Goal: Task Accomplishment & Management: Manage account settings

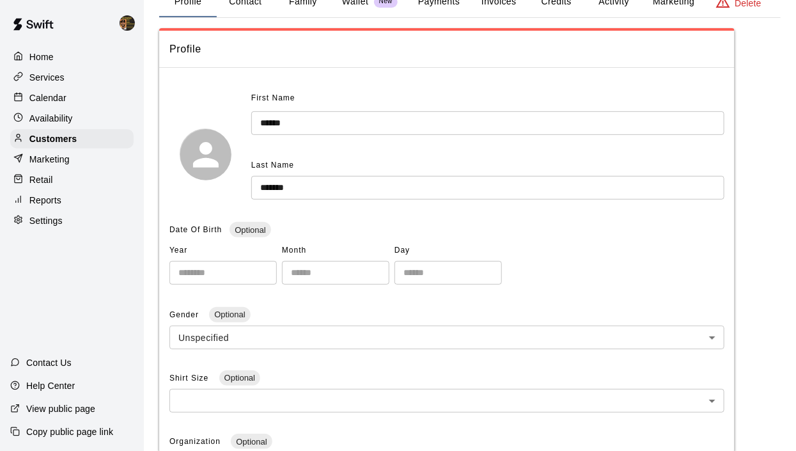
scroll to position [6, 0]
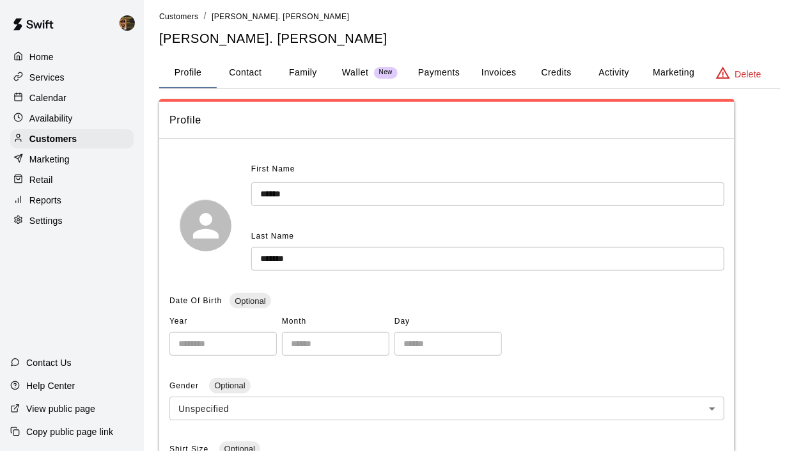
click at [35, 95] on p "Calendar" at bounding box center [47, 97] width 37 height 13
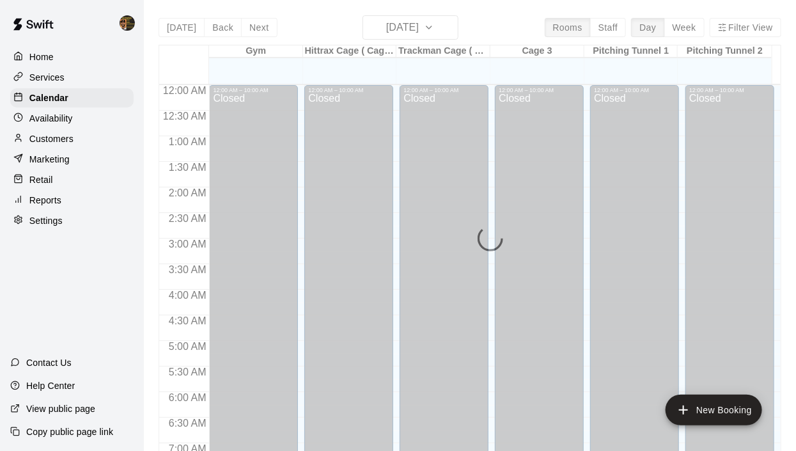
scroll to position [808, 0]
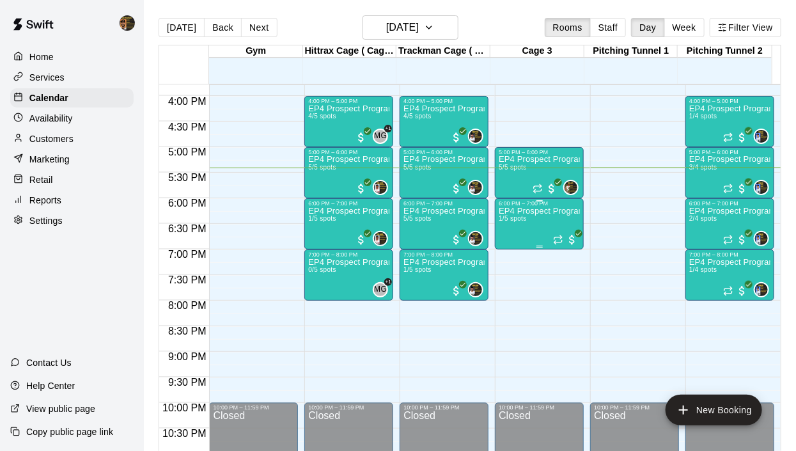
click at [523, 211] on p "EP4 Prospect Program Hitting ( ages [DEMOGRAPHIC_DATA] )" at bounding box center [539, 211] width 81 height 0
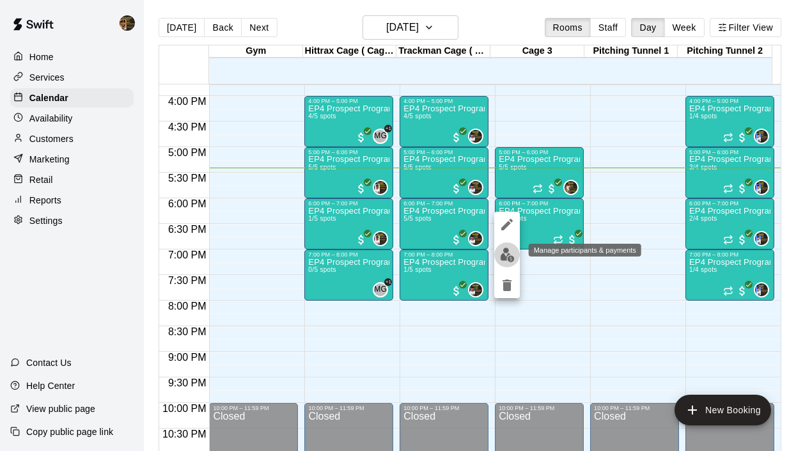
click at [506, 251] on img "edit" at bounding box center [507, 255] width 15 height 15
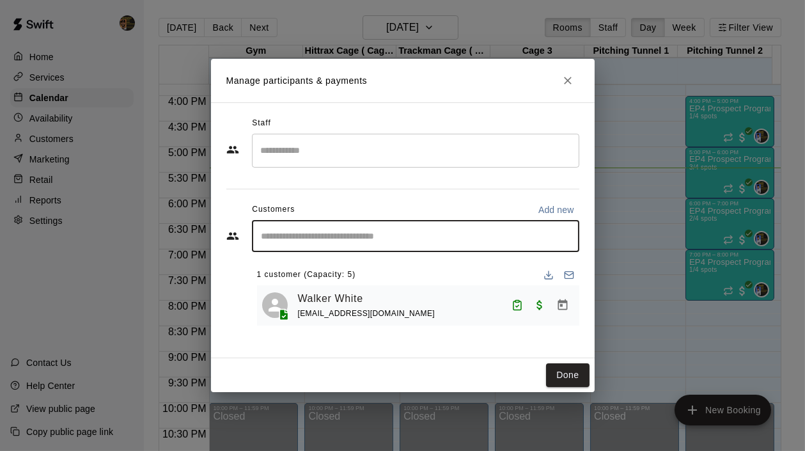
click at [296, 238] on input "Start typing to search customers..." at bounding box center [416, 236] width 316 height 13
type input "****"
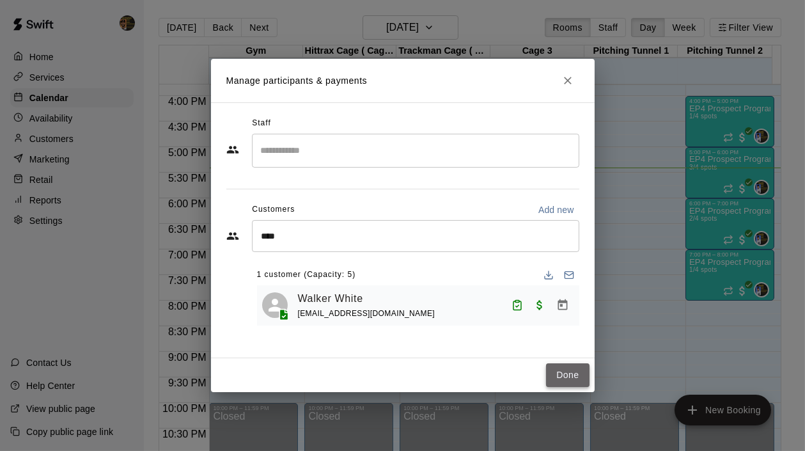
click at [569, 373] on button "Done" at bounding box center [567, 375] width 43 height 24
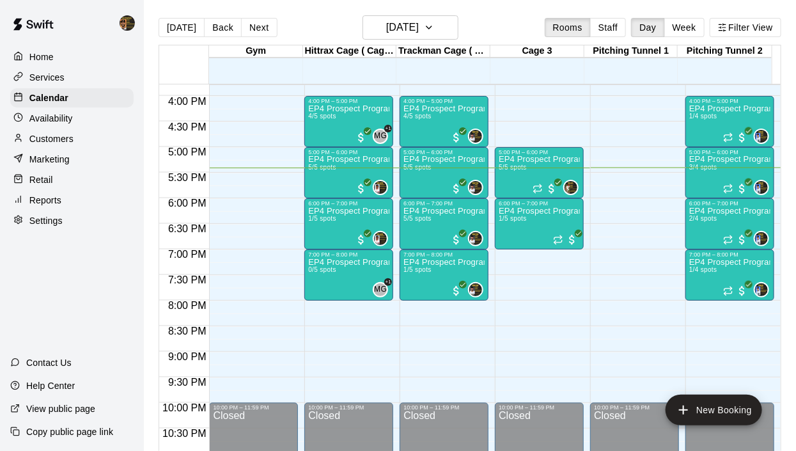
click at [48, 140] on p "Customers" at bounding box center [51, 138] width 44 height 13
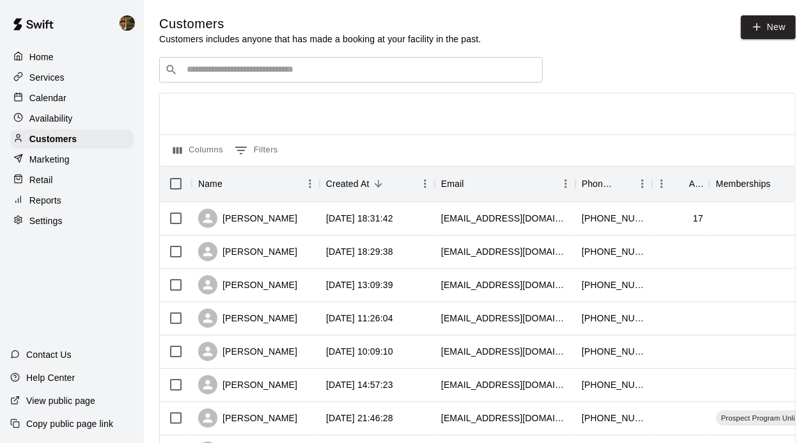
click at [353, 69] on input "Search customers by name or email" at bounding box center [360, 69] width 354 height 13
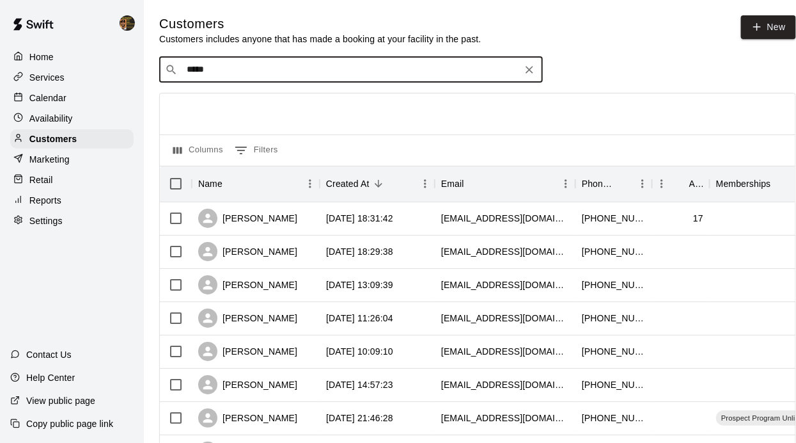
click at [347, 73] on input "*****" at bounding box center [350, 69] width 335 height 13
click at [232, 62] on div "​ ***** ​" at bounding box center [351, 70] width 384 height 26
click at [223, 70] on input "*****" at bounding box center [350, 69] width 335 height 13
type input "*"
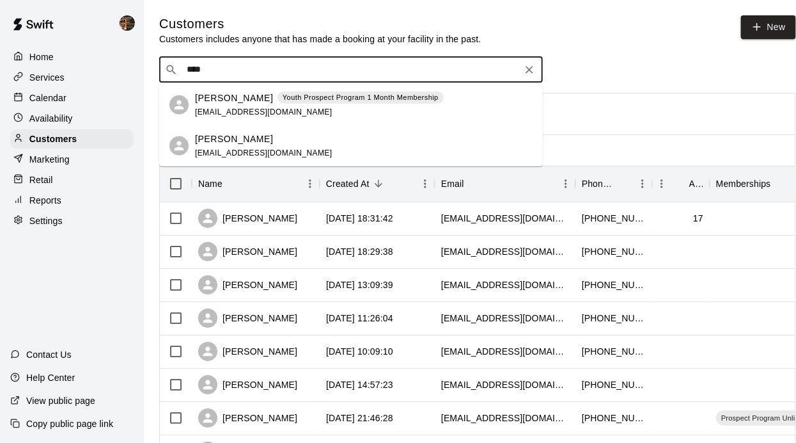
type input "****"
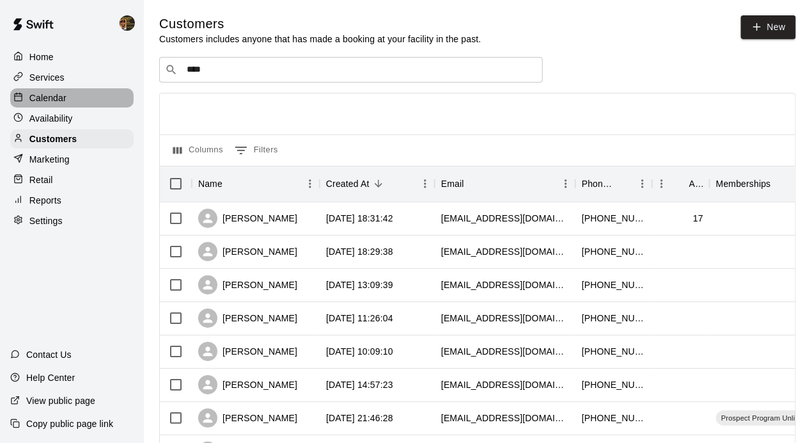
click at [65, 92] on p "Calendar" at bounding box center [47, 97] width 37 height 13
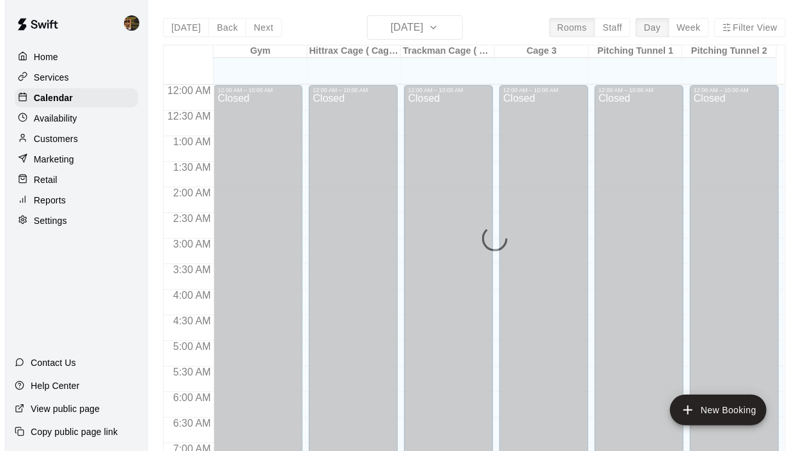
scroll to position [808, 0]
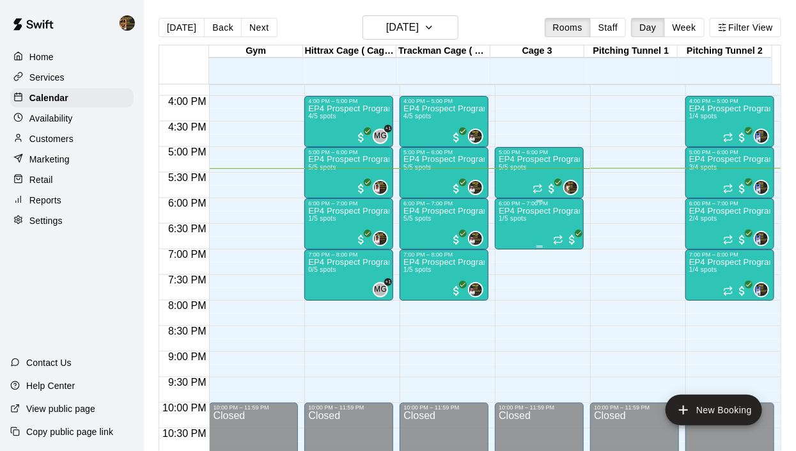
click at [520, 211] on p "EP4 Prospect Program Hitting ( ages [DEMOGRAPHIC_DATA] )" at bounding box center [539, 211] width 81 height 0
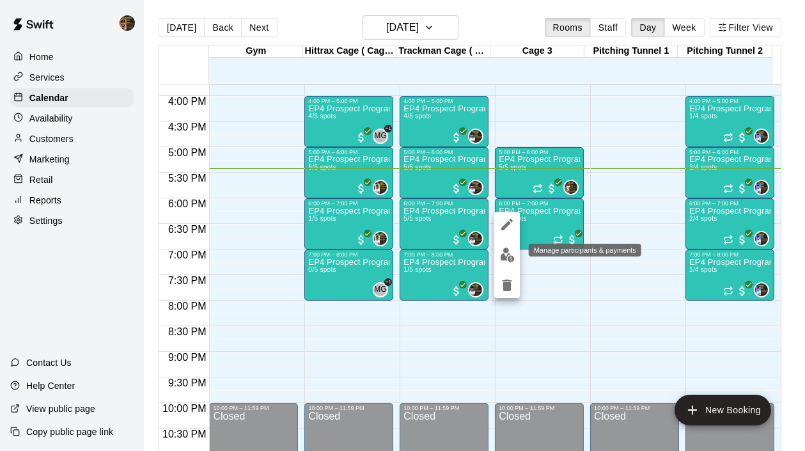
click at [502, 255] on img "edit" at bounding box center [507, 255] width 15 height 15
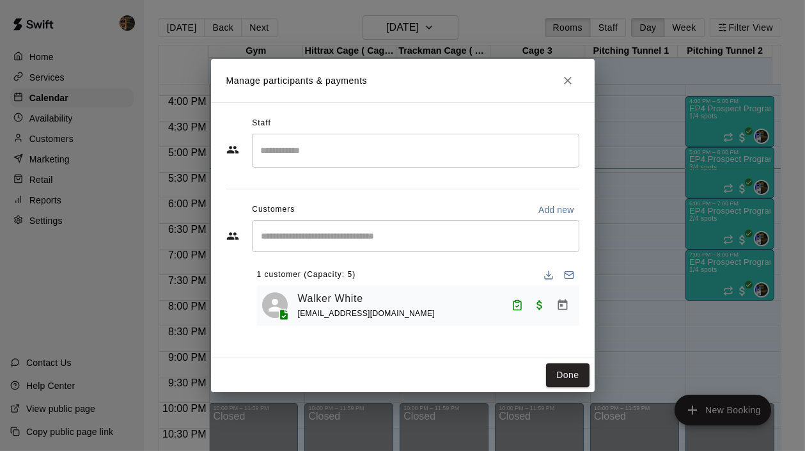
click at [333, 227] on div "​" at bounding box center [416, 236] width 328 height 32
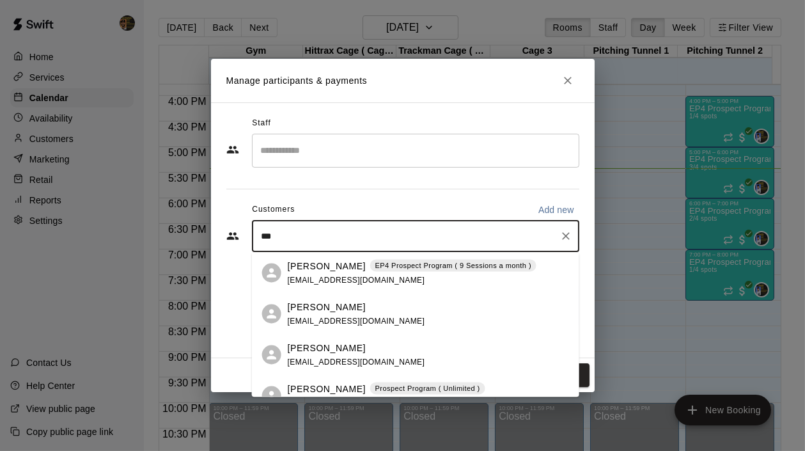
type input "****"
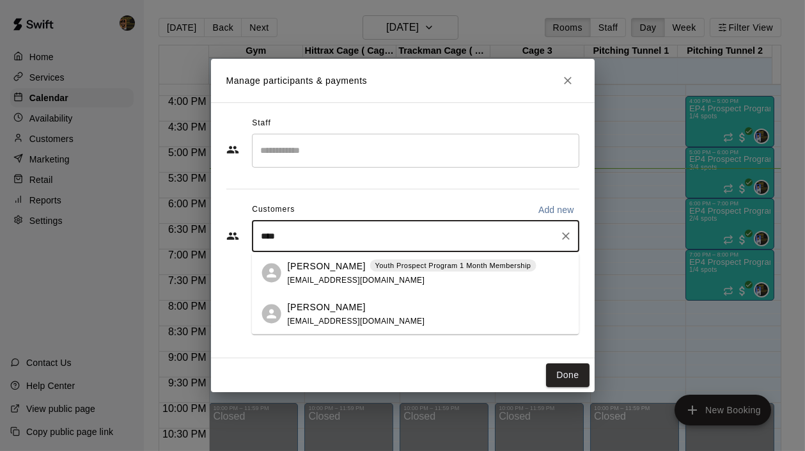
click at [319, 278] on span "[EMAIL_ADDRESS][DOMAIN_NAME]" at bounding box center [357, 279] width 138 height 9
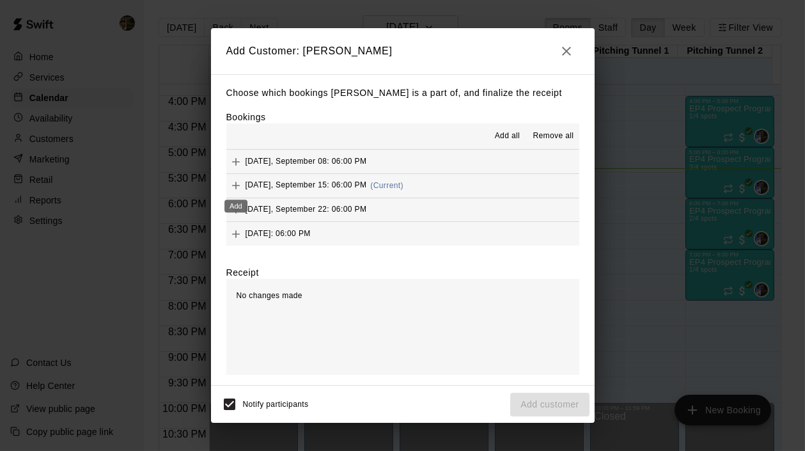
click at [237, 181] on icon "Add" at bounding box center [236, 185] width 13 height 13
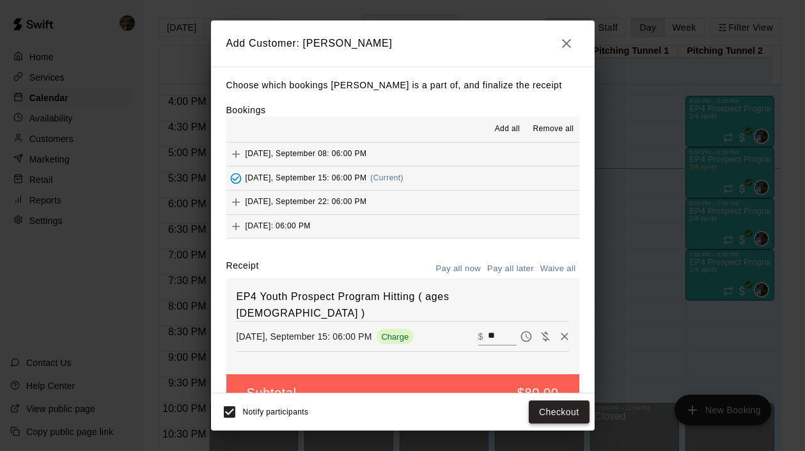
click at [544, 407] on button "Checkout" at bounding box center [559, 412] width 60 height 24
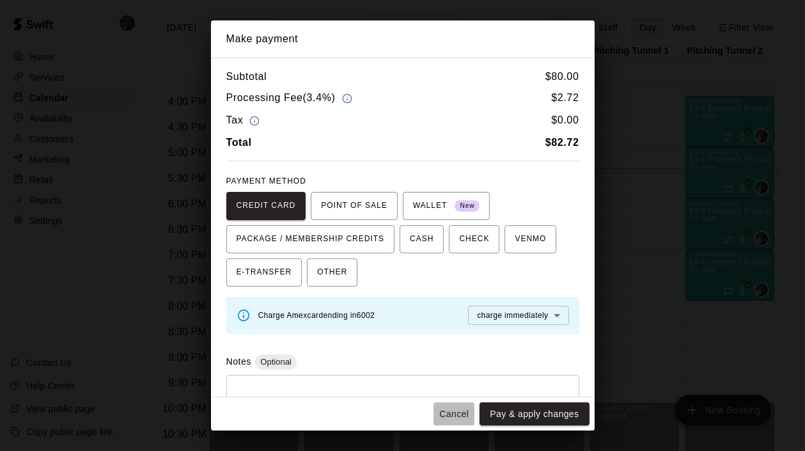
click at [451, 411] on button "Cancel" at bounding box center [454, 414] width 41 height 24
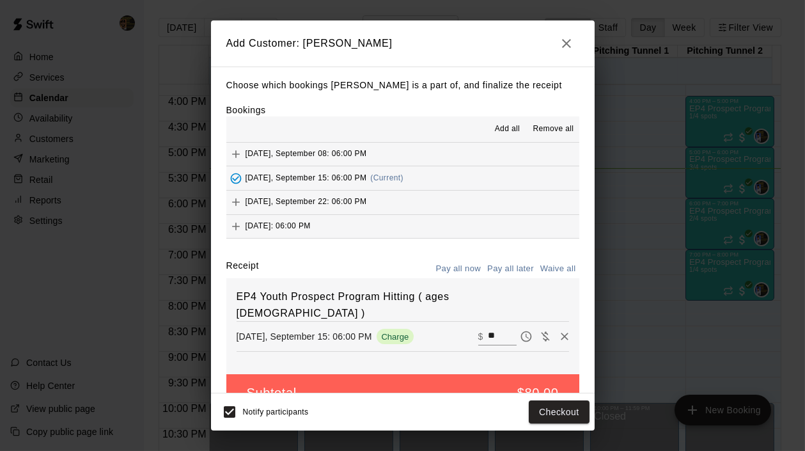
click at [569, 40] on icon "button" at bounding box center [566, 43] width 9 height 9
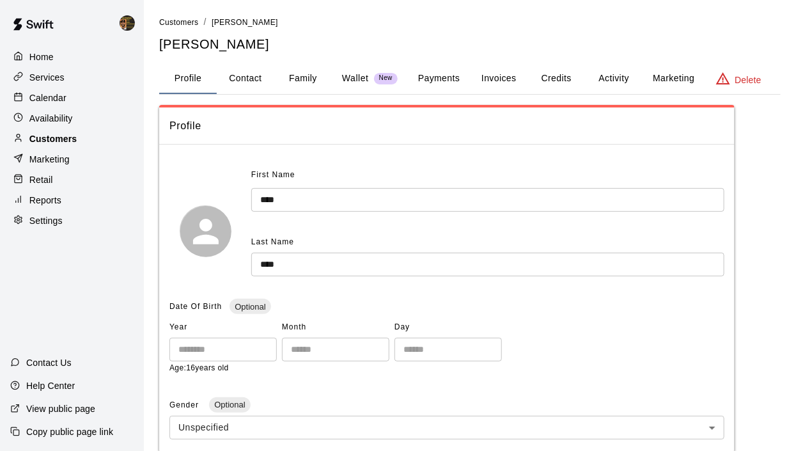
drag, startPoint x: 54, startPoint y: 150, endPoint x: 60, endPoint y: 143, distance: 9.1
click at [54, 148] on div "Customers" at bounding box center [71, 138] width 123 height 19
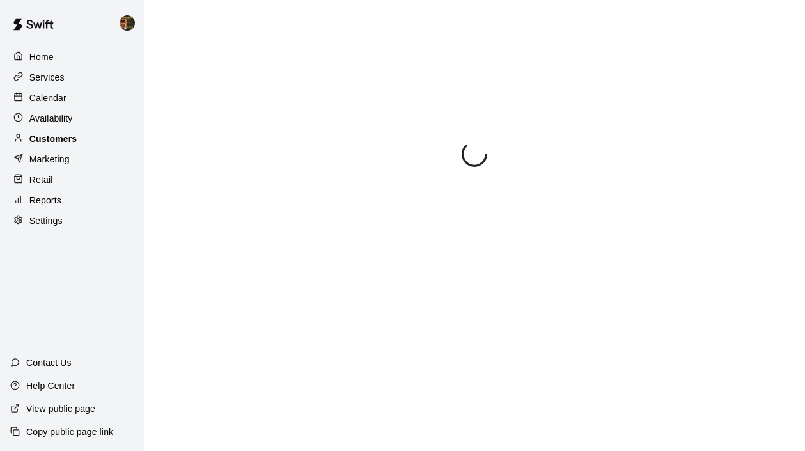
click at [60, 143] on p "Customers" at bounding box center [52, 138] width 47 height 13
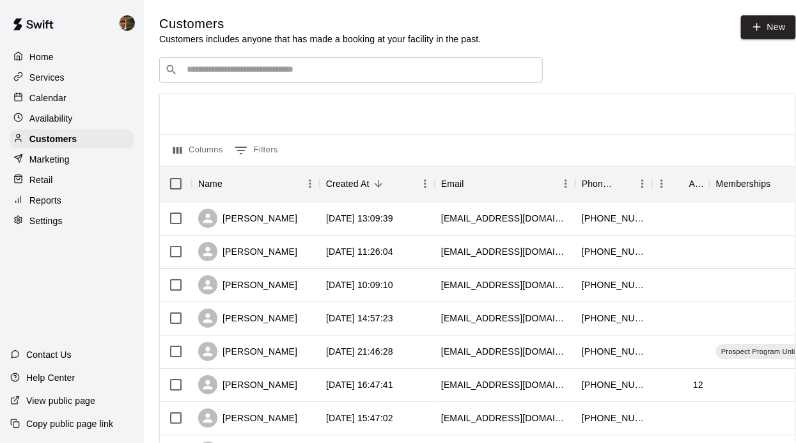
click at [228, 76] on input "Search customers by name or email" at bounding box center [360, 69] width 354 height 13
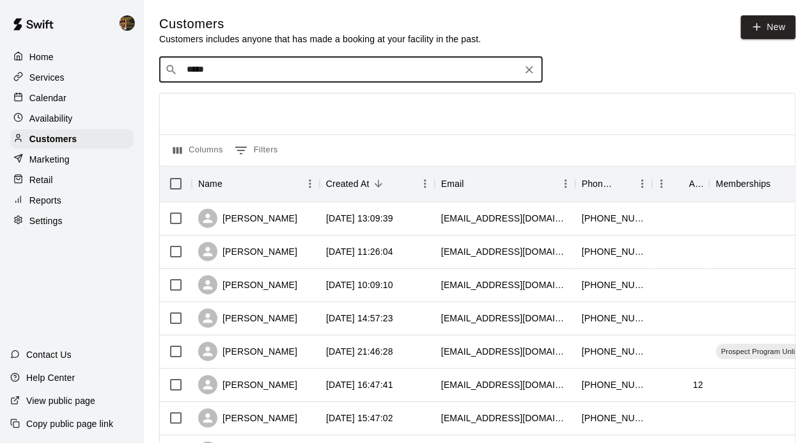
type input "******"
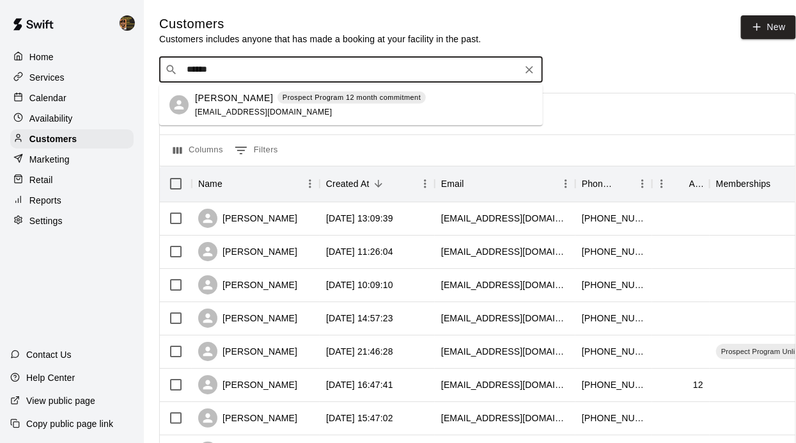
click at [294, 99] on p "Prospect Program 12 month commitment" at bounding box center [352, 97] width 138 height 11
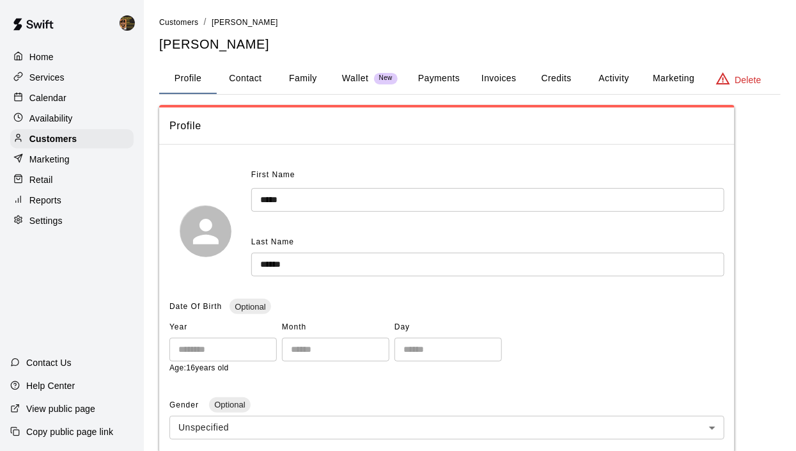
click at [449, 74] on button "Payments" at bounding box center [439, 78] width 62 height 31
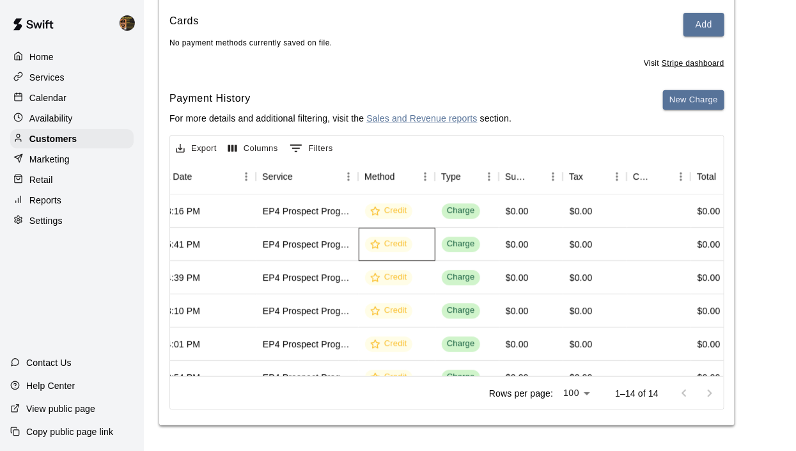
drag, startPoint x: 461, startPoint y: 327, endPoint x: 389, endPoint y: 236, distance: 115.7
click at [389, 236] on div "Credit" at bounding box center [397, 244] width 77 height 33
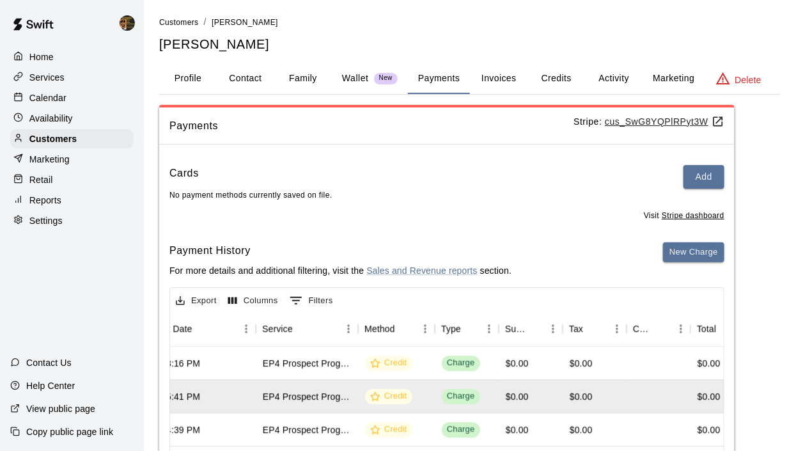
click at [80, 107] on div "Calendar" at bounding box center [71, 97] width 123 height 19
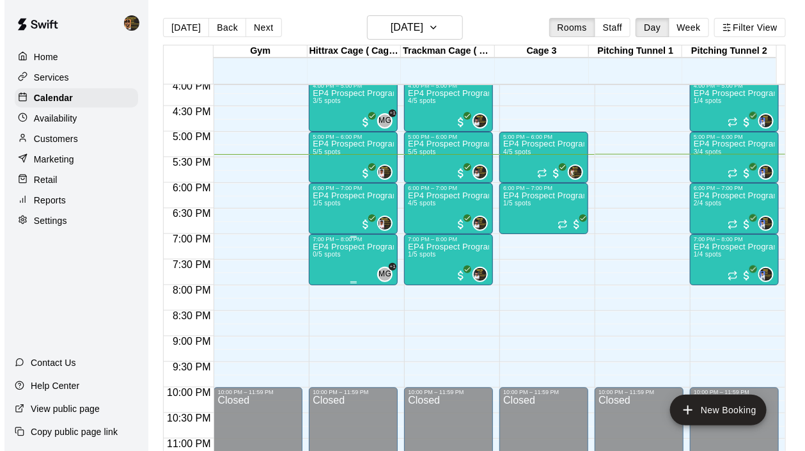
scroll to position [847, 0]
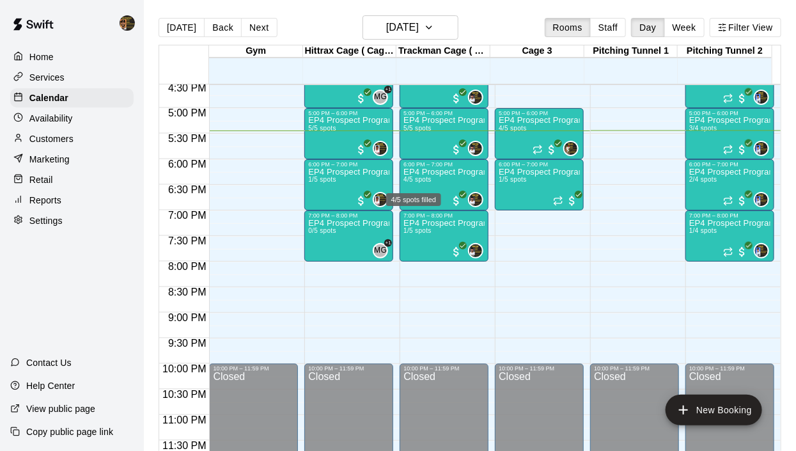
click at [416, 184] on div "4/5 spots filled" at bounding box center [414, 195] width 58 height 23
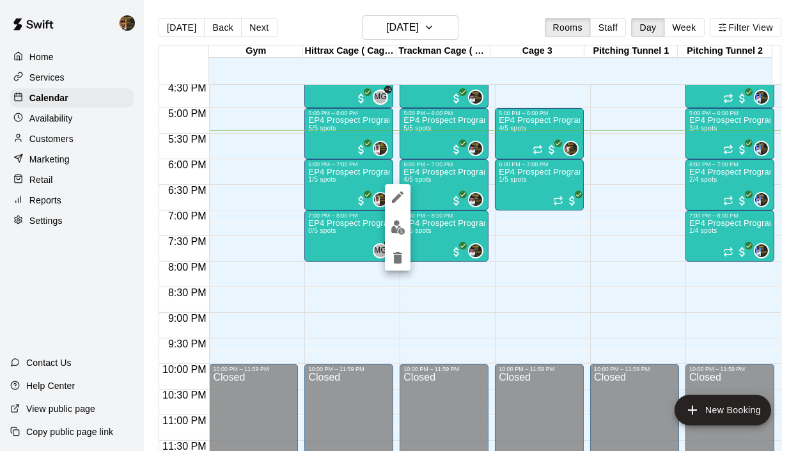
drag, startPoint x: 417, startPoint y: 185, endPoint x: 323, endPoint y: 191, distance: 94.2
click at [323, 191] on div at bounding box center [402, 225] width 805 height 451
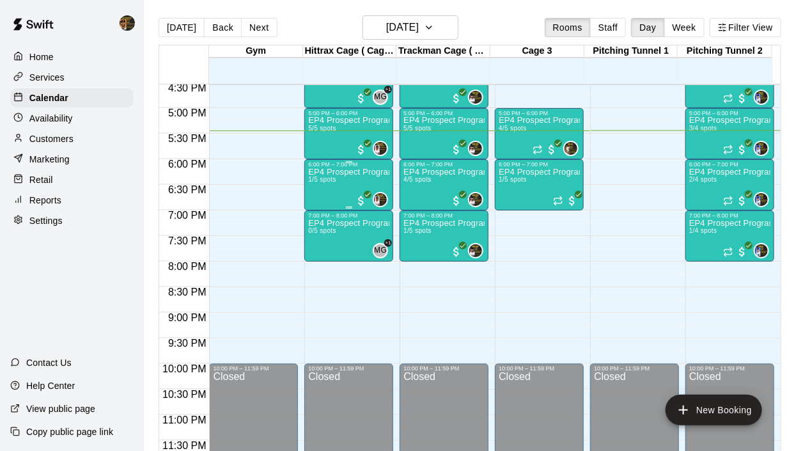
click at [322, 187] on div "EP4 Prospect Program Hitting ( 16u+ Slot ) 1/5 spots" at bounding box center [348, 393] width 81 height 451
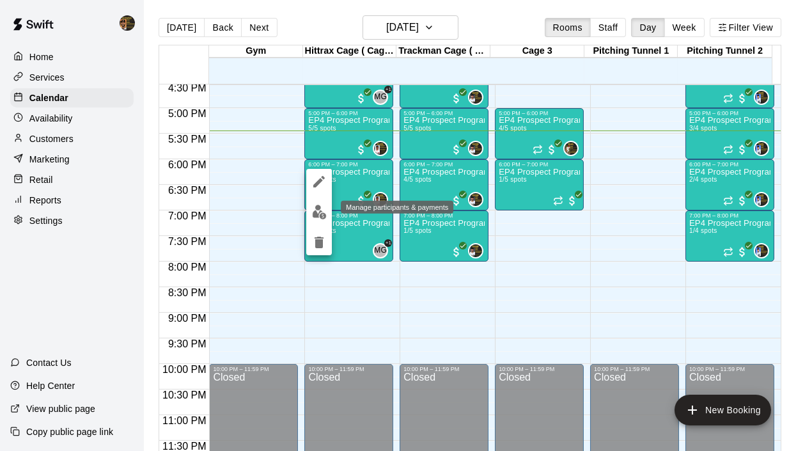
click at [319, 209] on img "edit" at bounding box center [319, 212] width 15 height 15
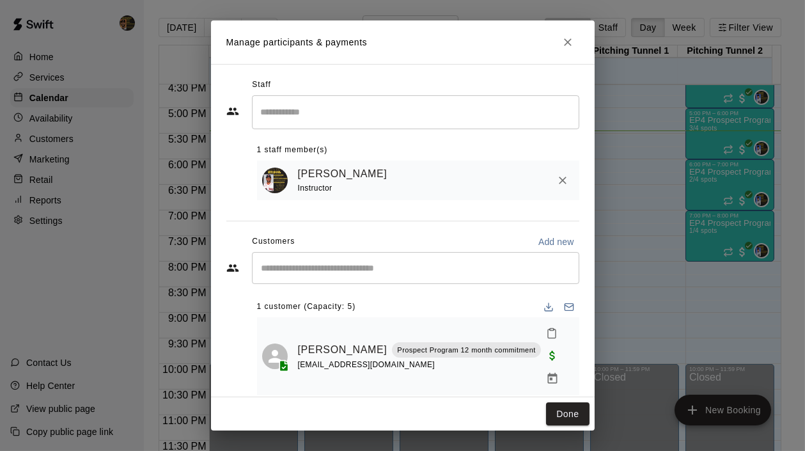
scroll to position [1, 0]
drag, startPoint x: 557, startPoint y: 35, endPoint x: 562, endPoint y: 45, distance: 11.7
click at [558, 35] on h2 "Manage participants & payments" at bounding box center [403, 41] width 384 height 43
click at [563, 46] on icon "Close" at bounding box center [568, 42] width 13 height 13
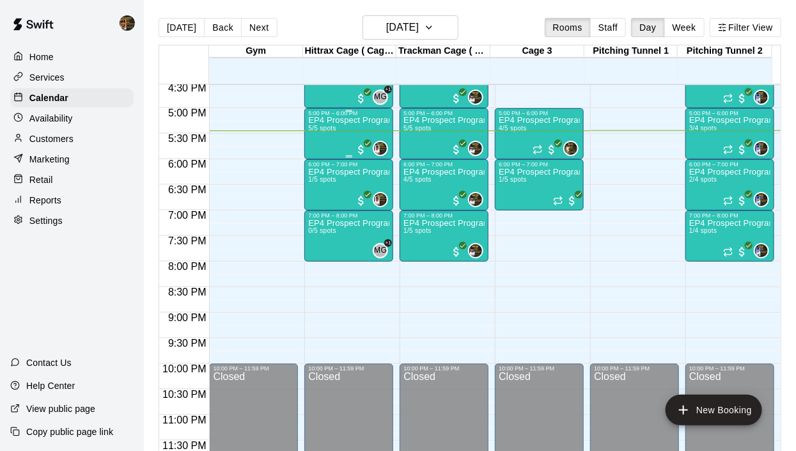
click at [333, 138] on div "EP4 Prospect Program Hitting ( 16u+ Slot ) 5/5 spots" at bounding box center [348, 341] width 81 height 451
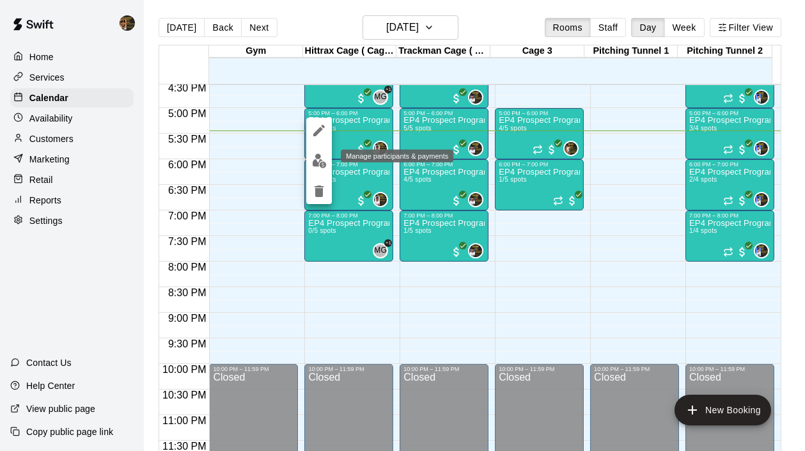
click at [320, 161] on img "edit" at bounding box center [319, 161] width 15 height 15
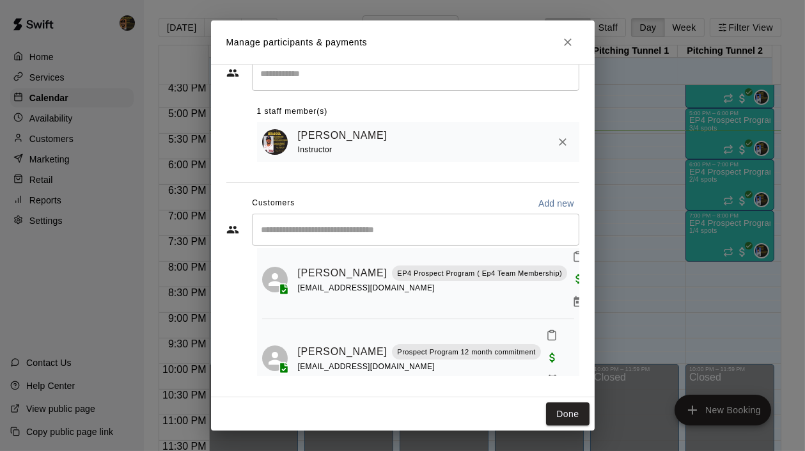
scroll to position [58, 0]
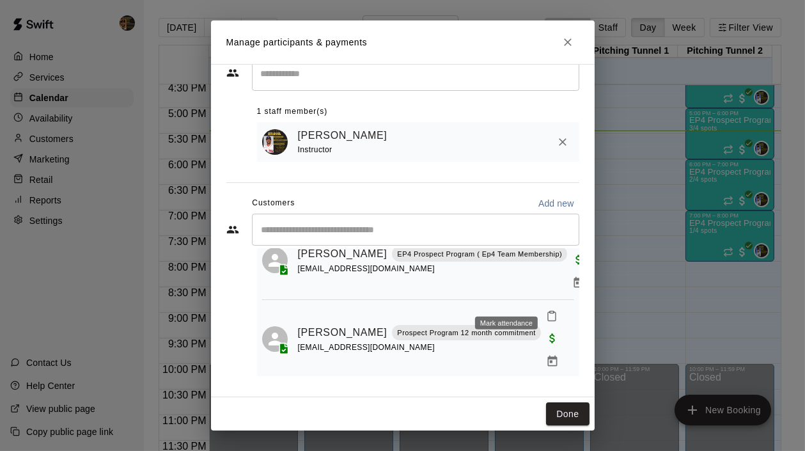
click at [546, 310] on icon "Mark attendance" at bounding box center [552, 316] width 12 height 12
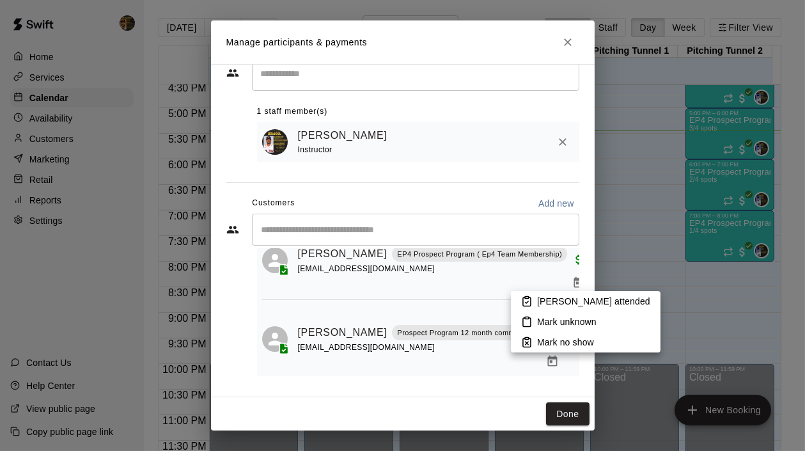
click at [523, 304] on icon at bounding box center [527, 301] width 8 height 9
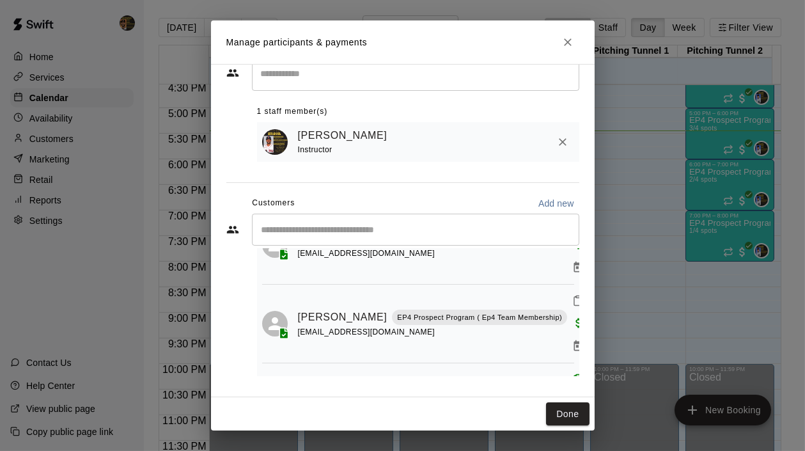
scroll to position [202, 0]
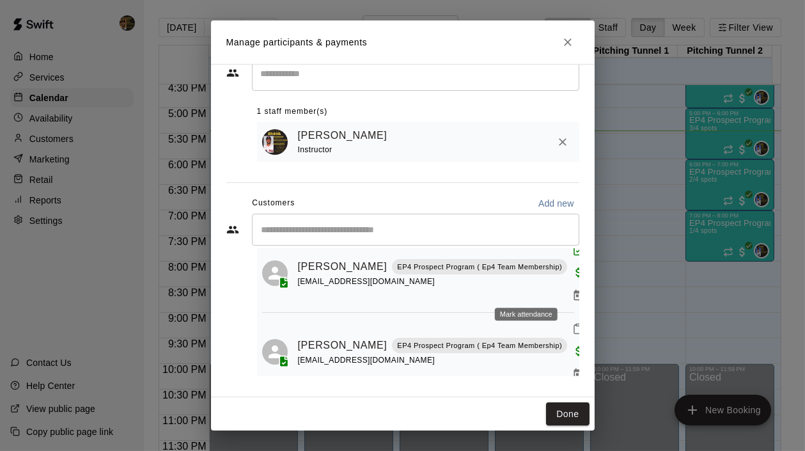
click at [572, 323] on icon "Mark attendance" at bounding box center [578, 329] width 12 height 12
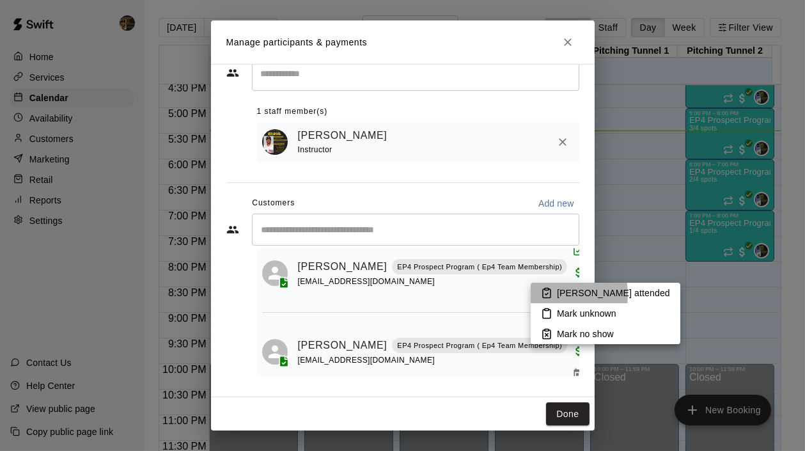
click at [541, 295] on icon at bounding box center [547, 293] width 12 height 12
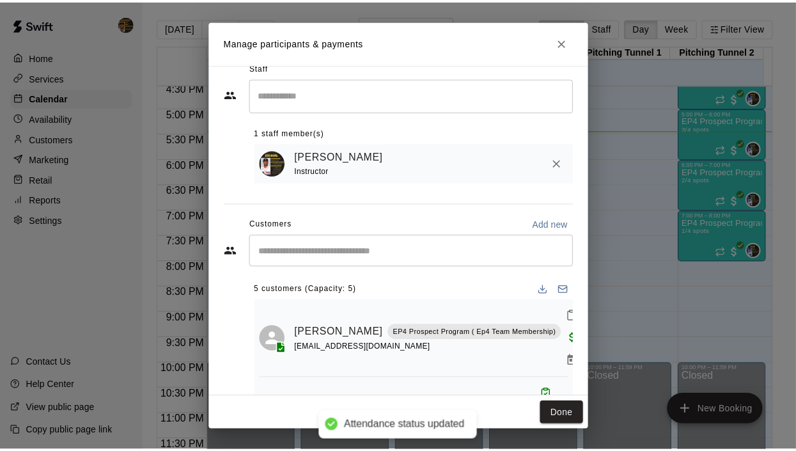
scroll to position [0, 0]
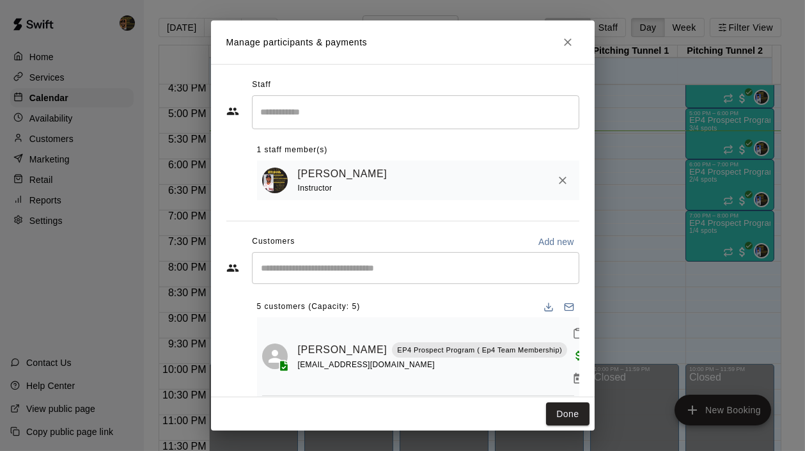
click at [572, 36] on icon "Close" at bounding box center [568, 42] width 13 height 13
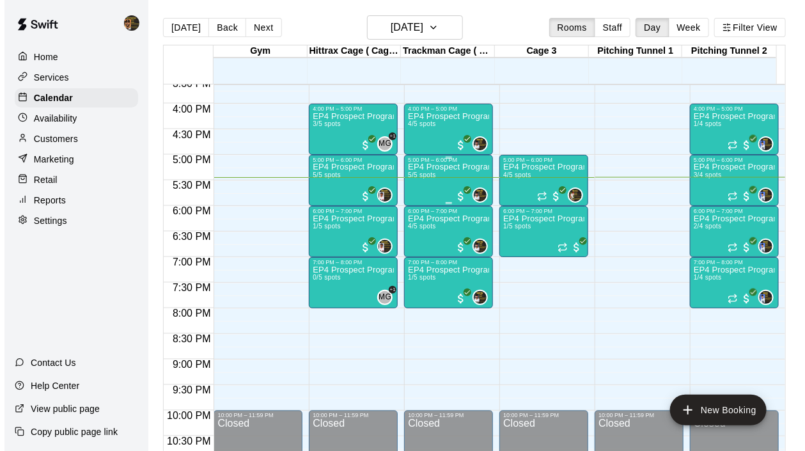
scroll to position [789, 0]
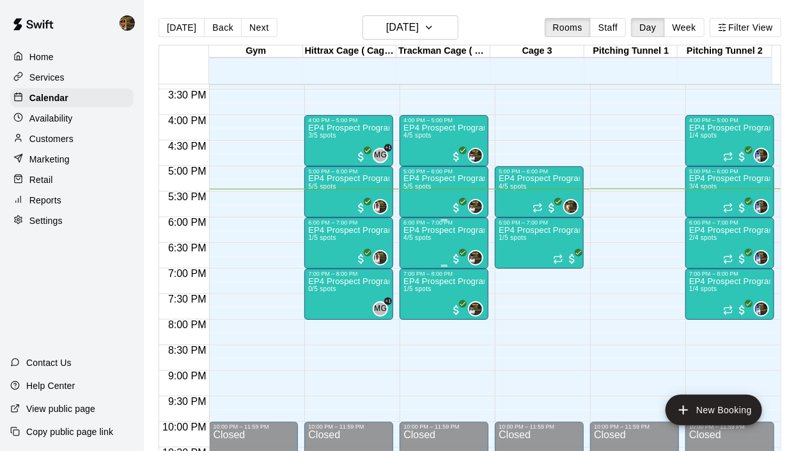
click at [422, 224] on div "6:00 PM – 7:00 PM" at bounding box center [444, 222] width 81 height 6
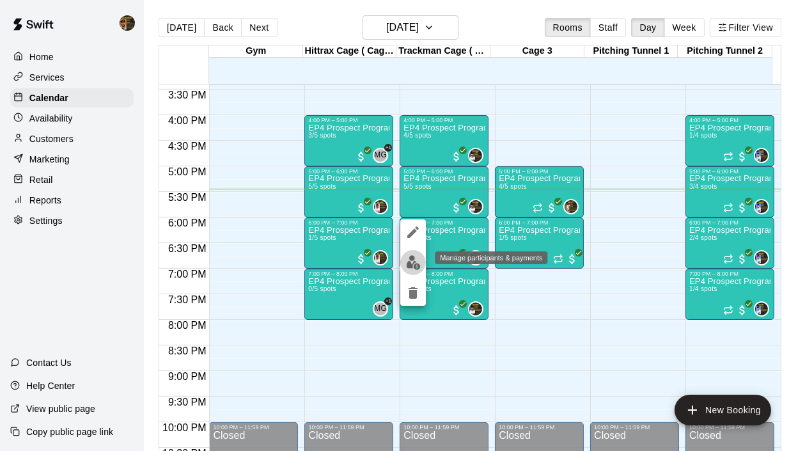
click at [410, 253] on button "edit" at bounding box center [413, 262] width 26 height 25
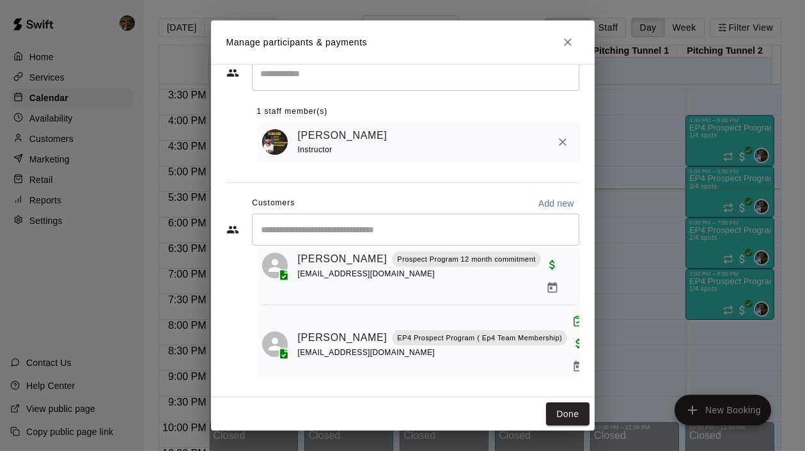
scroll to position [142, 0]
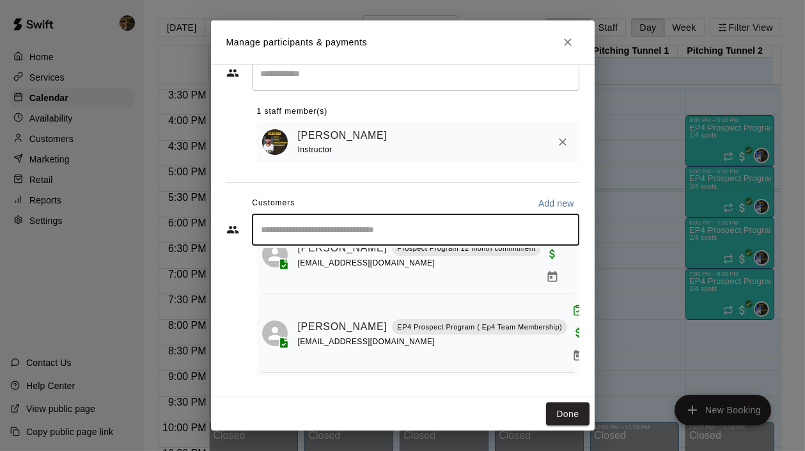
click at [362, 223] on input "Start typing to search customers..." at bounding box center [416, 229] width 316 height 13
click at [577, 37] on button "Close" at bounding box center [568, 42] width 23 height 23
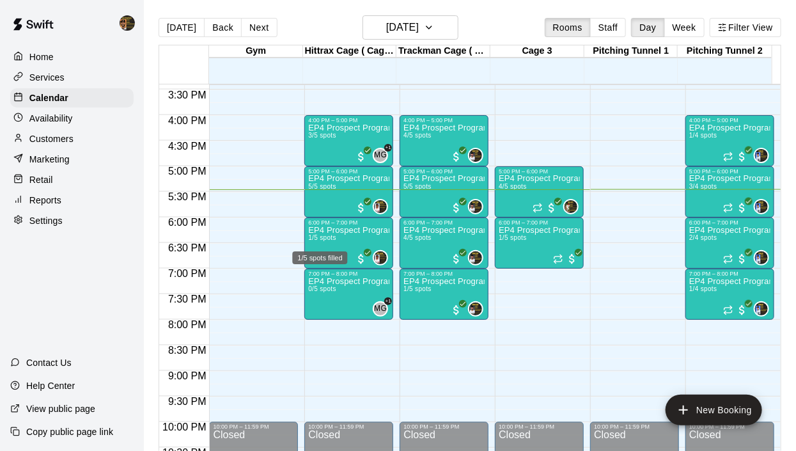
click at [336, 242] on div "1/5 spots filled" at bounding box center [320, 253] width 58 height 23
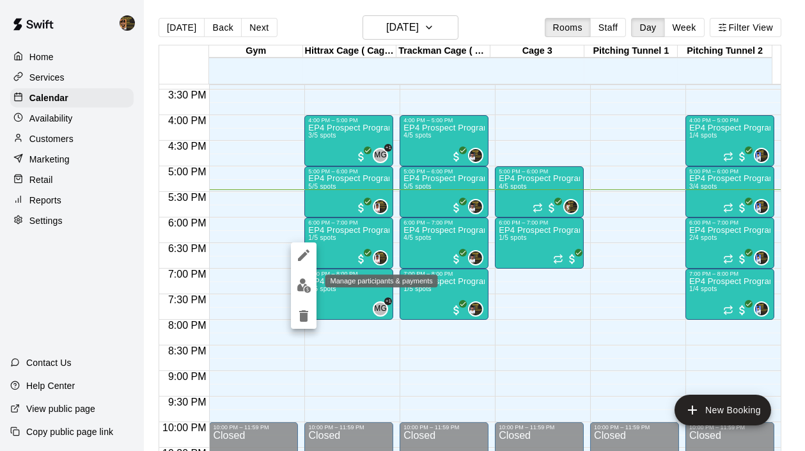
click at [290, 285] on div at bounding box center [402, 225] width 805 height 451
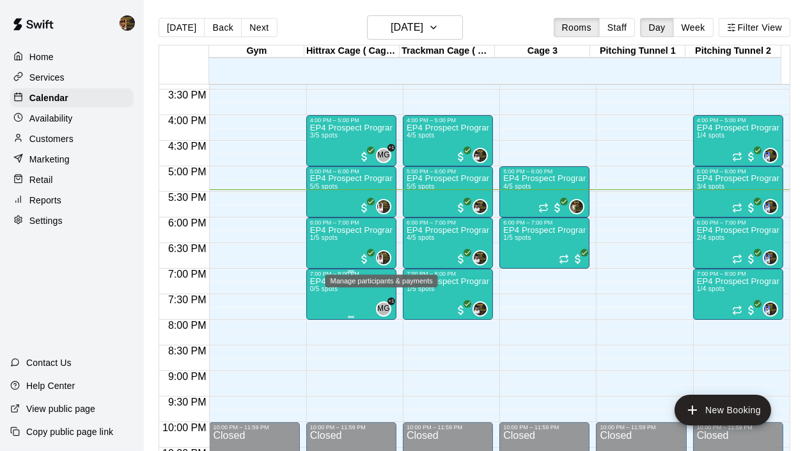
click at [306, 285] on div "7:00 PM – 8:00 PM EP4 Prospect Program Hitting ( 16u+ Slot ) 0/5 spots MG +1" at bounding box center [351, 294] width 90 height 51
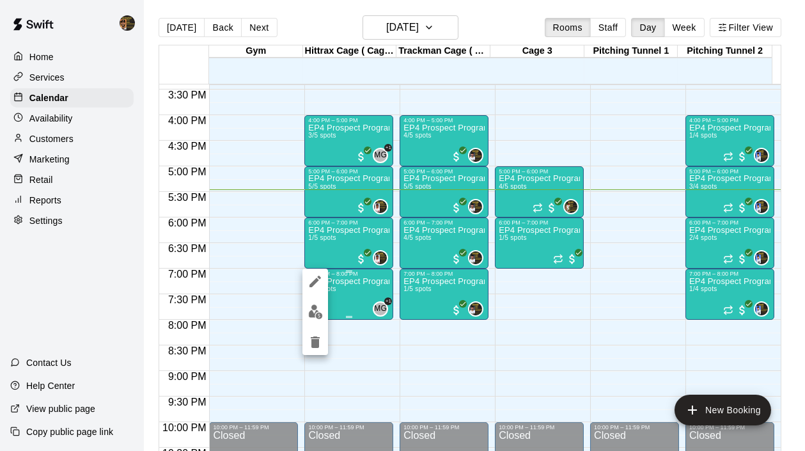
click at [335, 235] on div at bounding box center [402, 225] width 805 height 451
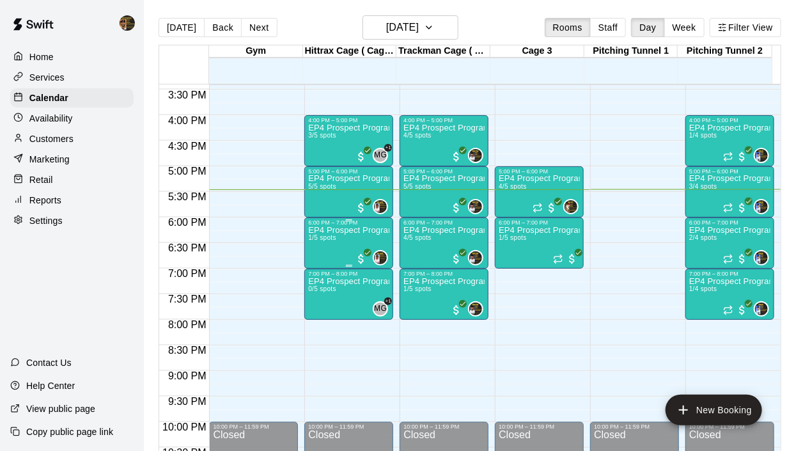
click at [326, 251] on div "EP4 Prospect Program Hitting ( 16u+ Slot ) 1/5 spots" at bounding box center [348, 451] width 81 height 451
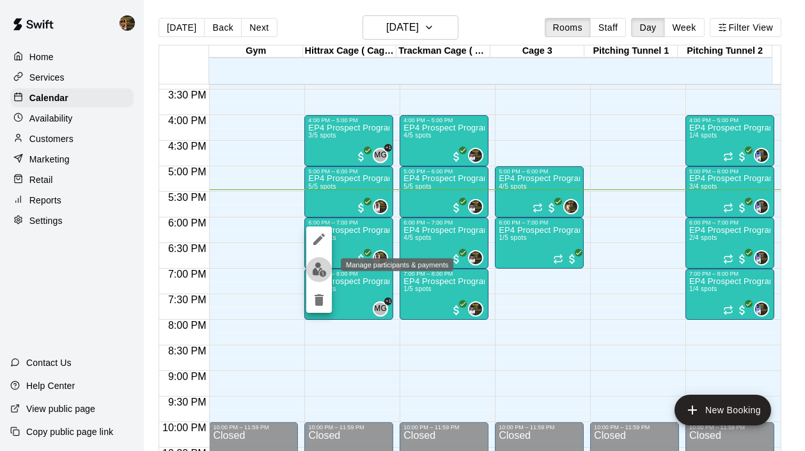
click at [319, 269] on img "edit" at bounding box center [319, 269] width 15 height 15
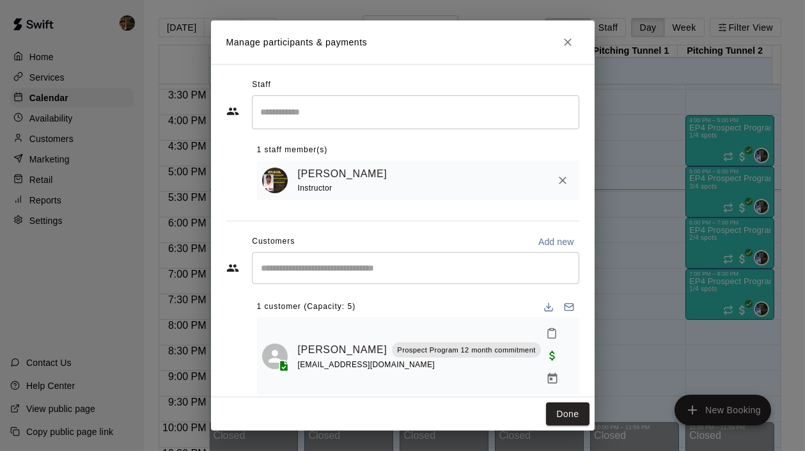
scroll to position [1, 0]
click at [562, 49] on button "Close" at bounding box center [568, 42] width 23 height 23
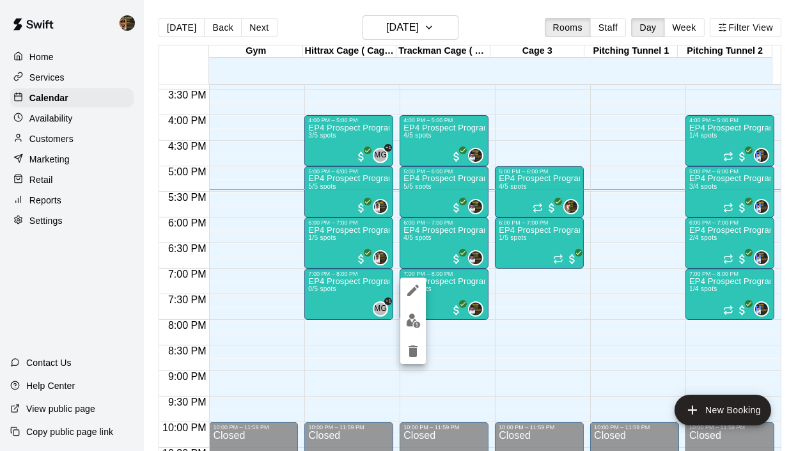
click at [411, 322] on img "edit" at bounding box center [413, 320] width 15 height 15
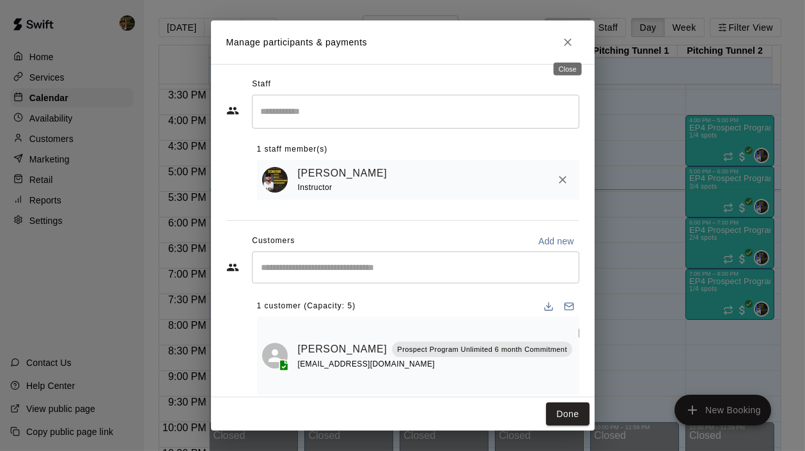
click at [562, 42] on icon "Close" at bounding box center [568, 42] width 13 height 13
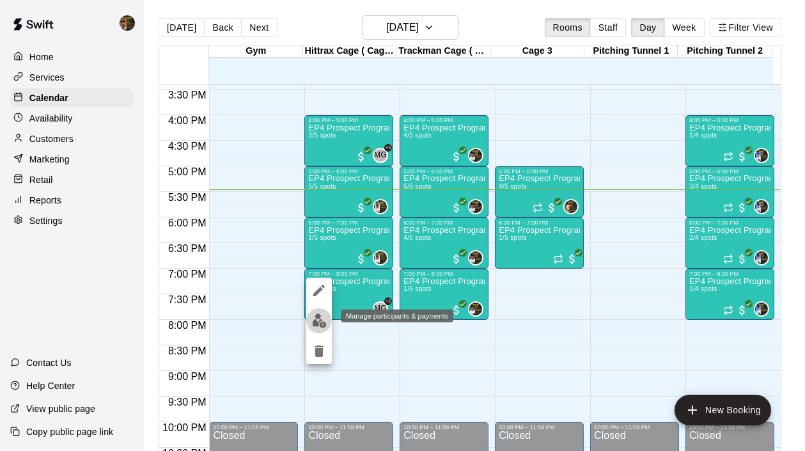
click at [318, 319] on img "edit" at bounding box center [319, 320] width 15 height 15
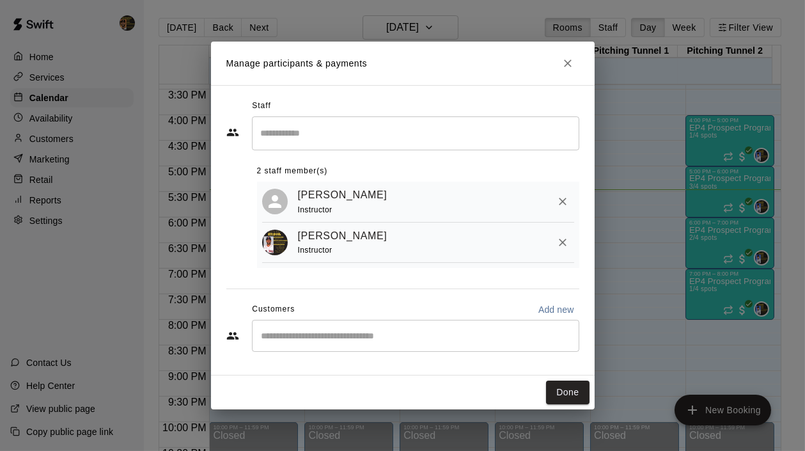
click at [569, 70] on button "Close" at bounding box center [568, 63] width 23 height 23
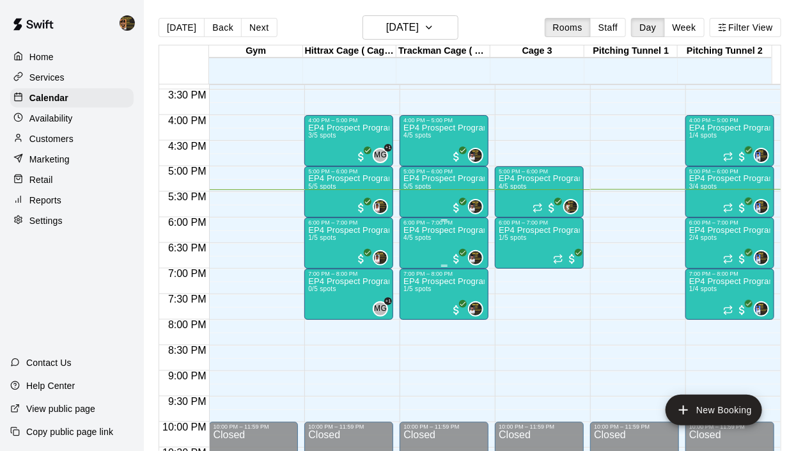
click at [445, 242] on div "EP4 Prospect Program Hitting ( ages 13-15 ) 4/5 spots" at bounding box center [444, 451] width 81 height 451
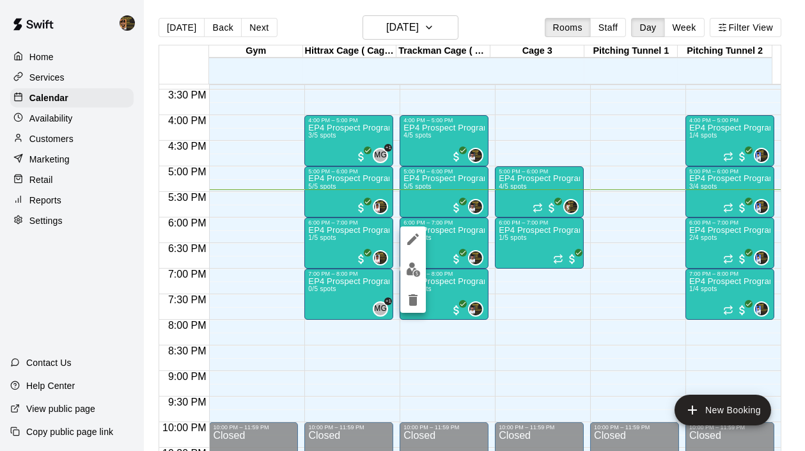
click at [411, 272] on img "edit" at bounding box center [413, 269] width 15 height 15
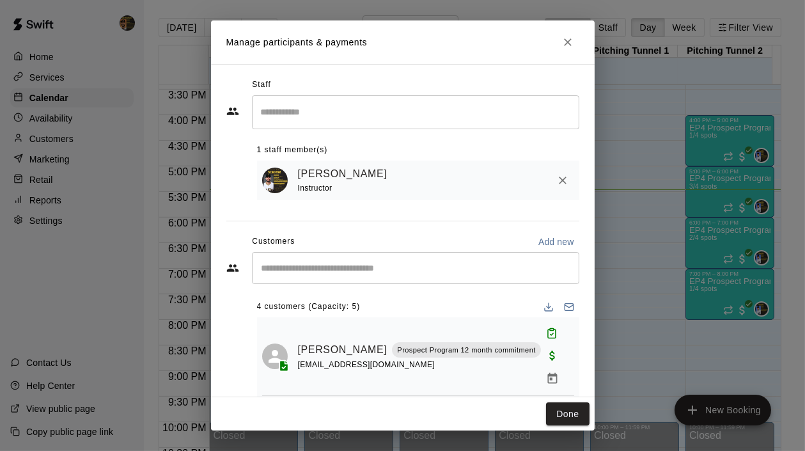
click at [343, 274] on input "Start typing to search customers..." at bounding box center [416, 268] width 316 height 13
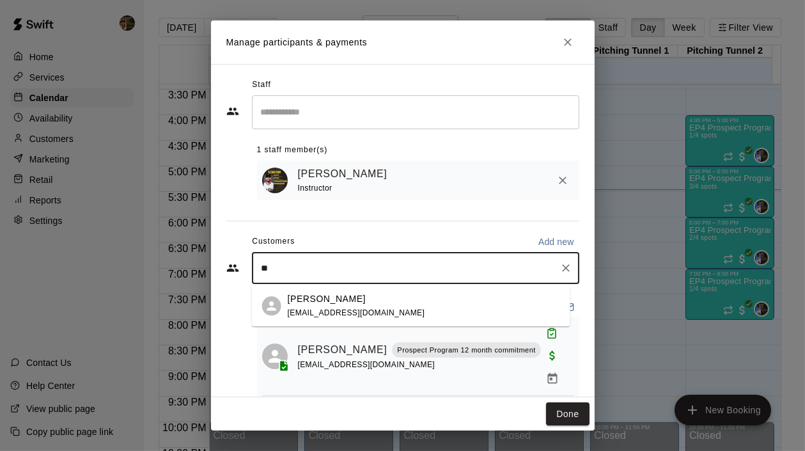
type input "*"
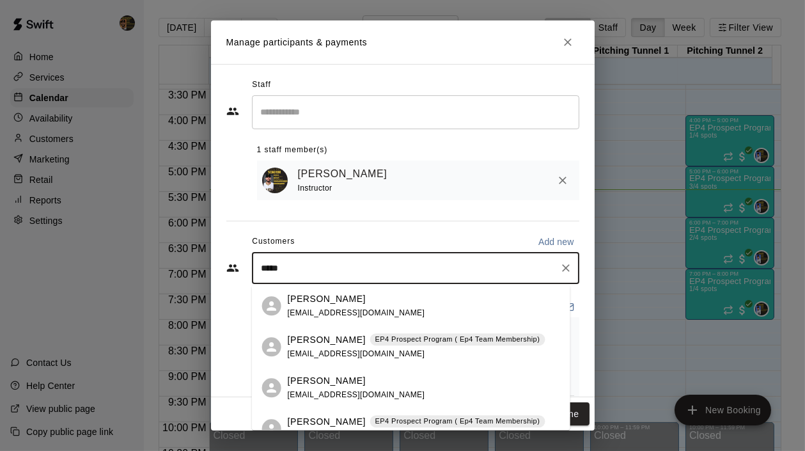
type input "******"
click at [477, 329] on div "Ahryan Guzman EP4 Prospect Program ( Ep4 Team Membership) jhohemi@icloud.com" at bounding box center [411, 346] width 319 height 41
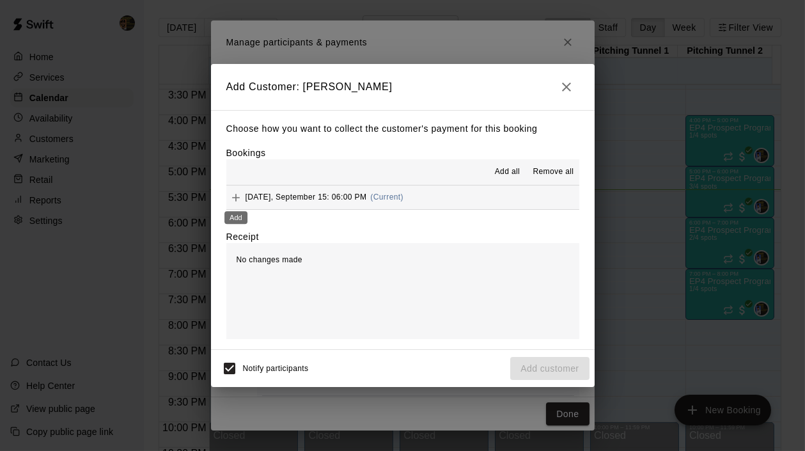
click at [230, 198] on icon "Add" at bounding box center [236, 197] width 13 height 13
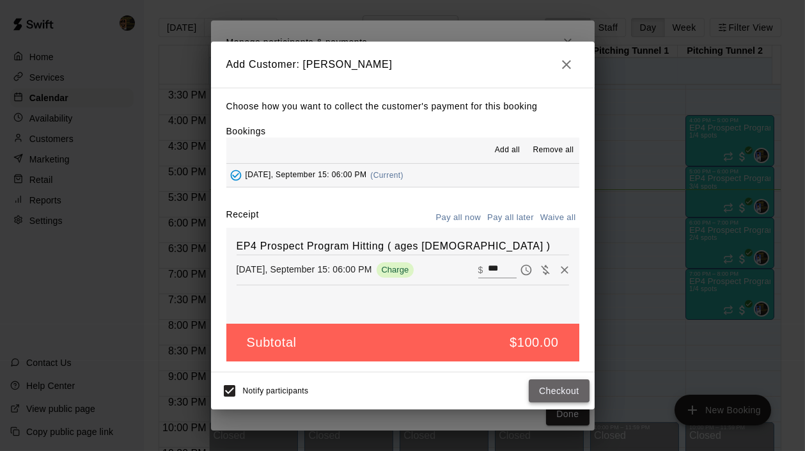
click at [562, 386] on button "Checkout" at bounding box center [559, 391] width 60 height 24
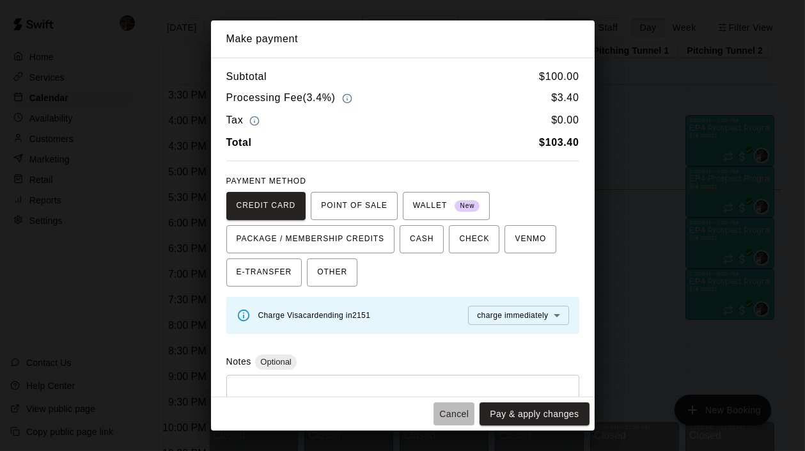
click at [441, 410] on button "Cancel" at bounding box center [454, 414] width 41 height 24
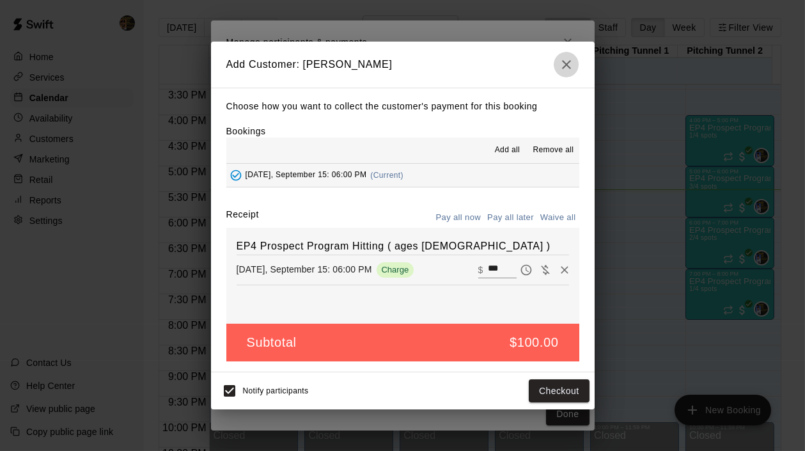
click at [570, 59] on icon "button" at bounding box center [566, 64] width 15 height 15
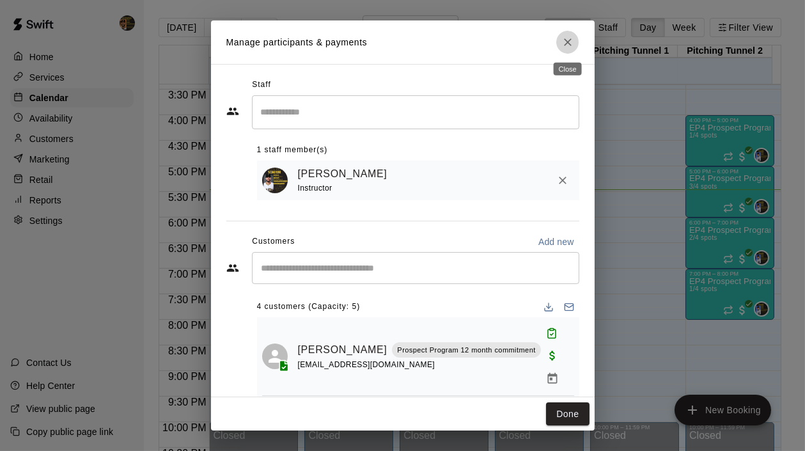
click at [570, 41] on icon "Close" at bounding box center [568, 42] width 13 height 13
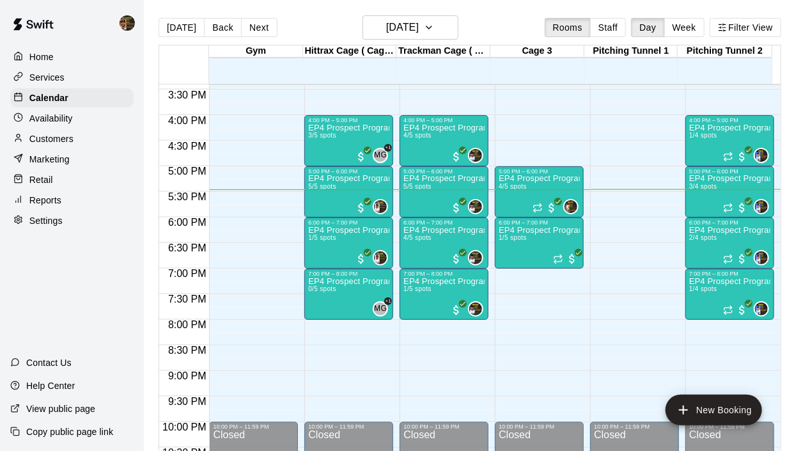
click at [58, 142] on p "Customers" at bounding box center [51, 138] width 44 height 13
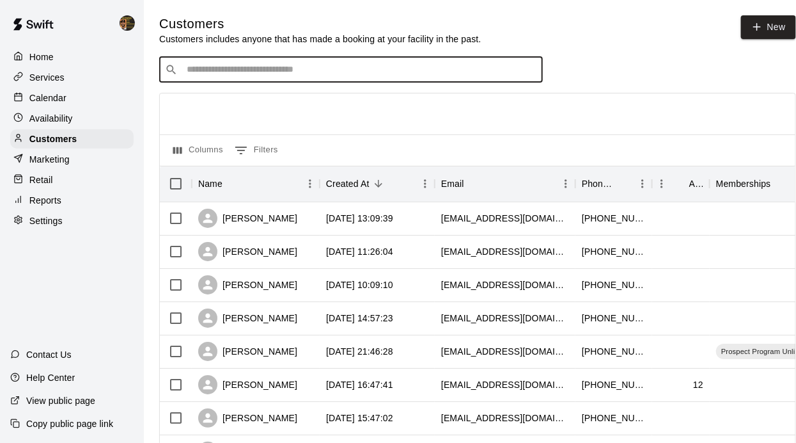
click at [375, 70] on input "Search customers by name or email" at bounding box center [360, 69] width 354 height 13
type input "******"
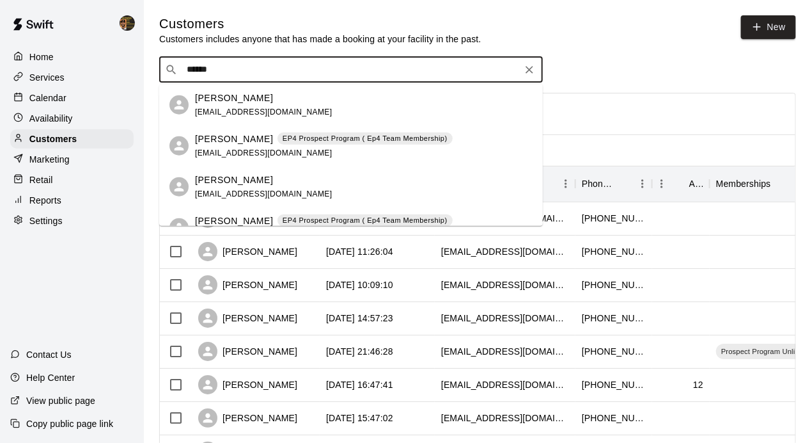
click at [283, 217] on p "EP4 Prospect Program ( Ep4 Team Membership)" at bounding box center [365, 220] width 165 height 11
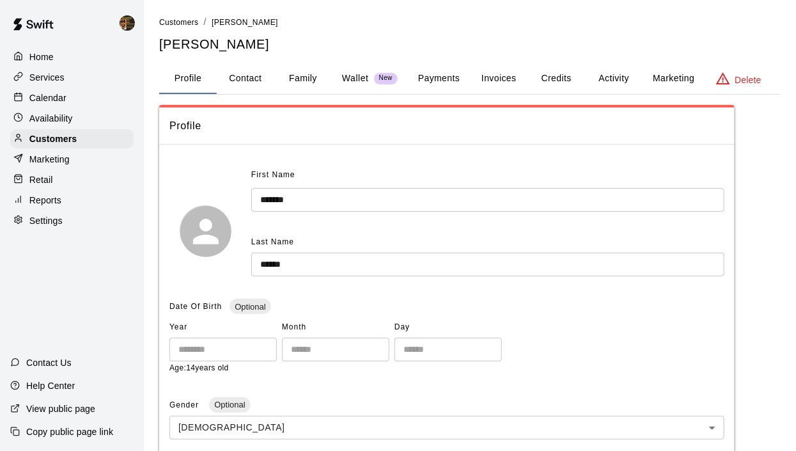
click at [560, 75] on button "Credits" at bounding box center [557, 78] width 58 height 31
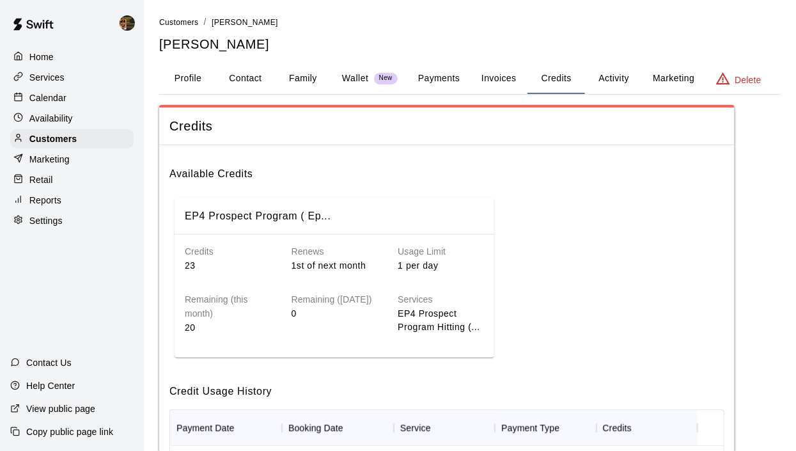
click at [43, 93] on p "Calendar" at bounding box center [47, 97] width 37 height 13
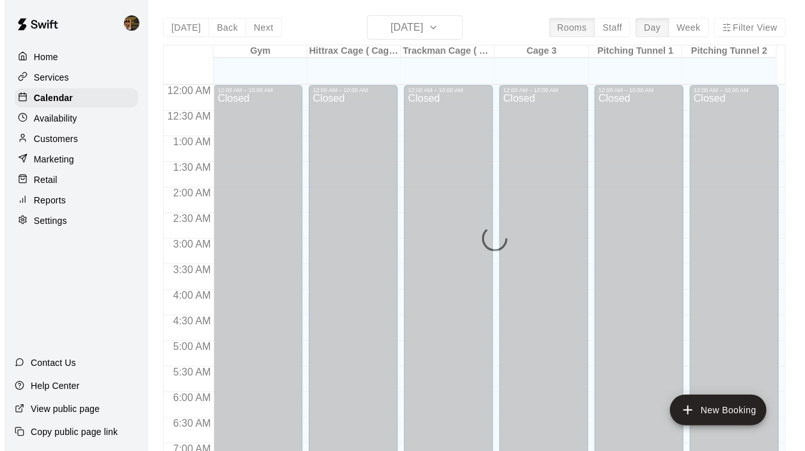
scroll to position [808, 0]
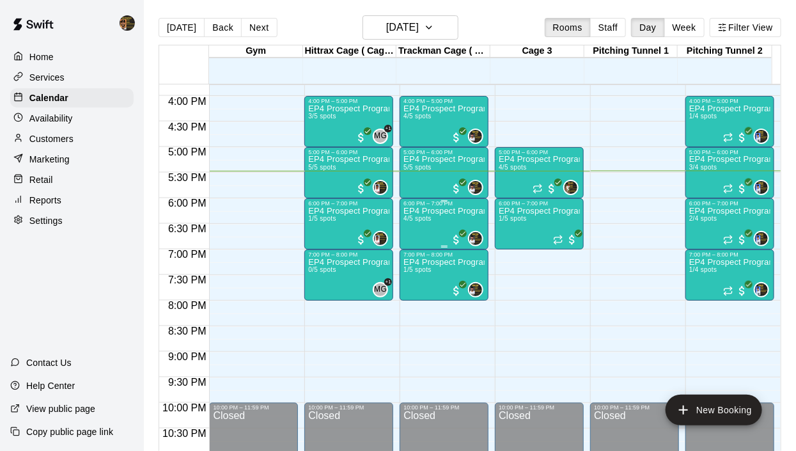
click at [416, 211] on p "EP4 Prospect Program Hitting ( ages 13-15 )" at bounding box center [444, 211] width 81 height 0
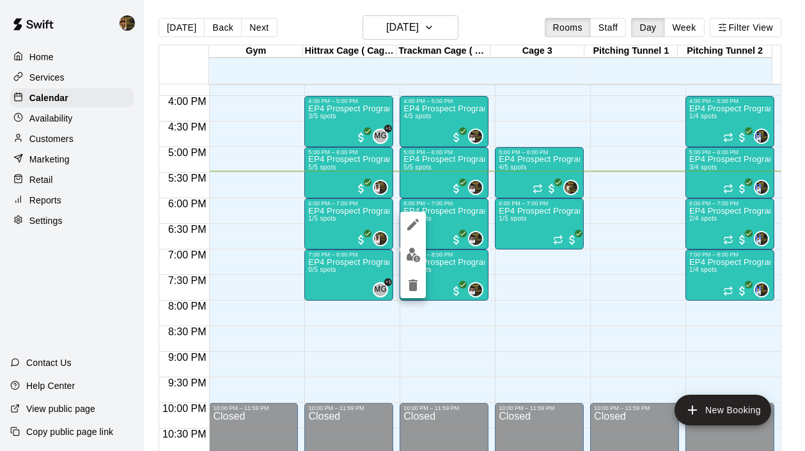
click at [722, 225] on div at bounding box center [402, 225] width 805 height 451
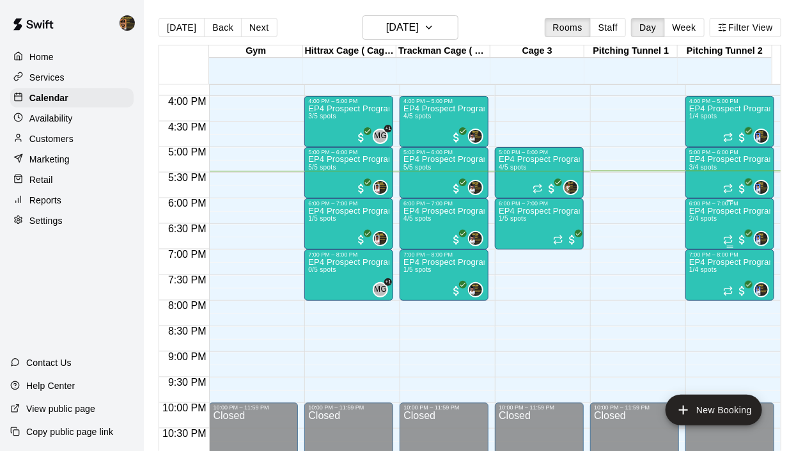
click at [730, 223] on div "EP4 Prospect Program Pitching (Ages 13+ ) 2/4 spots" at bounding box center [730, 432] width 81 height 451
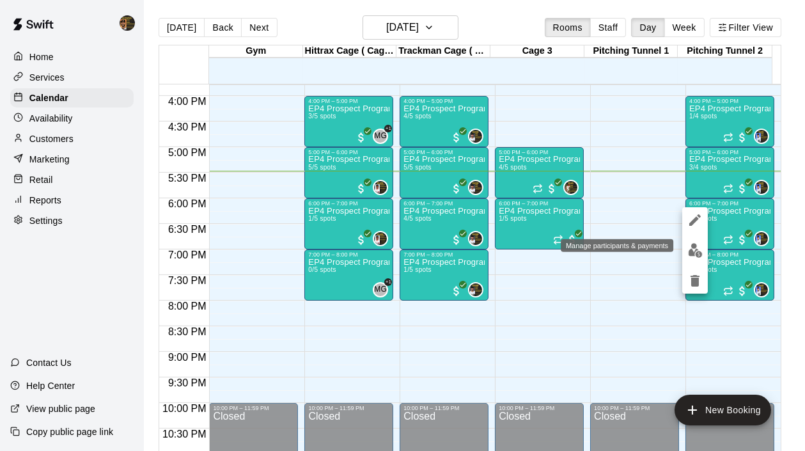
click at [696, 251] on img "edit" at bounding box center [695, 250] width 15 height 15
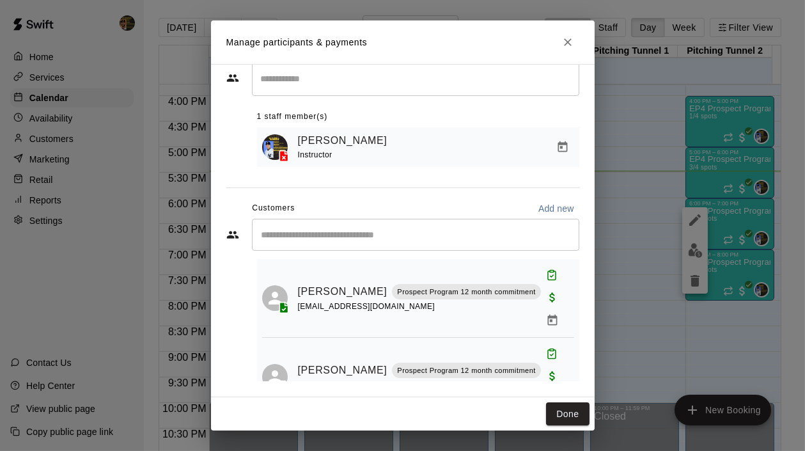
scroll to position [40, 0]
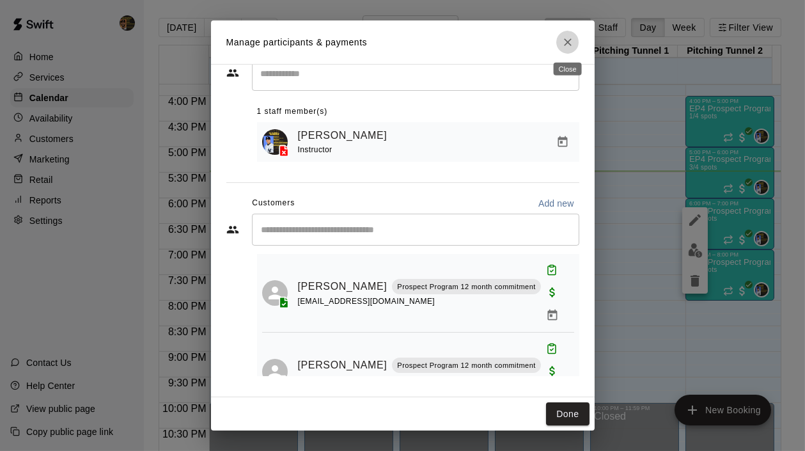
click at [562, 43] on icon "Close" at bounding box center [568, 42] width 13 height 13
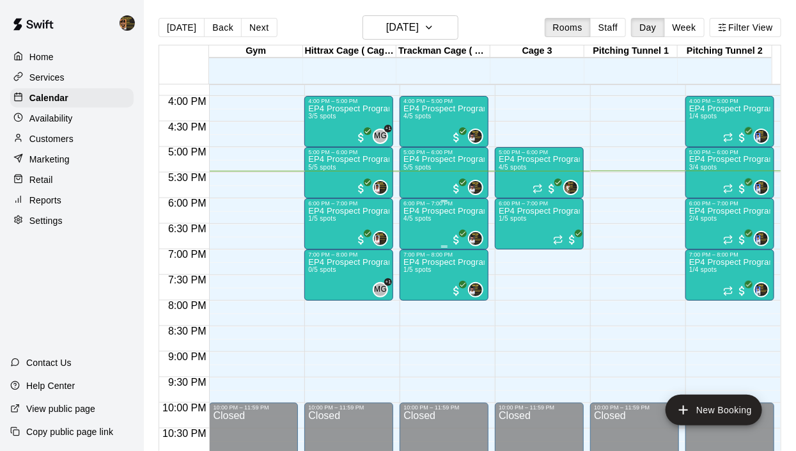
click at [433, 211] on p "EP4 Prospect Program Hitting ( ages 13-15 )" at bounding box center [444, 211] width 81 height 0
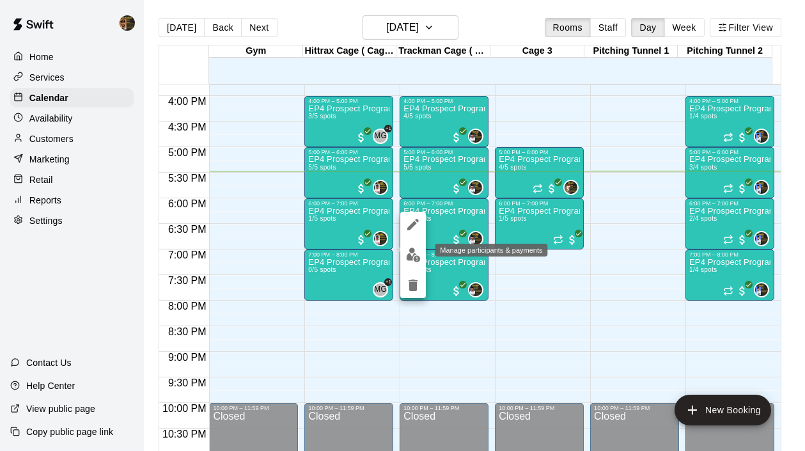
click at [411, 264] on button "edit" at bounding box center [413, 254] width 26 height 25
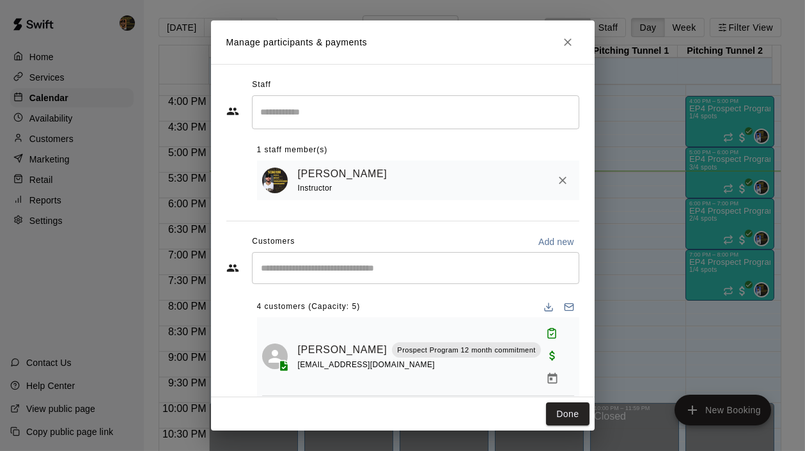
click at [356, 269] on input "Start typing to search customers..." at bounding box center [416, 268] width 316 height 13
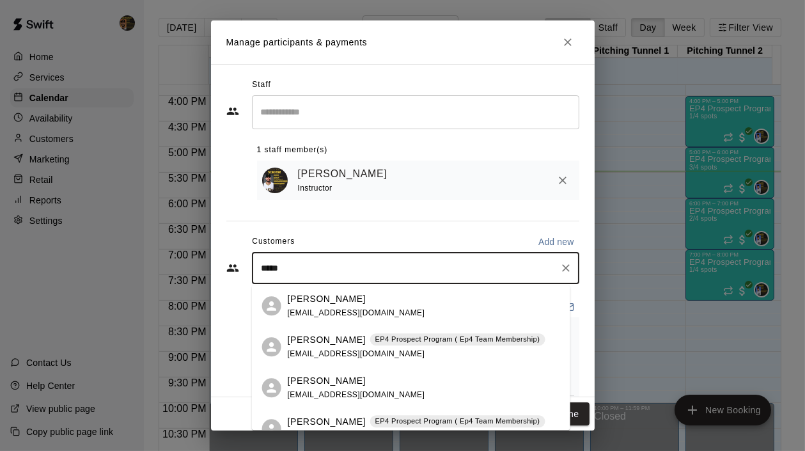
type input "******"
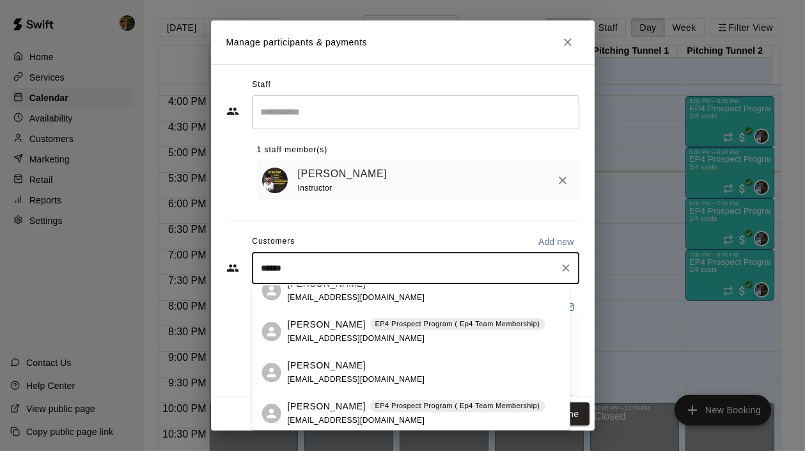
scroll to position [19, 0]
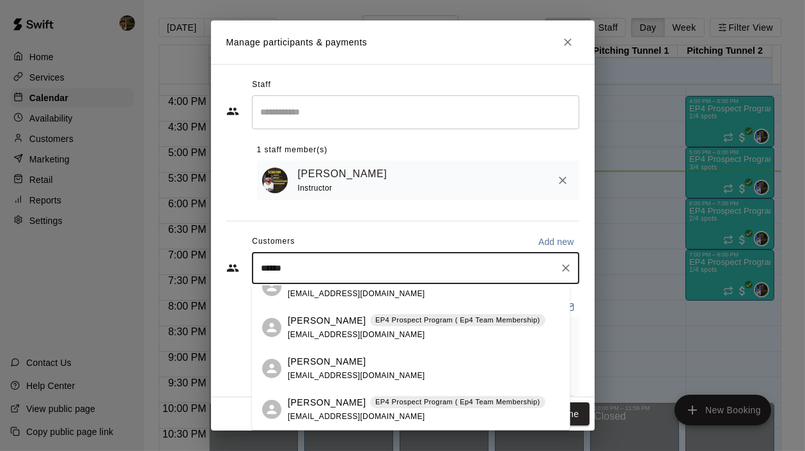
click at [426, 396] on div "EP4 Prospect Program ( Ep4 Team Membership)" at bounding box center [457, 402] width 175 height 13
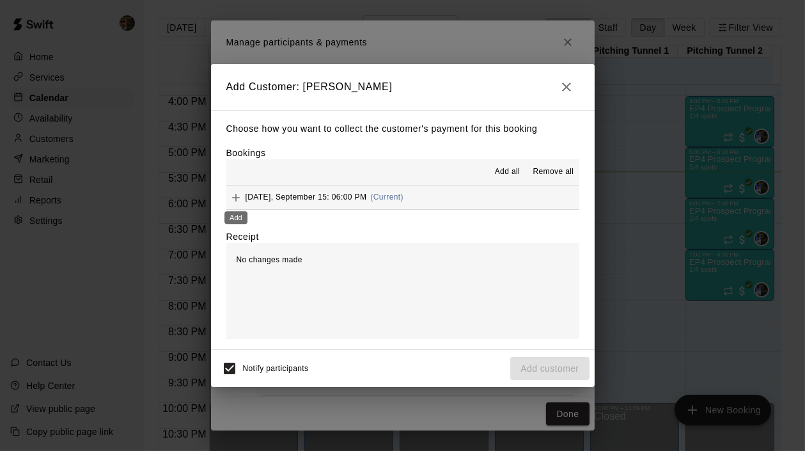
click at [232, 194] on icon "Add" at bounding box center [236, 197] width 13 height 13
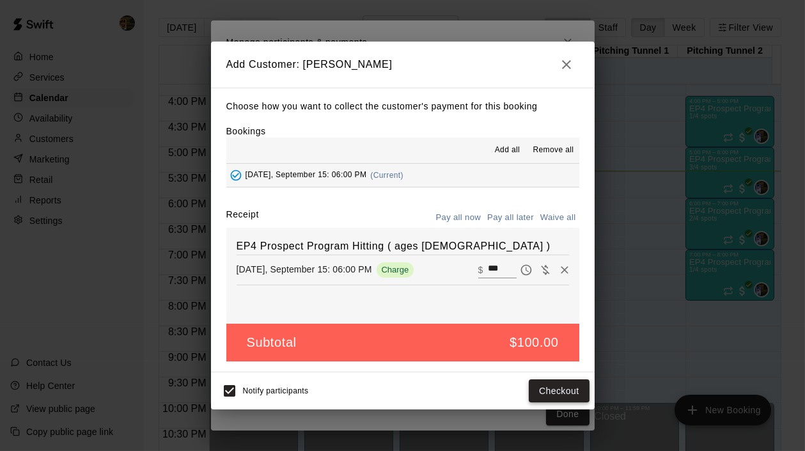
click at [565, 385] on button "Checkout" at bounding box center [559, 391] width 60 height 24
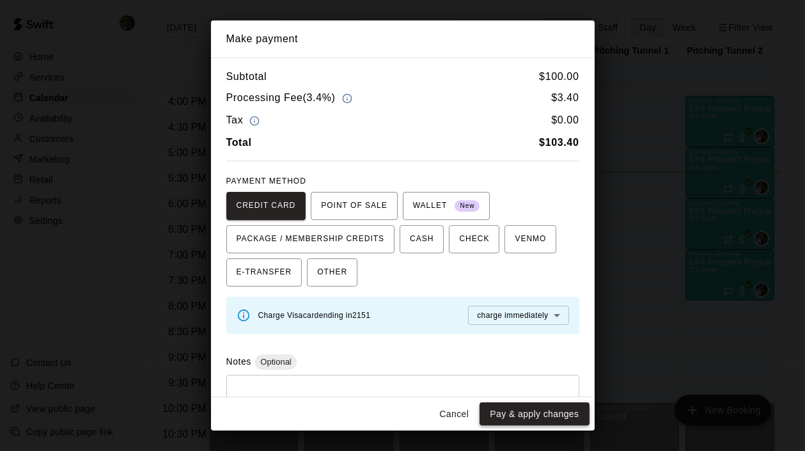
click at [511, 407] on button "Pay & apply changes" at bounding box center [534, 414] width 109 height 24
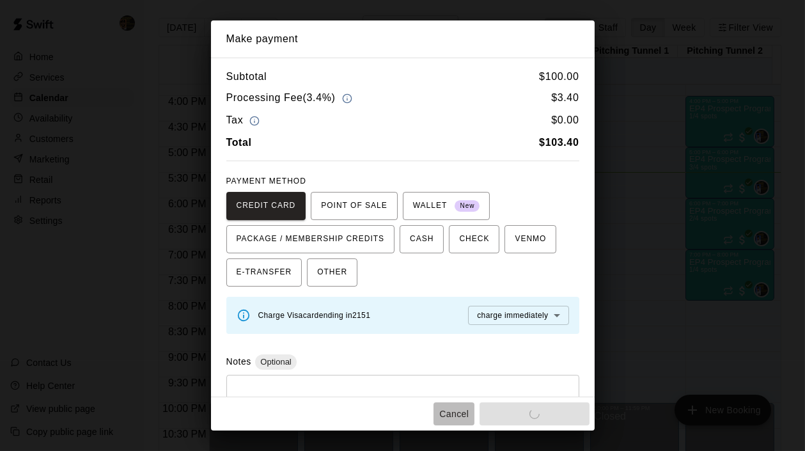
click at [461, 413] on button "Cancel" at bounding box center [454, 414] width 41 height 24
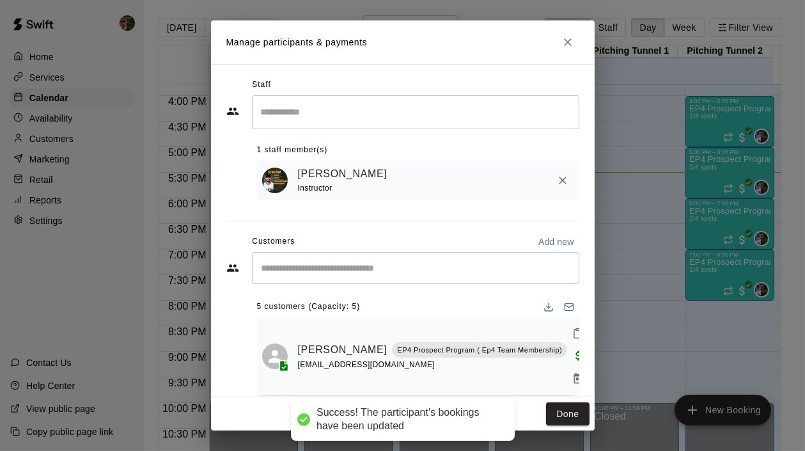
click at [565, 42] on icon "Close" at bounding box center [568, 42] width 13 height 13
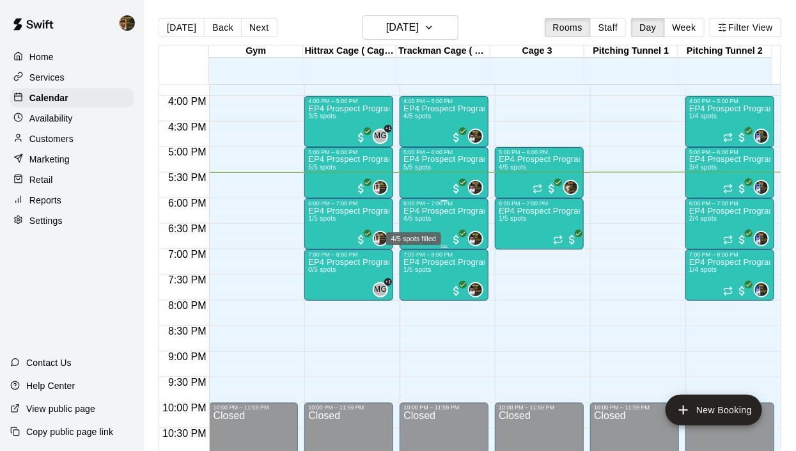
click at [429, 222] on span "4/5 spots" at bounding box center [418, 218] width 28 height 7
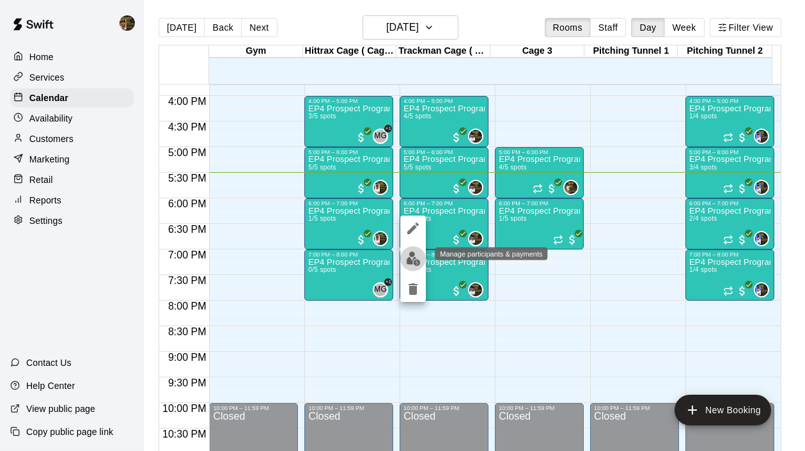
click at [414, 254] on img "edit" at bounding box center [413, 258] width 15 height 15
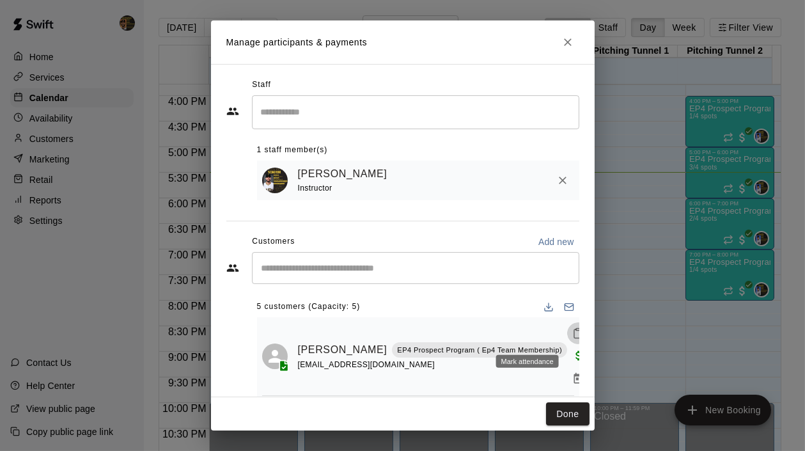
click at [572, 336] on icon "Mark attendance" at bounding box center [578, 334] width 12 height 12
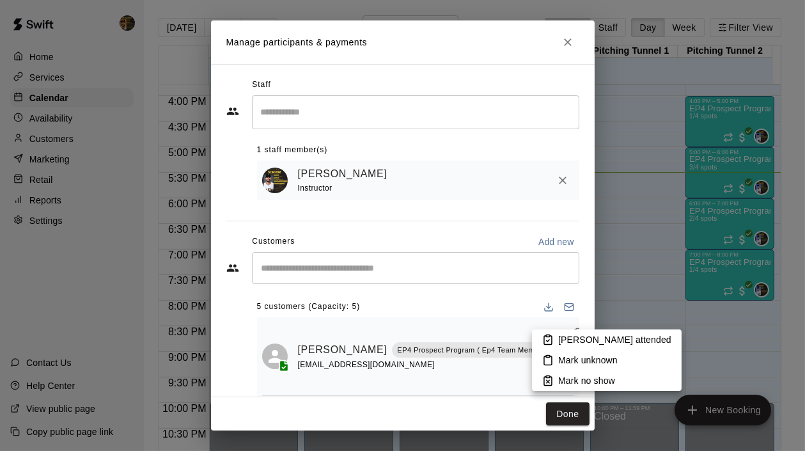
click at [570, 342] on p "Mark attended" at bounding box center [614, 339] width 113 height 13
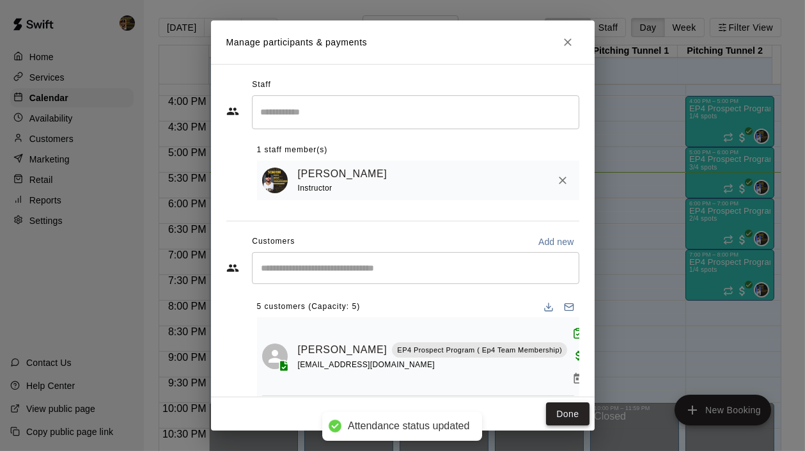
click at [565, 416] on button "Done" at bounding box center [567, 414] width 43 height 24
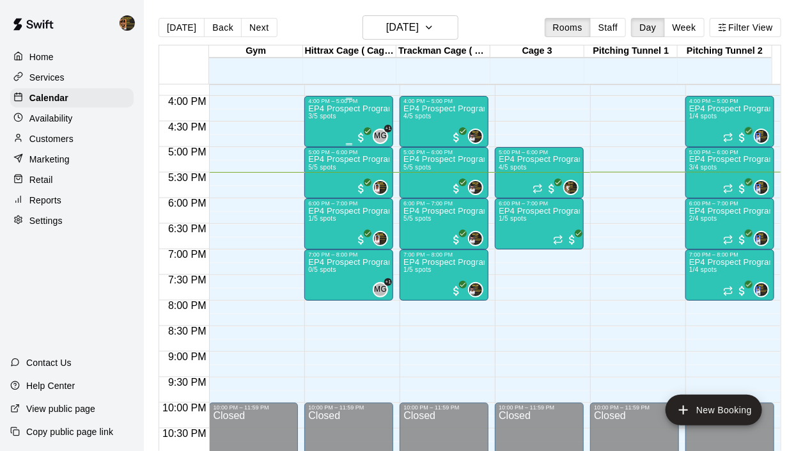
click at [319, 123] on div "EP4 Prospect Program Hitting ( 16u+ Slot ) 3/5 spots" at bounding box center [348, 329] width 81 height 451
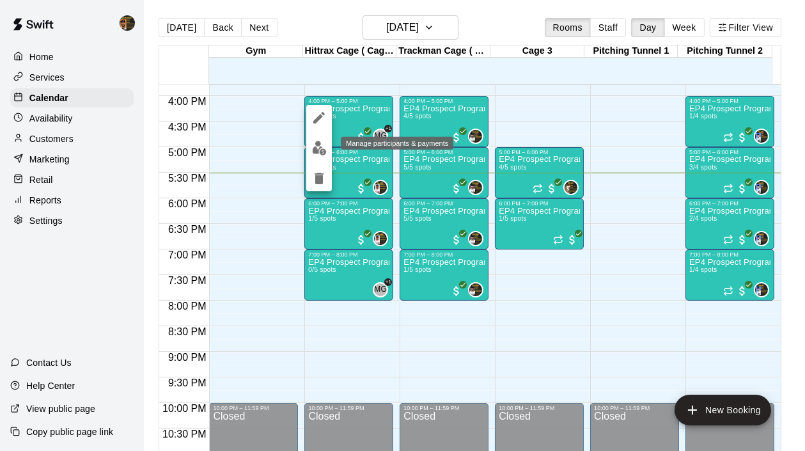
click at [319, 141] on img "edit" at bounding box center [319, 148] width 15 height 15
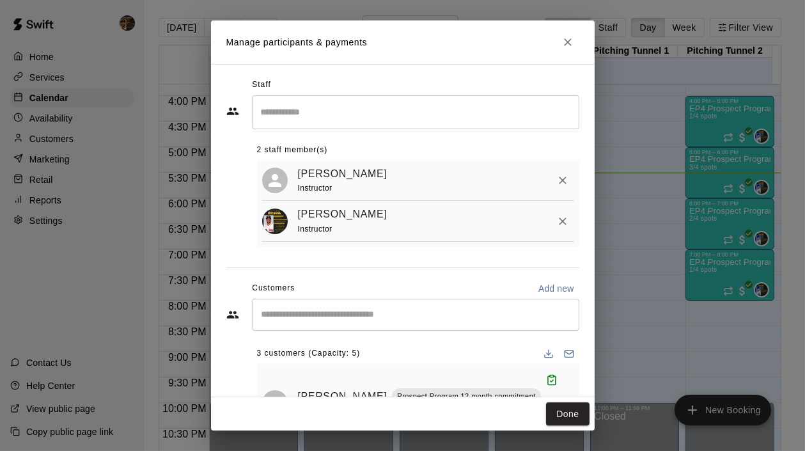
click at [310, 319] on input "Start typing to search customers..." at bounding box center [416, 314] width 316 height 13
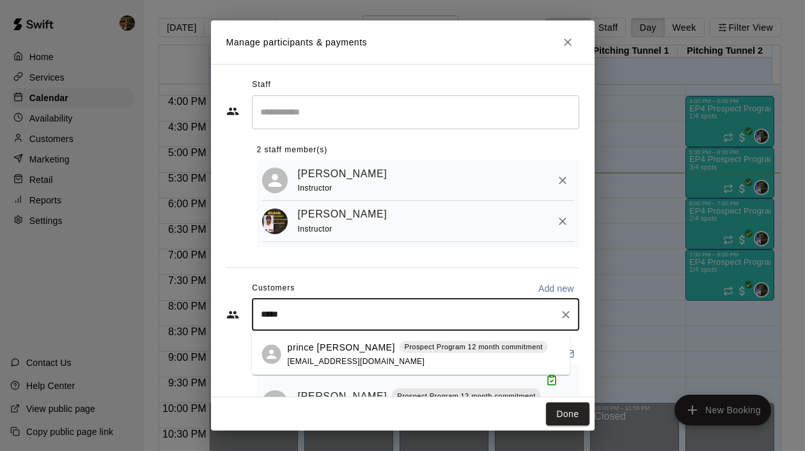
type input "******"
click at [317, 352] on p "prince gomez" at bounding box center [341, 346] width 107 height 13
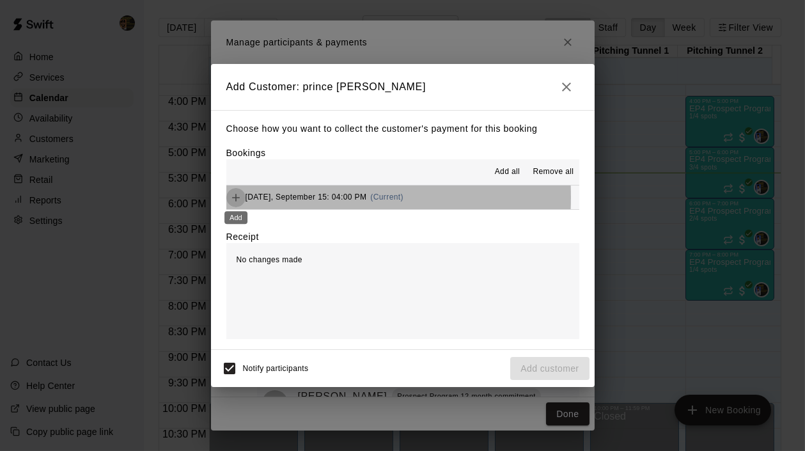
click at [234, 198] on icon "Add" at bounding box center [236, 198] width 8 height 8
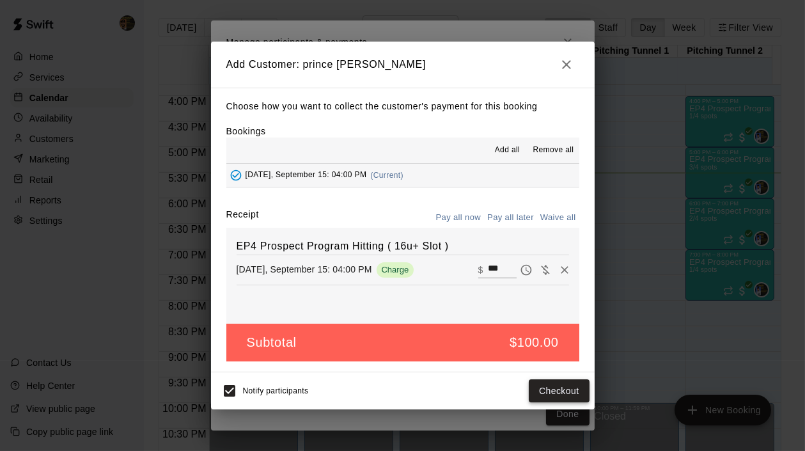
click at [580, 384] on button "Checkout" at bounding box center [559, 391] width 60 height 24
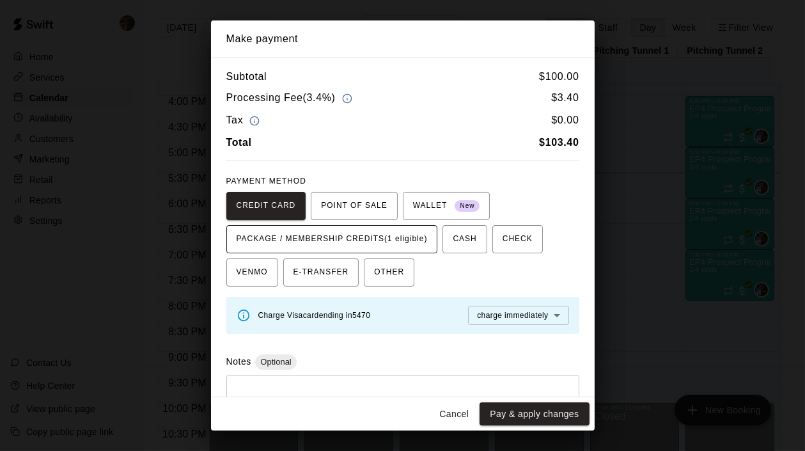
click at [365, 231] on span "PACKAGE / MEMBERSHIP CREDITS (1 eligible)" at bounding box center [332, 239] width 191 height 20
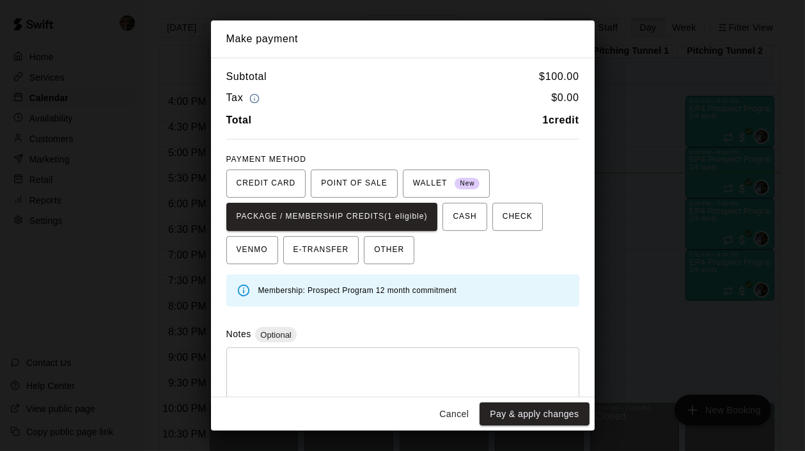
click at [560, 409] on button "Pay & apply changes" at bounding box center [534, 414] width 109 height 24
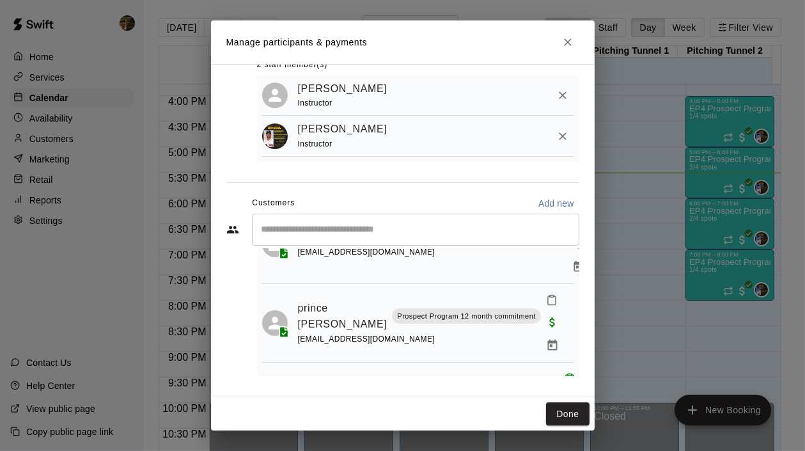
scroll to position [160, 0]
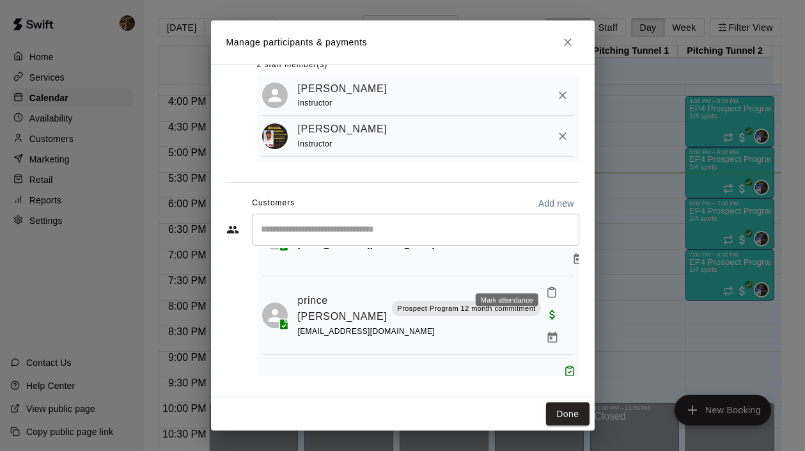
click at [546, 287] on icon "Mark attendance" at bounding box center [552, 293] width 12 height 12
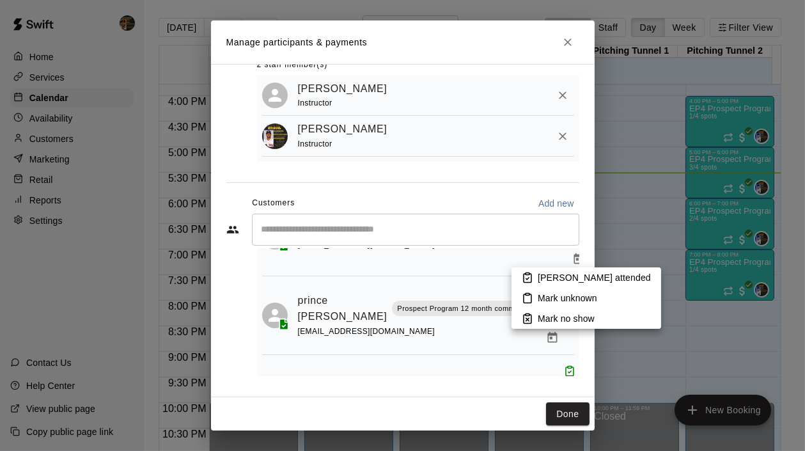
click at [540, 280] on p "Mark attended" at bounding box center [594, 277] width 113 height 13
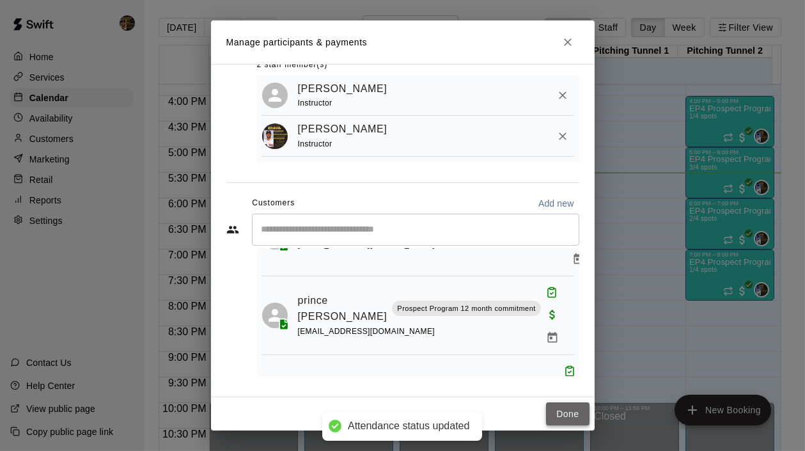
click at [571, 411] on button "Done" at bounding box center [567, 414] width 43 height 24
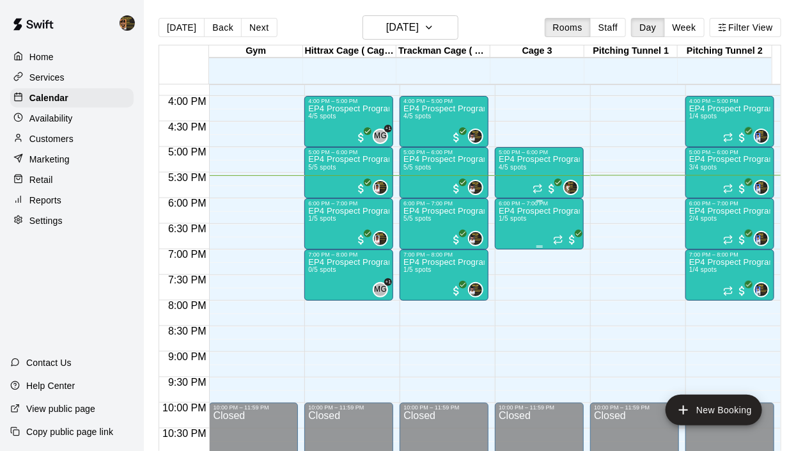
drag, startPoint x: 22, startPoint y: 310, endPoint x: 524, endPoint y: 217, distance: 510.5
click at [524, 217] on div "EP4 Prospect Program Hitting ( ages 8-10 ) 1/5 spots" at bounding box center [539, 432] width 81 height 451
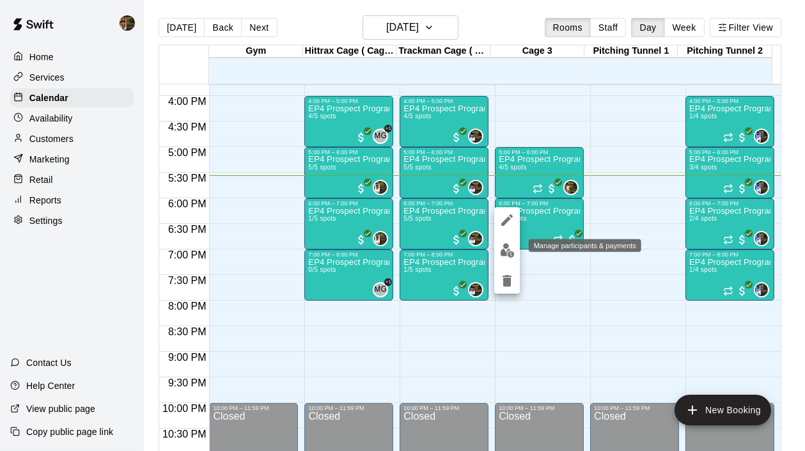
click at [512, 252] on img "edit" at bounding box center [507, 250] width 15 height 15
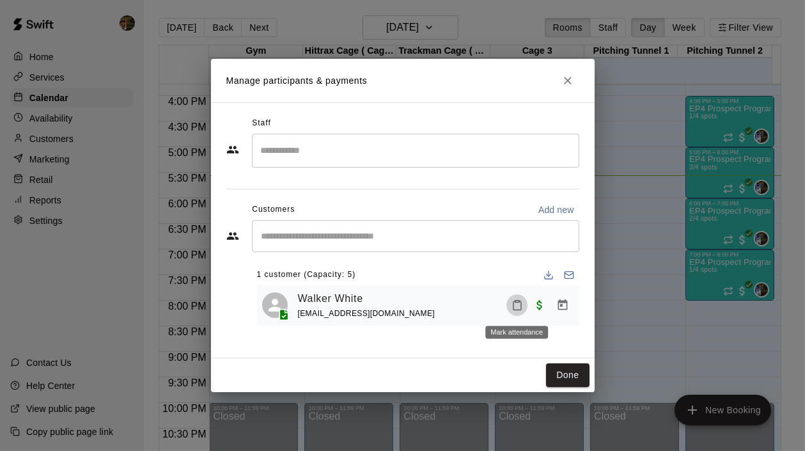
click at [517, 306] on icon "Mark attendance" at bounding box center [518, 305] width 12 height 12
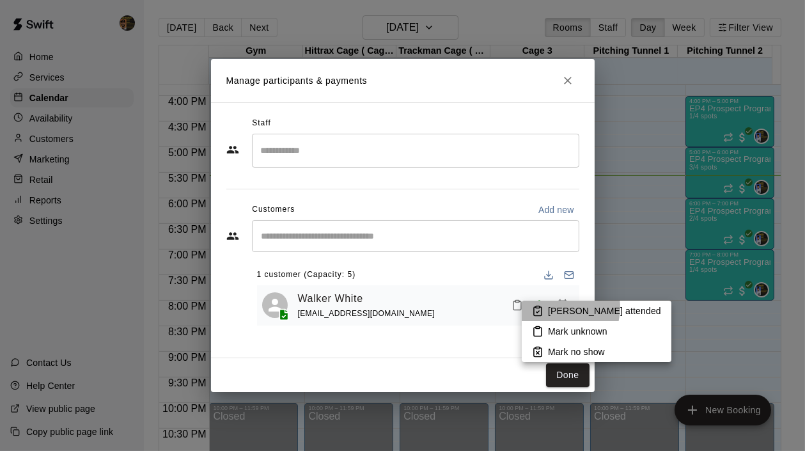
click at [557, 307] on p "Mark attended" at bounding box center [604, 310] width 113 height 13
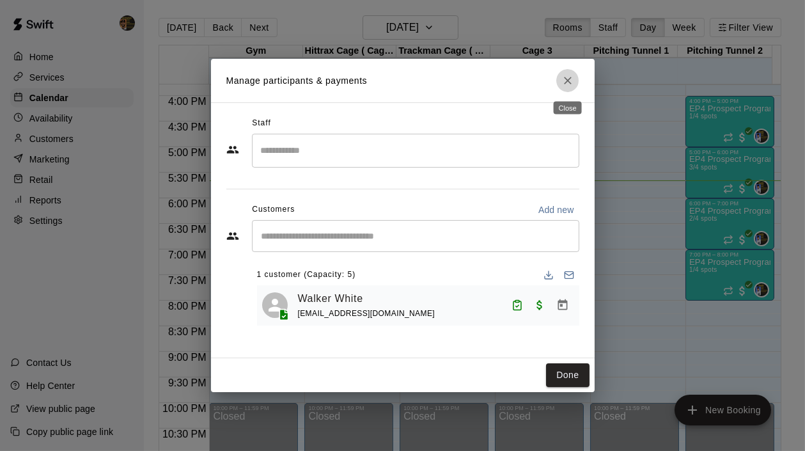
click at [564, 75] on icon "Close" at bounding box center [568, 80] width 13 height 13
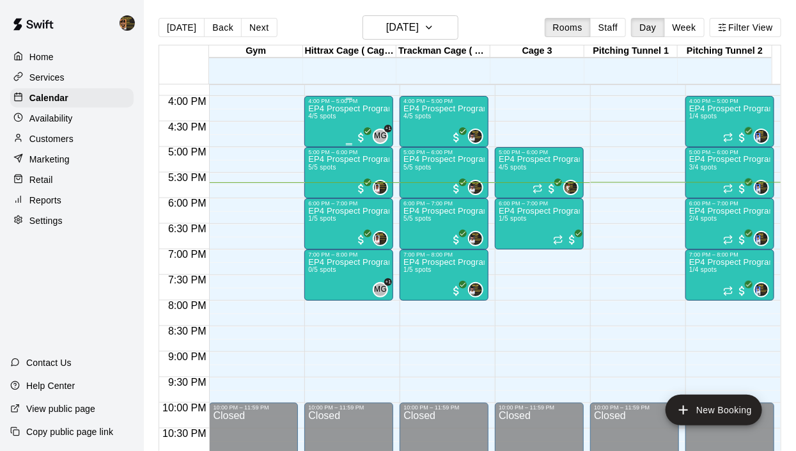
click at [339, 121] on div "EP4 Prospect Program Hitting ( 16u+ Slot ) 4/5 spots" at bounding box center [348, 329] width 81 height 451
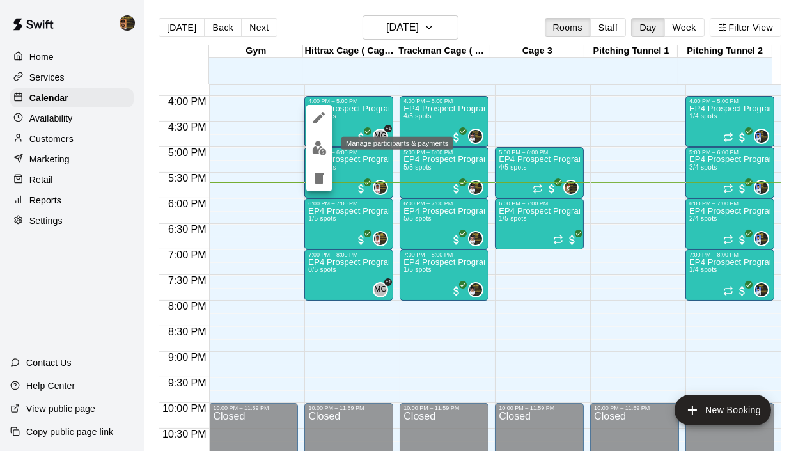
click at [322, 147] on img "edit" at bounding box center [319, 148] width 15 height 15
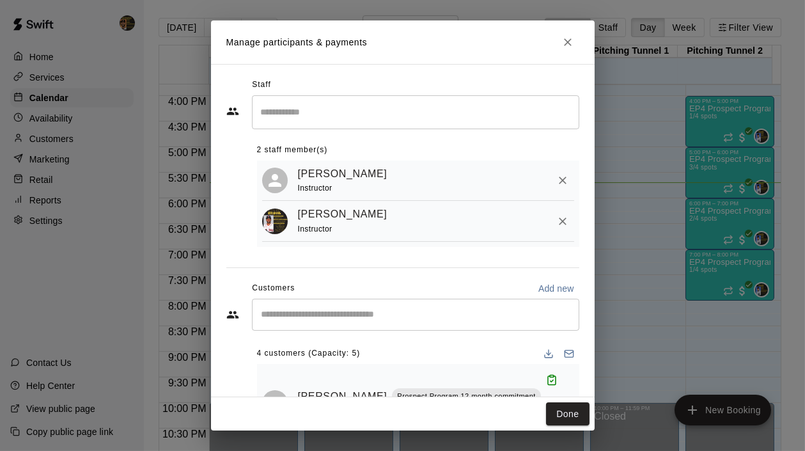
click at [389, 320] on input "Start typing to search customers..." at bounding box center [416, 314] width 316 height 13
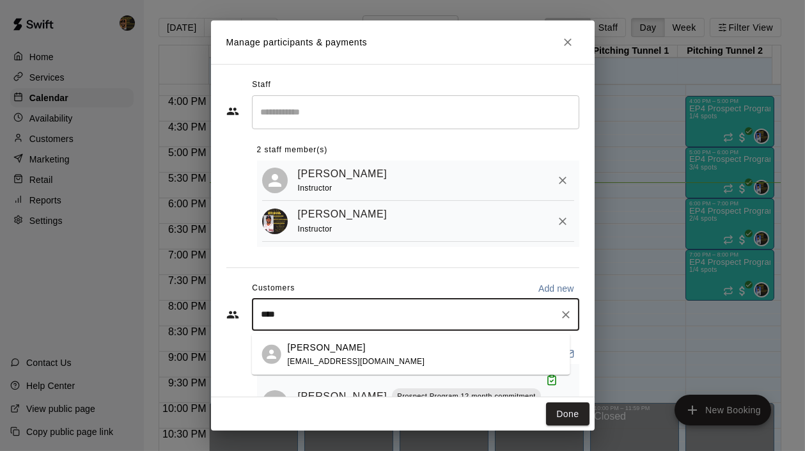
type input "****"
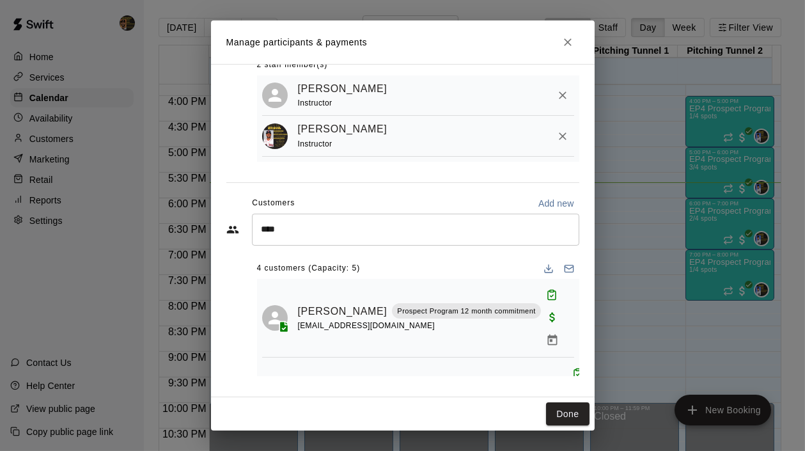
scroll to position [88, 0]
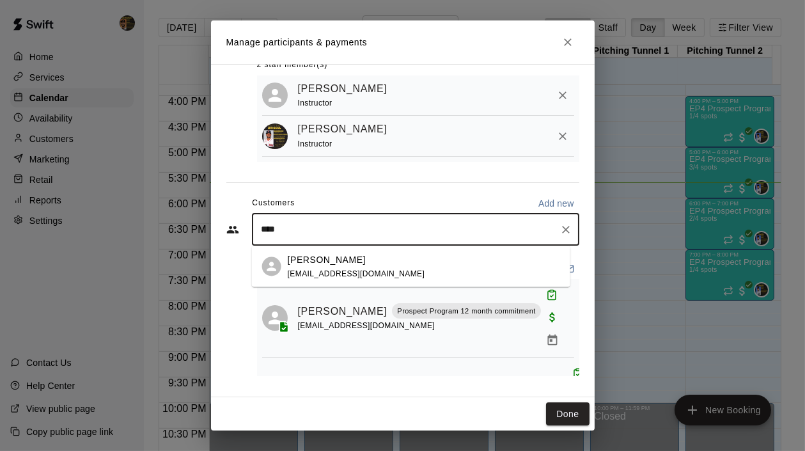
click at [299, 232] on input "****" at bounding box center [406, 229] width 297 height 13
click at [342, 267] on div "Jose Placido joseplacido1324@gmail.com" at bounding box center [357, 267] width 138 height 28
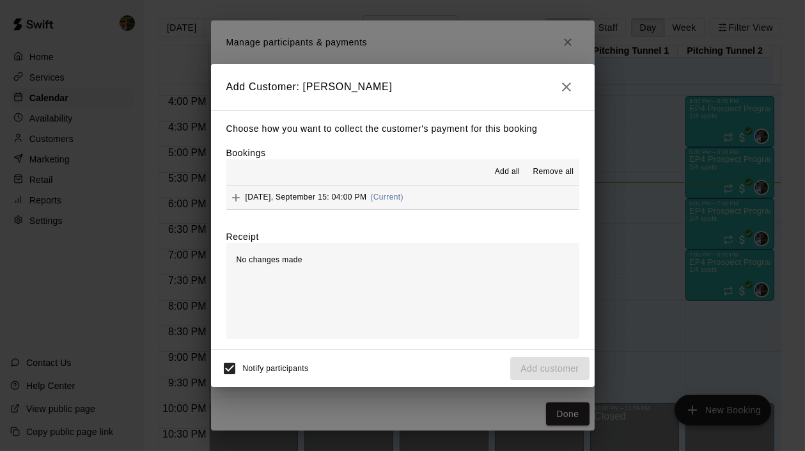
click at [233, 194] on icon "Add" at bounding box center [236, 197] width 13 height 13
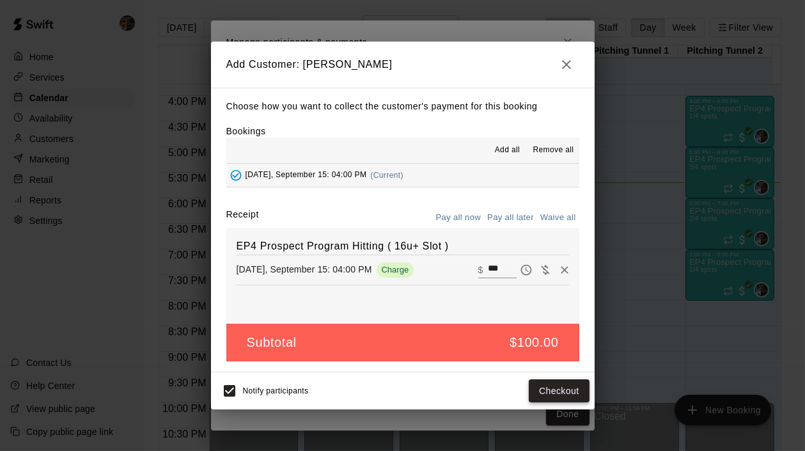
click at [562, 393] on button "Checkout" at bounding box center [559, 391] width 60 height 24
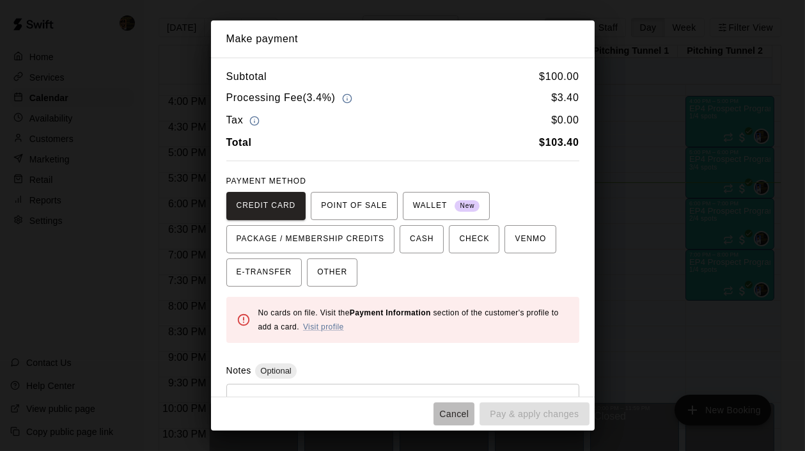
click at [457, 416] on button "Cancel" at bounding box center [454, 414] width 41 height 24
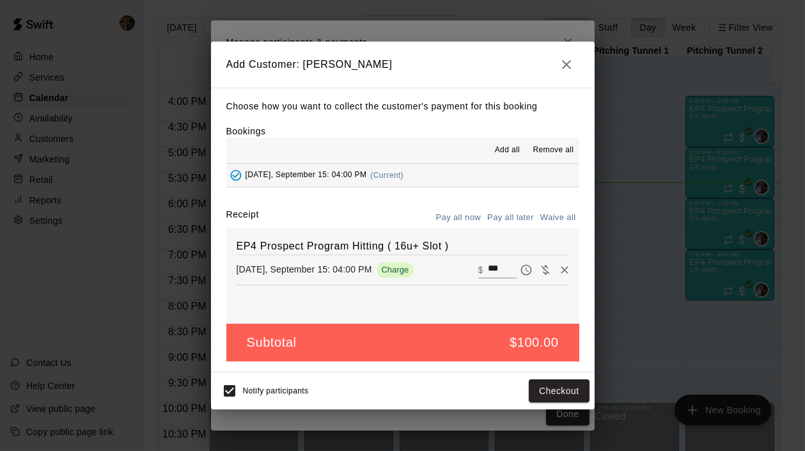
click at [560, 65] on icon "button" at bounding box center [566, 64] width 15 height 15
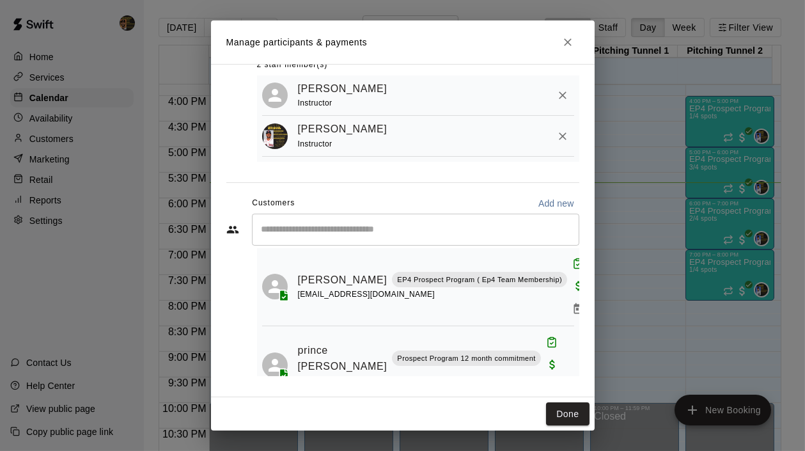
scroll to position [127, 0]
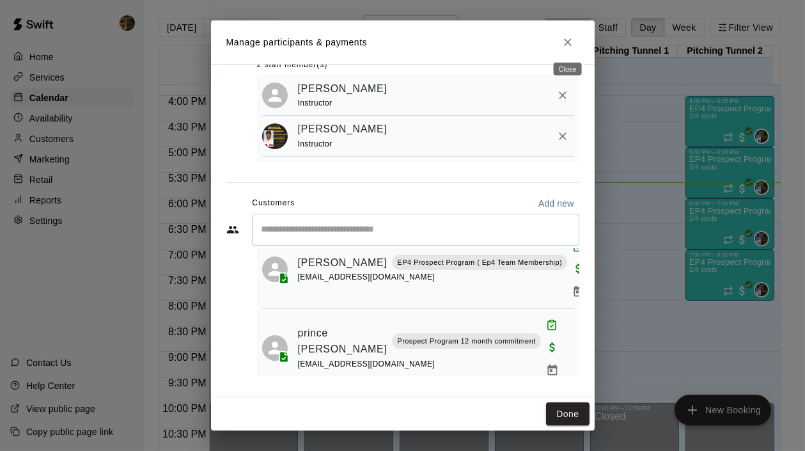
click at [567, 47] on icon "Close" at bounding box center [568, 42] width 13 height 13
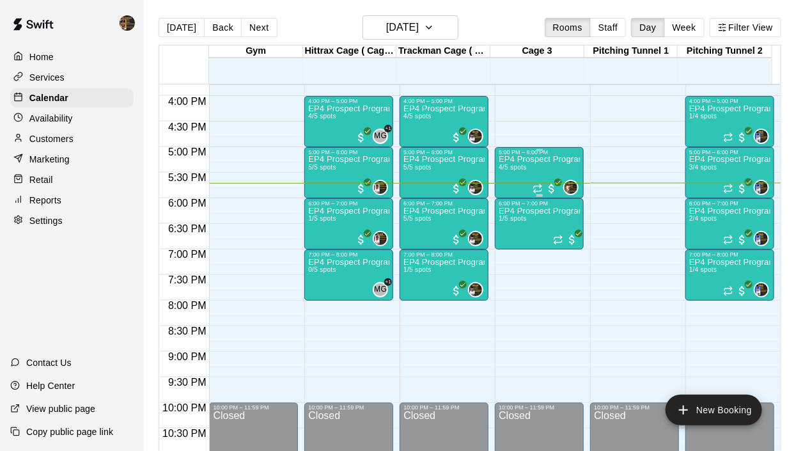
click at [526, 168] on div "EP4 Prospect Program ages 11-12 4/5 spots" at bounding box center [539, 380] width 81 height 451
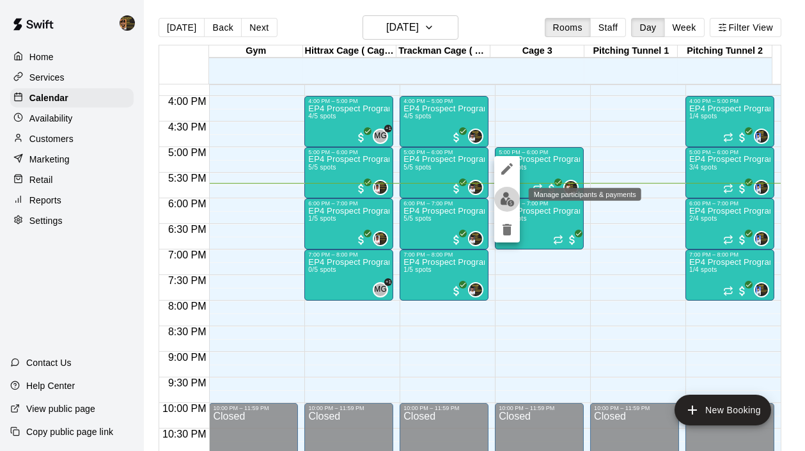
click at [502, 208] on button "edit" at bounding box center [507, 199] width 26 height 25
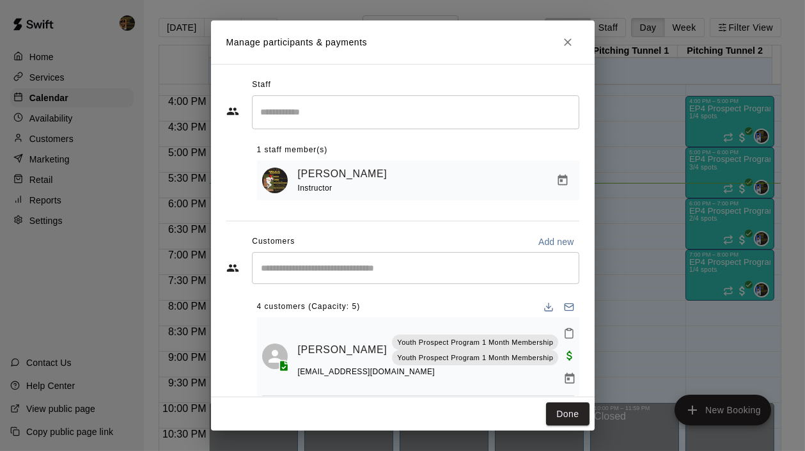
click at [325, 262] on div "​" at bounding box center [416, 268] width 328 height 32
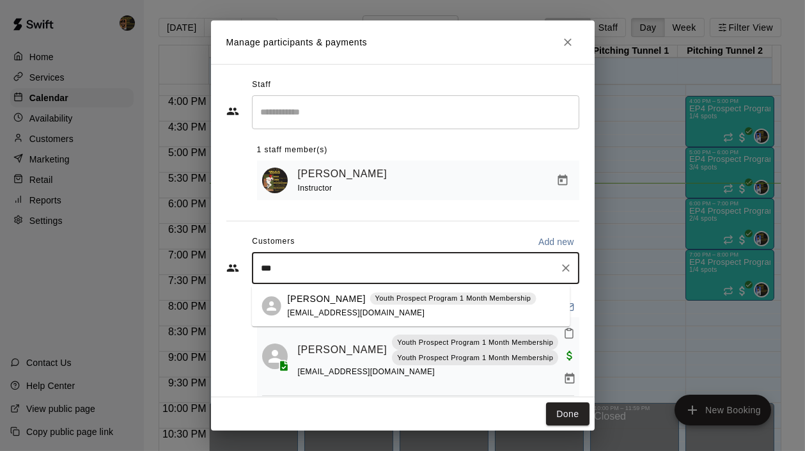
type input "****"
click at [318, 296] on p "Fidel Romero" at bounding box center [327, 298] width 78 height 13
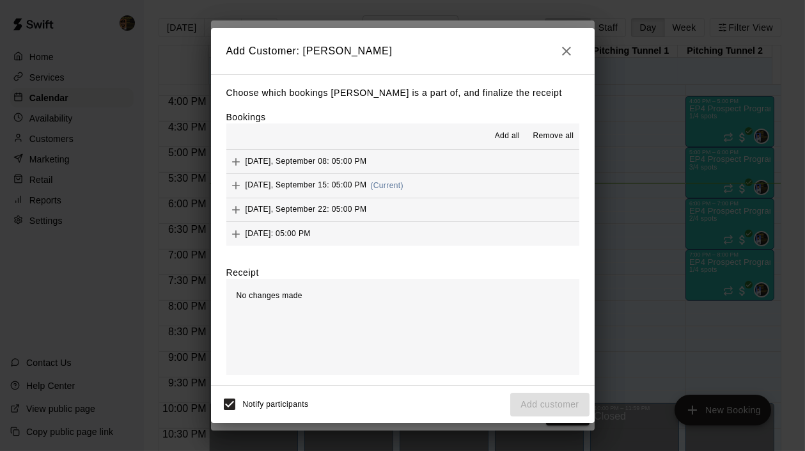
click at [236, 188] on icon "Add" at bounding box center [236, 186] width 8 height 8
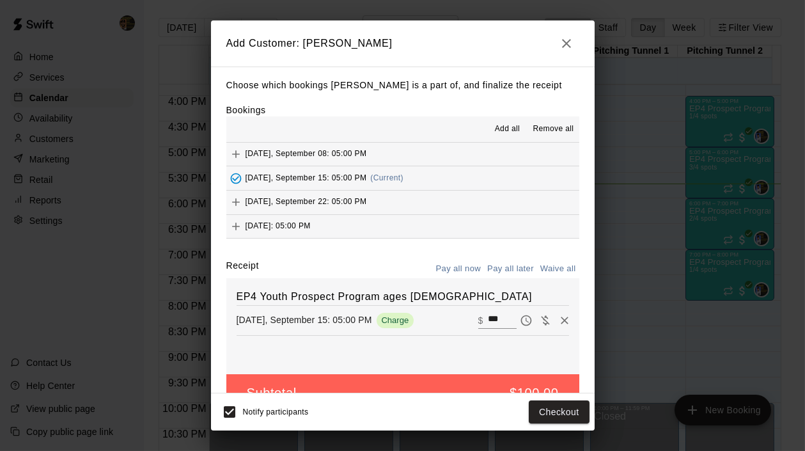
click at [565, 46] on icon "button" at bounding box center [566, 43] width 15 height 15
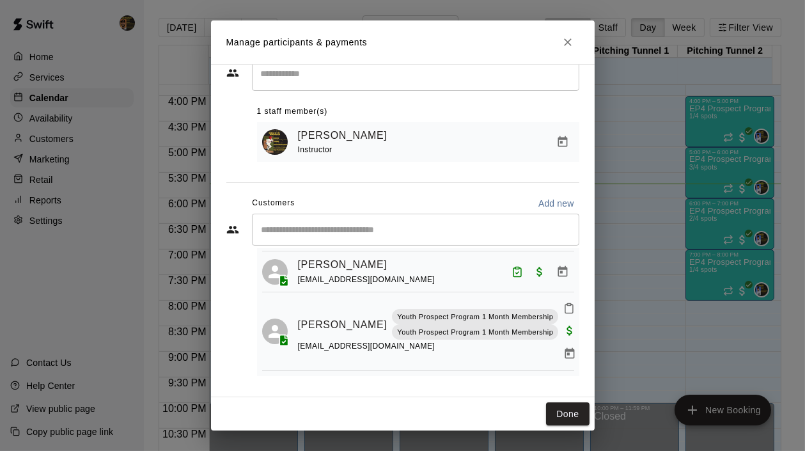
scroll to position [0, 0]
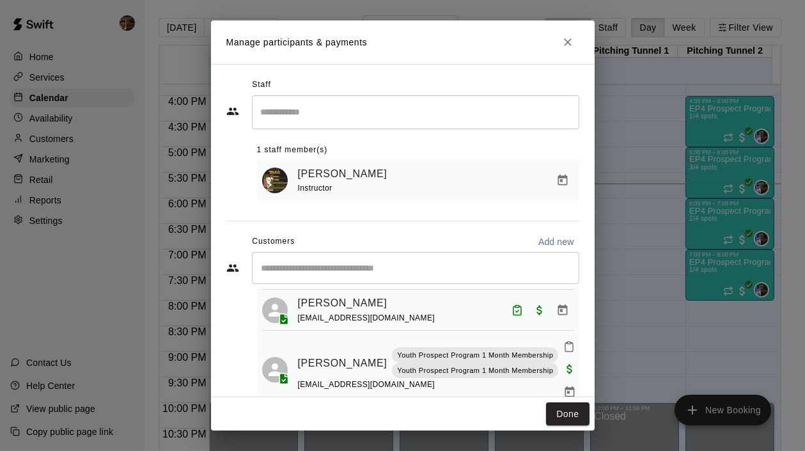
click at [313, 278] on div "​" at bounding box center [416, 268] width 328 height 32
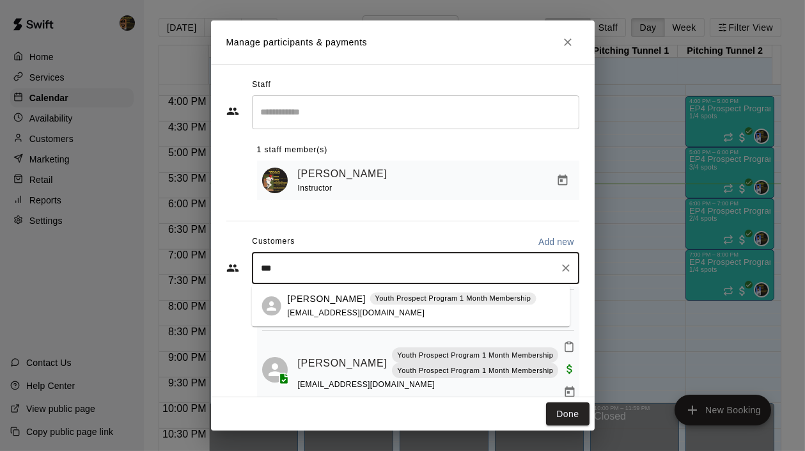
type input "****"
click at [375, 297] on p "Youth Prospect Program 1 Month Membership" at bounding box center [453, 298] width 156 height 11
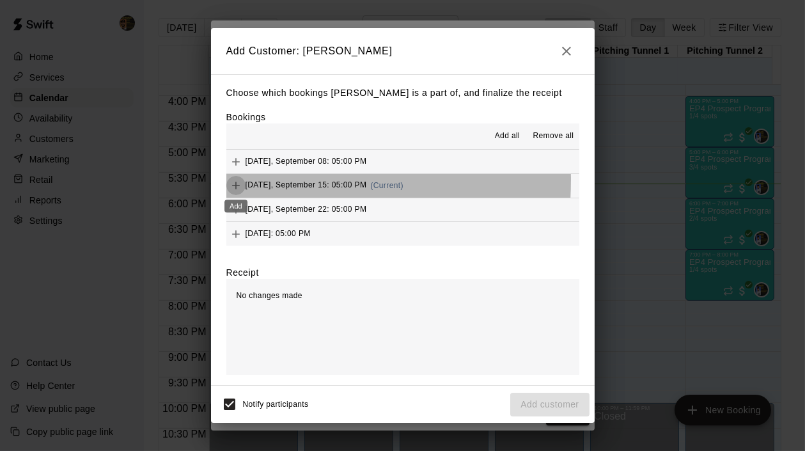
click at [230, 180] on icon "Add" at bounding box center [236, 185] width 13 height 13
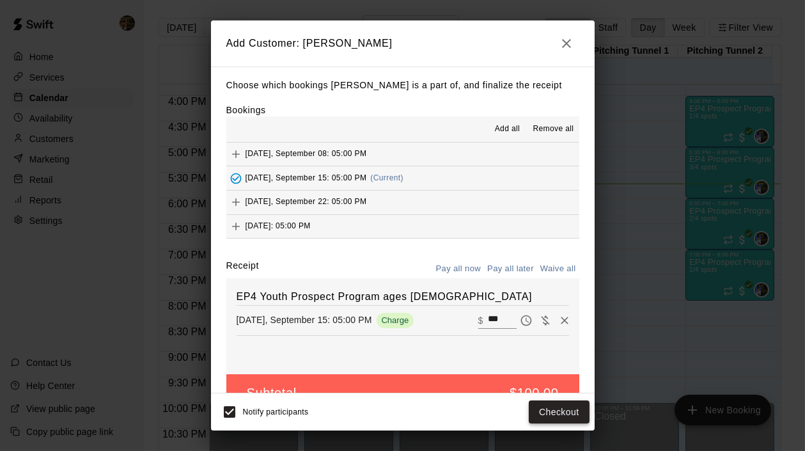
click at [558, 403] on button "Checkout" at bounding box center [559, 412] width 60 height 24
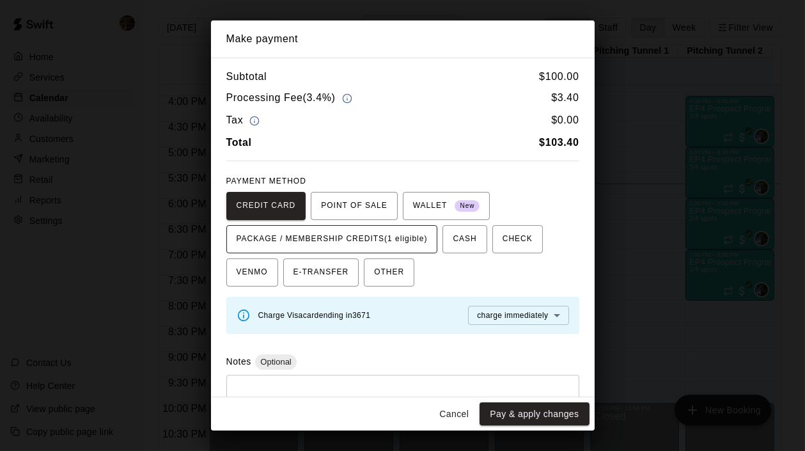
click at [375, 230] on span "PACKAGE / MEMBERSHIP CREDITS (1 eligible)" at bounding box center [332, 239] width 191 height 20
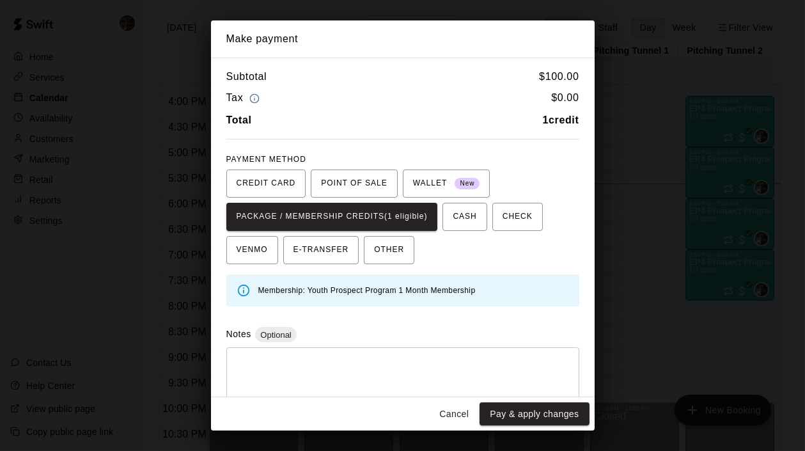
click at [549, 414] on button "Pay & apply changes" at bounding box center [534, 414] width 109 height 24
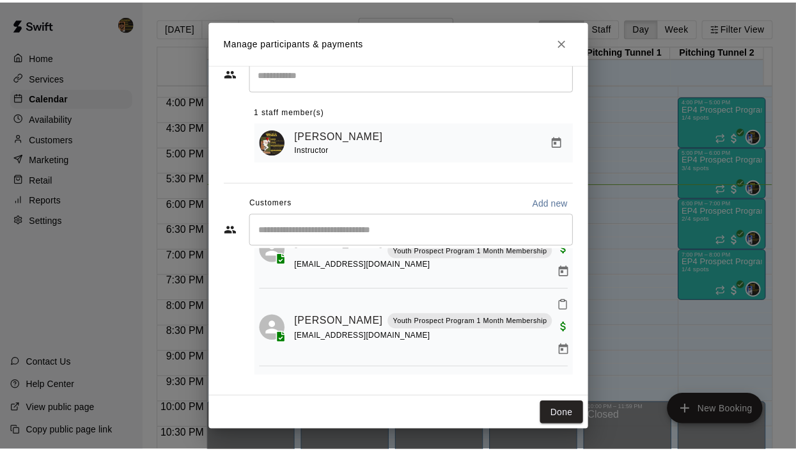
scroll to position [70, 0]
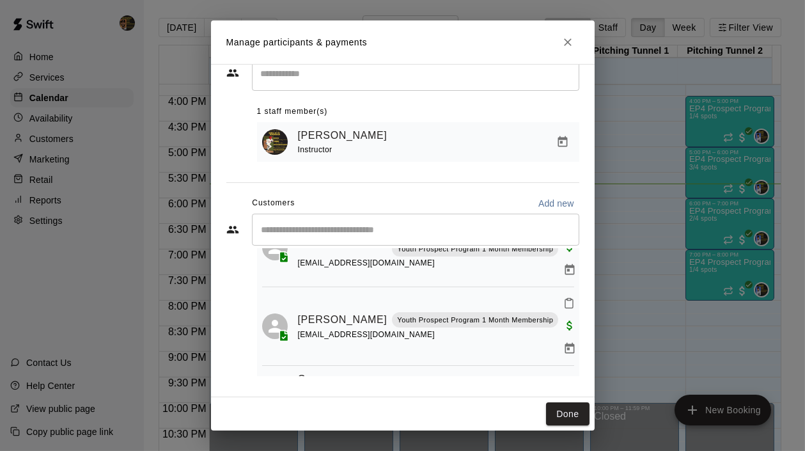
click at [564, 306] on icon "Mark attendance" at bounding box center [570, 303] width 12 height 12
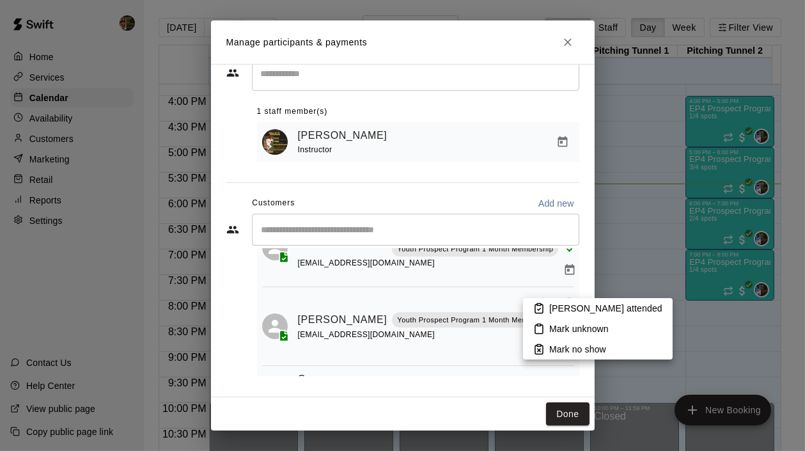
click at [590, 311] on p "Mark attended" at bounding box center [605, 308] width 113 height 13
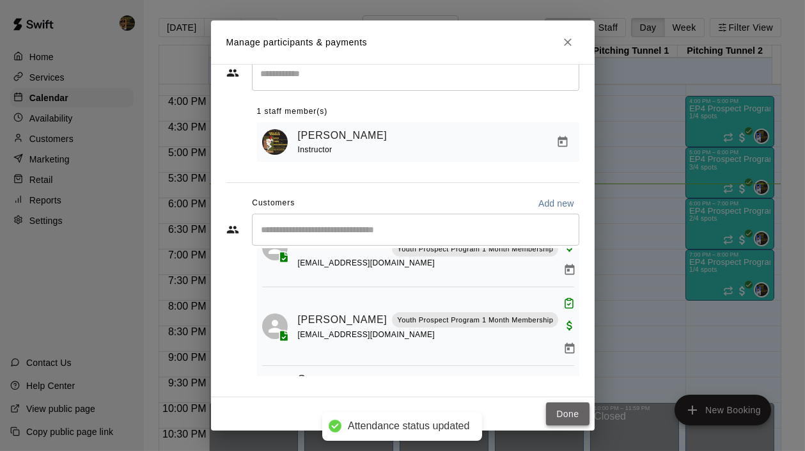
click at [565, 411] on button "Done" at bounding box center [567, 414] width 43 height 24
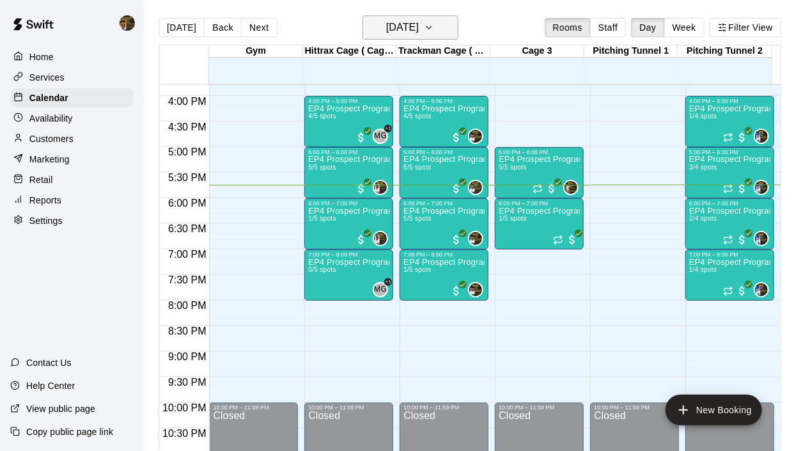
click at [454, 33] on button "Monday Sep 15" at bounding box center [411, 27] width 96 height 24
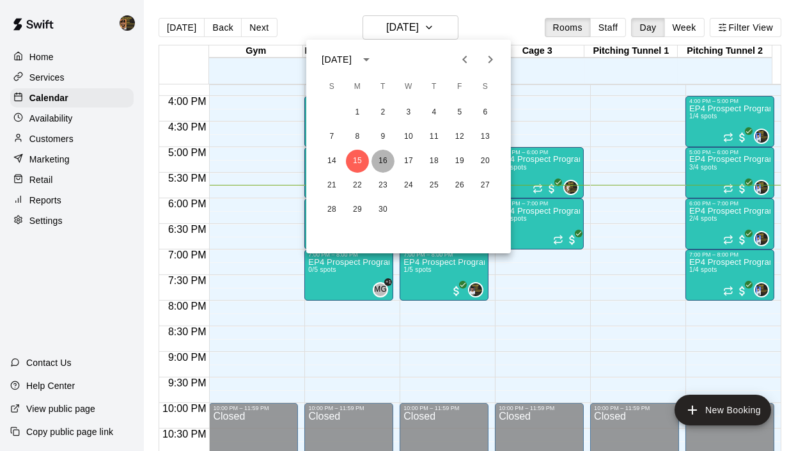
click at [384, 163] on button "16" at bounding box center [383, 161] width 23 height 23
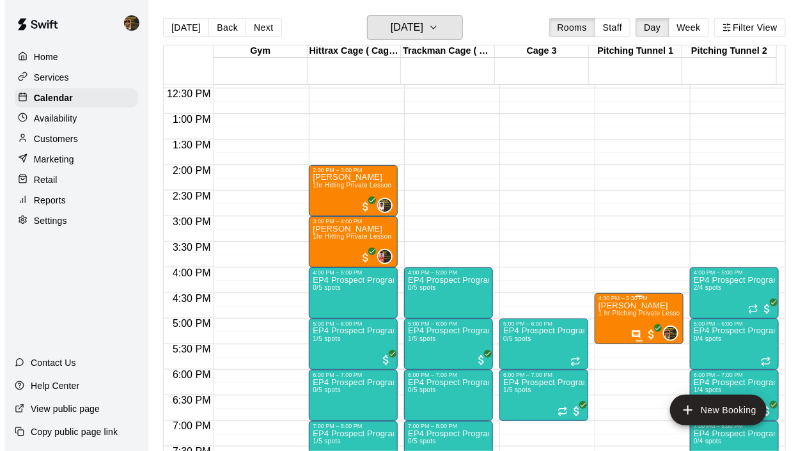
scroll to position [633, 0]
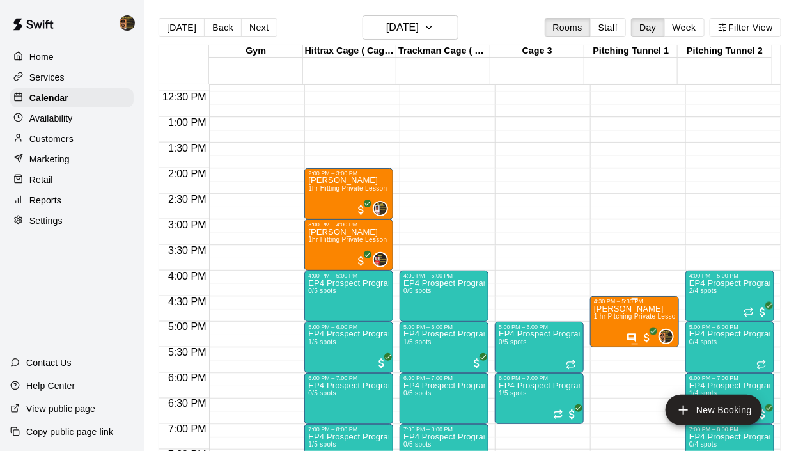
click at [624, 314] on span "1 hr Pitching Private Lesson" at bounding box center [637, 316] width 86 height 7
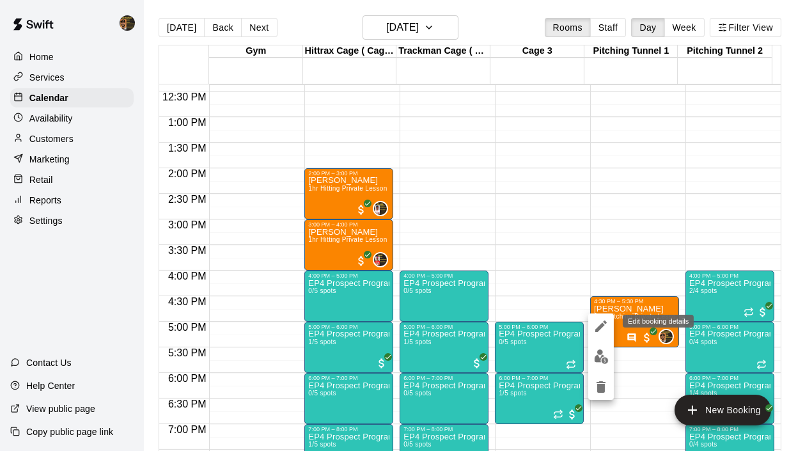
click at [604, 324] on icon "edit" at bounding box center [601, 326] width 15 height 15
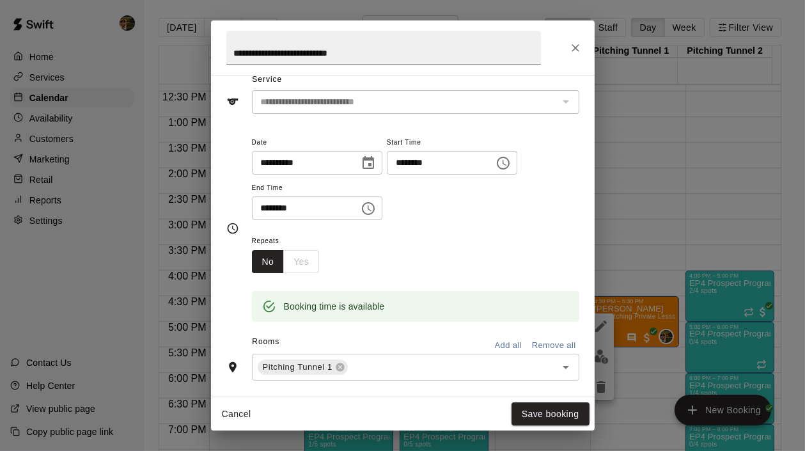
scroll to position [0, 0]
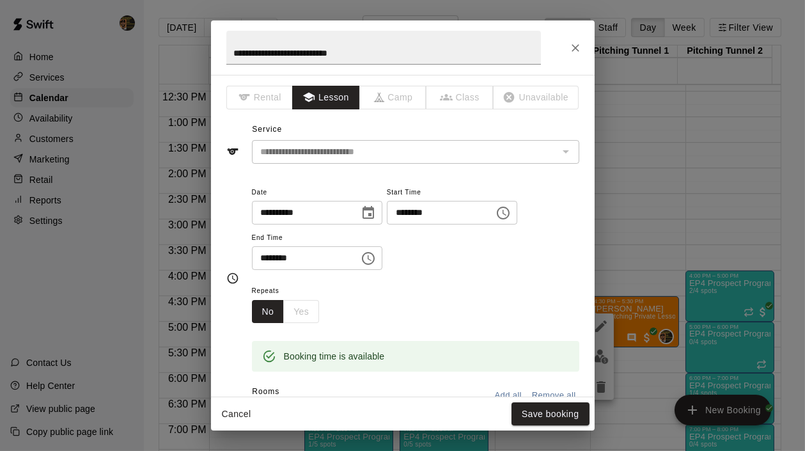
click at [374, 210] on icon "Choose date, selected date is Sep 16, 2025" at bounding box center [369, 212] width 12 height 13
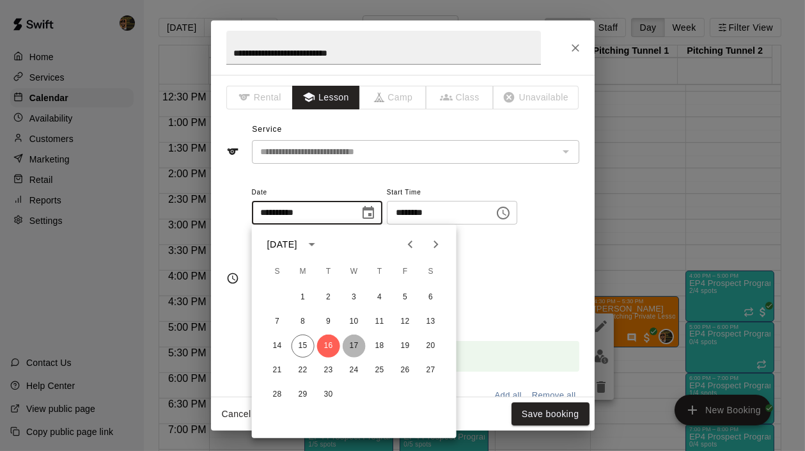
click at [355, 343] on button "17" at bounding box center [354, 346] width 23 height 23
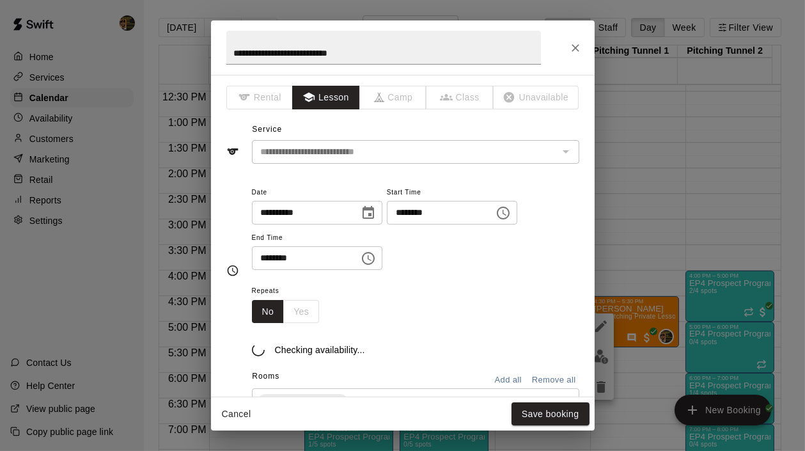
type input "**********"
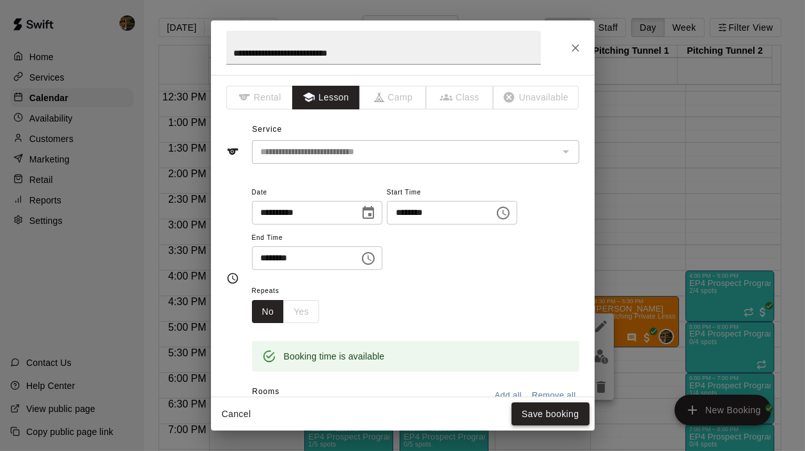
click at [534, 409] on button "Save booking" at bounding box center [551, 414] width 78 height 24
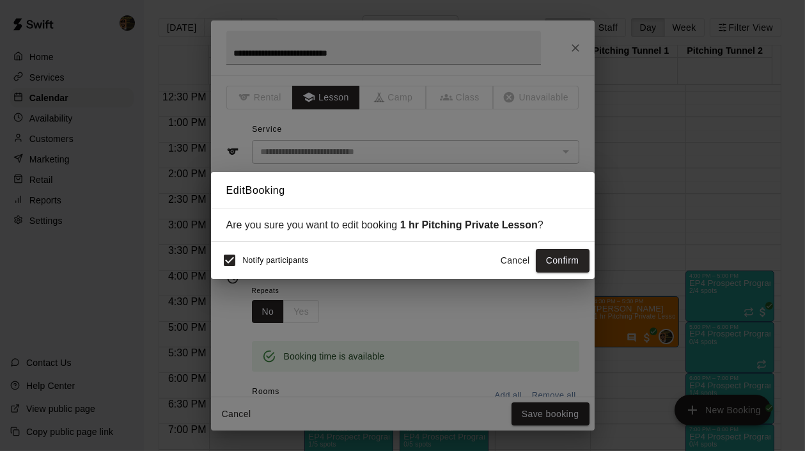
click at [570, 260] on button "Confirm" at bounding box center [563, 261] width 54 height 24
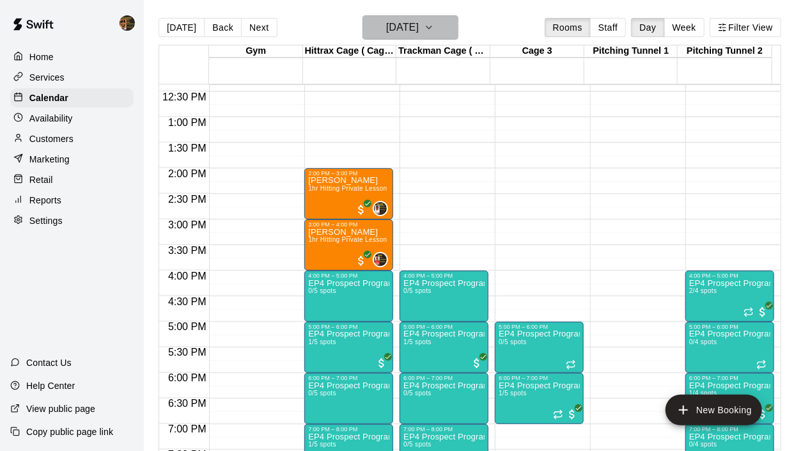
click at [434, 26] on icon "button" at bounding box center [429, 27] width 10 height 15
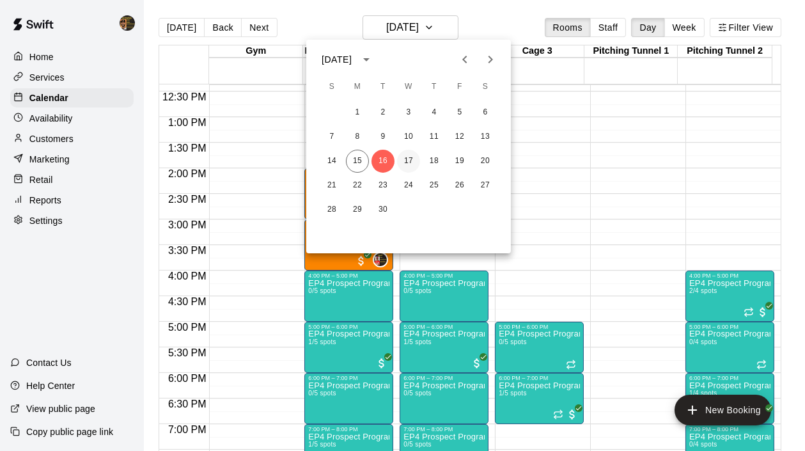
click at [407, 159] on button "17" at bounding box center [408, 161] width 23 height 23
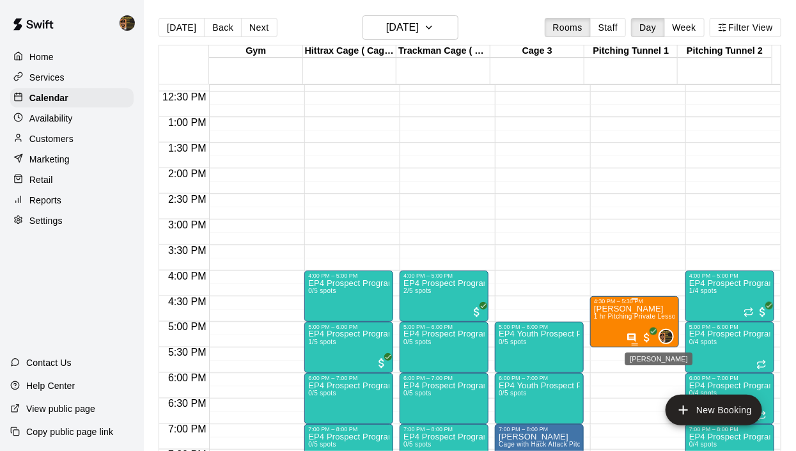
click at [660, 333] on img "Francisco Gracesqui" at bounding box center [666, 336] width 13 height 13
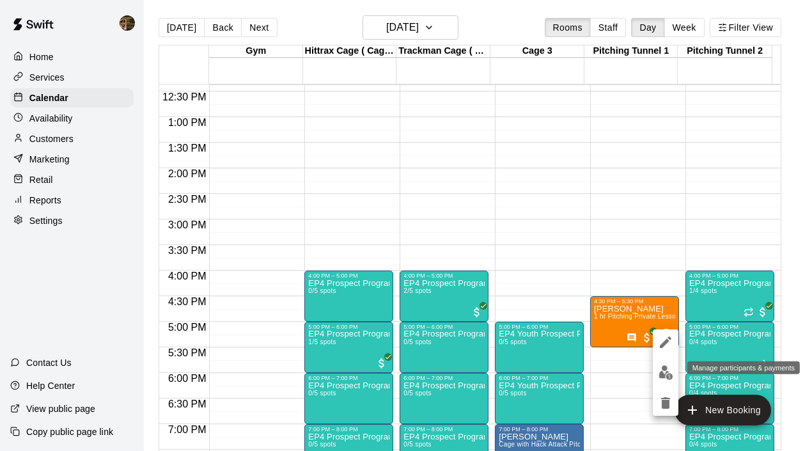
click at [663, 372] on img "edit" at bounding box center [666, 372] width 15 height 15
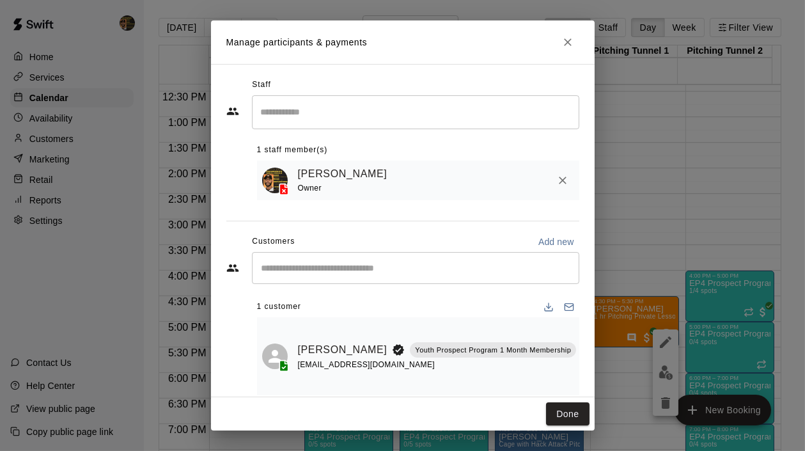
click at [319, 114] on input "Search staff" at bounding box center [416, 112] width 316 height 22
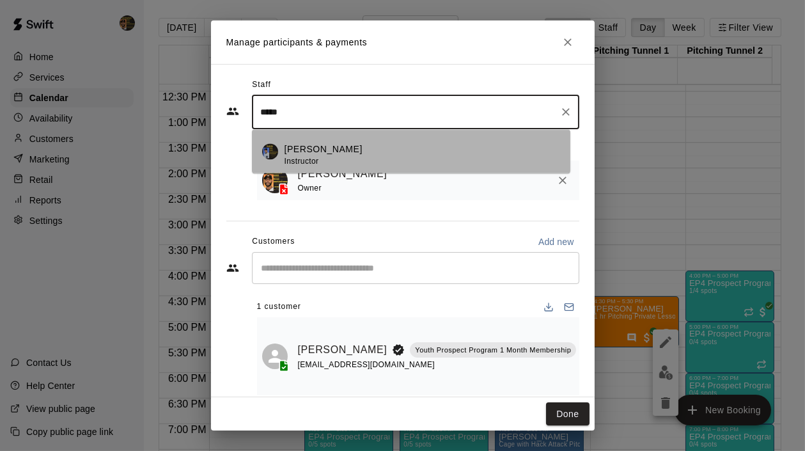
click at [331, 146] on p "Mariel Checo" at bounding box center [324, 149] width 78 height 13
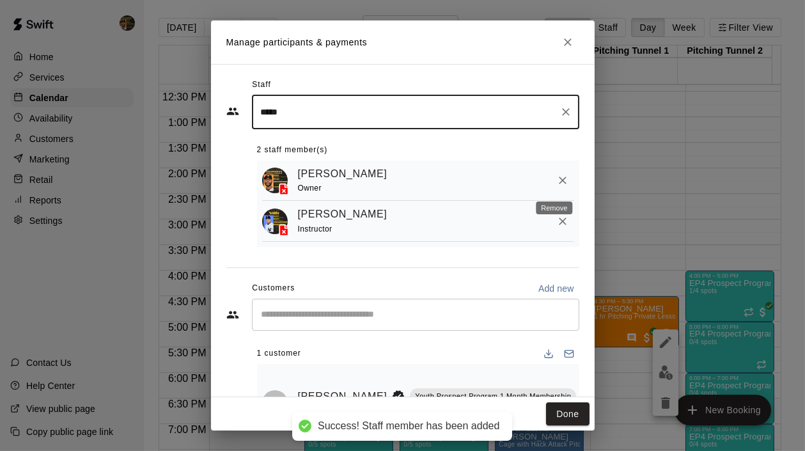
type input "*****"
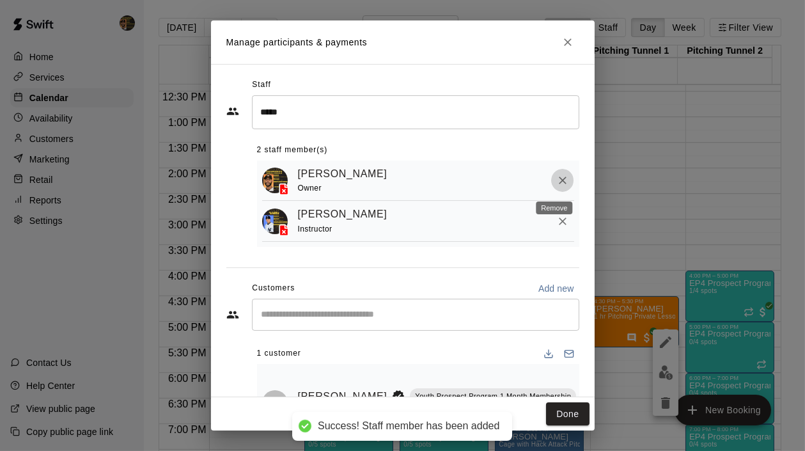
click at [557, 179] on icon "Remove" at bounding box center [563, 180] width 13 height 13
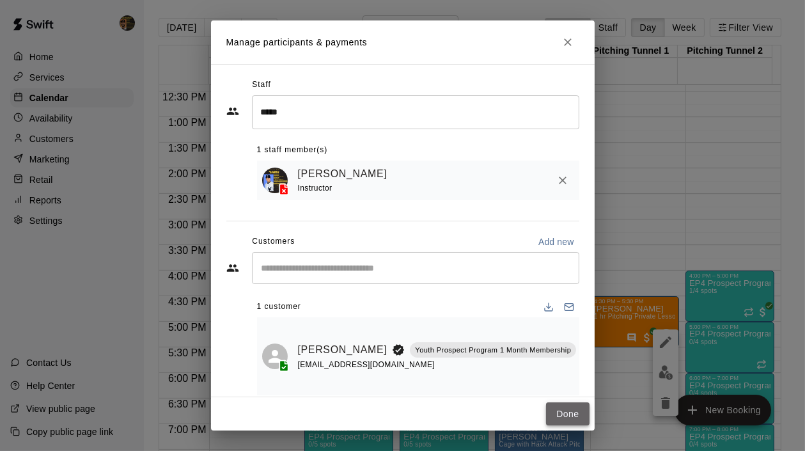
click at [572, 418] on button "Done" at bounding box center [567, 414] width 43 height 24
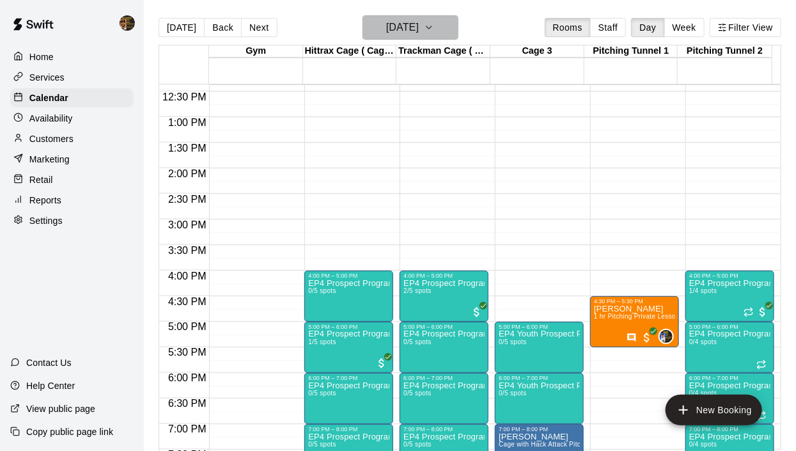
click at [434, 26] on icon "button" at bounding box center [429, 27] width 10 height 15
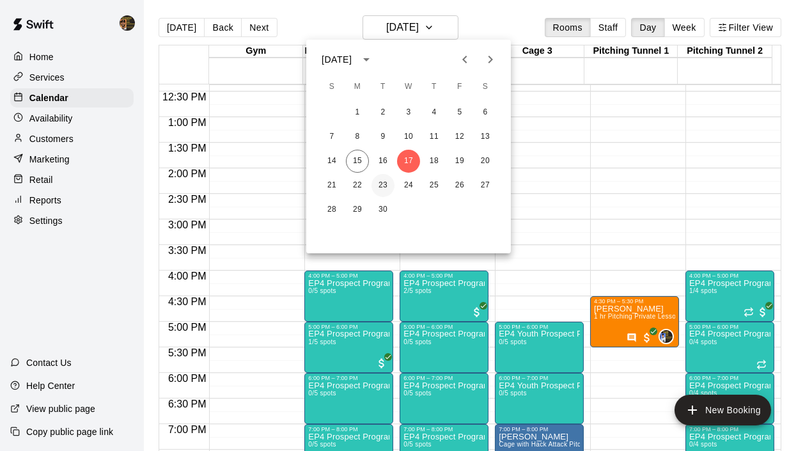
click at [379, 184] on button "23" at bounding box center [383, 185] width 23 height 23
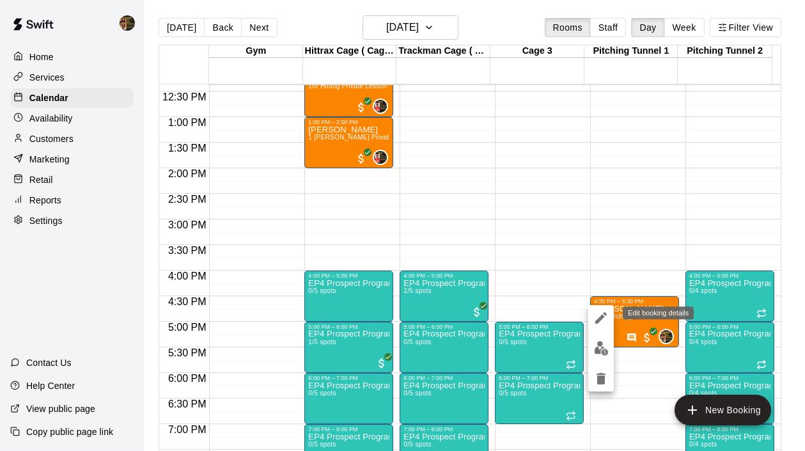
click at [602, 316] on icon "edit" at bounding box center [602, 318] width 12 height 12
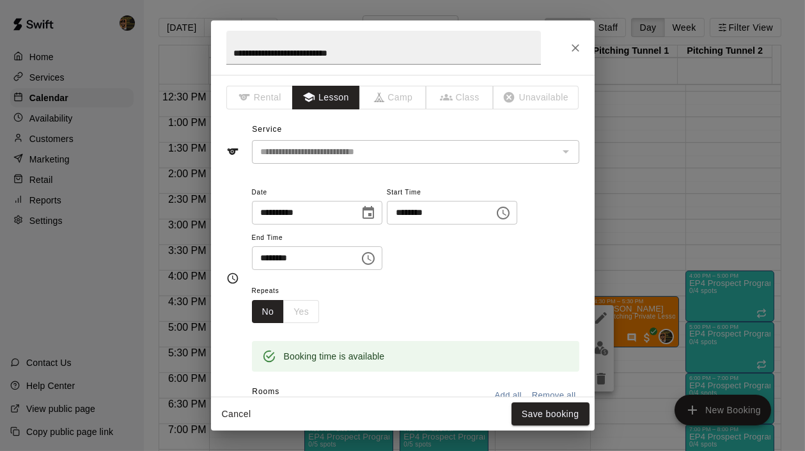
click at [374, 217] on icon "Choose date, selected date is Sep 23, 2025" at bounding box center [369, 212] width 12 height 13
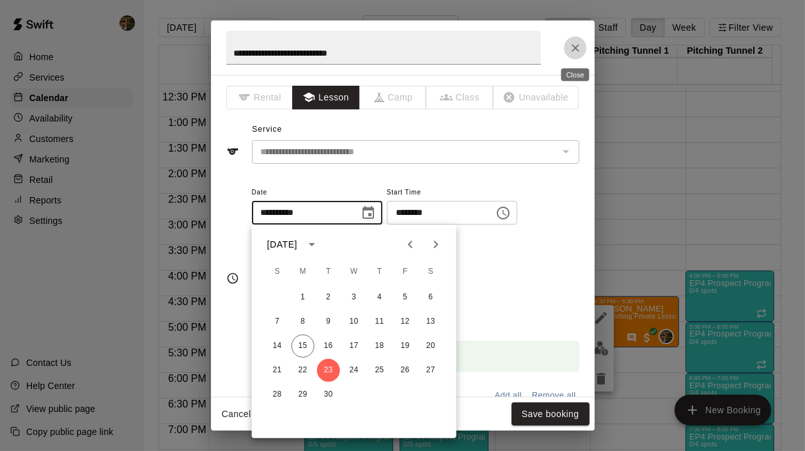
click at [572, 39] on button "Close" at bounding box center [575, 47] width 23 height 23
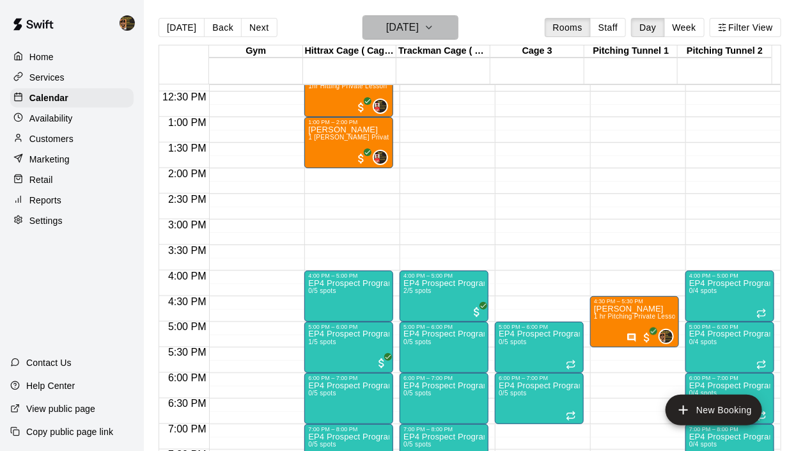
click at [432, 28] on icon "button" at bounding box center [429, 27] width 5 height 3
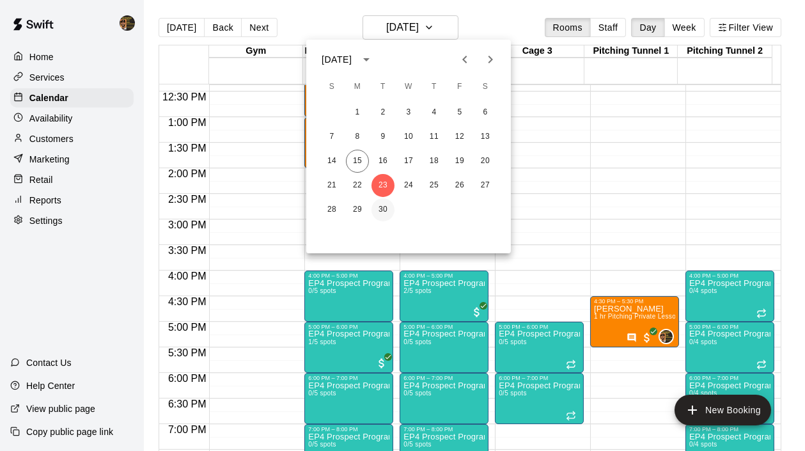
click at [383, 210] on button "30" at bounding box center [383, 209] width 23 height 23
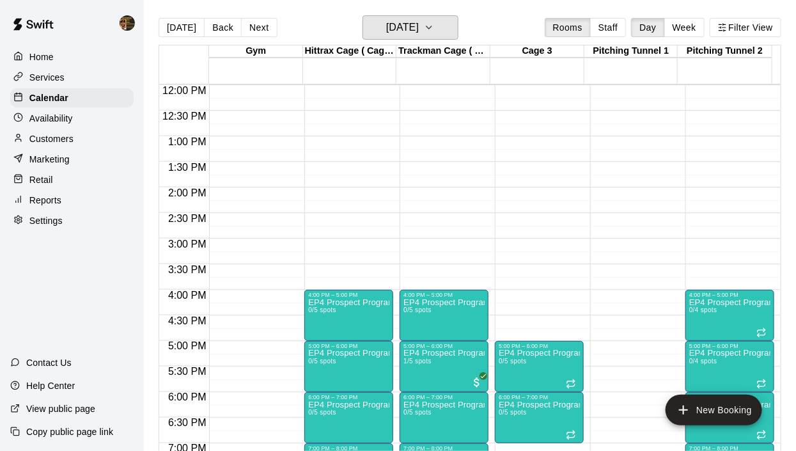
scroll to position [557, 0]
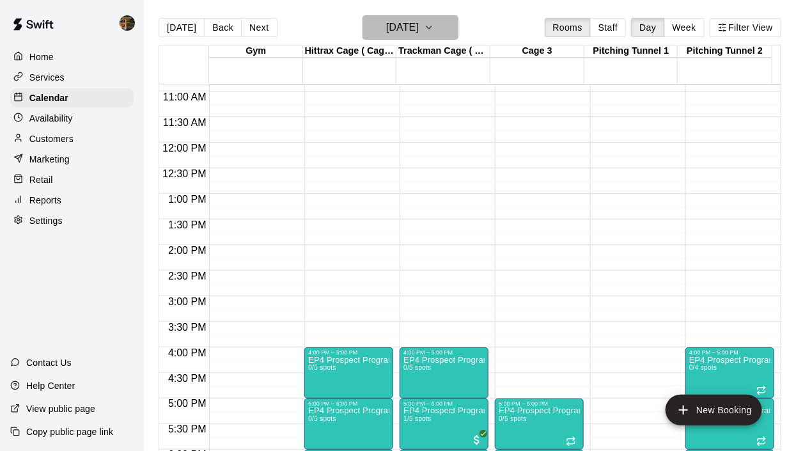
click at [434, 25] on icon "button" at bounding box center [429, 27] width 10 height 15
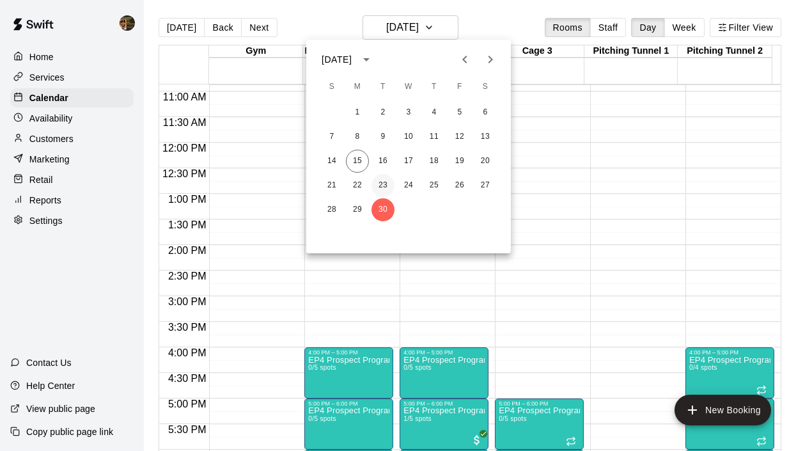
click at [378, 183] on button "23" at bounding box center [383, 185] width 23 height 23
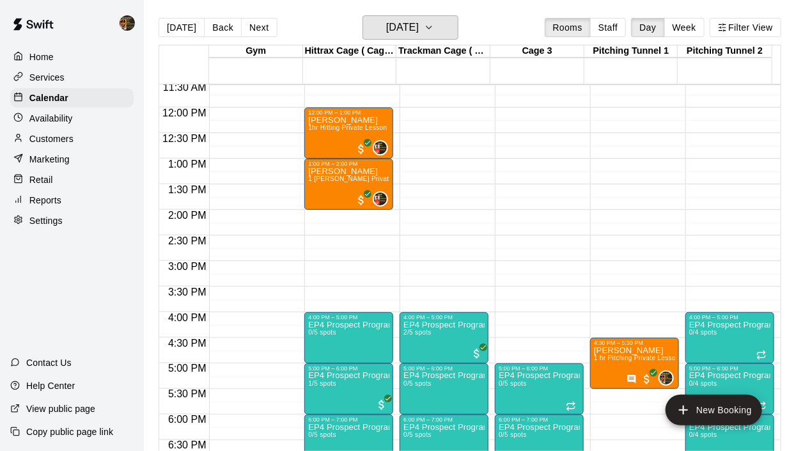
scroll to position [608, 0]
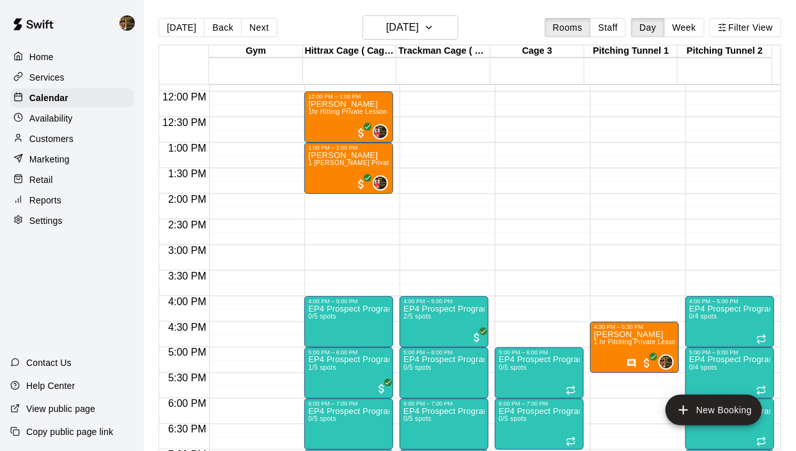
drag, startPoint x: 717, startPoint y: 306, endPoint x: 525, endPoint y: 267, distance: 196.6
click at [539, 269] on div "12:00 AM – 10:00 AM Closed 5:00 PM – 6:00 PM EP4 Prospect Program ages 11-12 0/…" at bounding box center [539, 91] width 89 height 1228
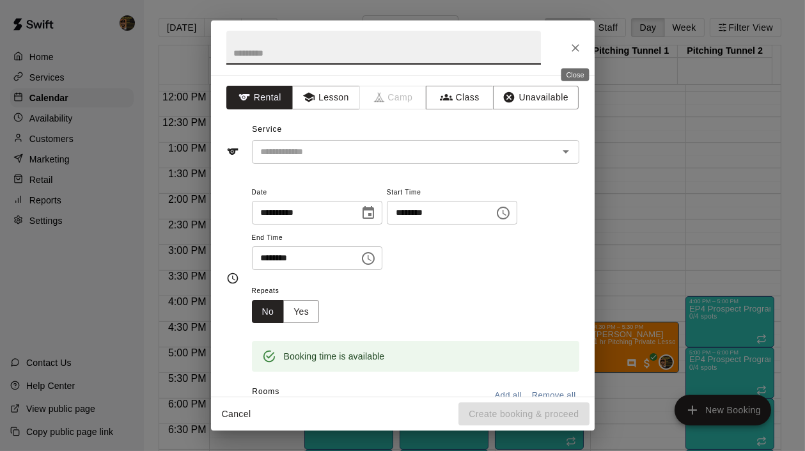
click at [575, 45] on icon "Close" at bounding box center [575, 48] width 13 height 13
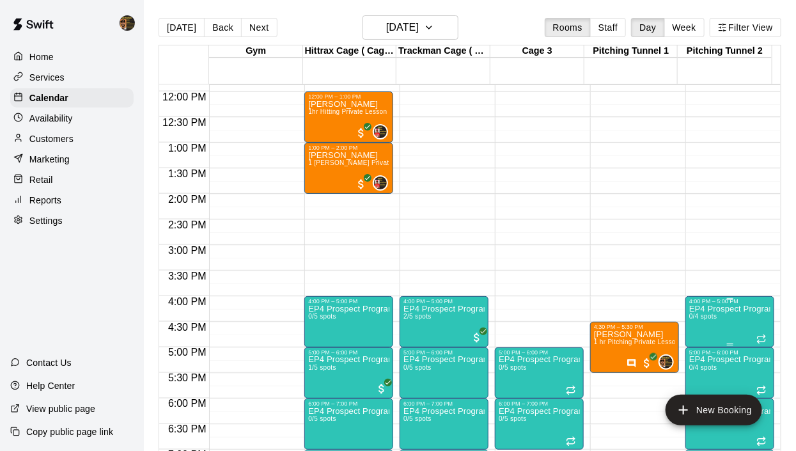
click at [724, 309] on p "EP4 Prospect Program Pitching (Ages 13+ )" at bounding box center [730, 309] width 81 height 0
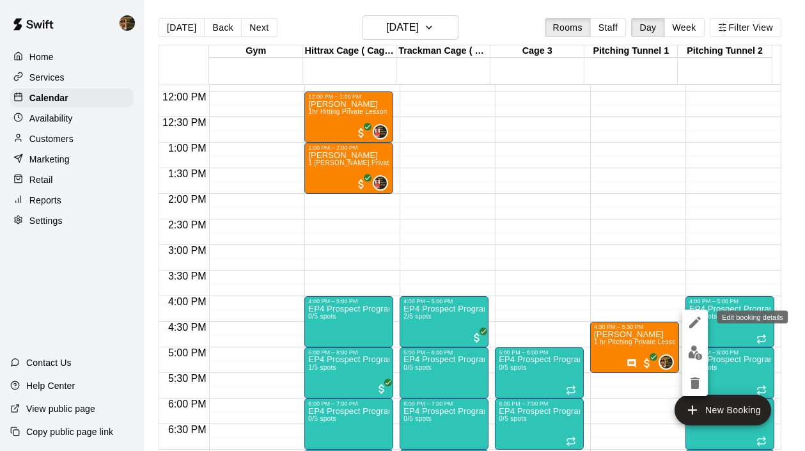
click at [691, 326] on icon "edit" at bounding box center [696, 323] width 12 height 12
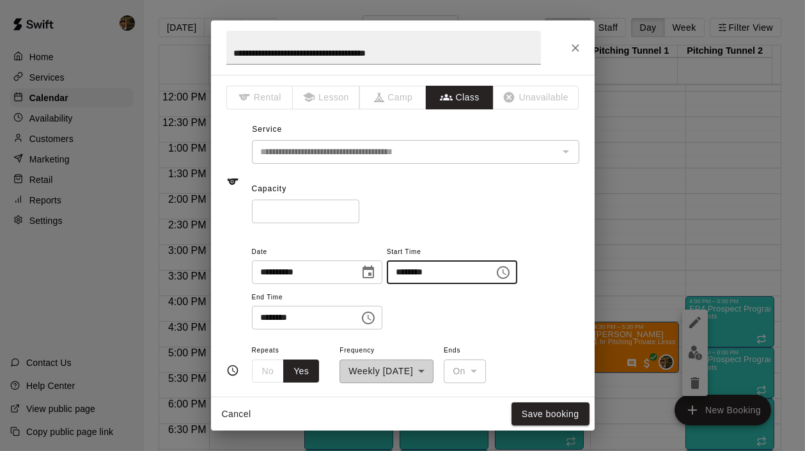
click at [412, 274] on input "********" at bounding box center [436, 272] width 99 height 24
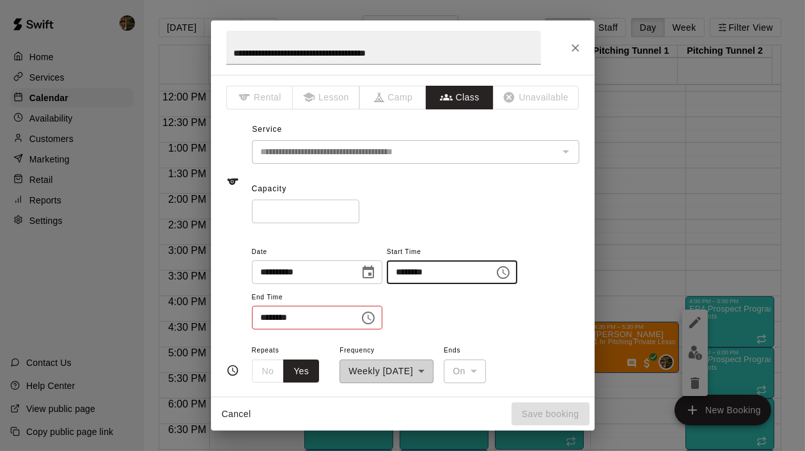
click at [418, 270] on input "********" at bounding box center [436, 272] width 99 height 24
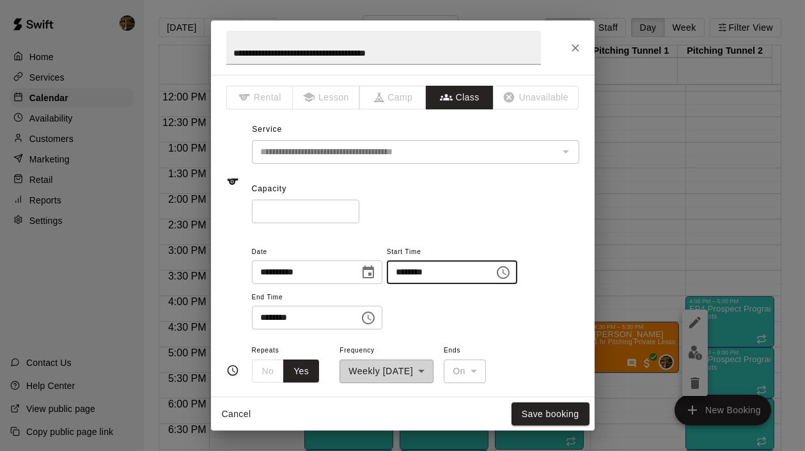
type input "********"
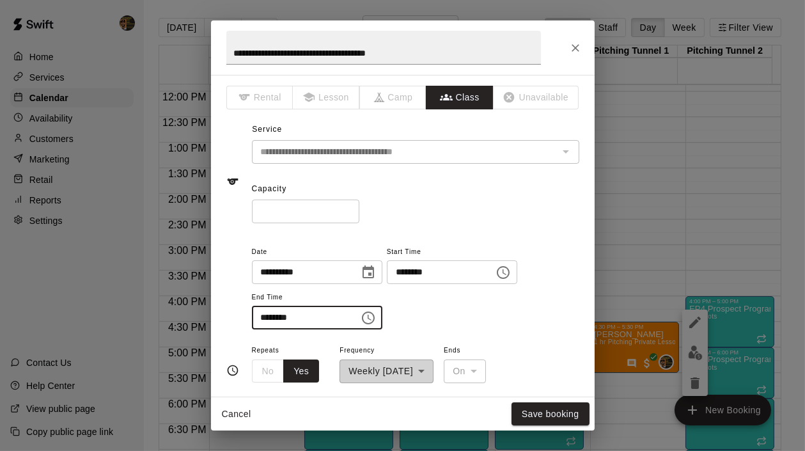
click at [260, 315] on input "********" at bounding box center [301, 318] width 99 height 24
type input "********"
click at [544, 416] on button "Save booking" at bounding box center [551, 414] width 78 height 24
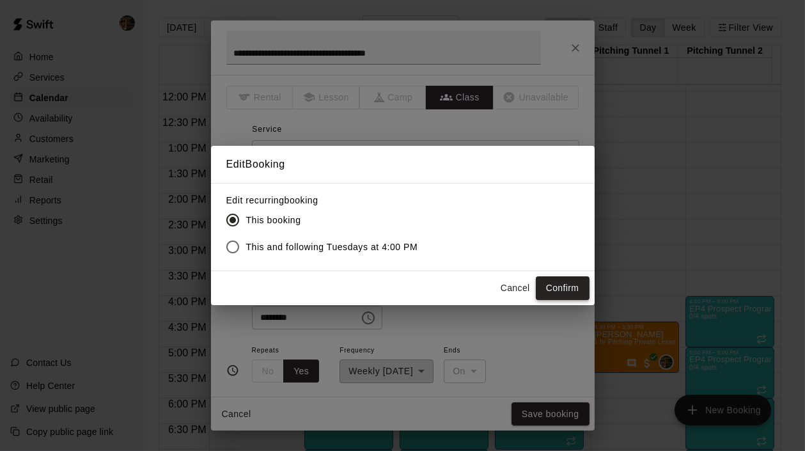
click at [555, 281] on button "Confirm" at bounding box center [563, 288] width 54 height 24
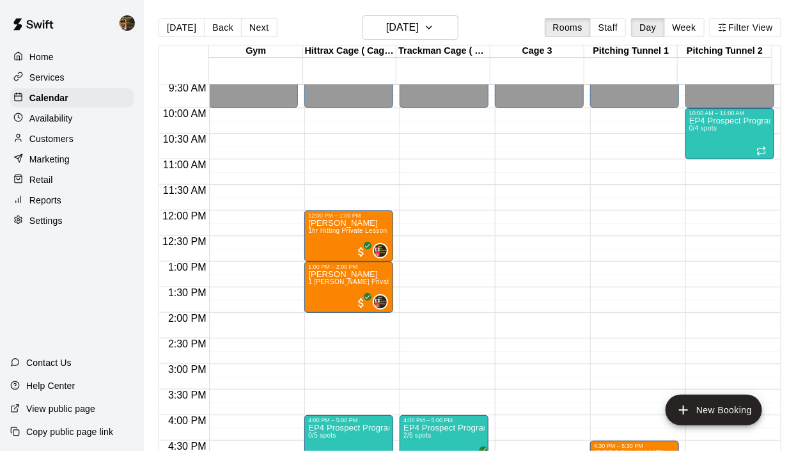
scroll to position [590, 0]
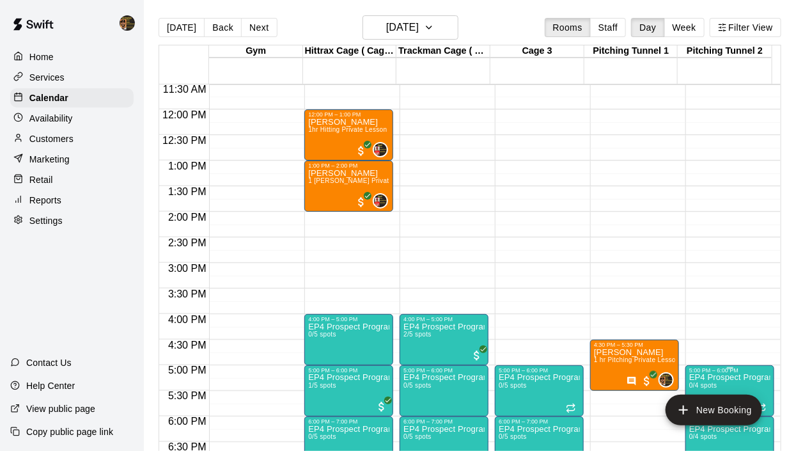
click at [728, 377] on p "EP4 Prospect Program Pitching (Ages 13+ )" at bounding box center [730, 377] width 81 height 0
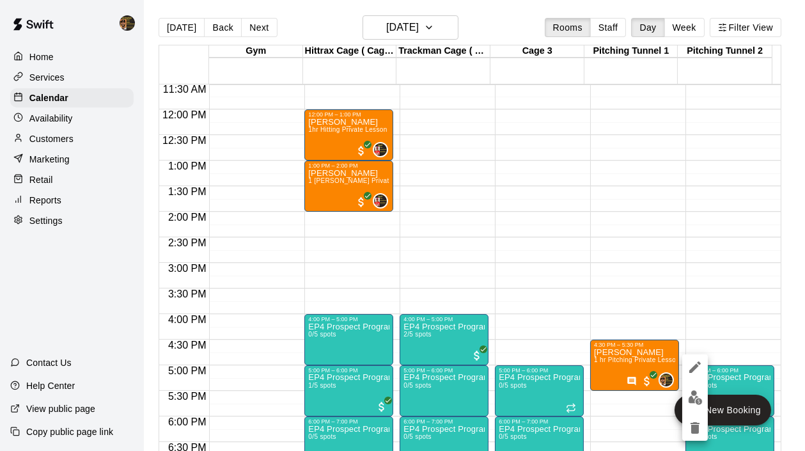
click at [692, 363] on icon "edit" at bounding box center [695, 366] width 15 height 15
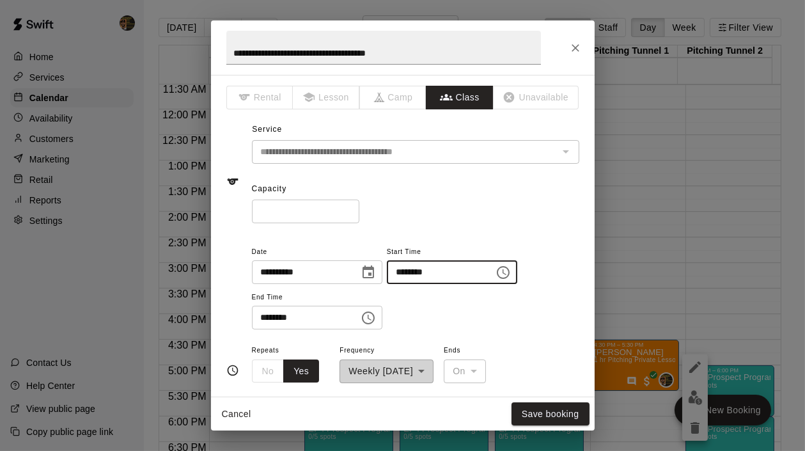
click at [414, 274] on input "********" at bounding box center [436, 272] width 99 height 24
type input "********"
click at [265, 324] on input "********" at bounding box center [301, 318] width 99 height 24
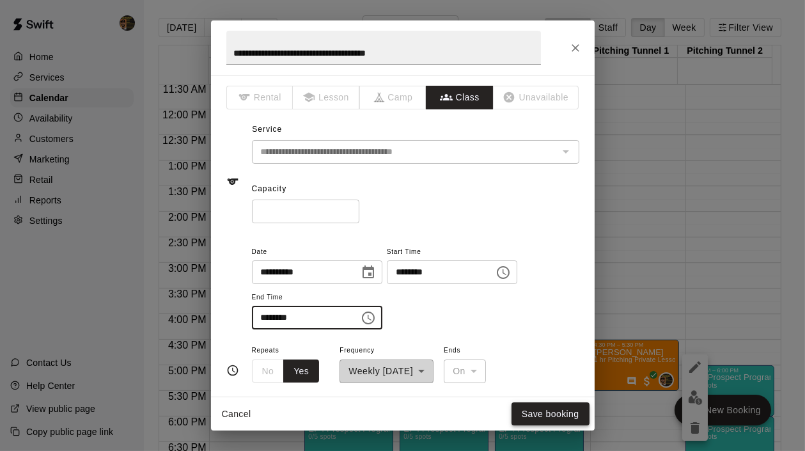
type input "********"
click at [560, 415] on button "Save booking" at bounding box center [551, 414] width 78 height 24
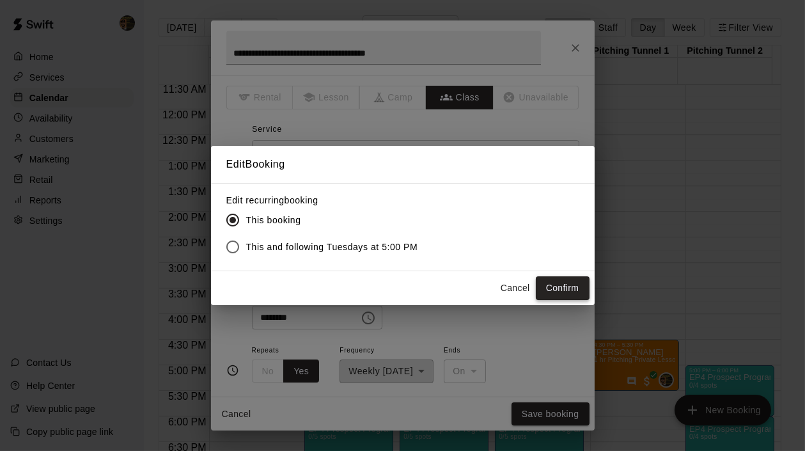
click at [575, 292] on button "Confirm" at bounding box center [563, 288] width 54 height 24
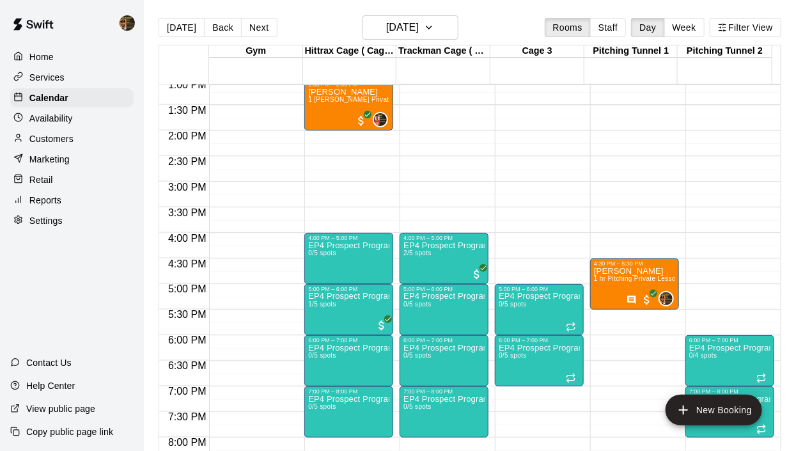
scroll to position [717, 0]
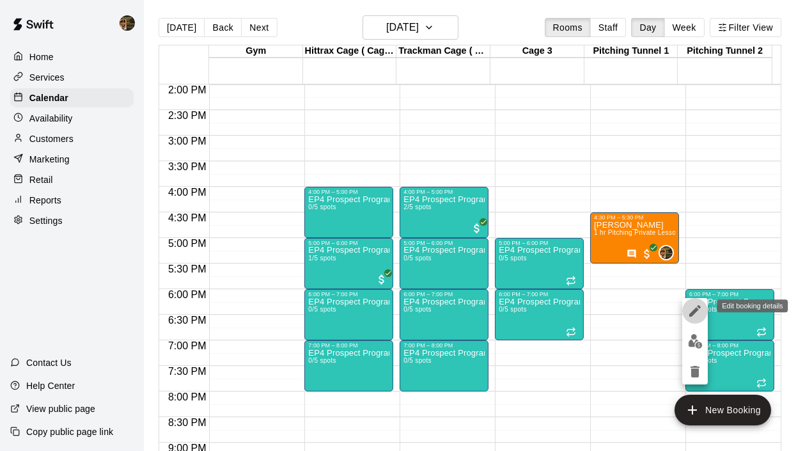
click at [694, 309] on icon "edit" at bounding box center [695, 310] width 15 height 15
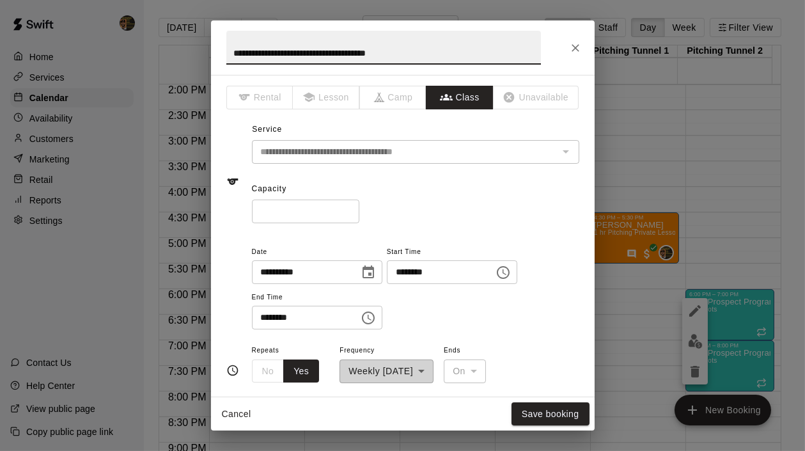
click at [412, 270] on input "********" at bounding box center [436, 272] width 99 height 24
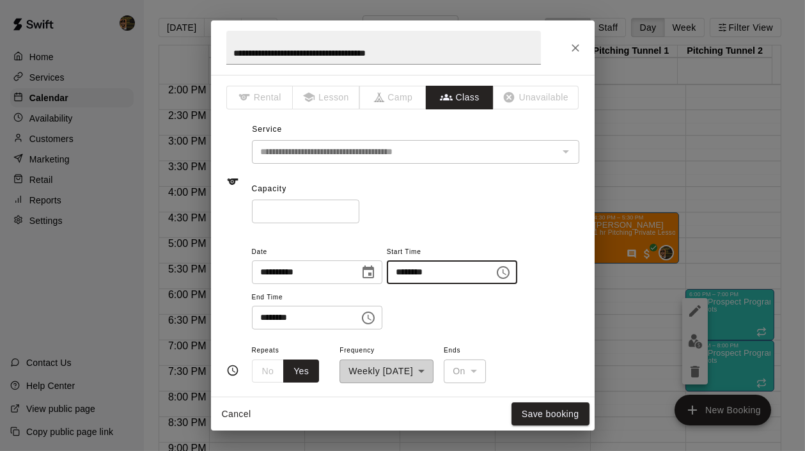
type input "********"
click at [260, 318] on input "********" at bounding box center [301, 318] width 99 height 24
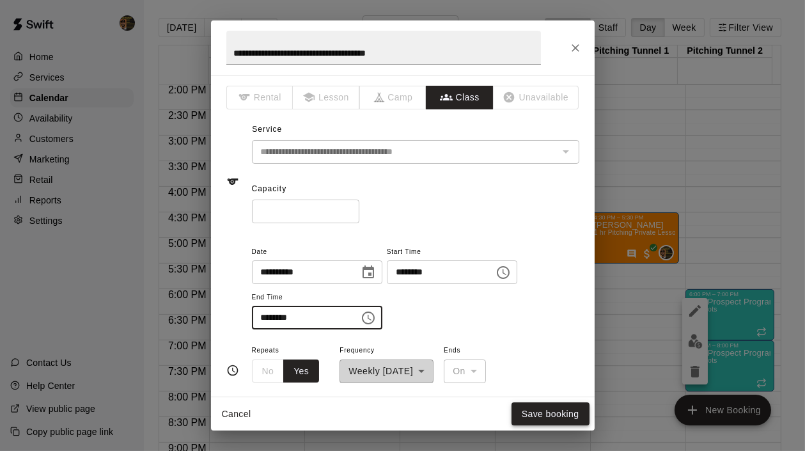
type input "********"
click at [537, 417] on button "Save booking" at bounding box center [551, 414] width 78 height 24
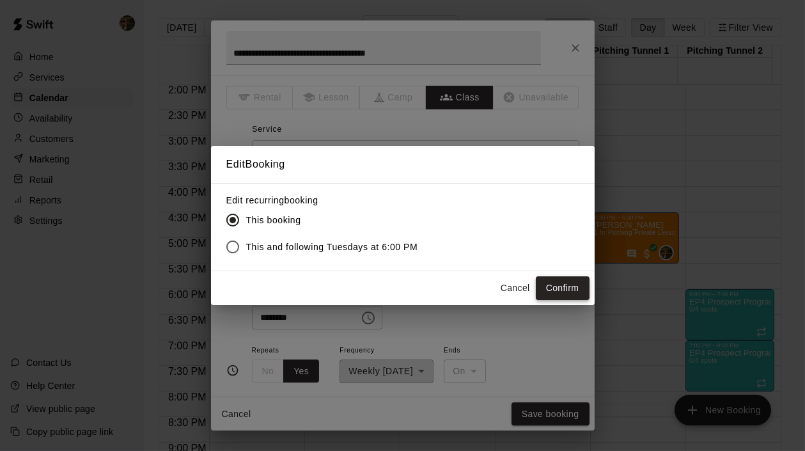
click at [571, 286] on button "Confirm" at bounding box center [563, 288] width 54 height 24
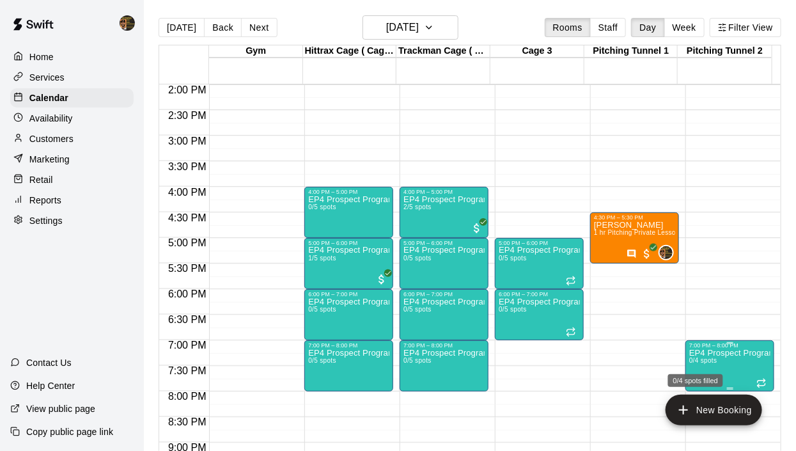
click at [707, 359] on span "0/4 spots" at bounding box center [704, 360] width 28 height 7
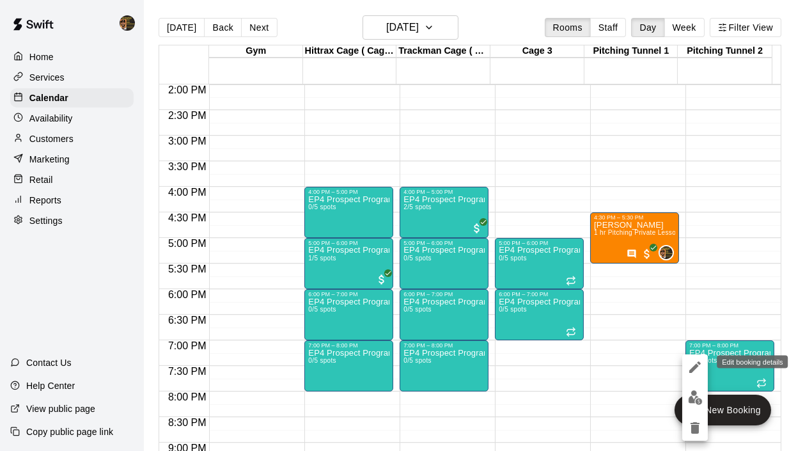
click at [691, 364] on icon "edit" at bounding box center [695, 366] width 15 height 15
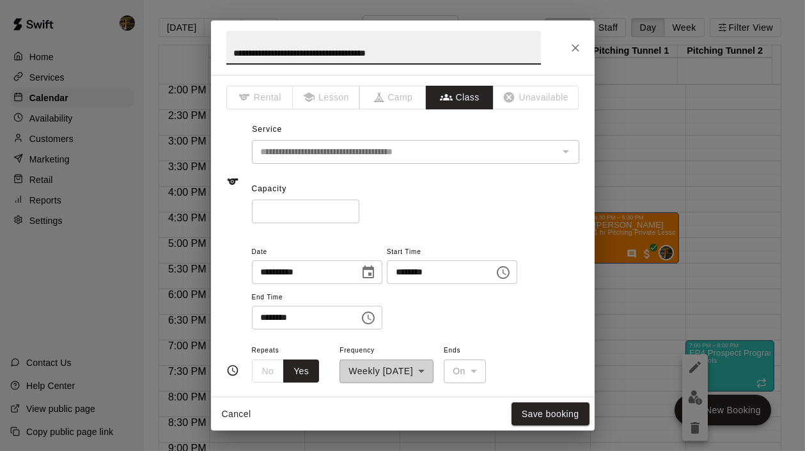
click at [414, 272] on input "********" at bounding box center [436, 272] width 99 height 24
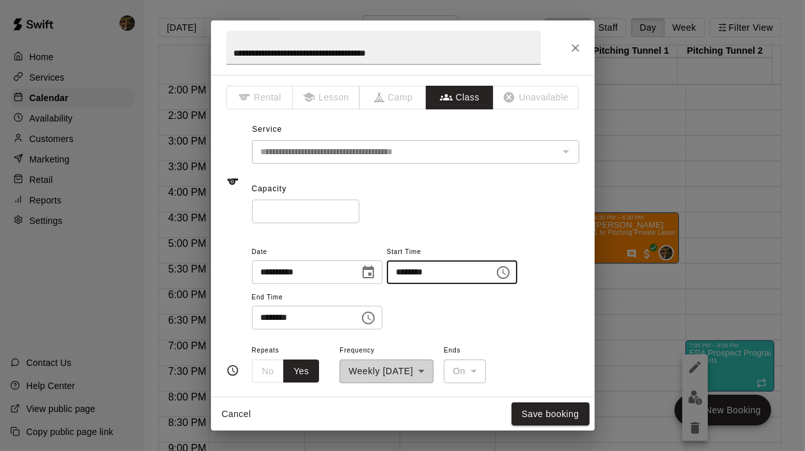
type input "********"
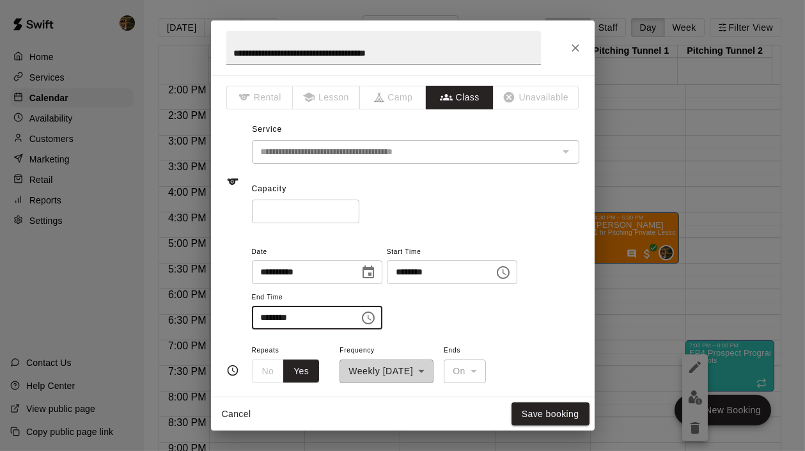
click at [262, 315] on input "********" at bounding box center [301, 318] width 99 height 24
type input "********"
click at [569, 420] on button "Save booking" at bounding box center [551, 414] width 78 height 24
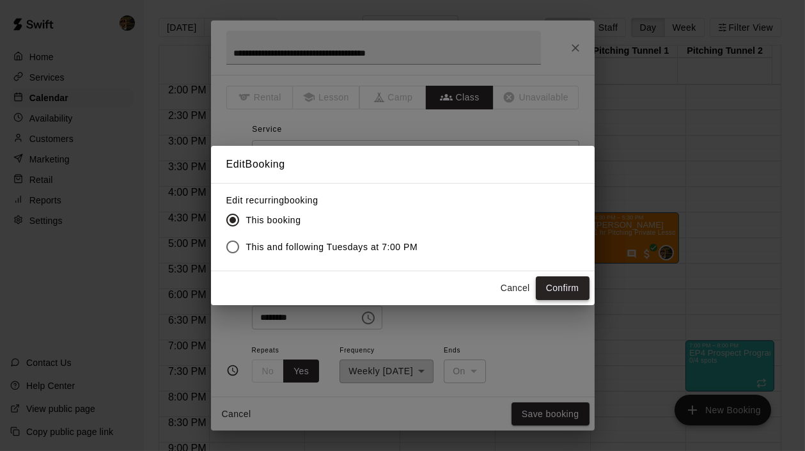
click at [569, 289] on button "Confirm" at bounding box center [563, 288] width 54 height 24
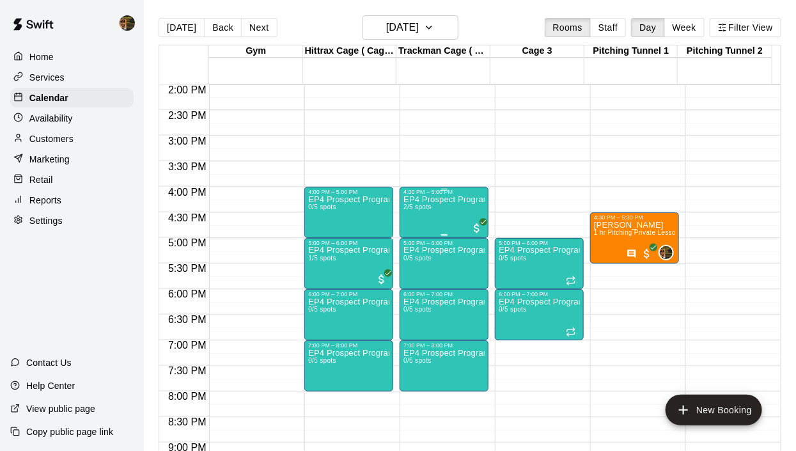
click at [432, 212] on div "EP4 Prospect Program Hitting ( ages 13-15 ) 2/5 spots" at bounding box center [444, 420] width 81 height 451
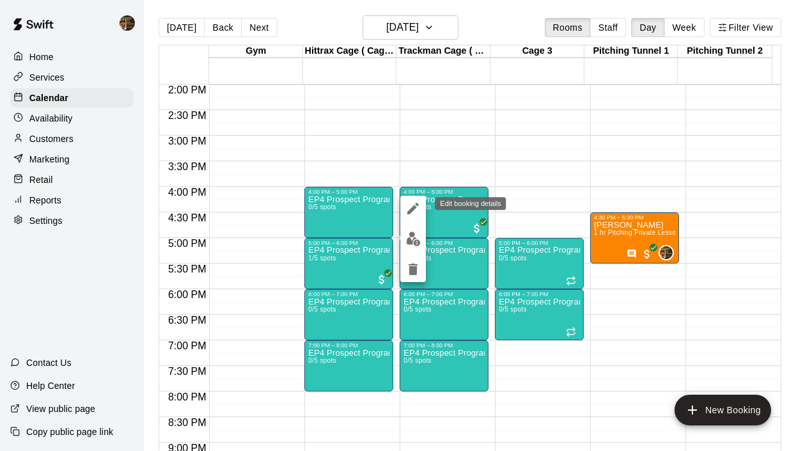
click at [416, 206] on icon "edit" at bounding box center [413, 209] width 12 height 12
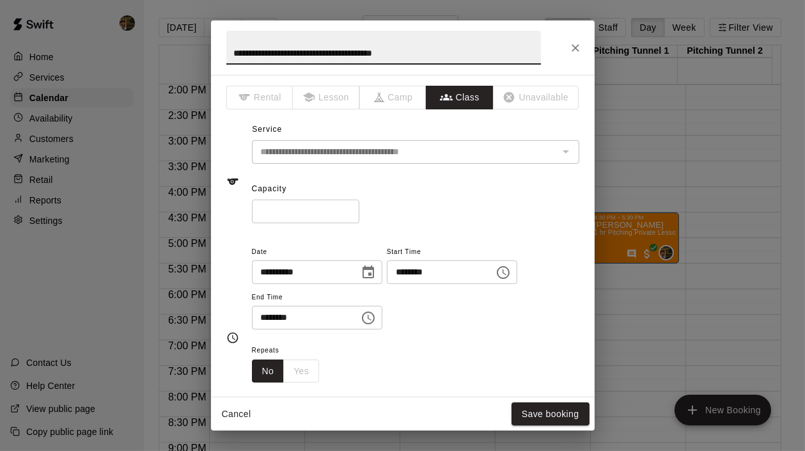
click at [413, 278] on input "********" at bounding box center [436, 272] width 99 height 24
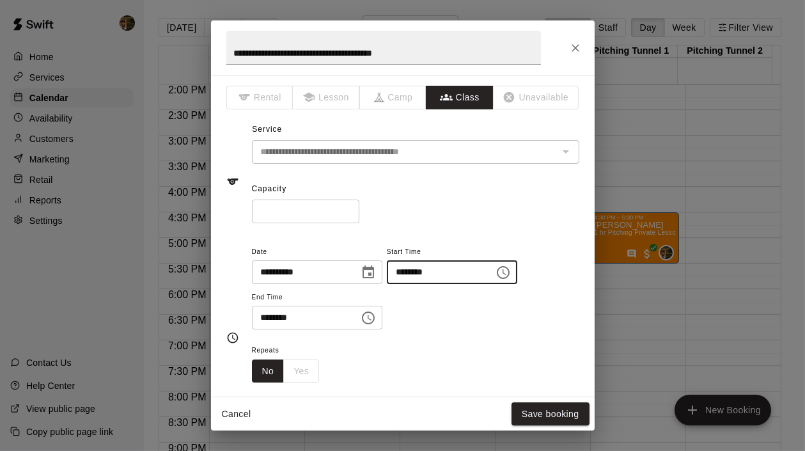
type input "********"
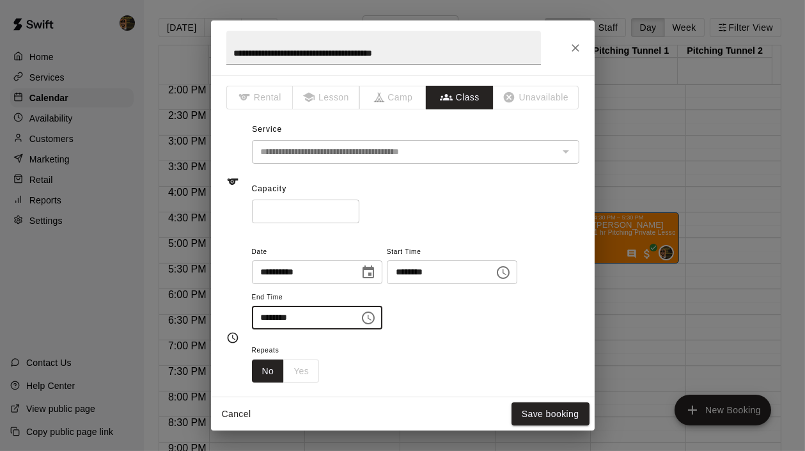
click at [269, 314] on input "********" at bounding box center [301, 318] width 99 height 24
type input "********"
click at [562, 416] on button "Save booking" at bounding box center [551, 414] width 78 height 24
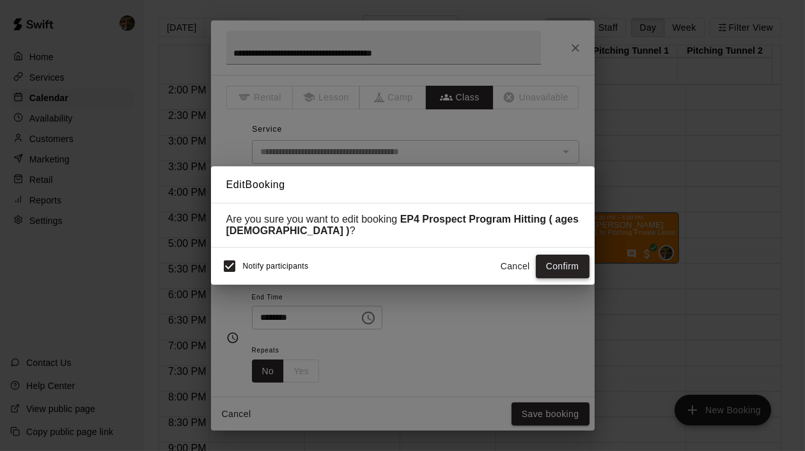
click at [568, 269] on button "Confirm" at bounding box center [563, 267] width 54 height 24
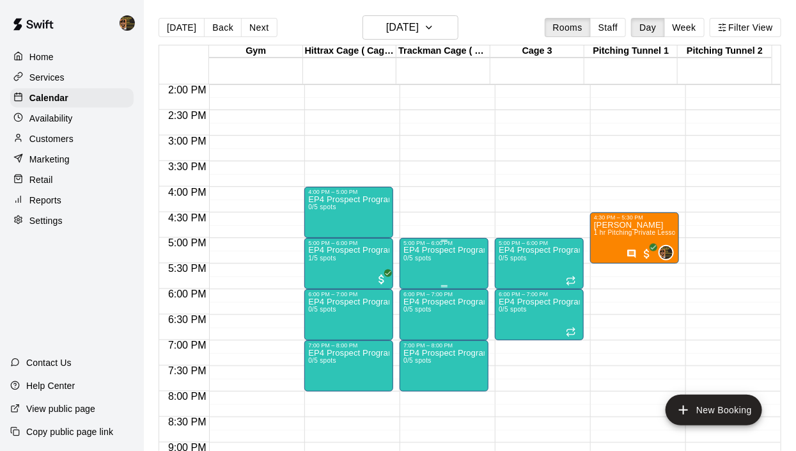
click at [425, 258] on span "0/5 spots" at bounding box center [418, 258] width 28 height 7
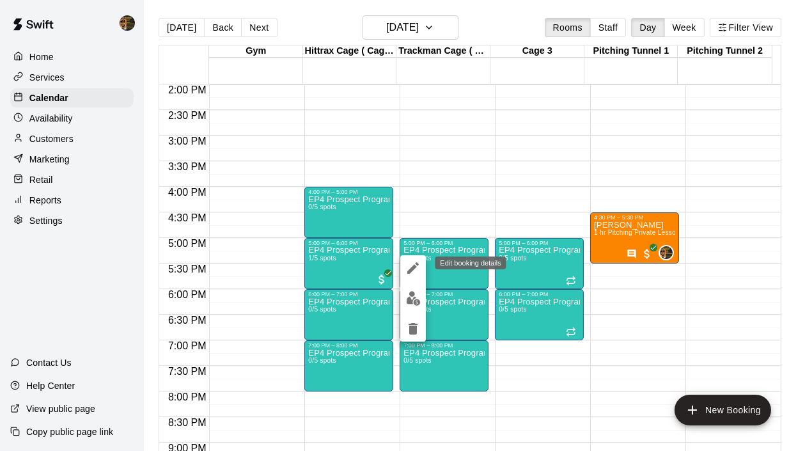
click at [412, 264] on icon "edit" at bounding box center [413, 267] width 15 height 15
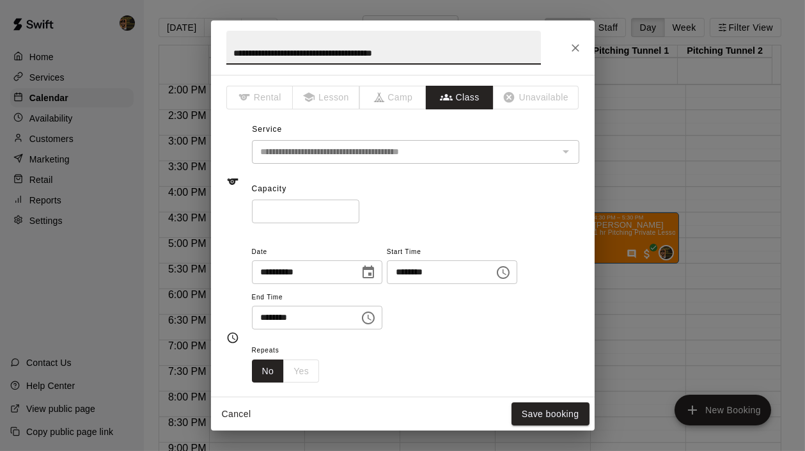
click at [418, 274] on input "********" at bounding box center [436, 272] width 99 height 24
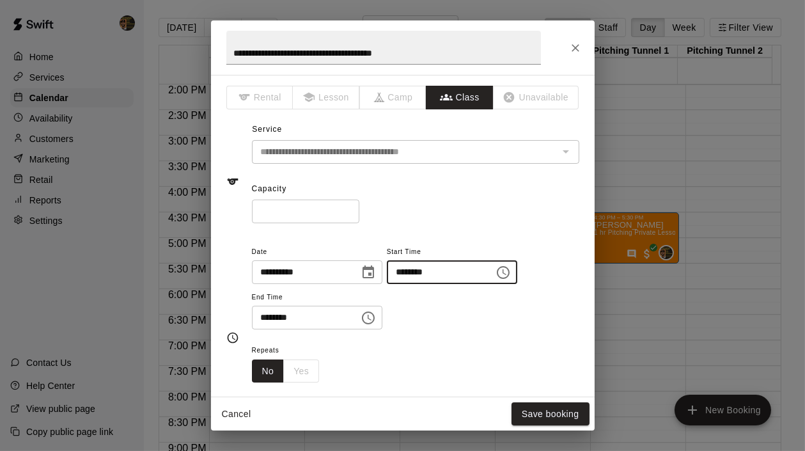
type input "********"
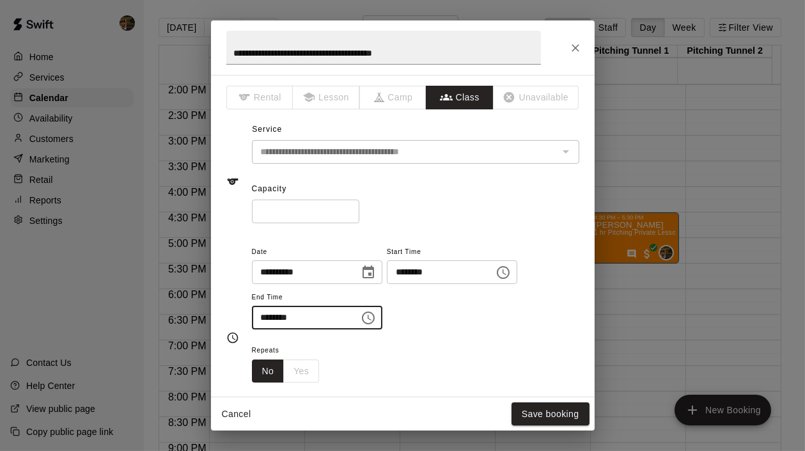
click at [264, 313] on input "********" at bounding box center [301, 318] width 99 height 24
type input "********"
click at [537, 415] on button "Save booking" at bounding box center [551, 414] width 78 height 24
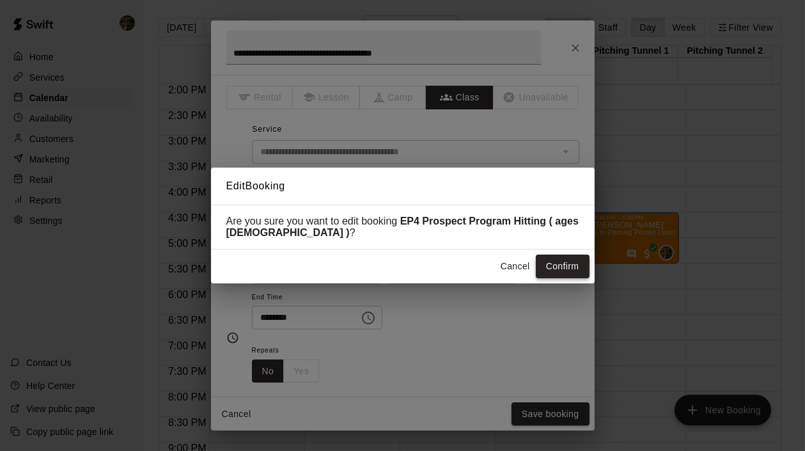
click at [570, 267] on button "Confirm" at bounding box center [563, 267] width 54 height 24
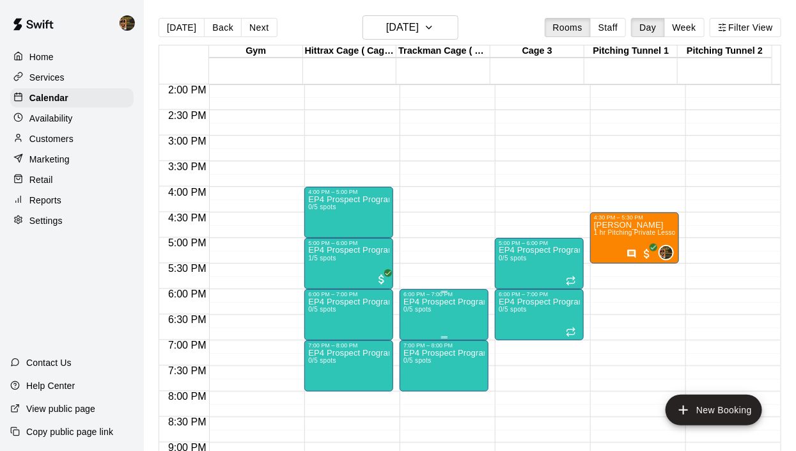
click at [434, 302] on p "EP4 Prospect Program Hitting ( ages 13-15 )" at bounding box center [444, 302] width 81 height 0
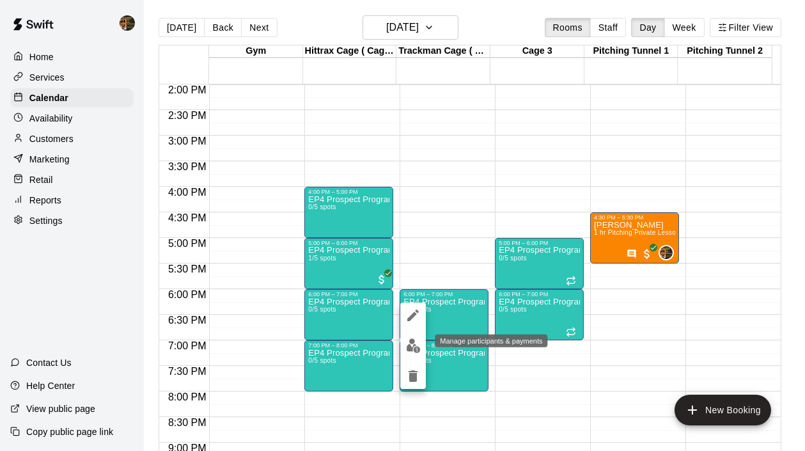
click at [411, 340] on img "edit" at bounding box center [413, 345] width 15 height 15
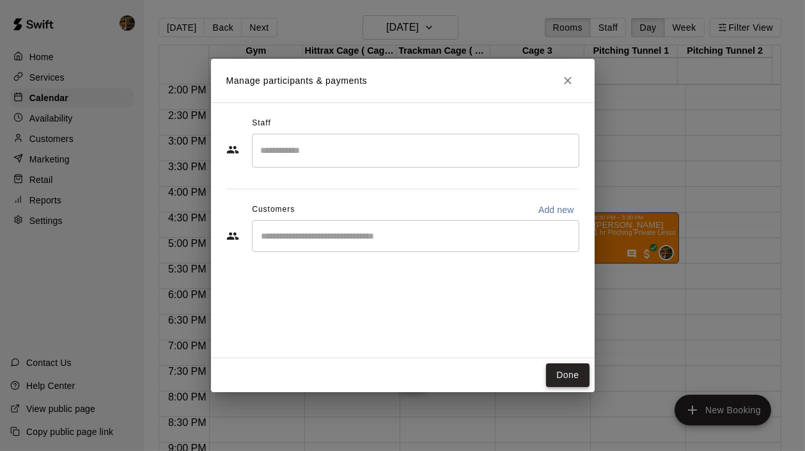
click at [554, 380] on button "Done" at bounding box center [567, 375] width 43 height 24
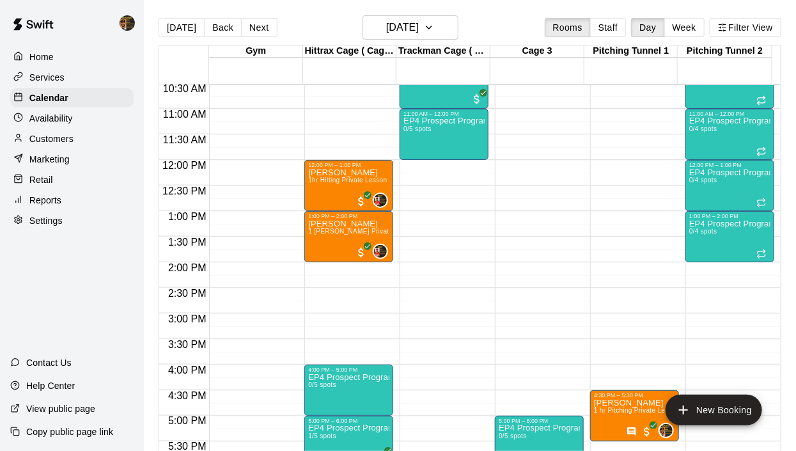
scroll to position [695, 0]
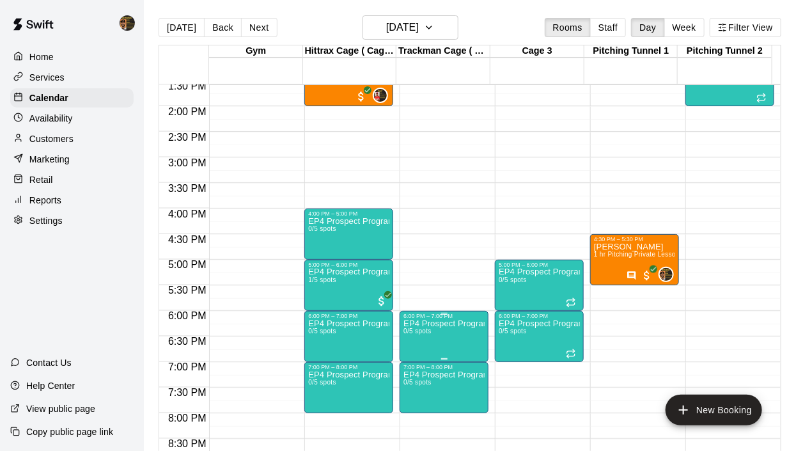
click at [467, 324] on p "EP4 Prospect Program Hitting ( ages 13-15 )" at bounding box center [444, 324] width 81 height 0
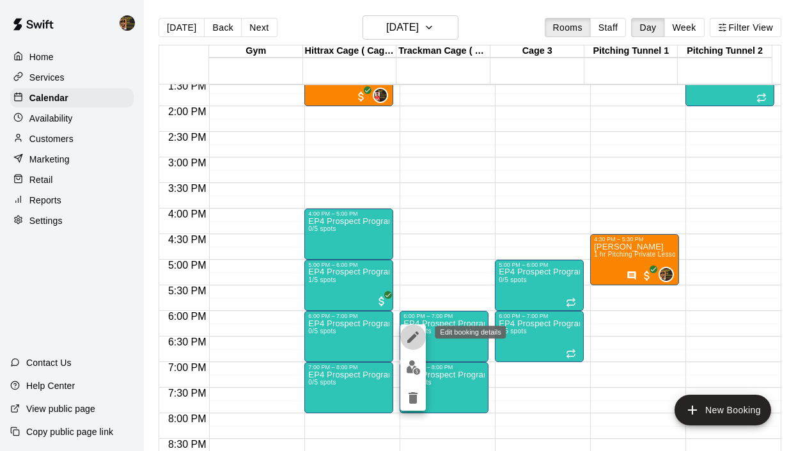
click at [417, 335] on icon "edit" at bounding box center [413, 337] width 12 height 12
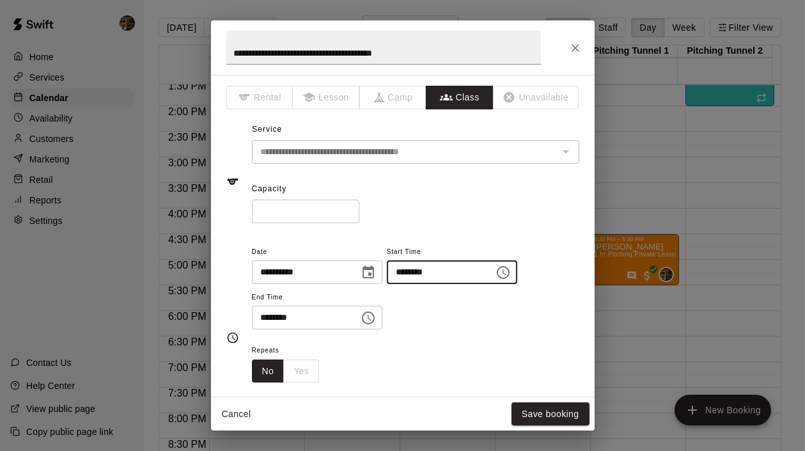
click at [412, 274] on input "********" at bounding box center [436, 272] width 99 height 24
type input "********"
click at [273, 313] on input "********" at bounding box center [301, 318] width 99 height 24
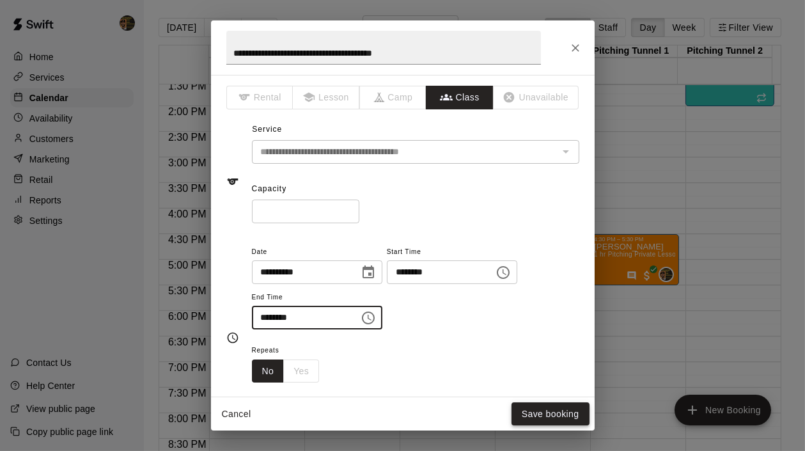
type input "********"
click at [538, 414] on button "Save booking" at bounding box center [551, 414] width 78 height 24
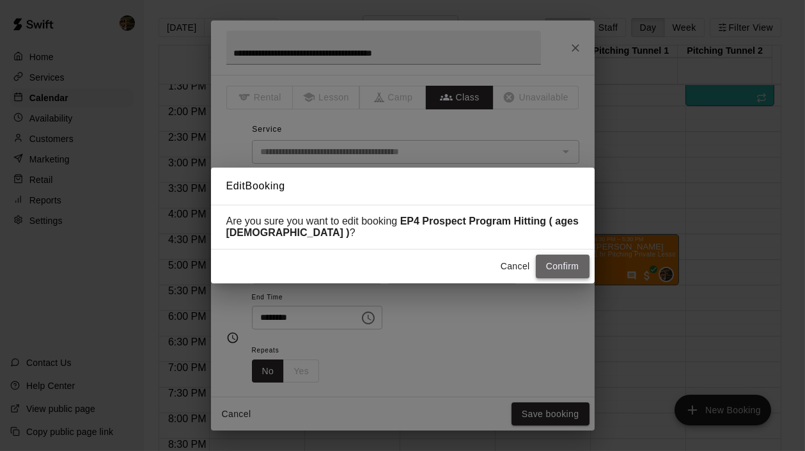
click at [564, 274] on button "Confirm" at bounding box center [563, 267] width 54 height 24
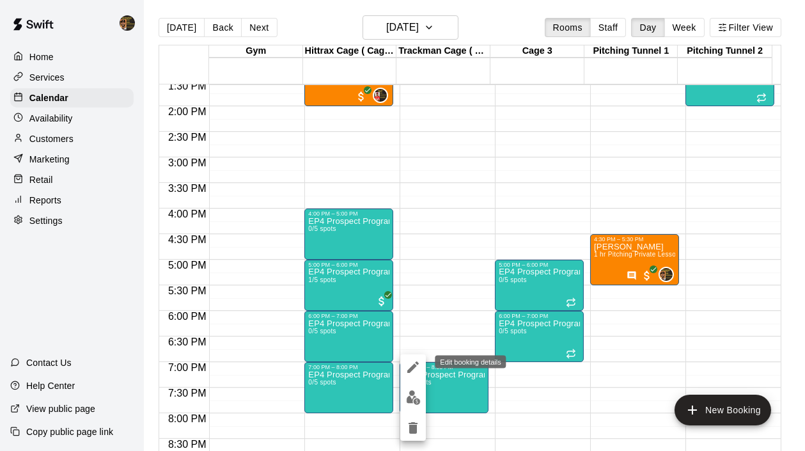
click at [413, 364] on icon "edit" at bounding box center [413, 366] width 15 height 15
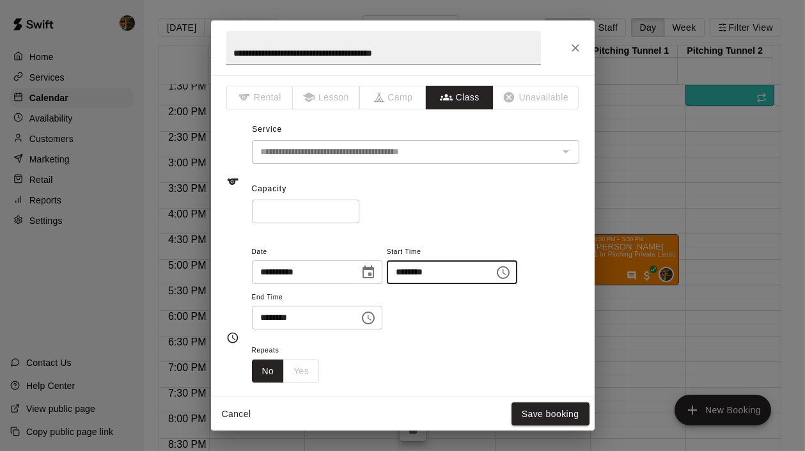
click at [409, 272] on input "********" at bounding box center [436, 272] width 99 height 24
type input "********"
click at [264, 316] on input "********" at bounding box center [301, 318] width 99 height 24
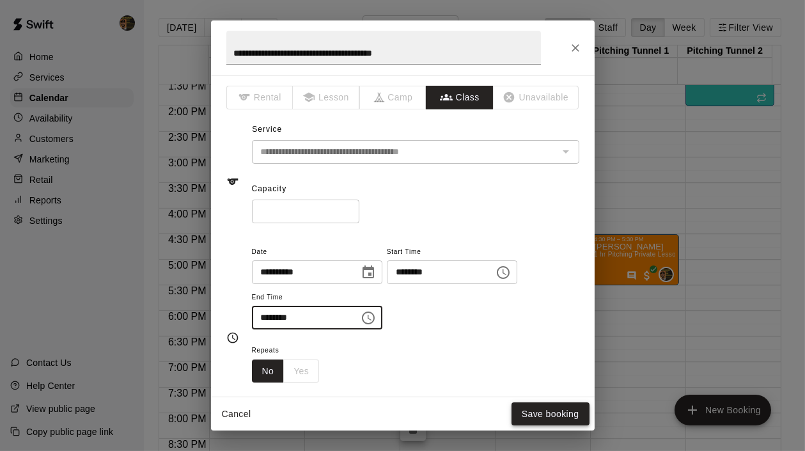
type input "********"
click at [554, 419] on button "Save booking" at bounding box center [551, 414] width 78 height 24
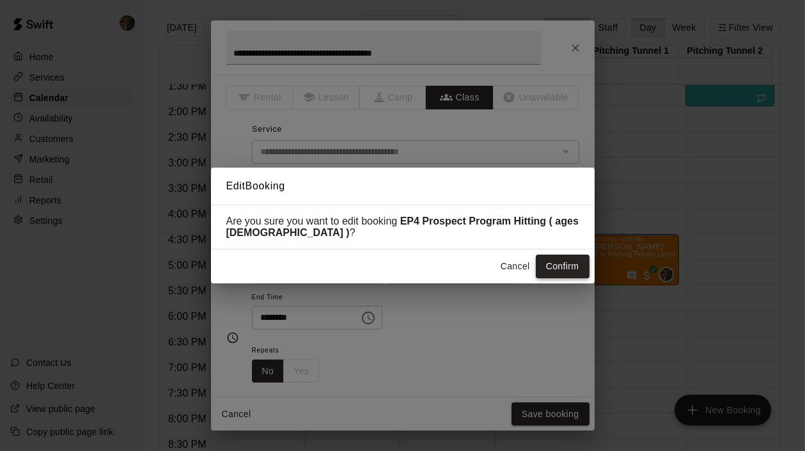
click at [575, 271] on button "Confirm" at bounding box center [563, 267] width 54 height 24
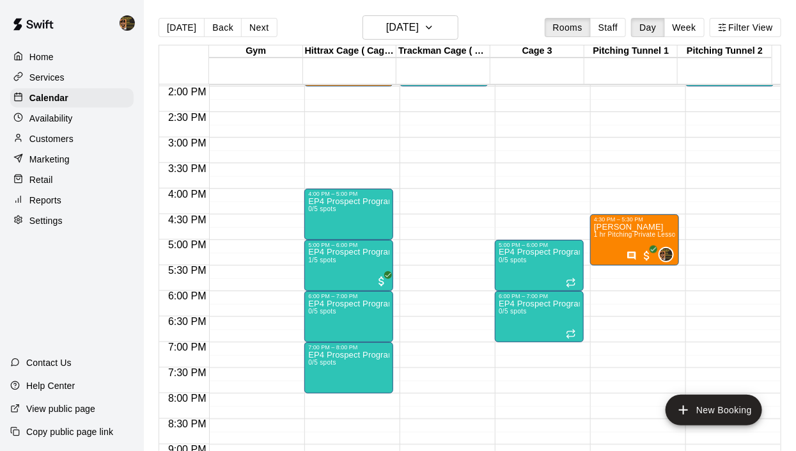
scroll to position [719, 0]
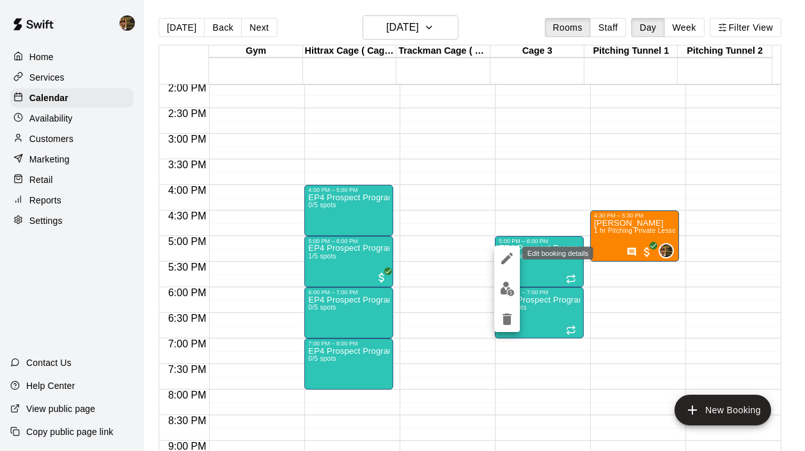
click at [506, 257] on icon "edit" at bounding box center [507, 259] width 12 height 12
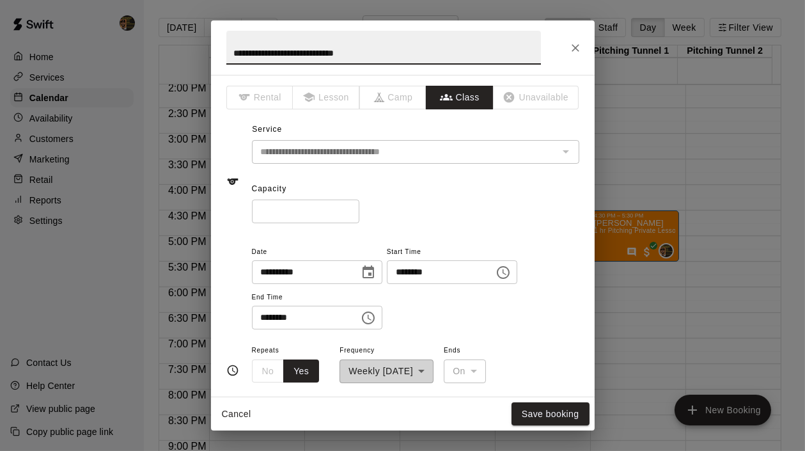
click at [416, 268] on input "********" at bounding box center [436, 272] width 99 height 24
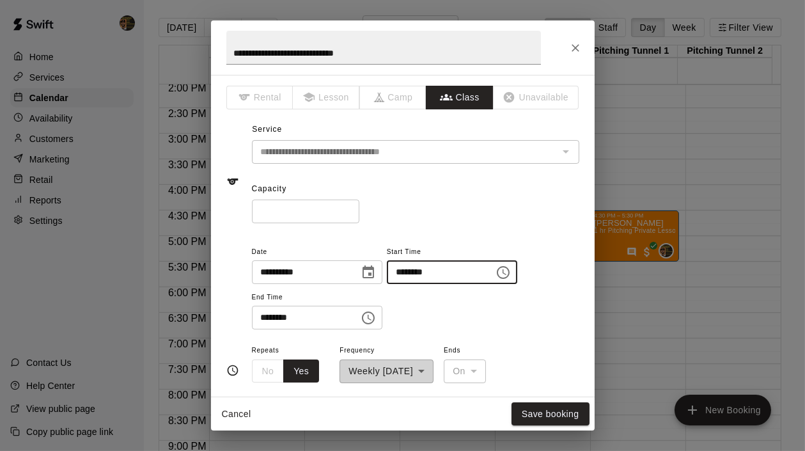
type input "********"
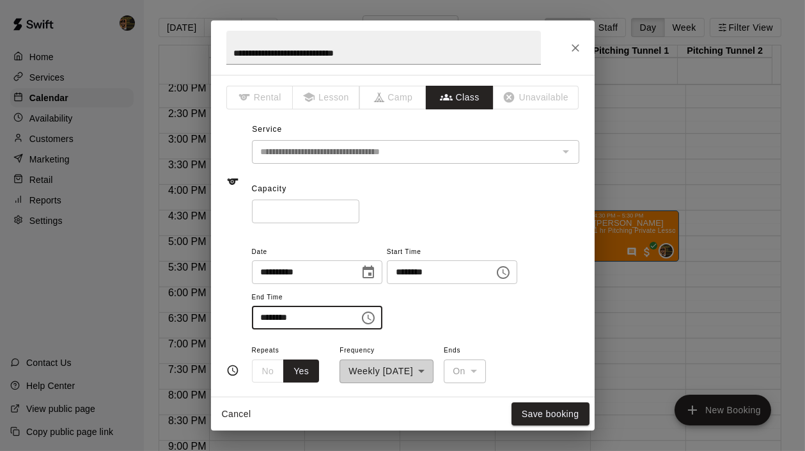
click at [261, 319] on input "********" at bounding box center [301, 318] width 99 height 24
type input "********"
click at [517, 411] on button "Save booking" at bounding box center [551, 414] width 78 height 24
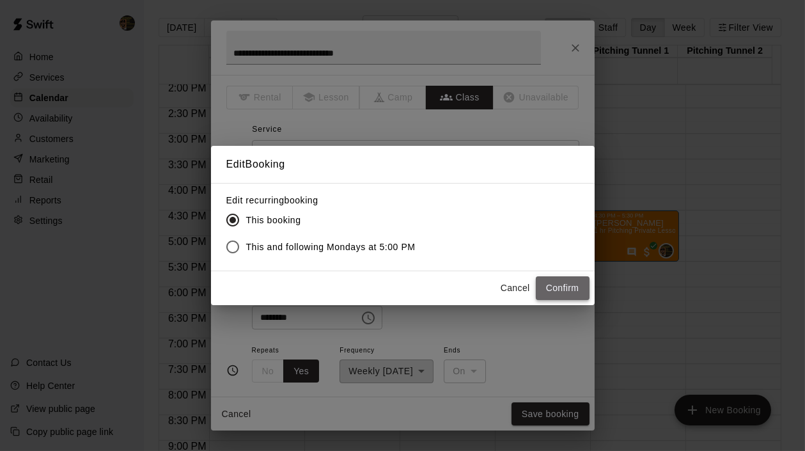
click at [562, 289] on button "Confirm" at bounding box center [563, 288] width 54 height 24
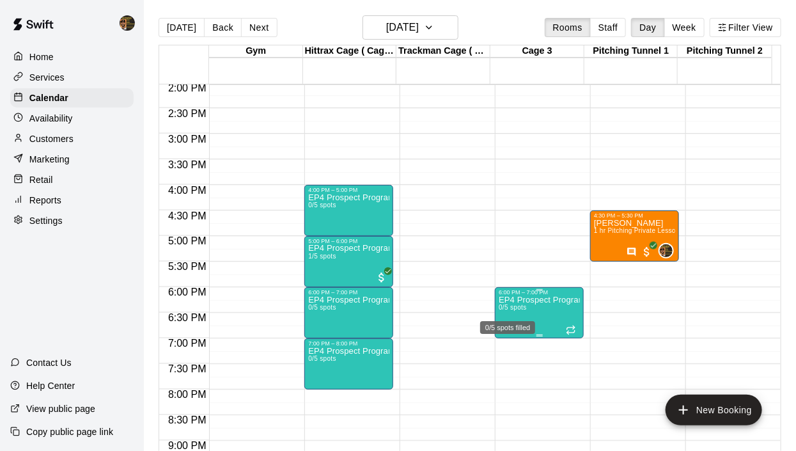
click at [512, 305] on span "0/5 spots" at bounding box center [513, 307] width 28 height 7
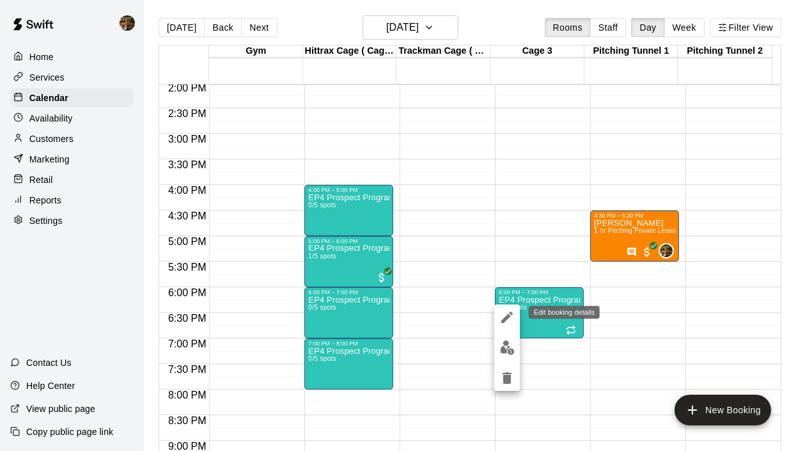
click at [509, 318] on icon "edit" at bounding box center [507, 317] width 15 height 15
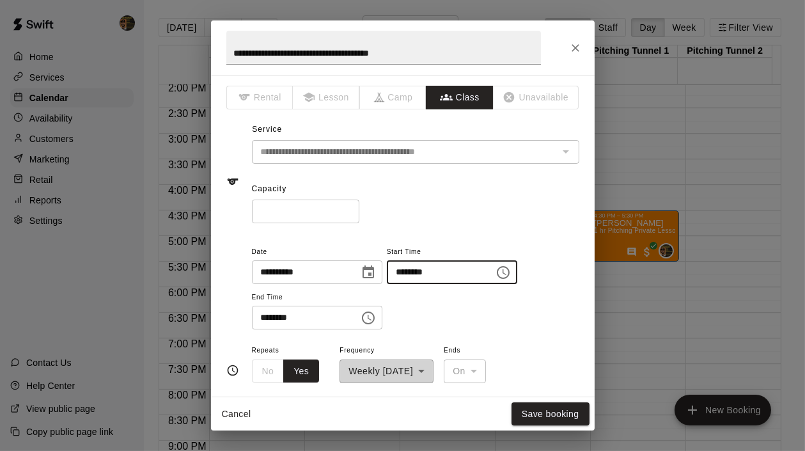
click at [413, 269] on input "********" at bounding box center [436, 272] width 99 height 24
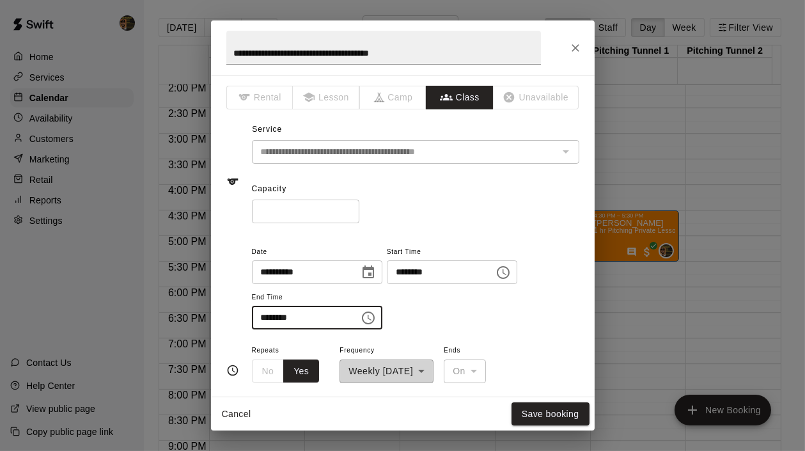
click at [263, 322] on input "********" at bounding box center [301, 318] width 99 height 24
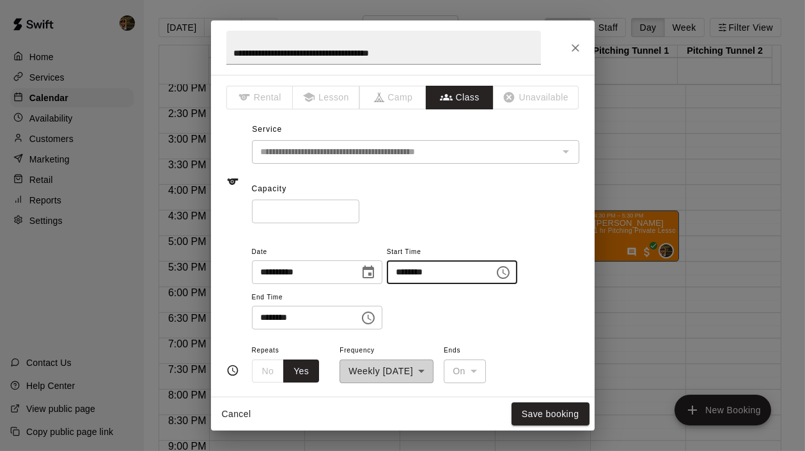
click at [409, 269] on input "********" at bounding box center [436, 272] width 99 height 24
type input "********"
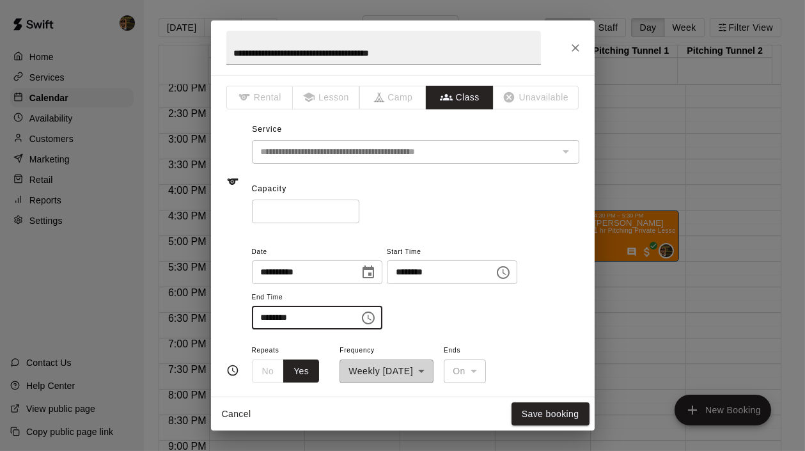
click at [267, 317] on input "********" at bounding box center [301, 318] width 99 height 24
type input "********"
click at [560, 414] on button "Save booking" at bounding box center [551, 414] width 78 height 24
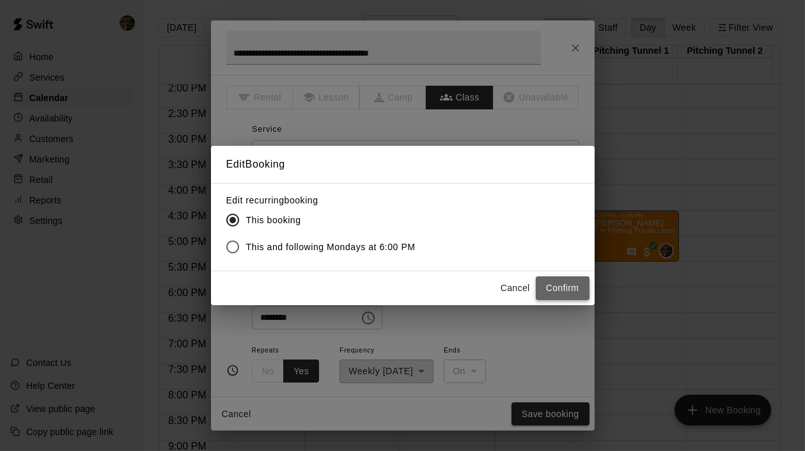
click at [566, 290] on button "Confirm" at bounding box center [563, 288] width 54 height 24
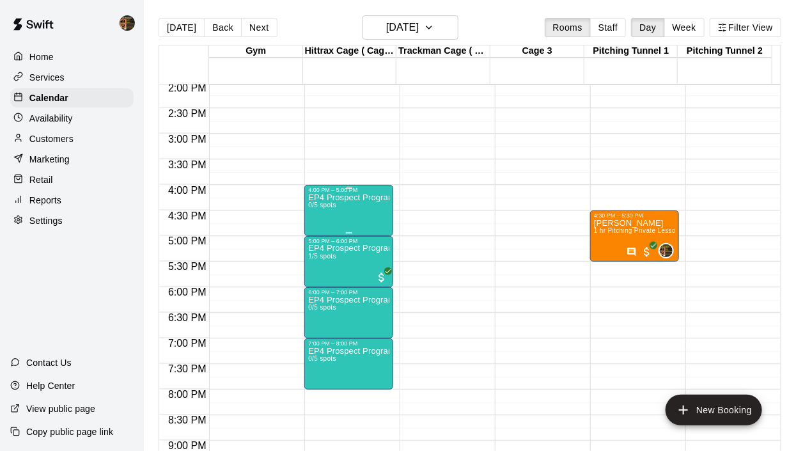
click at [348, 211] on div "EP4 Prospect Program Hitting ( 16u+ Slot ) 0/5 spots" at bounding box center [348, 418] width 81 height 451
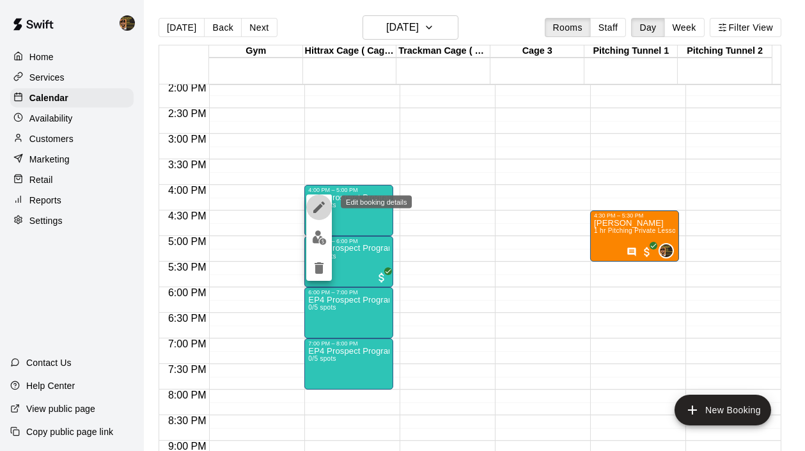
click at [325, 205] on icon "edit" at bounding box center [319, 207] width 15 height 15
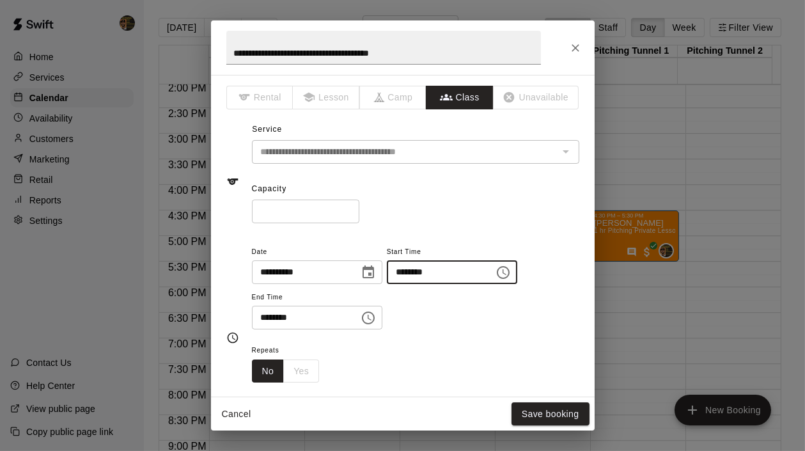
click at [410, 270] on input "********" at bounding box center [436, 272] width 99 height 24
type input "********"
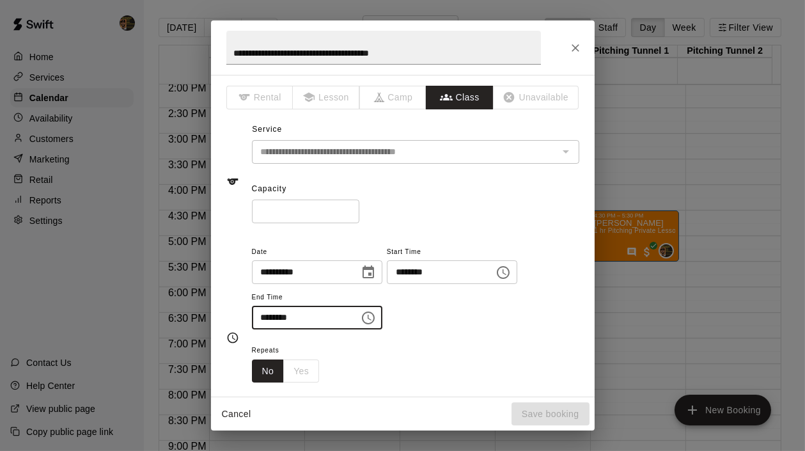
click at [260, 315] on input "********" at bounding box center [301, 318] width 99 height 24
click at [297, 317] on input "********" at bounding box center [301, 318] width 99 height 24
click at [265, 318] on input "********" at bounding box center [301, 318] width 99 height 24
type input "********"
click at [565, 418] on button "Save booking" at bounding box center [551, 414] width 78 height 24
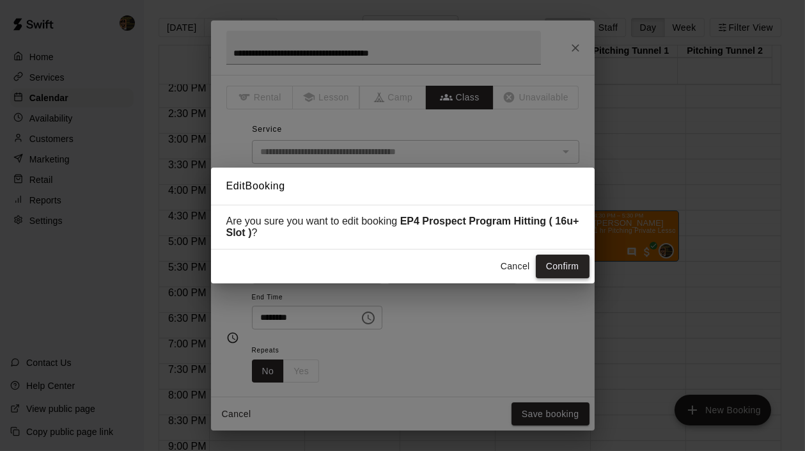
click at [578, 274] on button "Confirm" at bounding box center [563, 267] width 54 height 24
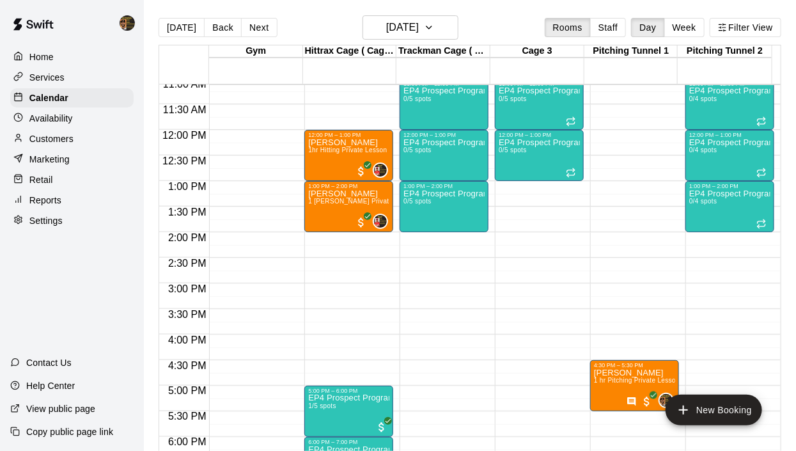
scroll to position [606, 0]
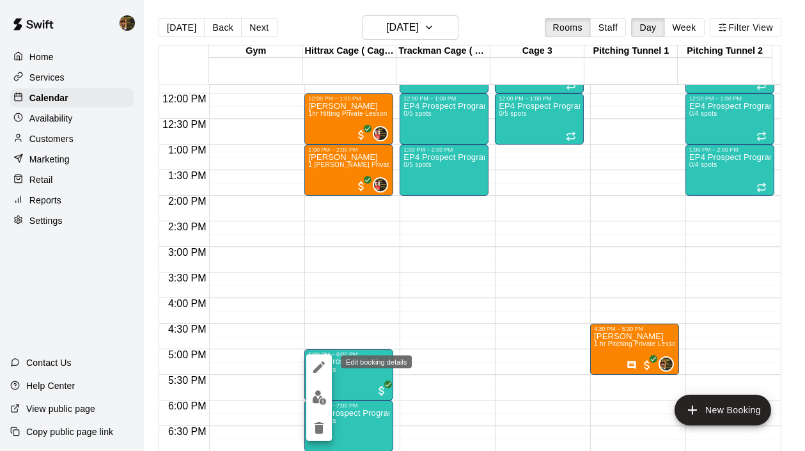
click at [317, 365] on icon "edit" at bounding box center [319, 366] width 15 height 15
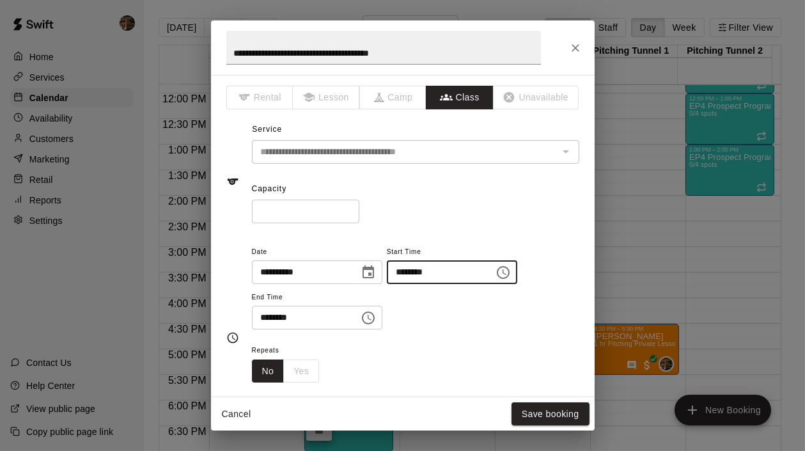
click at [415, 272] on input "********" at bounding box center [436, 272] width 99 height 24
type input "********"
click at [258, 316] on input "********" at bounding box center [301, 318] width 99 height 24
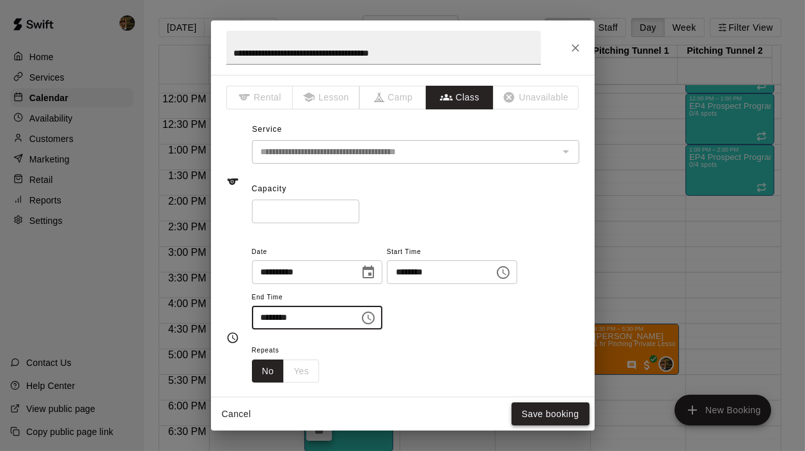
type input "********"
click at [567, 415] on button "Save booking" at bounding box center [551, 414] width 78 height 24
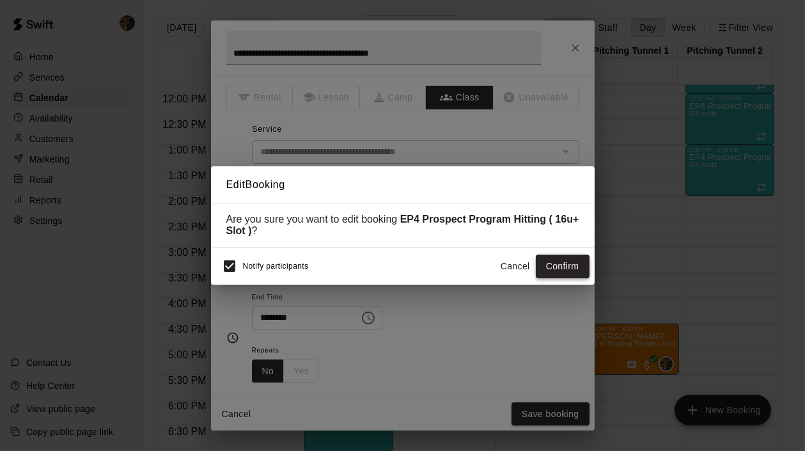
click at [562, 267] on button "Confirm" at bounding box center [563, 267] width 54 height 24
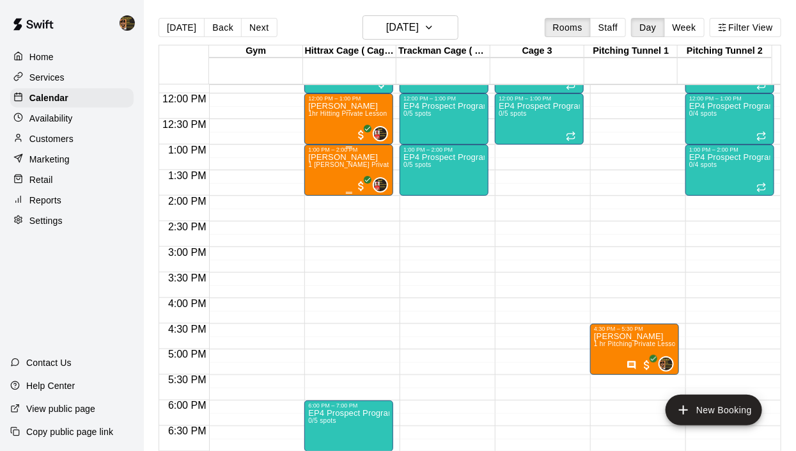
click at [331, 168] on span "1 Hr Fielding Private Lesson" at bounding box center [362, 164] width 109 height 7
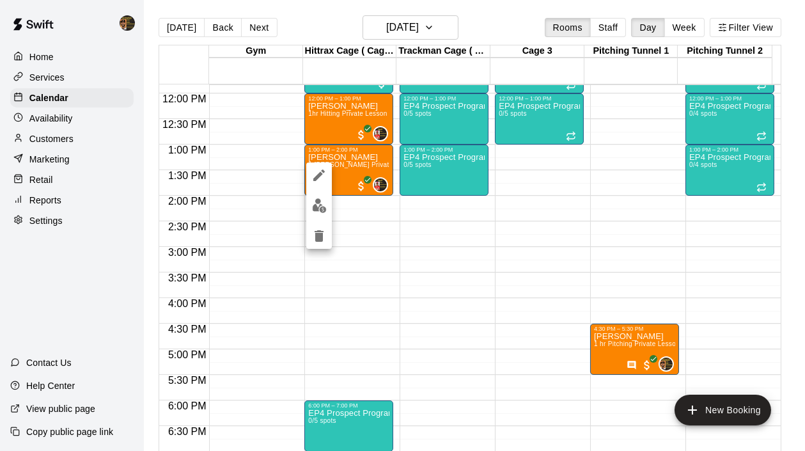
click at [361, 413] on div at bounding box center [402, 225] width 805 height 451
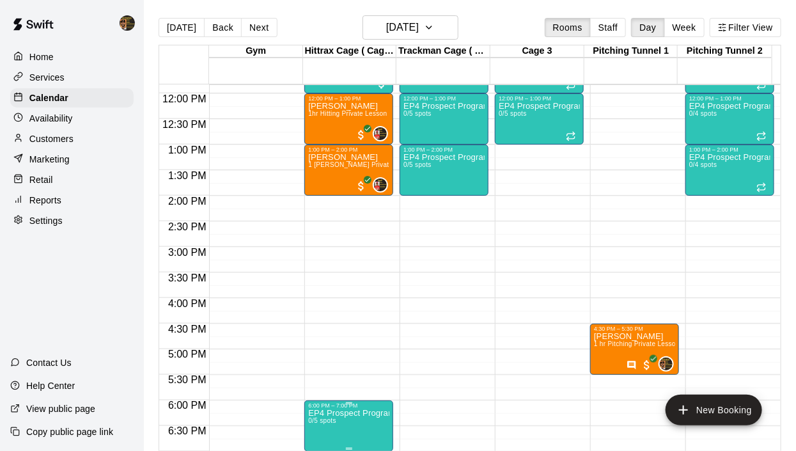
click at [347, 413] on p "EP4 Prospect Program Hitting ( 16u+ Slot )" at bounding box center [348, 413] width 81 height 0
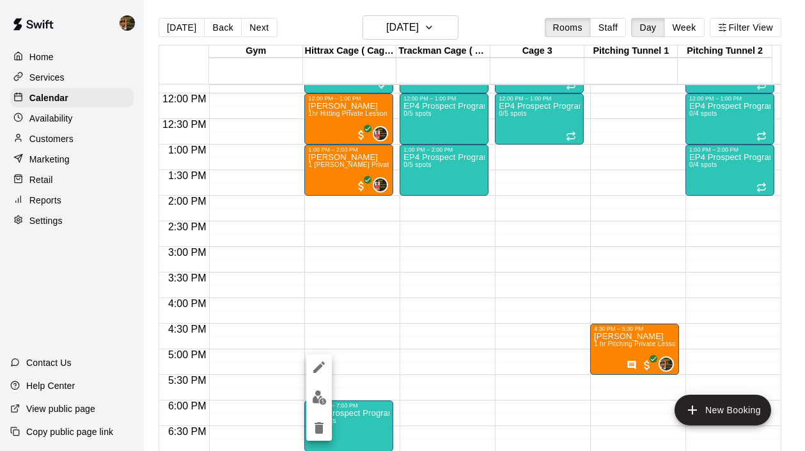
click at [337, 166] on div at bounding box center [402, 225] width 805 height 451
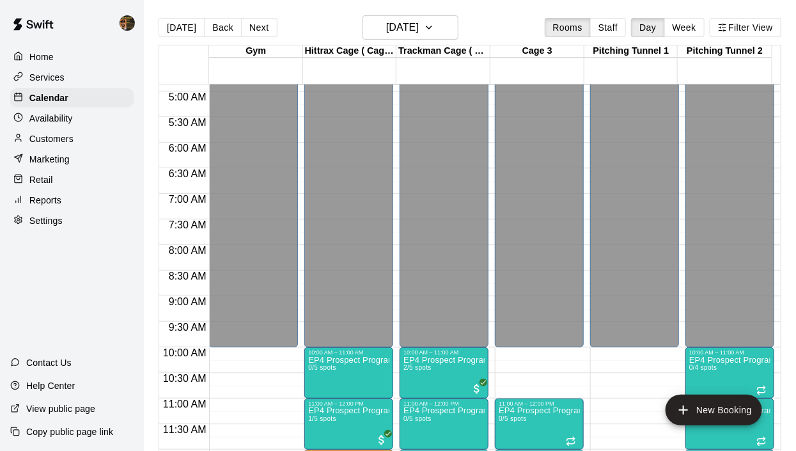
scroll to position [205, 0]
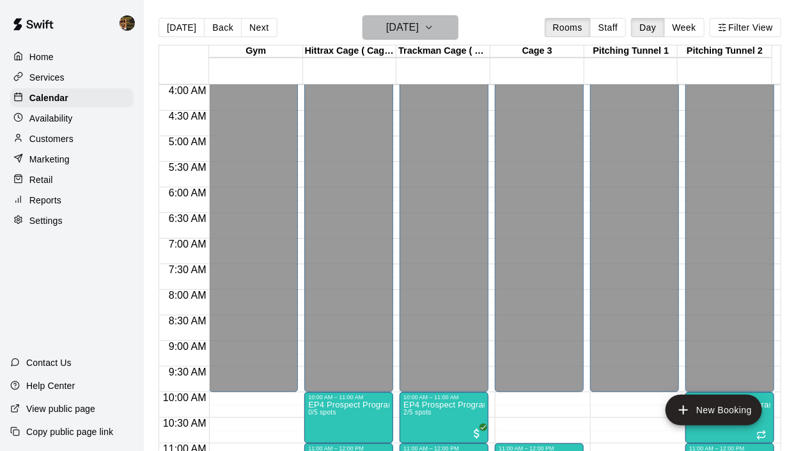
click at [434, 22] on icon "button" at bounding box center [429, 27] width 10 height 15
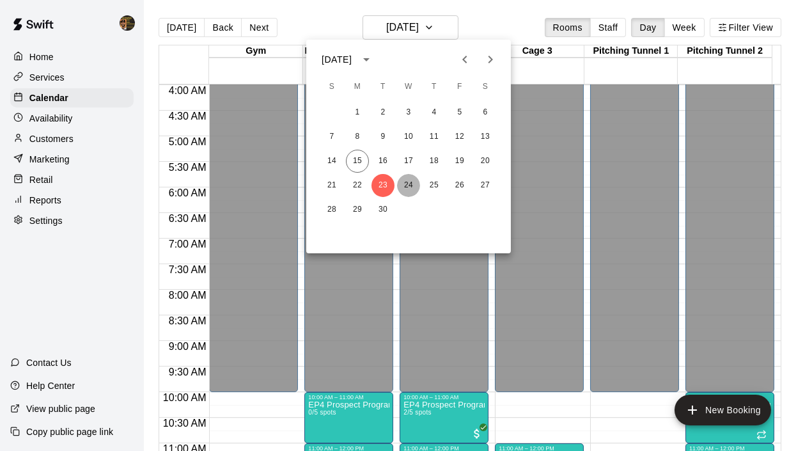
click at [409, 184] on button "24" at bounding box center [408, 185] width 23 height 23
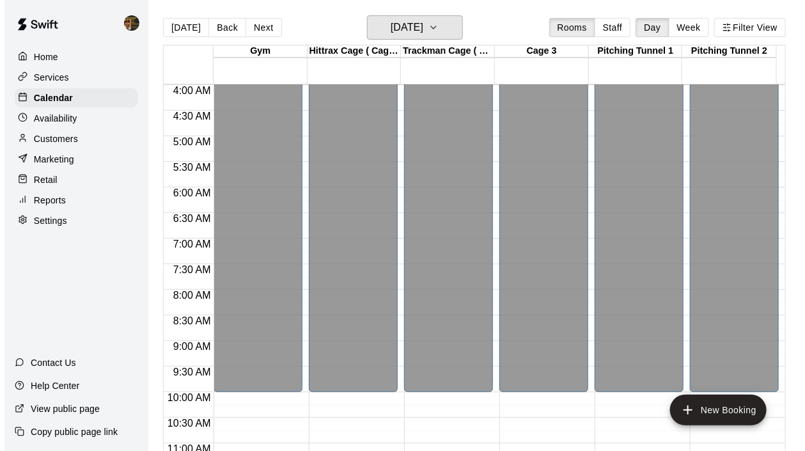
click icon "edit"
click input "********"
type input "********"
click input "********"
type input "********"
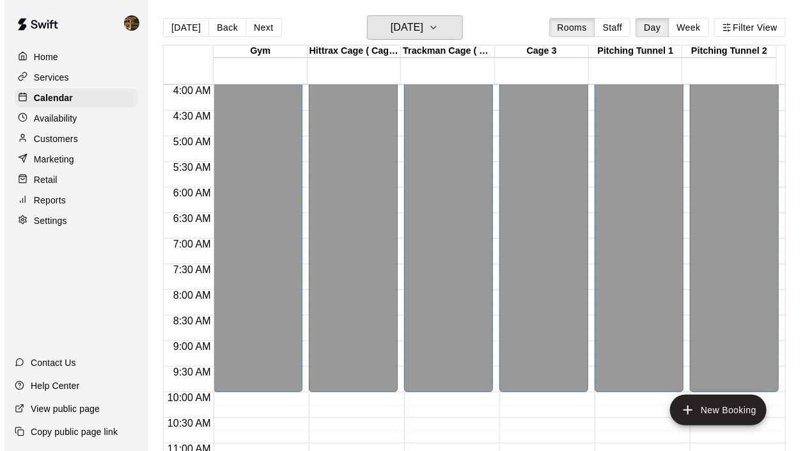
click button "Save booking"
click button "Confirm"
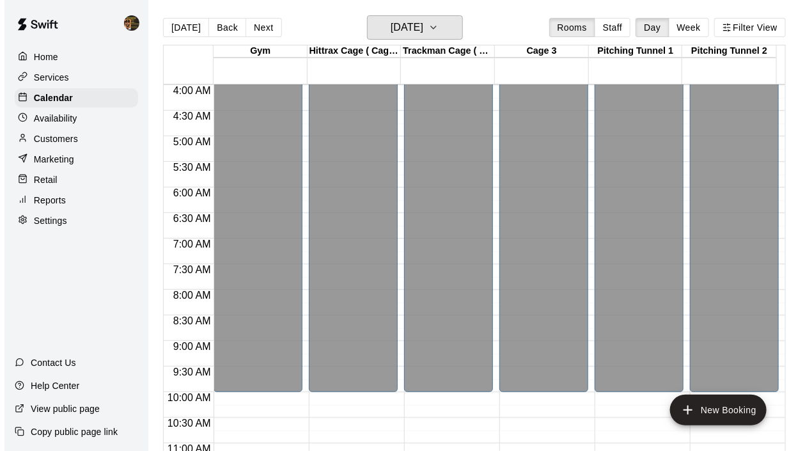
click icon "edit"
click input "********"
type input "********"
click input "********"
type input "********"
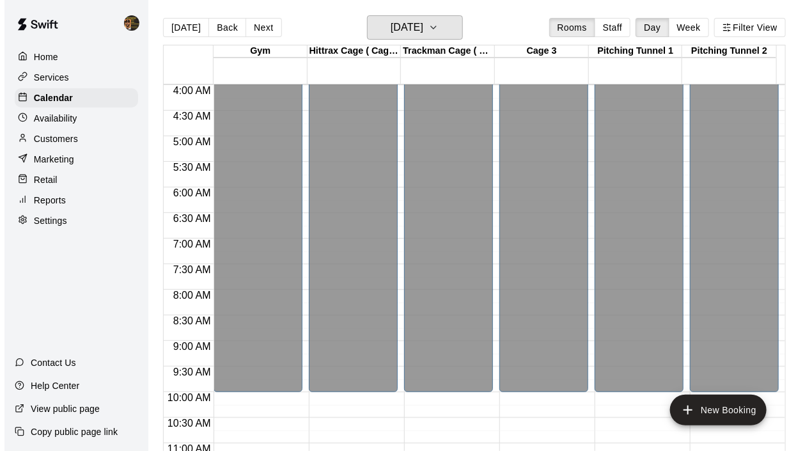
click button "Save booking"
click button "Confirm"
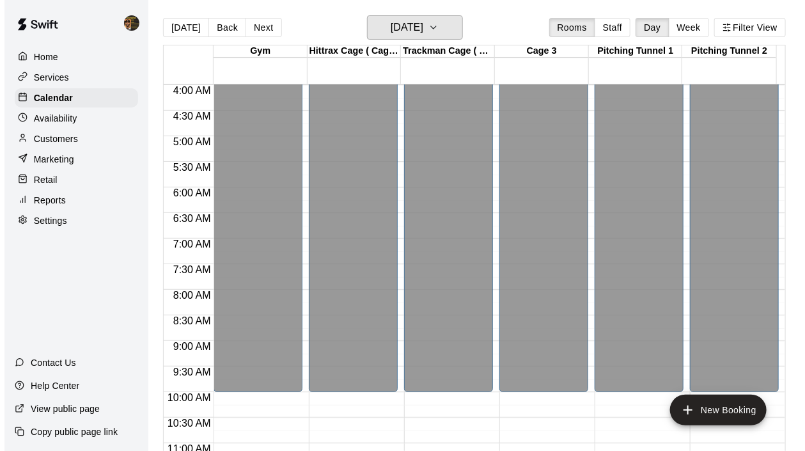
click icon "edit"
click input "********"
type input "********"
click input "********"
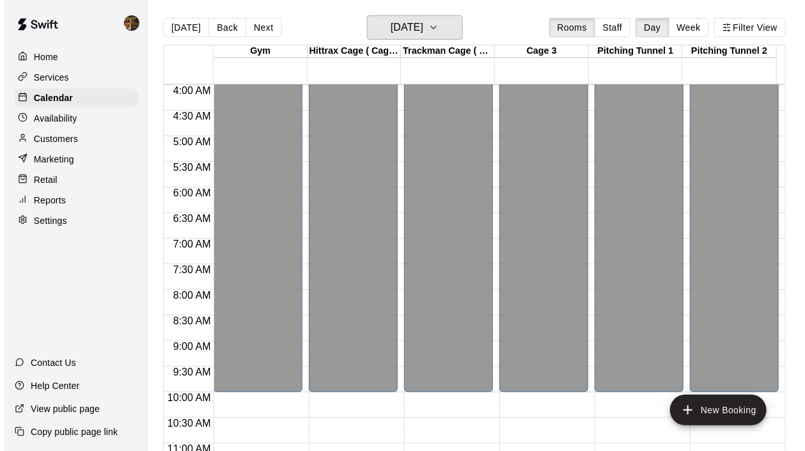
type input "********"
click input "********"
type input "********"
click button "Save booking"
click button "Confirm"
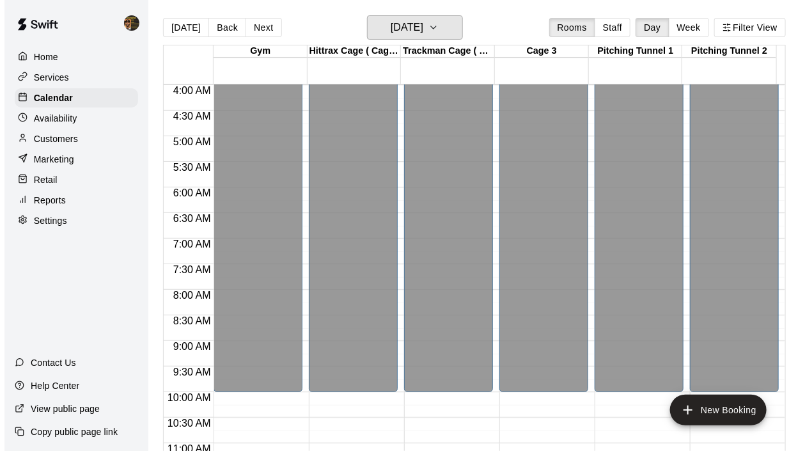
scroll to position [757, 0]
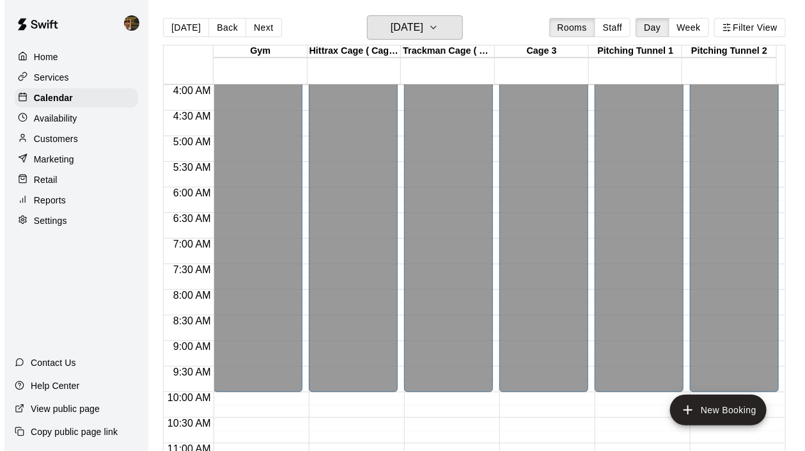
click div
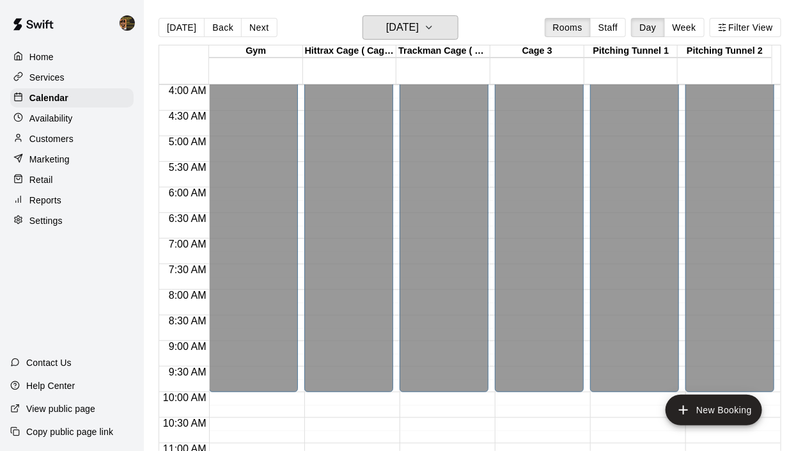
click at [76, 142] on div "Customers" at bounding box center [71, 138] width 123 height 19
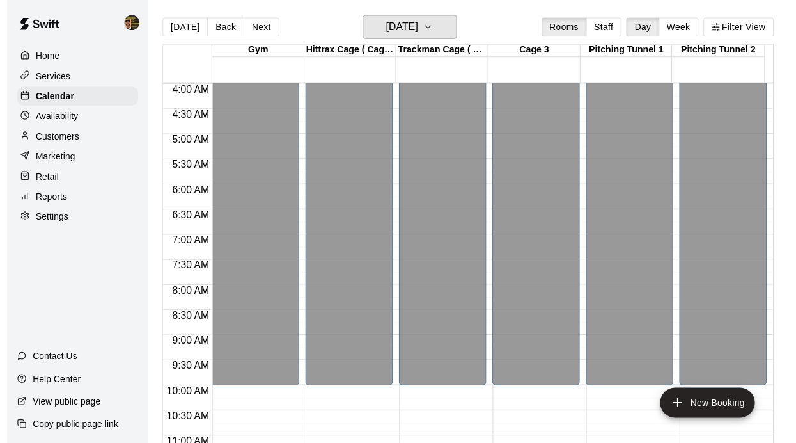
click input "Search customers by name or email"
type input "******"
click div "Grayson Suriel surielraul@hotmail.com"
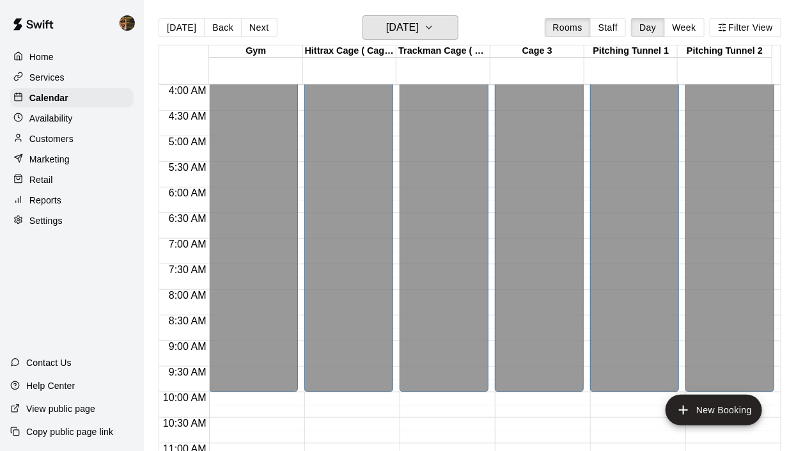
click button "Payments"
click button "Activity"
click button "Assign Membership"
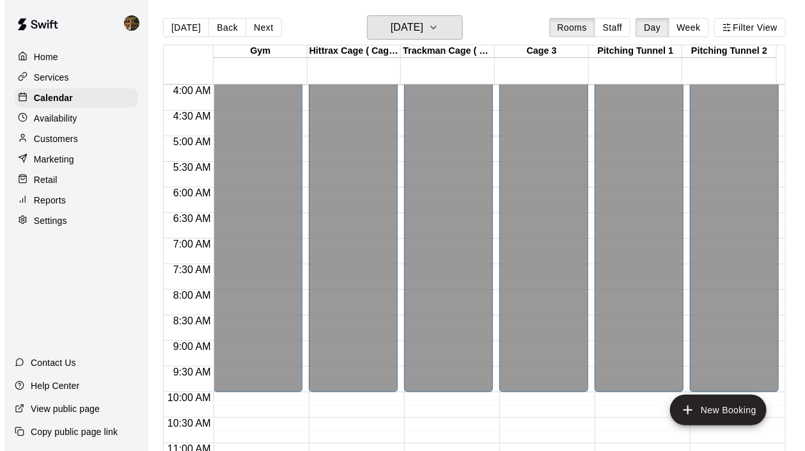
click at [443, 123] on body "Home Services Calendar Availability Customers Marketing Retail Reports Settings…" at bounding box center [398, 235] width 796 height 471
click li "Youth Prospect Program 1 Month Membership"
type input "**********"
click button "Assign membership"
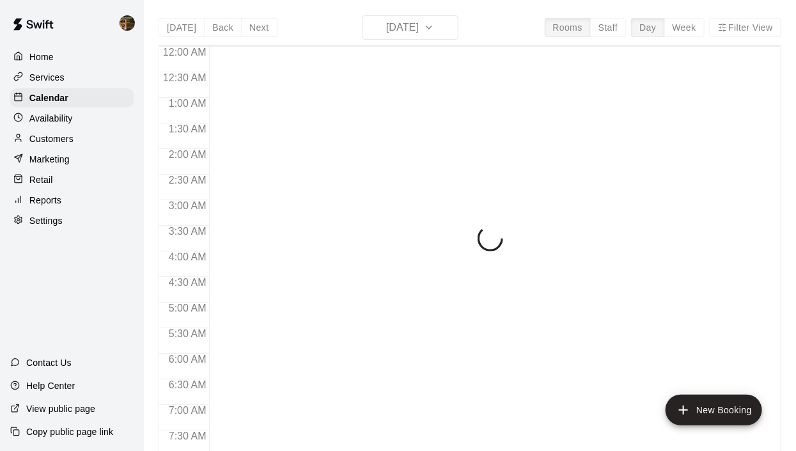
scroll to position [808, 0]
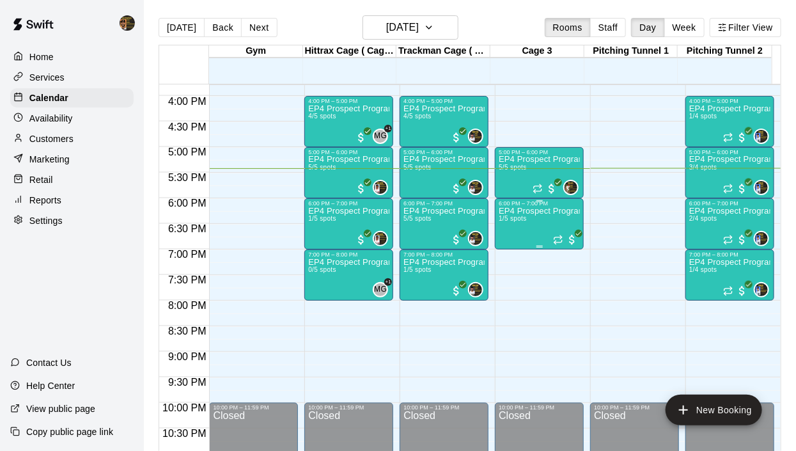
click at [544, 217] on div "EP4 Prospect Program Hitting ( ages [DEMOGRAPHIC_DATA] ) 1/5 spots" at bounding box center [539, 432] width 81 height 451
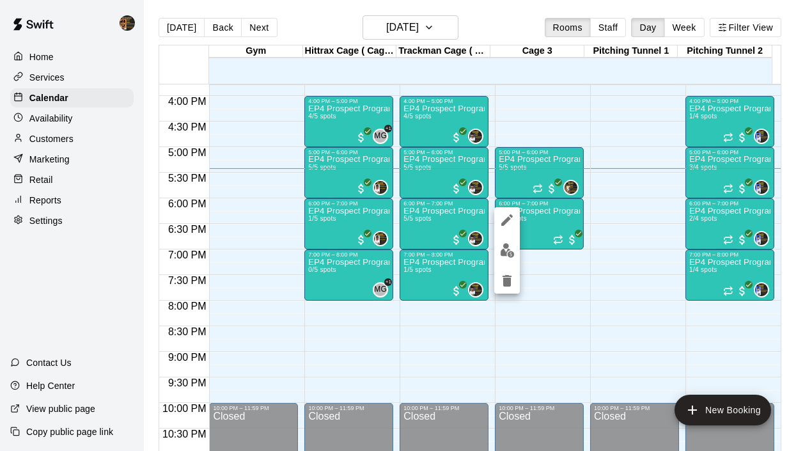
click at [507, 249] on img "edit" at bounding box center [507, 250] width 15 height 15
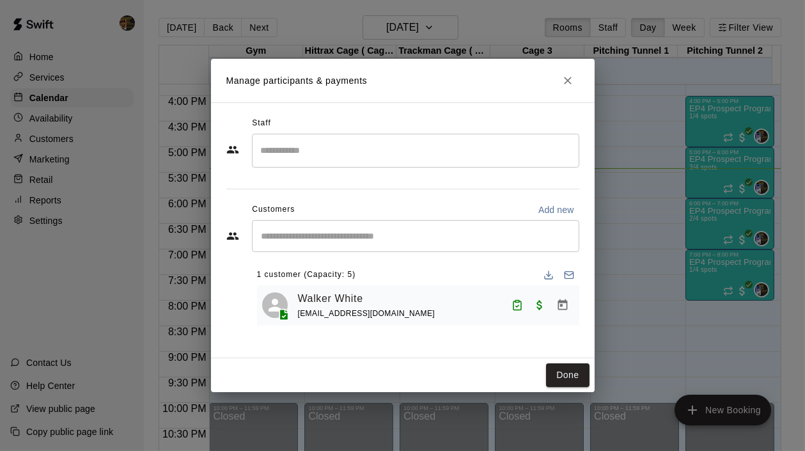
click at [319, 227] on div "​" at bounding box center [416, 236] width 328 height 32
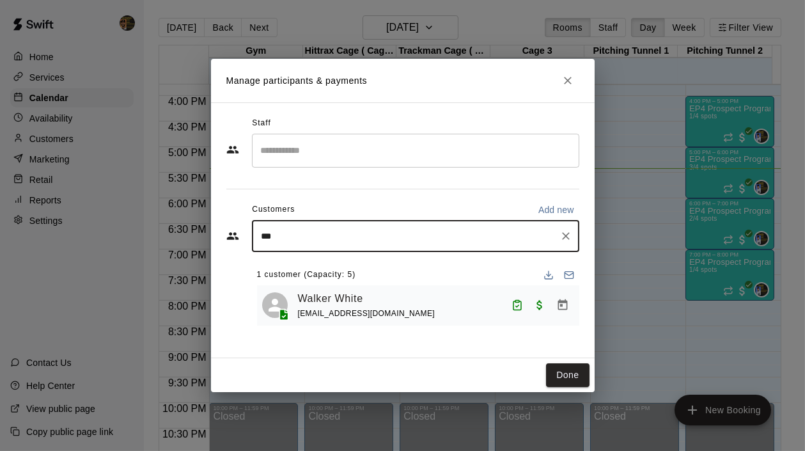
type input "****"
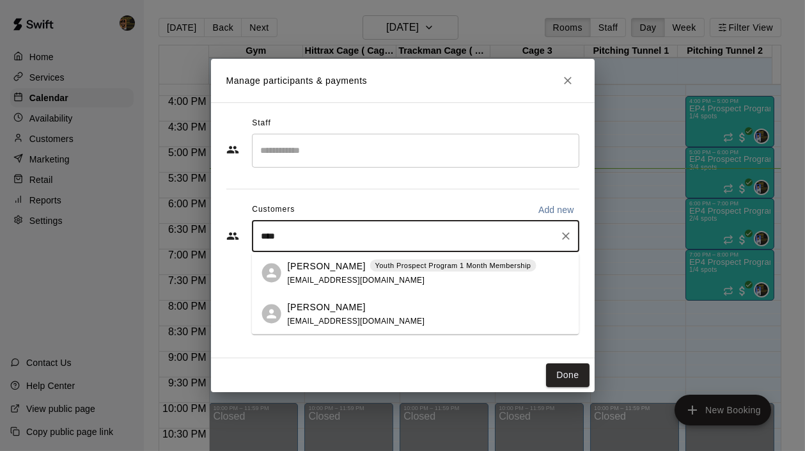
click at [349, 278] on span "[EMAIL_ADDRESS][DOMAIN_NAME]" at bounding box center [357, 279] width 138 height 9
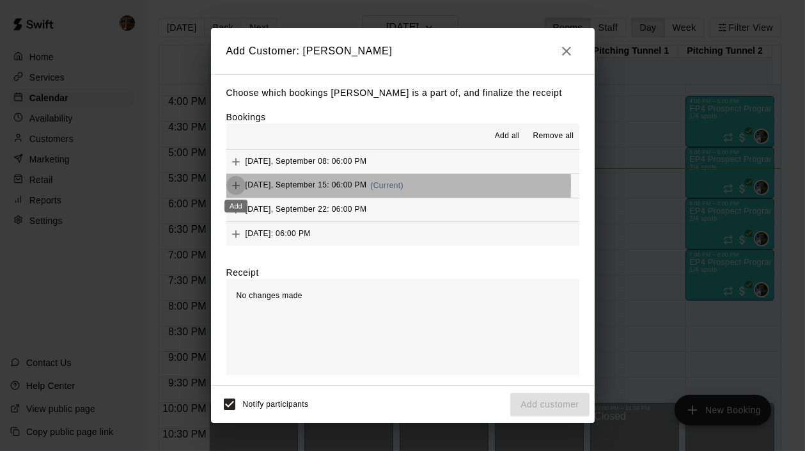
click at [232, 186] on icon "Add" at bounding box center [236, 185] width 13 height 13
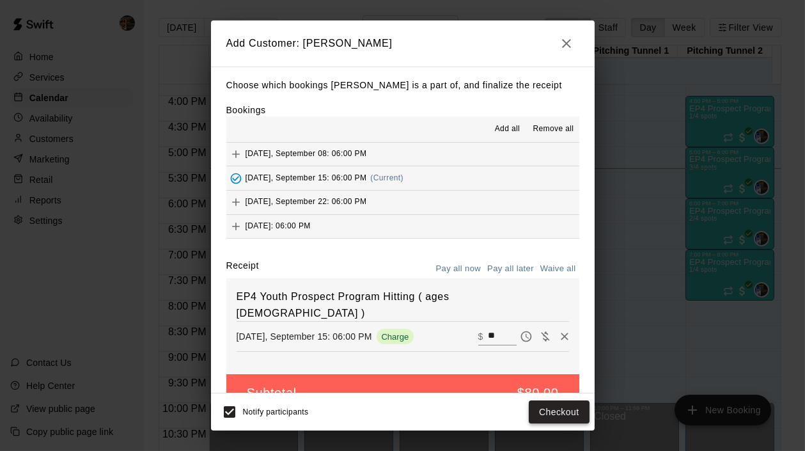
click at [568, 412] on button "Checkout" at bounding box center [559, 412] width 60 height 24
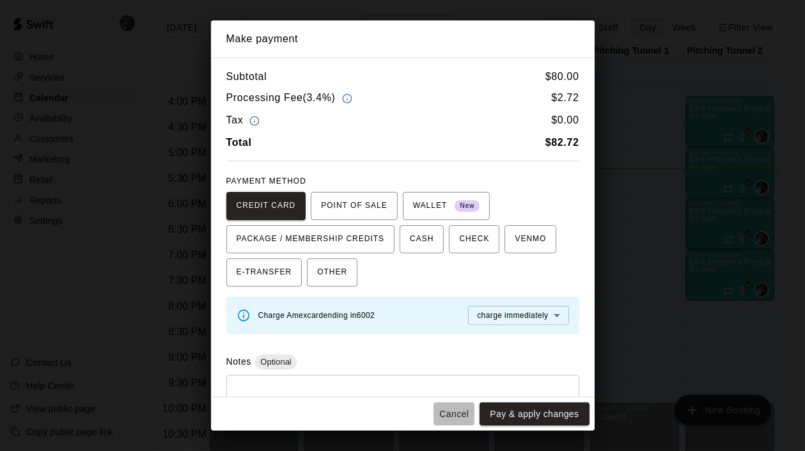
click at [461, 416] on button "Cancel" at bounding box center [454, 414] width 41 height 24
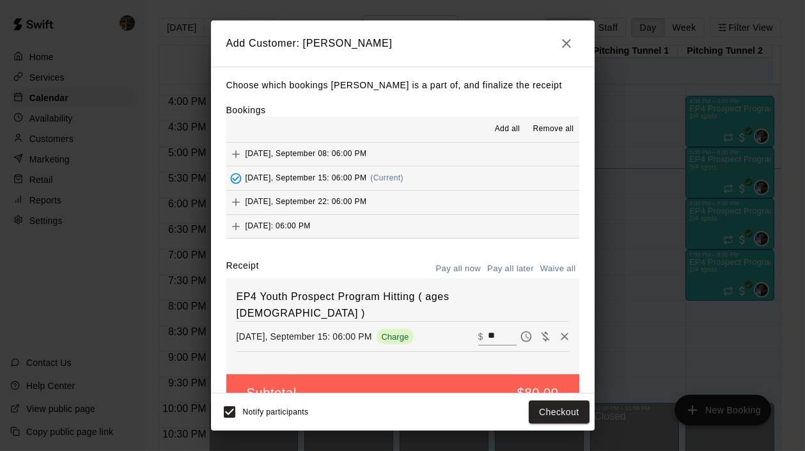
click at [569, 44] on icon "button" at bounding box center [566, 43] width 15 height 15
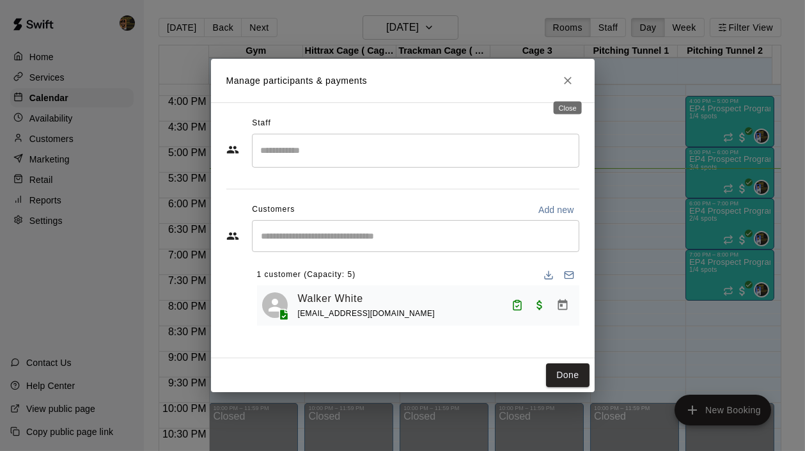
click at [572, 78] on icon "Close" at bounding box center [568, 80] width 13 height 13
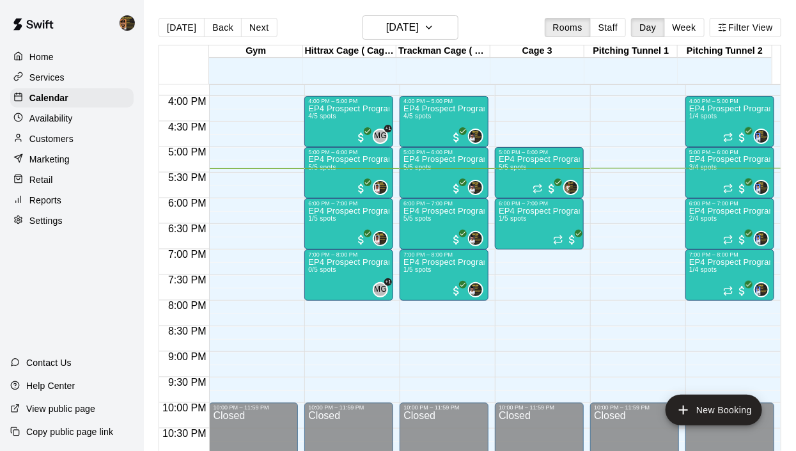
click at [50, 147] on div "Customers" at bounding box center [71, 138] width 123 height 19
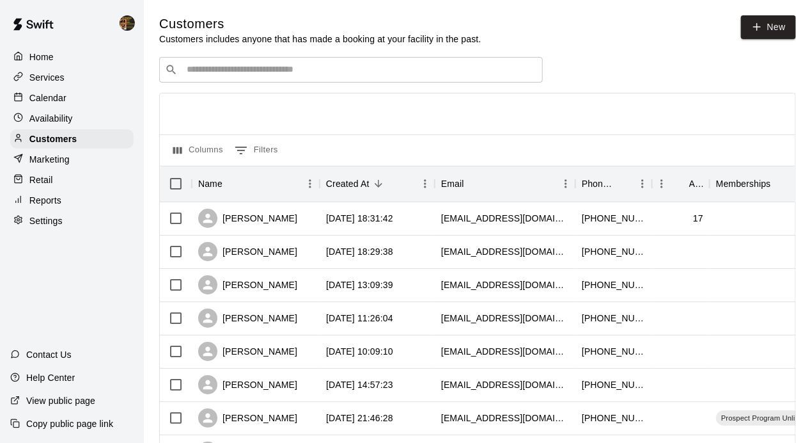
click at [234, 67] on input "Search customers by name or email" at bounding box center [360, 69] width 354 height 13
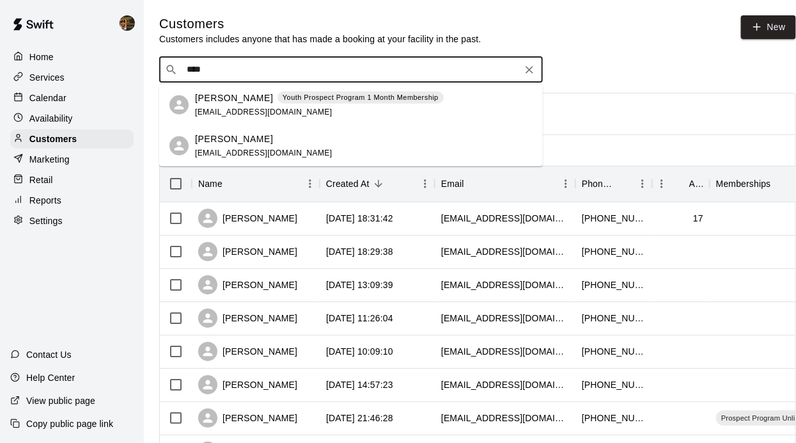
type input "*****"
click at [237, 101] on p "Grayson Suriel" at bounding box center [234, 97] width 78 height 13
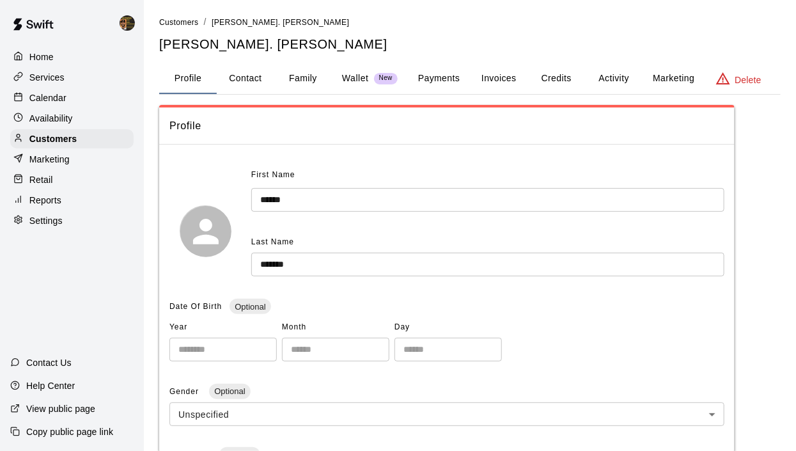
click at [47, 97] on p "Calendar" at bounding box center [47, 97] width 37 height 13
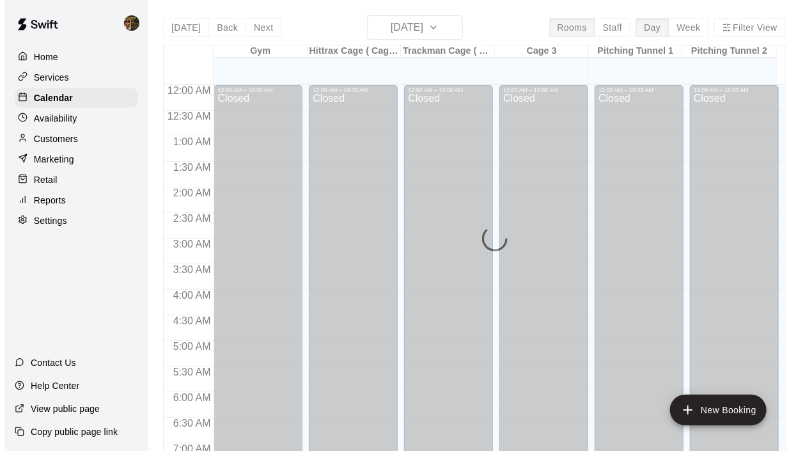
scroll to position [808, 0]
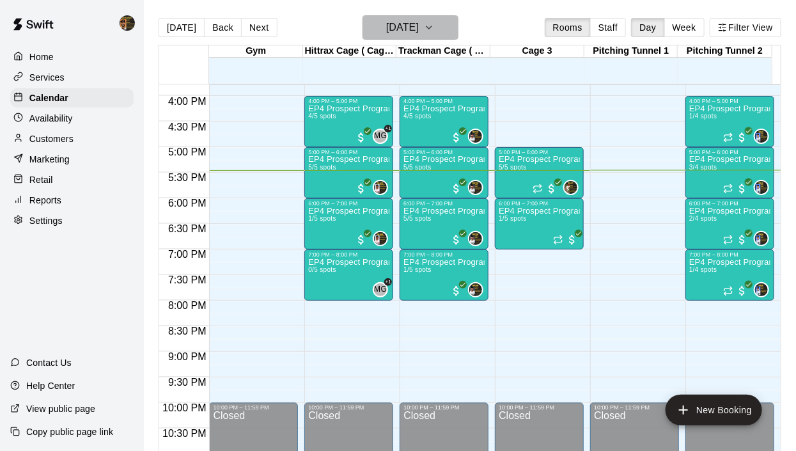
click at [434, 29] on icon "button" at bounding box center [429, 27] width 10 height 15
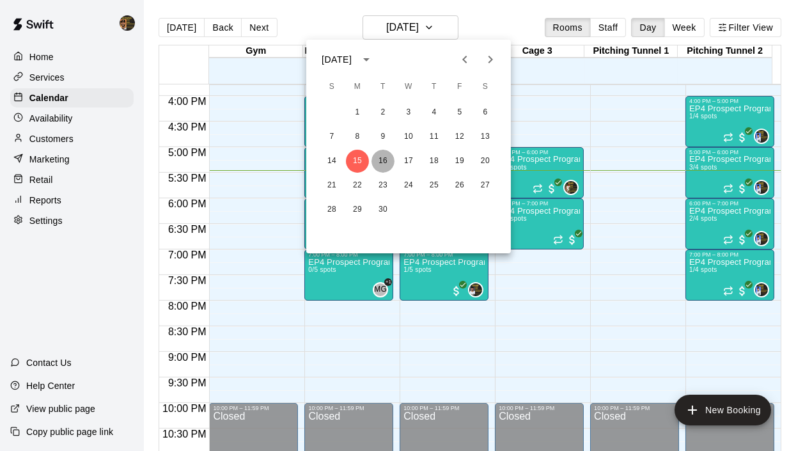
click at [388, 163] on button "16" at bounding box center [383, 161] width 23 height 23
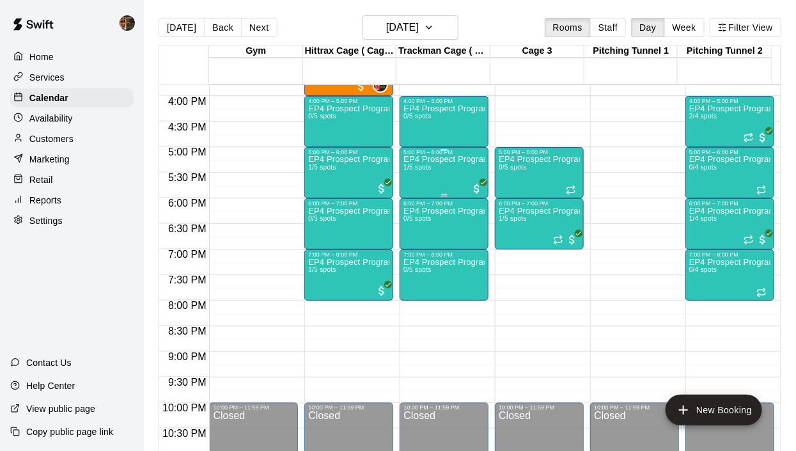
click at [416, 174] on div "EP4 Prospect Program Hitting ( 16u+ Slot ) 1/5 spots" at bounding box center [444, 380] width 81 height 451
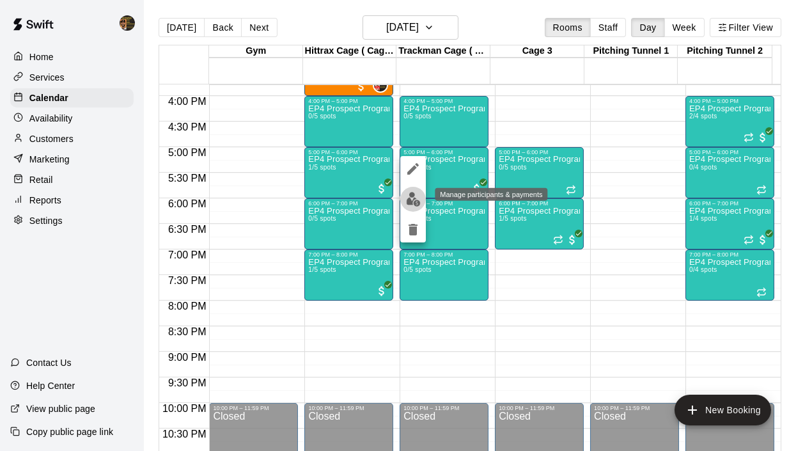
click at [417, 196] on img "edit" at bounding box center [413, 199] width 15 height 15
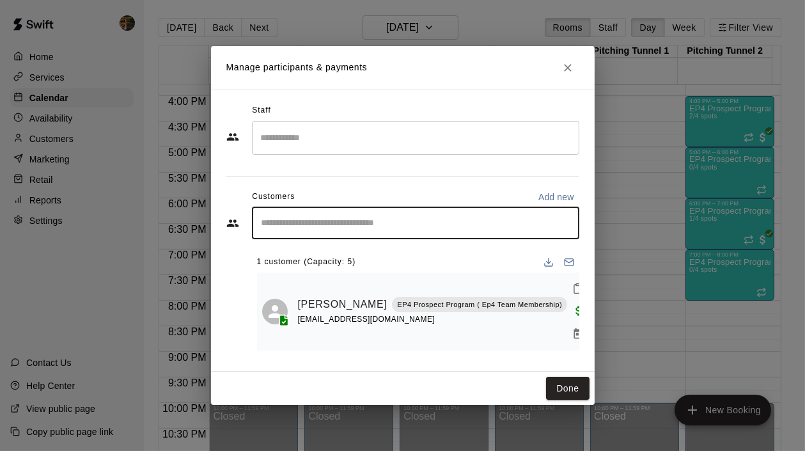
click at [304, 230] on input "Start typing to search customers..." at bounding box center [416, 223] width 316 height 13
type input "****"
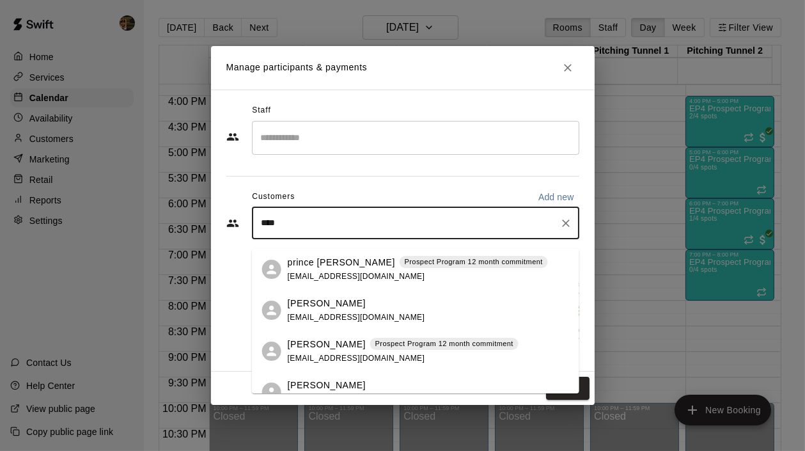
click at [336, 275] on span "princegomez363@gmail.com" at bounding box center [357, 276] width 138 height 9
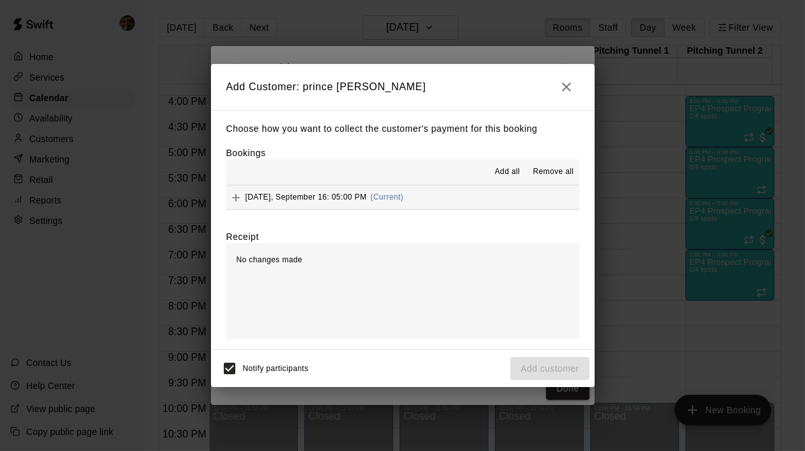
click at [234, 198] on icon "Add" at bounding box center [236, 197] width 13 height 13
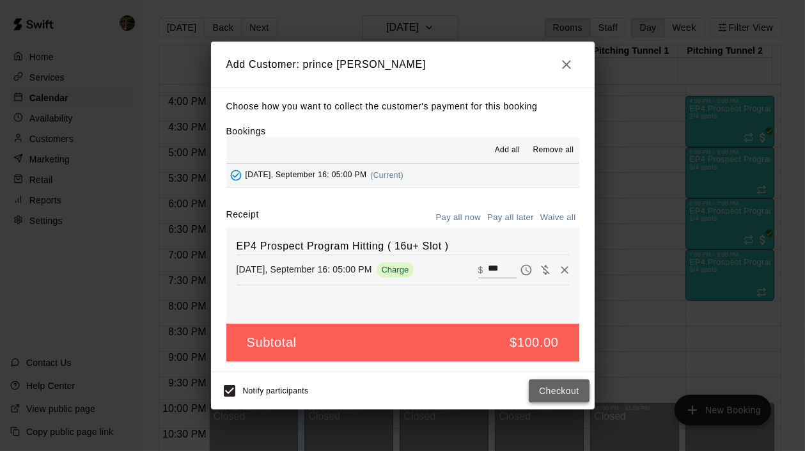
click at [564, 397] on button "Checkout" at bounding box center [559, 391] width 60 height 24
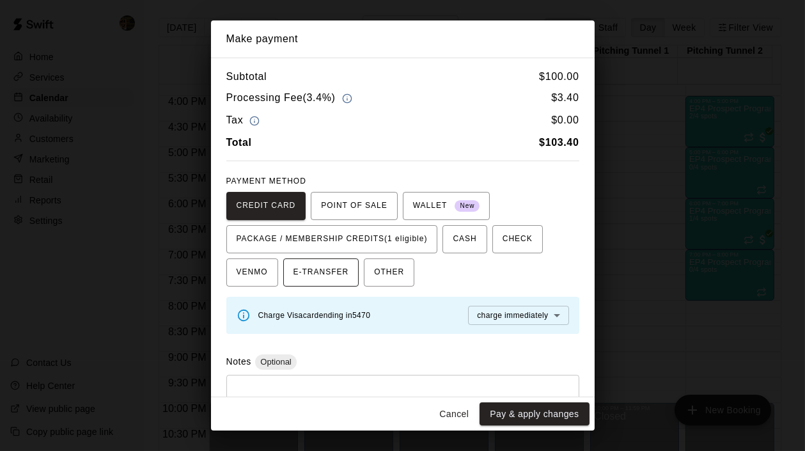
click at [345, 241] on span "PACKAGE / MEMBERSHIP CREDITS (1 eligible)" at bounding box center [332, 239] width 191 height 20
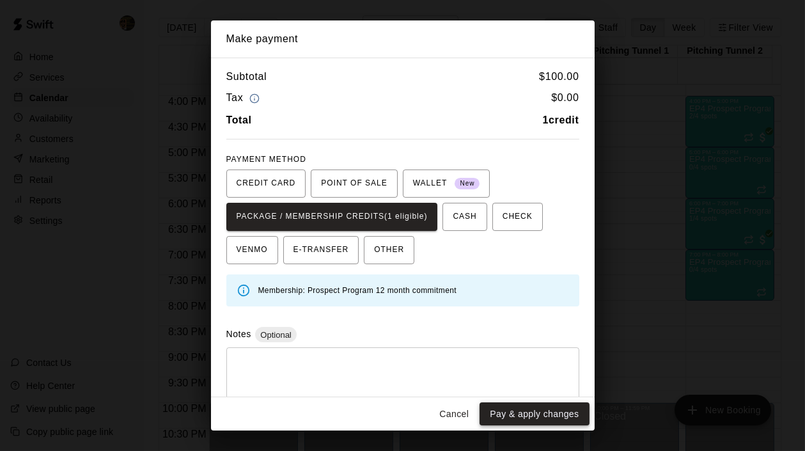
click at [577, 416] on button "Pay & apply changes" at bounding box center [534, 414] width 109 height 24
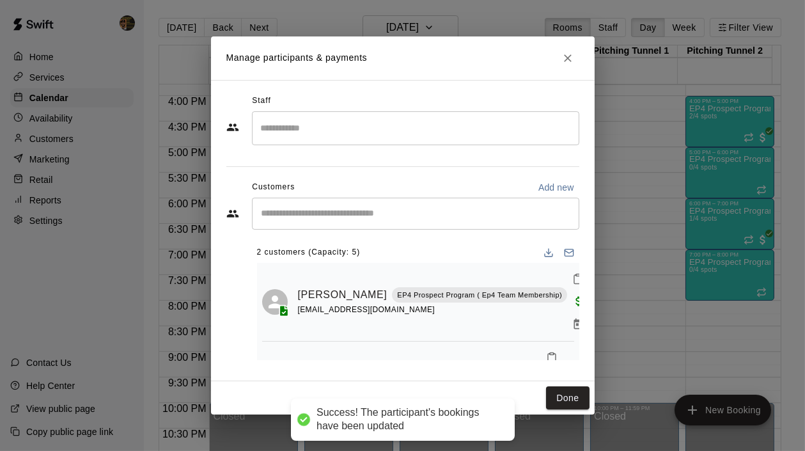
click at [563, 55] on icon "Close" at bounding box center [568, 58] width 13 height 13
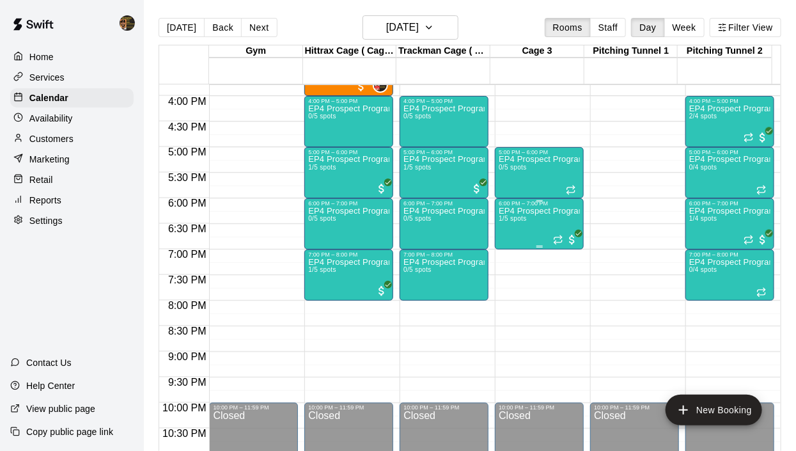
click at [518, 211] on p "EP4 Prospect Program Hitting ( ages 8-10 )" at bounding box center [539, 211] width 81 height 0
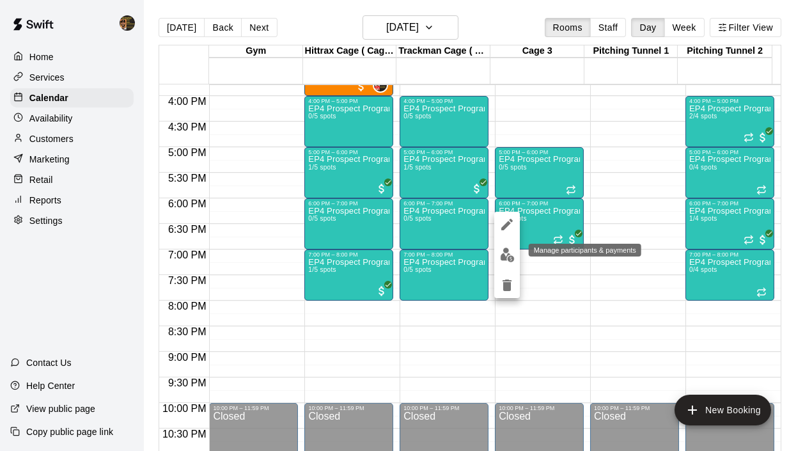
click at [509, 256] on img "edit" at bounding box center [507, 255] width 15 height 15
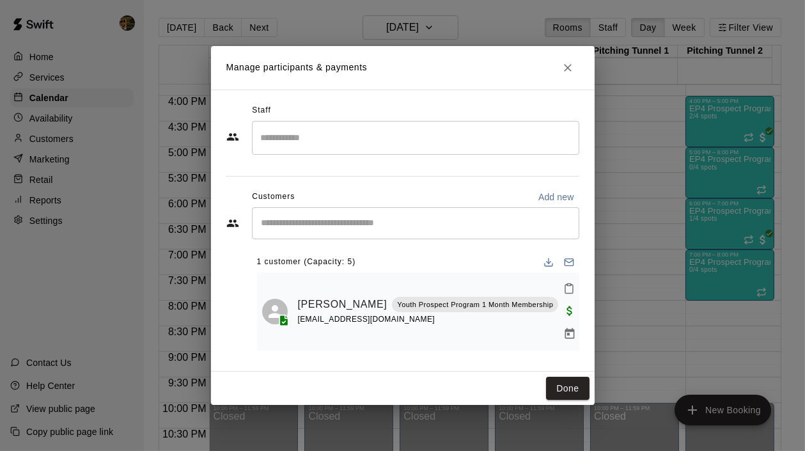
click at [300, 228] on input "Start typing to search customers..." at bounding box center [416, 223] width 316 height 13
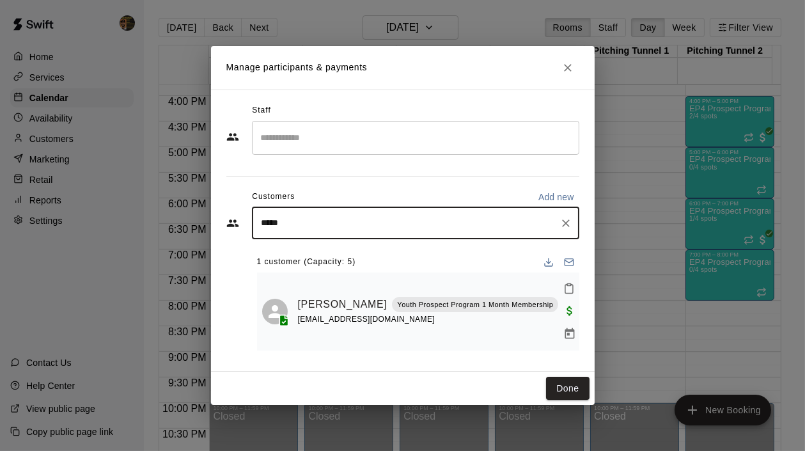
type input "******"
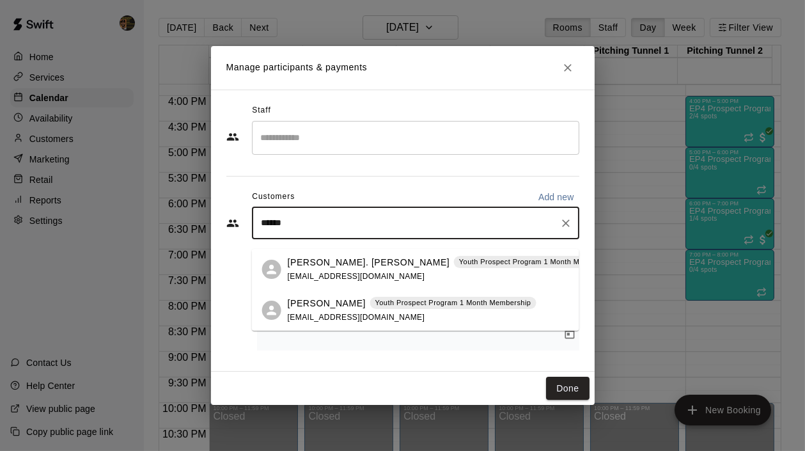
click at [459, 265] on p "Youth Prospect Program 1 Month Membership" at bounding box center [537, 262] width 156 height 11
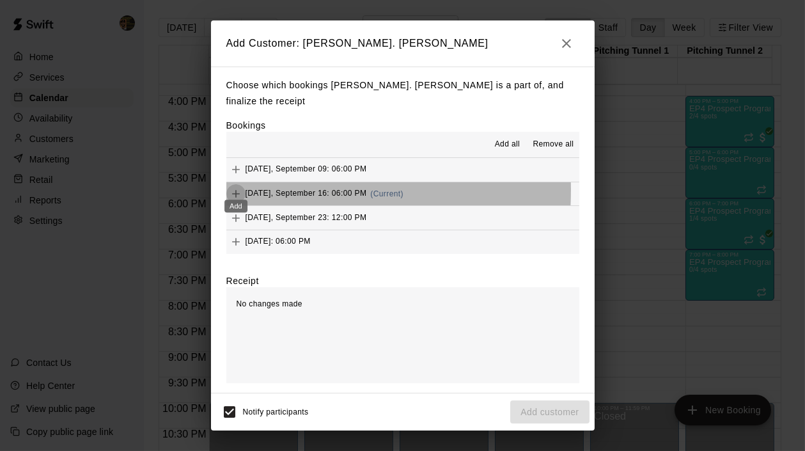
click at [236, 187] on icon "Add" at bounding box center [236, 193] width 13 height 13
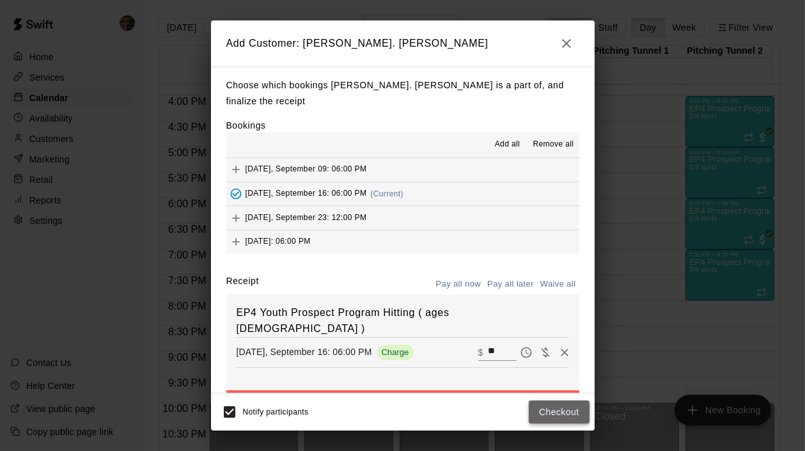
click at [563, 416] on button "Checkout" at bounding box center [559, 412] width 60 height 24
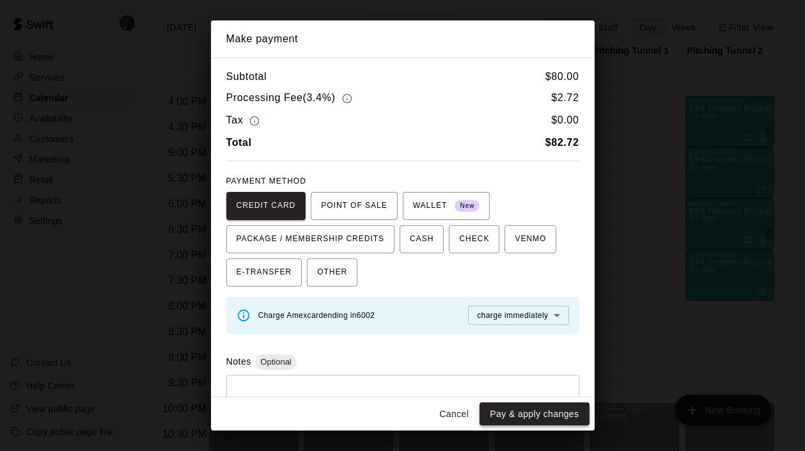
click at [555, 416] on button "Pay & apply changes" at bounding box center [534, 414] width 109 height 24
click at [448, 411] on button "Cancel" at bounding box center [454, 414] width 41 height 24
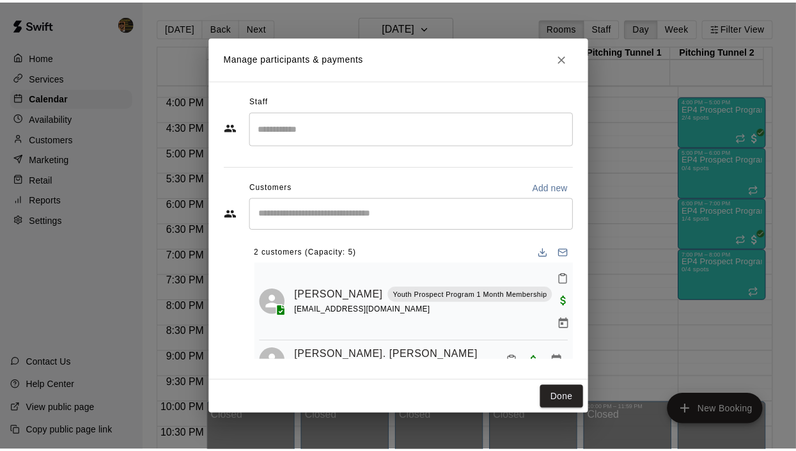
scroll to position [8, 0]
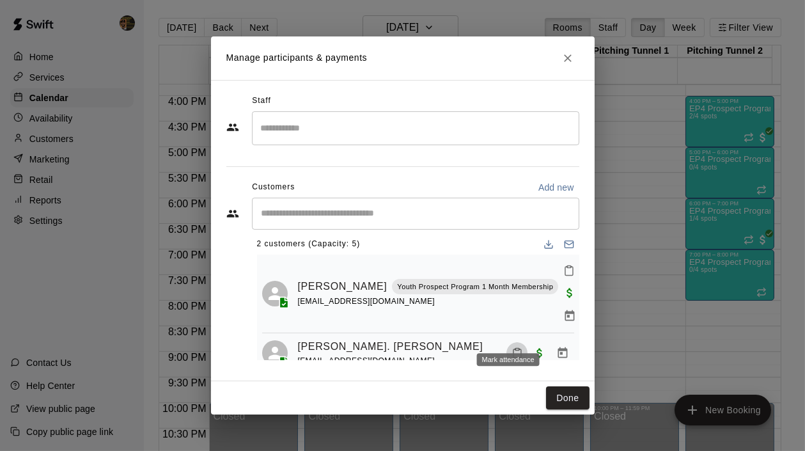
click at [513, 347] on icon "Mark attendance" at bounding box center [518, 353] width 12 height 12
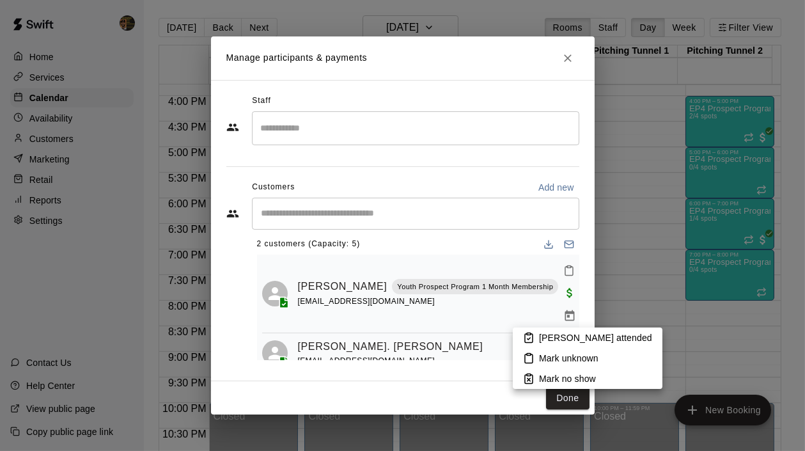
click at [560, 394] on div at bounding box center [402, 225] width 805 height 451
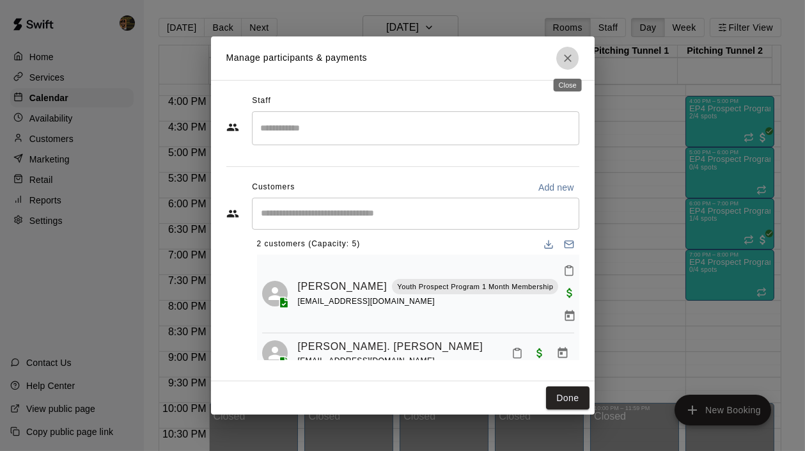
click at [564, 52] on icon "Close" at bounding box center [568, 58] width 13 height 13
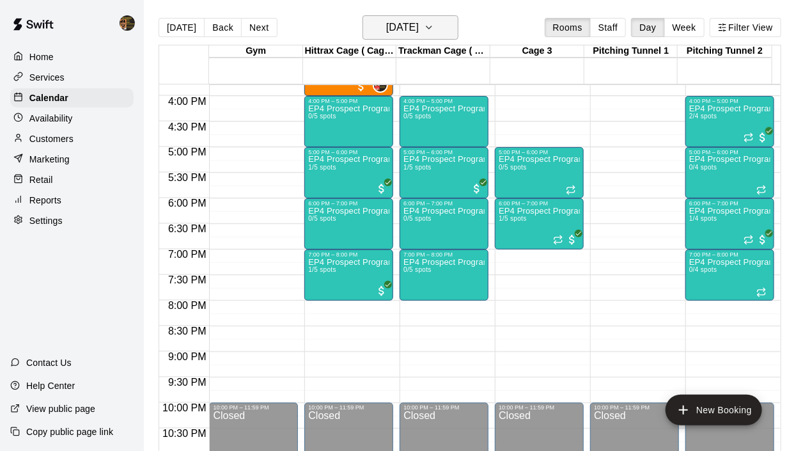
click at [454, 24] on button "Tuesday Sep 16" at bounding box center [411, 27] width 96 height 24
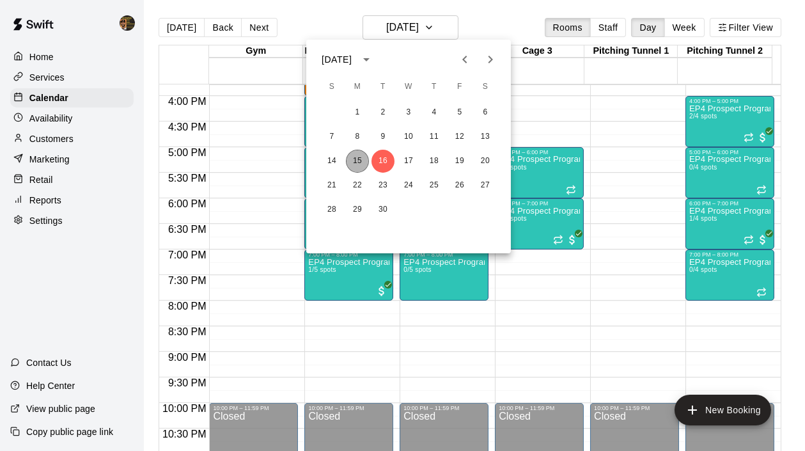
click at [358, 155] on button "15" at bounding box center [357, 161] width 23 height 23
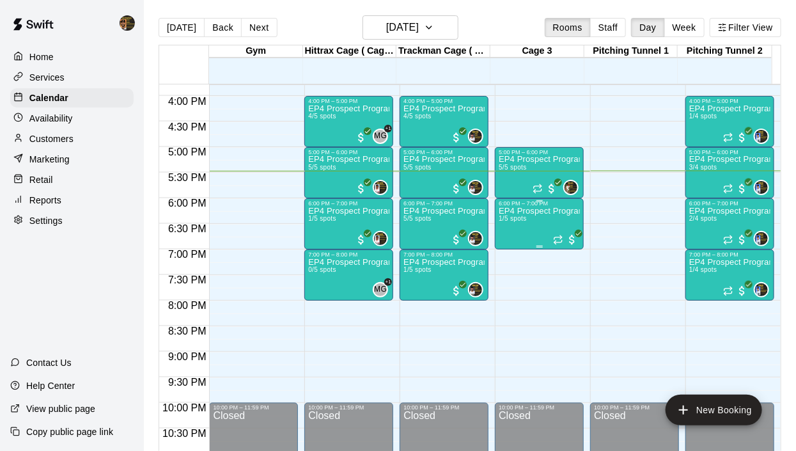
click at [544, 230] on div "EP4 Prospect Program Hitting ( ages 8-10 ) 1/5 spots" at bounding box center [539, 432] width 81 height 451
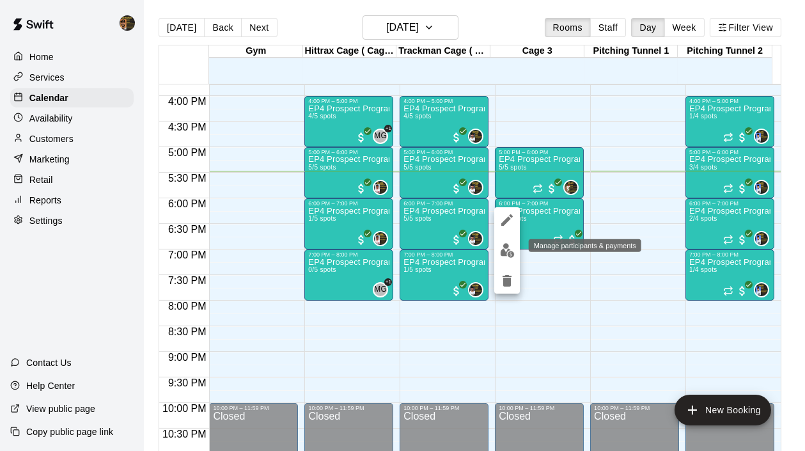
click at [502, 248] on img "edit" at bounding box center [507, 250] width 15 height 15
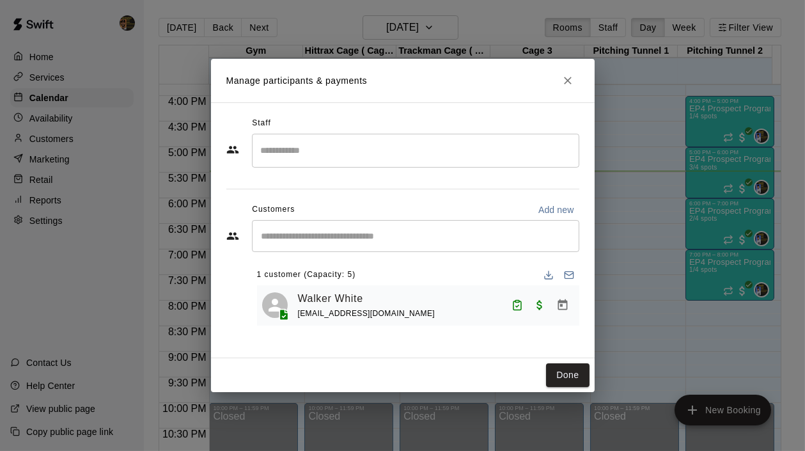
click at [304, 247] on div "​" at bounding box center [416, 236] width 328 height 32
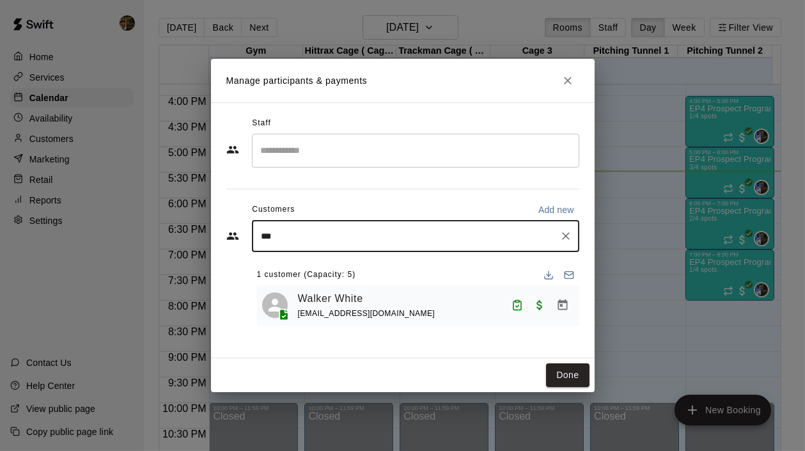
type input "****"
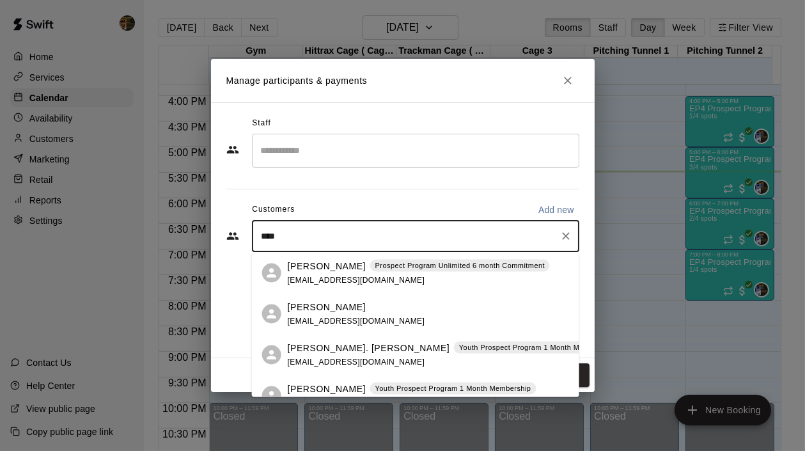
click at [316, 360] on span "surielraul@hotmail.com" at bounding box center [357, 361] width 138 height 9
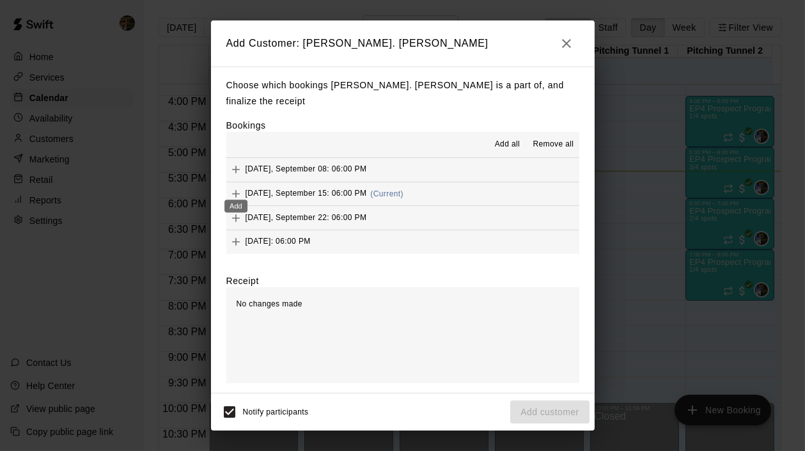
click at [234, 191] on div "Add" at bounding box center [236, 202] width 26 height 23
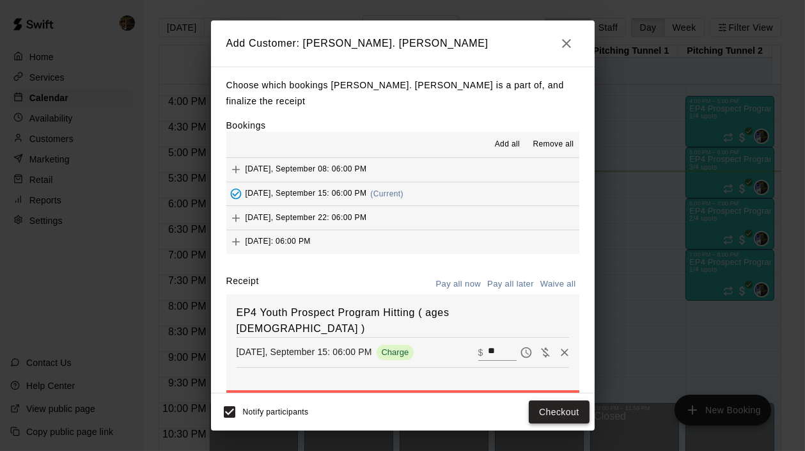
click at [555, 409] on button "Checkout" at bounding box center [559, 412] width 60 height 24
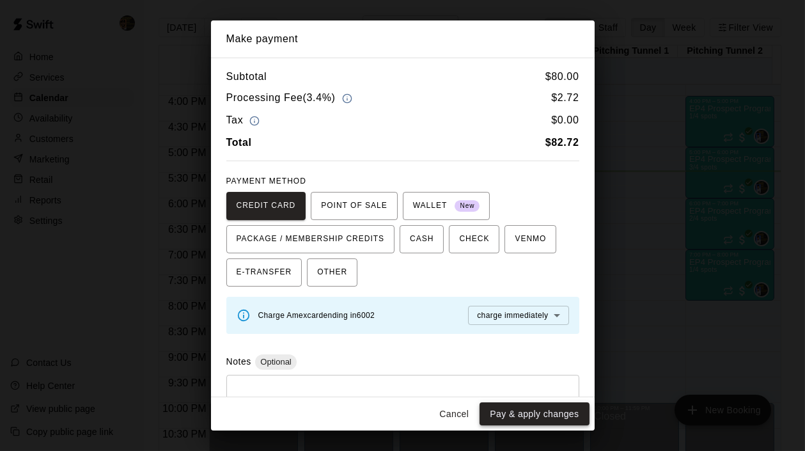
click at [555, 410] on button "Pay & apply changes" at bounding box center [534, 414] width 109 height 24
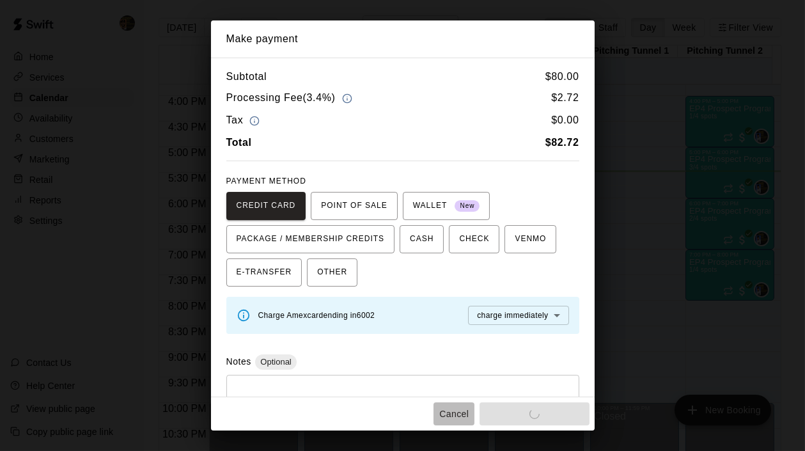
click at [451, 406] on button "Cancel" at bounding box center [454, 414] width 41 height 24
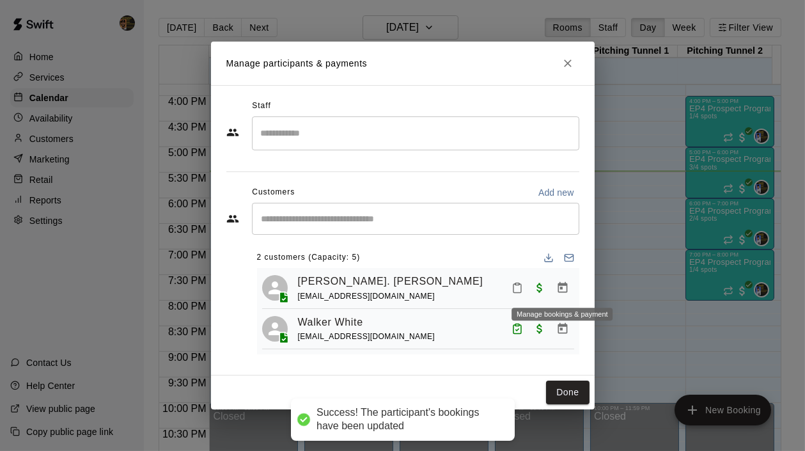
click at [566, 285] on icon "Manage bookings & payment" at bounding box center [563, 287] width 10 height 11
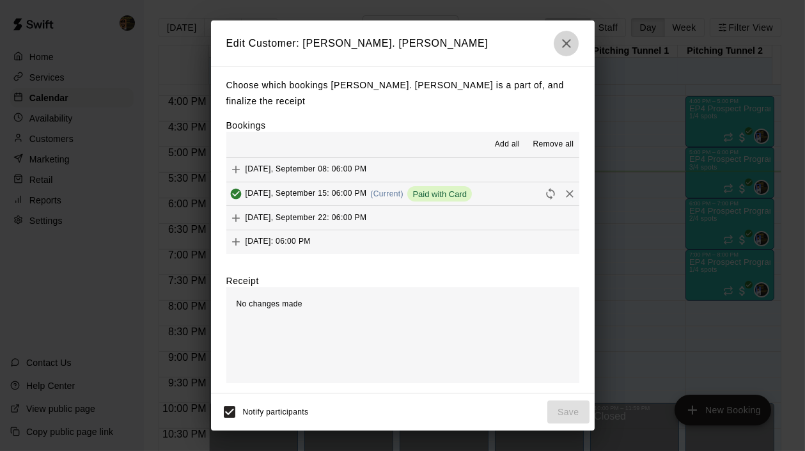
click at [565, 51] on icon "button" at bounding box center [566, 43] width 15 height 15
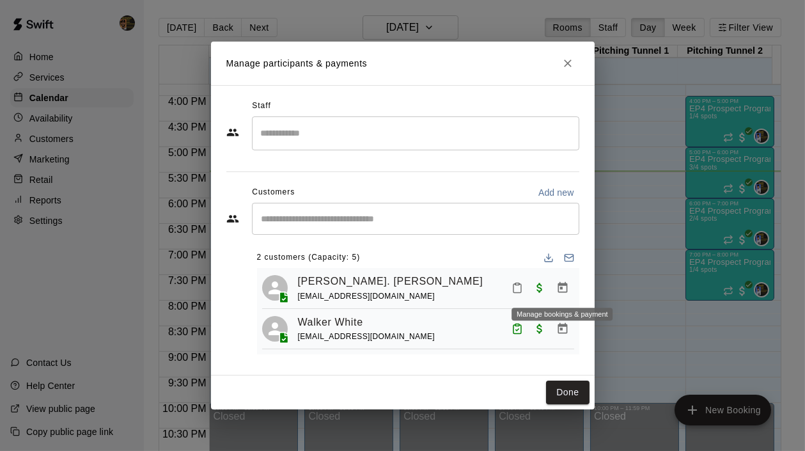
click at [558, 280] on button "Manage bookings & payment" at bounding box center [562, 287] width 23 height 23
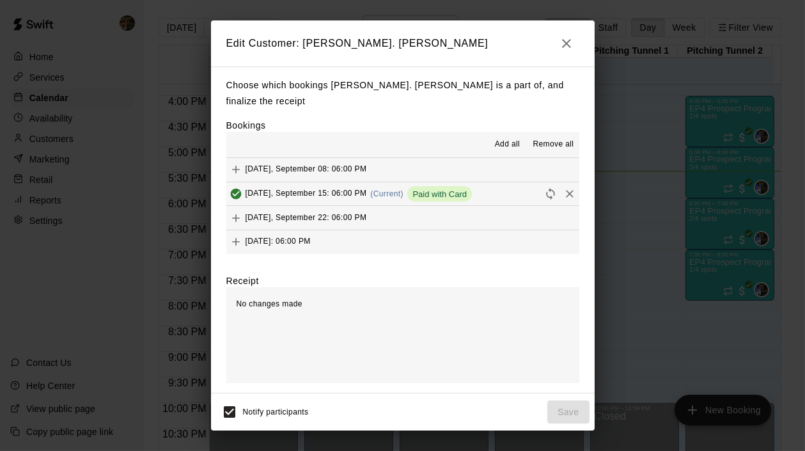
click at [567, 45] on icon "button" at bounding box center [566, 43] width 15 height 15
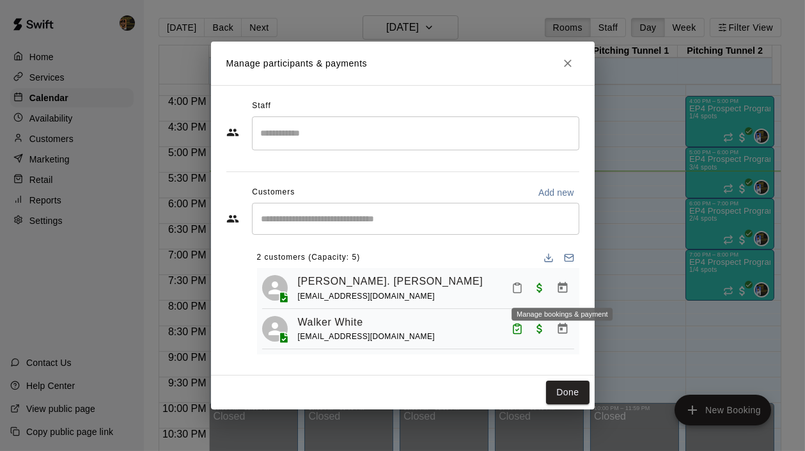
click at [560, 281] on icon "Manage bookings & payment" at bounding box center [563, 287] width 13 height 13
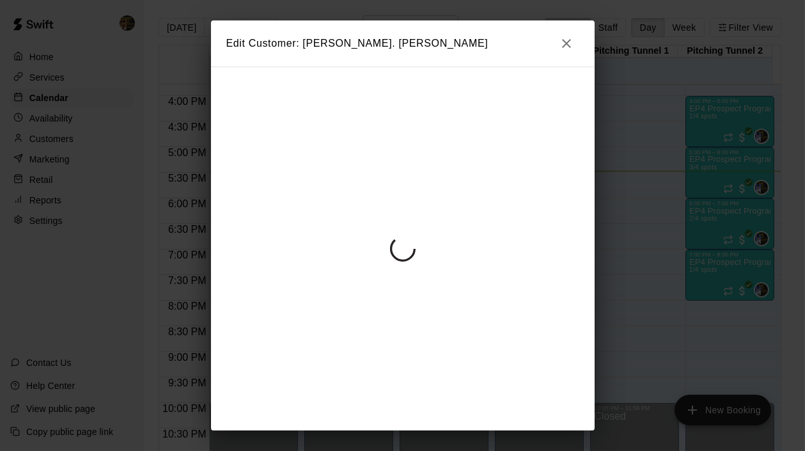
click at [571, 46] on icon "button" at bounding box center [566, 43] width 15 height 15
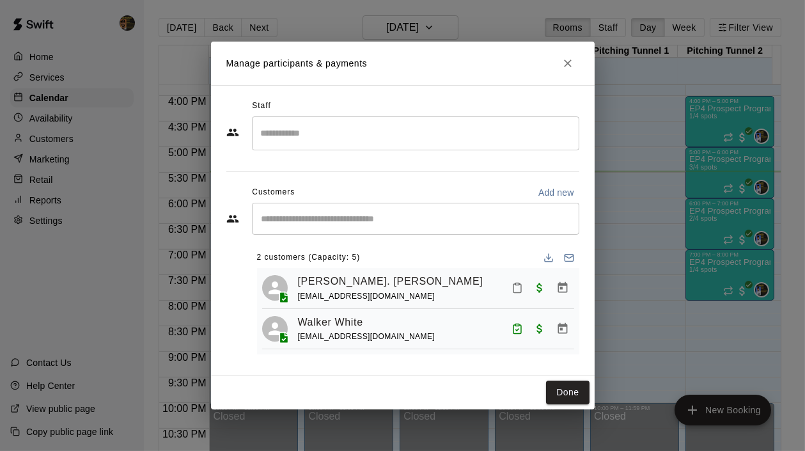
click at [565, 58] on icon "Close" at bounding box center [568, 63] width 13 height 13
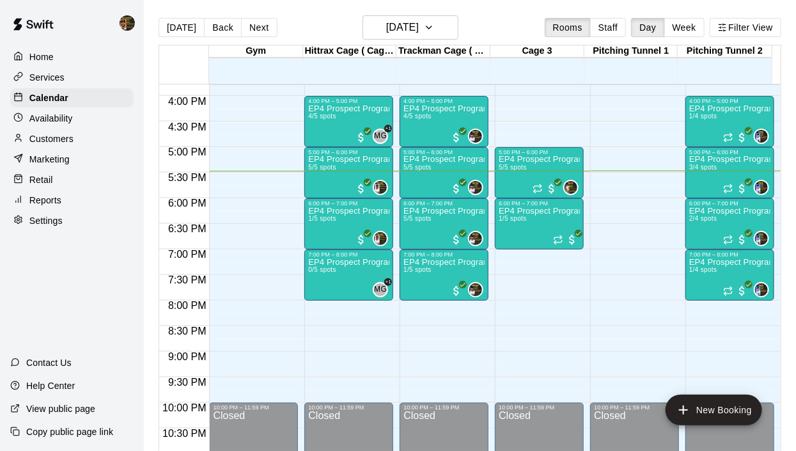
click at [63, 147] on div "Customers" at bounding box center [71, 138] width 123 height 19
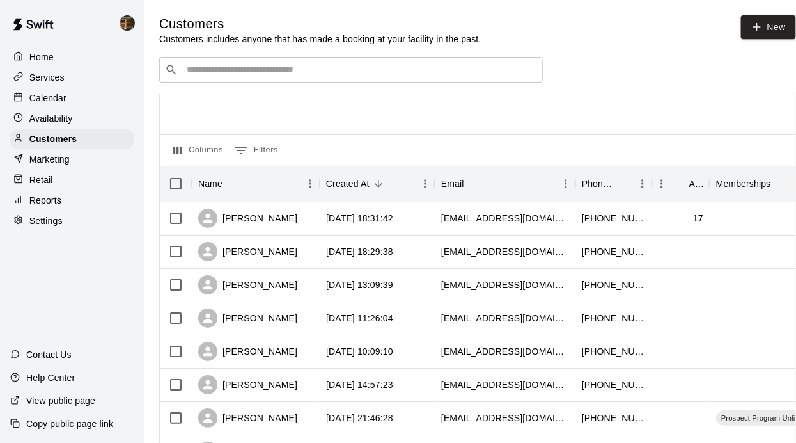
click at [212, 71] on input "Search customers by name or email" at bounding box center [360, 69] width 354 height 13
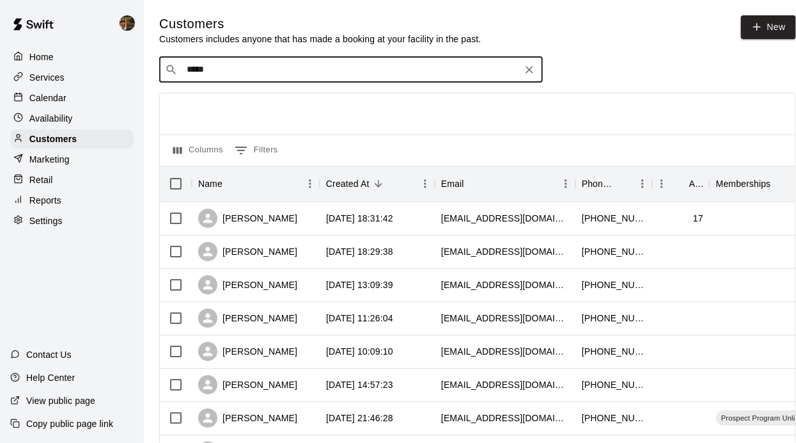
type input "******"
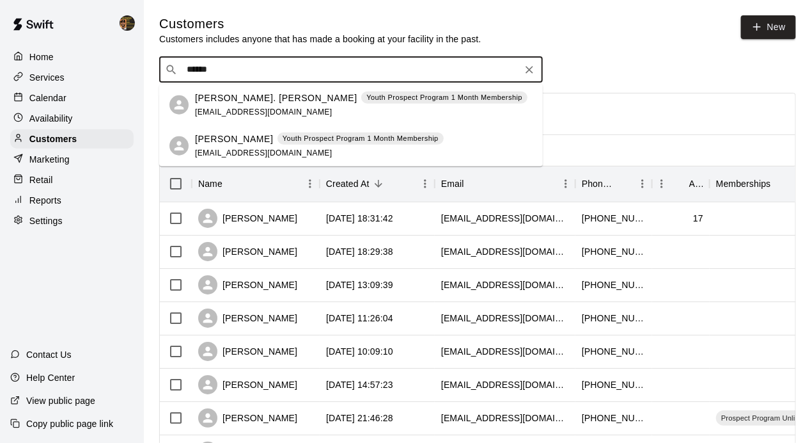
click at [209, 99] on p "Raul. Suriel" at bounding box center [276, 97] width 162 height 13
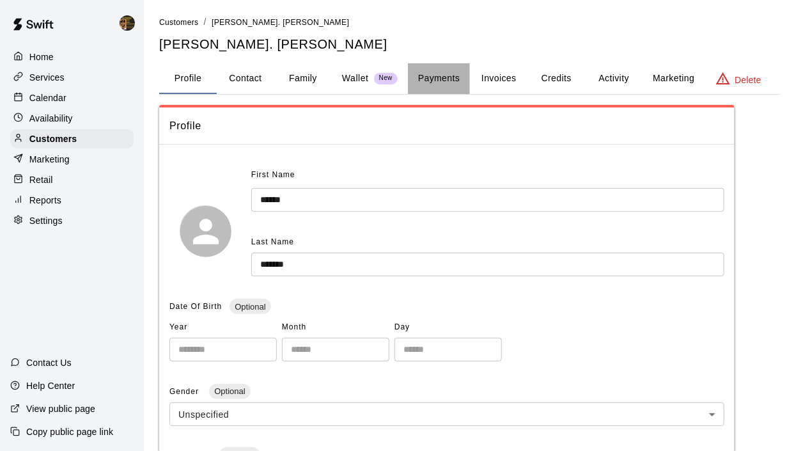
click at [445, 77] on button "Payments" at bounding box center [439, 78] width 62 height 31
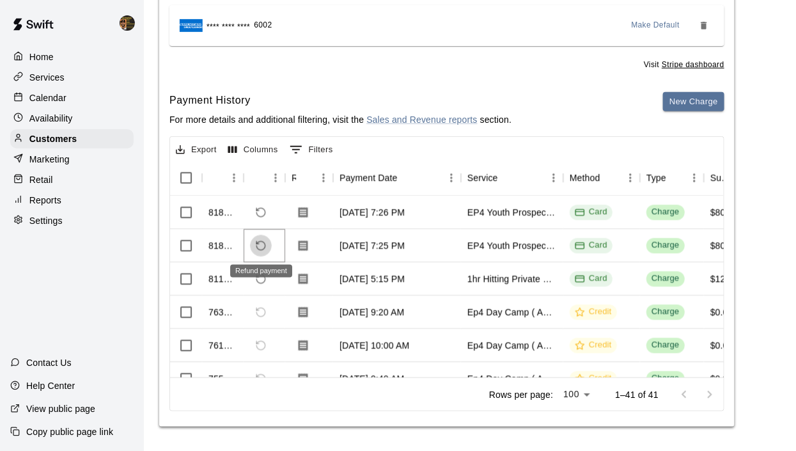
click at [259, 243] on icon "Refund payment" at bounding box center [261, 246] width 12 height 12
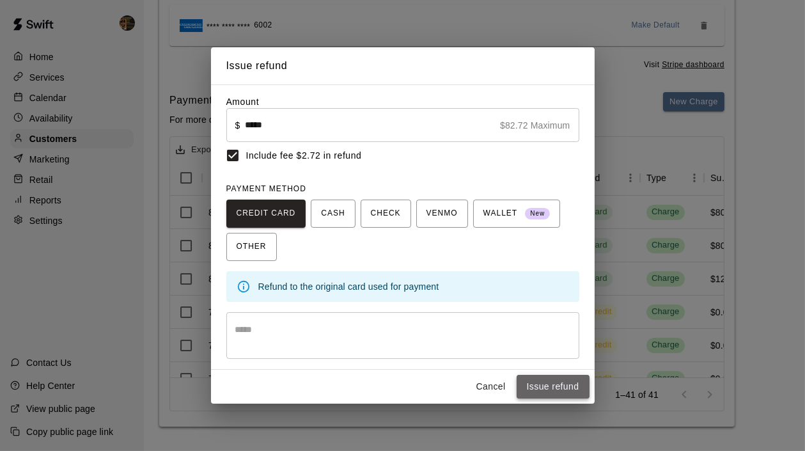
click at [561, 390] on button "Issue refund" at bounding box center [553, 387] width 73 height 24
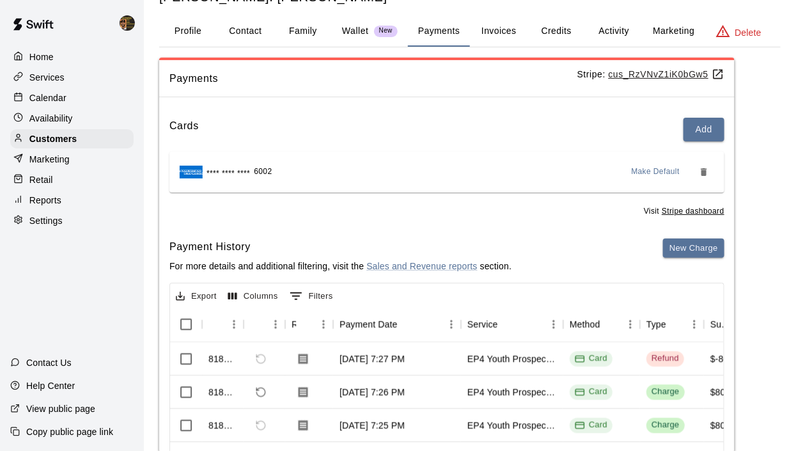
scroll to position [37, 0]
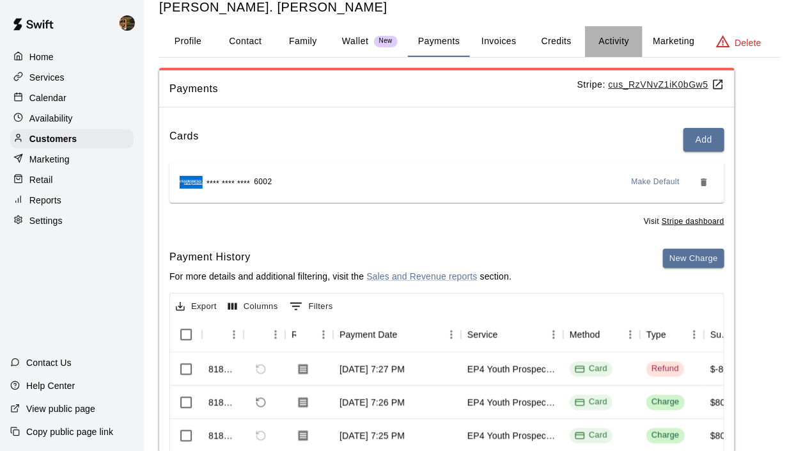
click at [612, 40] on button "Activity" at bounding box center [614, 41] width 58 height 31
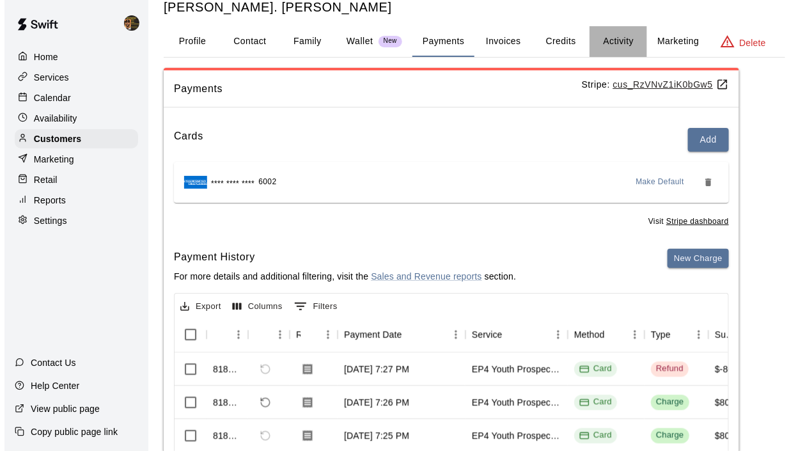
scroll to position [0, 0]
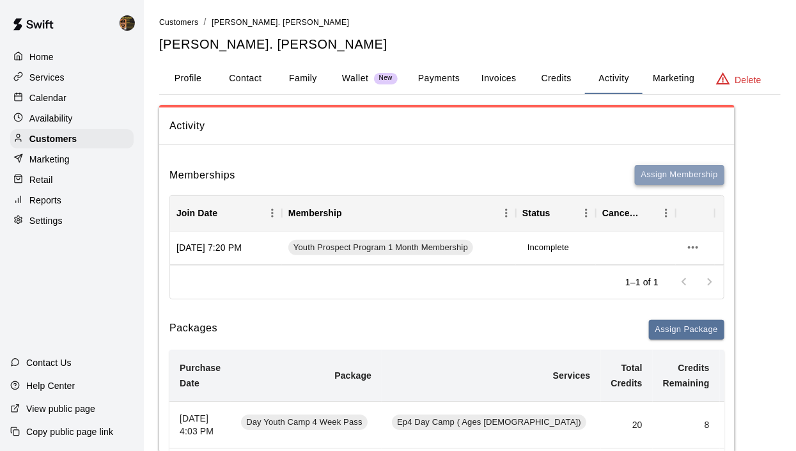
click at [683, 174] on button "Assign Membership" at bounding box center [680, 175] width 90 height 20
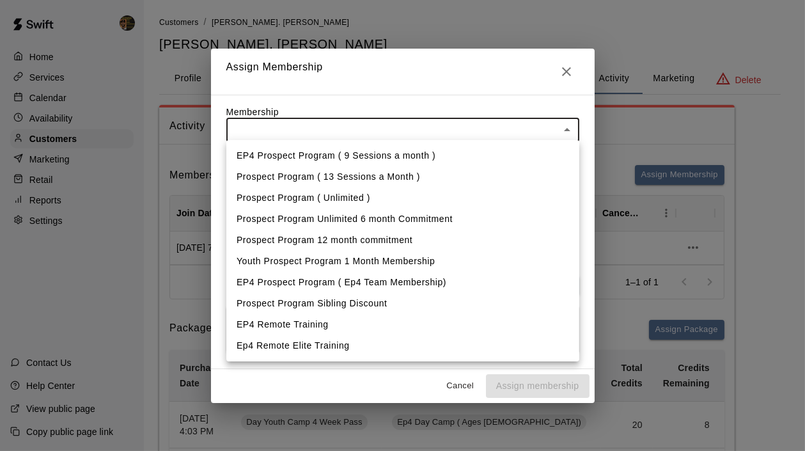
click at [274, 262] on li "Youth Prospect Program 1 Month Membership" at bounding box center [402, 261] width 353 height 21
type input "**********"
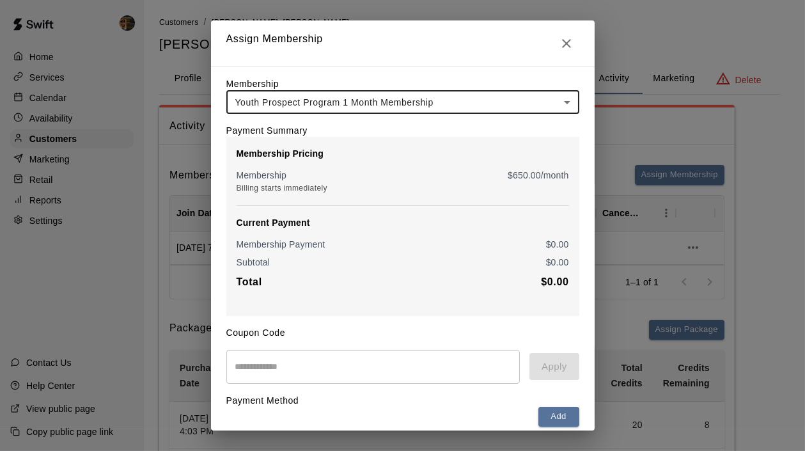
click at [488, 164] on div "Membership Pricing Membership $ 650.00 /month Billing starts immediately" at bounding box center [403, 171] width 333 height 48
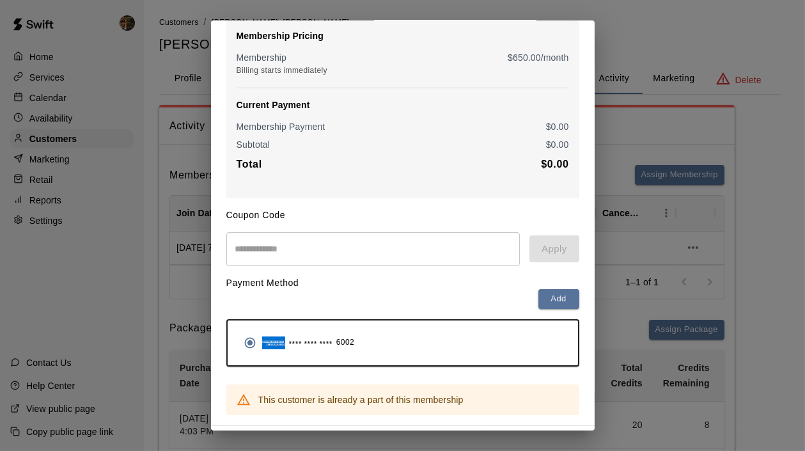
scroll to position [152, 0]
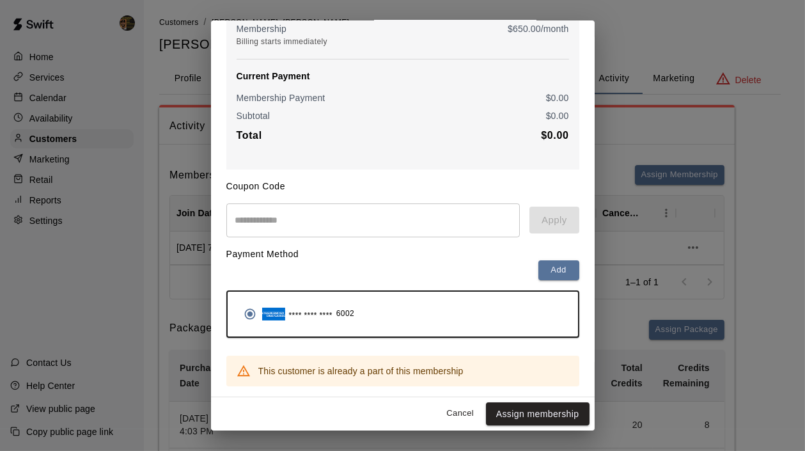
click at [448, 407] on button "Cancel" at bounding box center [460, 414] width 41 height 20
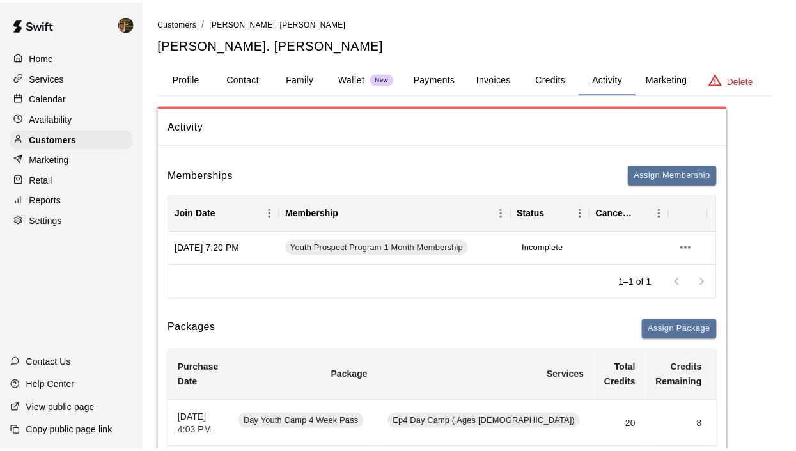
scroll to position [0, 0]
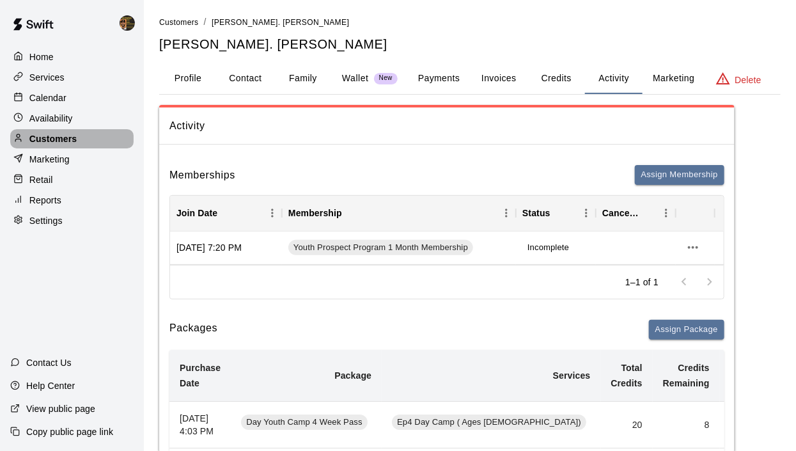
click at [57, 141] on p "Customers" at bounding box center [52, 138] width 47 height 13
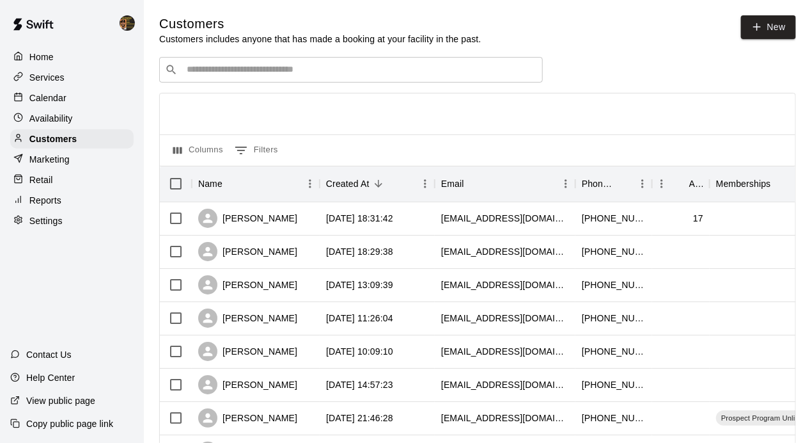
click at [51, 95] on p "Calendar" at bounding box center [47, 97] width 37 height 13
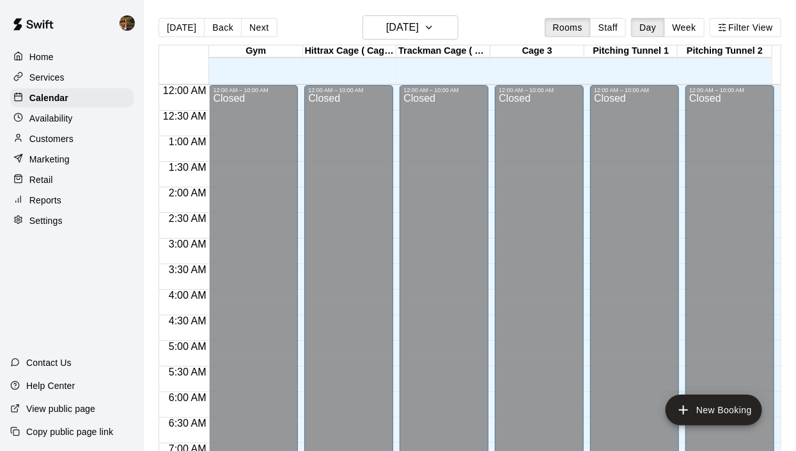
scroll to position [808, 0]
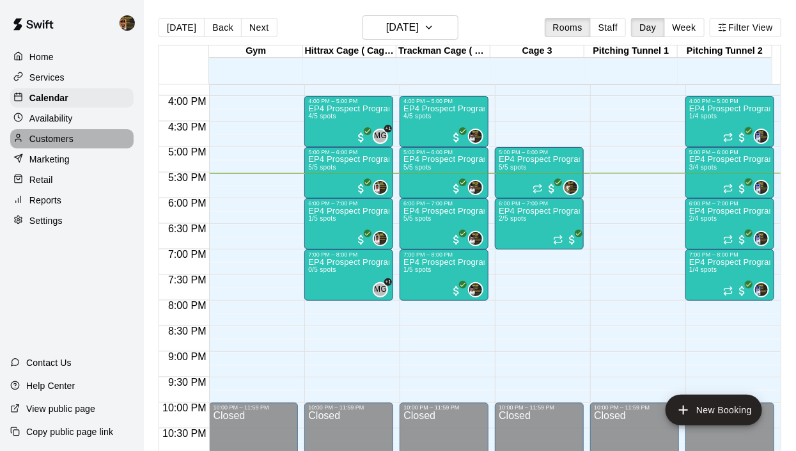
click at [65, 136] on p "Customers" at bounding box center [51, 138] width 44 height 13
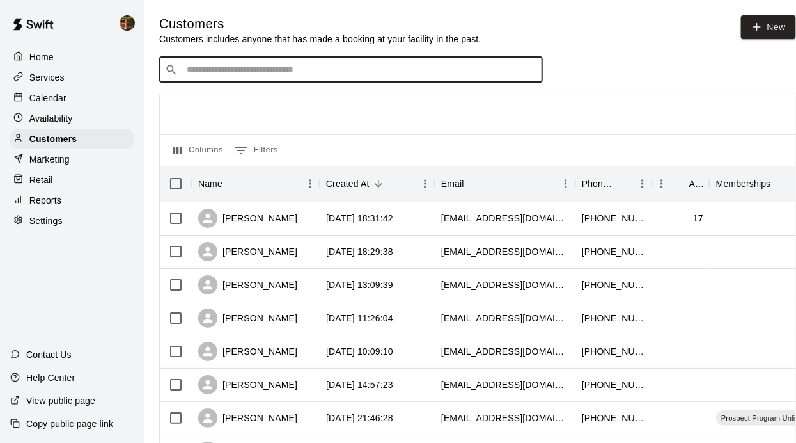
click at [374, 69] on input "Search customers by name or email" at bounding box center [360, 69] width 354 height 13
type input "******"
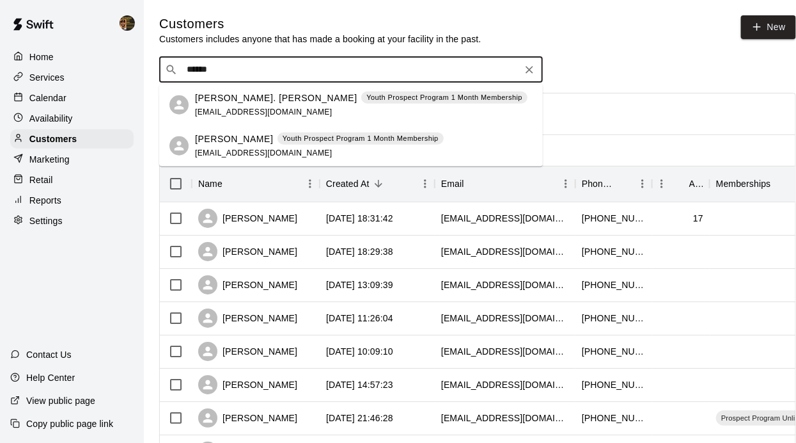
click at [250, 143] on p "Grayson Suriel" at bounding box center [234, 138] width 78 height 13
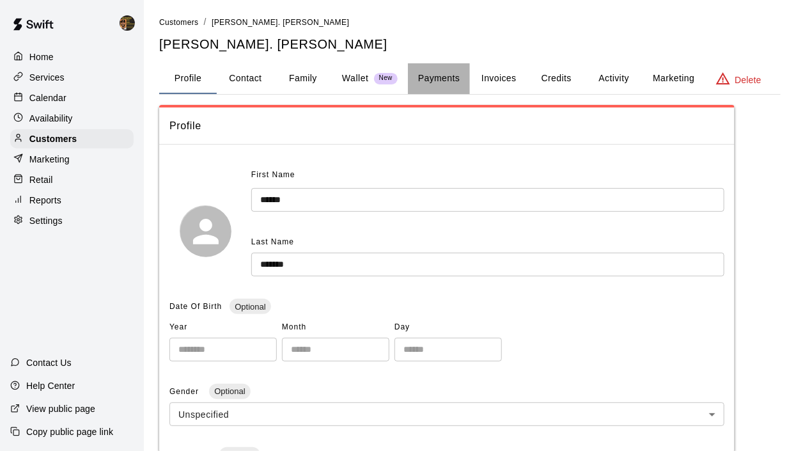
drag, startPoint x: 446, startPoint y: 67, endPoint x: 446, endPoint y: 80, distance: 13.4
click at [443, 71] on button "Payments" at bounding box center [439, 78] width 62 height 31
click at [446, 80] on button "Payments" at bounding box center [439, 78] width 62 height 31
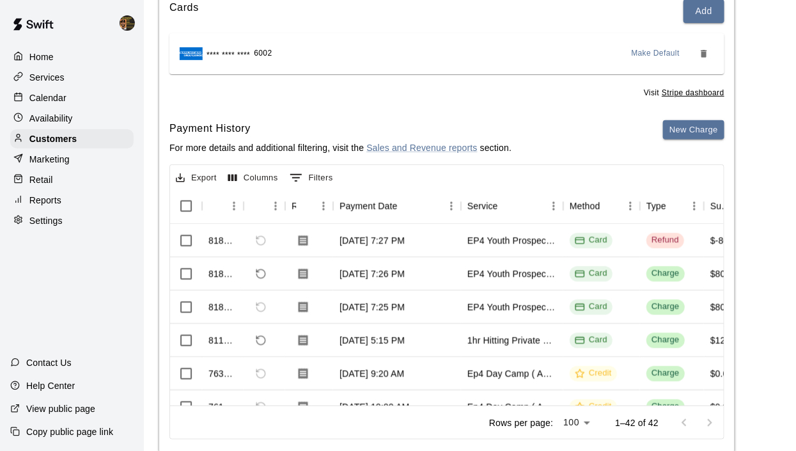
scroll to position [194, 0]
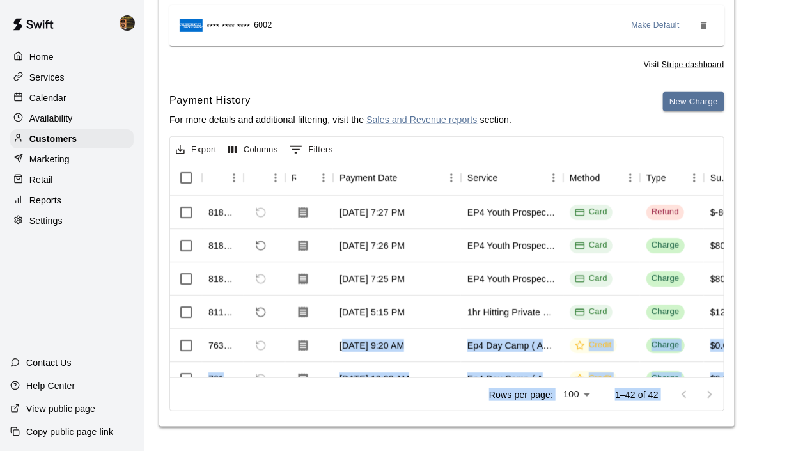
drag, startPoint x: 308, startPoint y: 363, endPoint x: 345, endPoint y: 356, distance: 38.3
click at [345, 356] on body "Home Services Calendar Availability Customers Marketing Retail Reports Settings…" at bounding box center [398, 129] width 796 height 646
drag, startPoint x: 345, startPoint y: 356, endPoint x: 329, endPoint y: 379, distance: 28.4
click at [327, 377] on div "Rows per page: 100 *** 1–42 of 42" at bounding box center [447, 393] width 554 height 33
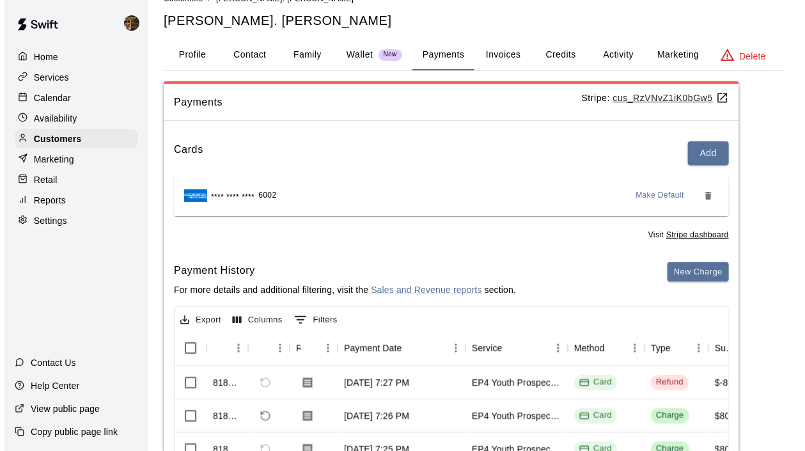
scroll to position [0, 0]
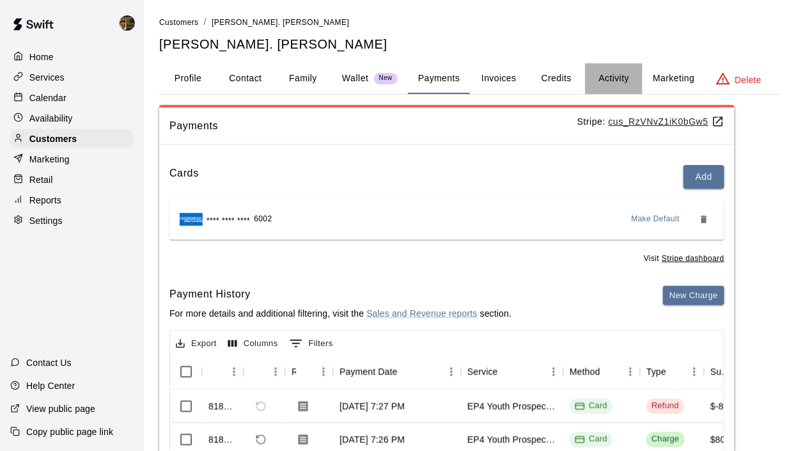
click at [618, 81] on button "Activity" at bounding box center [614, 78] width 58 height 31
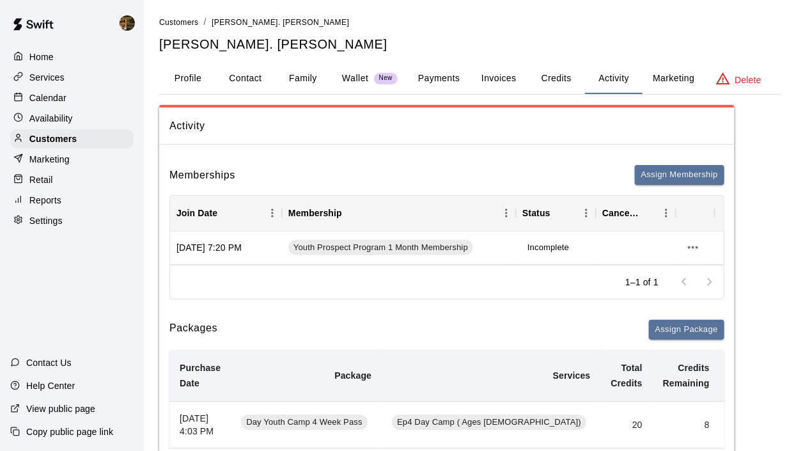
click at [688, 327] on button "Assign Package" at bounding box center [686, 330] width 75 height 20
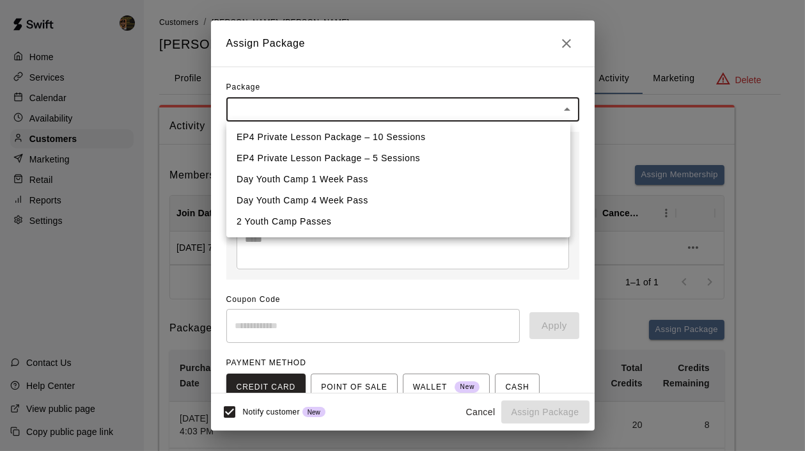
click at [567, 40] on div at bounding box center [402, 225] width 805 height 451
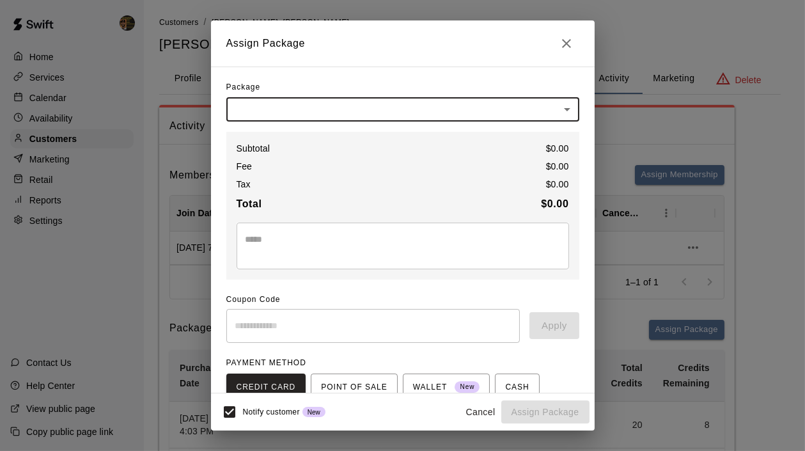
click at [571, 45] on icon "Close" at bounding box center [566, 43] width 15 height 15
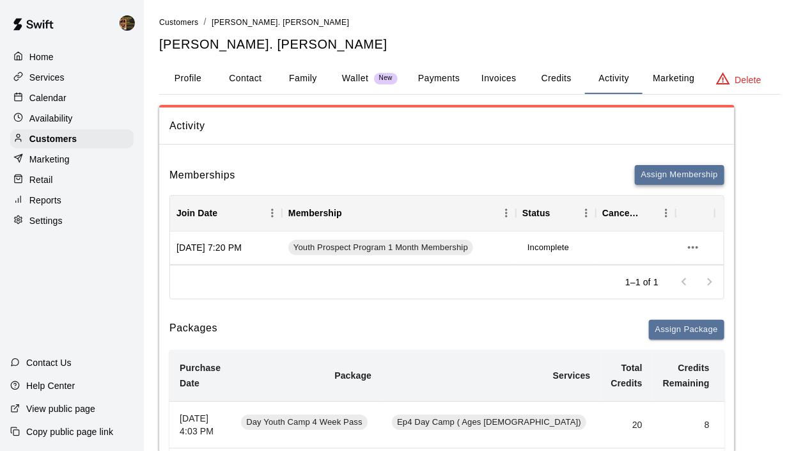
click at [663, 170] on button "Assign Membership" at bounding box center [680, 175] width 90 height 20
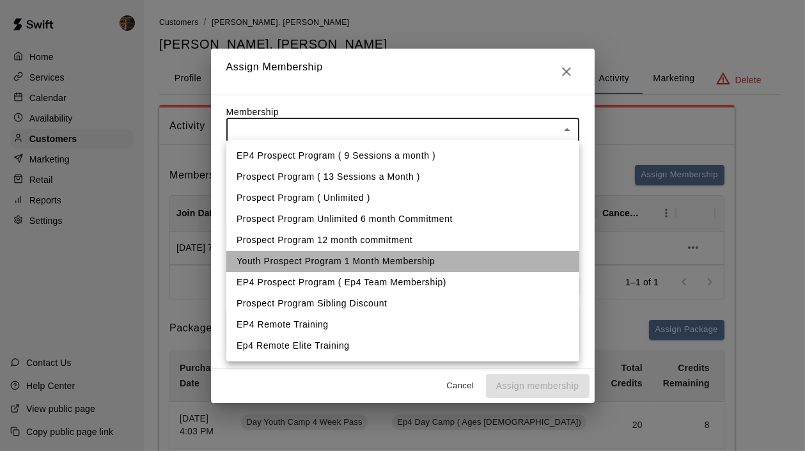
click at [428, 258] on li "Youth Prospect Program 1 Month Membership" at bounding box center [402, 261] width 353 height 21
type input "**********"
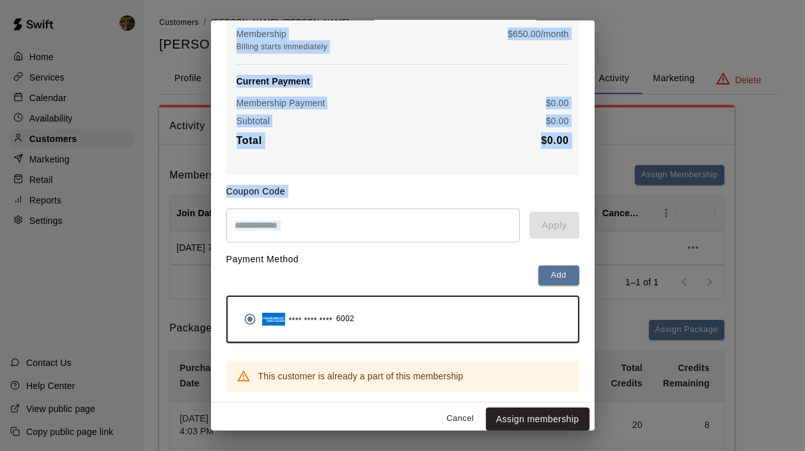
scroll to position [152, 0]
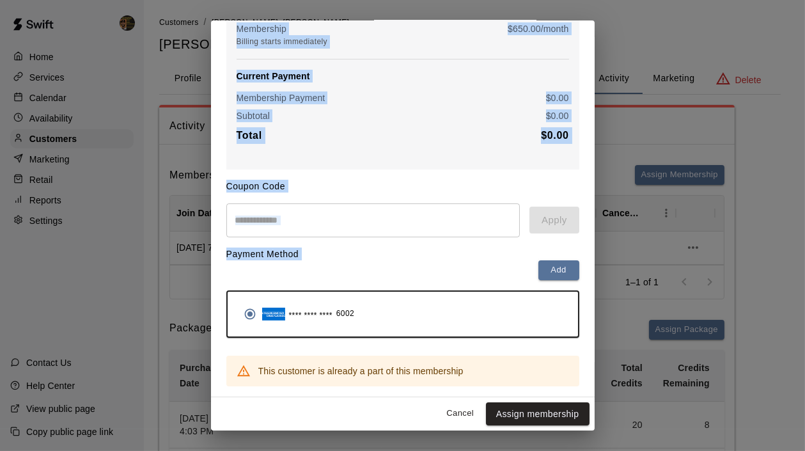
drag, startPoint x: 594, startPoint y: 122, endPoint x: 626, endPoint y: 263, distance: 145.1
click at [626, 263] on div "**********" at bounding box center [402, 225] width 805 height 451
drag, startPoint x: 626, startPoint y: 263, endPoint x: 773, endPoint y: 153, distance: 183.2
click at [773, 153] on div "**********" at bounding box center [402, 225] width 805 height 451
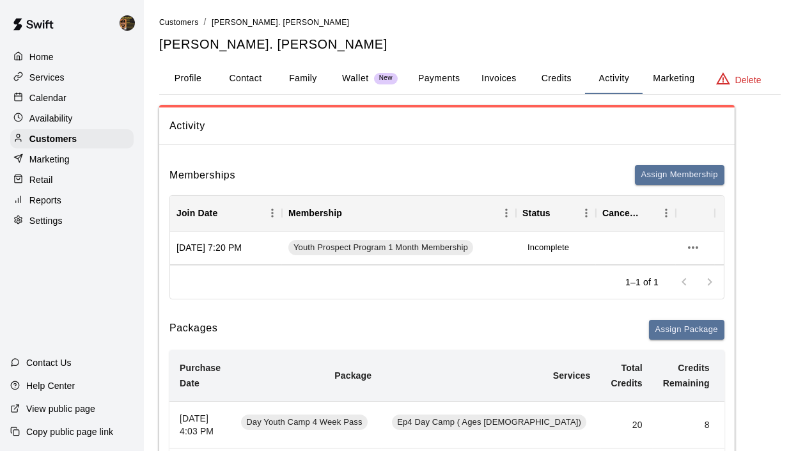
scroll to position [0, 0]
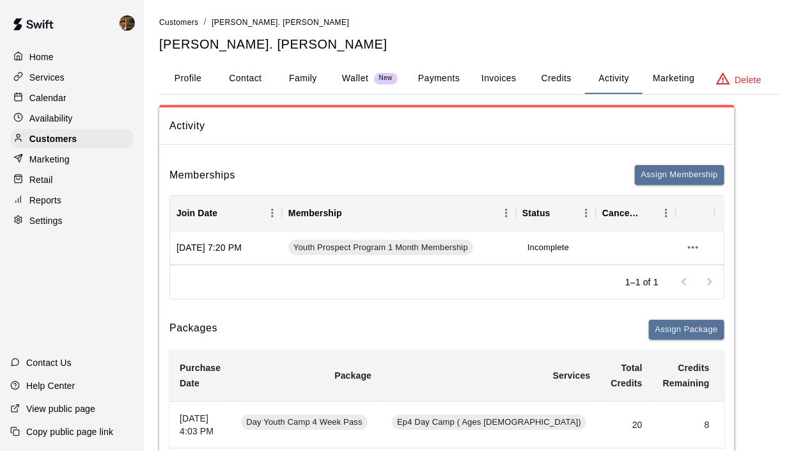
click at [618, 73] on button "Activity" at bounding box center [614, 78] width 58 height 31
click at [617, 76] on button "Activity" at bounding box center [614, 78] width 58 height 31
click at [693, 184] on div "Memberships Assign Membership Join Date Membership Status Cancel Date Sep 15, 2…" at bounding box center [447, 232] width 555 height 134
click at [693, 174] on button "Assign Membership" at bounding box center [680, 175] width 90 height 20
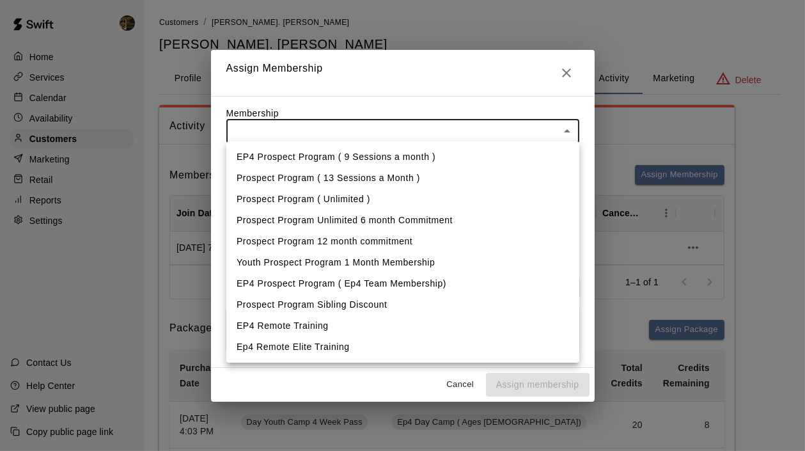
click at [340, 262] on li "Youth Prospect Program 1 Month Membership" at bounding box center [402, 262] width 353 height 21
type input "**********"
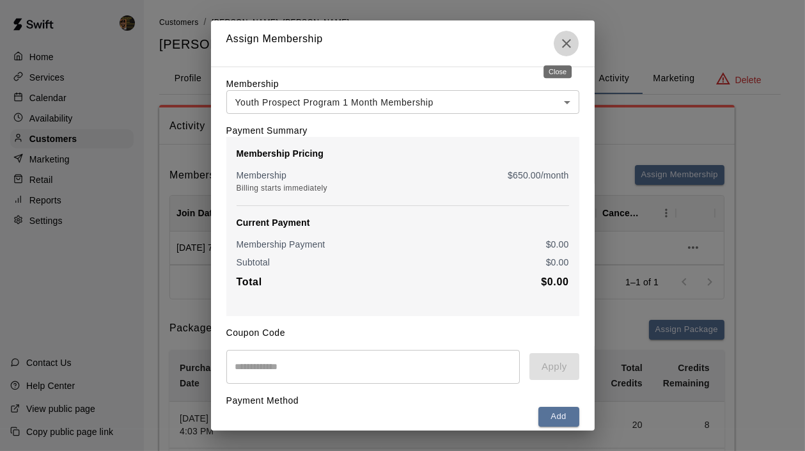
click at [562, 40] on icon "Close" at bounding box center [566, 43] width 9 height 9
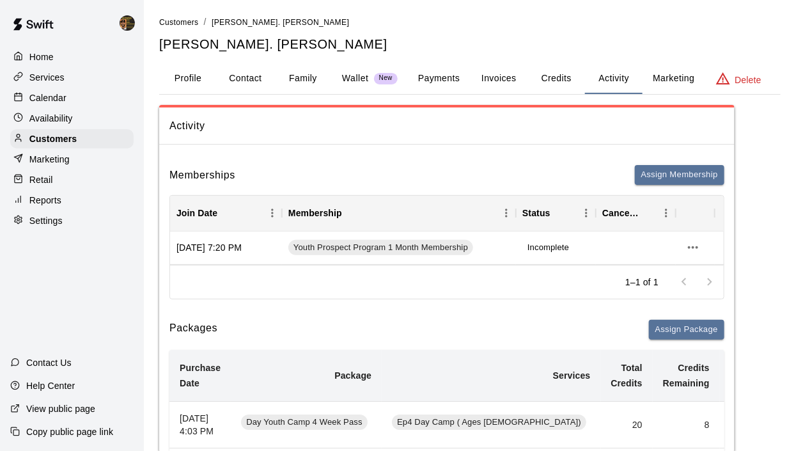
click at [63, 94] on p "Calendar" at bounding box center [47, 97] width 37 height 13
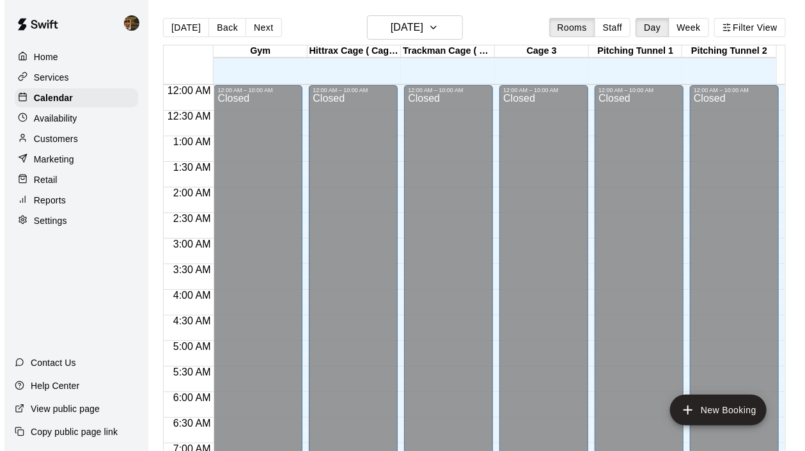
scroll to position [808, 0]
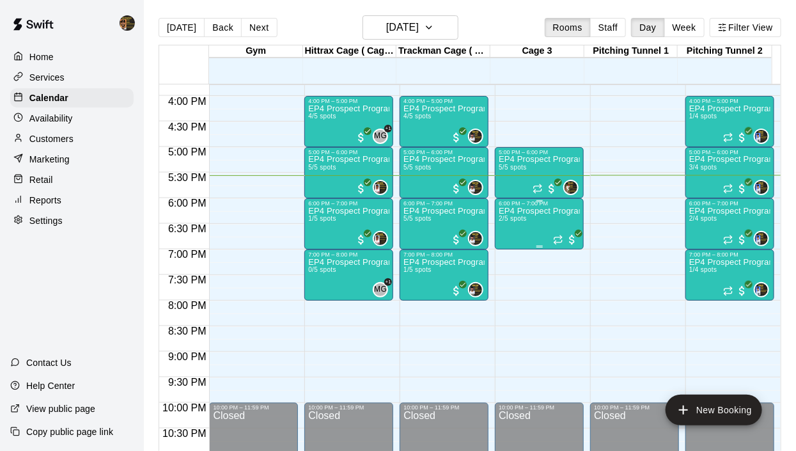
click at [528, 219] on div "EP4 Prospect Program Hitting ( ages 8-10 ) 2/5 spots" at bounding box center [539, 432] width 81 height 451
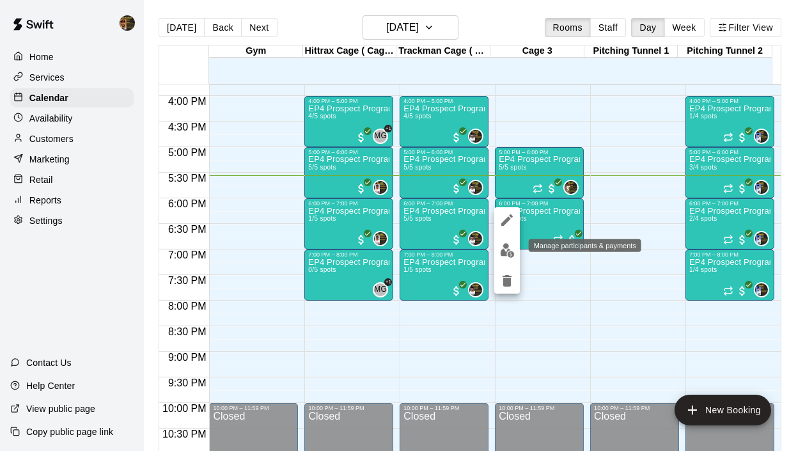
click at [500, 245] on img "edit" at bounding box center [507, 250] width 15 height 15
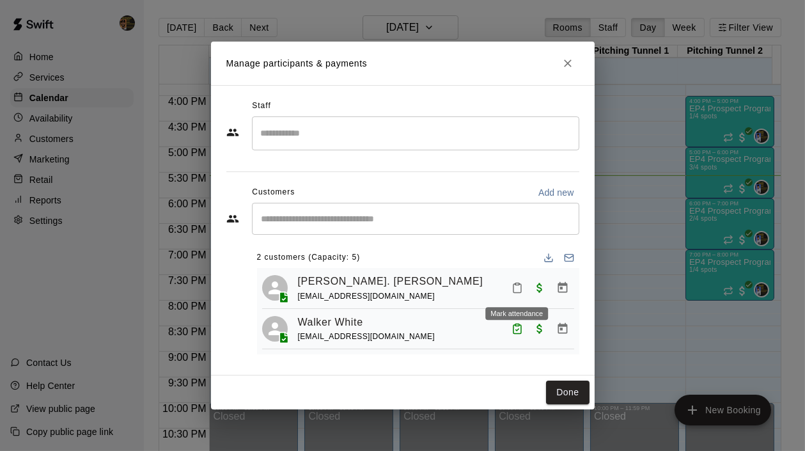
click at [514, 284] on icon "Mark attendance" at bounding box center [518, 288] width 8 height 9
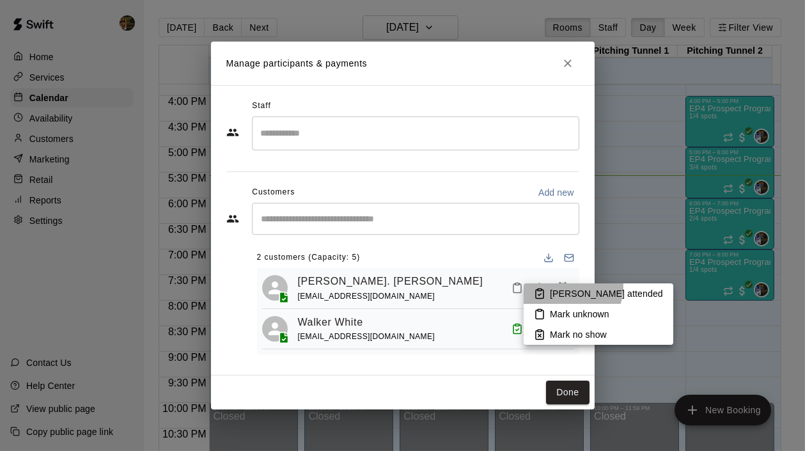
click at [568, 286] on li "Mark attended" at bounding box center [599, 293] width 150 height 20
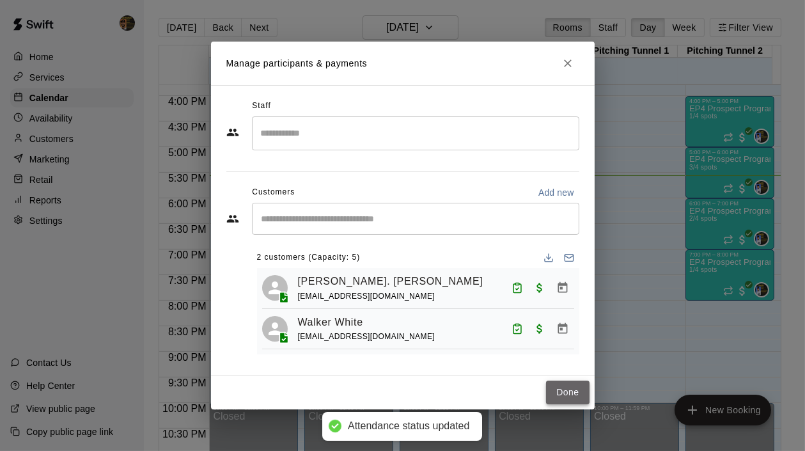
click at [564, 387] on button "Done" at bounding box center [567, 393] width 43 height 24
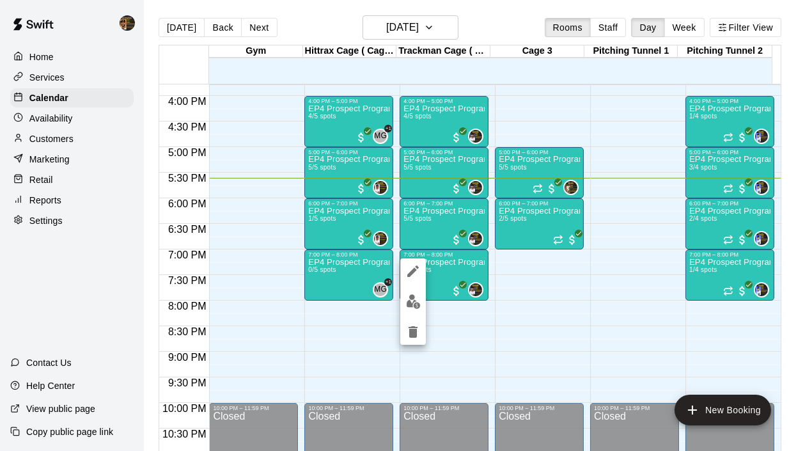
click at [719, 260] on div at bounding box center [402, 225] width 805 height 451
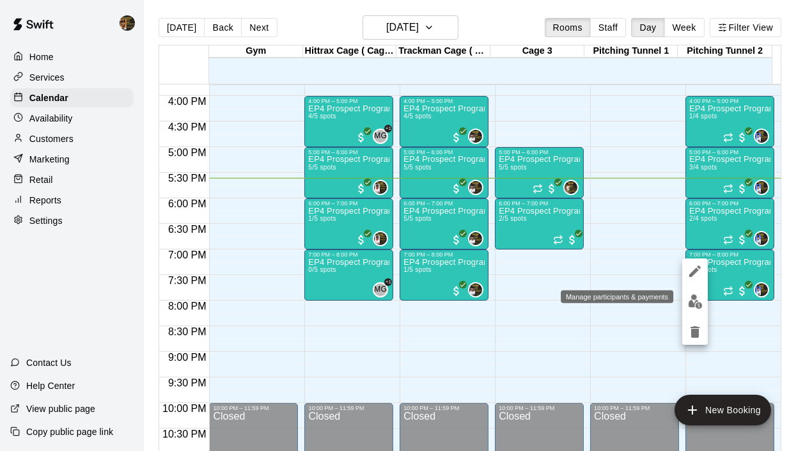
click at [692, 303] on img "edit" at bounding box center [695, 301] width 15 height 15
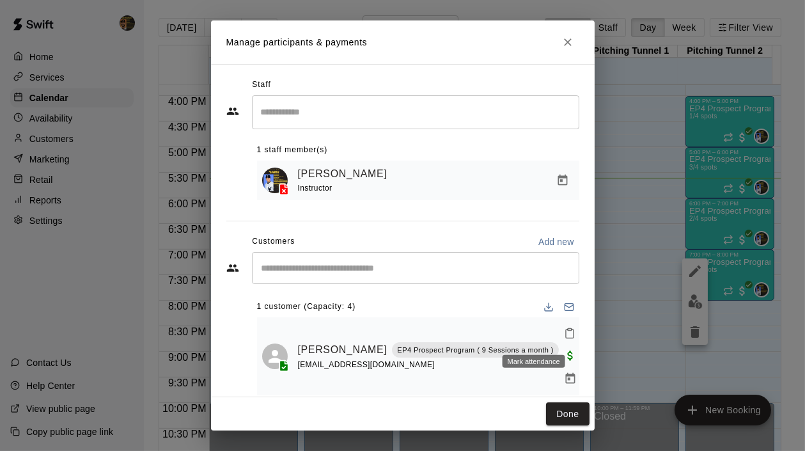
click at [564, 335] on icon "Mark attendance" at bounding box center [570, 334] width 12 height 12
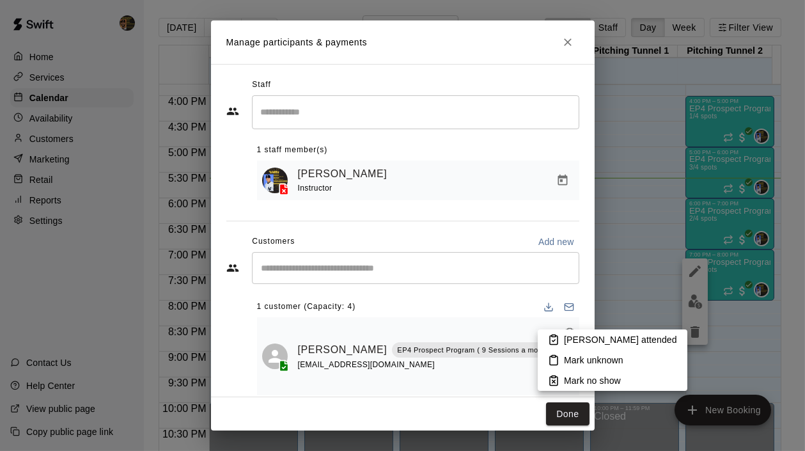
click at [561, 340] on li "Mark attended" at bounding box center [613, 339] width 150 height 20
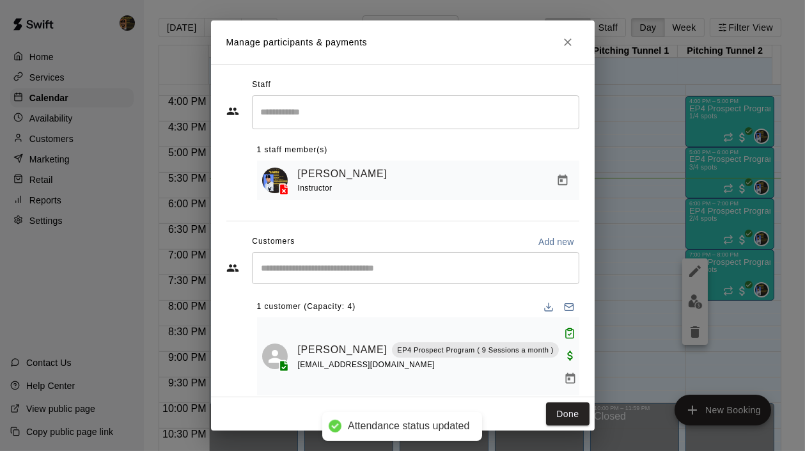
scroll to position [20, 0]
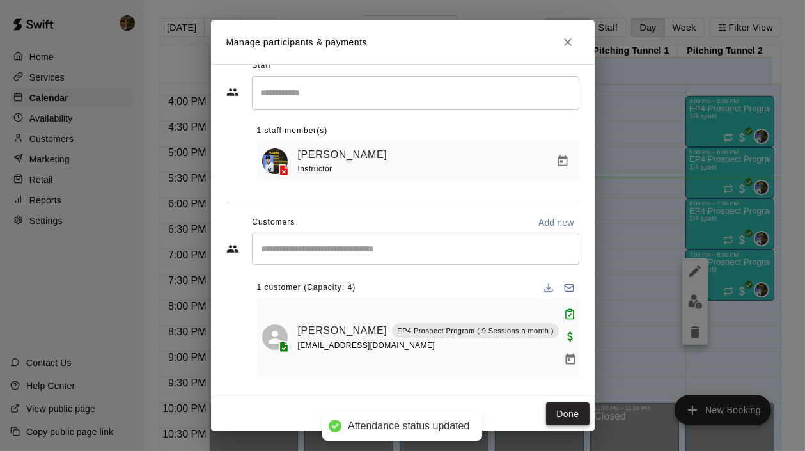
click at [569, 415] on button "Done" at bounding box center [567, 414] width 43 height 24
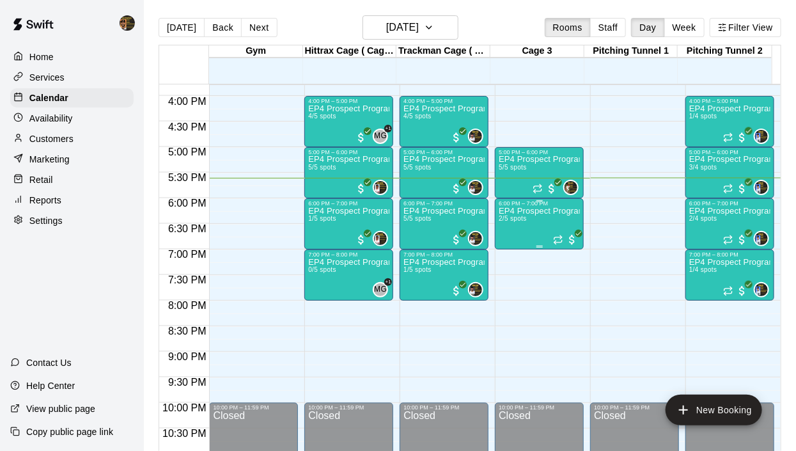
click at [508, 232] on div "EP4 Prospect Program Hitting ( ages 8-10 ) 2/5 spots" at bounding box center [539, 432] width 81 height 451
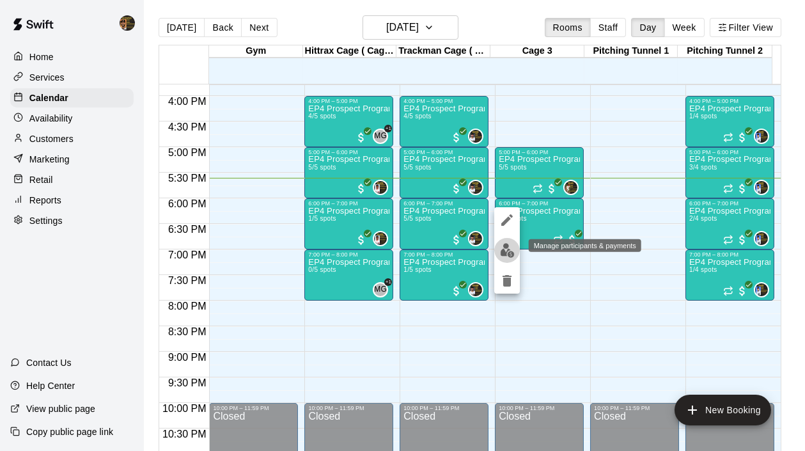
click at [500, 249] on img "edit" at bounding box center [507, 250] width 15 height 15
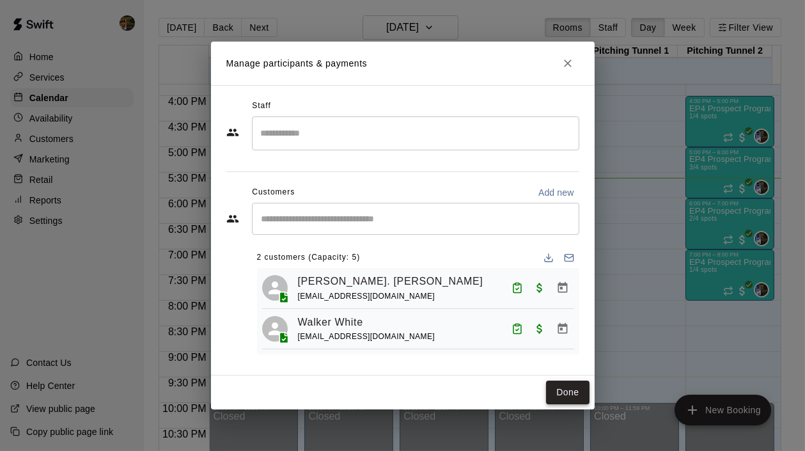
click at [581, 397] on button "Done" at bounding box center [567, 393] width 43 height 24
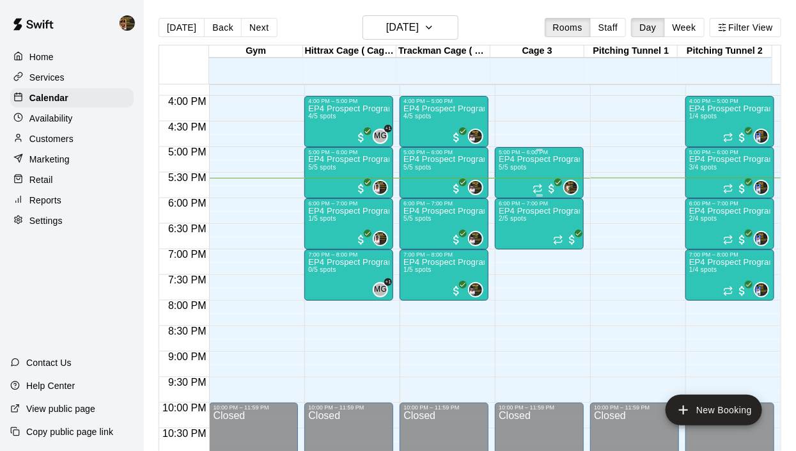
click at [536, 153] on div "5:00 PM – 6:00 PM" at bounding box center [539, 152] width 81 height 6
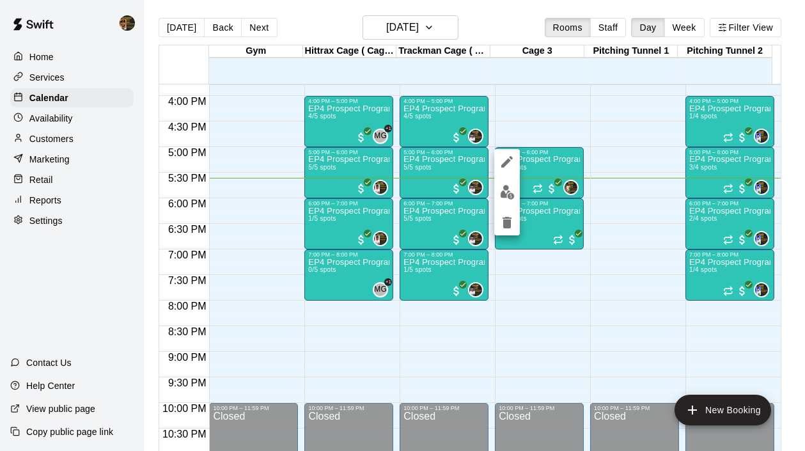
click at [509, 188] on img "edit" at bounding box center [507, 192] width 15 height 15
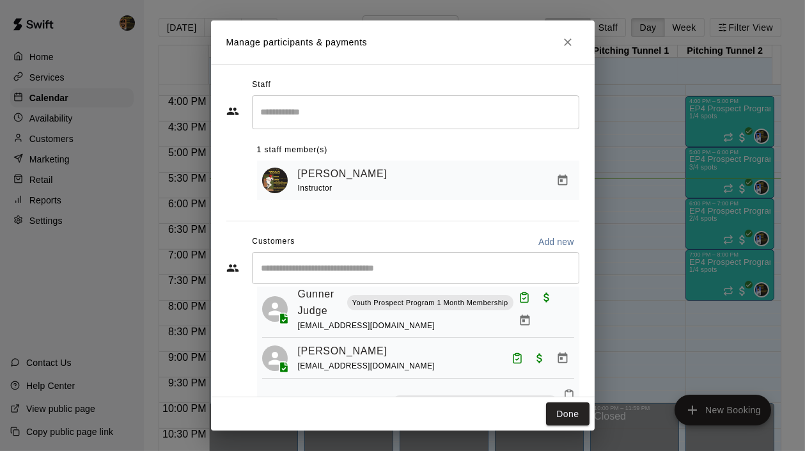
scroll to position [224, 0]
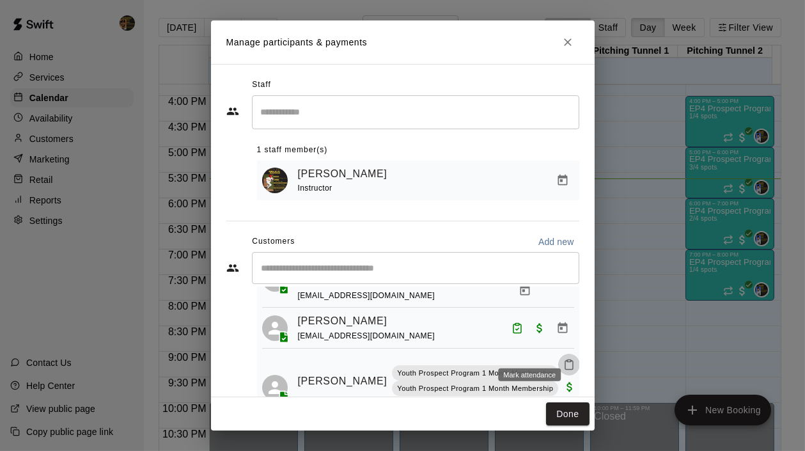
click at [564, 359] on icon "Mark attendance" at bounding box center [570, 365] width 12 height 12
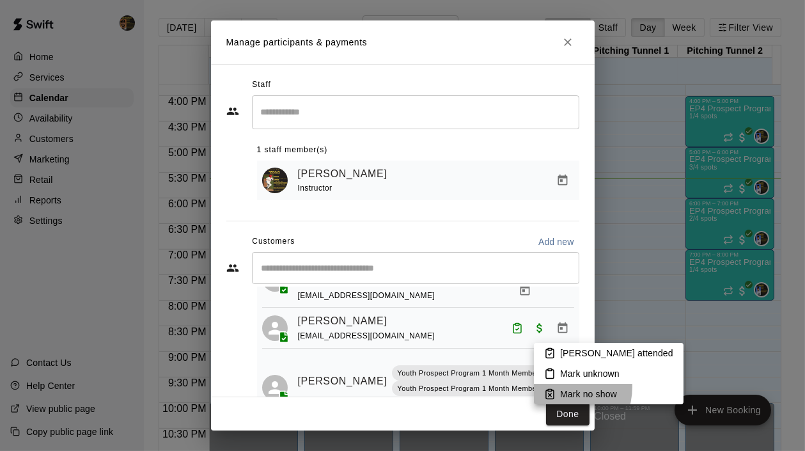
click at [559, 387] on li "Mark no show" at bounding box center [609, 394] width 150 height 20
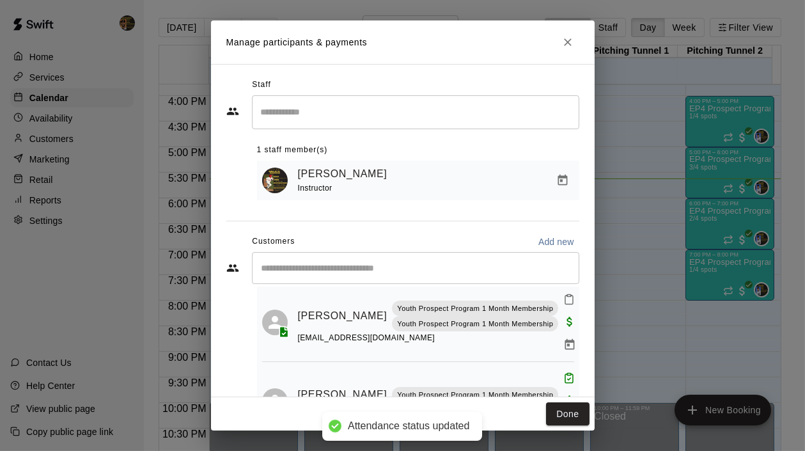
scroll to position [0, 0]
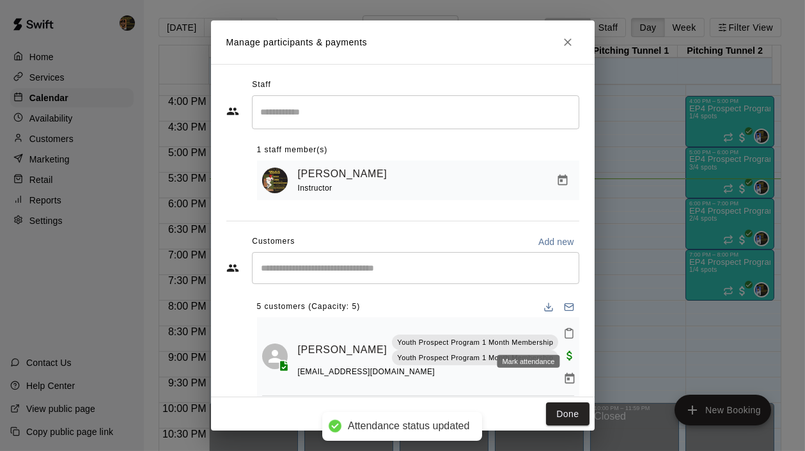
click at [565, 338] on icon "Mark attendance" at bounding box center [569, 333] width 8 height 9
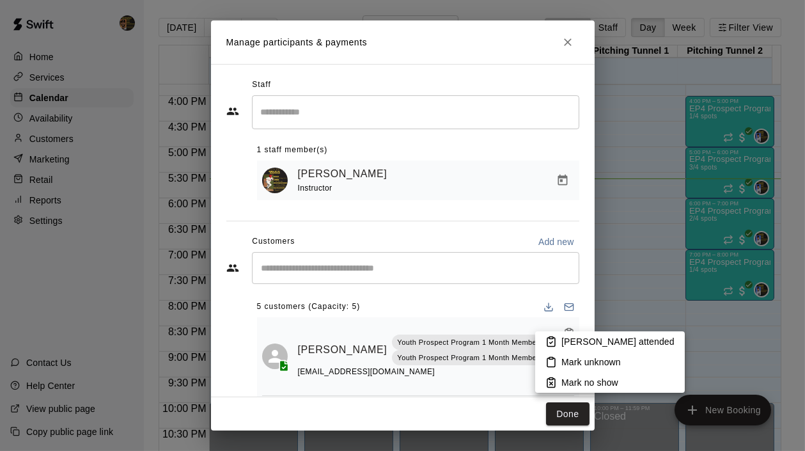
click at [555, 381] on icon at bounding box center [552, 383] width 8 height 9
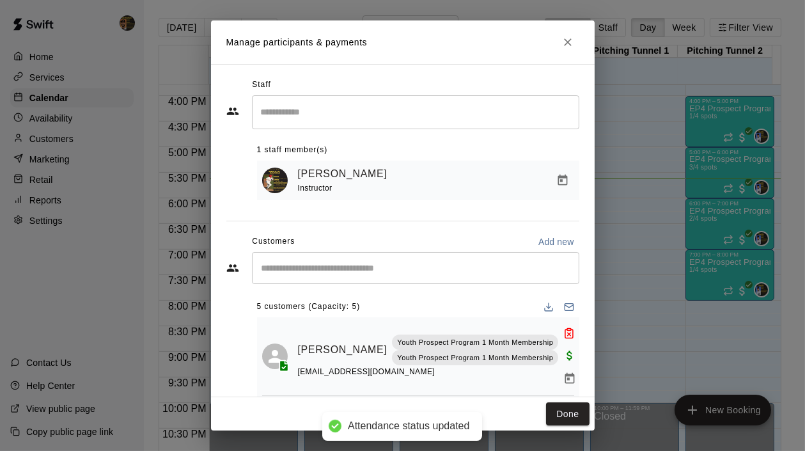
scroll to position [63, 0]
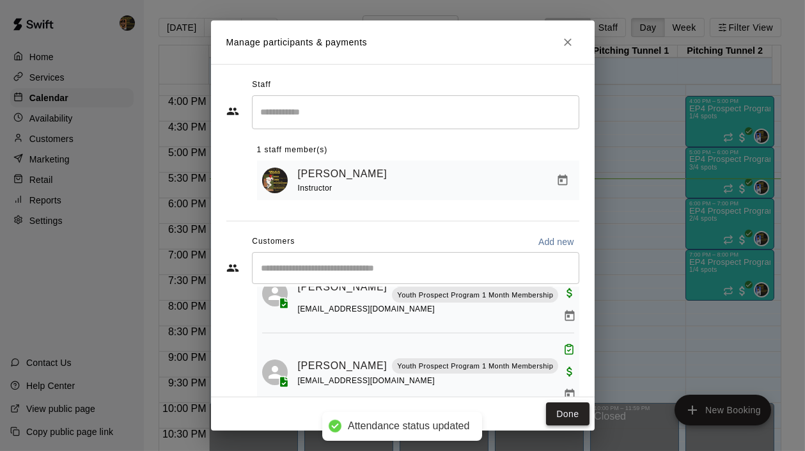
click at [555, 413] on button "Done" at bounding box center [567, 414] width 43 height 24
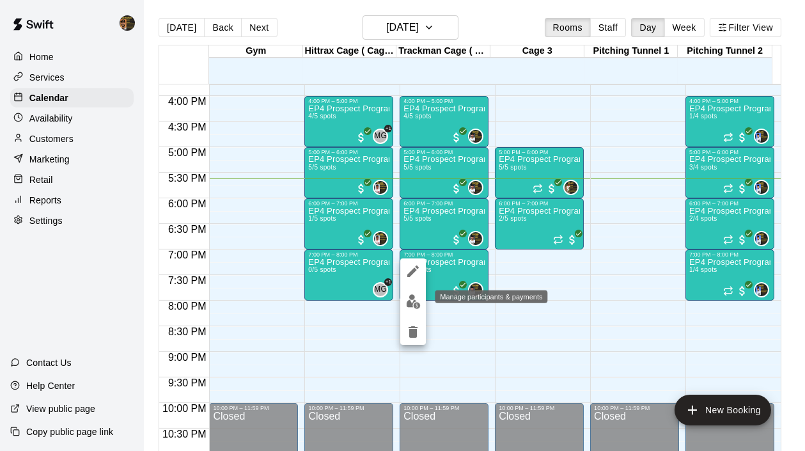
click at [409, 303] on img "edit" at bounding box center [413, 301] width 15 height 15
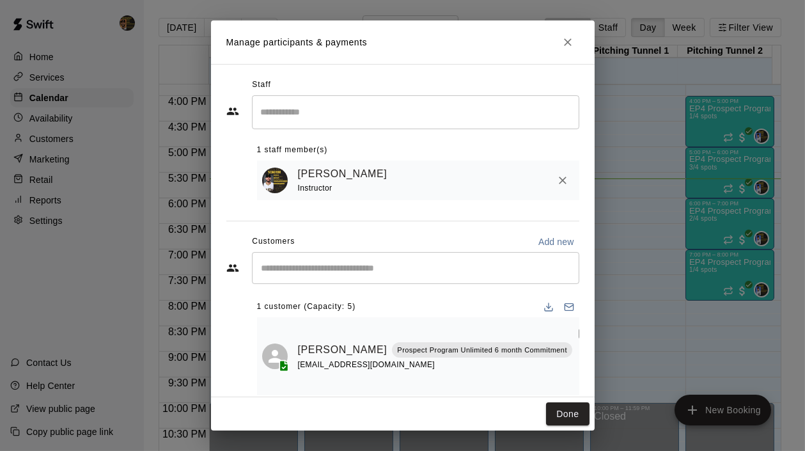
click at [578, 333] on icon "Mark attendance" at bounding box center [584, 334] width 12 height 12
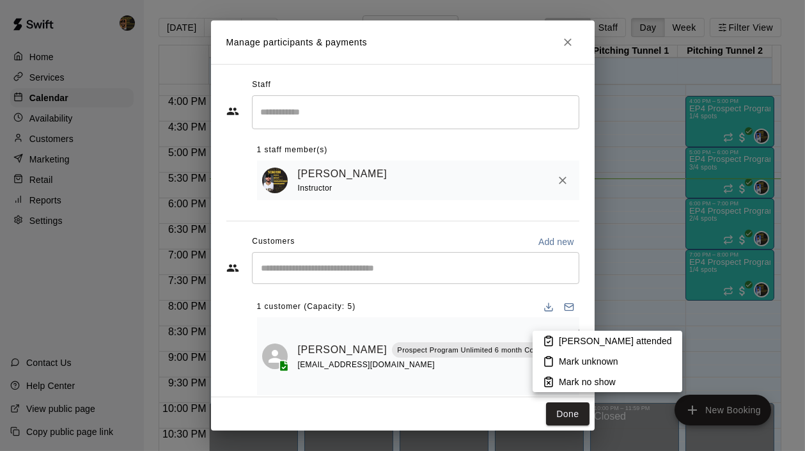
click at [581, 337] on p "Mark attended" at bounding box center [615, 341] width 113 height 13
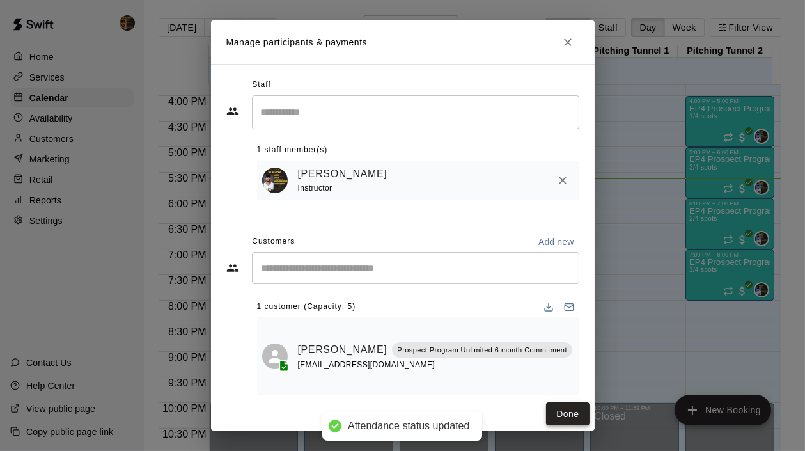
click at [571, 406] on button "Done" at bounding box center [567, 414] width 43 height 24
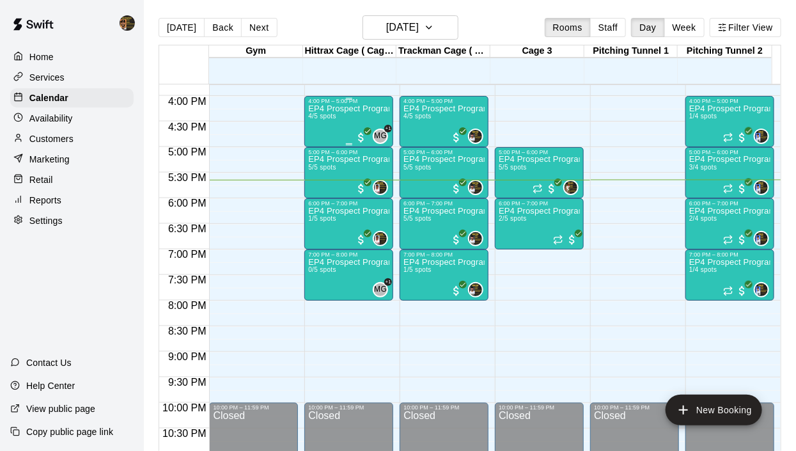
click at [340, 122] on div "EP4 Prospect Program Hitting ( 16u+ Slot ) 4/5 spots" at bounding box center [348, 329] width 81 height 451
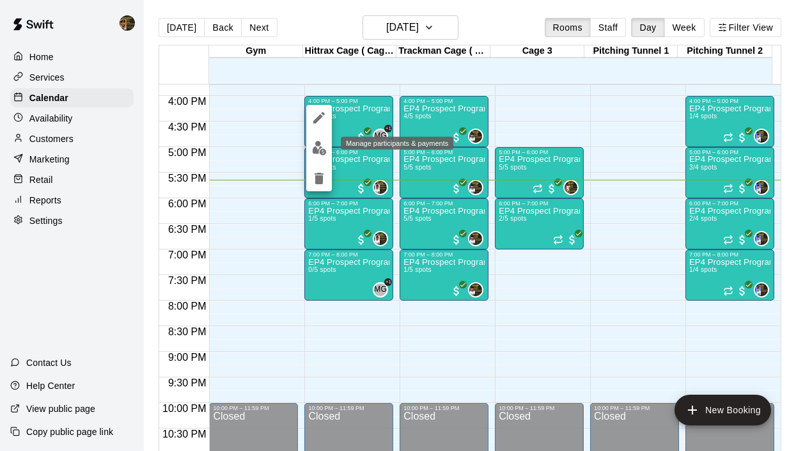
click at [321, 150] on img "edit" at bounding box center [319, 148] width 15 height 15
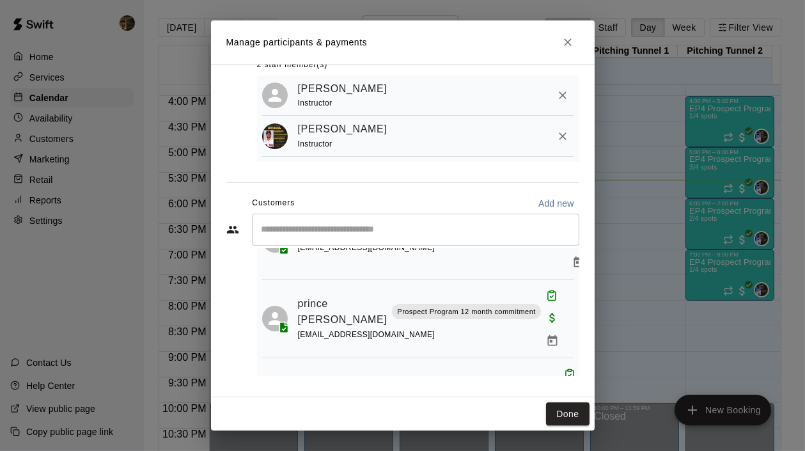
scroll to position [162, 0]
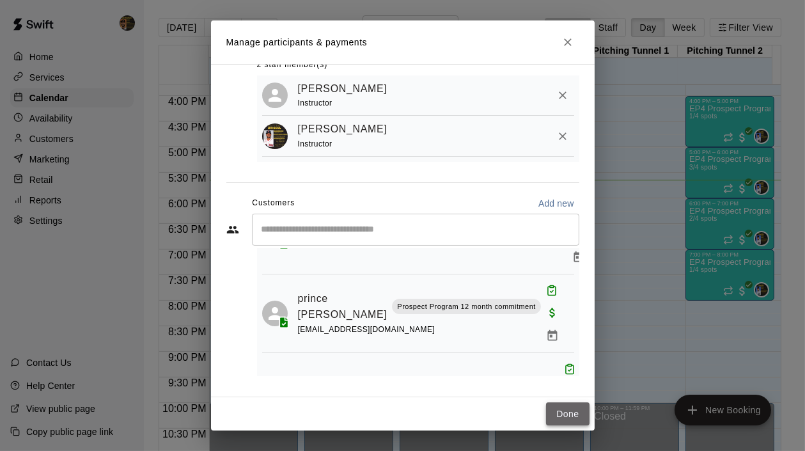
click at [574, 416] on button "Done" at bounding box center [567, 414] width 43 height 24
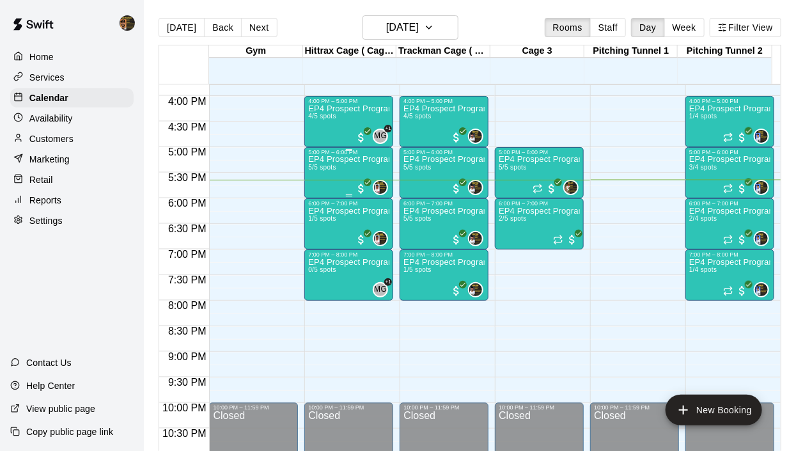
click at [356, 168] on div "EP4 Prospect Program Hitting ( 16u+ Slot ) 5/5 spots" at bounding box center [348, 380] width 81 height 451
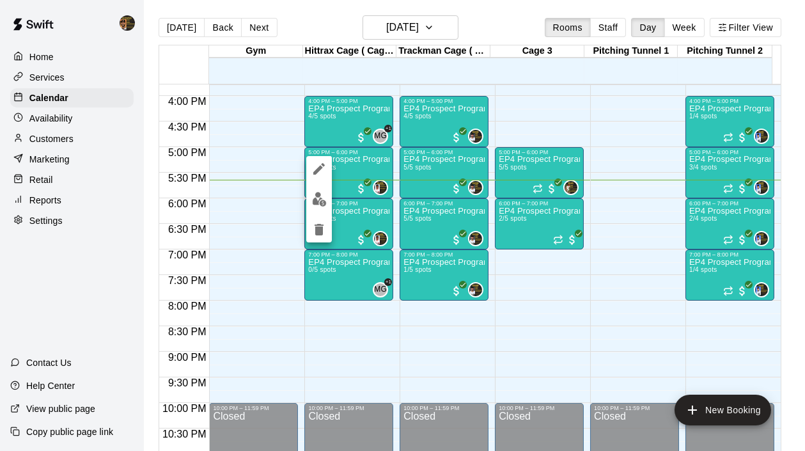
click at [322, 206] on img "edit" at bounding box center [319, 199] width 15 height 15
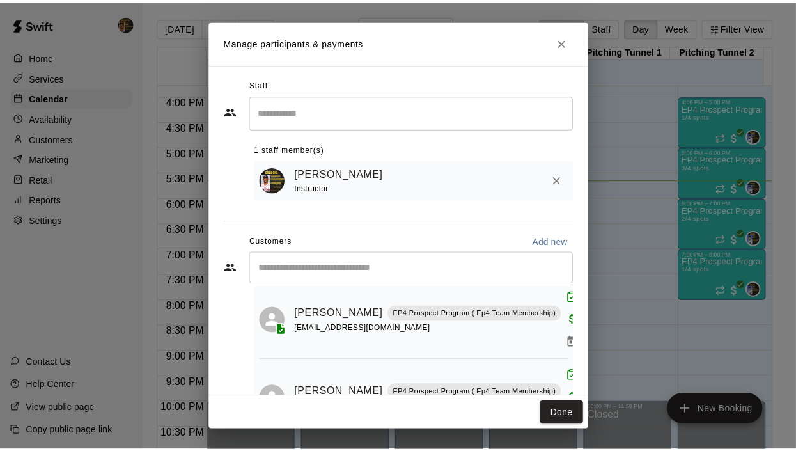
scroll to position [260, 0]
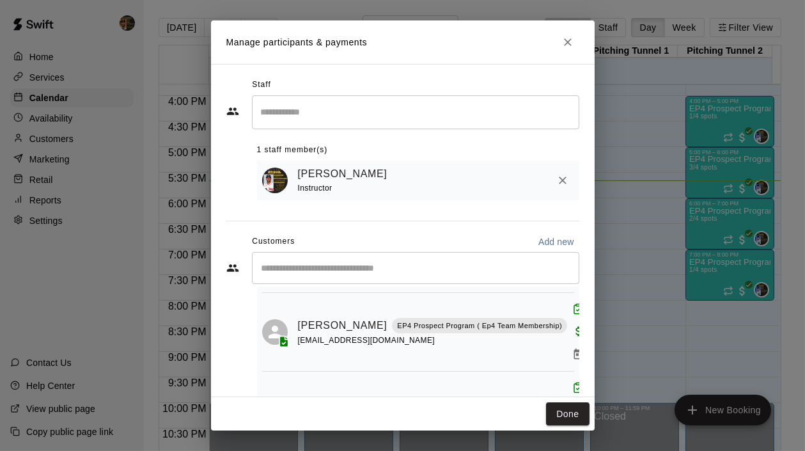
click at [562, 38] on icon "Close" at bounding box center [568, 42] width 13 height 13
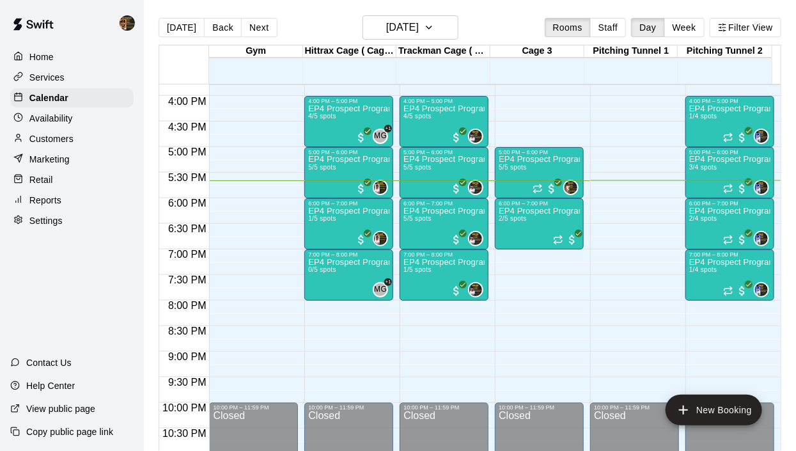
click at [55, 138] on p "Customers" at bounding box center [51, 138] width 44 height 13
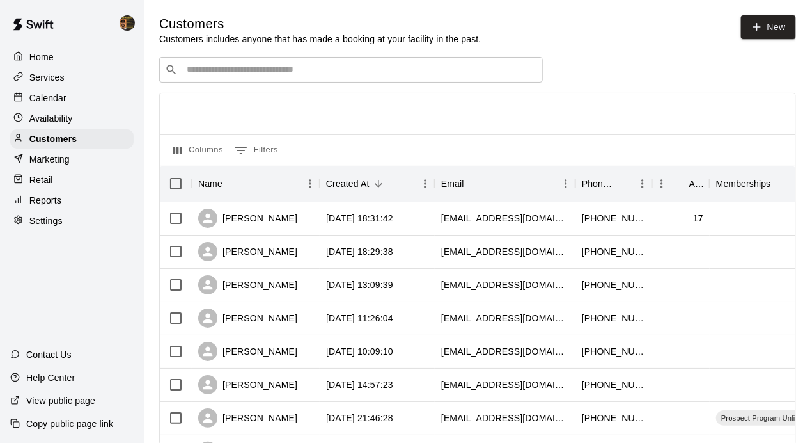
click at [212, 64] on div "​ ​" at bounding box center [351, 70] width 384 height 26
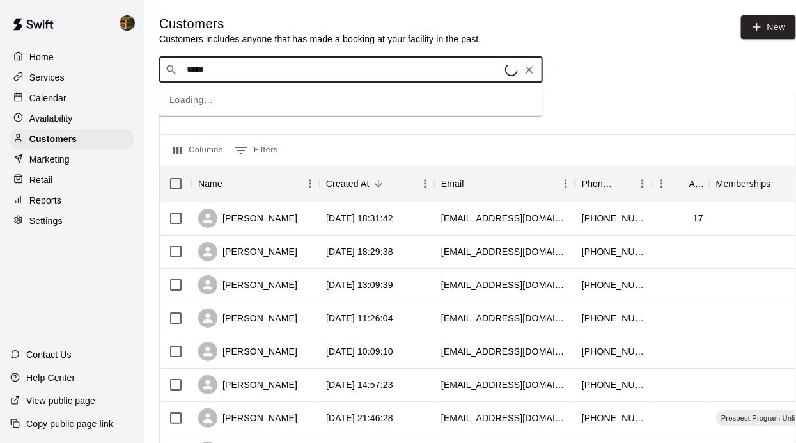
type input "******"
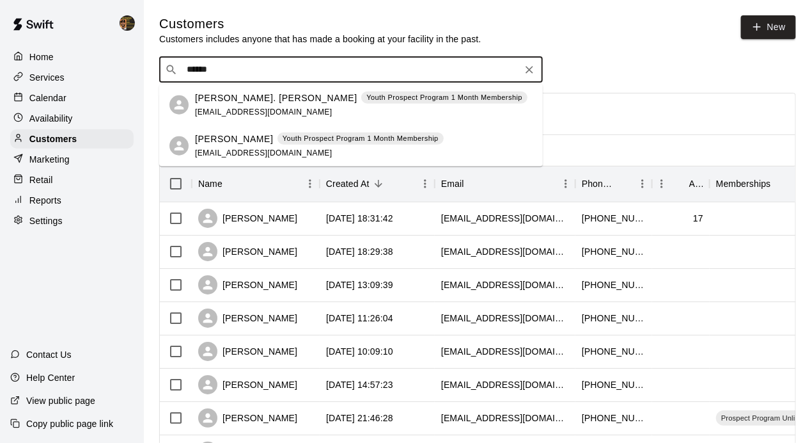
click at [213, 103] on p "Raul. Suriel" at bounding box center [276, 97] width 162 height 13
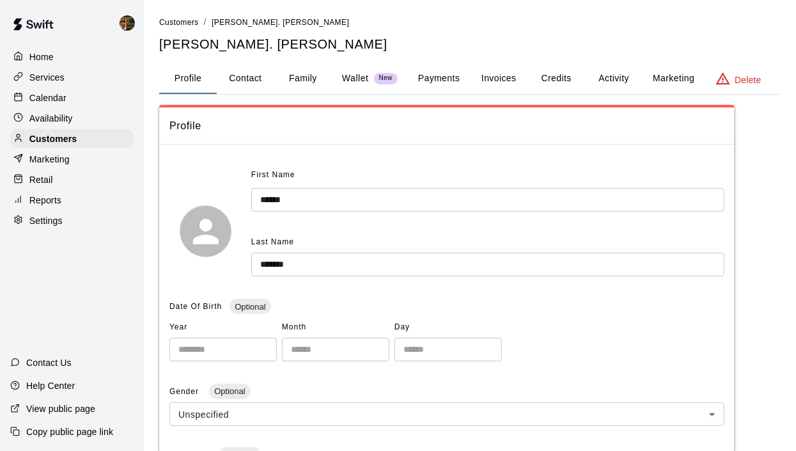
click at [555, 75] on button "Credits" at bounding box center [557, 78] width 58 height 31
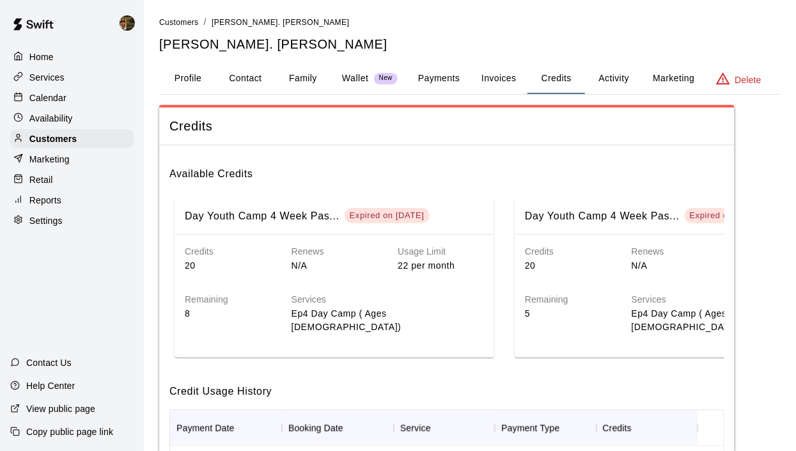
click at [620, 77] on button "Activity" at bounding box center [614, 78] width 58 height 31
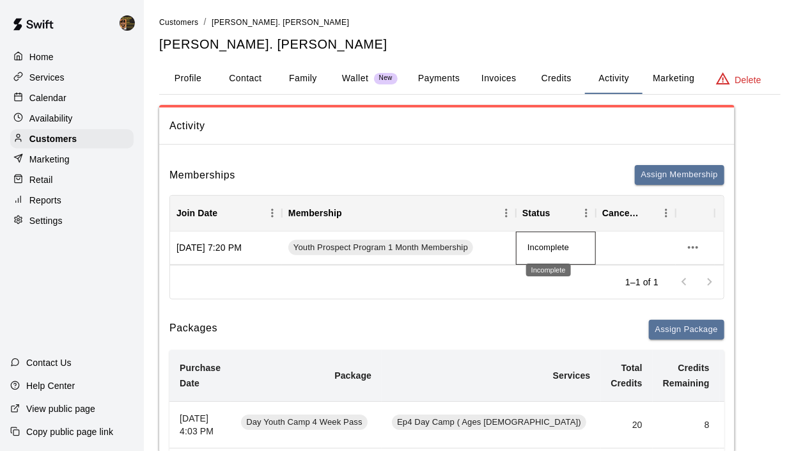
click at [551, 269] on div "Incomplete" at bounding box center [548, 270] width 45 height 13
click at [48, 93] on p "Calendar" at bounding box center [47, 97] width 37 height 13
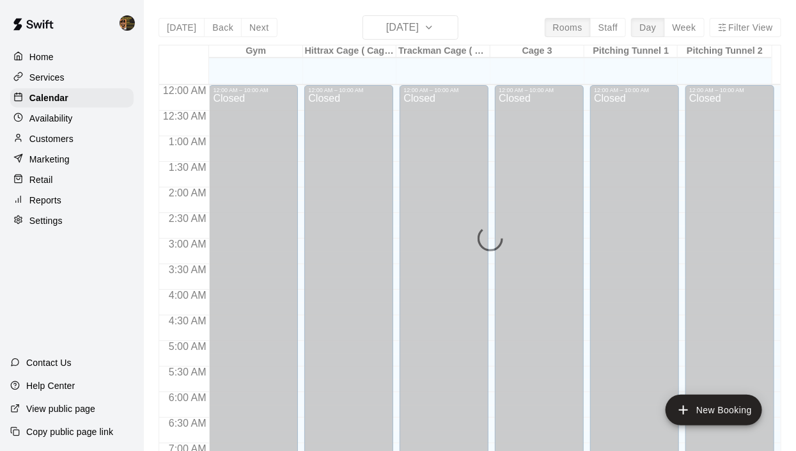
scroll to position [808, 0]
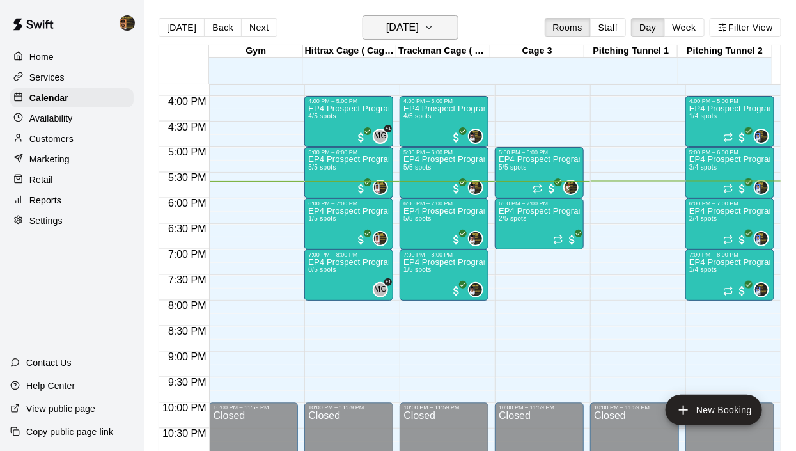
click at [434, 25] on icon "button" at bounding box center [429, 27] width 10 height 15
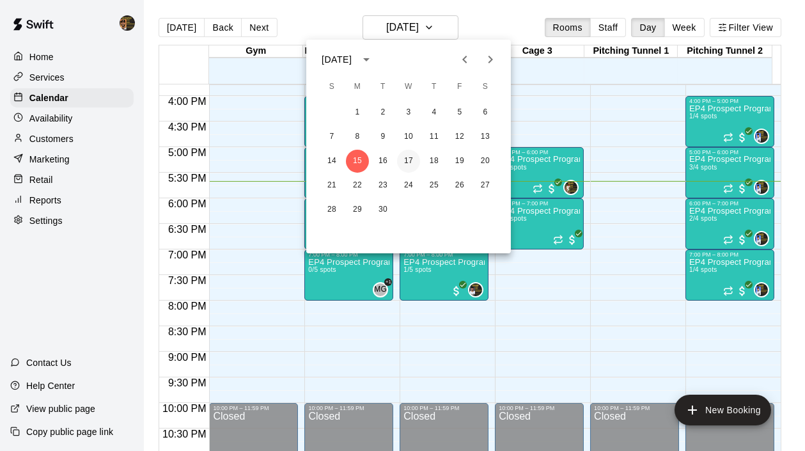
click at [407, 156] on button "17" at bounding box center [408, 161] width 23 height 23
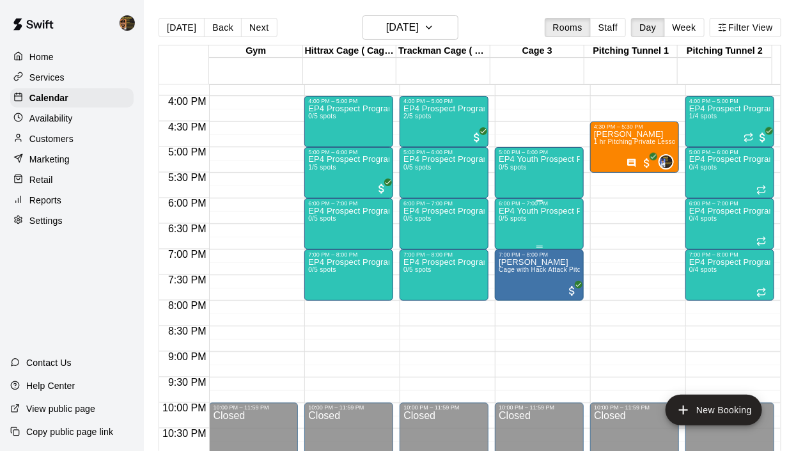
click at [517, 211] on p "EP4 Youth Prospect Program Hitting ( ages 8-10 )" at bounding box center [539, 211] width 81 height 0
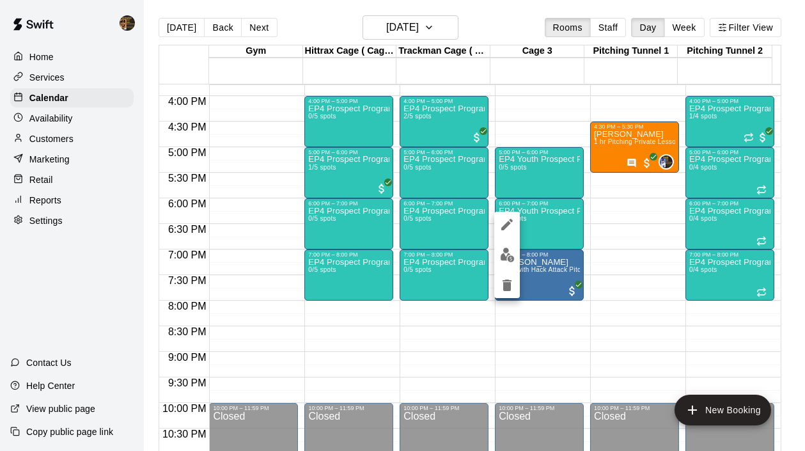
click at [510, 253] on img "edit" at bounding box center [507, 255] width 15 height 15
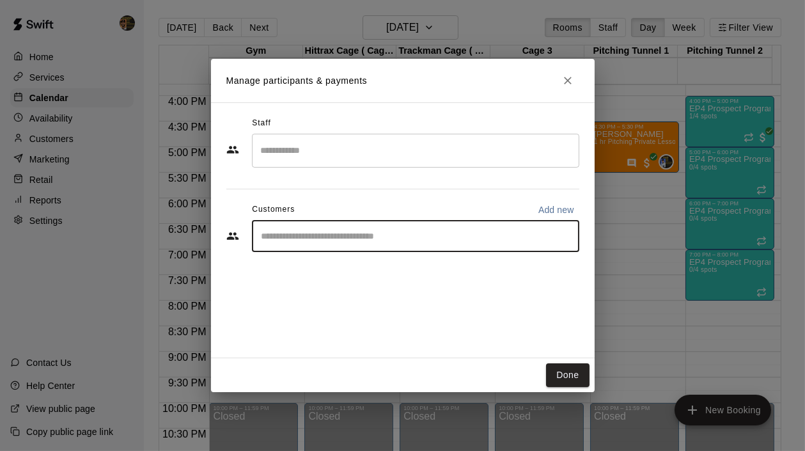
click at [326, 241] on input "Start typing to search customers..." at bounding box center [416, 236] width 316 height 13
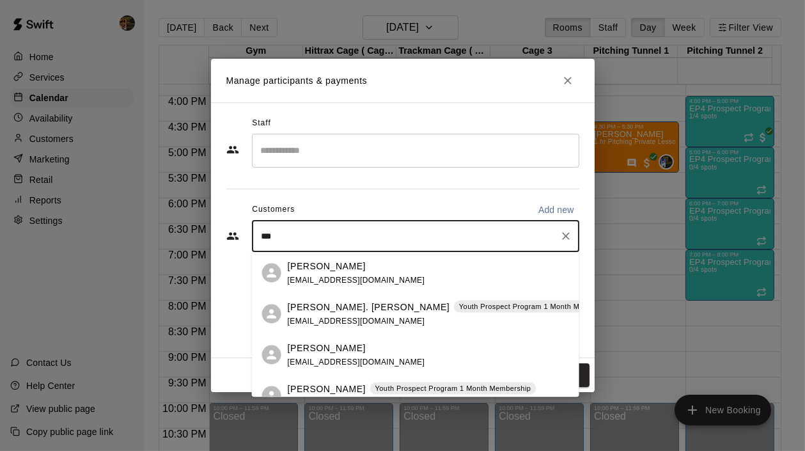
type input "****"
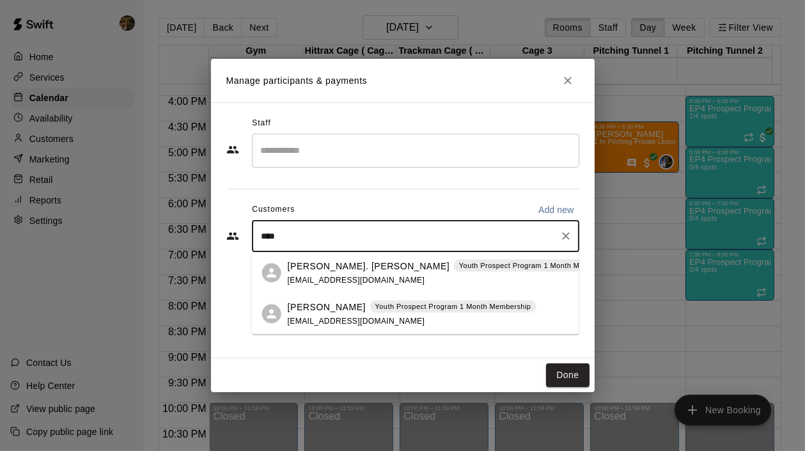
click at [352, 275] on span "surielraul@hotmail.com" at bounding box center [357, 279] width 138 height 9
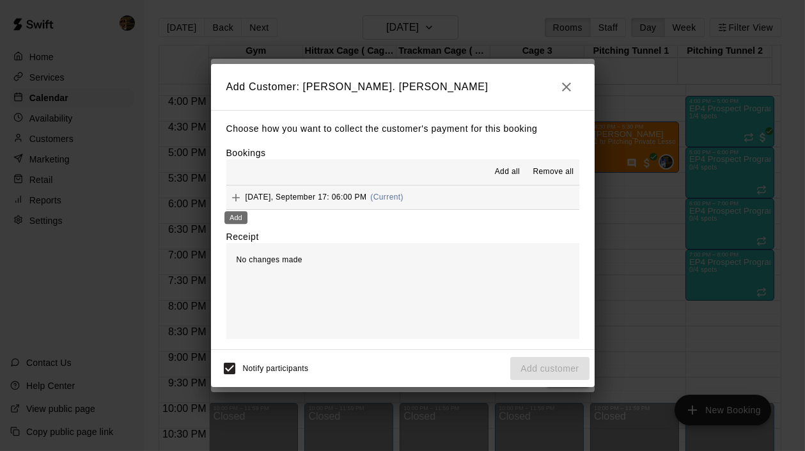
click at [230, 197] on icon "Add" at bounding box center [236, 197] width 13 height 13
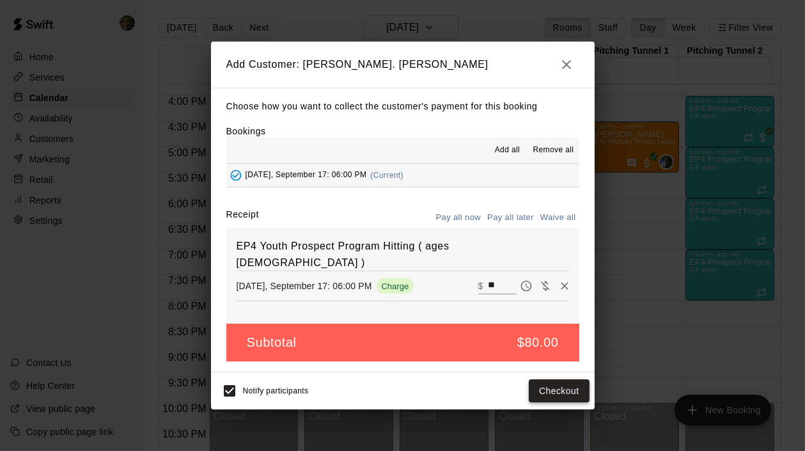
click at [558, 390] on button "Checkout" at bounding box center [559, 391] width 60 height 24
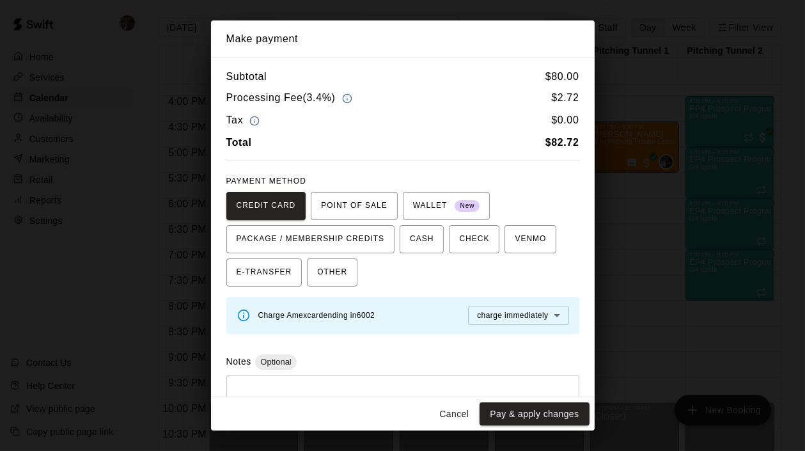
click at [461, 412] on button "Cancel" at bounding box center [454, 414] width 41 height 24
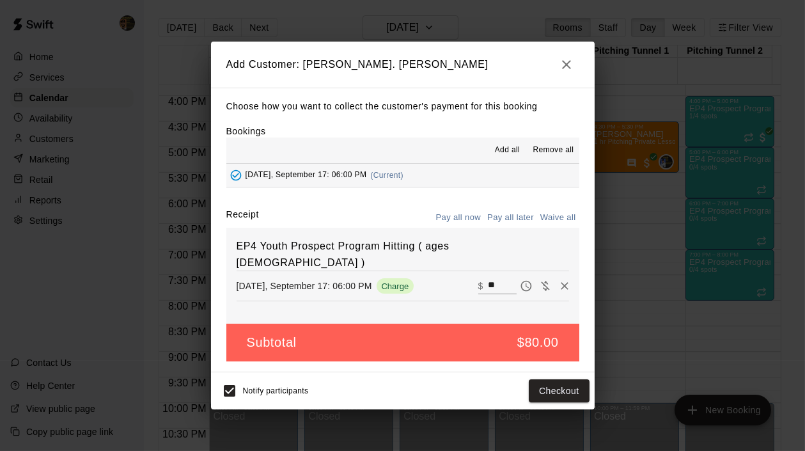
click at [564, 64] on icon "button" at bounding box center [566, 64] width 15 height 15
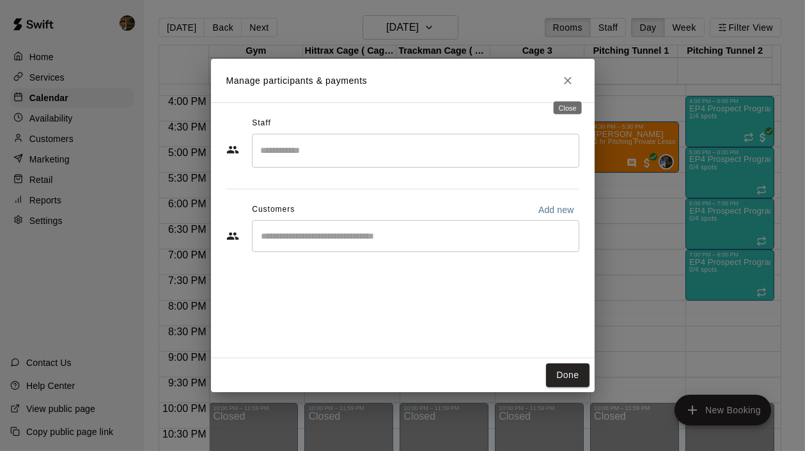
click at [569, 82] on icon "Close" at bounding box center [568, 80] width 13 height 13
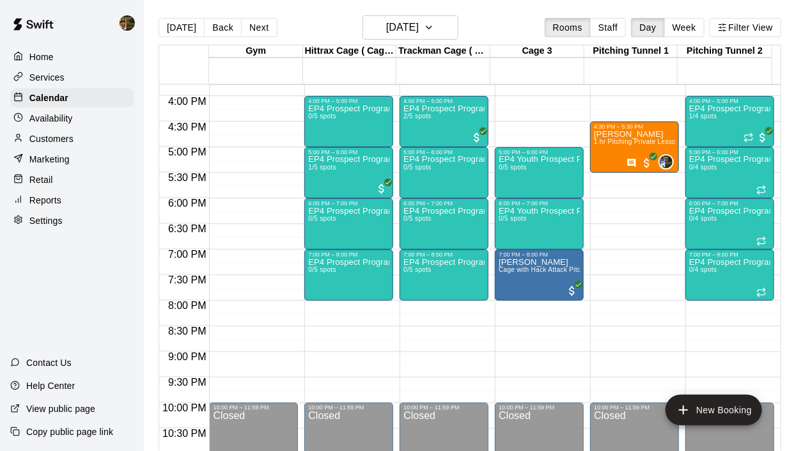
click at [70, 140] on p "Customers" at bounding box center [51, 138] width 44 height 13
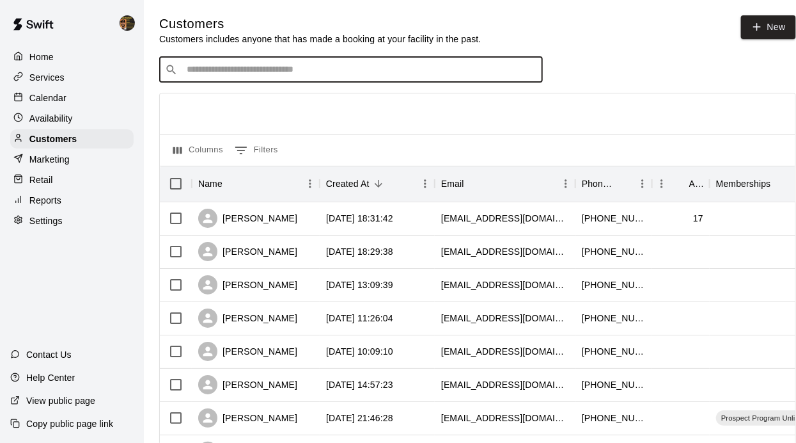
click at [313, 75] on input "Search customers by name or email" at bounding box center [360, 69] width 354 height 13
type input "******"
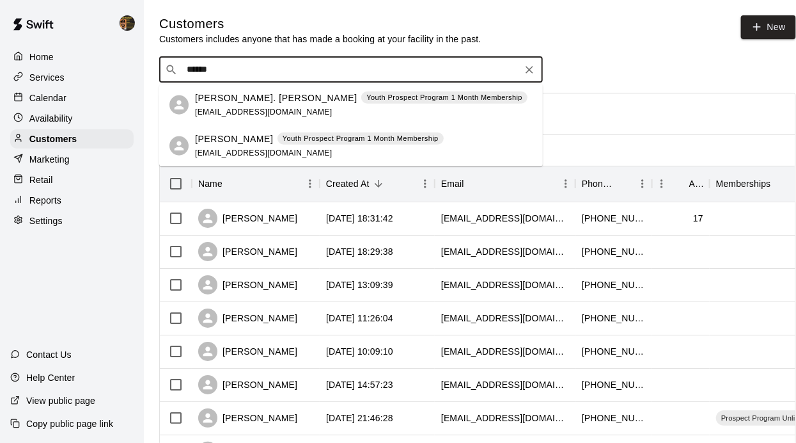
click at [253, 107] on span "surielraul@hotmail.com" at bounding box center [264, 111] width 138 height 9
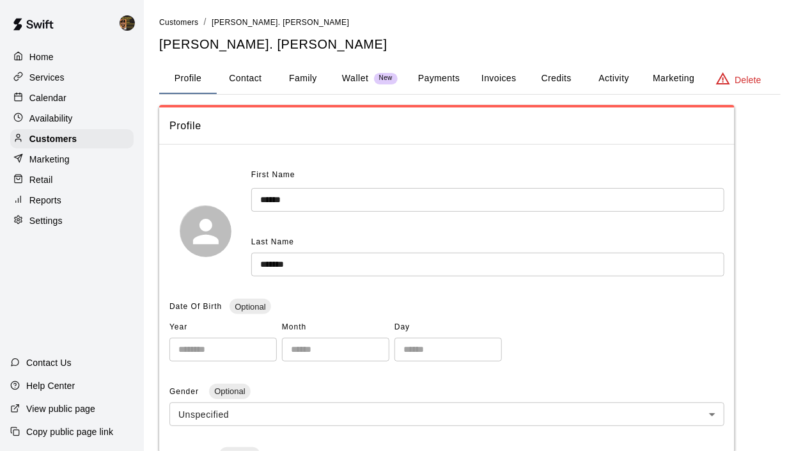
click at [622, 79] on button "Activity" at bounding box center [614, 78] width 58 height 31
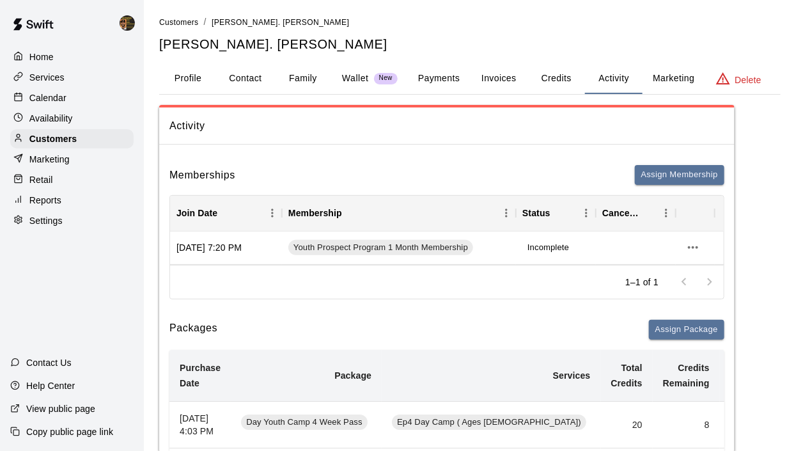
drag, startPoint x: 425, startPoint y: 304, endPoint x: 441, endPoint y: 304, distance: 15.4
drag, startPoint x: 442, startPoint y: 304, endPoint x: 54, endPoint y: 75, distance: 450.8
click at [54, 75] on p "Services" at bounding box center [46, 77] width 35 height 13
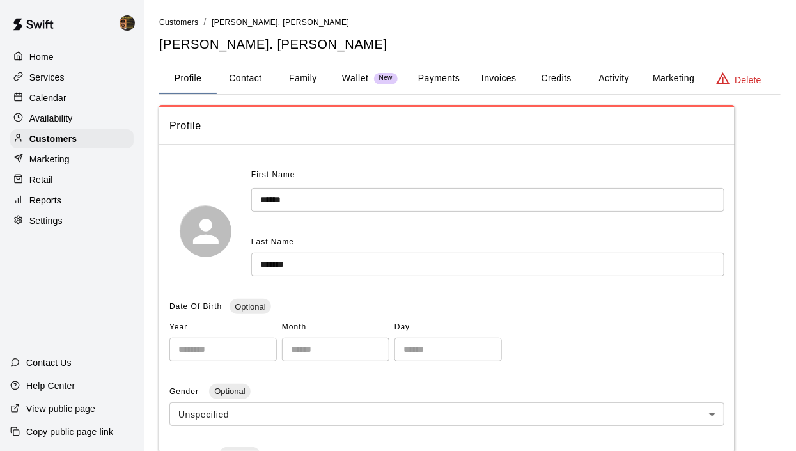
click at [454, 81] on button "Payments" at bounding box center [439, 78] width 62 height 31
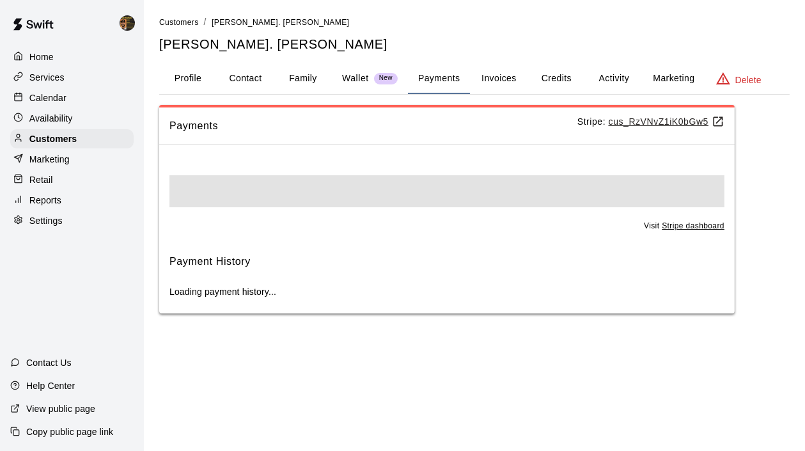
click at [528, 76] on button "Credits" at bounding box center [557, 78] width 58 height 31
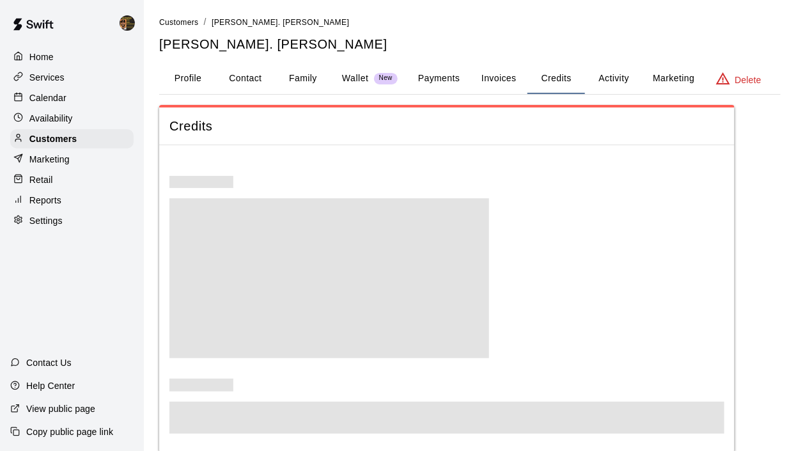
click at [508, 79] on button "Invoices" at bounding box center [499, 78] width 58 height 31
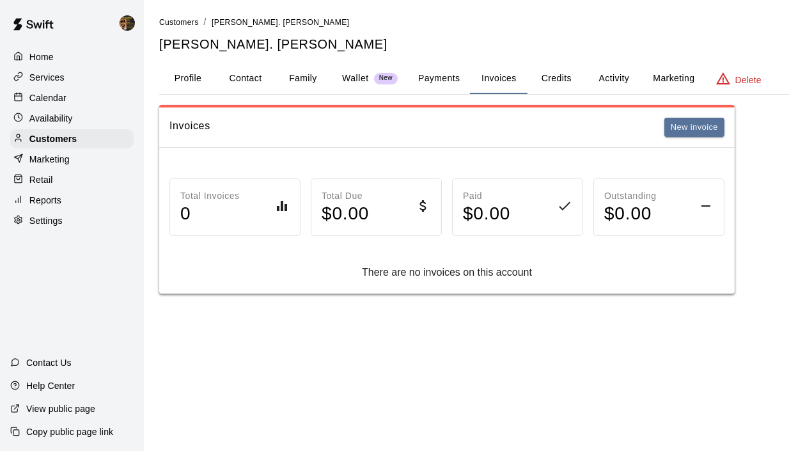
click at [577, 92] on button "Credits" at bounding box center [557, 78] width 58 height 31
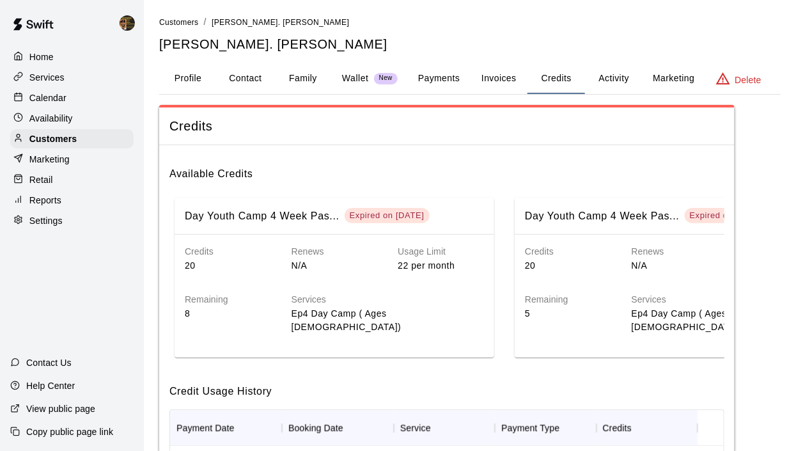
click at [613, 77] on button "Activity" at bounding box center [614, 78] width 58 height 31
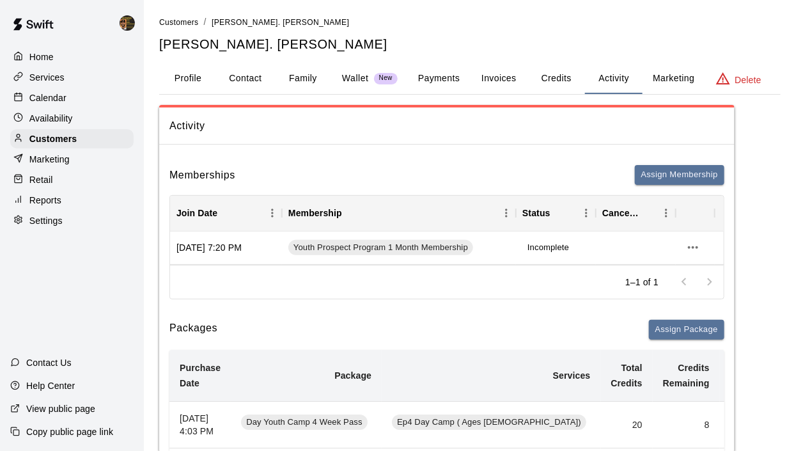
click at [423, 74] on button "Payments" at bounding box center [439, 78] width 62 height 31
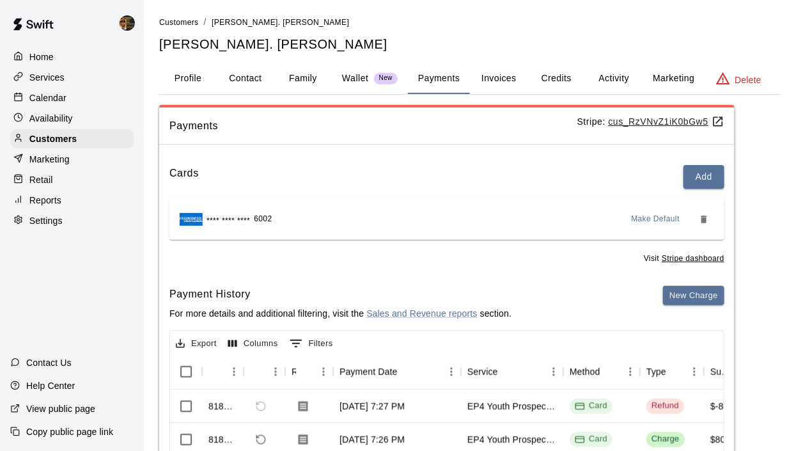
click at [690, 116] on u "cus_RzVNvZ1iK0bGw5" at bounding box center [667, 121] width 116 height 10
click at [58, 103] on p "Calendar" at bounding box center [47, 97] width 37 height 13
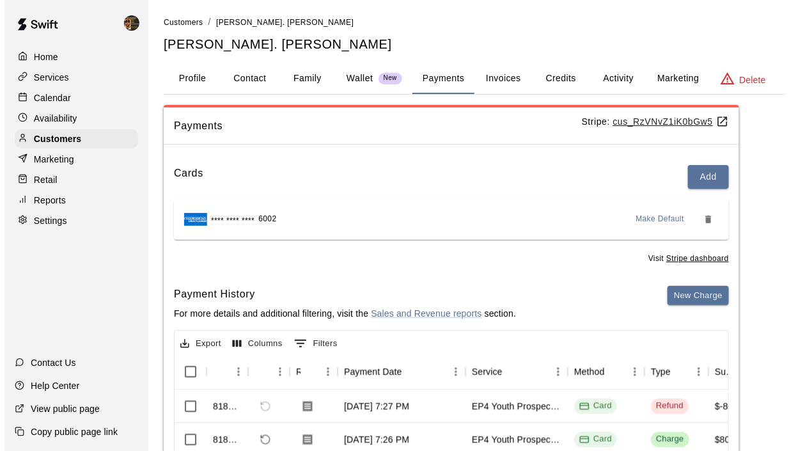
scroll to position [808, 0]
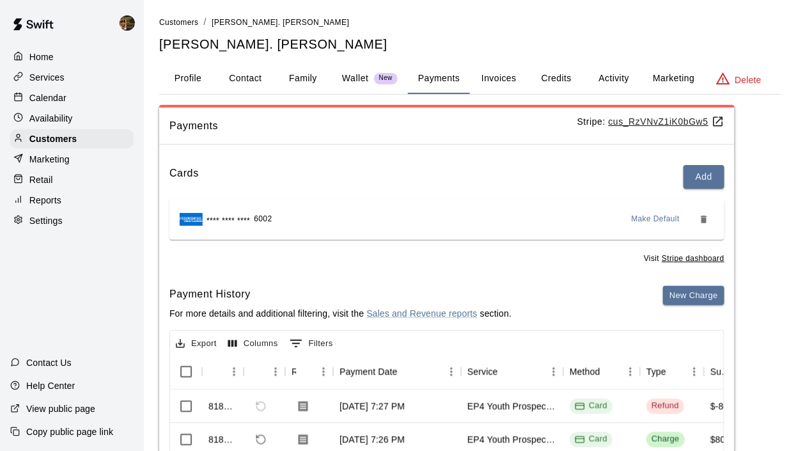
click icon "button"
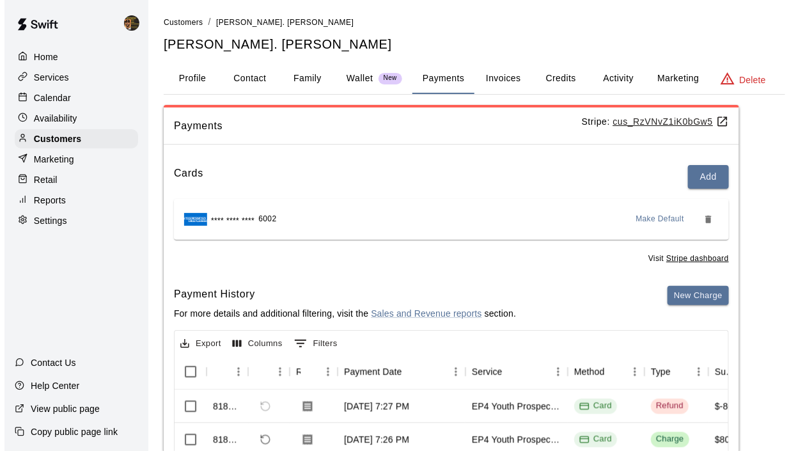
click button "17"
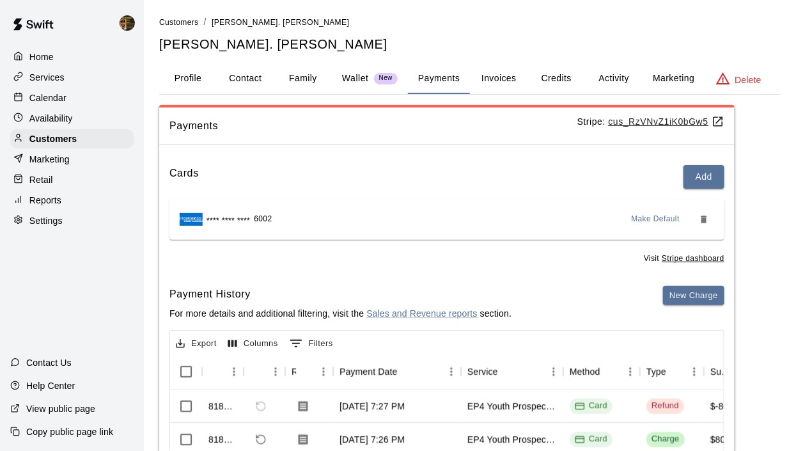
click div "EP4 Youth Prospect Program Hitting ( ages 8-10 ) 0/5 spots"
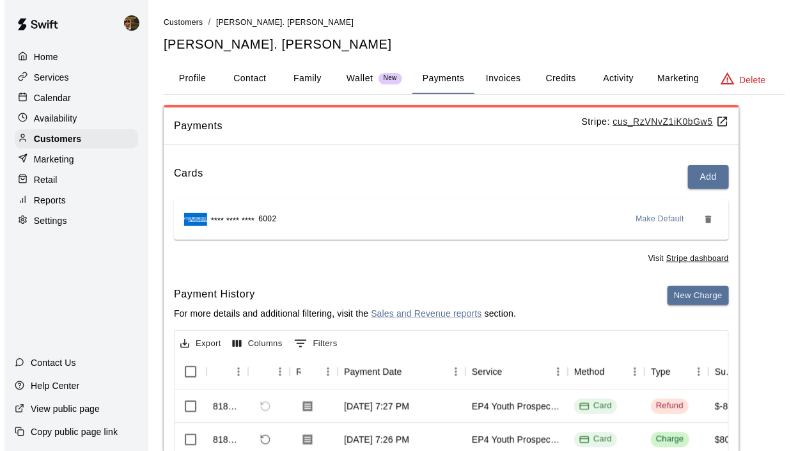
click img "edit"
click input "Start typing to search customers..."
type input "****"
click p "Youth Prospect Program 1 Month Membership"
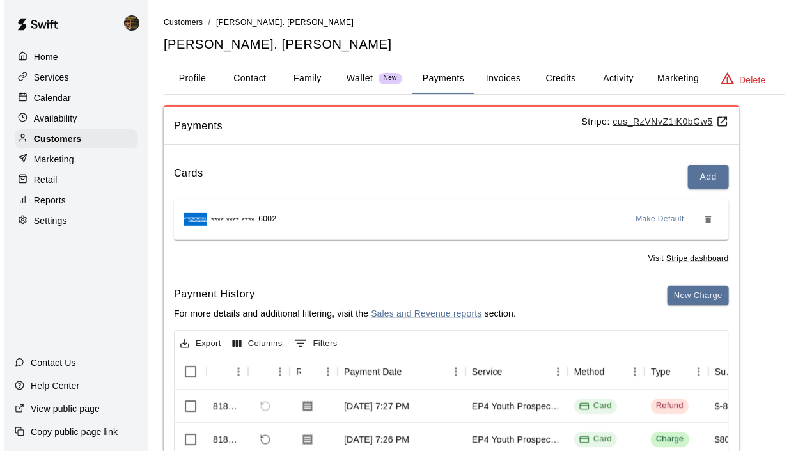
click icon "Add"
click button "Checkout"
click span "PACKAGE / MEMBERSHIP CREDITS (1 eligible)"
click button "Pay & apply changes"
click button "Done"
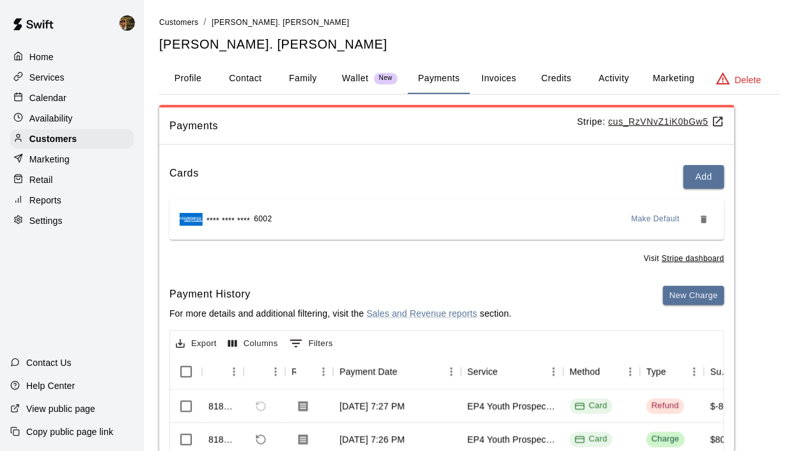
click at [47, 76] on p "Services" at bounding box center [46, 77] width 35 height 13
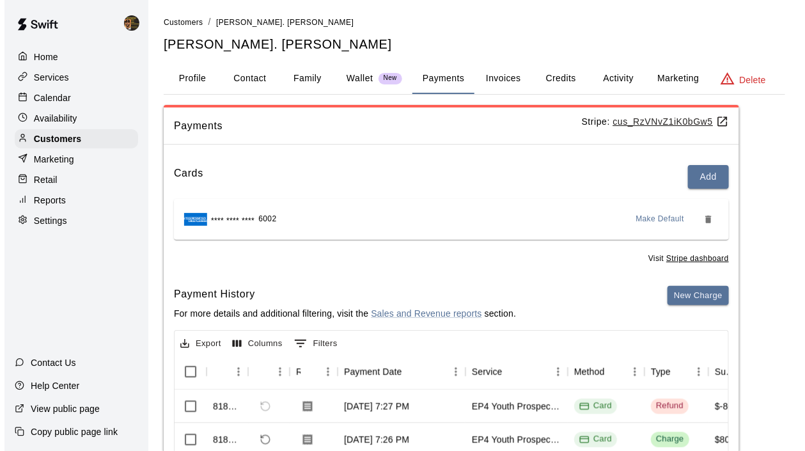
scroll to position [10, 0]
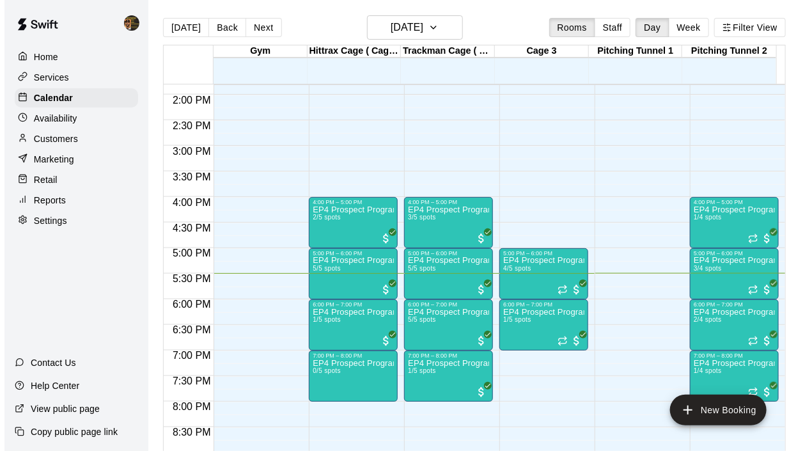
scroll to position [691, 0]
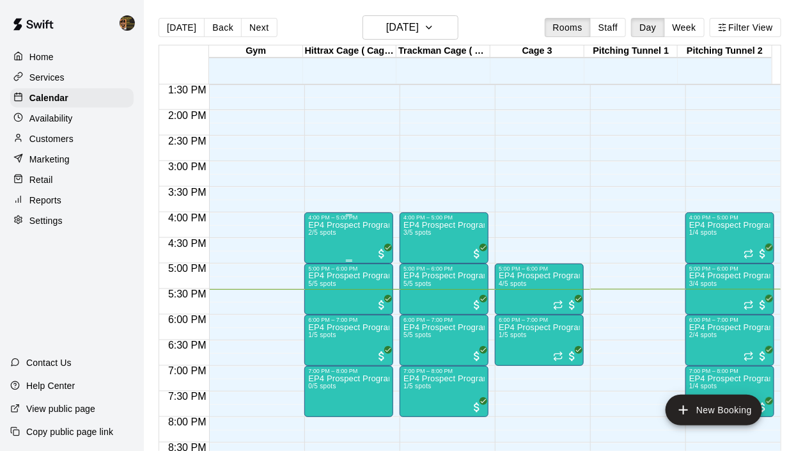
click at [345, 237] on div "EP4 Prospect Program Hitting ( 16u+ Slot ) 2/5 spots" at bounding box center [348, 446] width 81 height 451
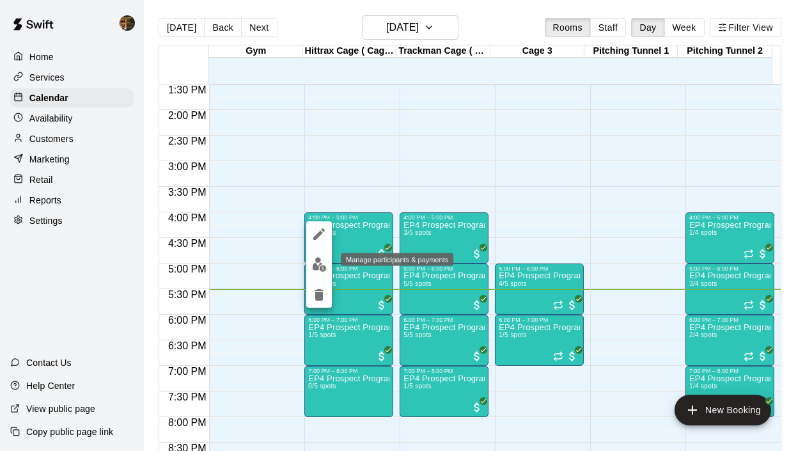
click at [313, 262] on img "edit" at bounding box center [319, 264] width 15 height 15
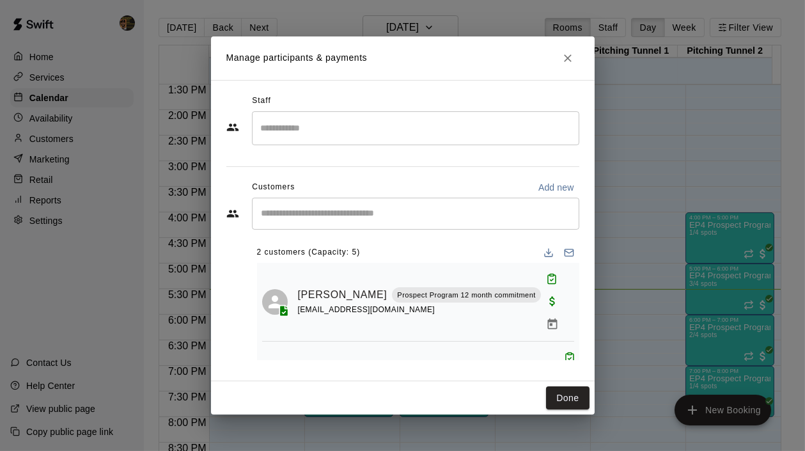
scroll to position [25, 0]
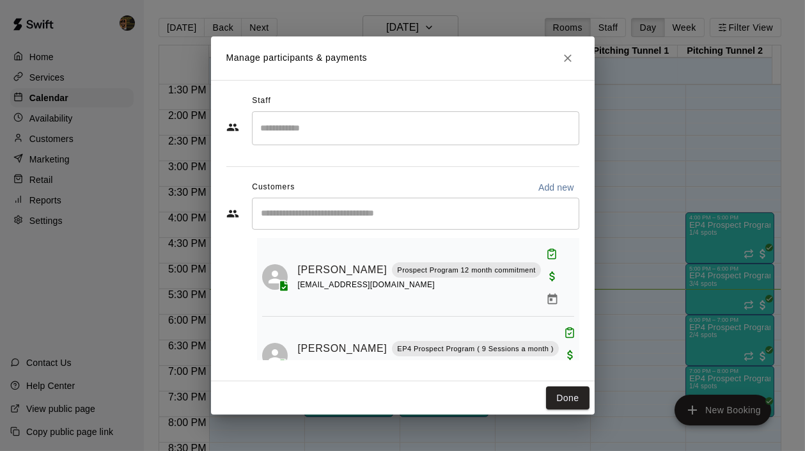
click at [803, 345] on div "Manage participants & payments Staff ​ Customers Add new ​ 2 customers (Capacit…" at bounding box center [402, 225] width 805 height 451
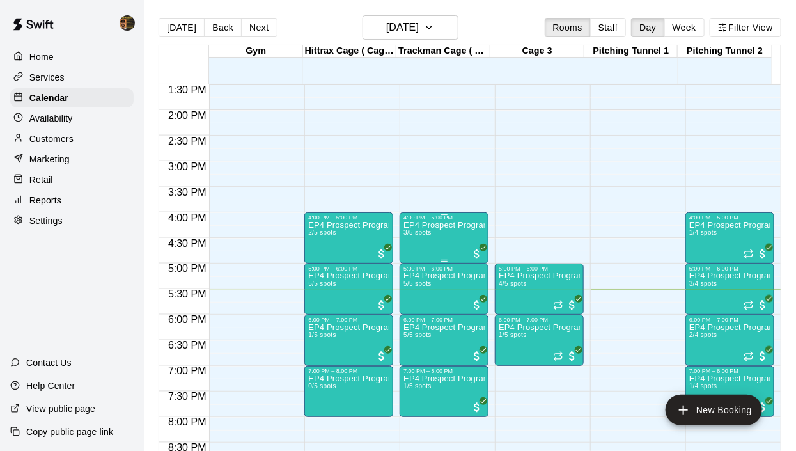
drag, startPoint x: 805, startPoint y: 341, endPoint x: 424, endPoint y: 229, distance: 396.7
click at [424, 229] on div "EP4 Prospect Program Hitting ( ages 13-15 ) 3/5 spots" at bounding box center [444, 446] width 81 height 451
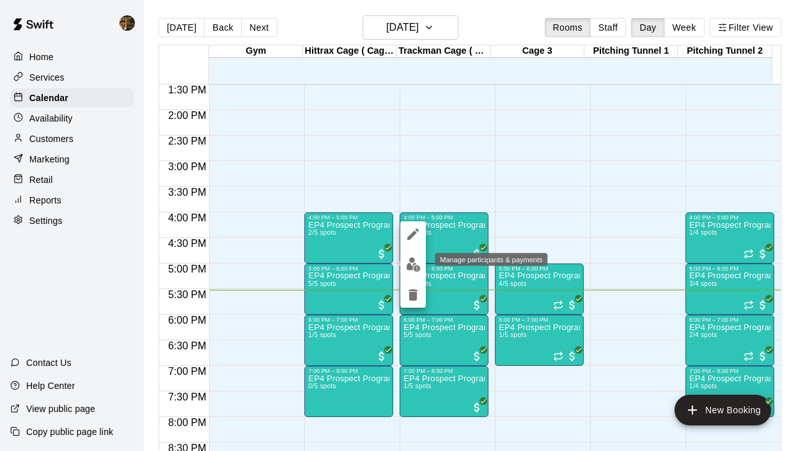
click at [406, 272] on button "edit" at bounding box center [413, 264] width 26 height 25
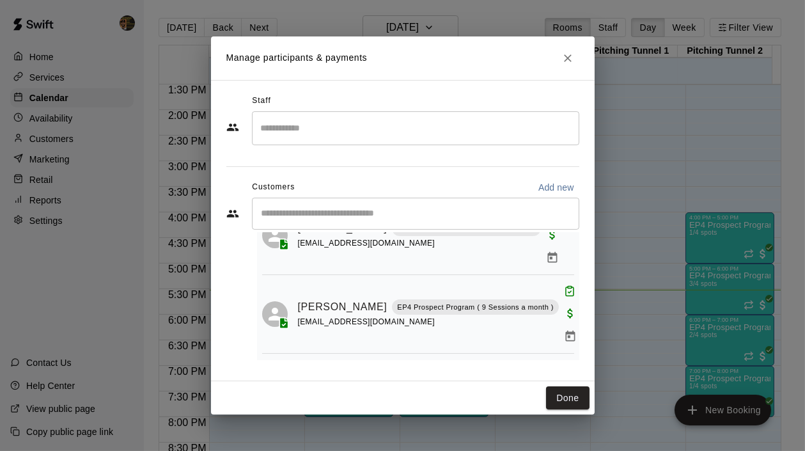
scroll to position [83, 0]
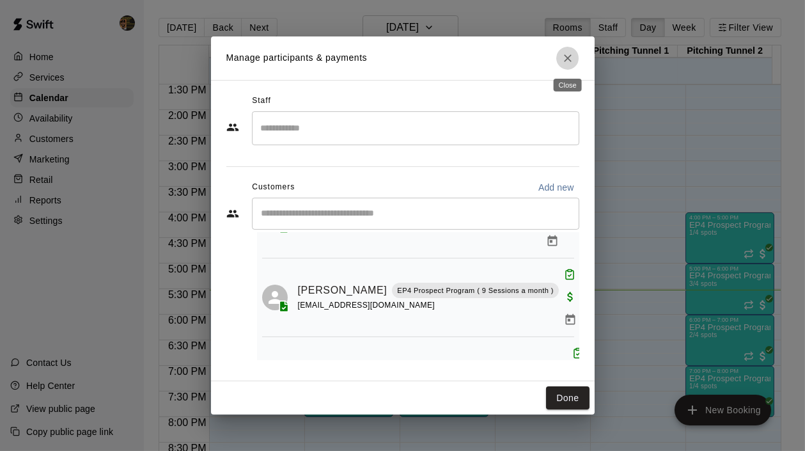
click at [575, 57] on button "Close" at bounding box center [568, 58] width 23 height 23
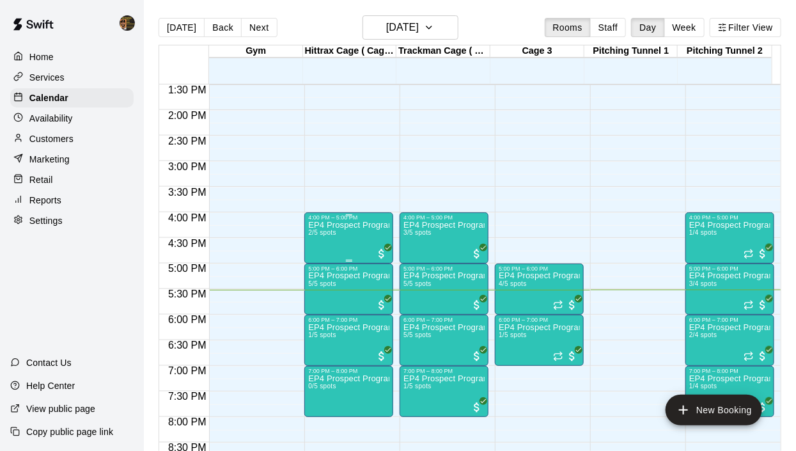
click at [348, 240] on div "EP4 Prospect Program Hitting ( 16u+ Slot ) 2/5 spots" at bounding box center [348, 446] width 81 height 451
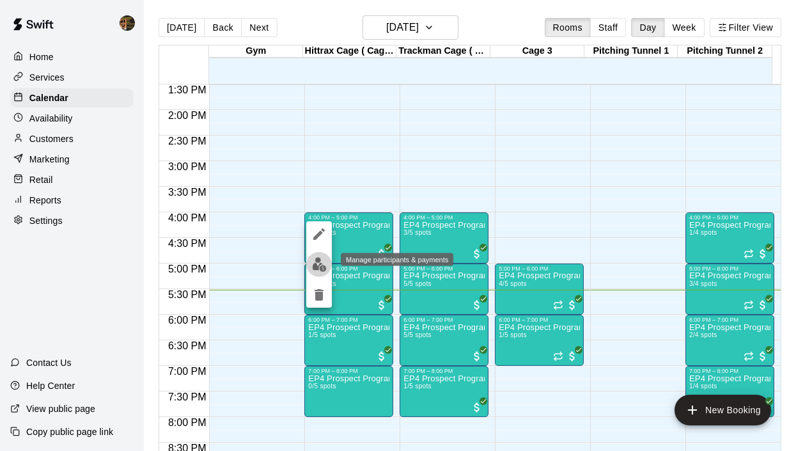
click at [326, 259] on img "edit" at bounding box center [319, 264] width 15 height 15
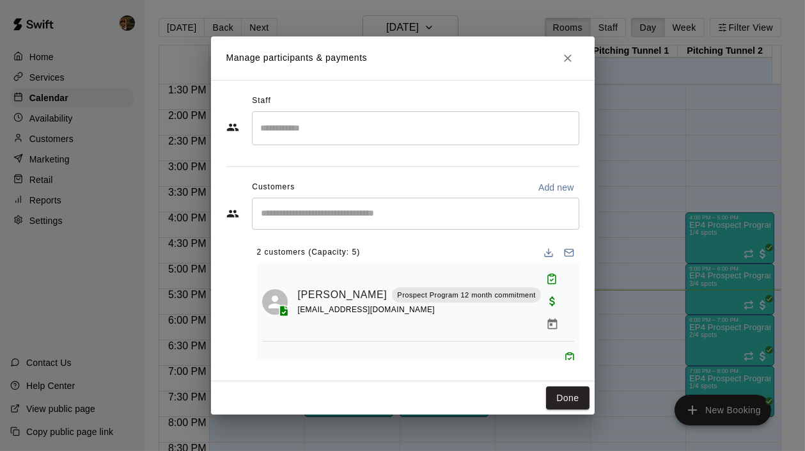
click at [334, 205] on div "​" at bounding box center [416, 214] width 328 height 32
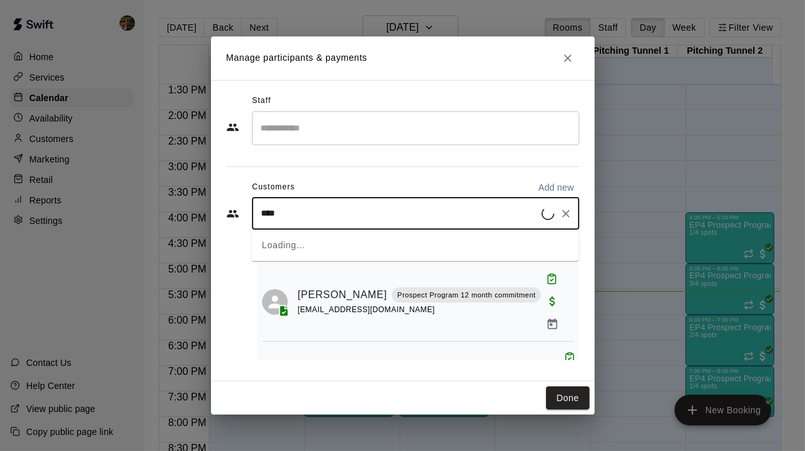
type input "*****"
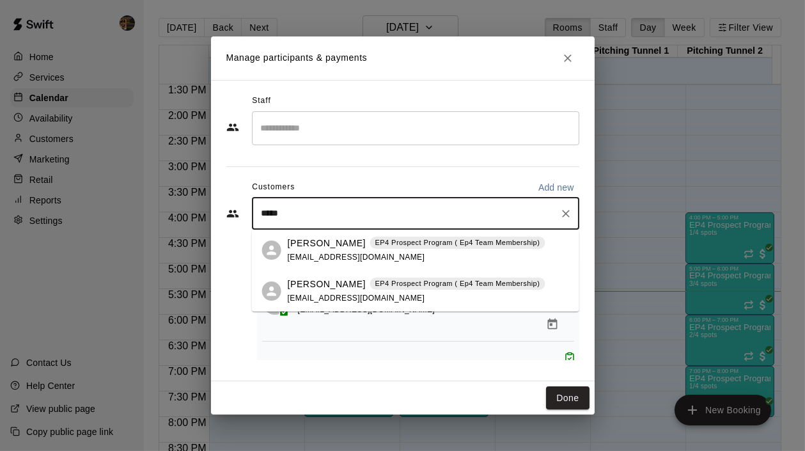
click at [331, 283] on p "[PERSON_NAME]" at bounding box center [327, 284] width 78 height 13
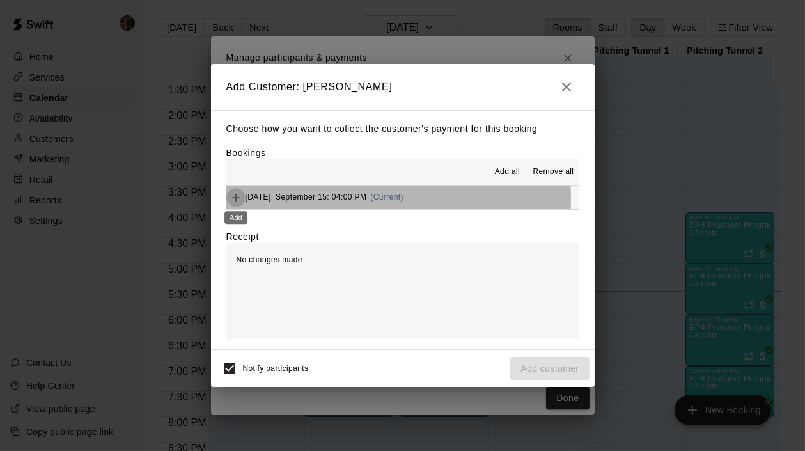
click at [239, 200] on icon "Add" at bounding box center [236, 197] width 13 height 13
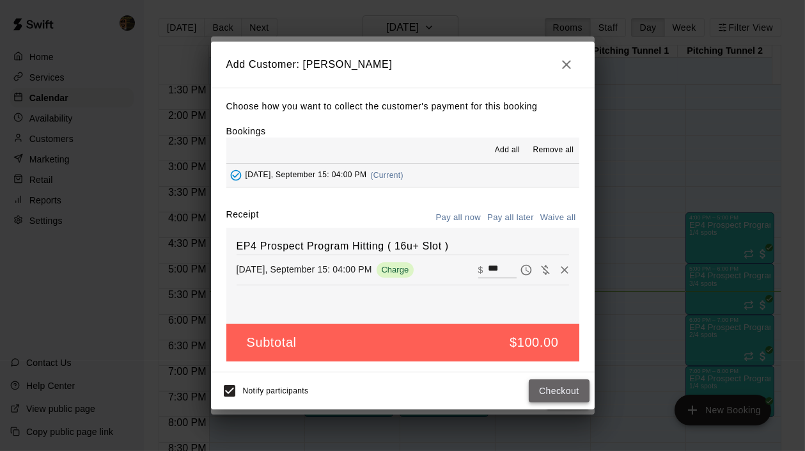
click at [544, 389] on button "Checkout" at bounding box center [559, 391] width 60 height 24
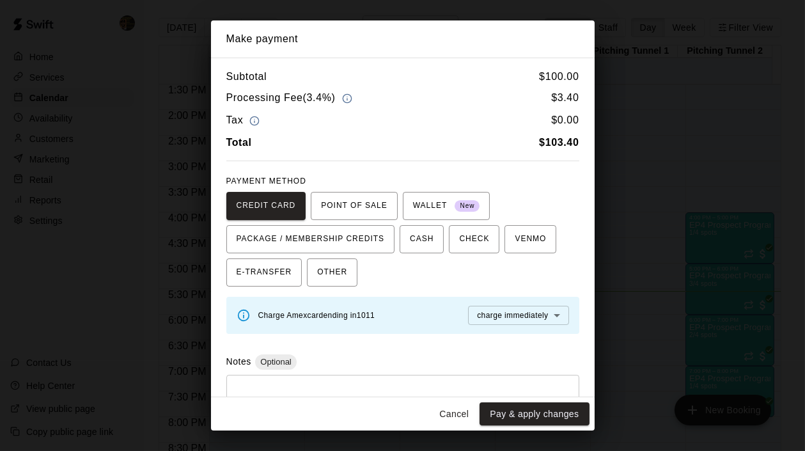
click at [450, 406] on button "Cancel" at bounding box center [454, 414] width 41 height 24
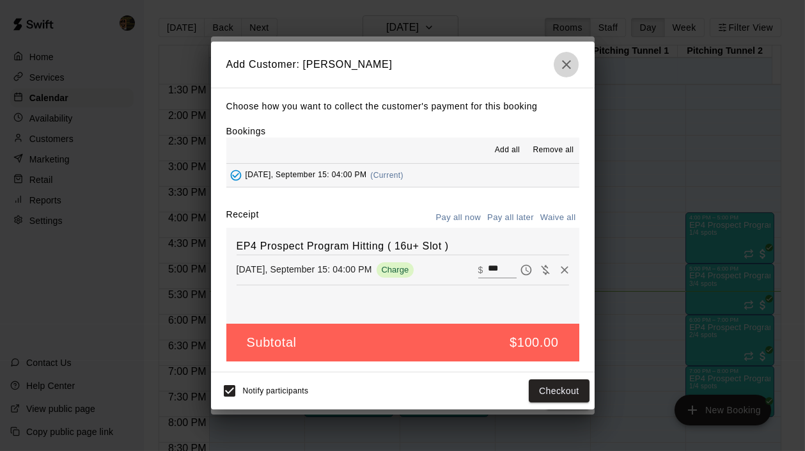
click at [567, 66] on icon "button" at bounding box center [566, 64] width 15 height 15
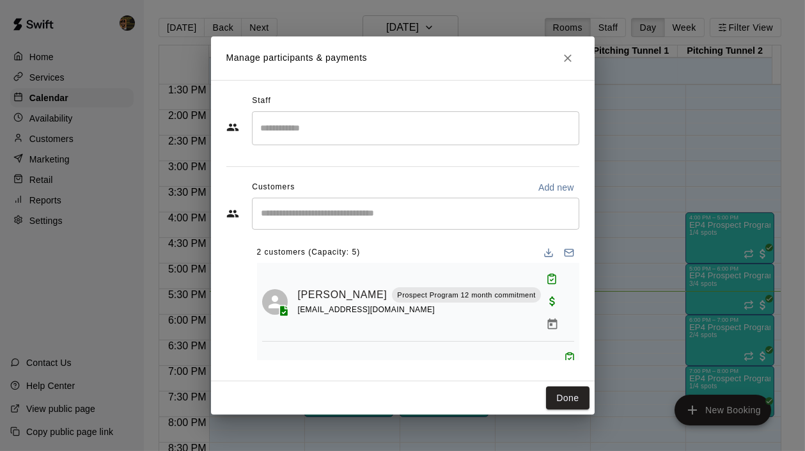
scroll to position [25, 0]
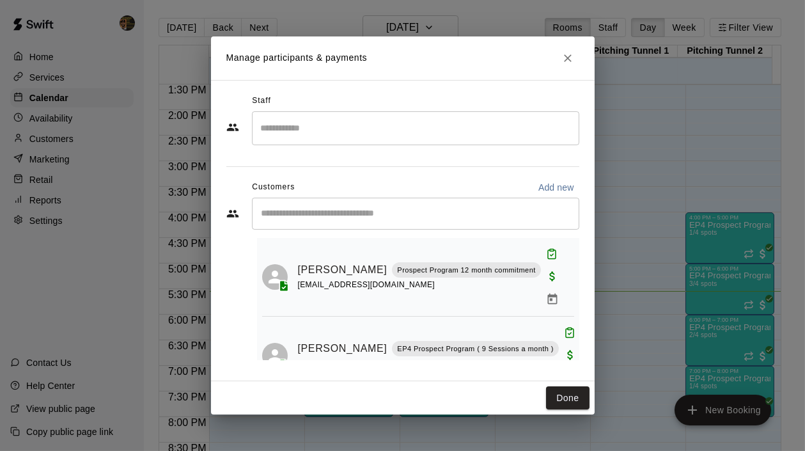
click at [565, 54] on icon "Close" at bounding box center [568, 58] width 13 height 13
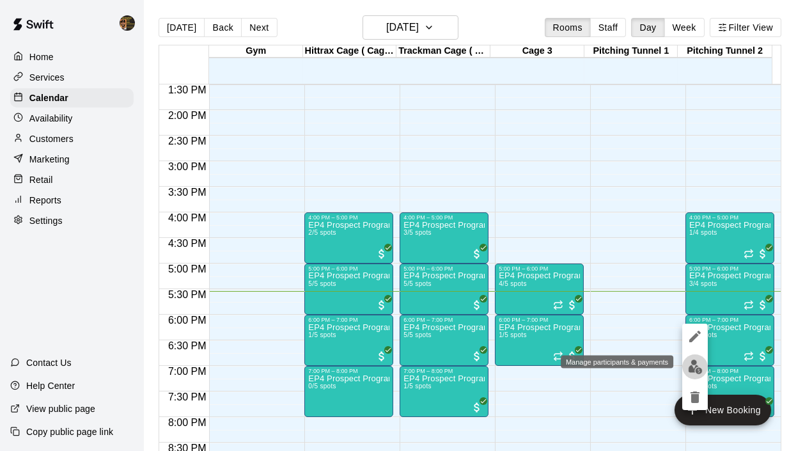
click at [692, 363] on img "edit" at bounding box center [695, 366] width 15 height 15
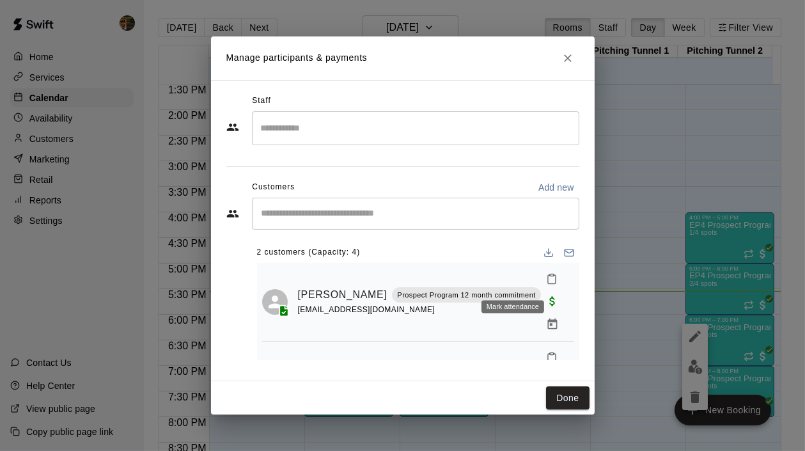
click at [546, 280] on icon "Mark attendance" at bounding box center [552, 279] width 12 height 12
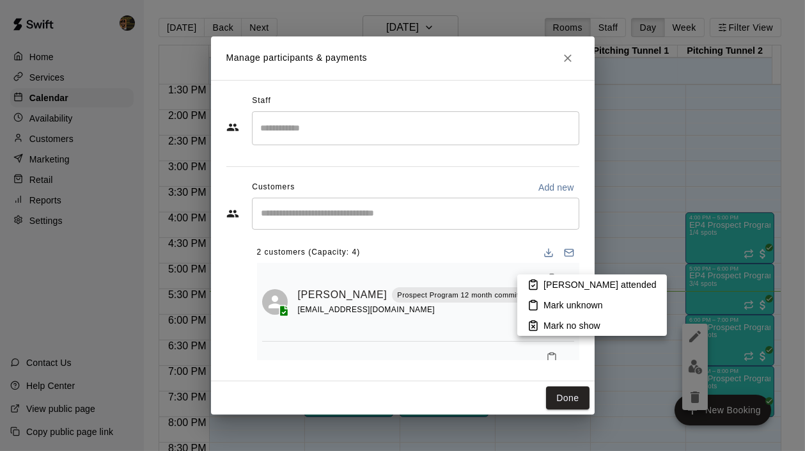
click at [544, 288] on p "Mark attended" at bounding box center [600, 284] width 113 height 13
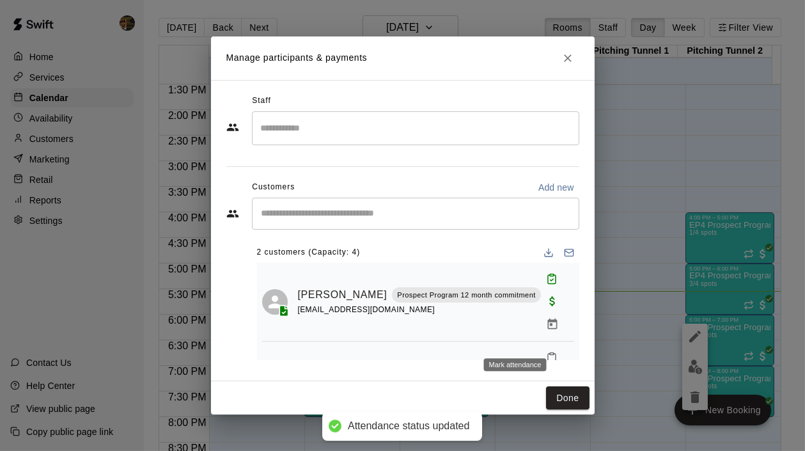
click at [546, 352] on icon "Mark attendance" at bounding box center [552, 358] width 12 height 12
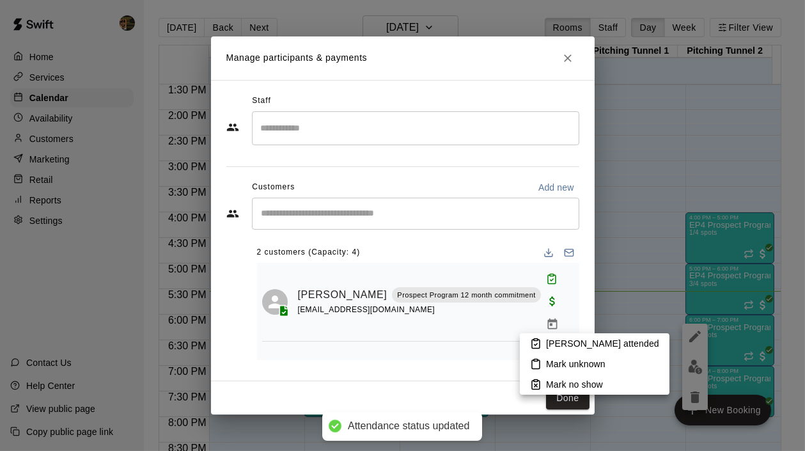
click at [542, 342] on li "Mark attended" at bounding box center [595, 343] width 150 height 20
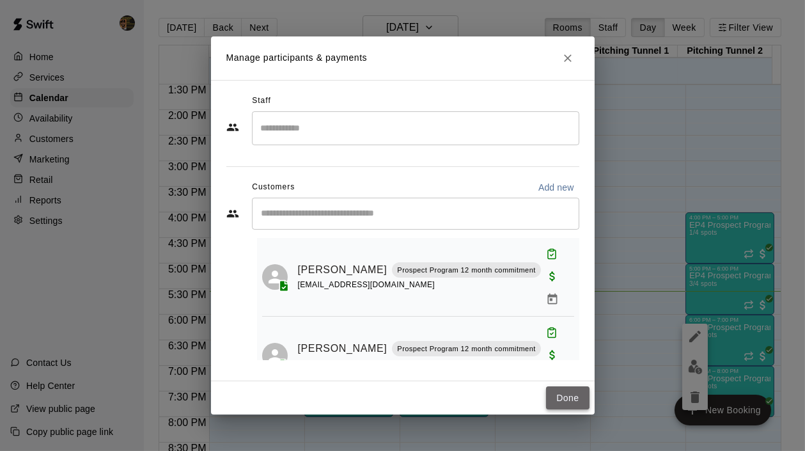
click at [570, 397] on button "Done" at bounding box center [567, 398] width 43 height 24
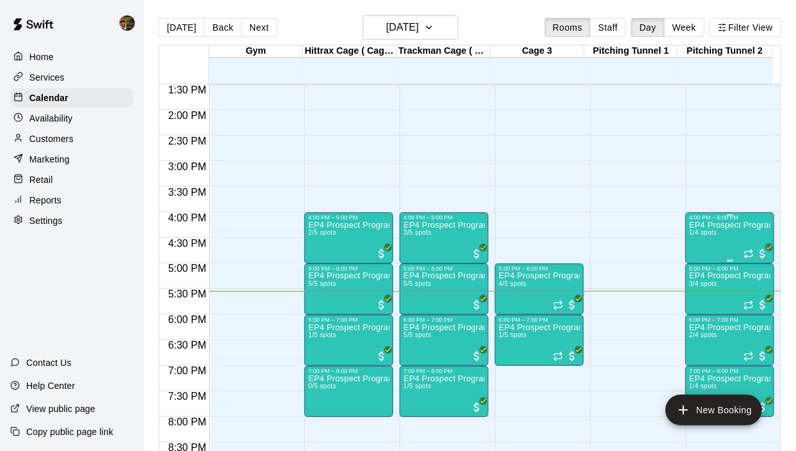
click at [728, 232] on div "EP4 Prospect Program Pitching (Ages 13+ ) 1/4 spots" at bounding box center [730, 446] width 81 height 451
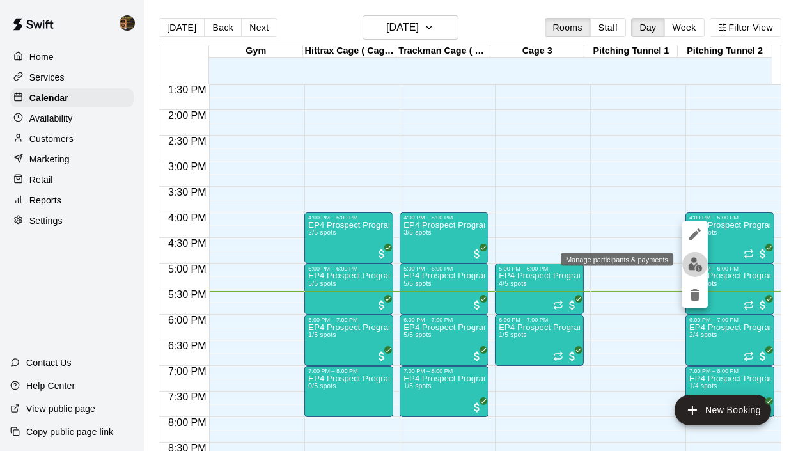
click at [687, 267] on button "edit" at bounding box center [696, 264] width 26 height 25
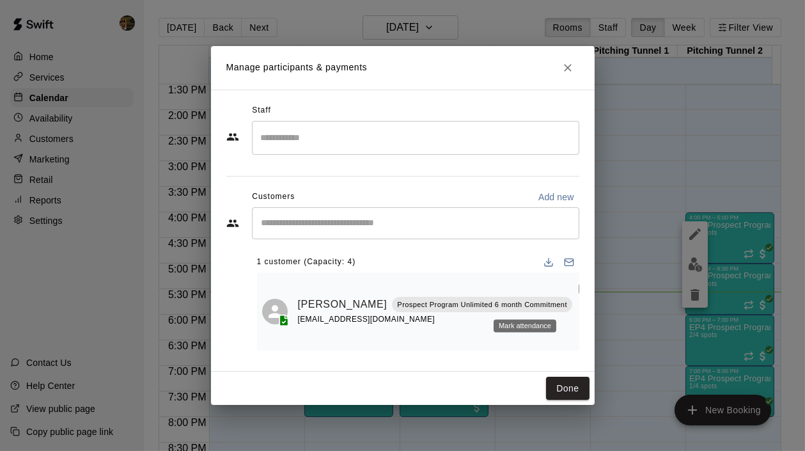
click at [578, 294] on icon "Mark attendance" at bounding box center [584, 289] width 12 height 12
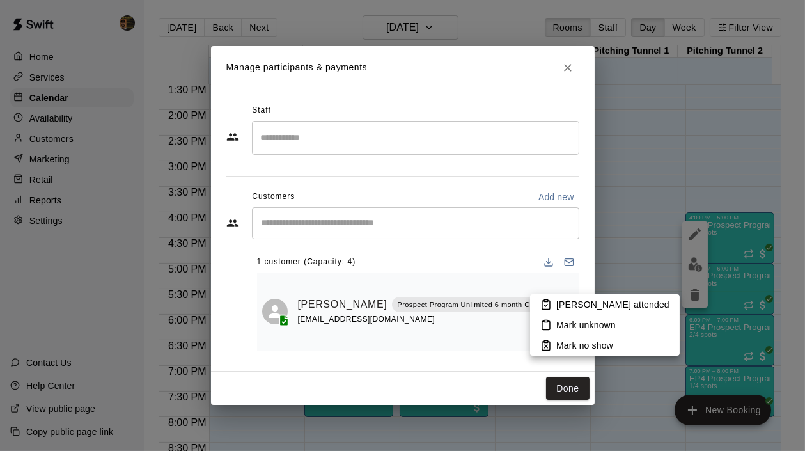
click at [564, 304] on p "Mark attended" at bounding box center [613, 304] width 113 height 13
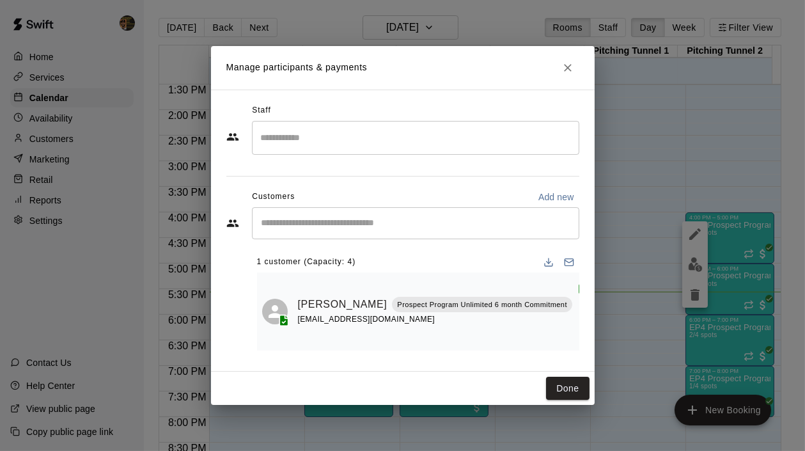
click at [313, 230] on input "Start typing to search customers..." at bounding box center [416, 223] width 316 height 13
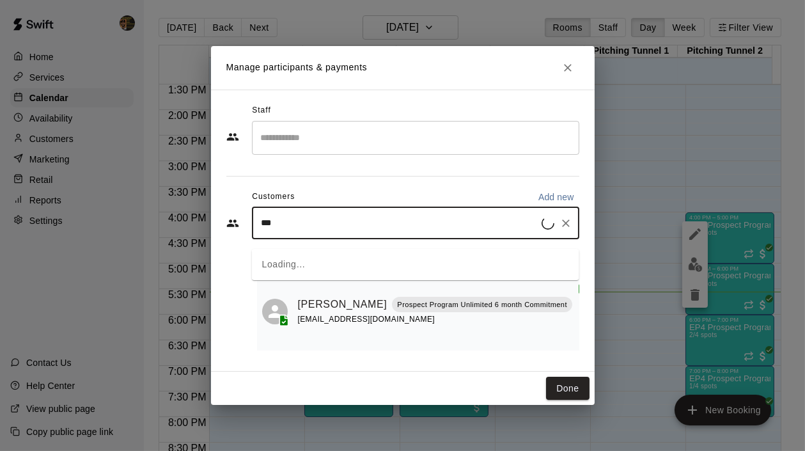
type input "****"
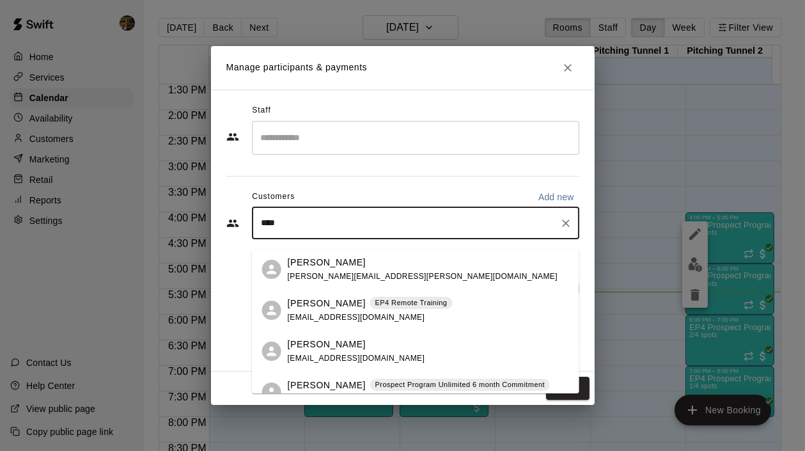
click at [439, 388] on p "Prospect Program Unlimited 6 month Commitment" at bounding box center [460, 384] width 170 height 11
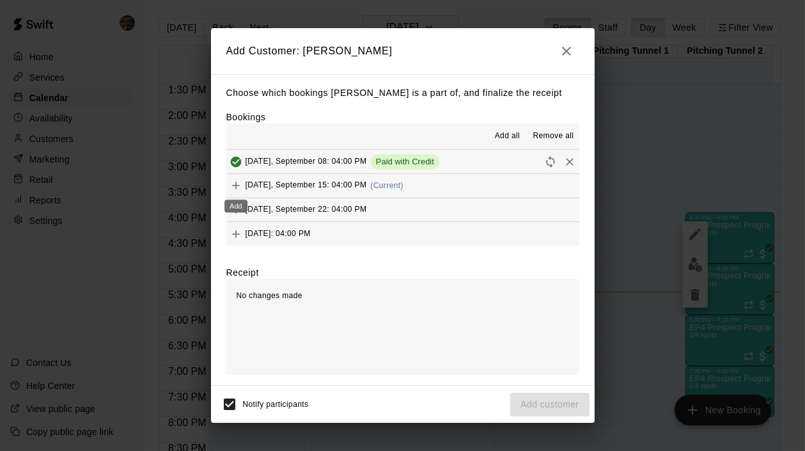
click at [235, 193] on div "Add" at bounding box center [236, 202] width 26 height 23
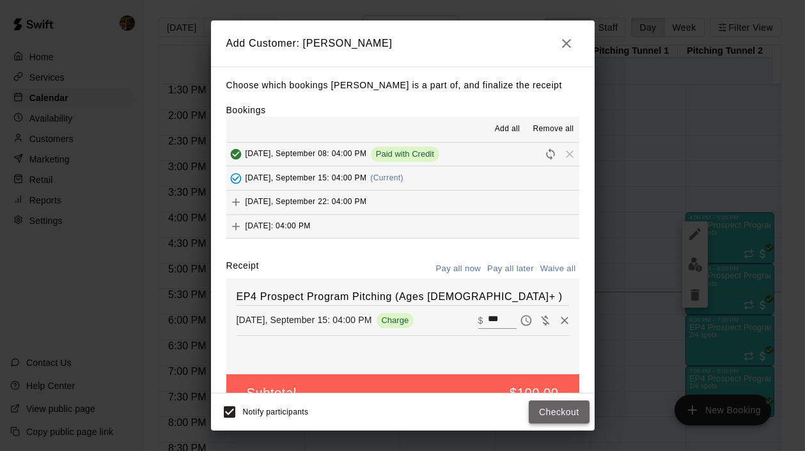
click at [555, 412] on button "Checkout" at bounding box center [559, 412] width 60 height 24
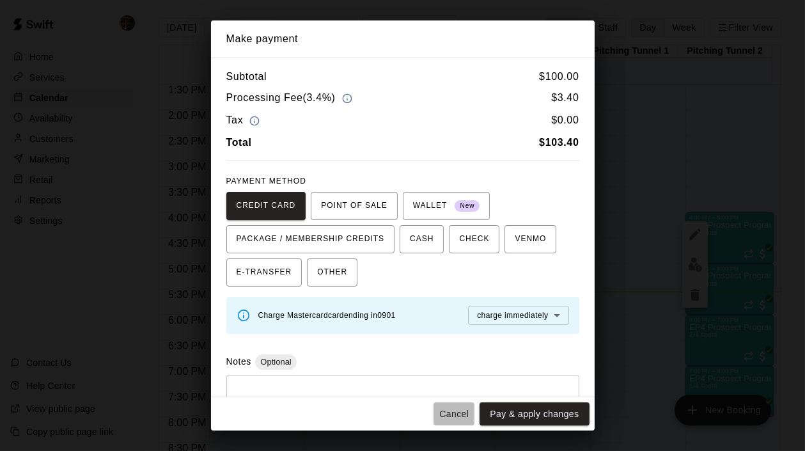
click at [461, 413] on button "Cancel" at bounding box center [454, 414] width 41 height 24
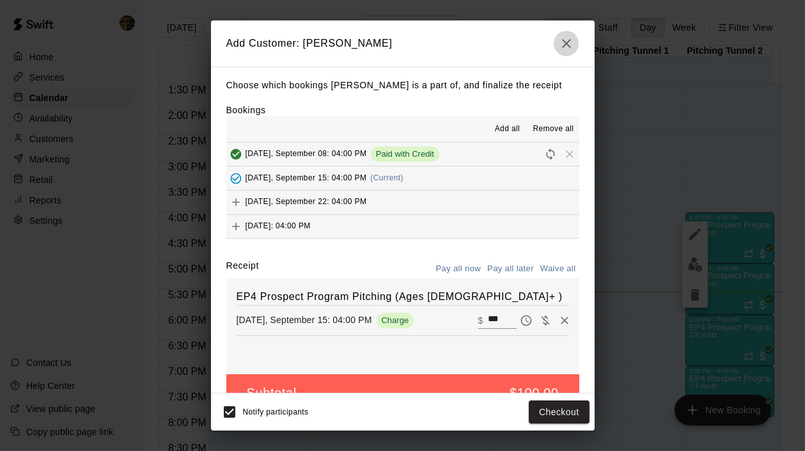
click at [572, 45] on icon "button" at bounding box center [566, 43] width 15 height 15
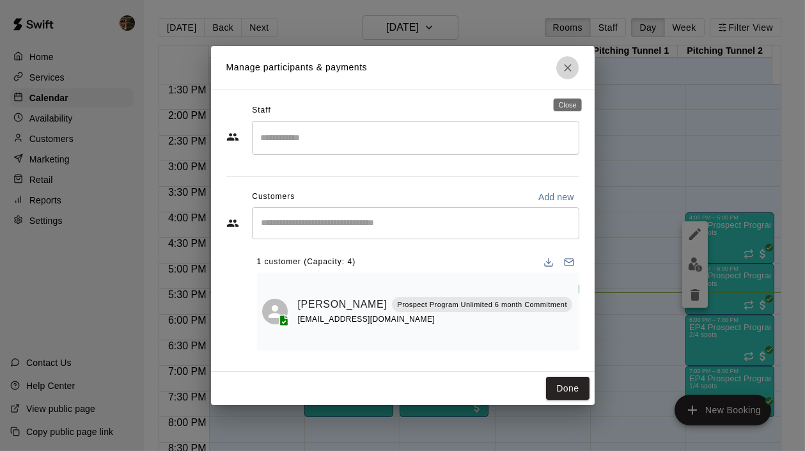
click at [565, 74] on icon "Close" at bounding box center [568, 67] width 13 height 13
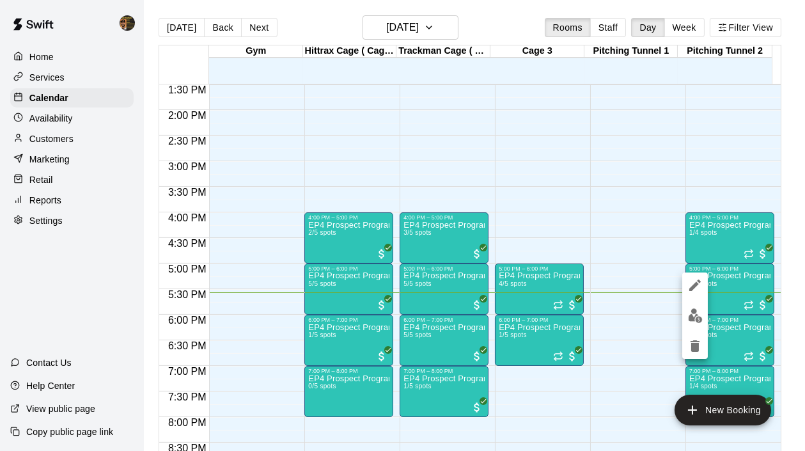
click at [324, 340] on div at bounding box center [402, 225] width 805 height 451
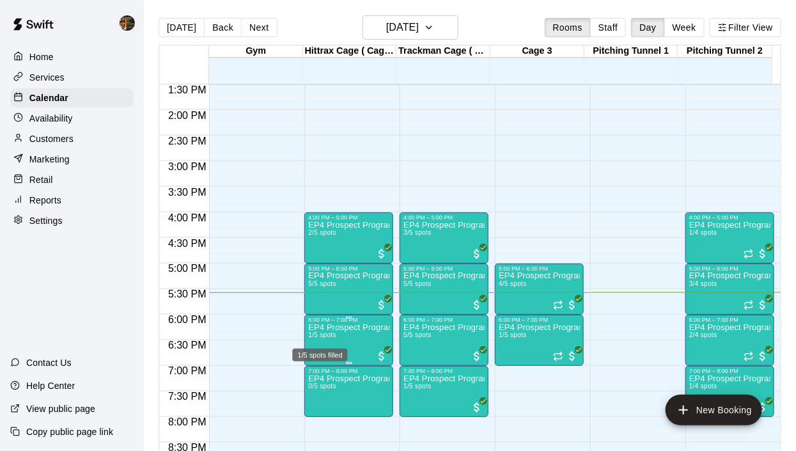
click at [322, 333] on span "1/5 spots" at bounding box center [322, 334] width 28 height 7
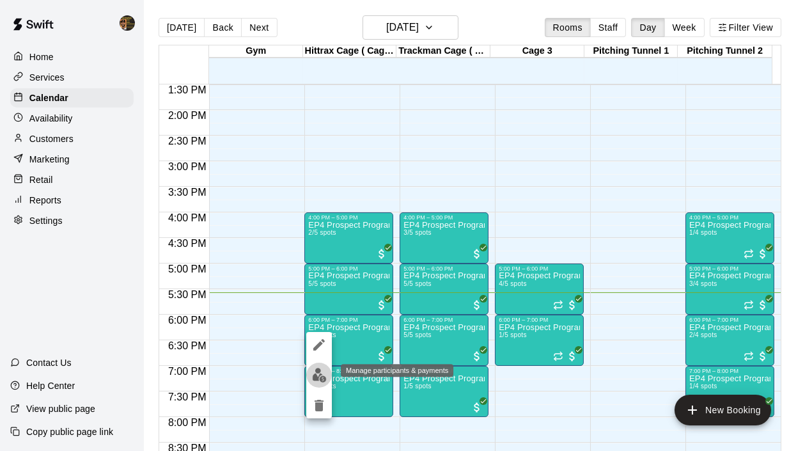
click at [317, 368] on img "edit" at bounding box center [319, 375] width 15 height 15
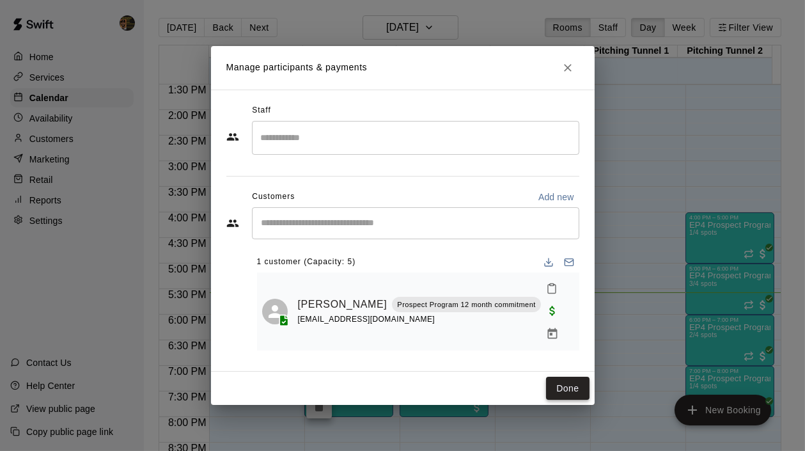
click at [564, 378] on button "Done" at bounding box center [567, 389] width 43 height 24
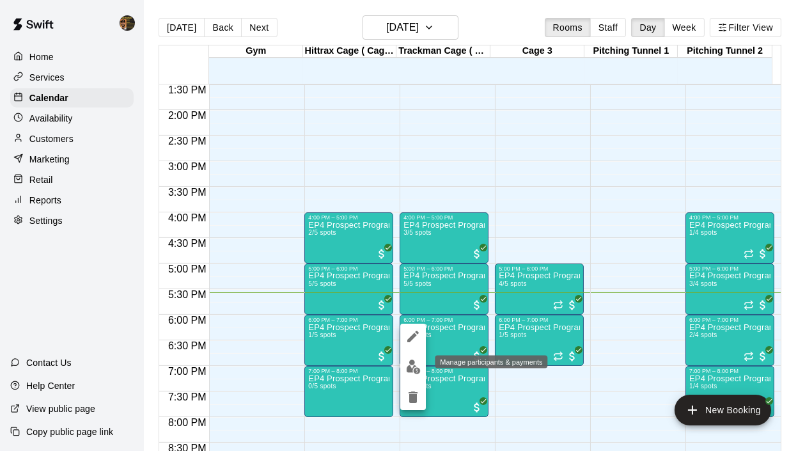
click at [411, 362] on img "edit" at bounding box center [413, 366] width 15 height 15
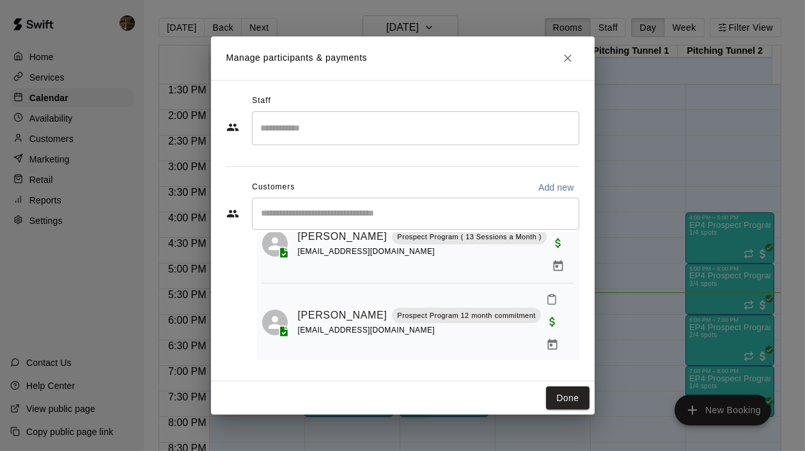
scroll to position [26, 0]
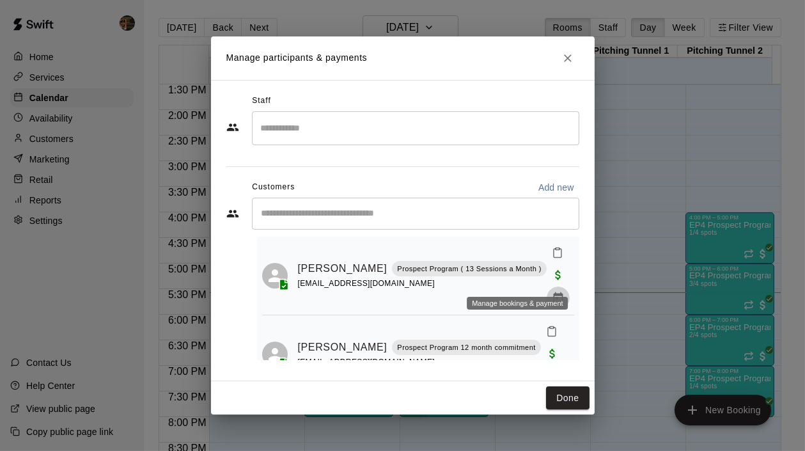
click at [553, 292] on icon "Manage bookings & payment" at bounding box center [558, 297] width 10 height 11
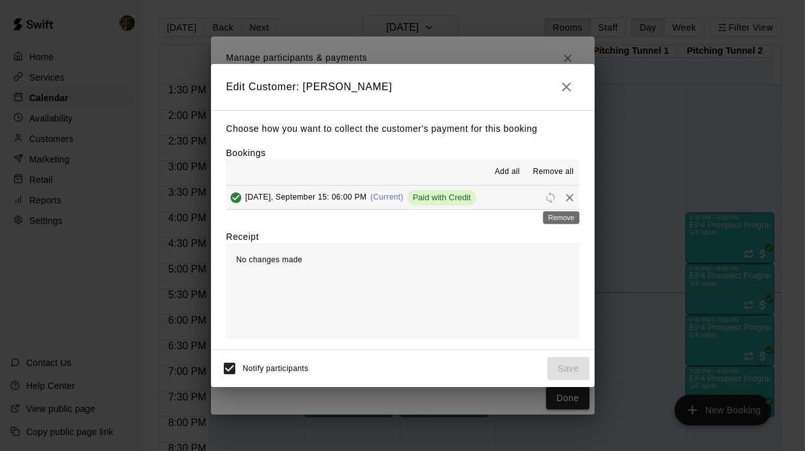
click at [564, 193] on icon "Remove" at bounding box center [570, 197] width 13 height 13
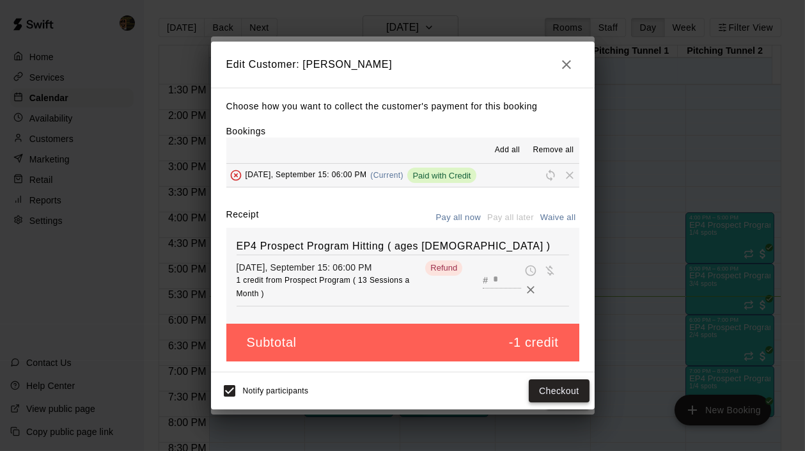
click at [560, 393] on button "Checkout" at bounding box center [559, 391] width 60 height 24
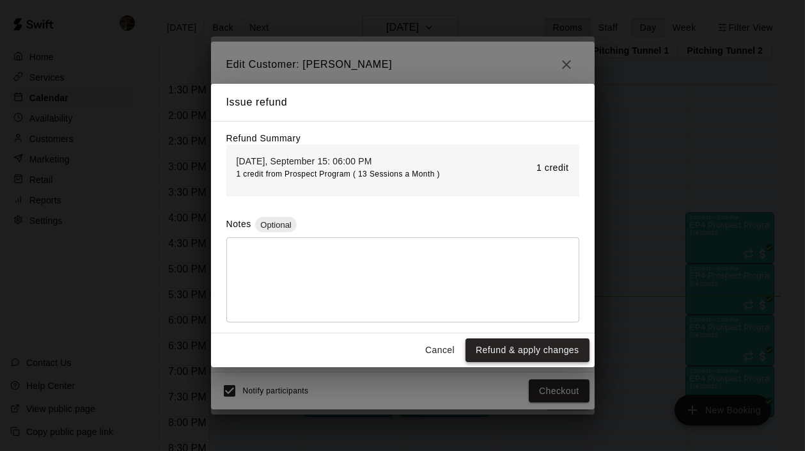
click at [522, 346] on button "Refund & apply changes" at bounding box center [527, 350] width 123 height 24
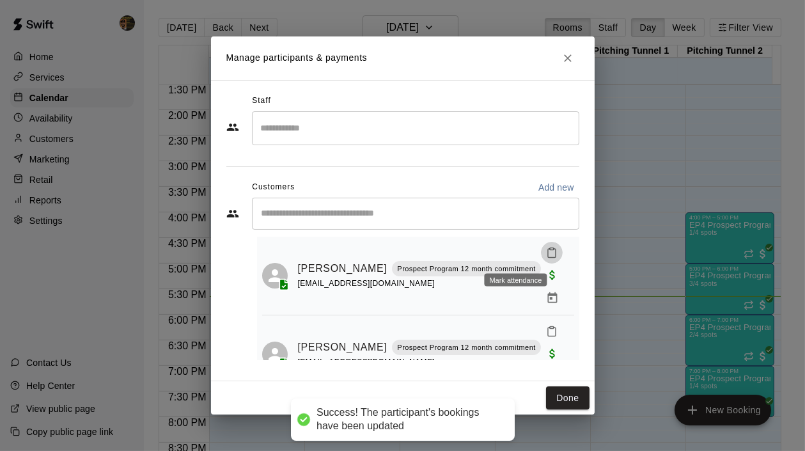
click at [546, 255] on icon "Mark attendance" at bounding box center [552, 253] width 12 height 12
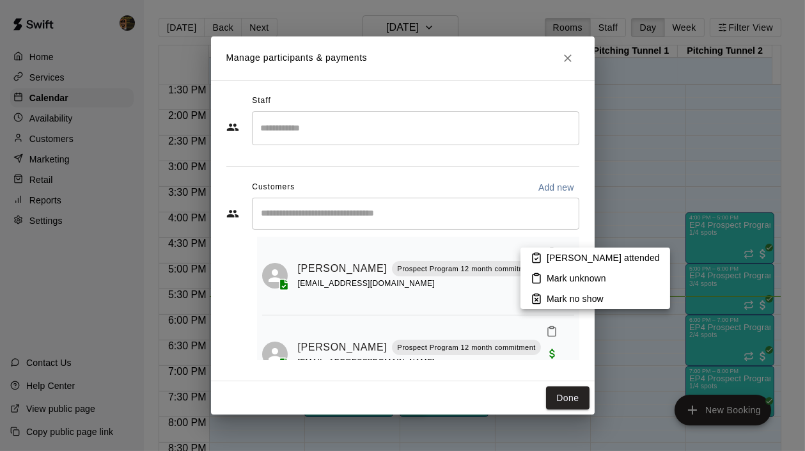
click at [546, 256] on li "Mark attended" at bounding box center [596, 258] width 150 height 20
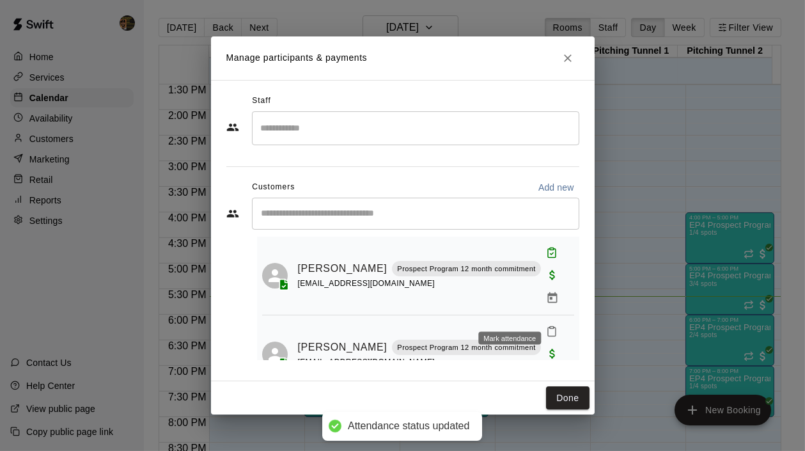
click at [541, 320] on button "Mark attendance" at bounding box center [552, 331] width 22 height 22
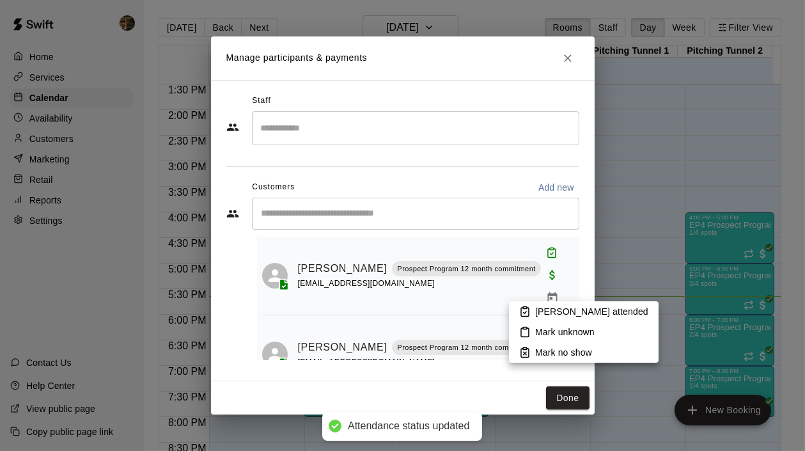
click at [530, 304] on li "Mark attended" at bounding box center [584, 311] width 150 height 20
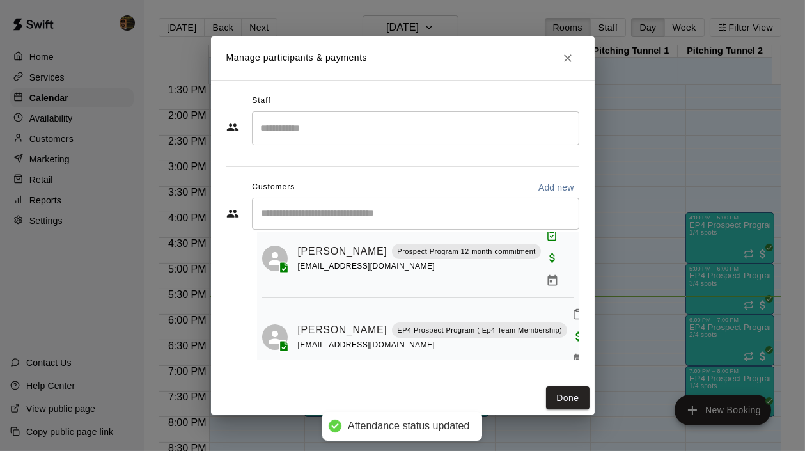
scroll to position [125, 0]
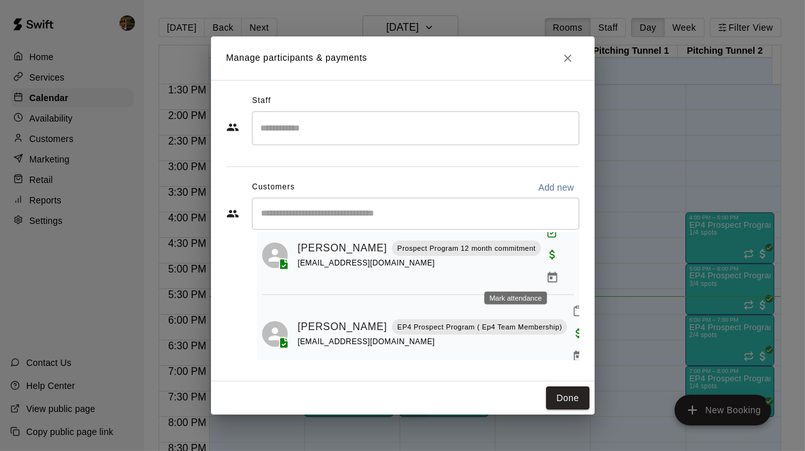
click at [572, 305] on icon "Mark attendance" at bounding box center [578, 311] width 12 height 12
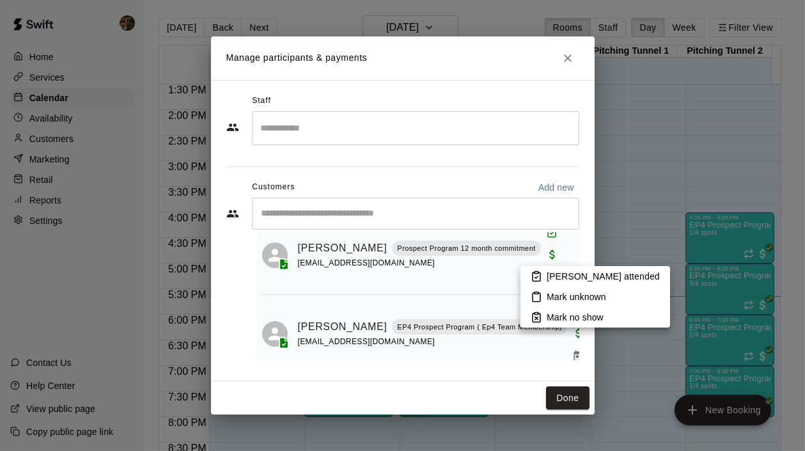
click at [558, 283] on li "Mark attended" at bounding box center [596, 276] width 150 height 20
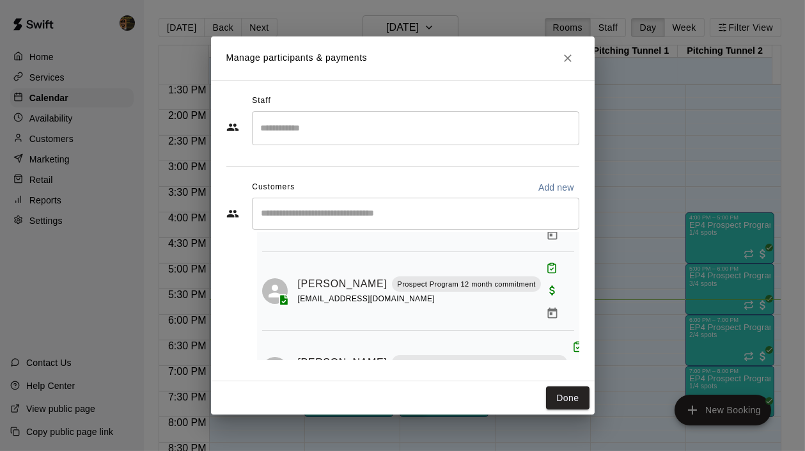
scroll to position [142, 0]
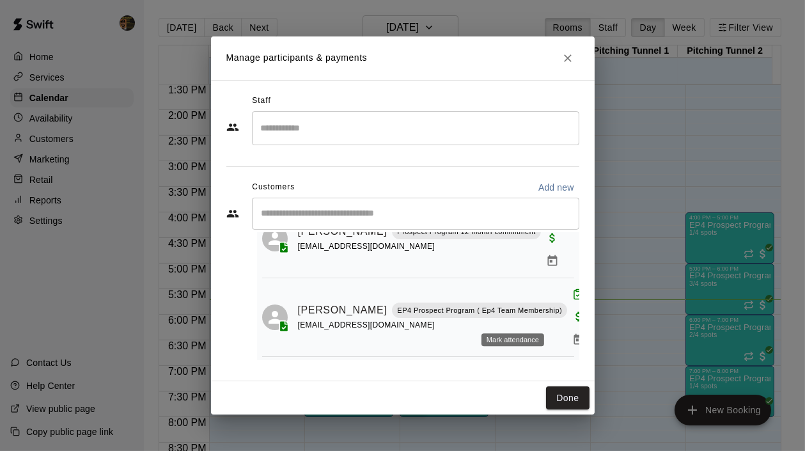
click at [546, 367] on icon "Mark attendance" at bounding box center [552, 373] width 12 height 12
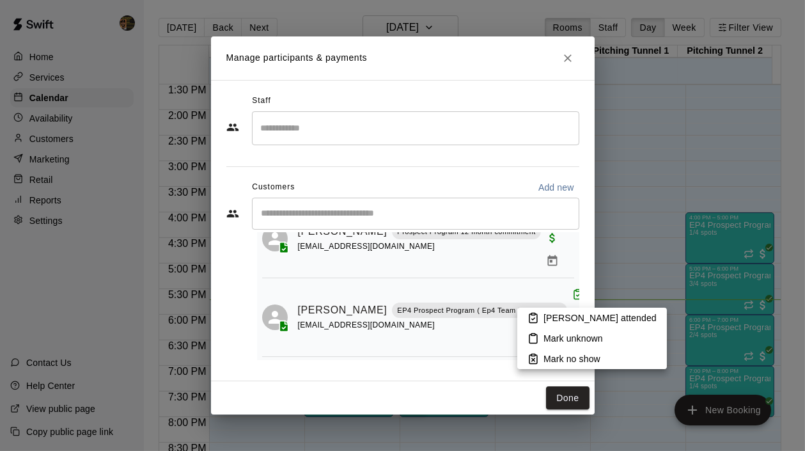
click at [562, 316] on p "Mark attended" at bounding box center [600, 318] width 113 height 13
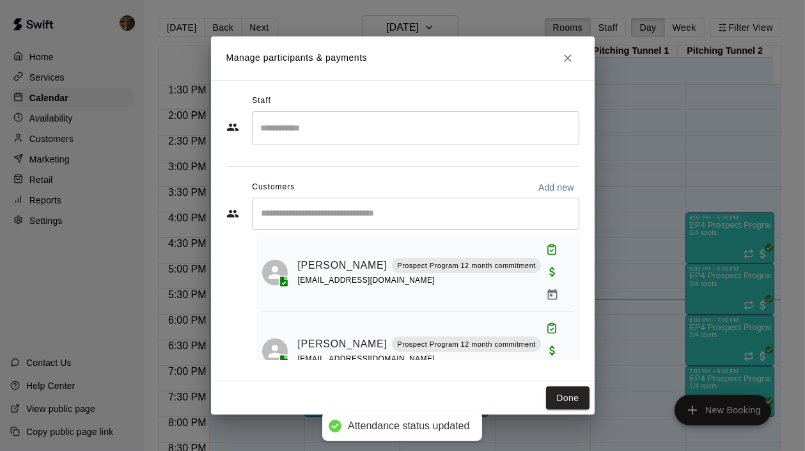
scroll to position [0, 0]
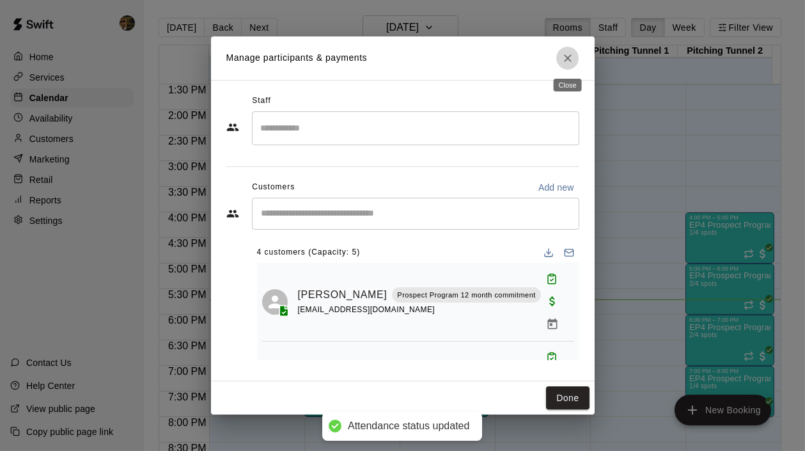
click at [567, 59] on icon "Close" at bounding box center [568, 58] width 13 height 13
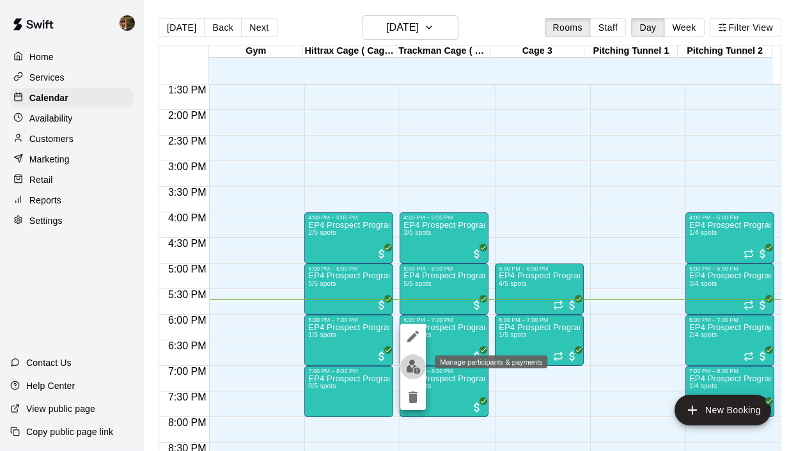
click at [411, 374] on button "edit" at bounding box center [413, 366] width 26 height 25
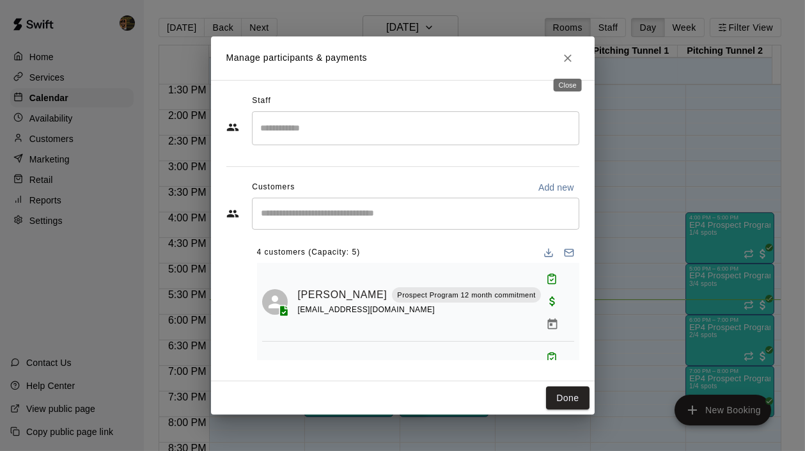
click at [563, 53] on icon "Close" at bounding box center [568, 58] width 13 height 13
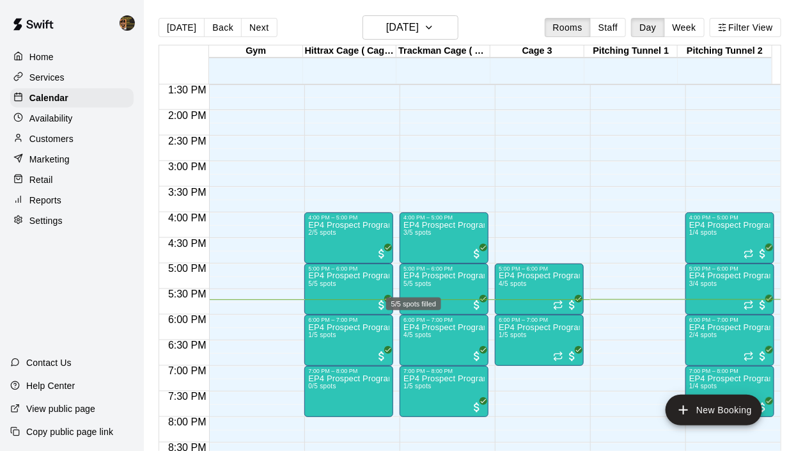
click at [417, 298] on div "5/5 spots filled" at bounding box center [413, 303] width 55 height 13
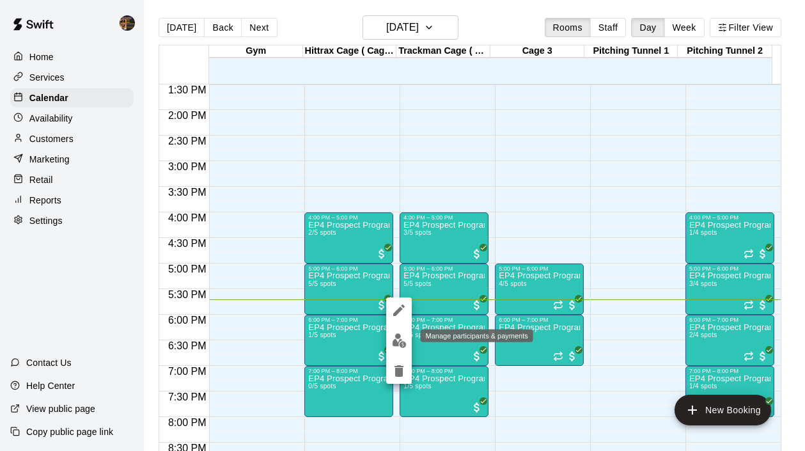
click at [399, 338] on img "edit" at bounding box center [399, 340] width 15 height 15
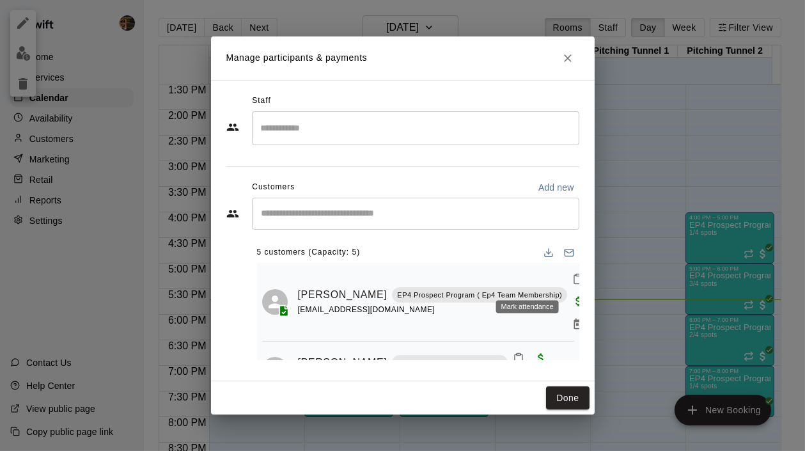
click at [572, 278] on icon "Mark attendance" at bounding box center [578, 279] width 12 height 12
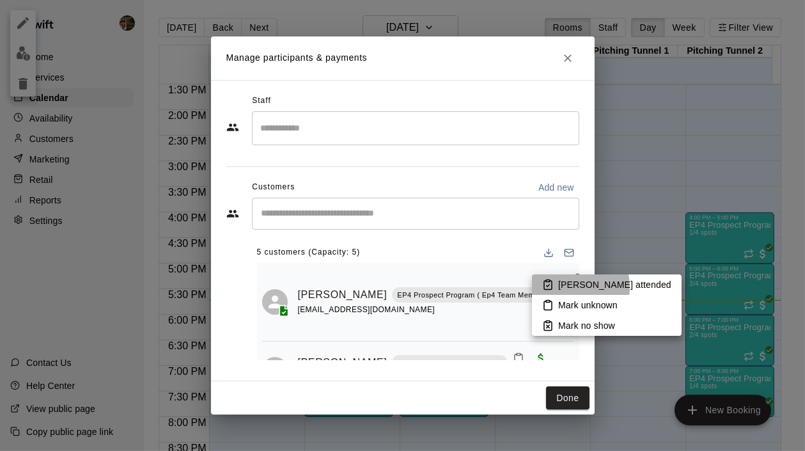
click at [561, 287] on p "Mark attended" at bounding box center [614, 284] width 113 height 13
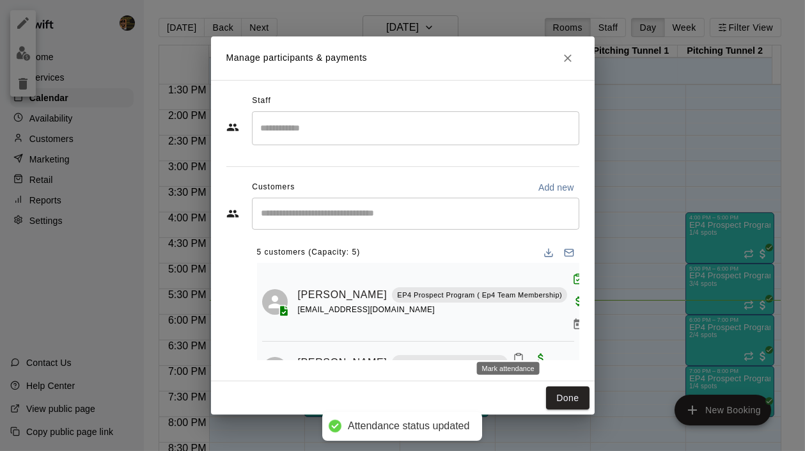
click at [517, 353] on rect "Mark attendance" at bounding box center [519, 354] width 4 height 2
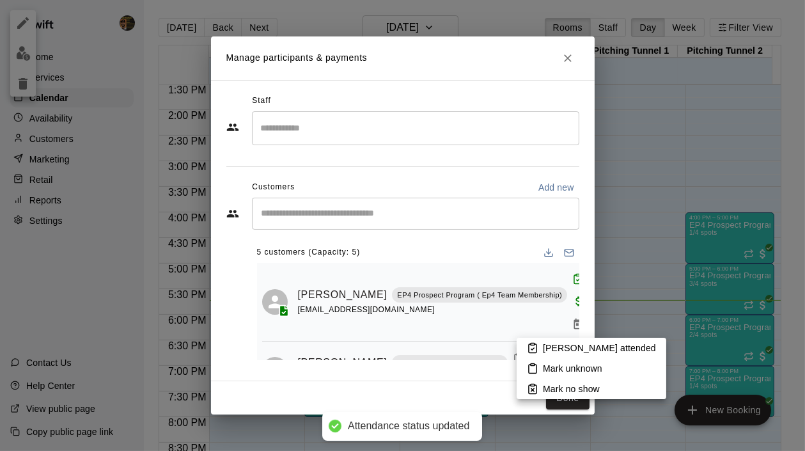
click at [562, 349] on p "Mark attended" at bounding box center [599, 348] width 113 height 13
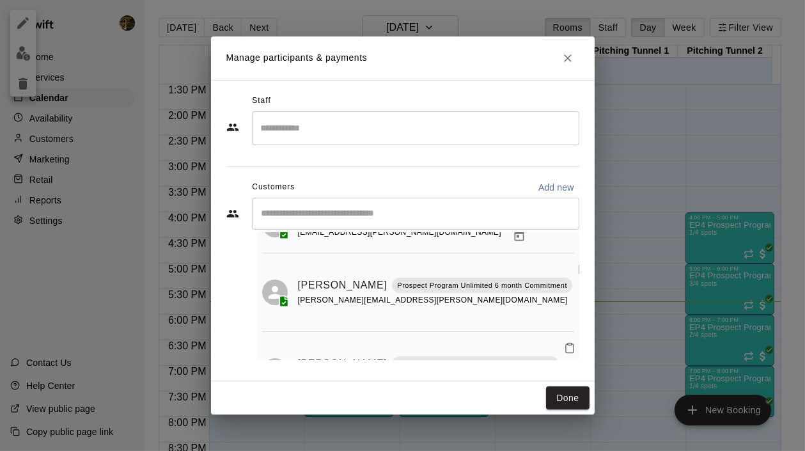
scroll to position [205, 0]
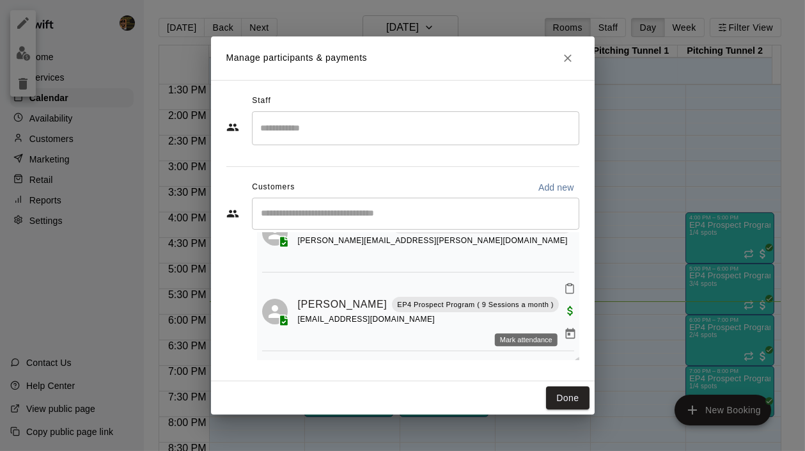
click at [572, 356] on button "Mark attendance" at bounding box center [583, 367] width 22 height 22
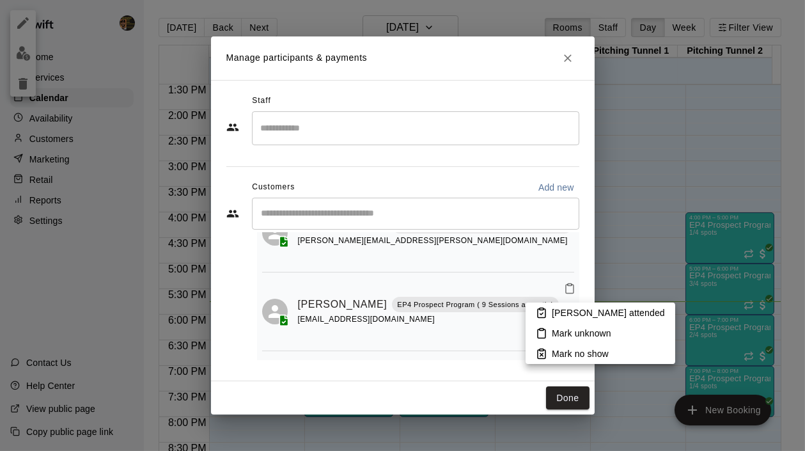
click at [557, 313] on p "Mark attended" at bounding box center [608, 312] width 113 height 13
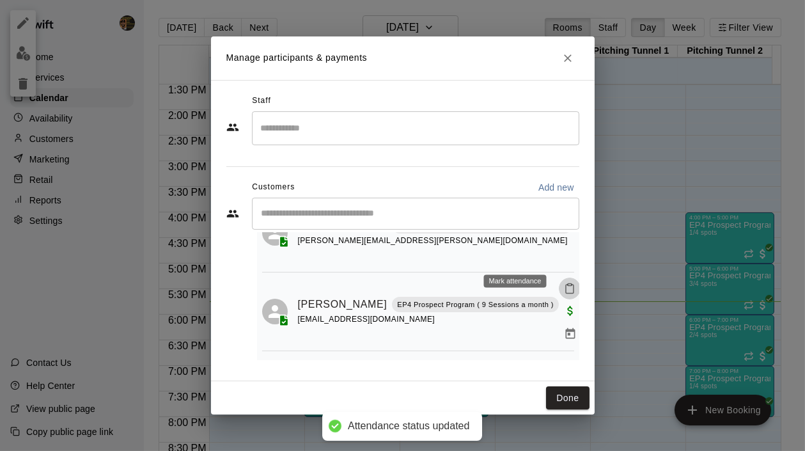
click at [564, 283] on icon "Mark attendance" at bounding box center [570, 289] width 12 height 12
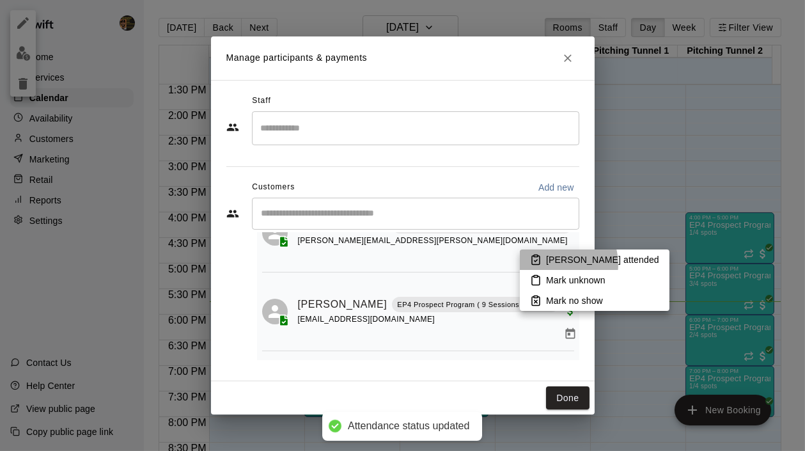
click at [556, 264] on p "Mark attended" at bounding box center [602, 259] width 113 height 13
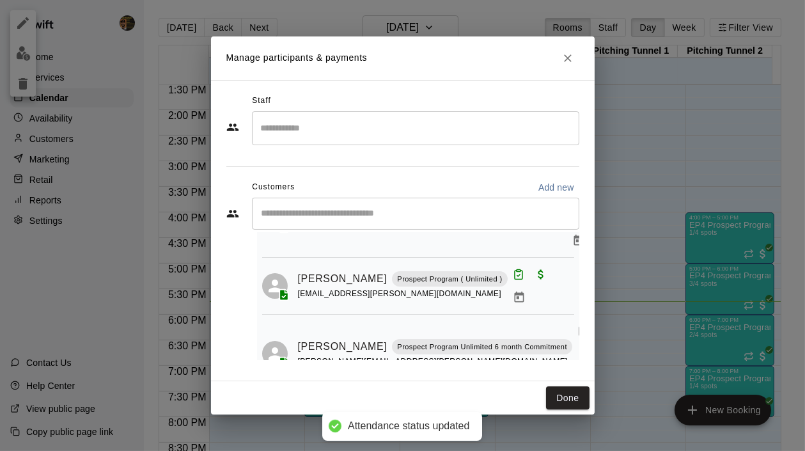
scroll to position [80, 0]
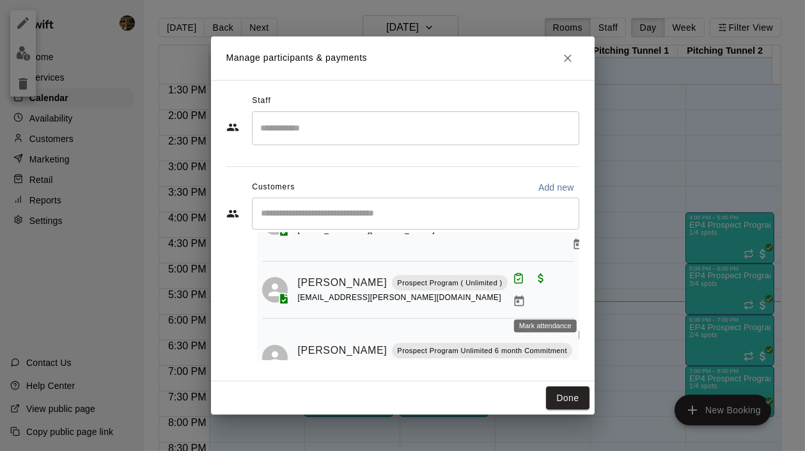
click at [572, 324] on button "Mark attendance" at bounding box center [583, 335] width 22 height 22
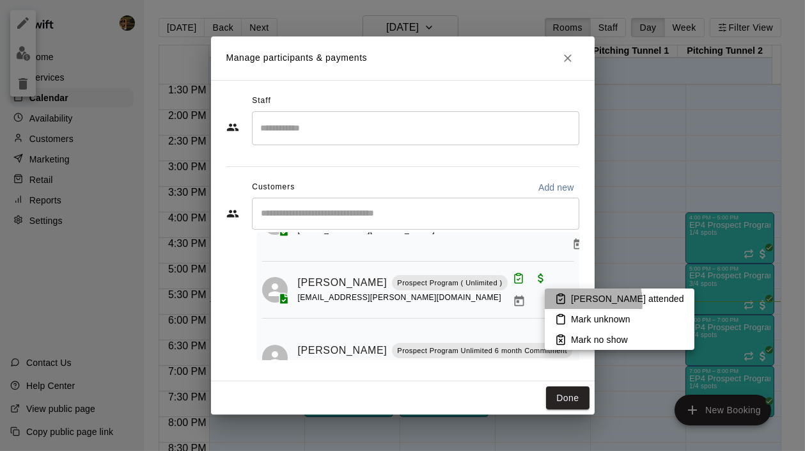
click at [572, 303] on p "Mark attended" at bounding box center [627, 298] width 113 height 13
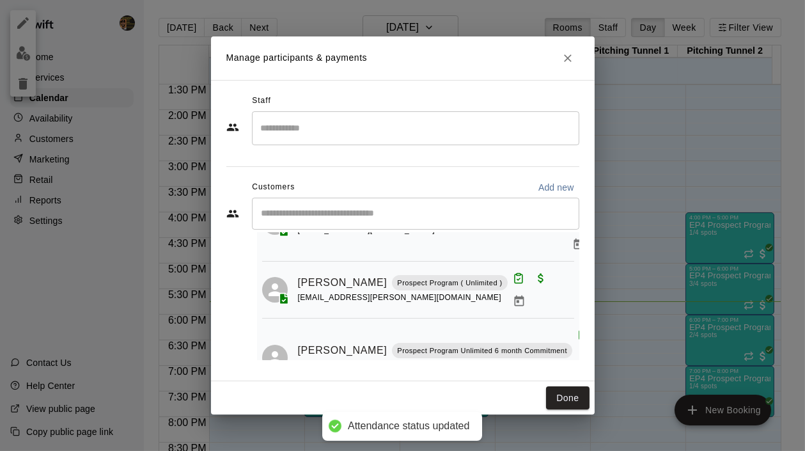
scroll to position [0, 0]
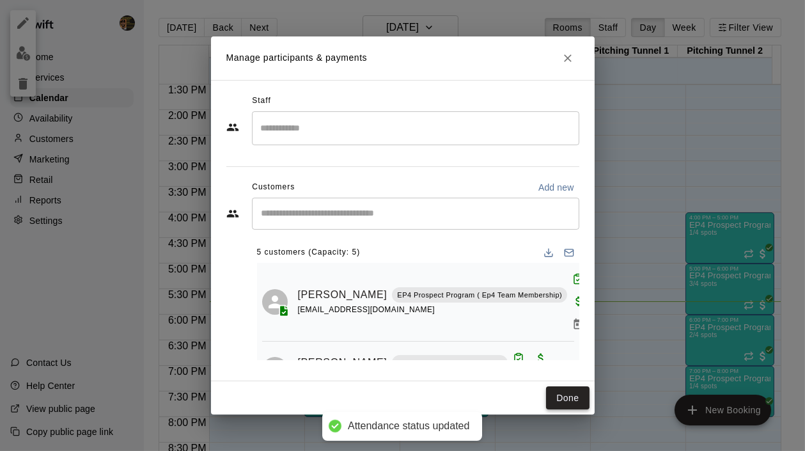
click at [569, 400] on button "Done" at bounding box center [567, 398] width 43 height 24
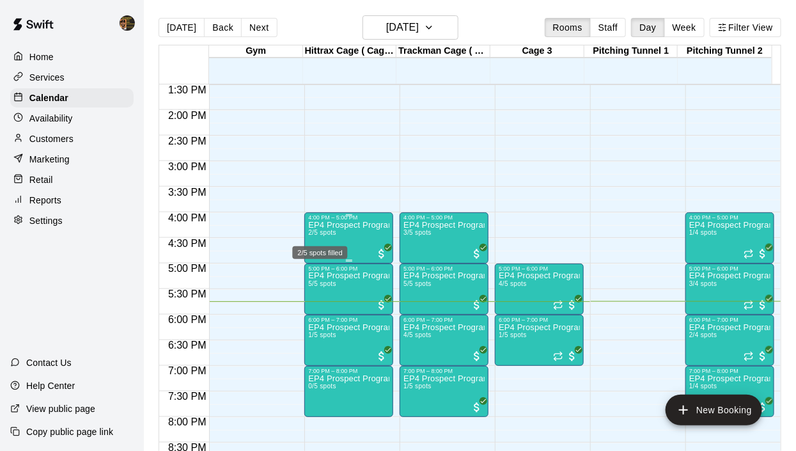
click at [332, 230] on span "2/5 spots" at bounding box center [322, 232] width 28 height 7
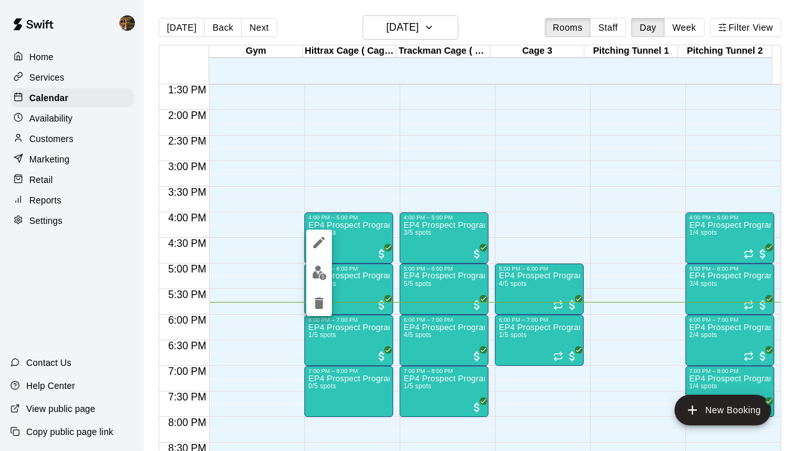
click at [450, 235] on div at bounding box center [402, 225] width 805 height 451
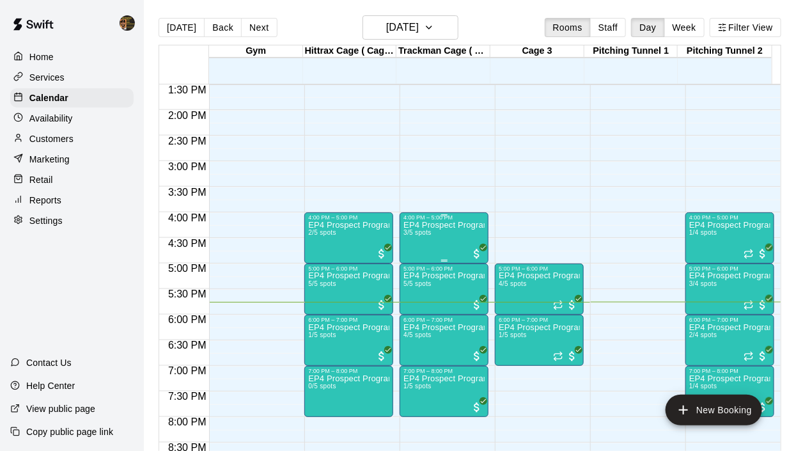
click at [441, 246] on div "EP4 Prospect Program Hitting ( ages 13-15 ) 3/5 spots" at bounding box center [444, 446] width 81 height 451
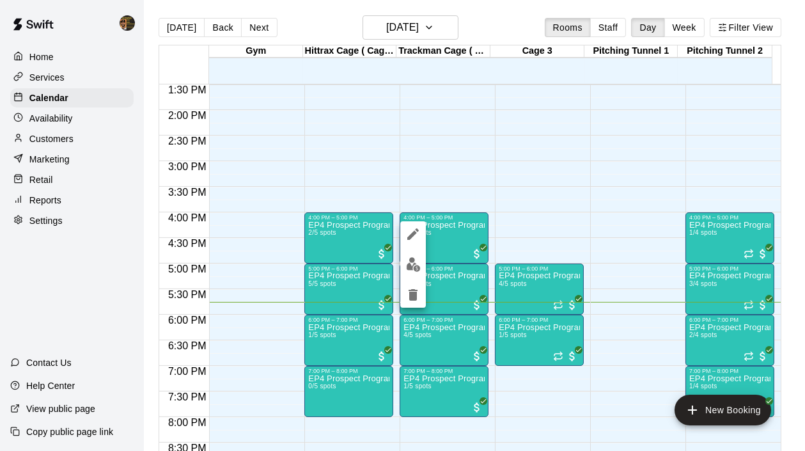
click at [413, 260] on img "edit" at bounding box center [413, 264] width 15 height 15
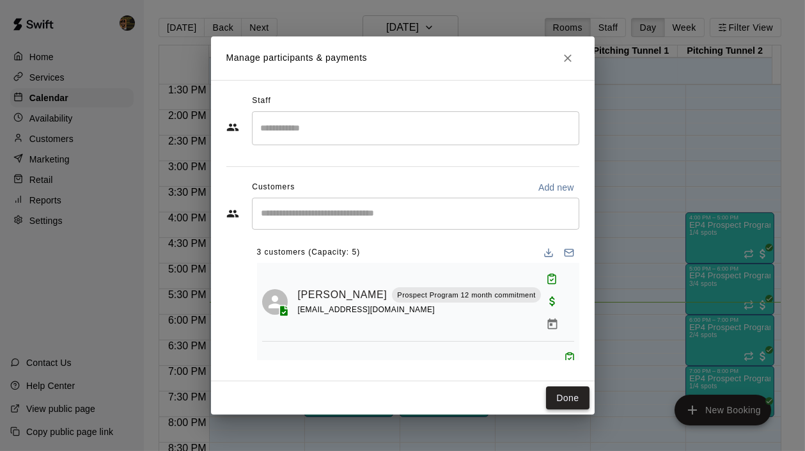
click at [568, 402] on button "Done" at bounding box center [567, 398] width 43 height 24
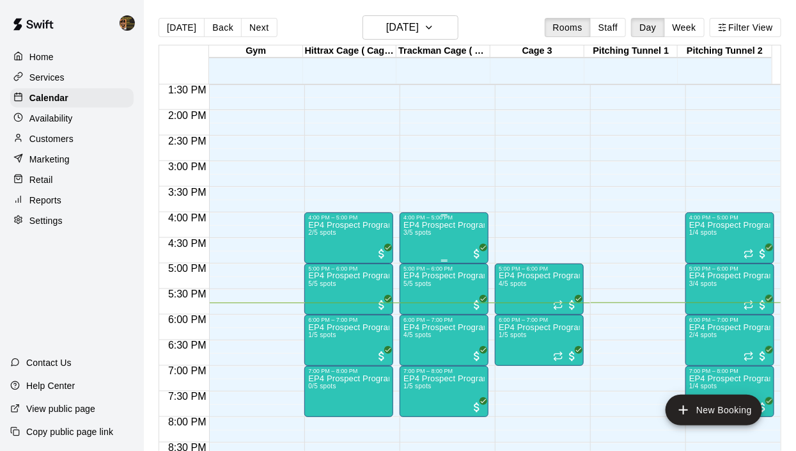
click at [434, 248] on div "EP4 Prospect Program Hitting ( ages 13-15 ) 3/5 spots" at bounding box center [444, 446] width 81 height 451
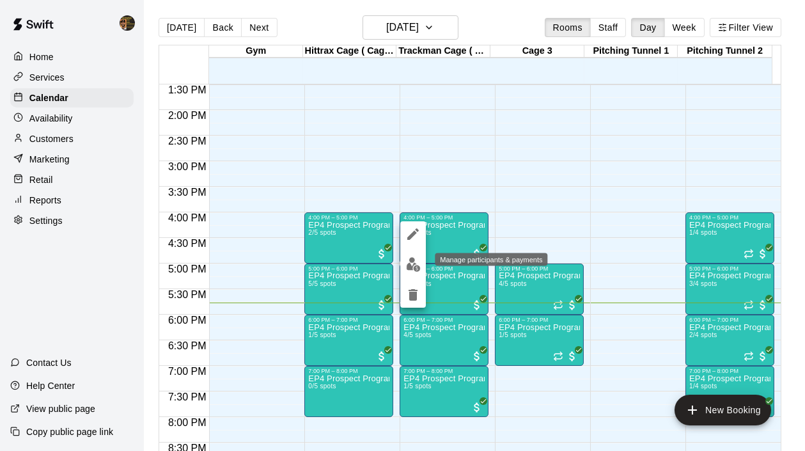
click at [407, 258] on img "edit" at bounding box center [413, 264] width 15 height 15
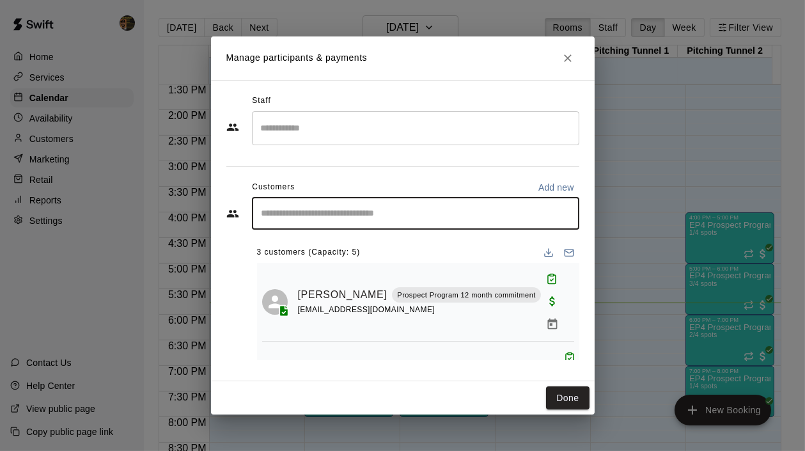
click at [349, 216] on input "Start typing to search customers..." at bounding box center [416, 213] width 316 height 13
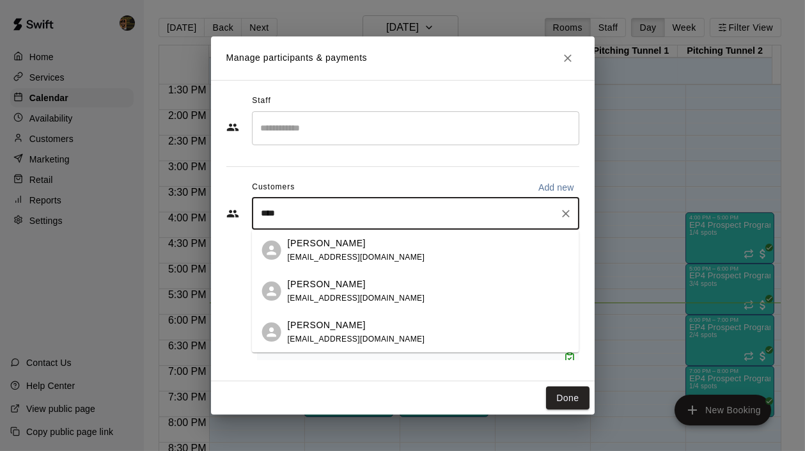
type input "*****"
click at [337, 253] on span "bskenderis@outlook.com" at bounding box center [357, 257] width 138 height 9
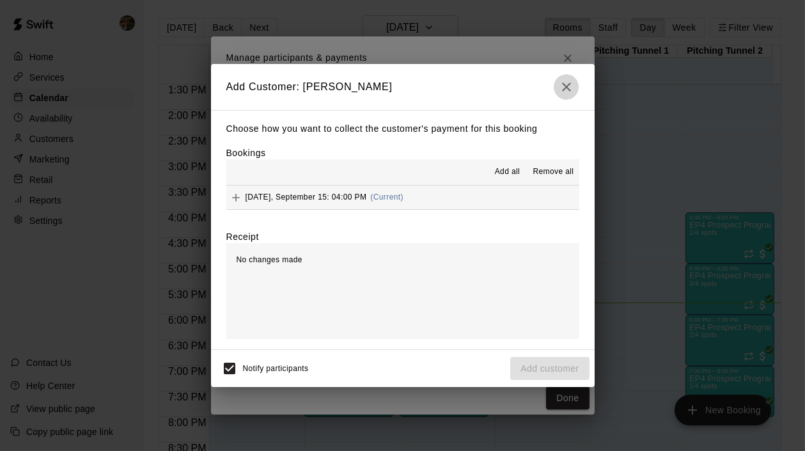
click at [565, 79] on icon "button" at bounding box center [566, 86] width 15 height 15
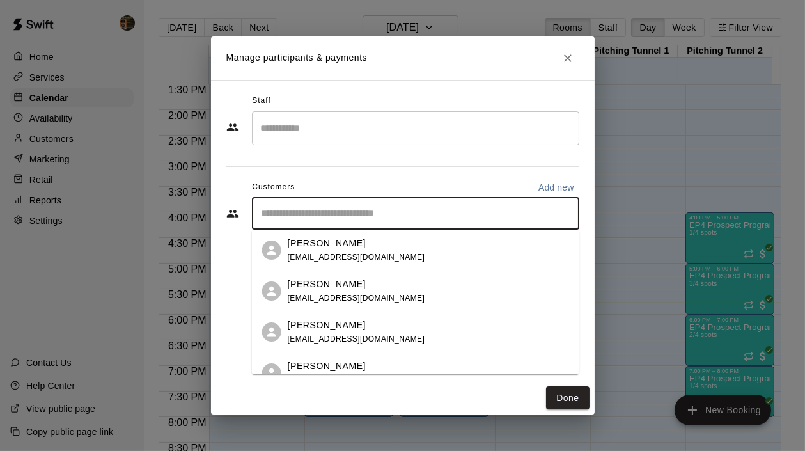
click at [394, 217] on input "Start typing to search customers..." at bounding box center [416, 213] width 316 height 13
type input "*"
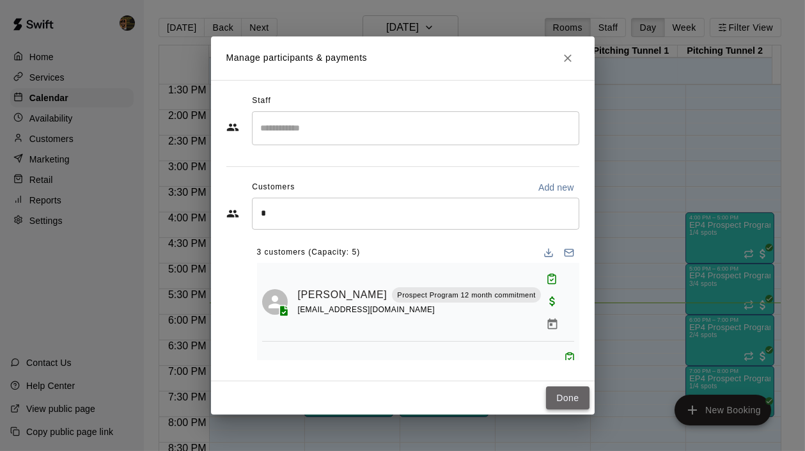
click at [573, 400] on button "Done" at bounding box center [567, 398] width 43 height 24
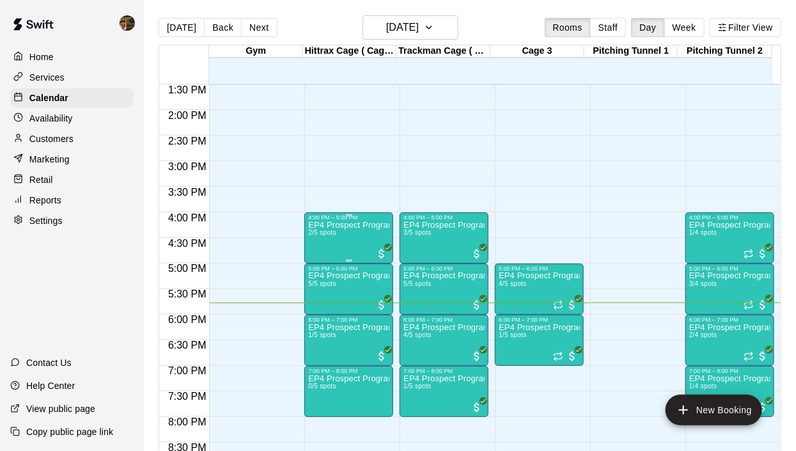
click at [349, 235] on div "EP4 Prospect Program Hitting ( 16u+ Slot ) 2/5 spots" at bounding box center [348, 446] width 81 height 451
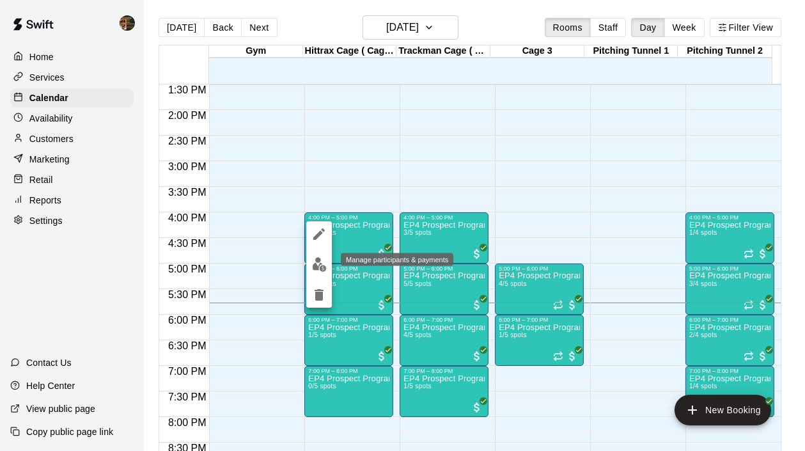
click at [317, 264] on img "edit" at bounding box center [319, 264] width 15 height 15
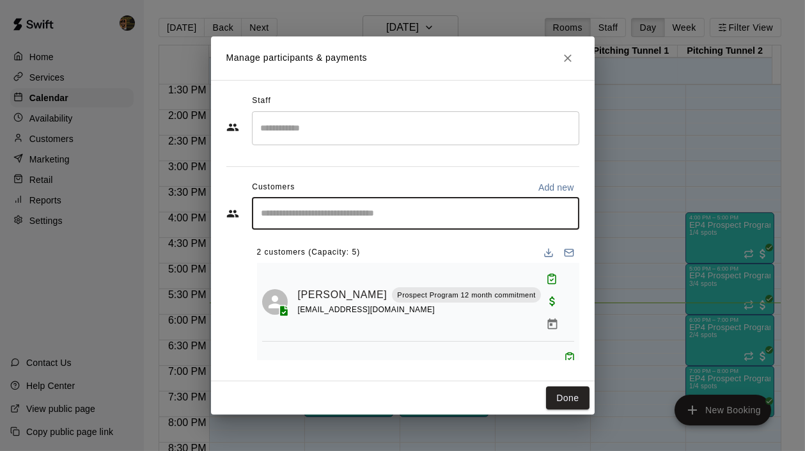
click at [315, 215] on input "Start typing to search customers..." at bounding box center [416, 213] width 316 height 13
type input "****"
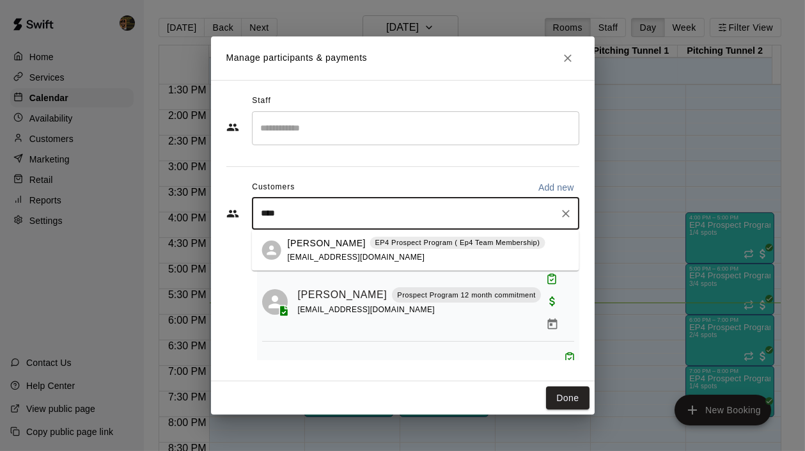
click at [319, 246] on p "Enrique Diaz" at bounding box center [327, 243] width 78 height 13
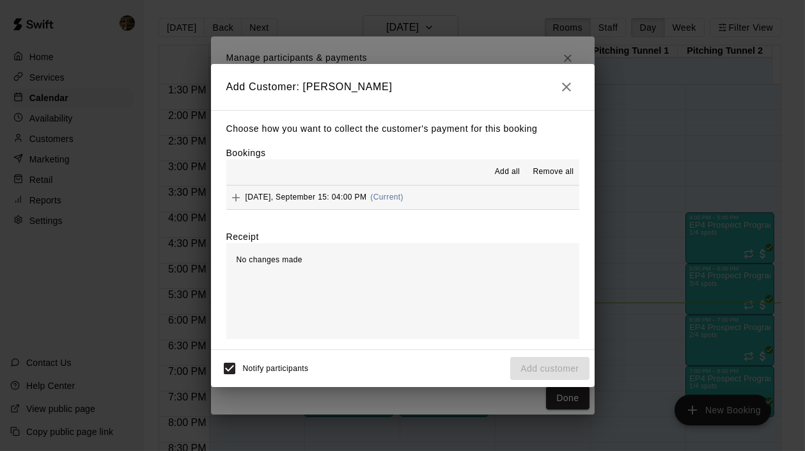
click at [235, 188] on button "Add" at bounding box center [235, 197] width 19 height 19
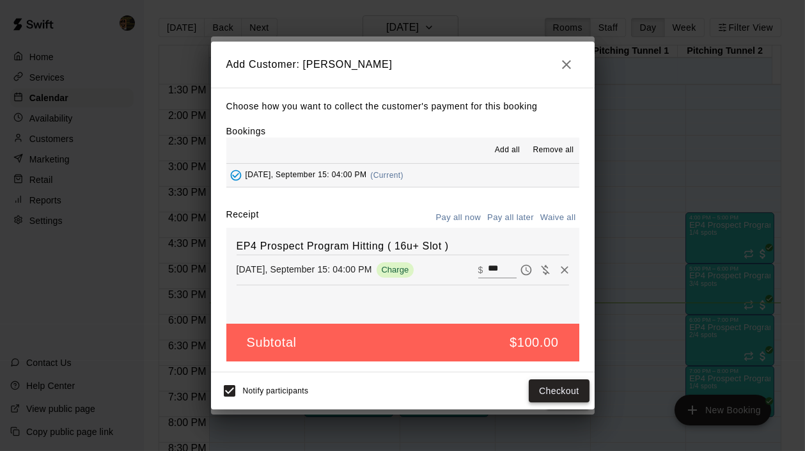
click at [552, 393] on button "Checkout" at bounding box center [559, 391] width 60 height 24
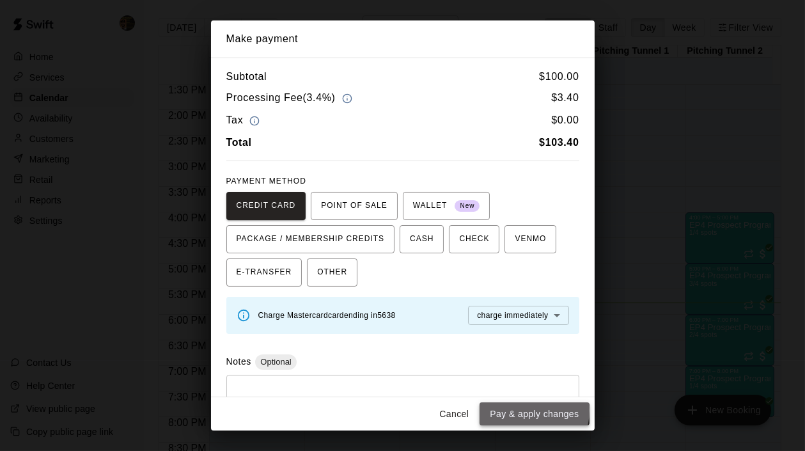
click at [525, 411] on button "Pay & apply changes" at bounding box center [534, 414] width 109 height 24
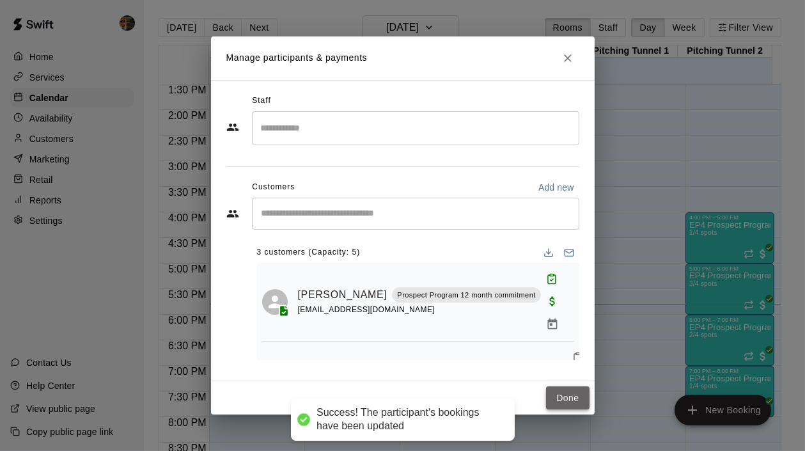
click at [556, 390] on button "Done" at bounding box center [567, 398] width 43 height 24
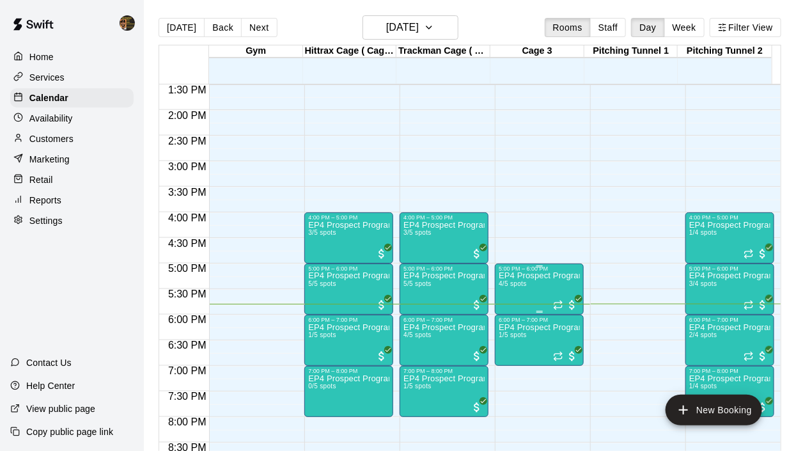
click at [528, 276] on p "EP4 Prospect Program ages 11-12" at bounding box center [539, 276] width 81 height 0
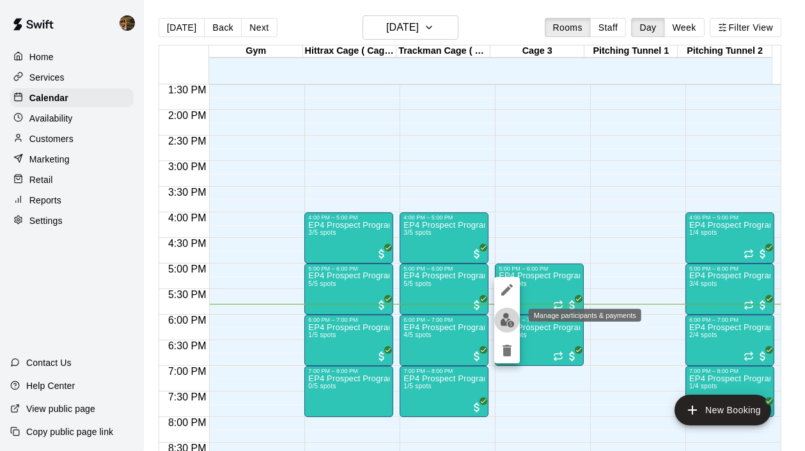
click at [507, 322] on img "edit" at bounding box center [507, 320] width 15 height 15
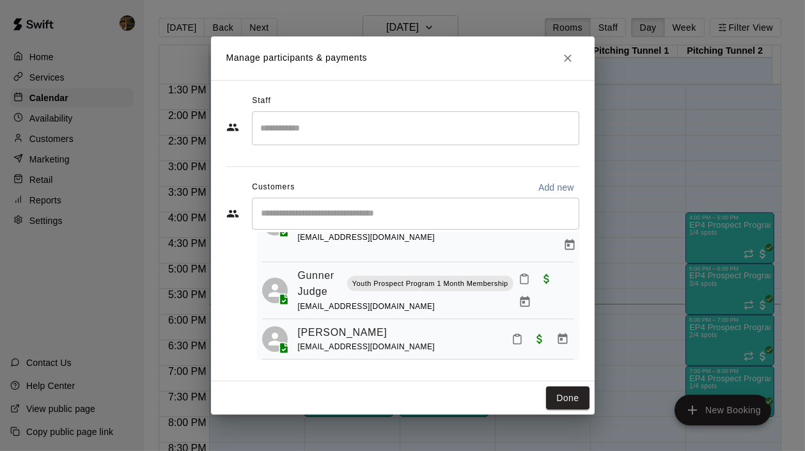
scroll to position [103, 0]
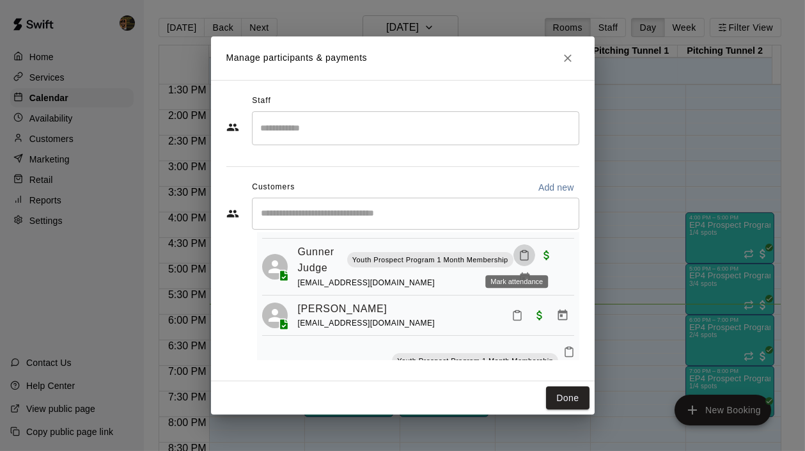
click at [519, 255] on icon "Mark attendance" at bounding box center [525, 255] width 12 height 12
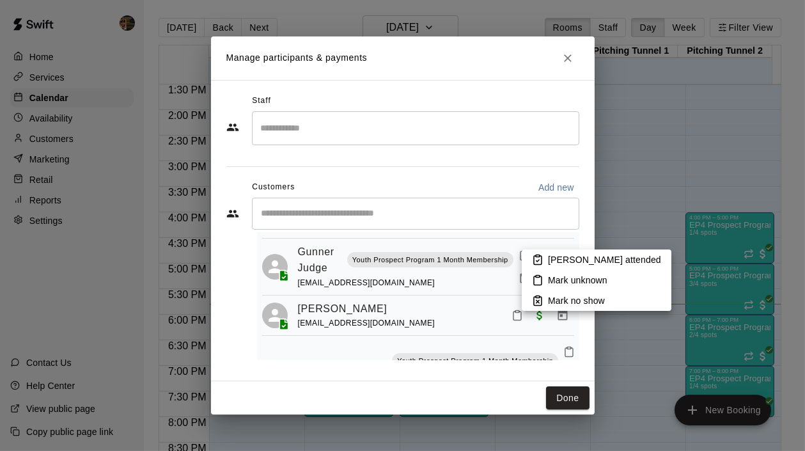
click at [576, 260] on p "Mark attended" at bounding box center [604, 259] width 113 height 13
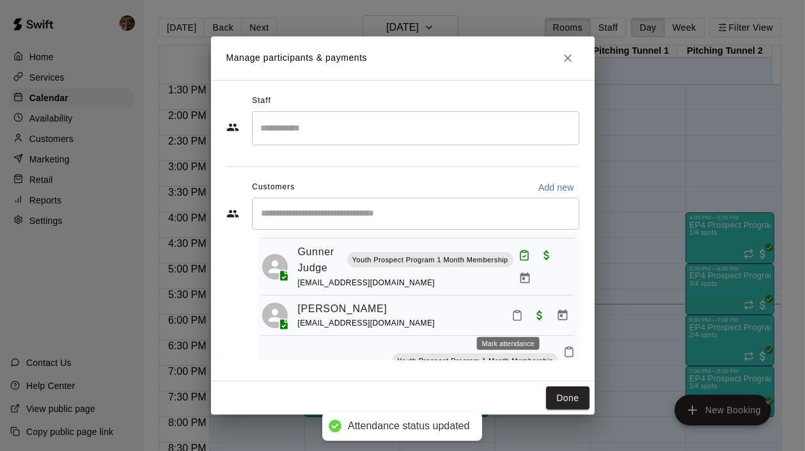
click at [512, 317] on icon "Mark attendance" at bounding box center [518, 316] width 12 height 12
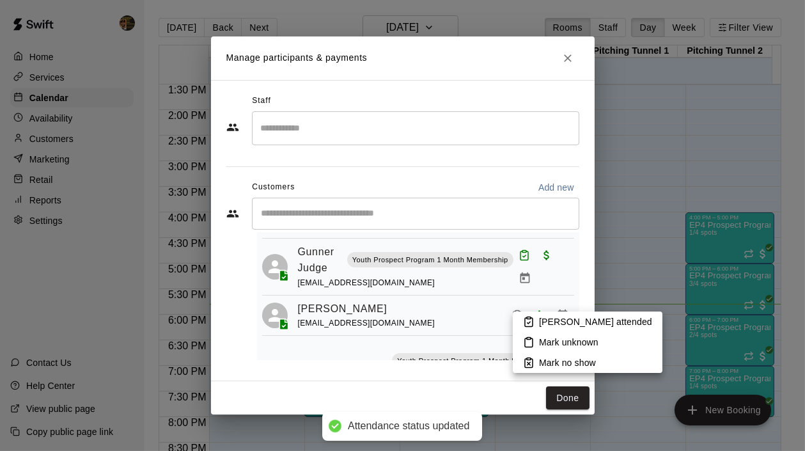
click at [560, 315] on p "Mark attended" at bounding box center [595, 321] width 113 height 13
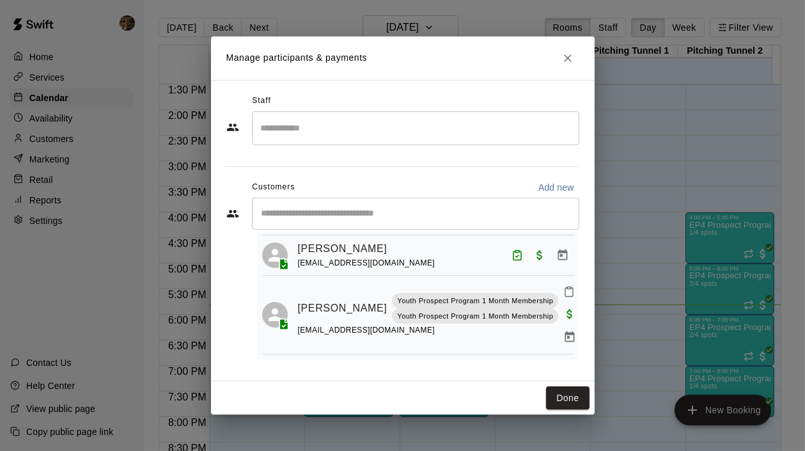
scroll to position [0, 0]
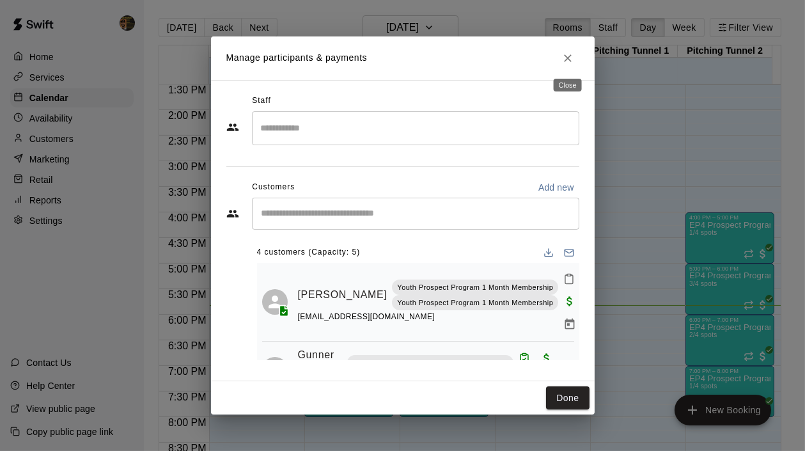
click at [569, 58] on icon "Close" at bounding box center [568, 58] width 8 height 8
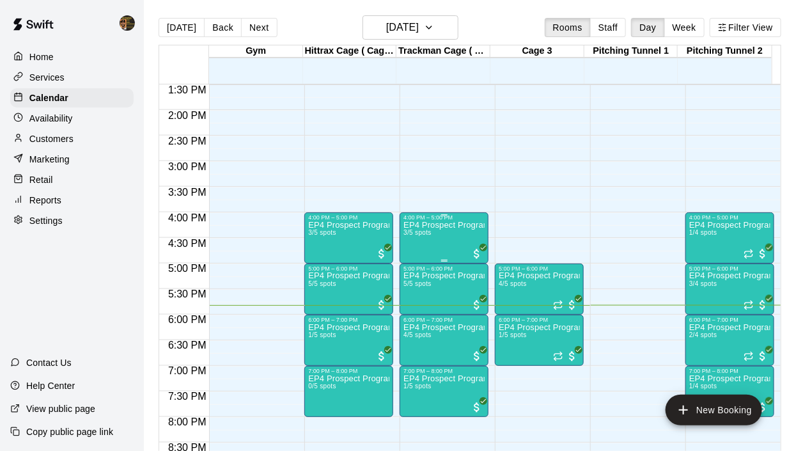
click at [434, 243] on div "EP4 Prospect Program Hitting ( ages 13-15 ) 3/5 spots" at bounding box center [444, 446] width 81 height 451
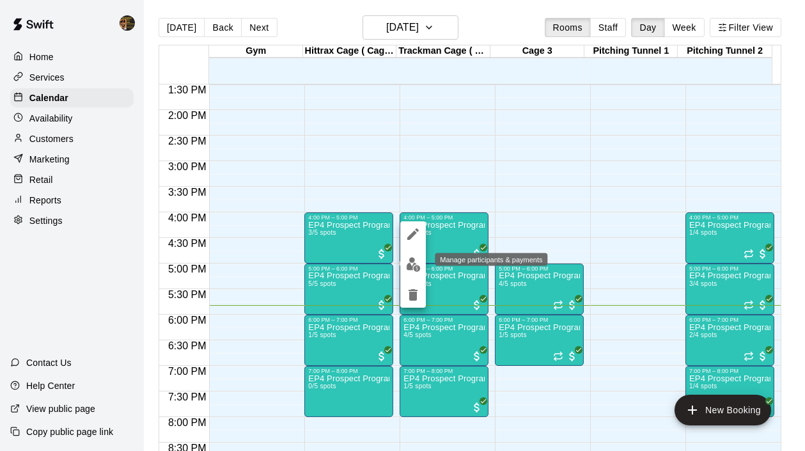
click at [409, 263] on img "edit" at bounding box center [413, 264] width 15 height 15
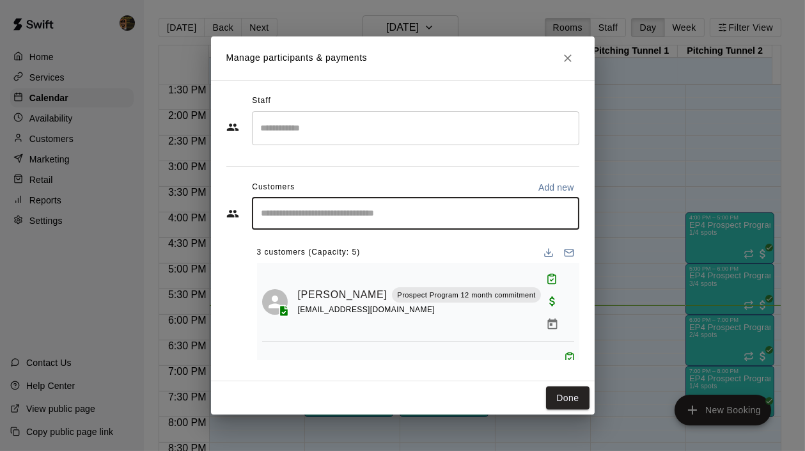
click at [349, 209] on input "Start typing to search customers..." at bounding box center [416, 213] width 316 height 13
type input "****"
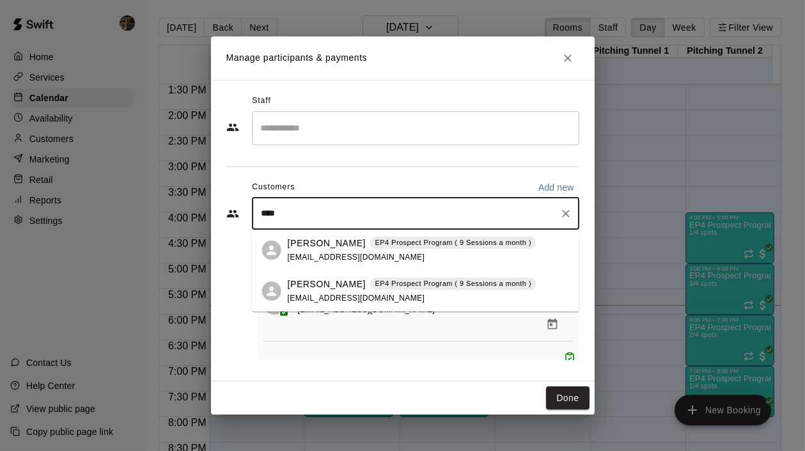
click at [333, 289] on p "Nesha Jovic" at bounding box center [327, 284] width 78 height 13
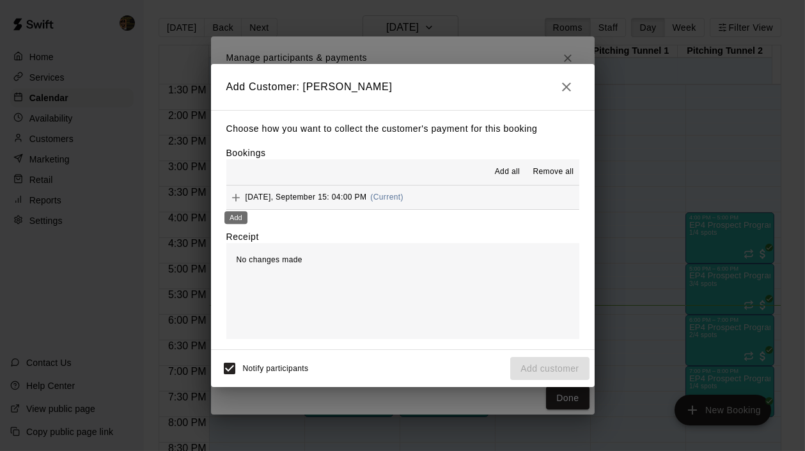
click at [230, 197] on icon "Add" at bounding box center [236, 197] width 13 height 13
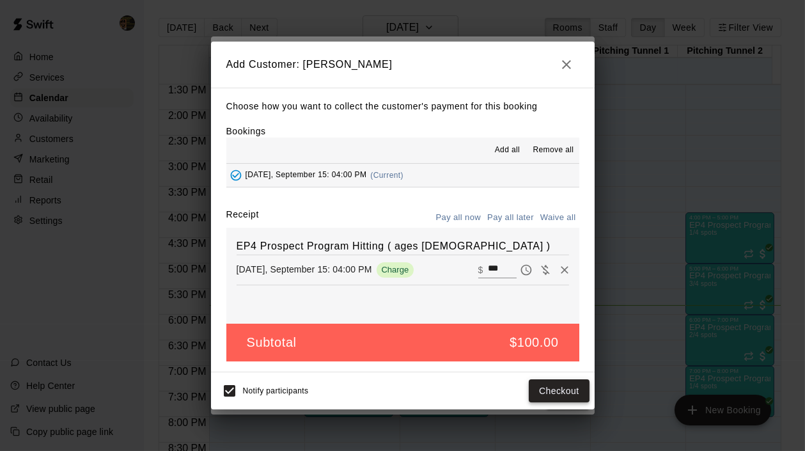
click at [555, 391] on button "Checkout" at bounding box center [559, 391] width 60 height 24
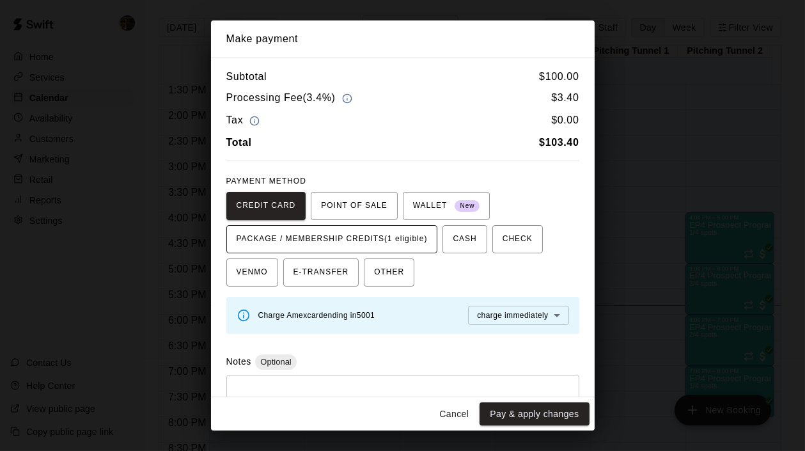
click at [381, 233] on span "PACKAGE / MEMBERSHIP CREDITS (1 eligible)" at bounding box center [332, 239] width 191 height 20
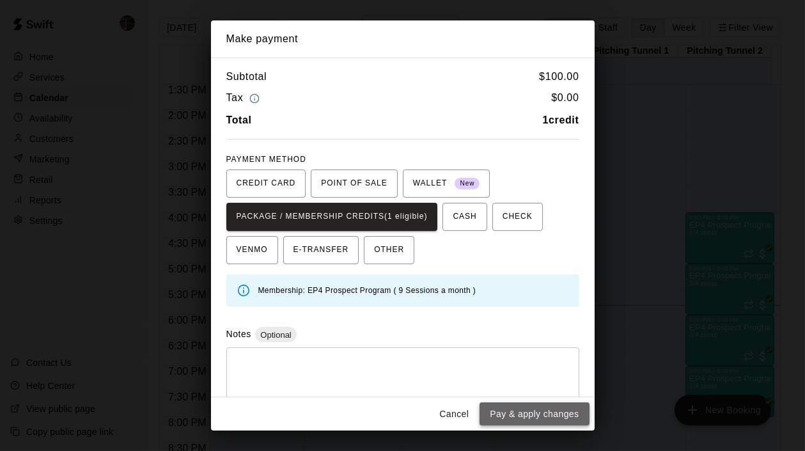
click at [538, 406] on button "Pay & apply changes" at bounding box center [534, 414] width 109 height 24
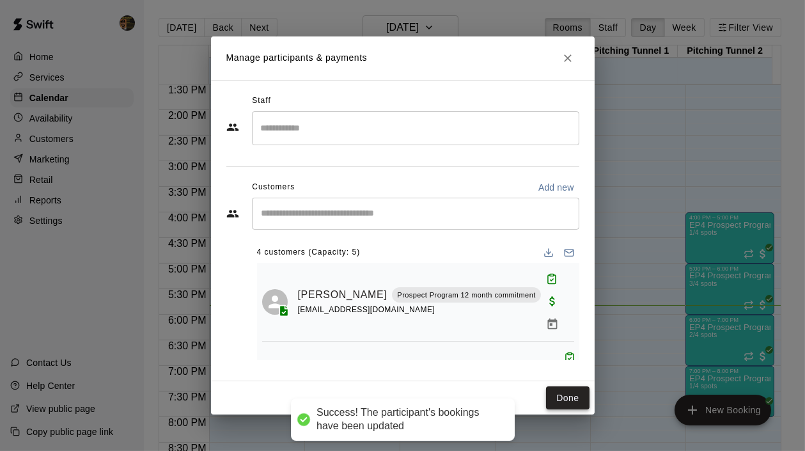
click at [569, 397] on button "Done" at bounding box center [567, 398] width 43 height 24
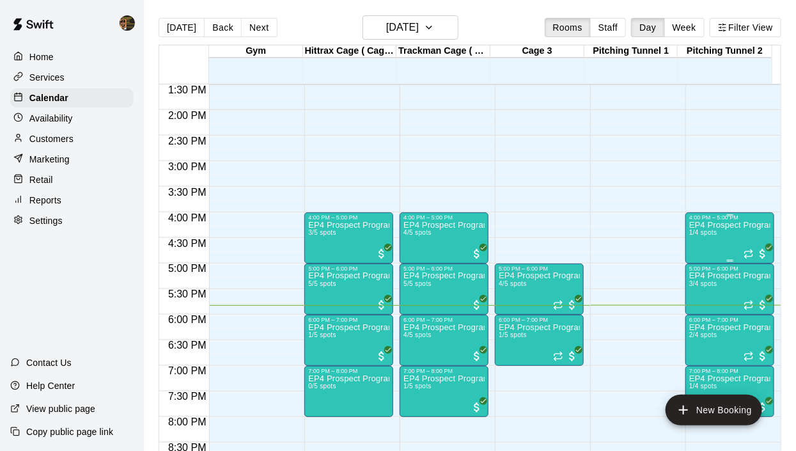
click at [718, 242] on div "EP4 Prospect Program Pitching (Ages 13+ ) 1/4 spots" at bounding box center [730, 446] width 81 height 451
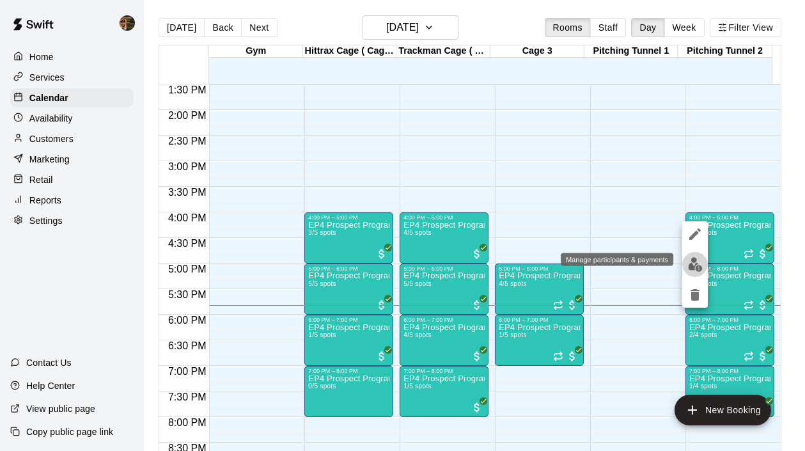
click at [693, 260] on img "edit" at bounding box center [695, 264] width 15 height 15
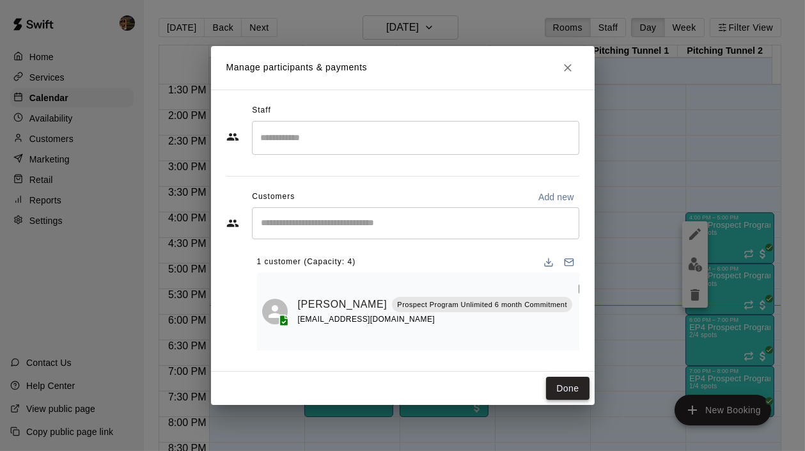
click at [569, 377] on button "Done" at bounding box center [567, 389] width 43 height 24
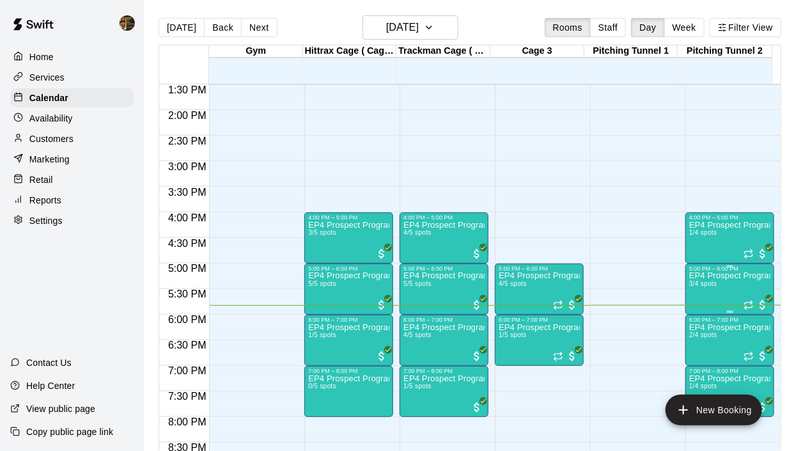
click at [729, 276] on p "EP4 Prospect Program Pitching (Ages 13+ )" at bounding box center [730, 276] width 81 height 0
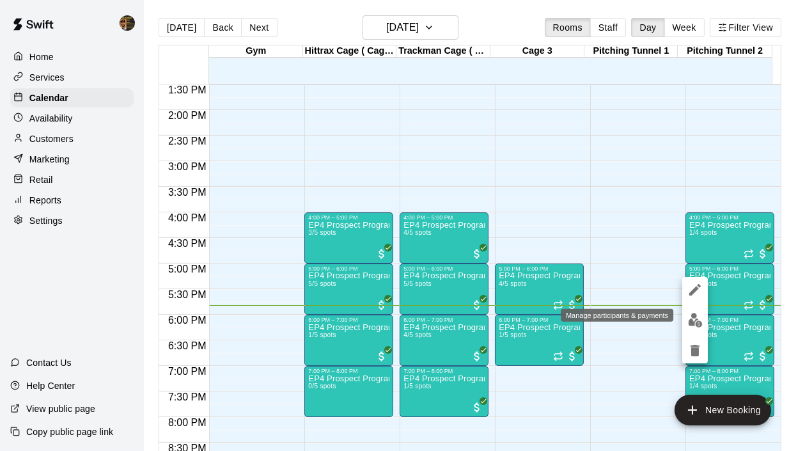
click at [699, 326] on img "edit" at bounding box center [695, 320] width 15 height 15
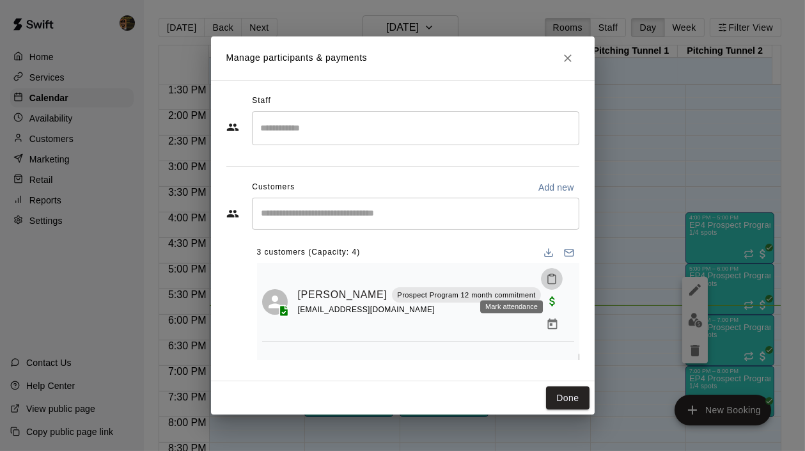
click at [546, 280] on icon "Mark attendance" at bounding box center [552, 279] width 12 height 12
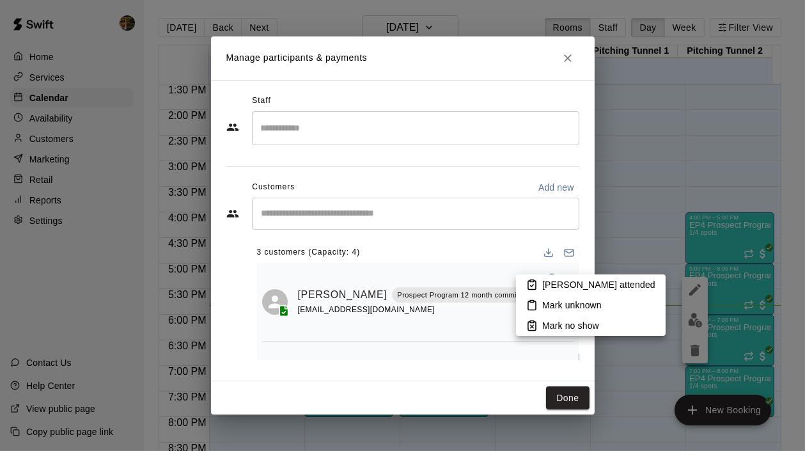
click at [558, 285] on p "Mark attended" at bounding box center [598, 284] width 113 height 13
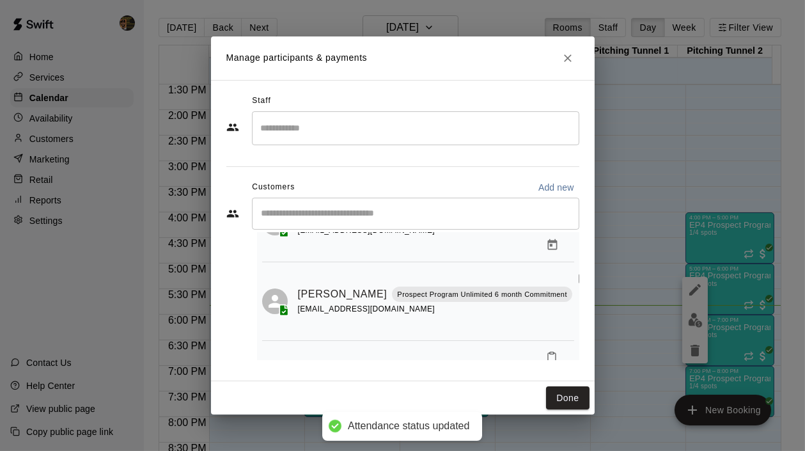
scroll to position [103, 0]
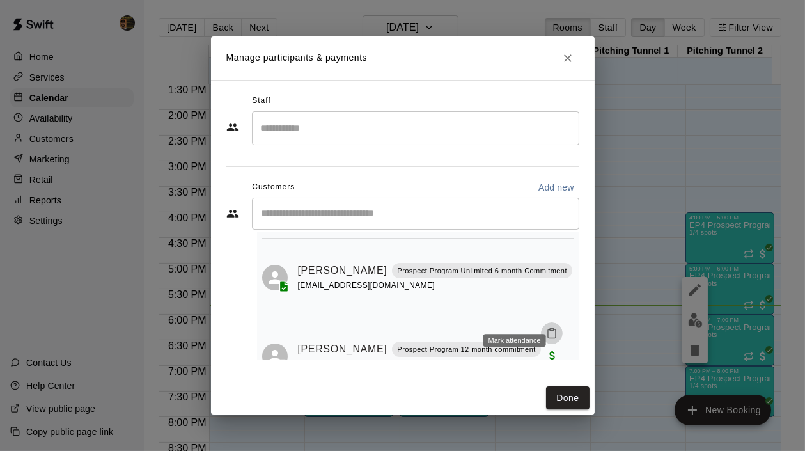
click at [546, 328] on icon "Mark attendance" at bounding box center [552, 334] width 12 height 12
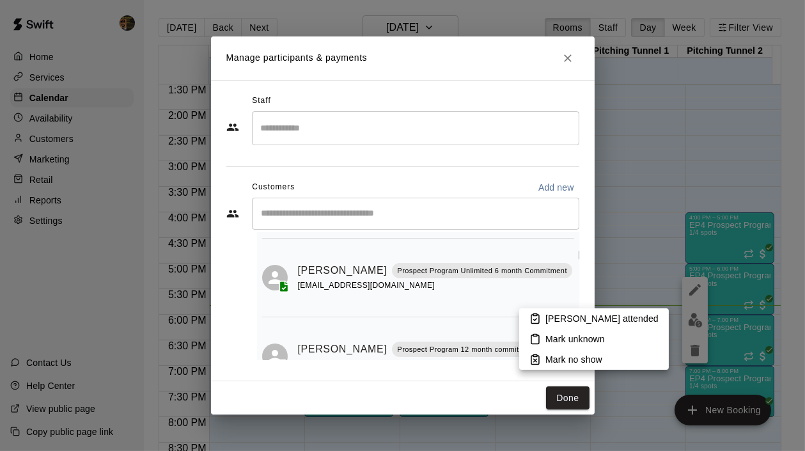
click at [555, 313] on p "Mark attended" at bounding box center [602, 318] width 113 height 13
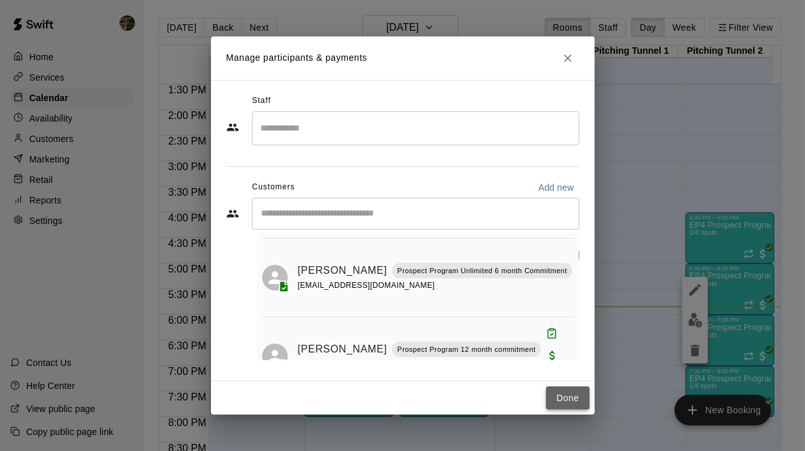
click at [575, 392] on button "Done" at bounding box center [567, 398] width 43 height 24
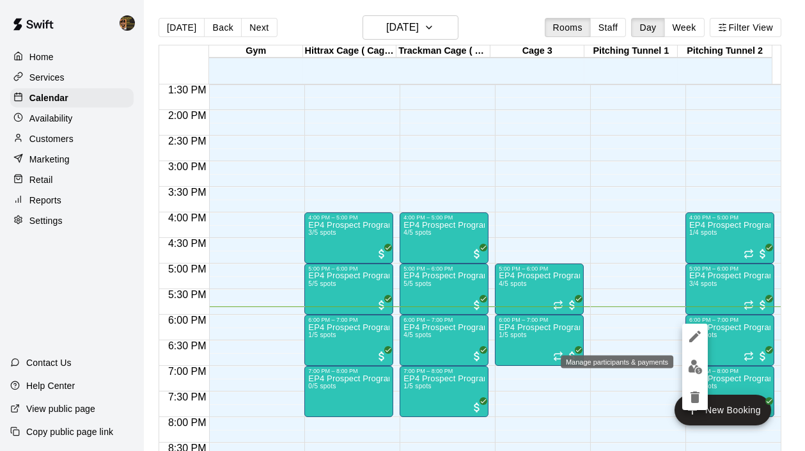
click at [689, 363] on img "edit" at bounding box center [695, 366] width 15 height 15
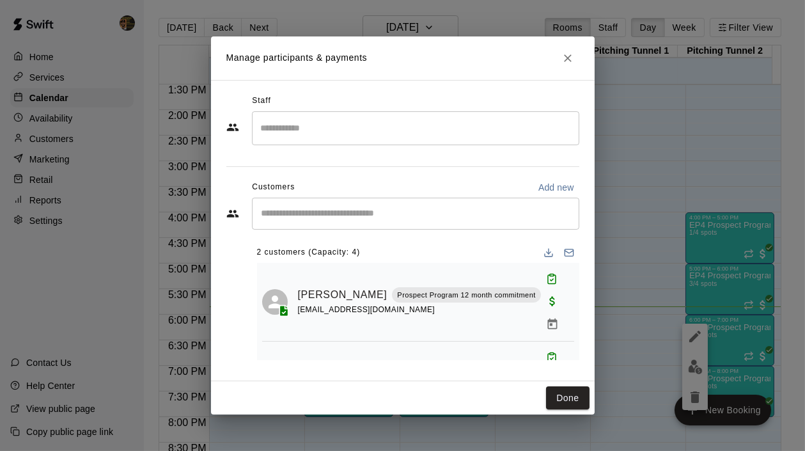
scroll to position [25, 0]
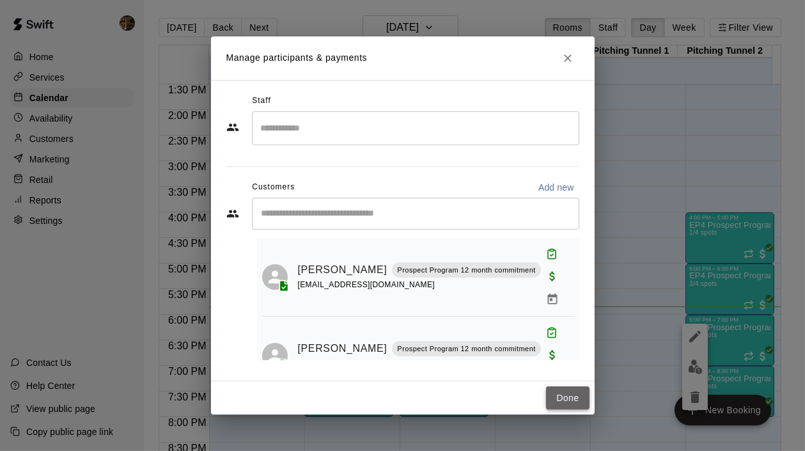
click at [559, 394] on button "Done" at bounding box center [567, 398] width 43 height 24
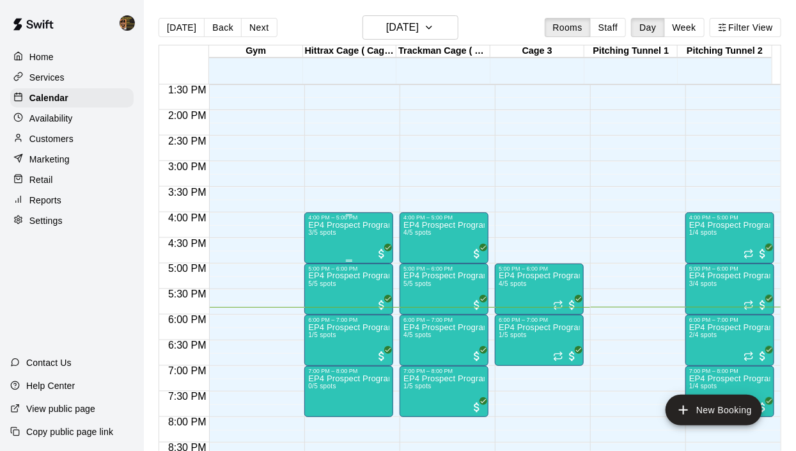
click at [374, 240] on div "EP4 Prospect Program Hitting ( 16u+ Slot ) 3/5 spots" at bounding box center [348, 446] width 81 height 451
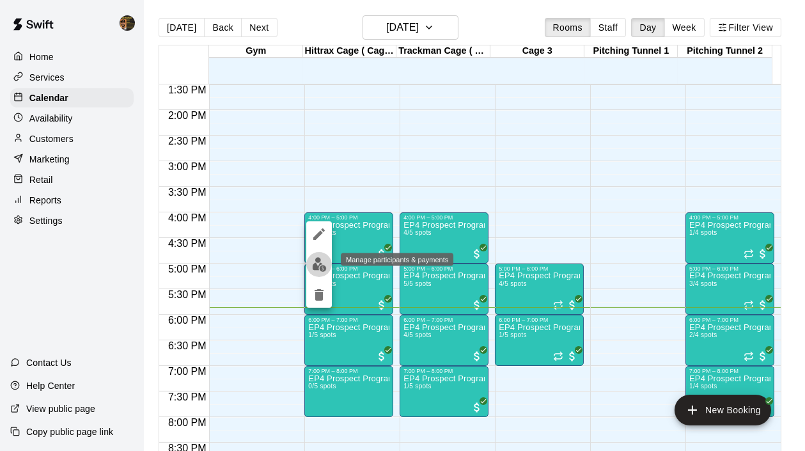
click at [316, 268] on img "edit" at bounding box center [319, 264] width 15 height 15
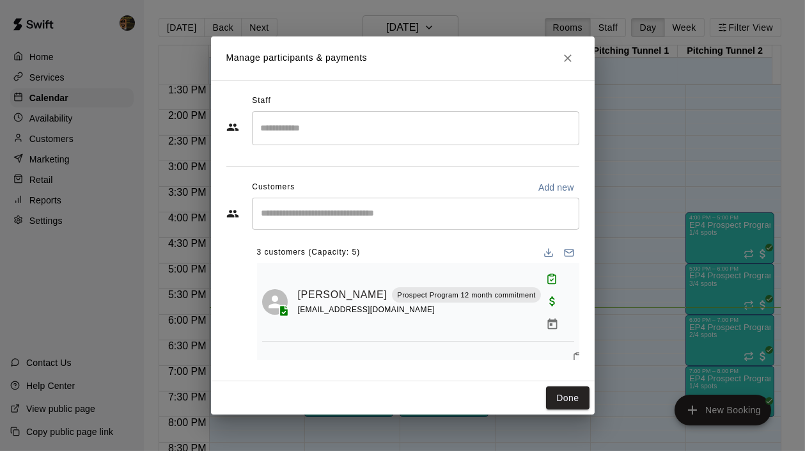
click at [305, 227] on div "​" at bounding box center [416, 214] width 328 height 32
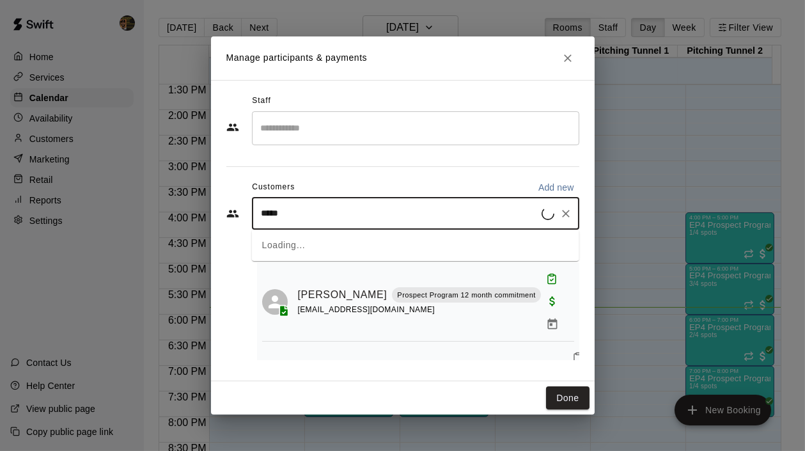
type input "******"
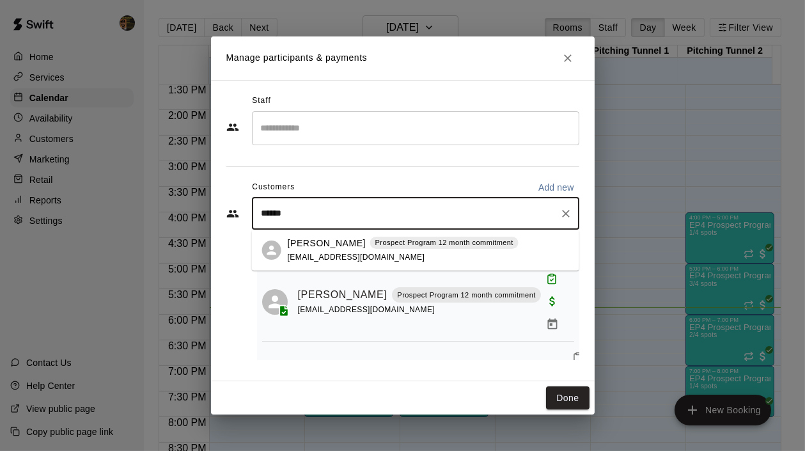
click at [314, 248] on p "Angel Ortega" at bounding box center [327, 243] width 78 height 13
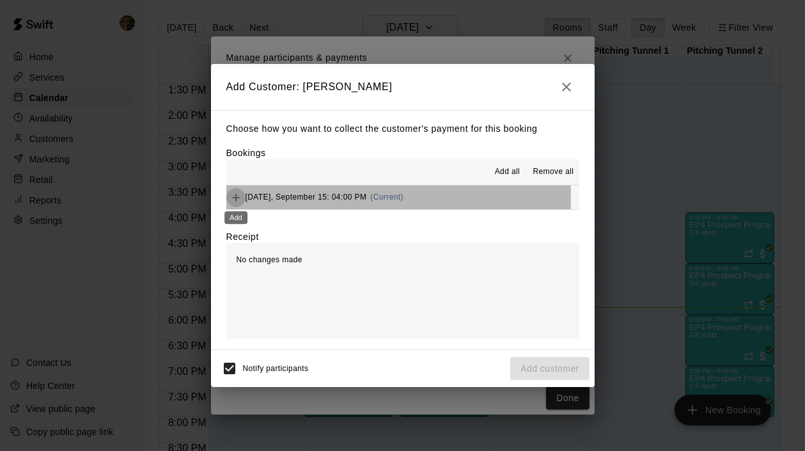
click at [237, 198] on icon "Add" at bounding box center [236, 198] width 8 height 8
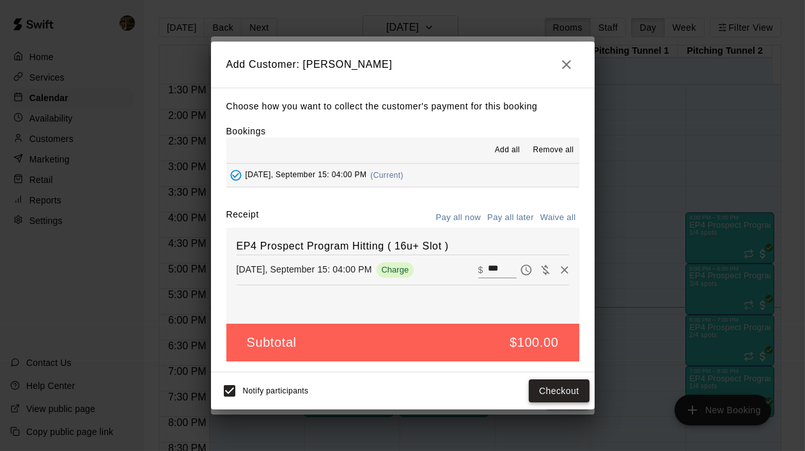
click at [554, 391] on button "Checkout" at bounding box center [559, 391] width 60 height 24
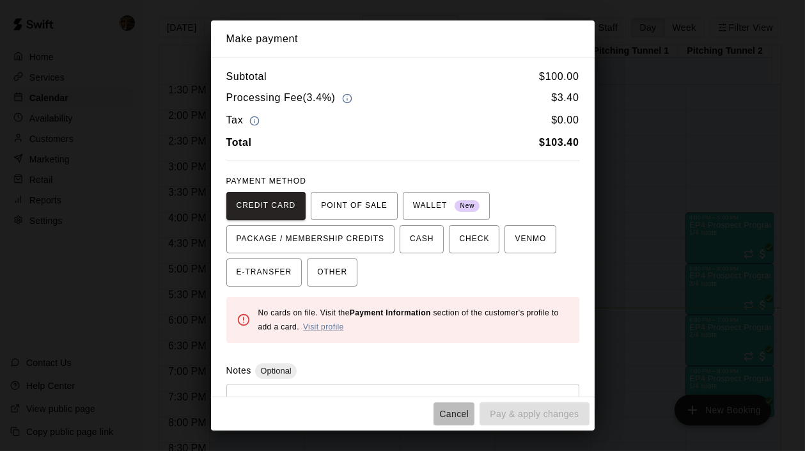
click at [454, 419] on button "Cancel" at bounding box center [454, 414] width 41 height 24
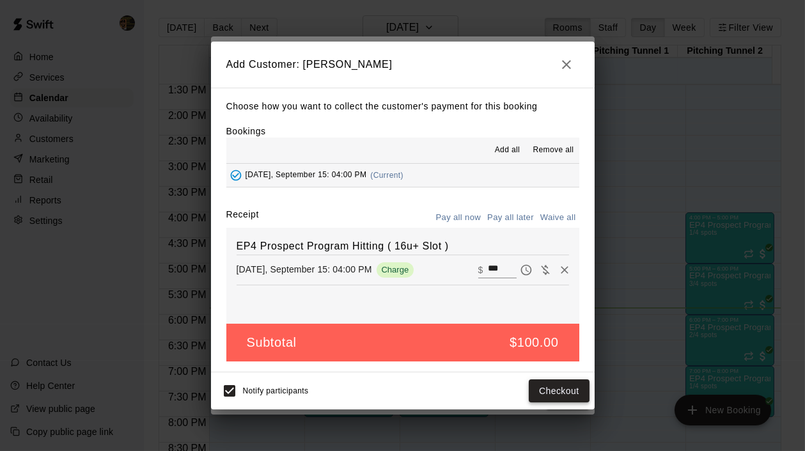
click at [552, 388] on button "Checkout" at bounding box center [559, 391] width 60 height 24
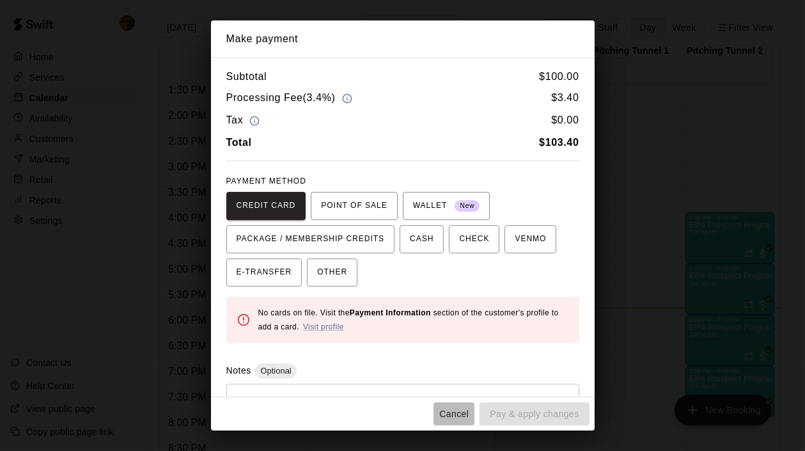
click at [455, 416] on button "Cancel" at bounding box center [454, 414] width 41 height 24
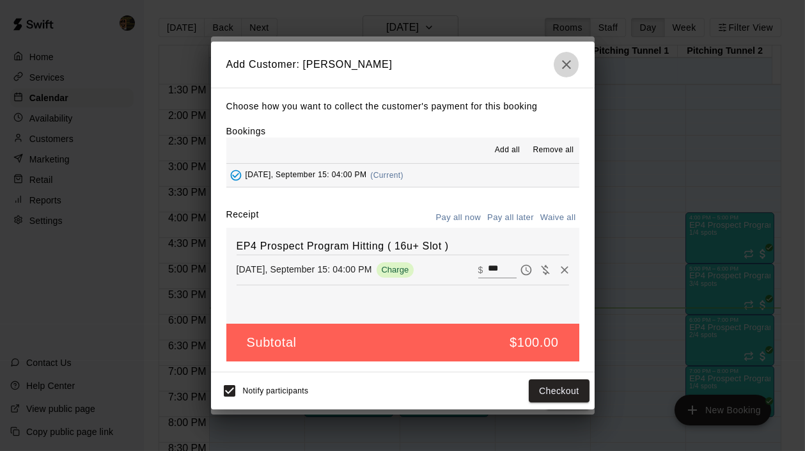
click at [574, 65] on icon "button" at bounding box center [566, 64] width 15 height 15
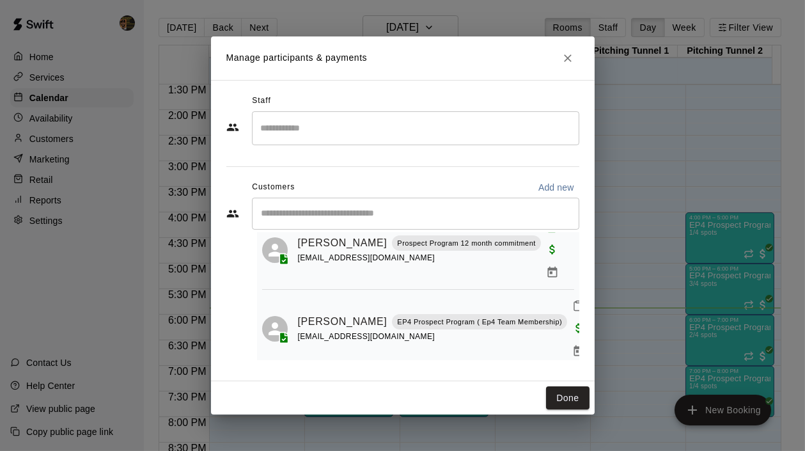
scroll to position [83, 0]
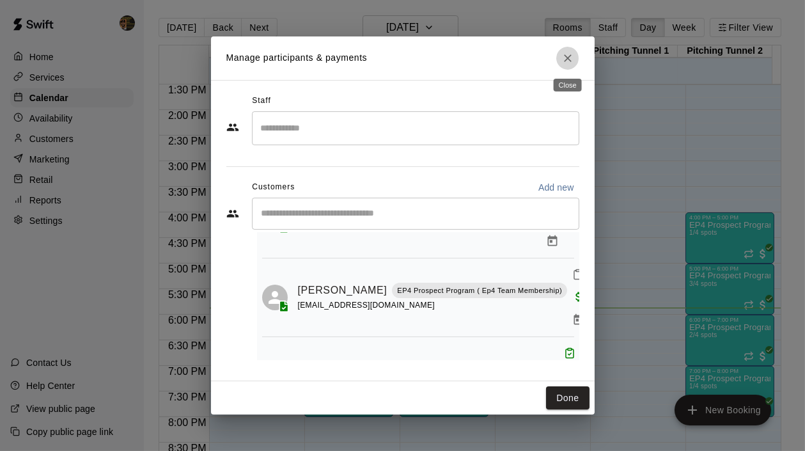
click at [571, 58] on icon "Close" at bounding box center [568, 58] width 13 height 13
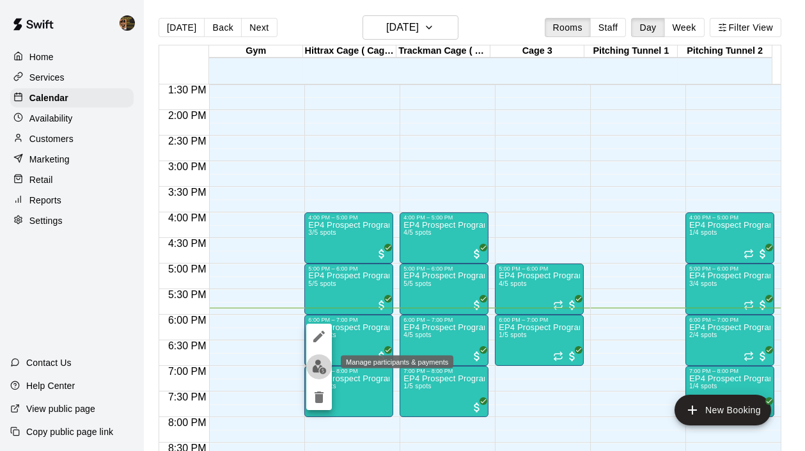
click at [322, 365] on img "edit" at bounding box center [319, 366] width 15 height 15
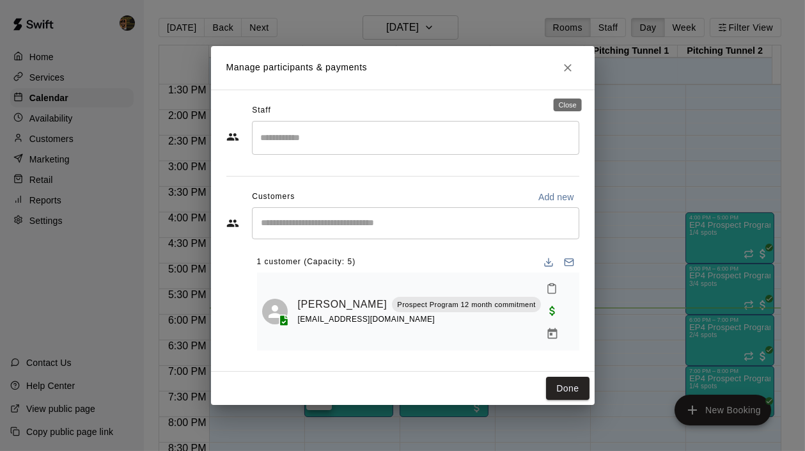
click at [569, 74] on icon "Close" at bounding box center [568, 67] width 13 height 13
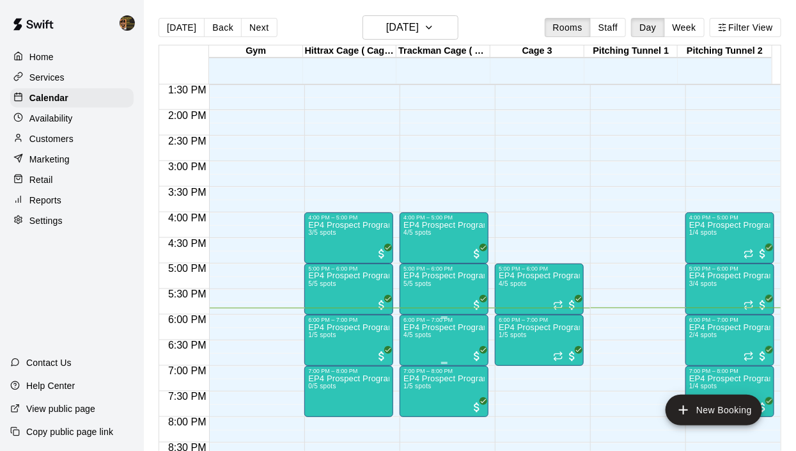
click at [441, 328] on p "EP4 Prospect Program Hitting ( ages 13-15 )" at bounding box center [444, 328] width 81 height 0
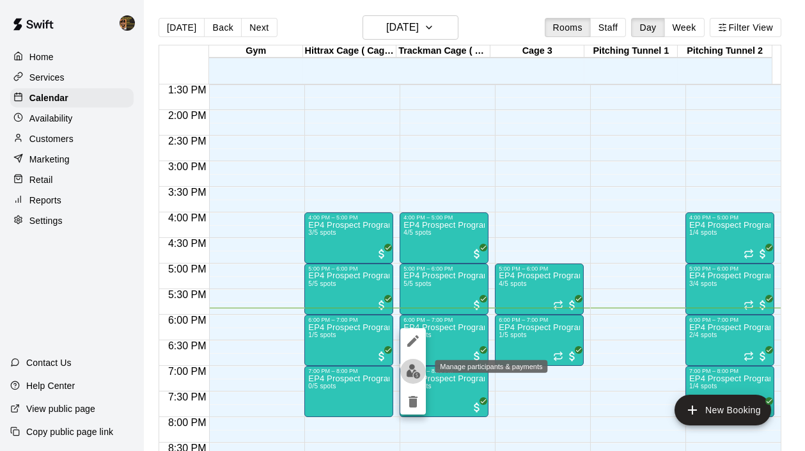
click at [412, 369] on img "edit" at bounding box center [413, 371] width 15 height 15
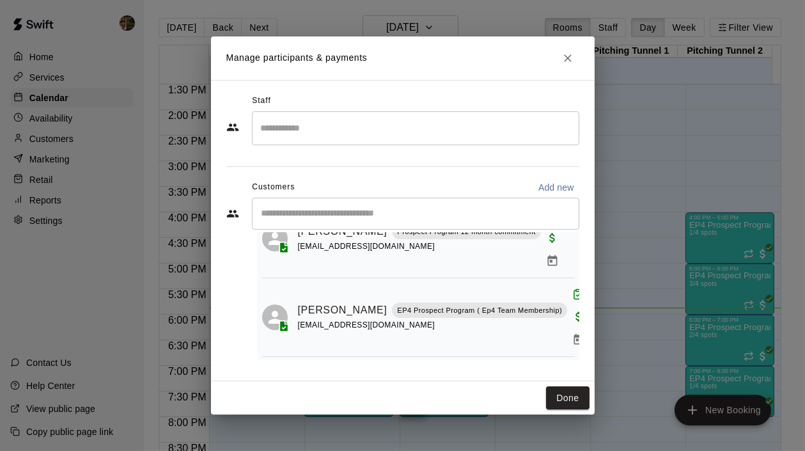
scroll to position [28, 0]
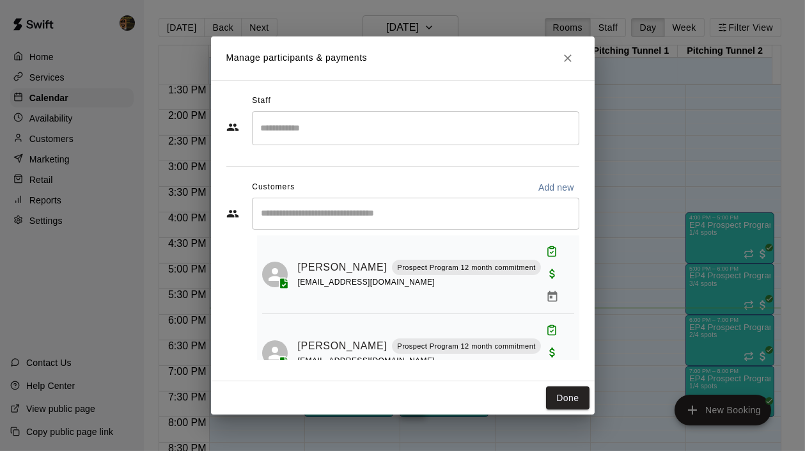
click at [575, 226] on div "​ 4 customers (Capacity: 5) Angelo Messina Prospect Program 12 month commitment…" at bounding box center [402, 279] width 353 height 162
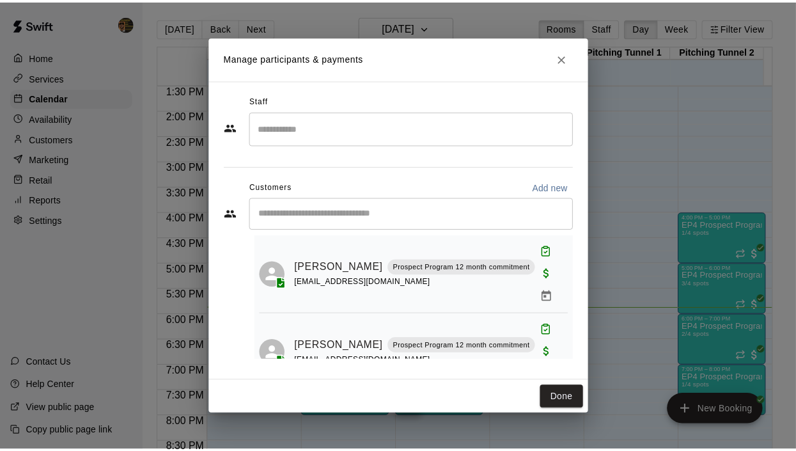
scroll to position [0, 0]
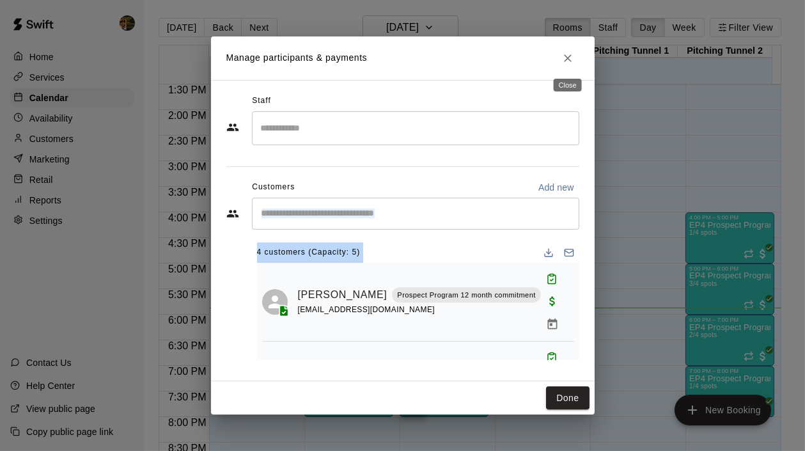
click at [574, 62] on button "Close" at bounding box center [568, 58] width 23 height 23
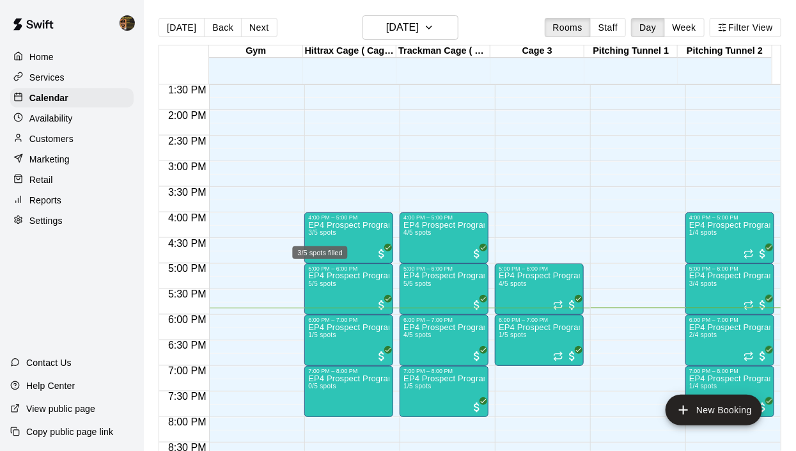
click at [331, 241] on div "3/5 spots filled" at bounding box center [320, 248] width 58 height 23
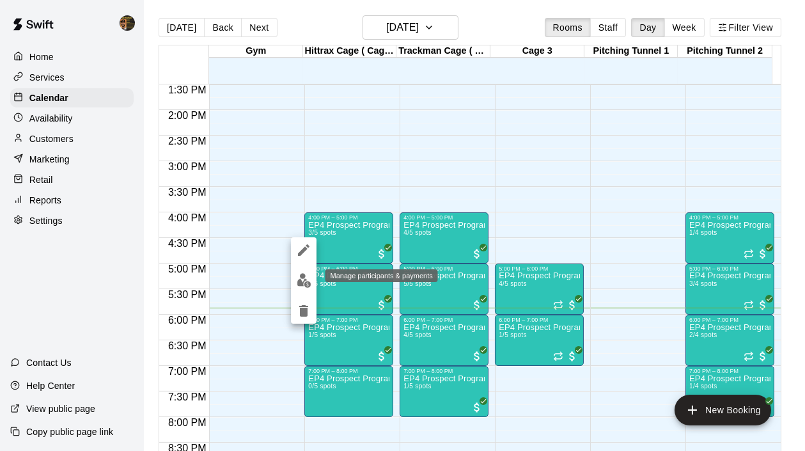
click at [300, 285] on img "edit" at bounding box center [304, 280] width 15 height 15
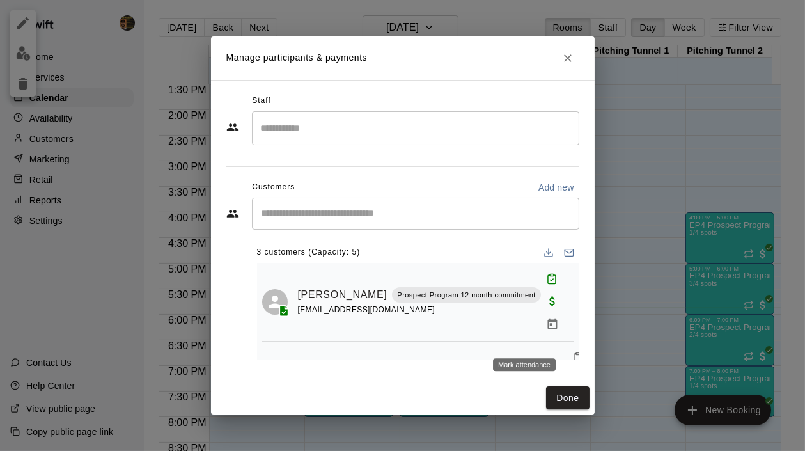
click at [572, 352] on icon "Mark attendance" at bounding box center [578, 358] width 12 height 12
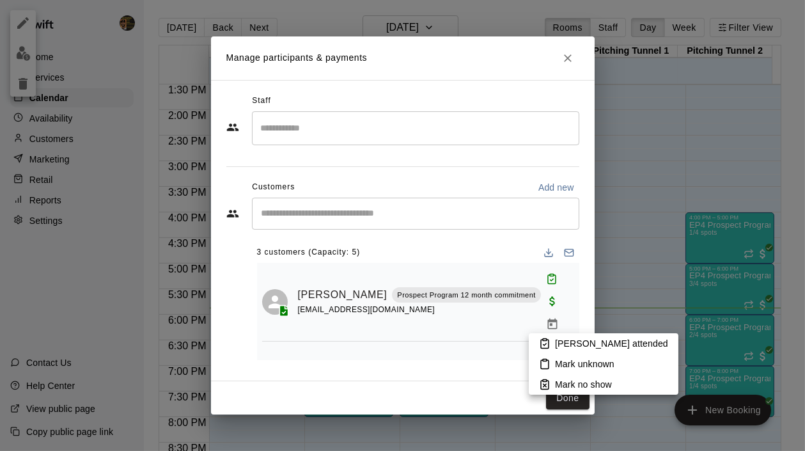
click at [588, 349] on p "Mark attended" at bounding box center [611, 343] width 113 height 13
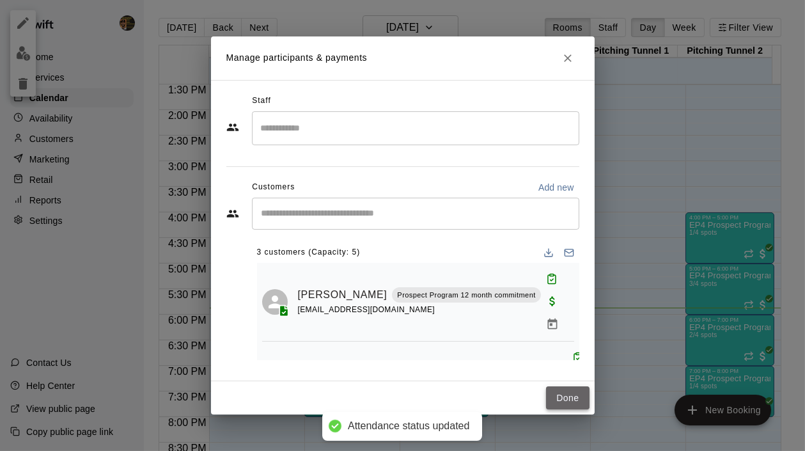
click at [562, 396] on button "Done" at bounding box center [567, 398] width 43 height 24
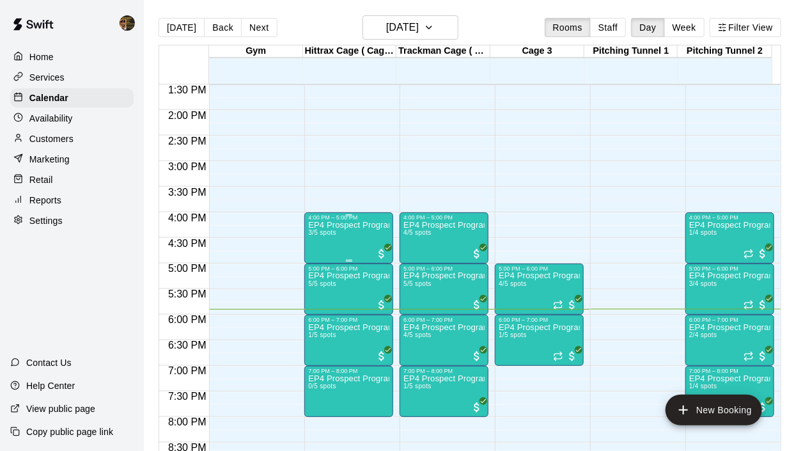
click at [359, 234] on div "EP4 Prospect Program Hitting ( 16u+ Slot ) 3/5 spots" at bounding box center [348, 446] width 81 height 451
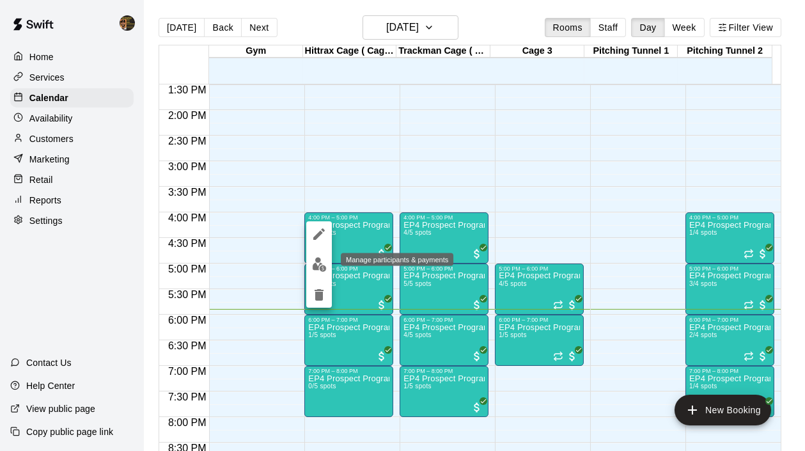
click at [321, 262] on img "edit" at bounding box center [319, 264] width 15 height 15
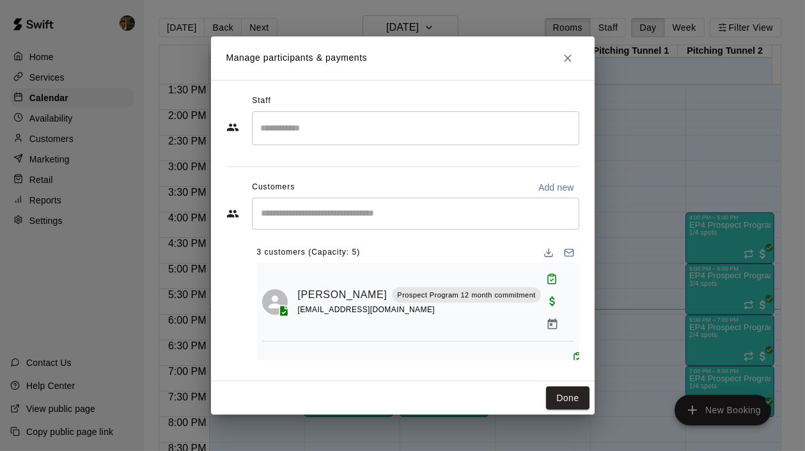
click at [349, 214] on input "Start typing to search customers..." at bounding box center [416, 213] width 316 height 13
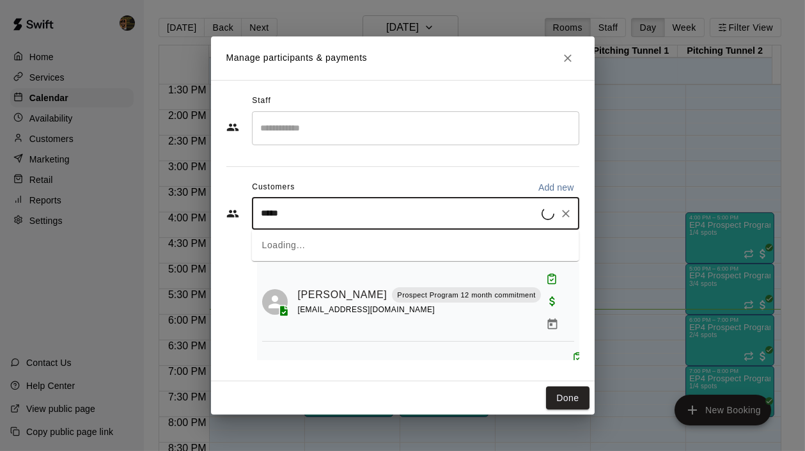
type input "******"
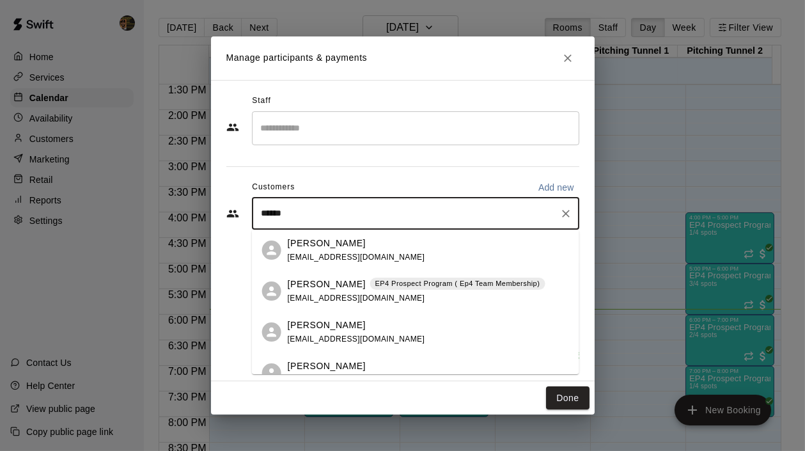
click at [370, 285] on span "EP4 Prospect Program ( Ep4 Team Membership)" at bounding box center [457, 283] width 175 height 11
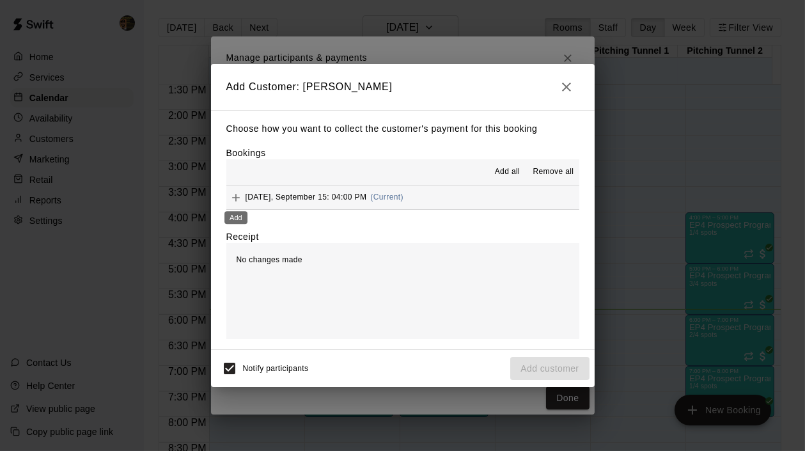
click at [233, 194] on icon "Add" at bounding box center [236, 197] width 13 height 13
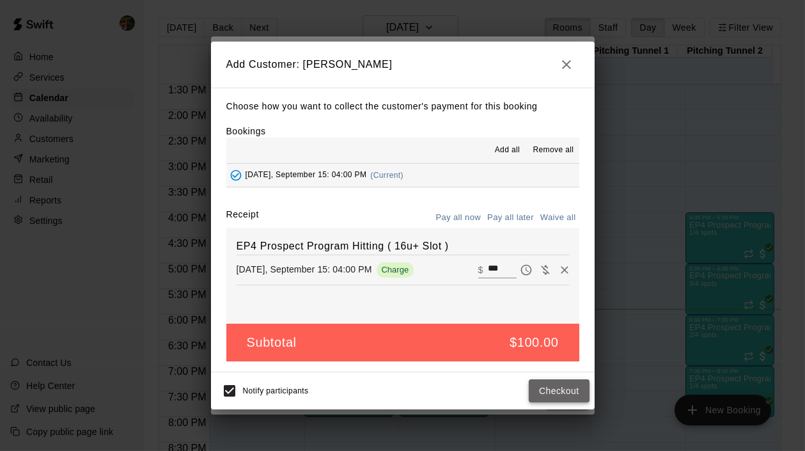
click at [557, 394] on button "Checkout" at bounding box center [559, 391] width 60 height 24
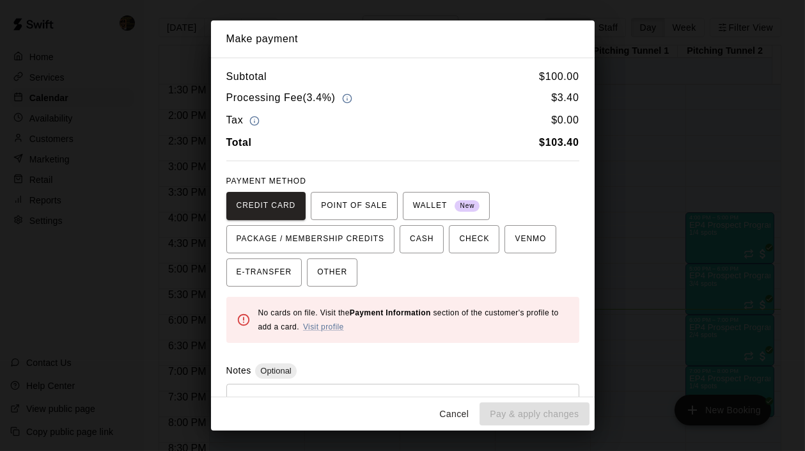
click at [451, 416] on button "Cancel" at bounding box center [454, 414] width 41 height 24
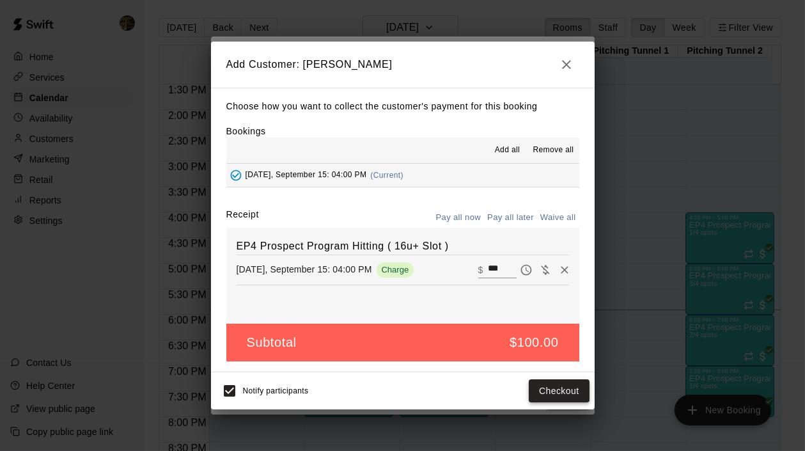
click at [549, 390] on button "Checkout" at bounding box center [559, 391] width 60 height 24
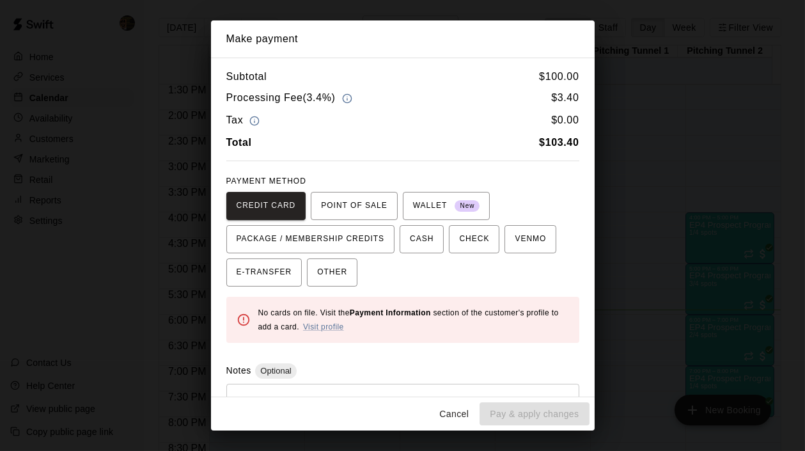
click at [461, 413] on button "Cancel" at bounding box center [454, 414] width 41 height 24
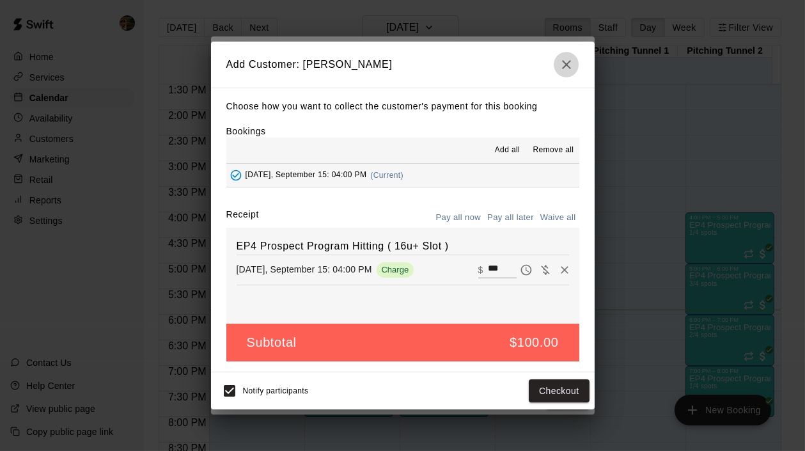
click at [569, 68] on icon "button" at bounding box center [566, 64] width 15 height 15
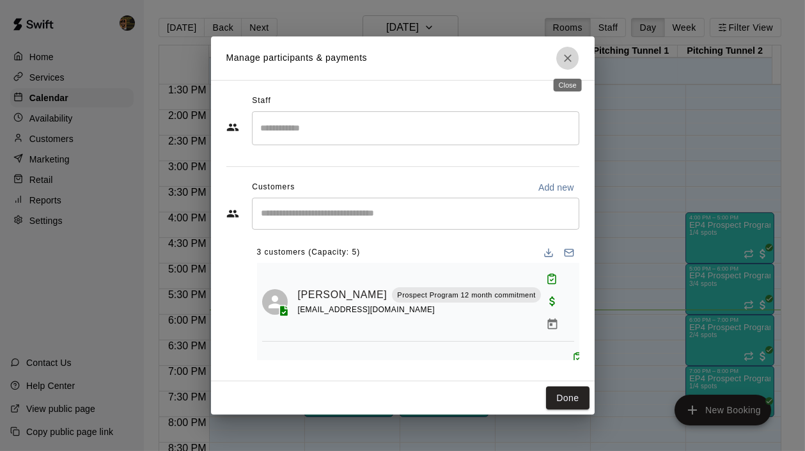
click at [574, 58] on icon "Close" at bounding box center [568, 58] width 13 height 13
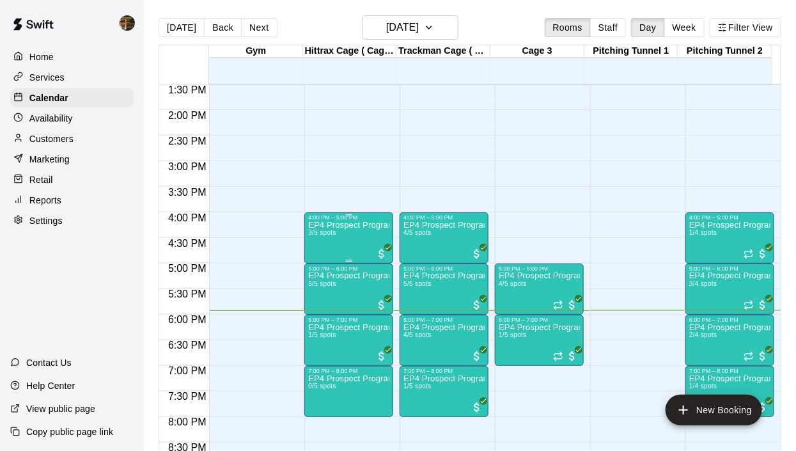
click at [365, 242] on div "EP4 Prospect Program Hitting ( 16u+ Slot ) 3/5 spots" at bounding box center [348, 446] width 81 height 451
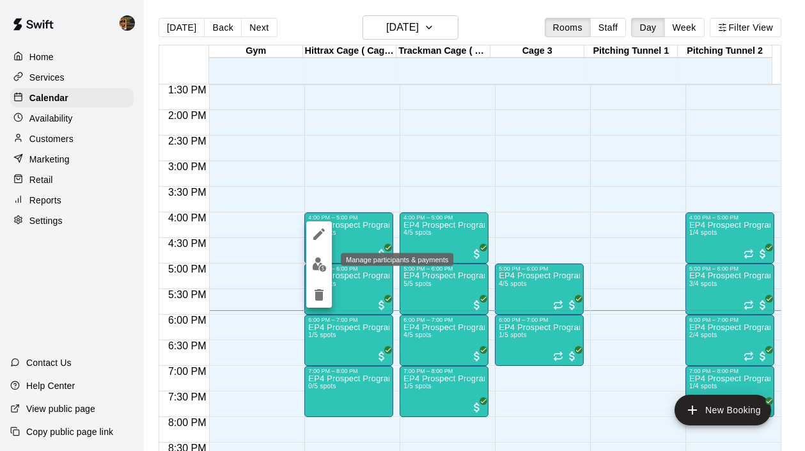
click at [323, 265] on img "edit" at bounding box center [319, 264] width 15 height 15
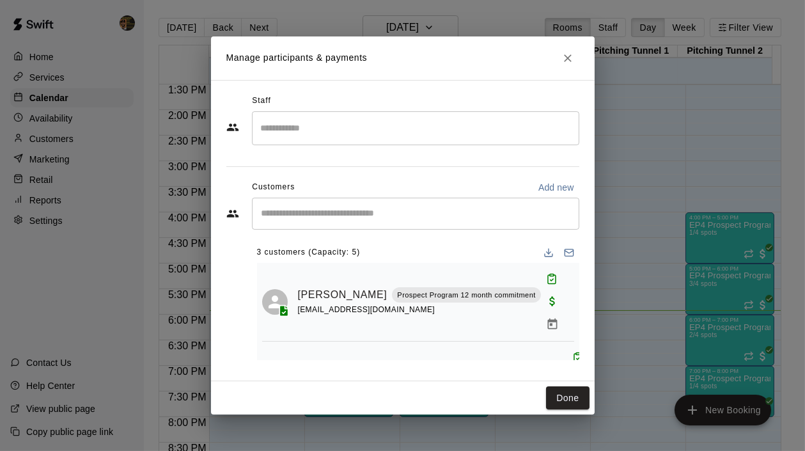
click at [320, 132] on input "Search staff" at bounding box center [416, 128] width 316 height 22
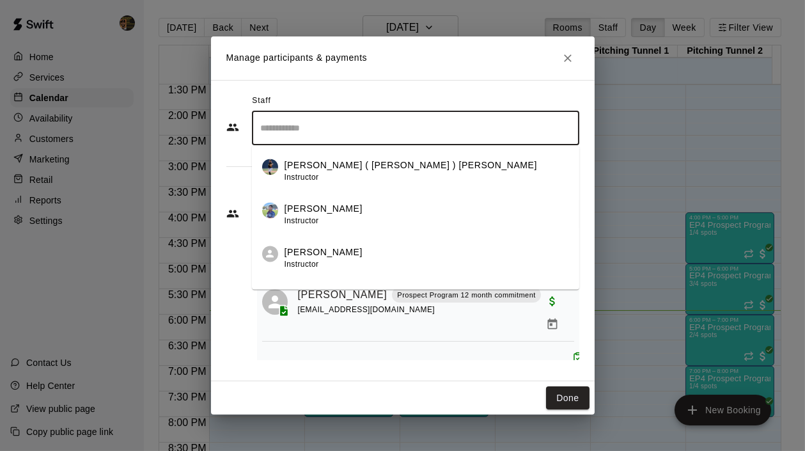
click at [653, 190] on div "Manage participants & payments Staff ​ Julio ( Ricky ) Eusebio Instructor Cain …" at bounding box center [402, 225] width 805 height 451
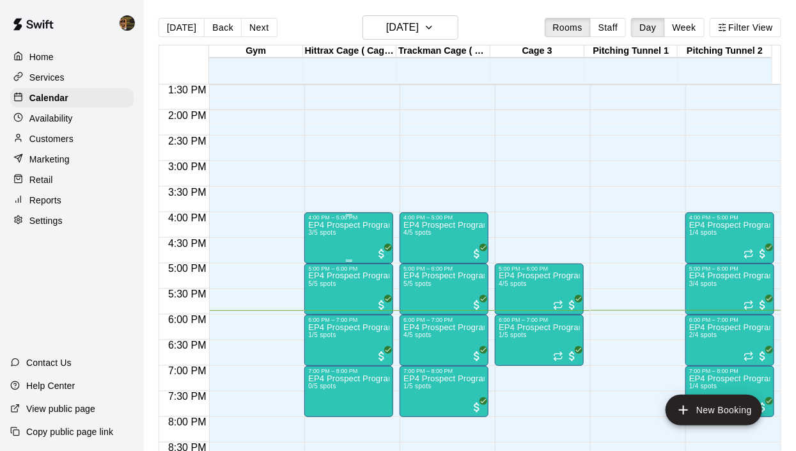
click at [362, 241] on div "EP4 Prospect Program Hitting ( 16u+ Slot ) 3/5 spots" at bounding box center [348, 446] width 81 height 451
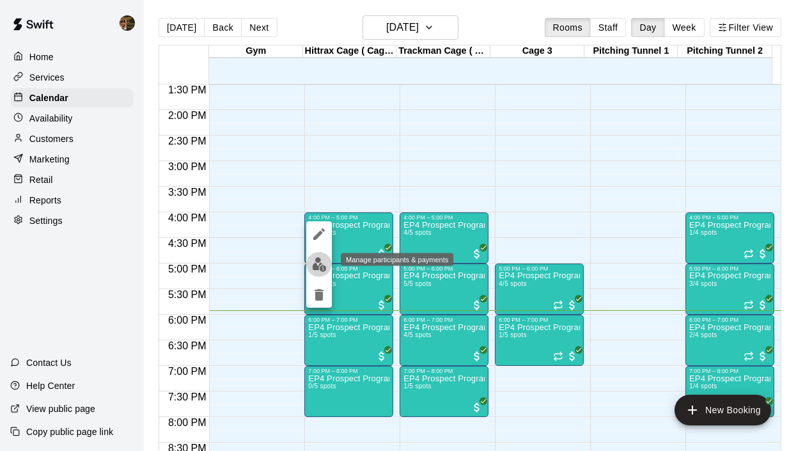
click at [315, 267] on img "edit" at bounding box center [319, 264] width 15 height 15
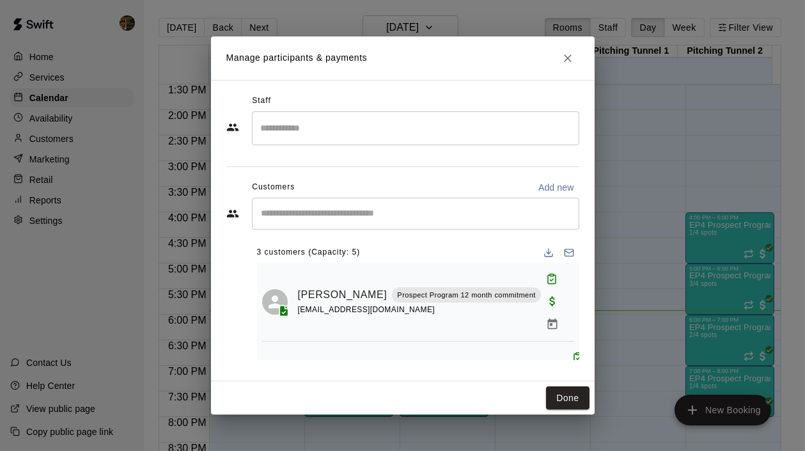
click at [336, 131] on input "Search staff" at bounding box center [416, 128] width 316 height 22
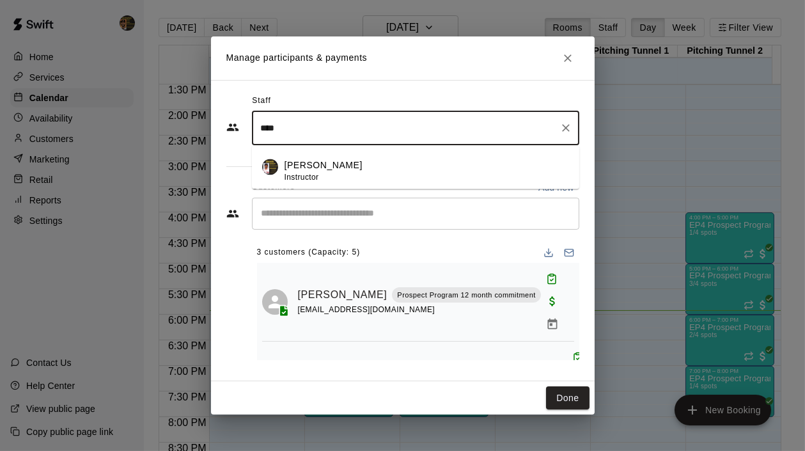
click at [345, 169] on p "Roldani Baldwin" at bounding box center [324, 165] width 78 height 13
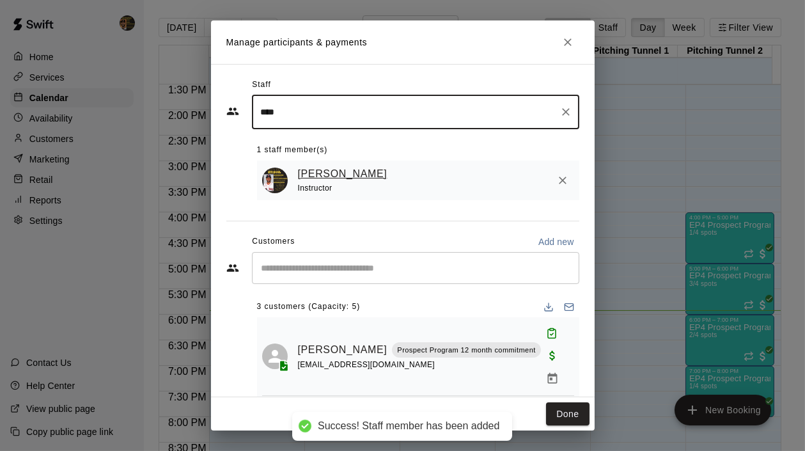
type input "****"
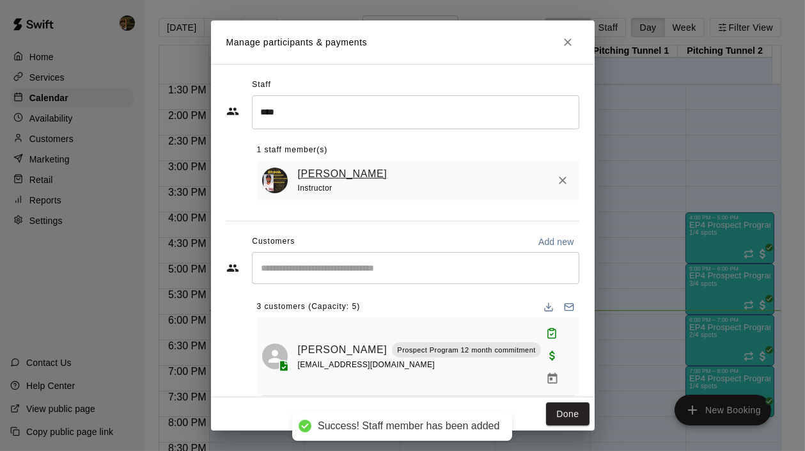
click at [365, 175] on link "Roldani Baldwin" at bounding box center [343, 174] width 90 height 17
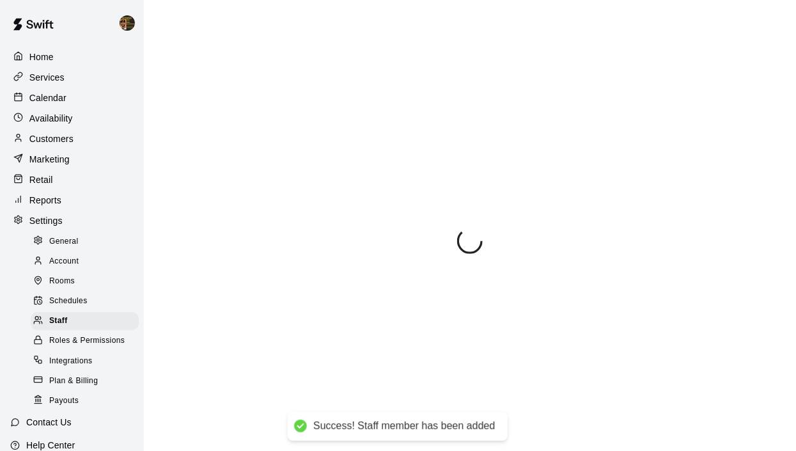
select select "**"
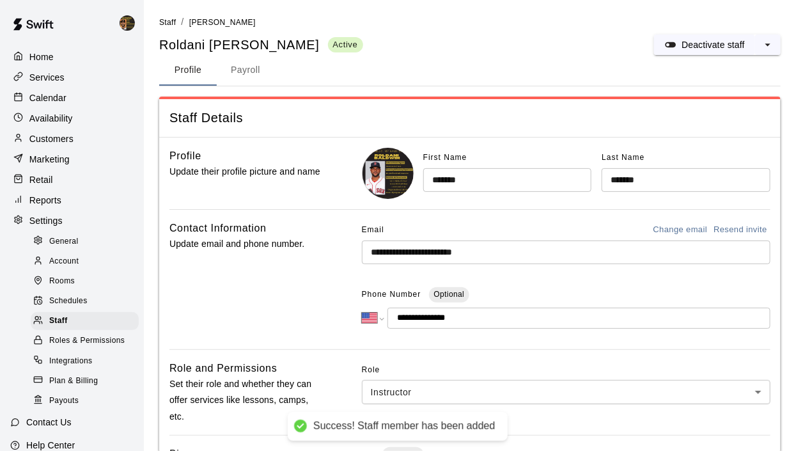
scroll to position [233, 0]
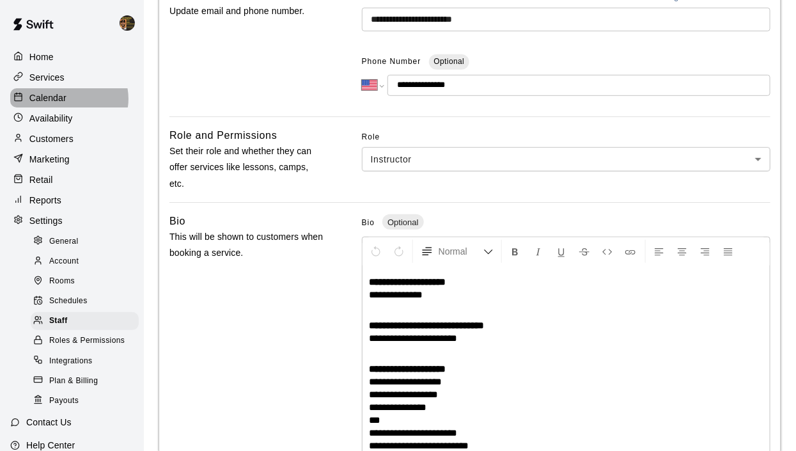
click at [68, 98] on div "Calendar" at bounding box center [71, 97] width 123 height 19
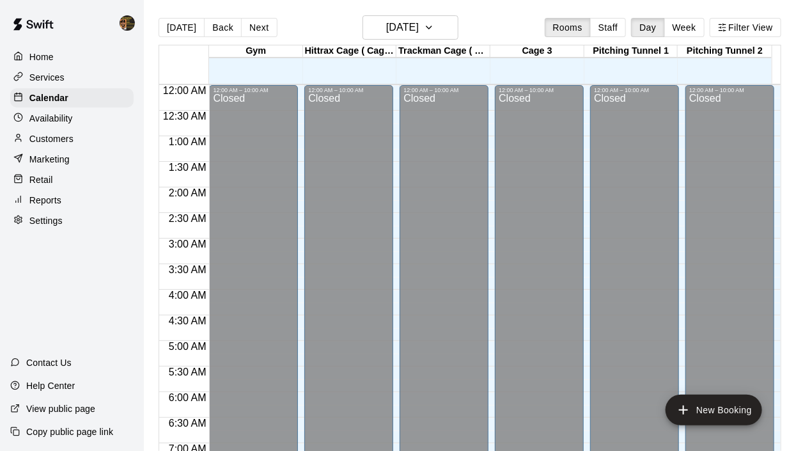
scroll to position [808, 0]
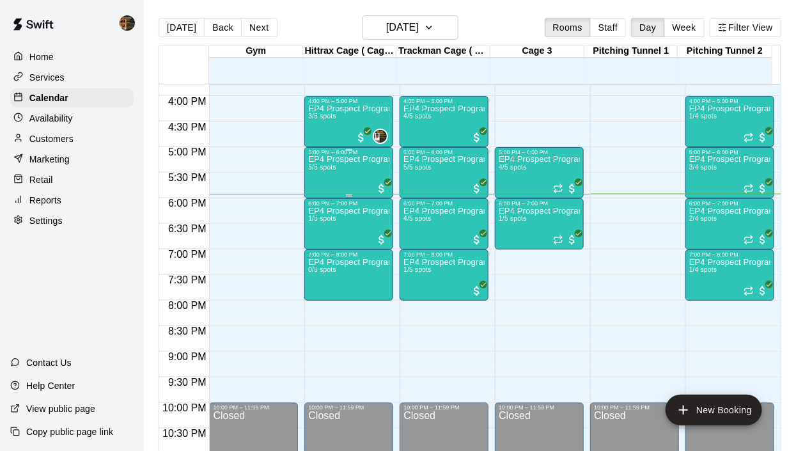
click at [354, 177] on div "EP4 Prospect Program Hitting ( 16u+ Slot ) 5/5 spots" at bounding box center [348, 380] width 81 height 451
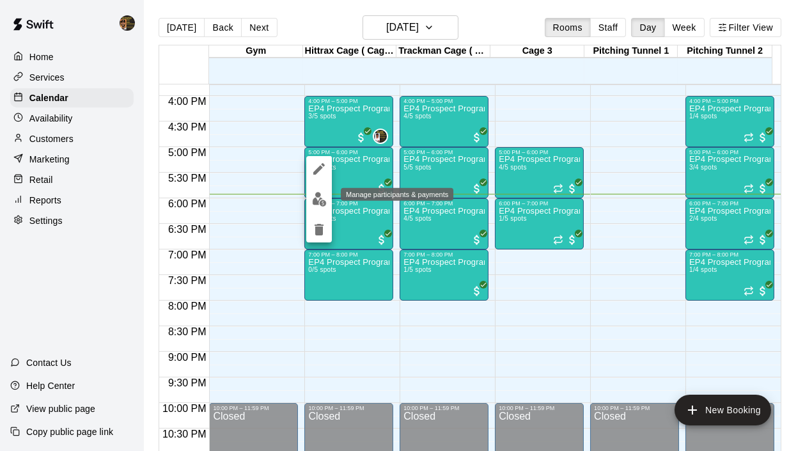
click at [325, 201] on img "edit" at bounding box center [319, 199] width 15 height 15
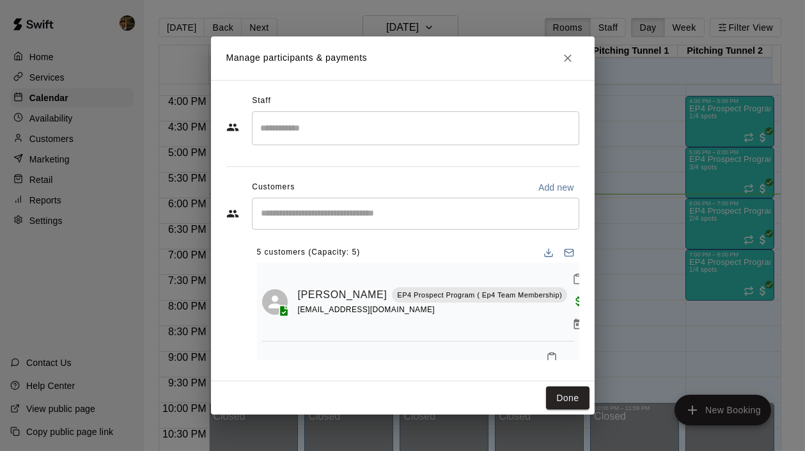
click at [414, 132] on input "Search staff" at bounding box center [416, 128] width 316 height 22
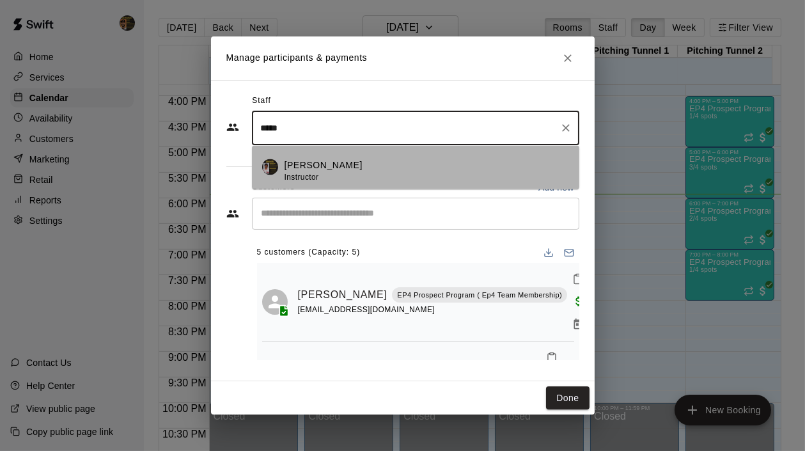
click at [359, 171] on div "Roldani Baldwin Instructor" at bounding box center [427, 171] width 285 height 25
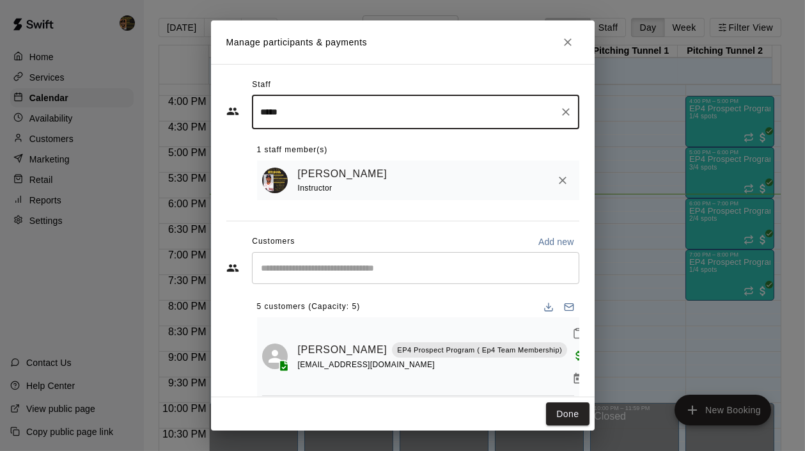
type input "*****"
click at [359, 187] on div "Instructor" at bounding box center [345, 188] width 95 height 13
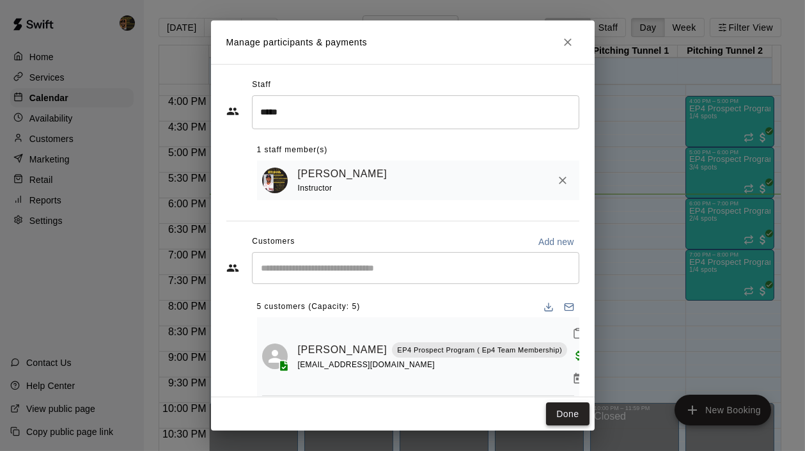
click at [553, 407] on button "Done" at bounding box center [567, 414] width 43 height 24
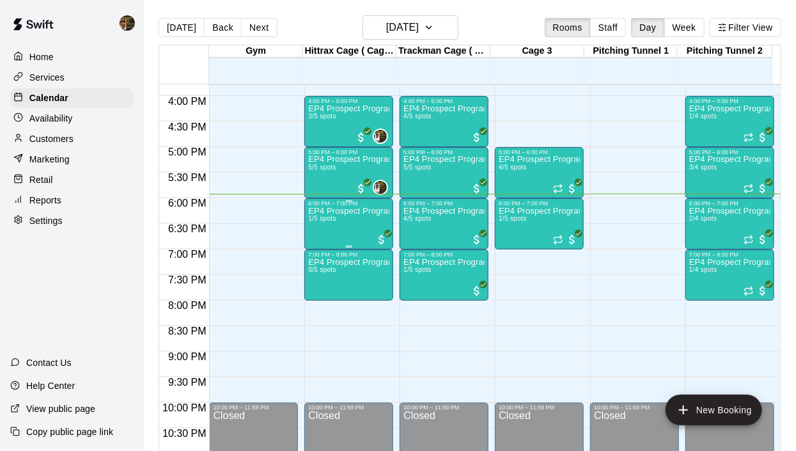
click at [352, 234] on div "EP4 Prospect Program Hitting ( 16u+ Slot ) 1/5 spots" at bounding box center [348, 432] width 81 height 451
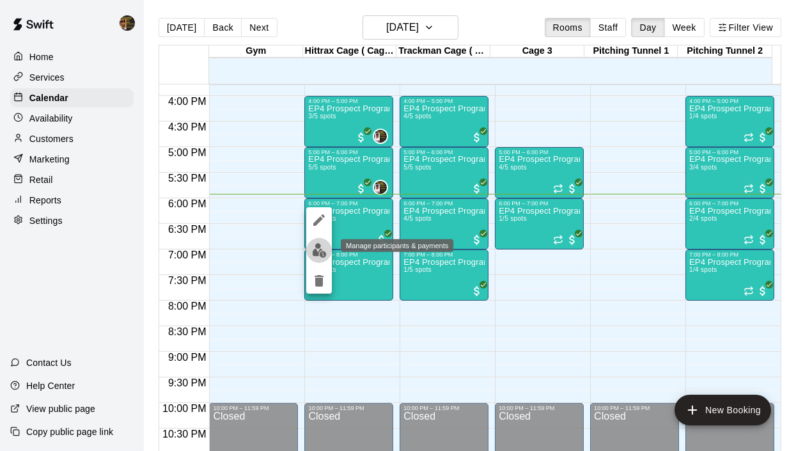
click at [322, 254] on img "edit" at bounding box center [319, 250] width 15 height 15
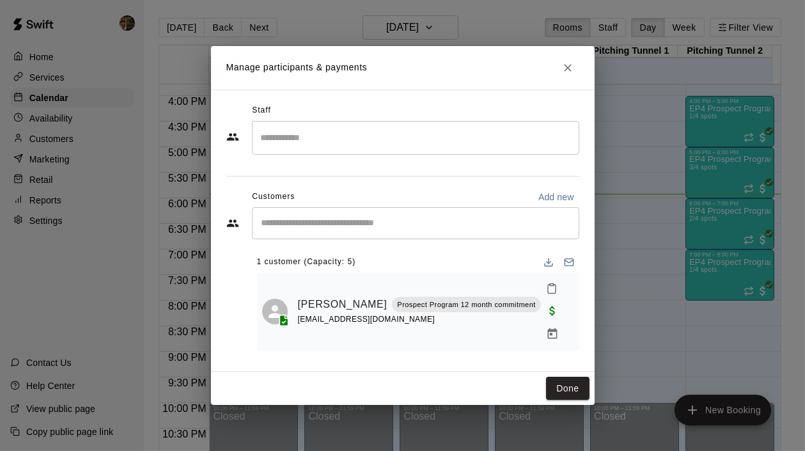
click at [365, 149] on input "Search staff" at bounding box center [416, 138] width 316 height 22
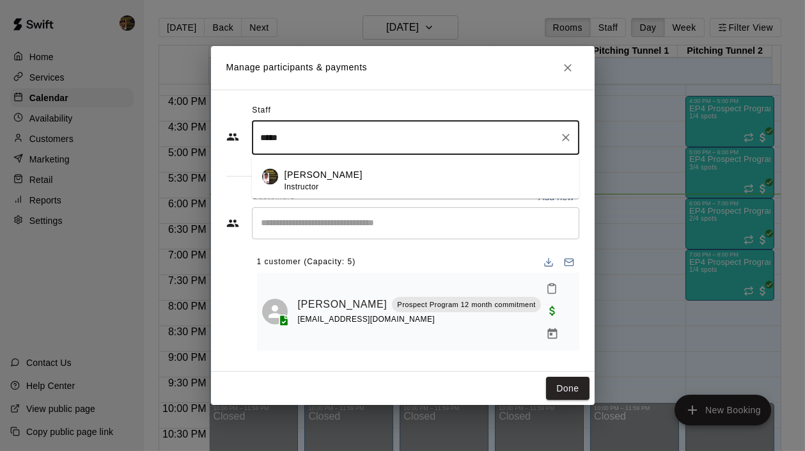
click at [318, 182] on p "Roldani Baldwin" at bounding box center [324, 175] width 78 height 13
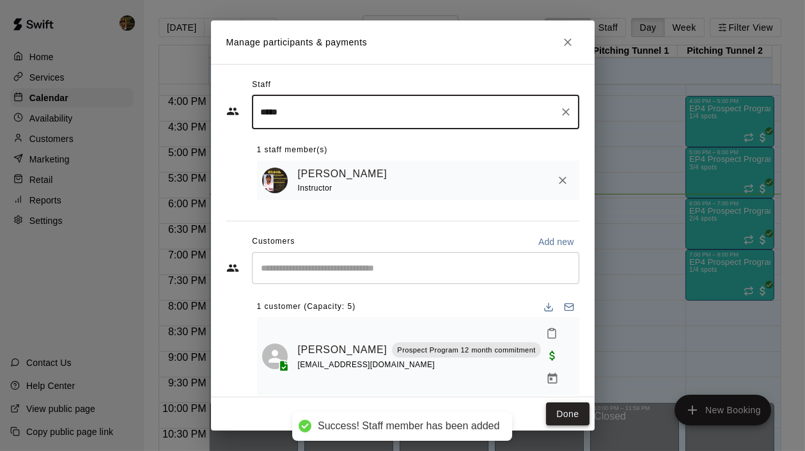
type input "*****"
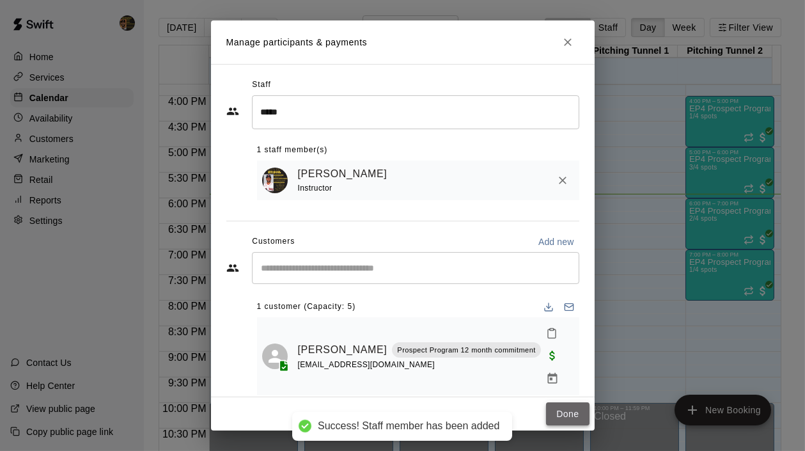
click at [571, 413] on button "Done" at bounding box center [567, 414] width 43 height 24
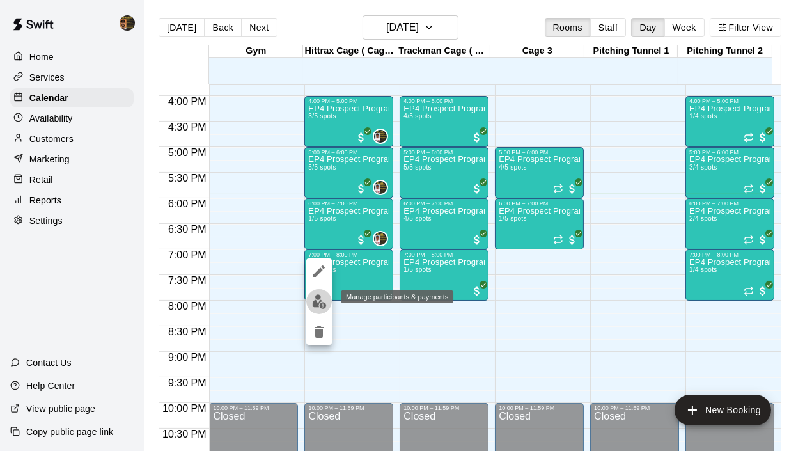
click at [318, 299] on img "edit" at bounding box center [319, 301] width 15 height 15
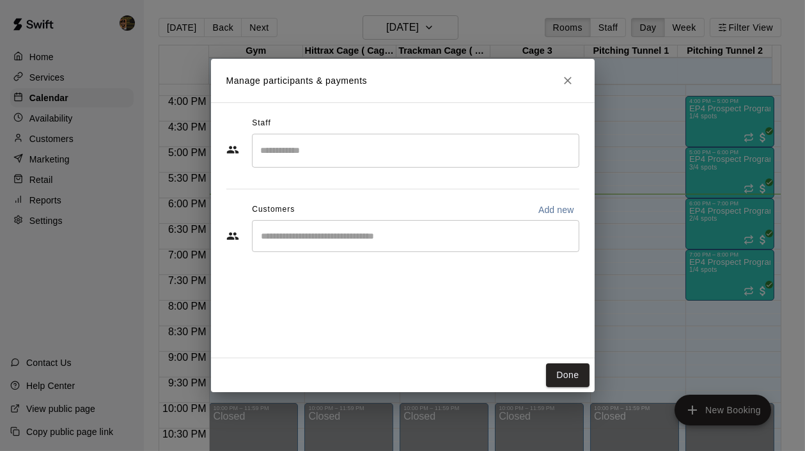
click at [328, 155] on input "Search staff" at bounding box center [416, 150] width 316 height 22
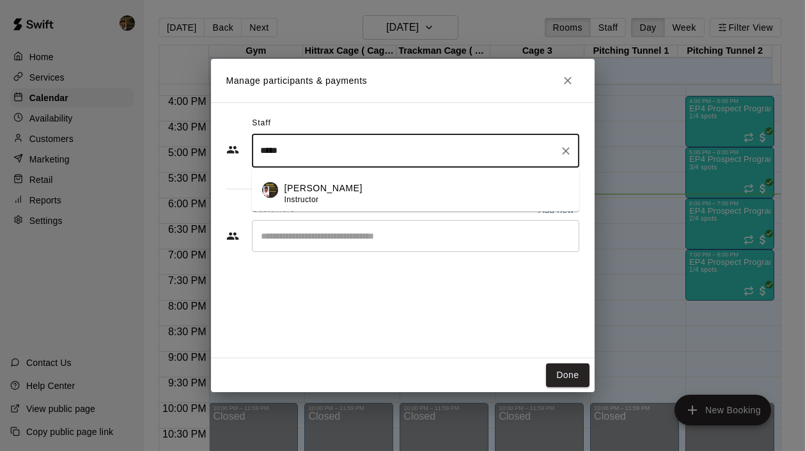
click at [317, 194] on div "Roldani Baldwin Instructor" at bounding box center [324, 194] width 78 height 25
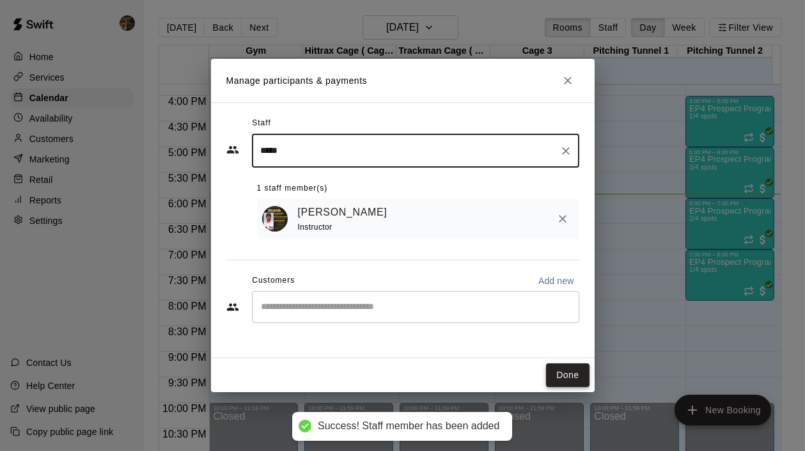
type input "*****"
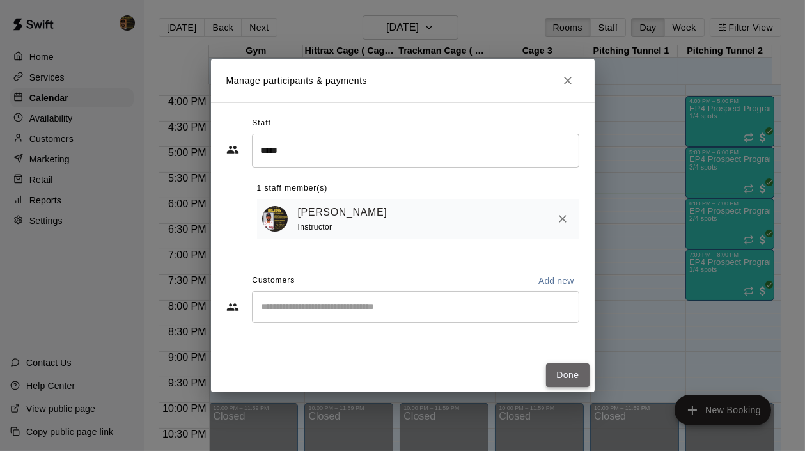
click at [551, 372] on button "Done" at bounding box center [567, 375] width 43 height 24
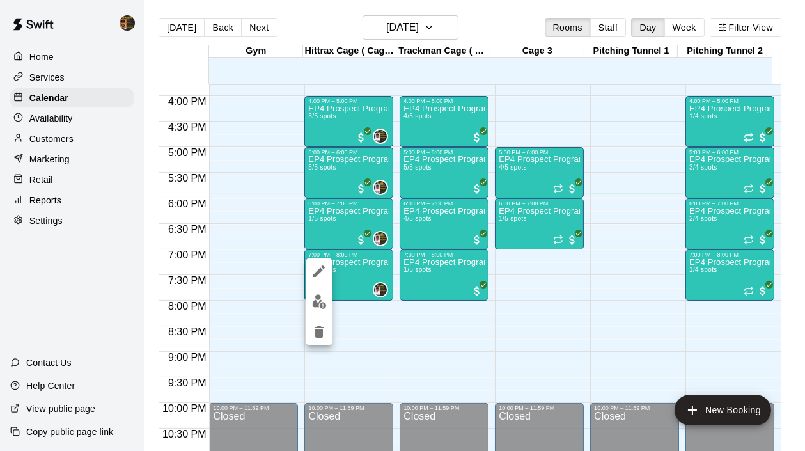
click at [729, 122] on div at bounding box center [402, 225] width 805 height 451
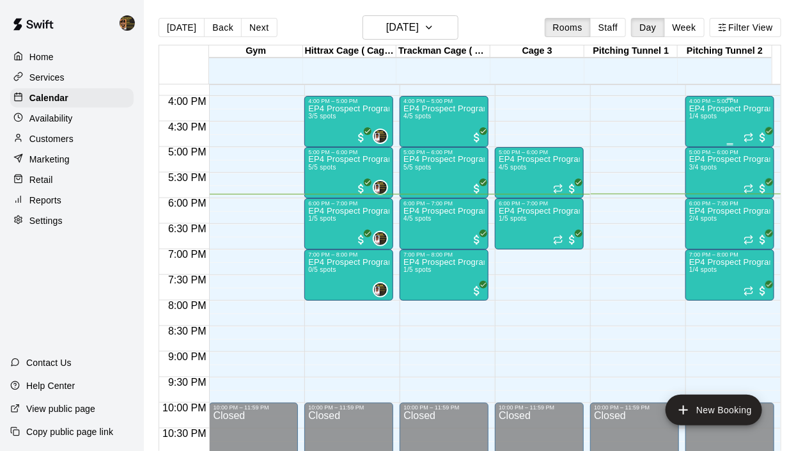
click at [718, 109] on p "EP4 Prospect Program Pitching (Ages 13+ )" at bounding box center [730, 109] width 81 height 0
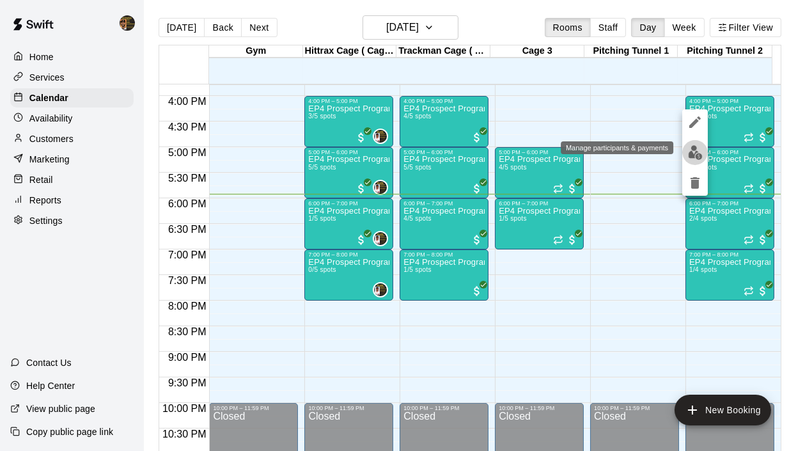
click at [688, 145] on img "edit" at bounding box center [695, 152] width 15 height 15
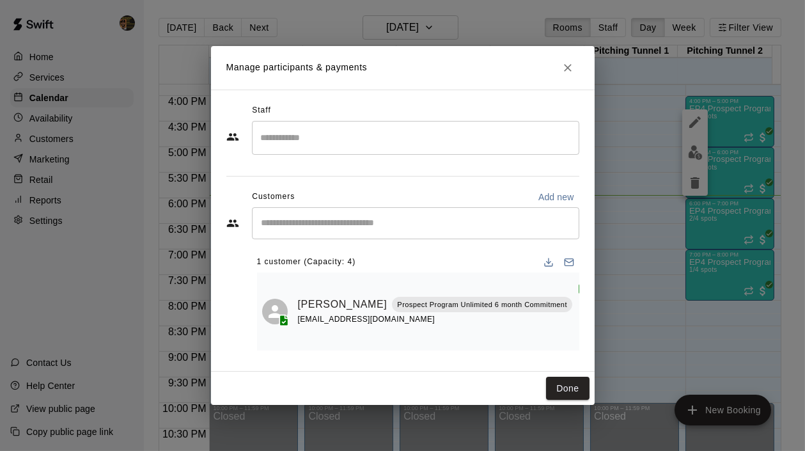
click at [302, 149] on input "Search staff" at bounding box center [416, 138] width 316 height 22
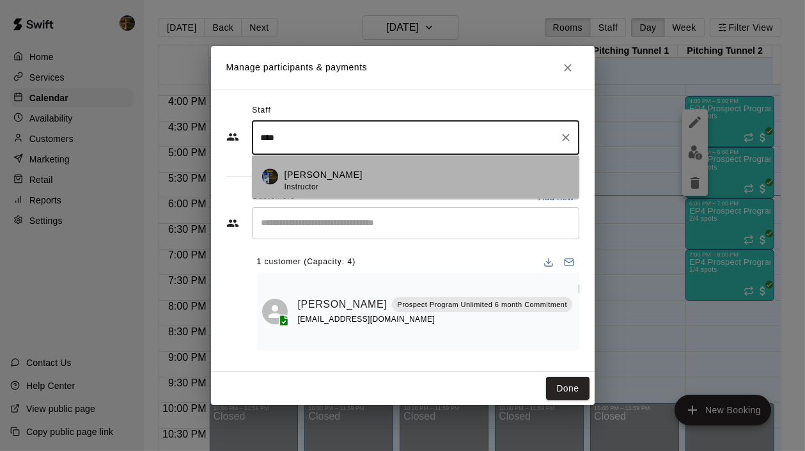
click at [294, 191] on span "Instructor" at bounding box center [302, 186] width 35 height 9
type input "****"
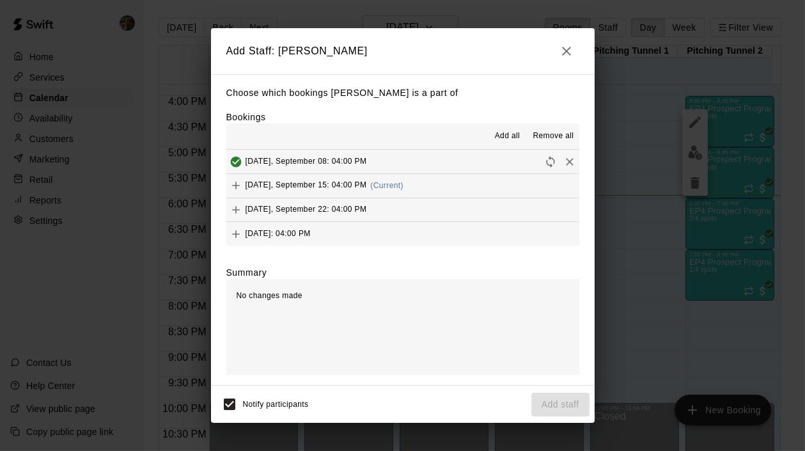
click at [232, 184] on icon "Add" at bounding box center [236, 185] width 13 height 13
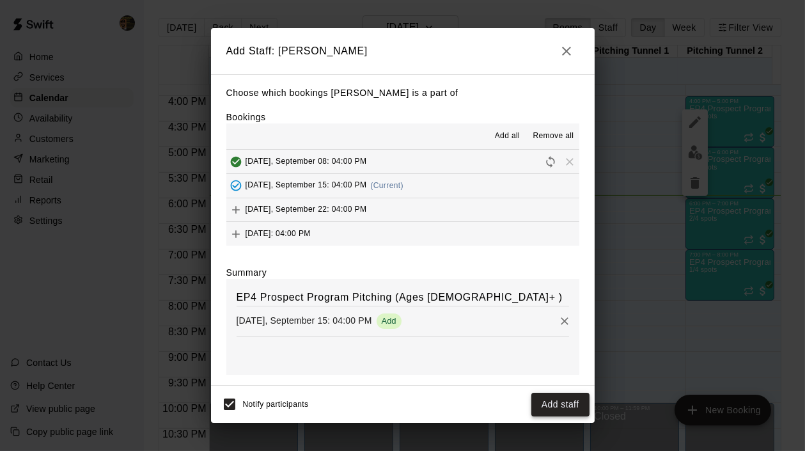
click at [566, 409] on button "Add staff" at bounding box center [561, 405] width 58 height 24
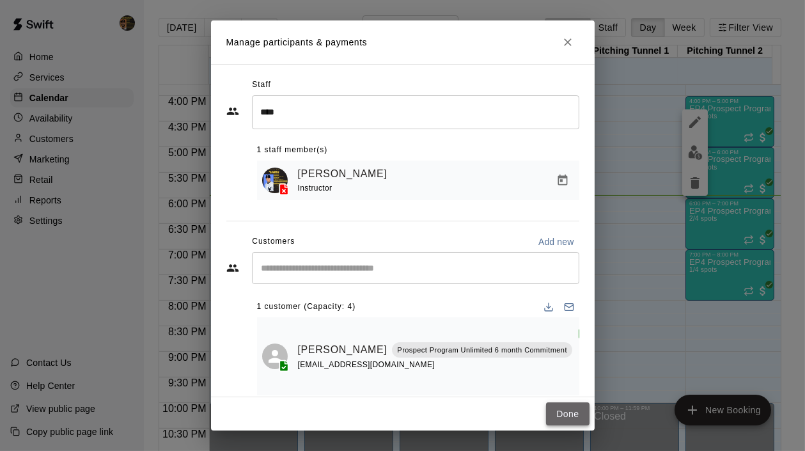
click at [561, 409] on button "Done" at bounding box center [567, 414] width 43 height 24
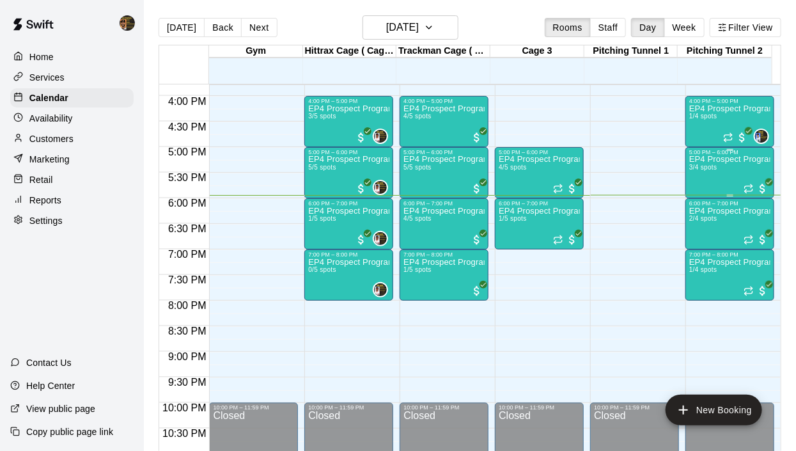
click at [723, 159] on p "EP4 Prospect Program Pitching (Ages 13+ )" at bounding box center [730, 159] width 81 height 0
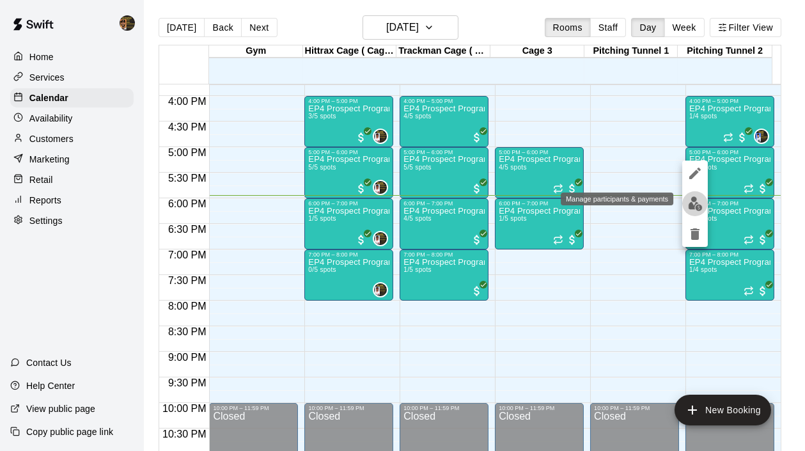
click at [701, 201] on img "edit" at bounding box center [695, 203] width 15 height 15
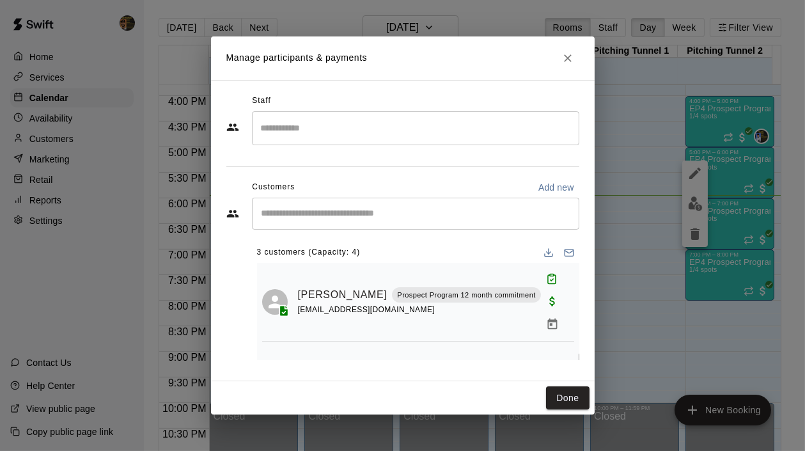
click at [313, 132] on input "Search staff" at bounding box center [416, 128] width 316 height 22
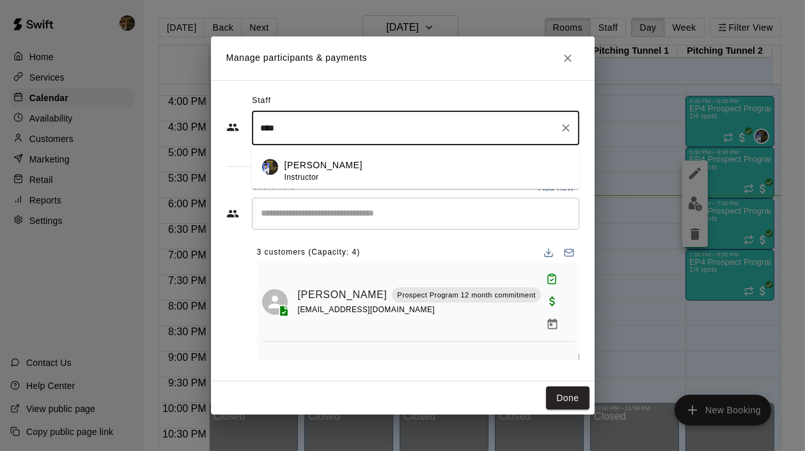
click at [285, 166] on p "Mariel Checo" at bounding box center [324, 165] width 78 height 13
type input "****"
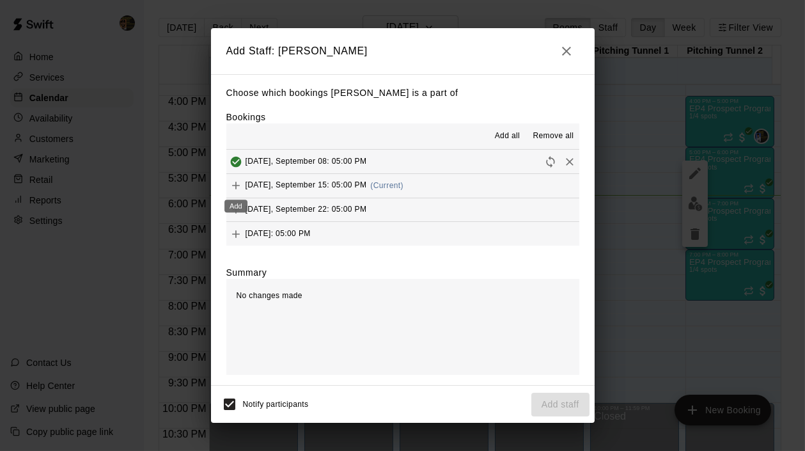
click at [232, 187] on icon "Add" at bounding box center [236, 185] width 13 height 13
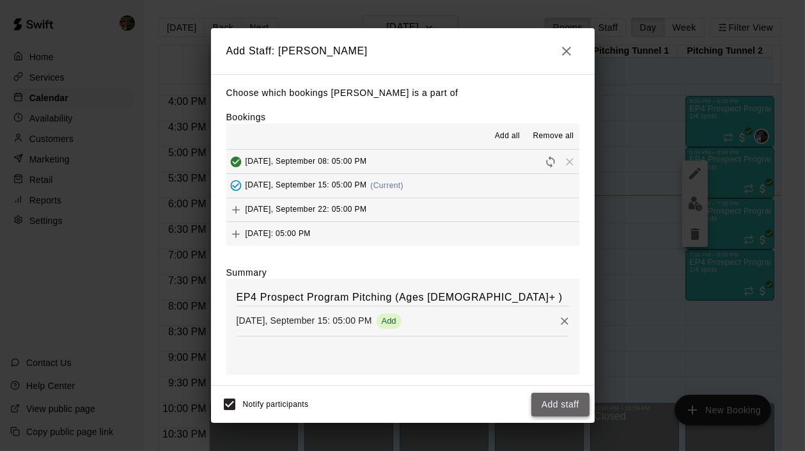
click at [568, 403] on button "Add staff" at bounding box center [561, 405] width 58 height 24
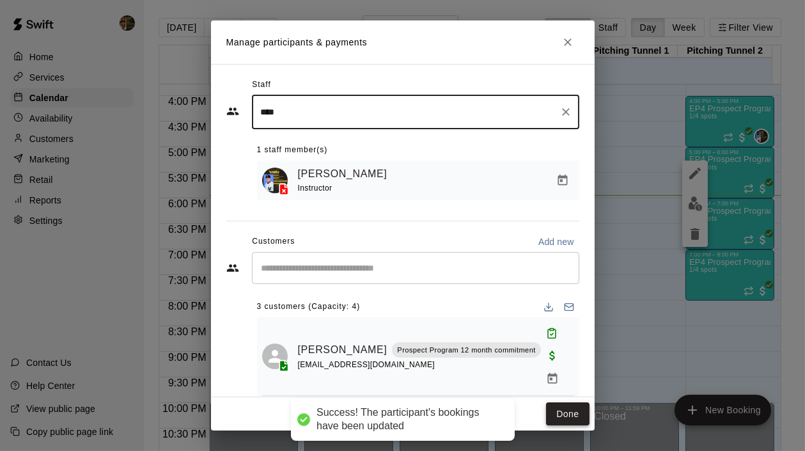
click at [566, 411] on button "Done" at bounding box center [567, 414] width 43 height 24
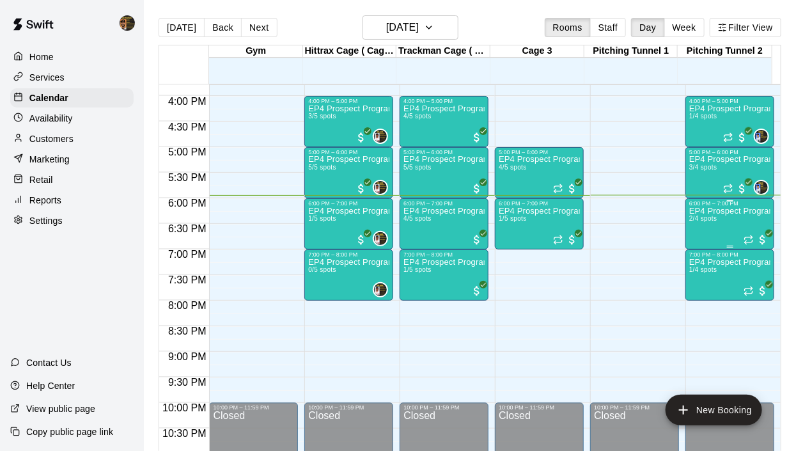
click at [736, 230] on div "EP4 Prospect Program Pitching (Ages 13+ ) 2/4 spots" at bounding box center [730, 432] width 81 height 451
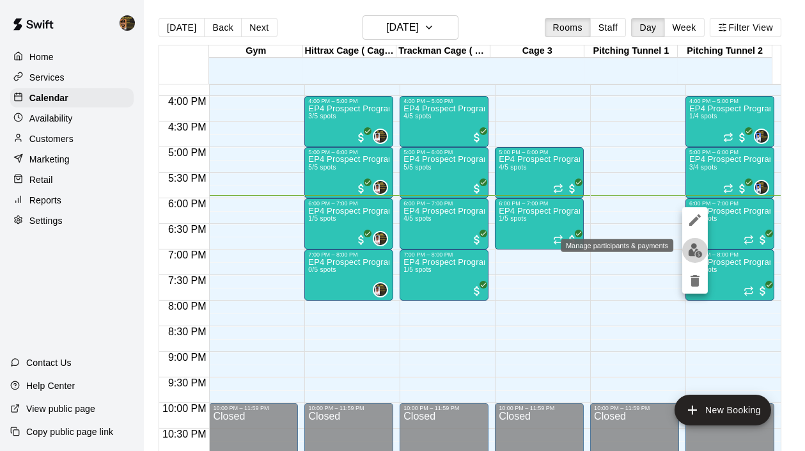
click at [695, 249] on img "edit" at bounding box center [695, 250] width 15 height 15
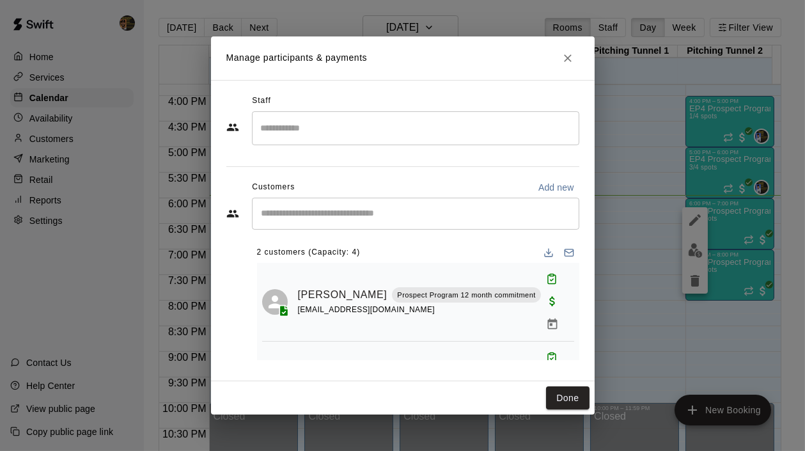
click at [331, 129] on input "Search staff" at bounding box center [416, 128] width 316 height 22
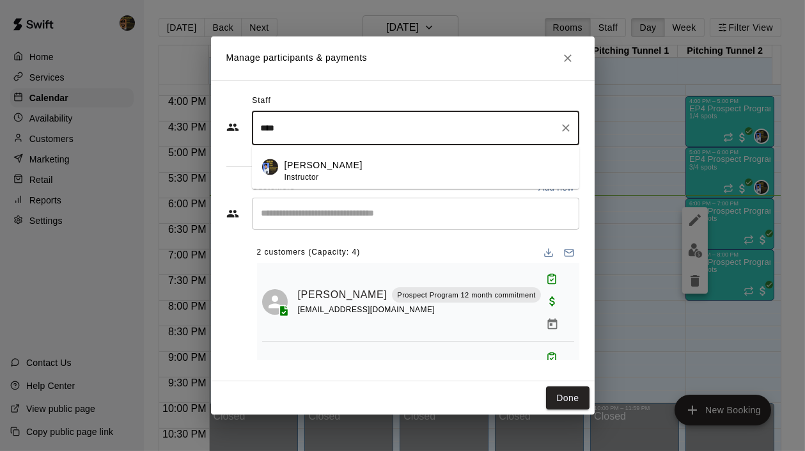
click at [334, 168] on p "Mariel Checo" at bounding box center [324, 165] width 78 height 13
type input "****"
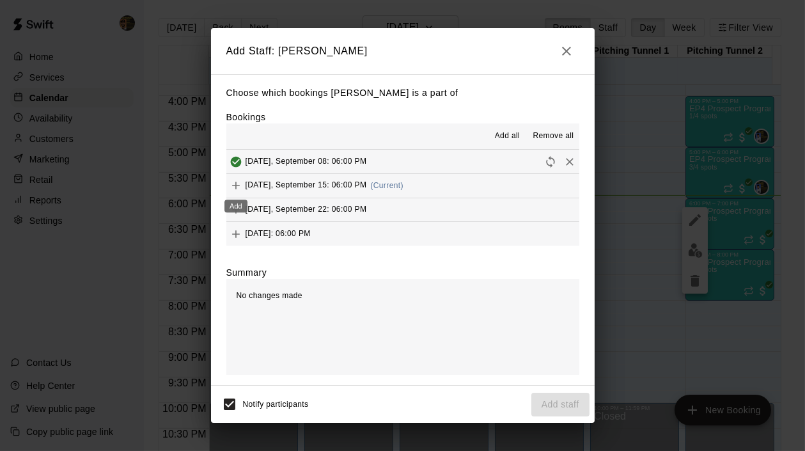
click at [234, 184] on icon "Add" at bounding box center [236, 185] width 13 height 13
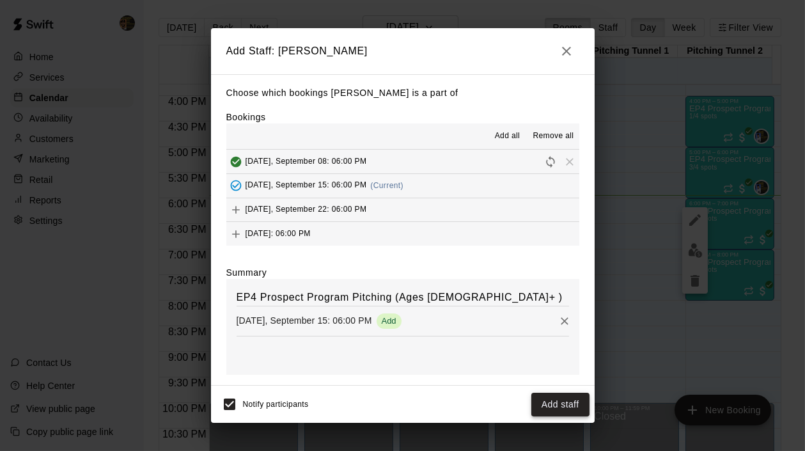
click at [558, 401] on button "Add staff" at bounding box center [561, 405] width 58 height 24
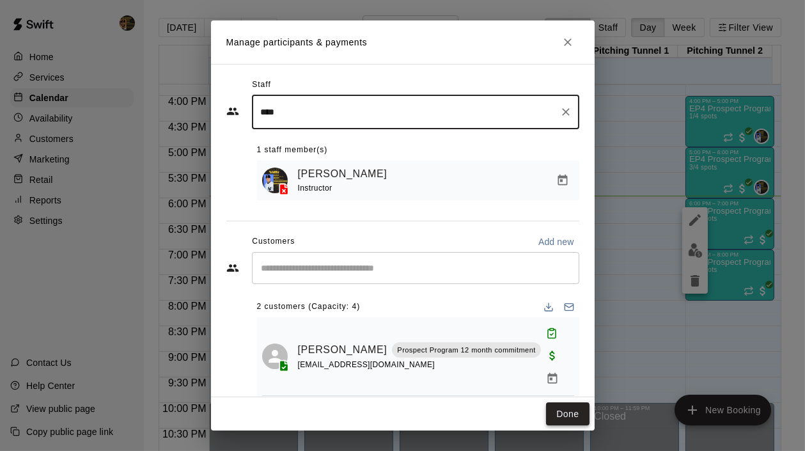
click at [565, 416] on button "Done" at bounding box center [567, 414] width 43 height 24
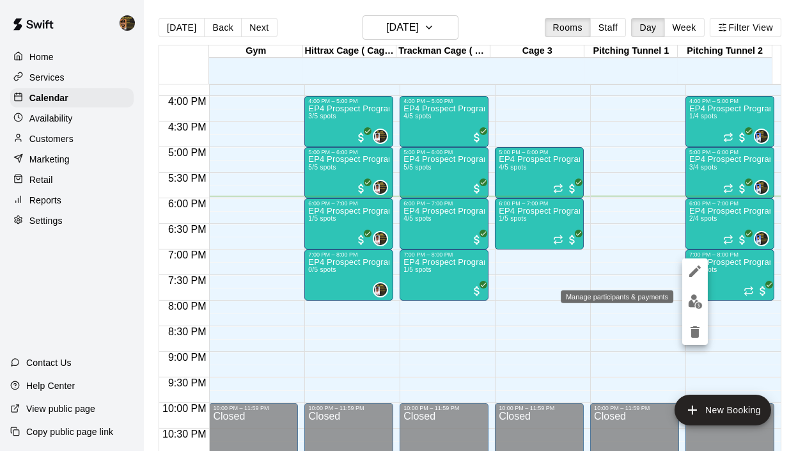
click at [690, 301] on img "edit" at bounding box center [695, 301] width 15 height 15
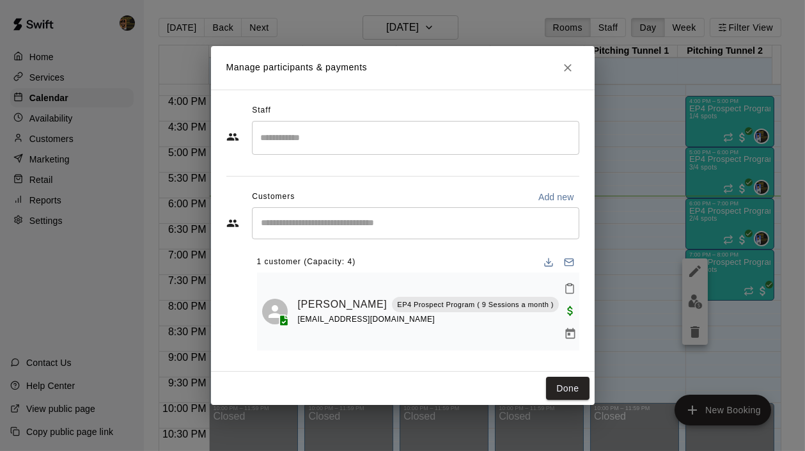
click at [269, 148] on input "Search staff" at bounding box center [416, 138] width 316 height 22
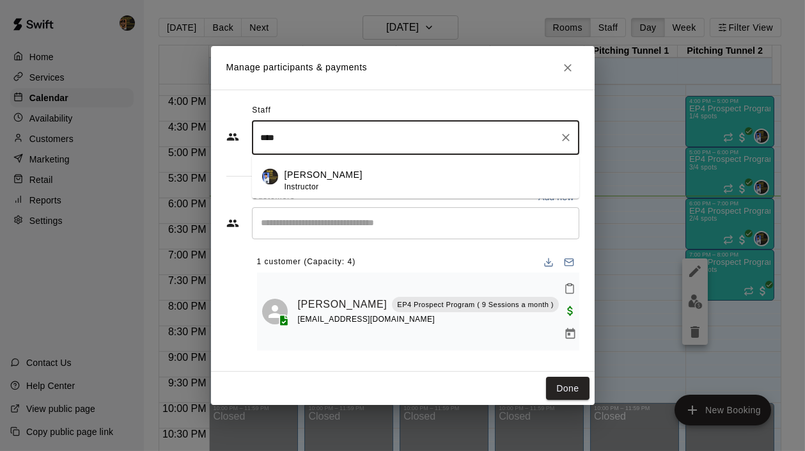
click at [302, 191] on span "Instructor" at bounding box center [302, 186] width 35 height 9
type input "****"
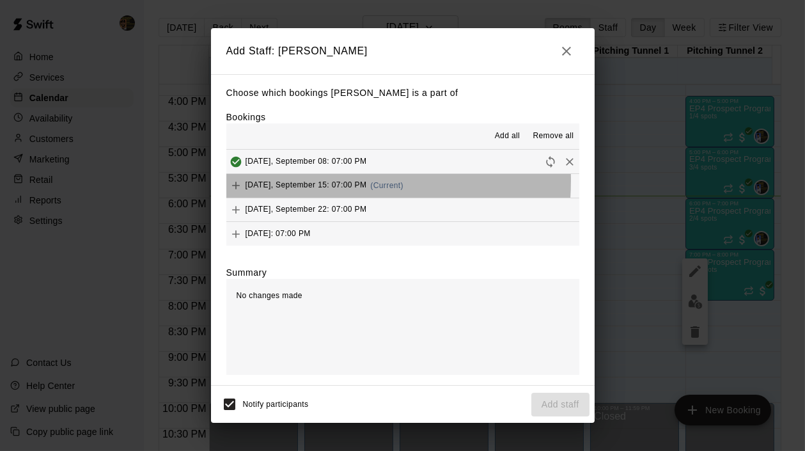
click at [297, 181] on span "Monday, September 15: 07:00 PM" at bounding box center [307, 185] width 122 height 9
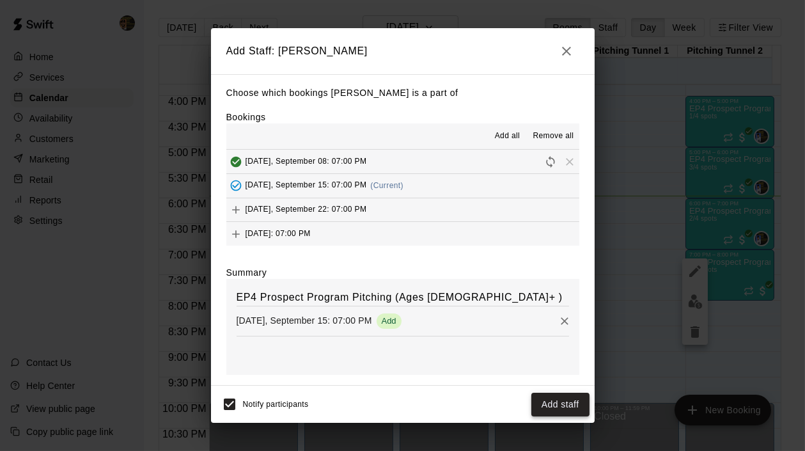
click at [572, 400] on button "Add staff" at bounding box center [561, 405] width 58 height 24
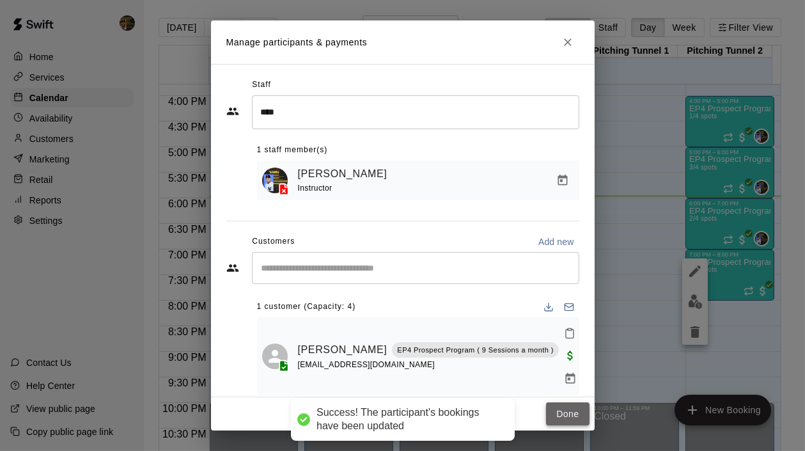
click at [570, 414] on button "Done" at bounding box center [567, 414] width 43 height 24
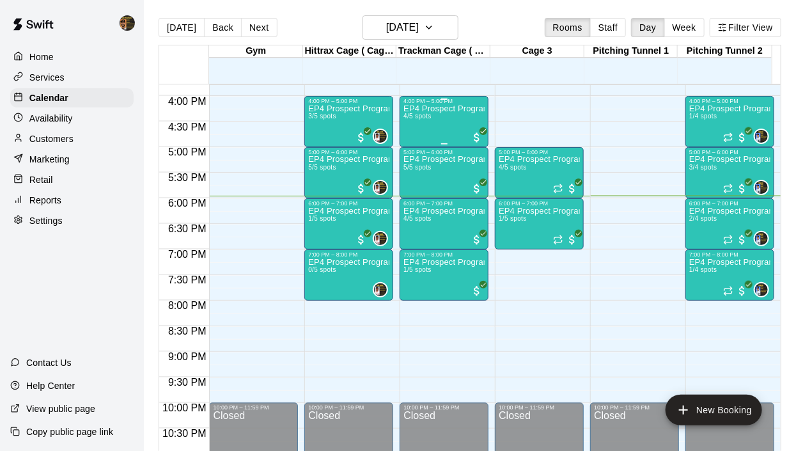
click at [444, 125] on div "EP4 Prospect Program Hitting ( ages 13-15 ) 4/5 spots" at bounding box center [444, 329] width 81 height 451
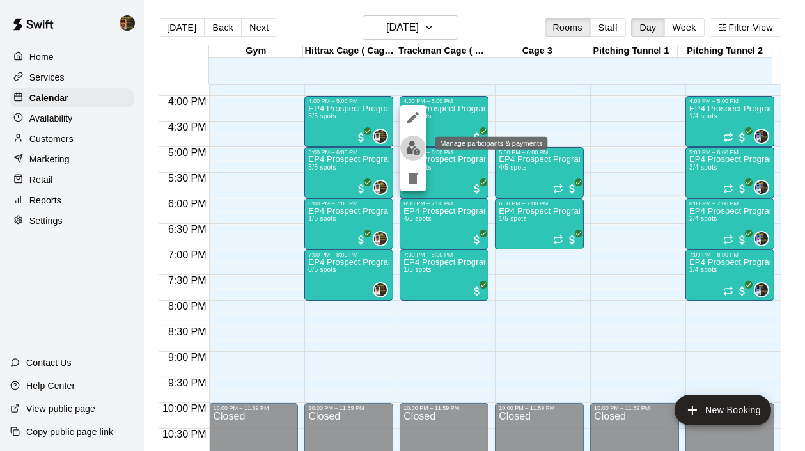
click at [407, 146] on img "edit" at bounding box center [413, 148] width 15 height 15
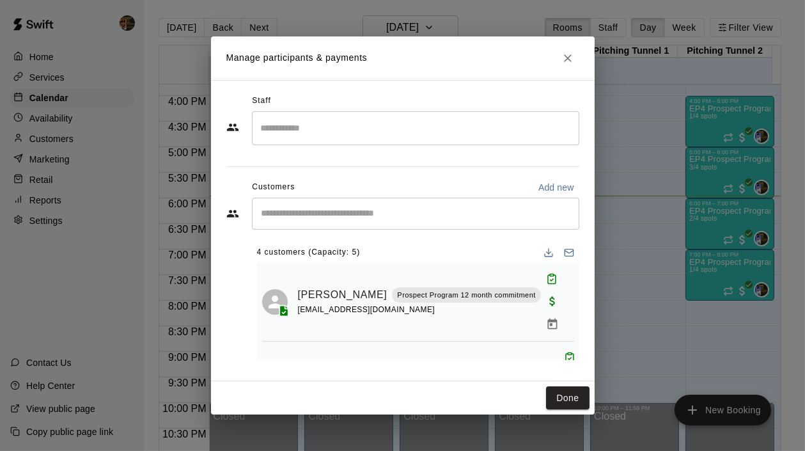
click at [295, 132] on input "Search staff" at bounding box center [416, 128] width 316 height 22
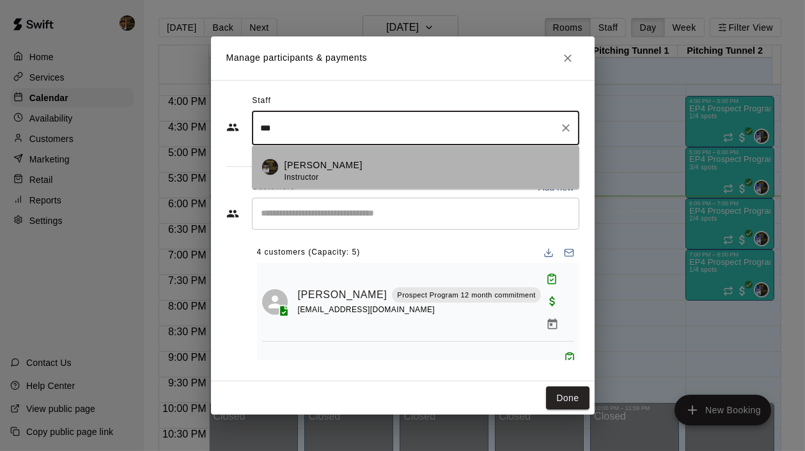
click at [322, 168] on p "Stephen Alemais" at bounding box center [324, 165] width 78 height 13
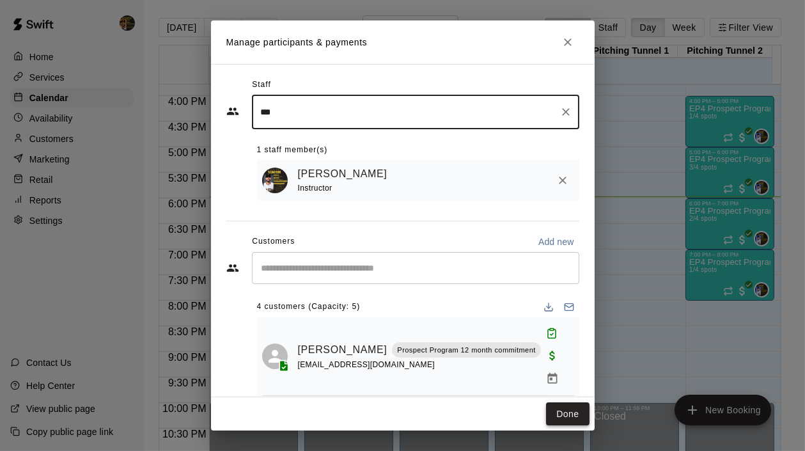
type input "***"
click at [560, 414] on button "Done" at bounding box center [567, 414] width 43 height 24
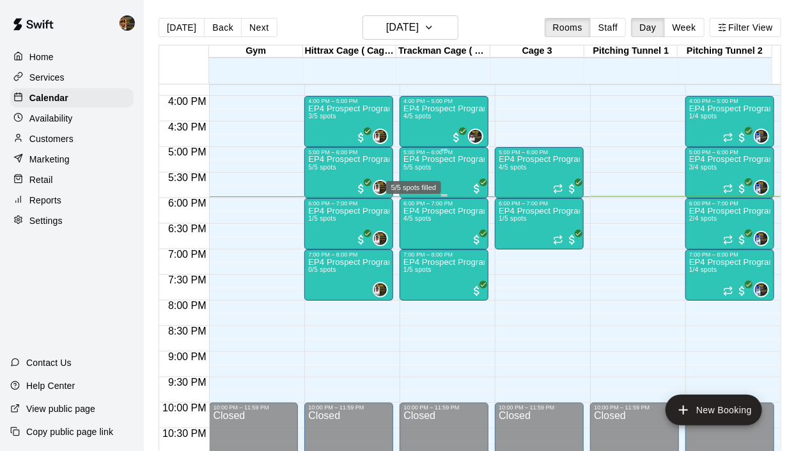
click at [429, 164] on span "5/5 spots" at bounding box center [418, 167] width 28 height 7
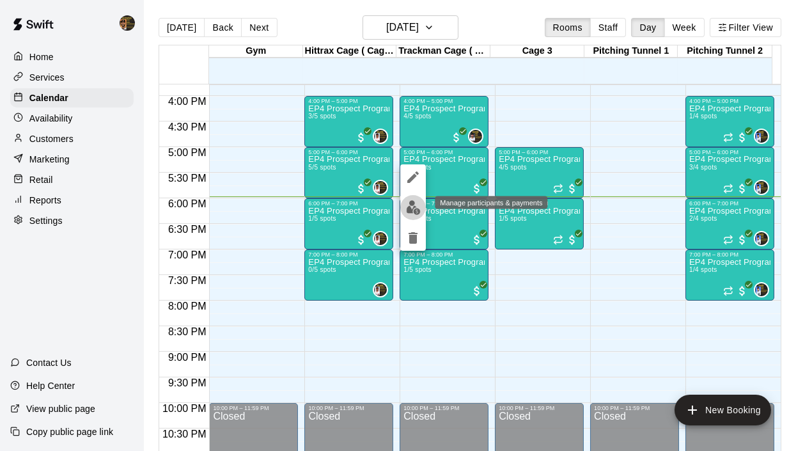
click at [407, 208] on img "edit" at bounding box center [413, 207] width 15 height 15
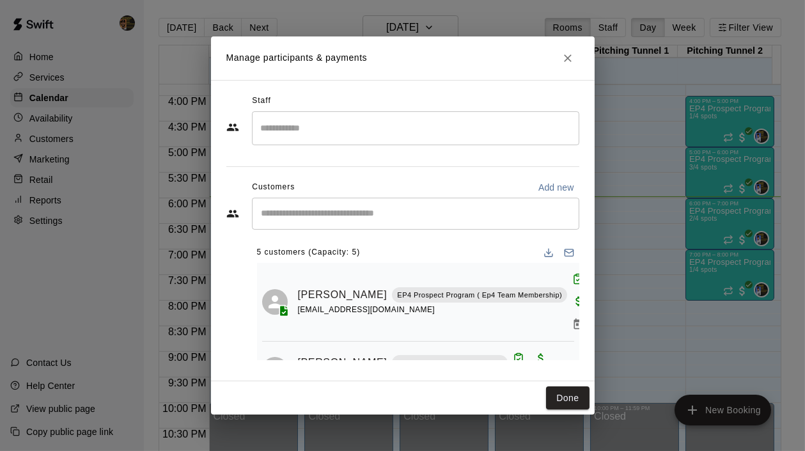
click at [327, 129] on input "Search staff" at bounding box center [416, 128] width 316 height 22
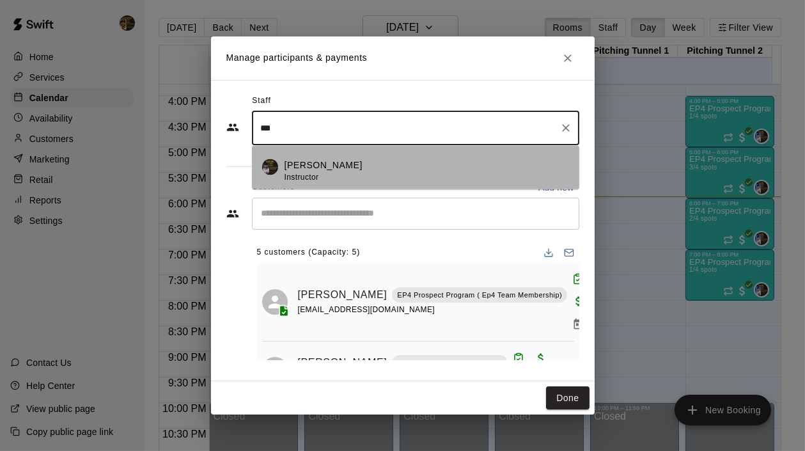
click at [319, 166] on p "Stephen Alemais" at bounding box center [324, 165] width 78 height 13
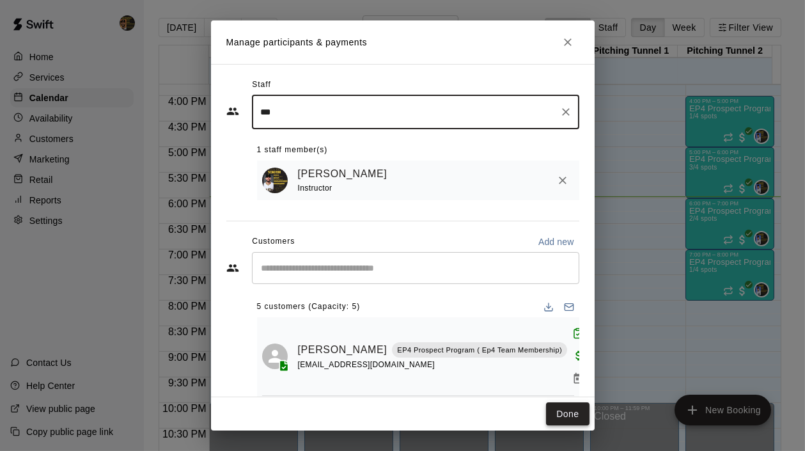
type input "***"
click at [569, 409] on button "Done" at bounding box center [567, 414] width 43 height 24
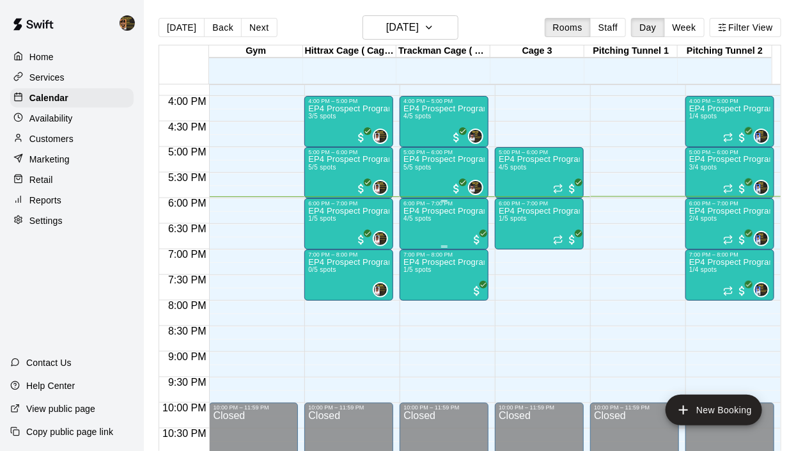
click at [448, 230] on div "EP4 Prospect Program Hitting ( ages 13-15 ) 4/5 spots" at bounding box center [444, 432] width 81 height 451
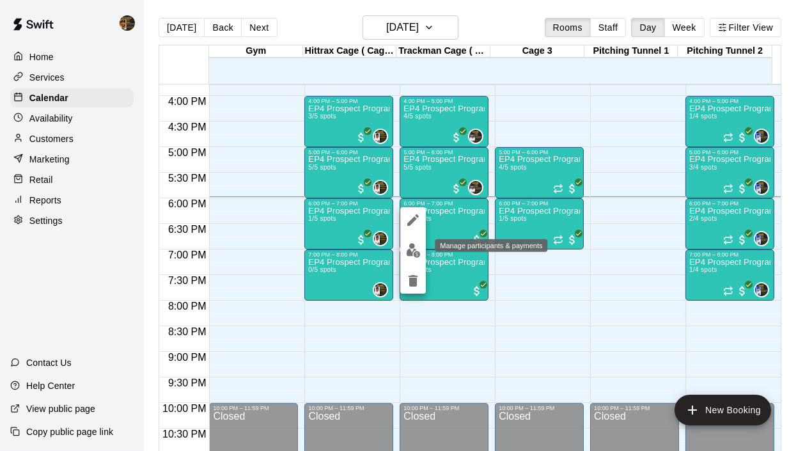
click at [414, 248] on img "edit" at bounding box center [413, 250] width 15 height 15
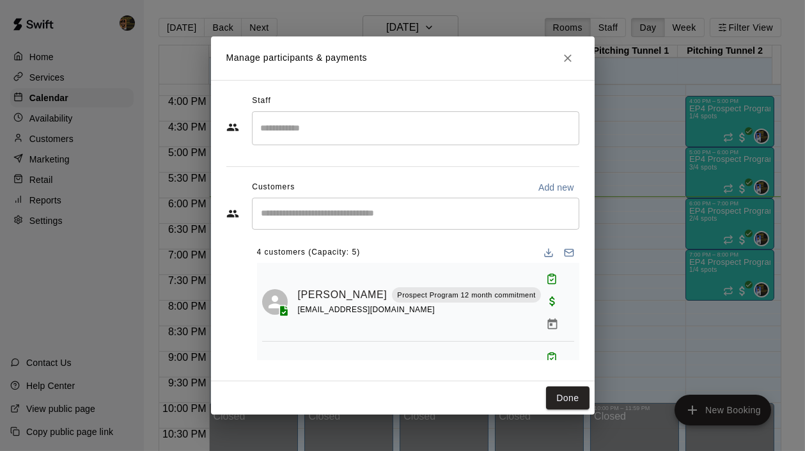
click at [310, 132] on input "Search staff" at bounding box center [416, 128] width 316 height 22
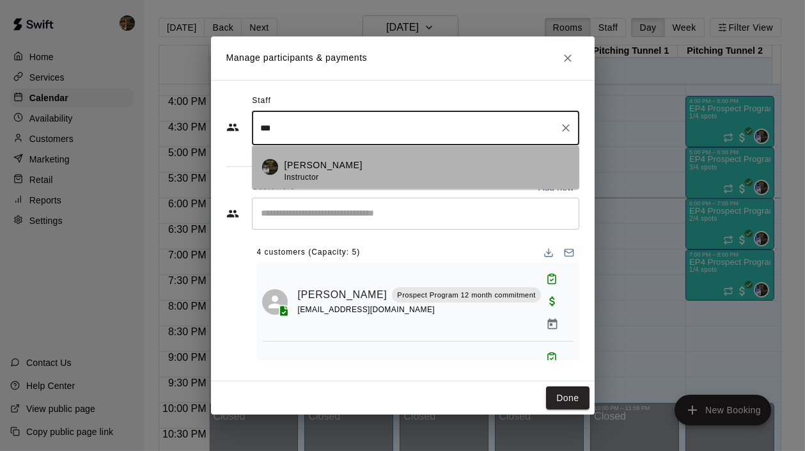
click at [315, 164] on p "Stephen Alemais" at bounding box center [324, 165] width 78 height 13
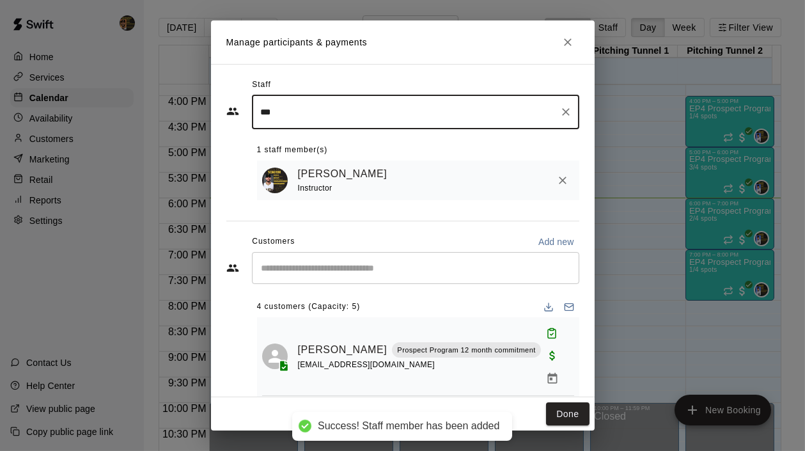
type input "***"
click at [338, 182] on div "Instructor" at bounding box center [345, 188] width 95 height 13
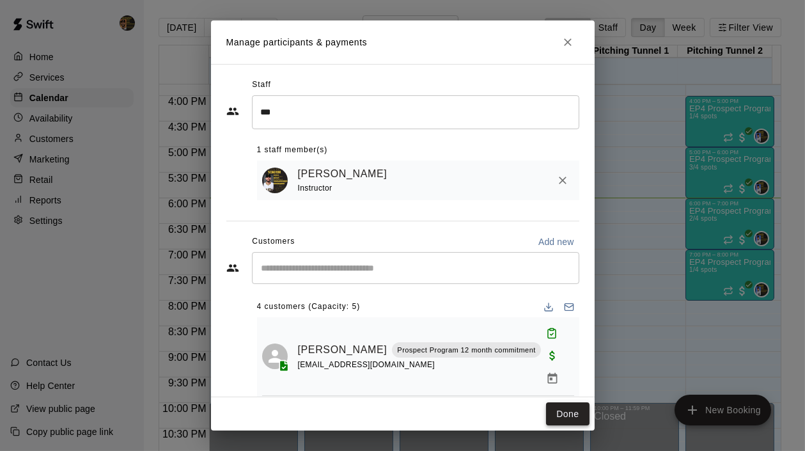
click at [569, 417] on button "Done" at bounding box center [567, 414] width 43 height 24
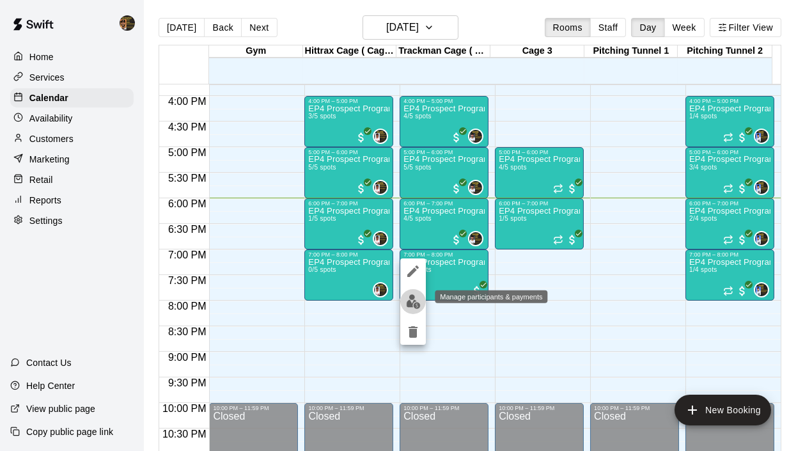
click at [407, 299] on img "edit" at bounding box center [413, 301] width 15 height 15
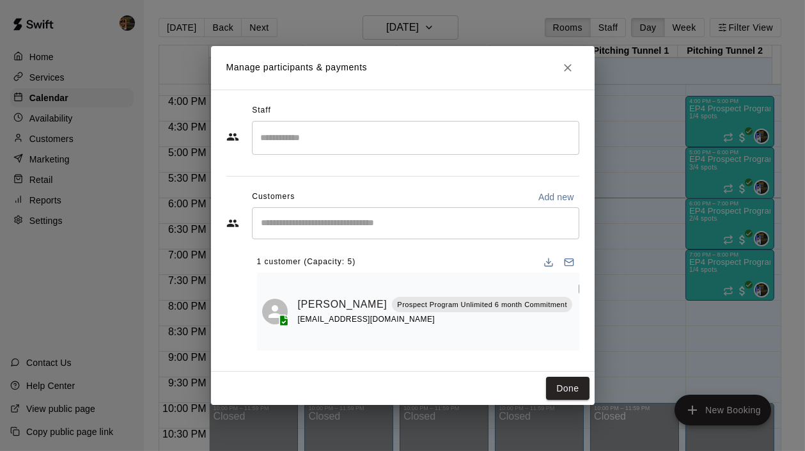
click at [296, 145] on input "Search staff" at bounding box center [416, 138] width 316 height 22
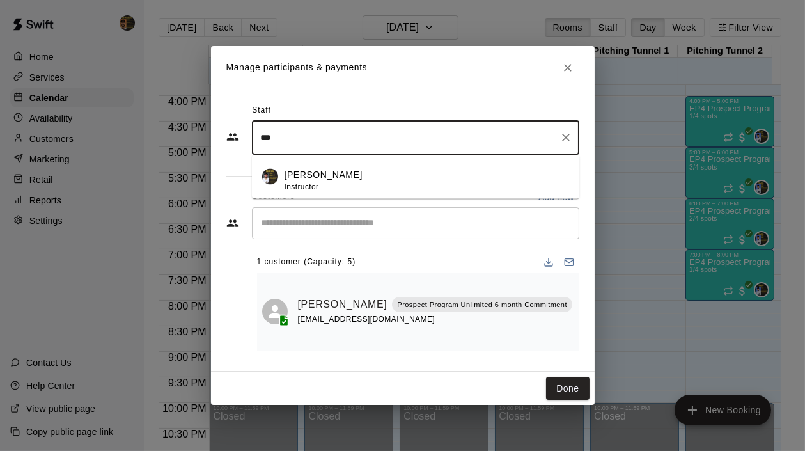
click at [304, 181] on p "Stephen Alemais" at bounding box center [324, 175] width 78 height 13
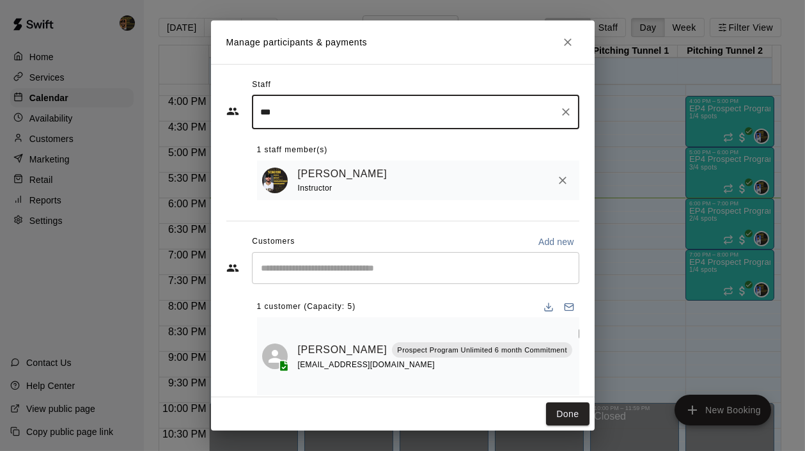
type input "***"
click at [303, 182] on div "Instructor" at bounding box center [345, 188] width 95 height 13
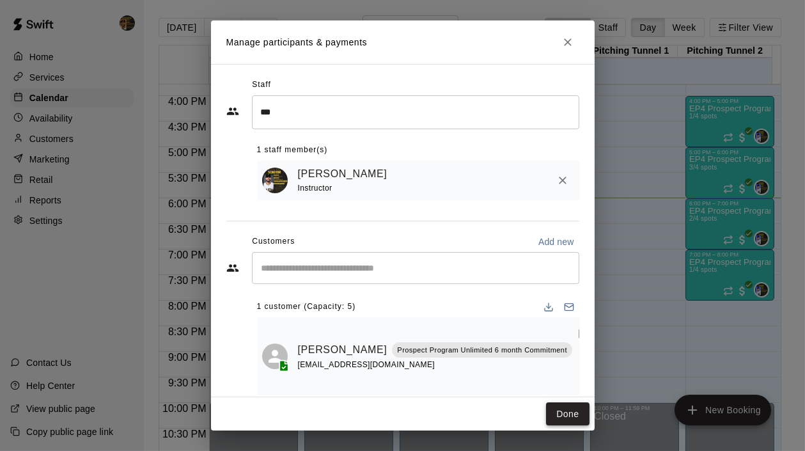
click at [571, 414] on button "Done" at bounding box center [567, 414] width 43 height 24
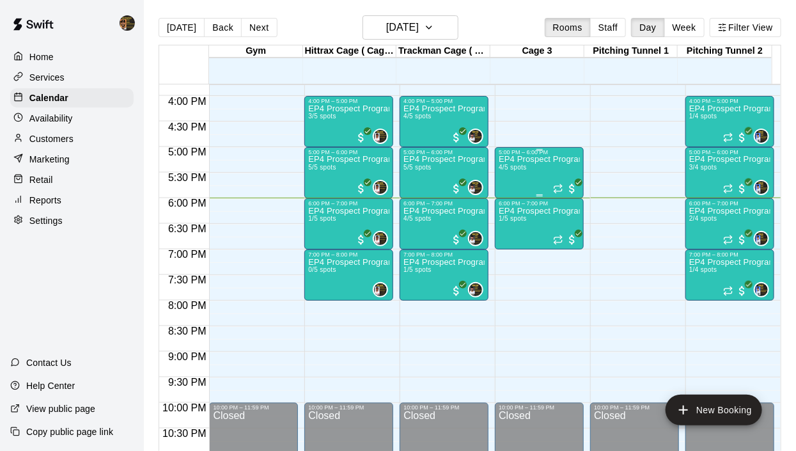
click at [523, 175] on div "EP4 Prospect Program ages 11-12 4/5 spots" at bounding box center [539, 380] width 81 height 451
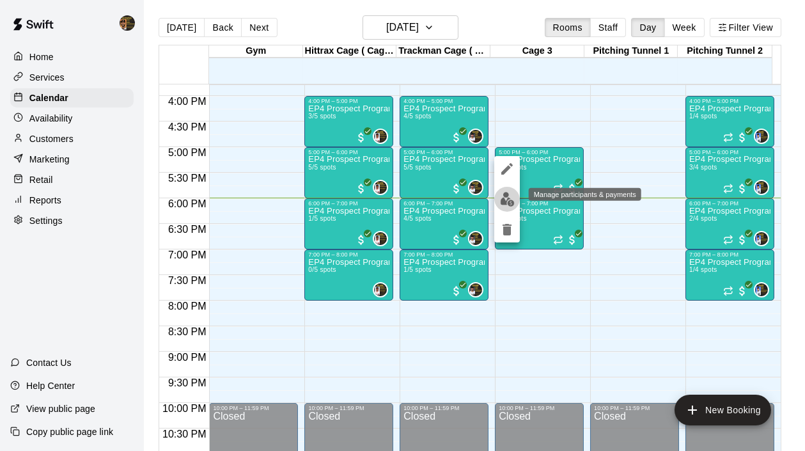
click at [503, 195] on img "edit" at bounding box center [507, 199] width 15 height 15
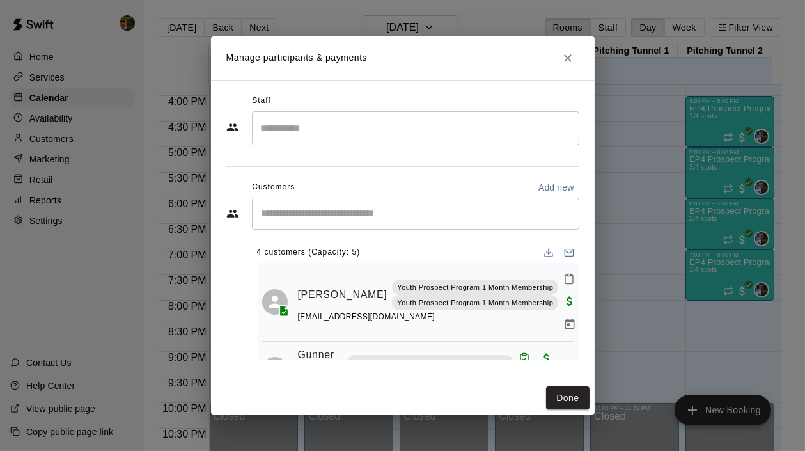
click at [266, 129] on input "Search staff" at bounding box center [416, 128] width 316 height 22
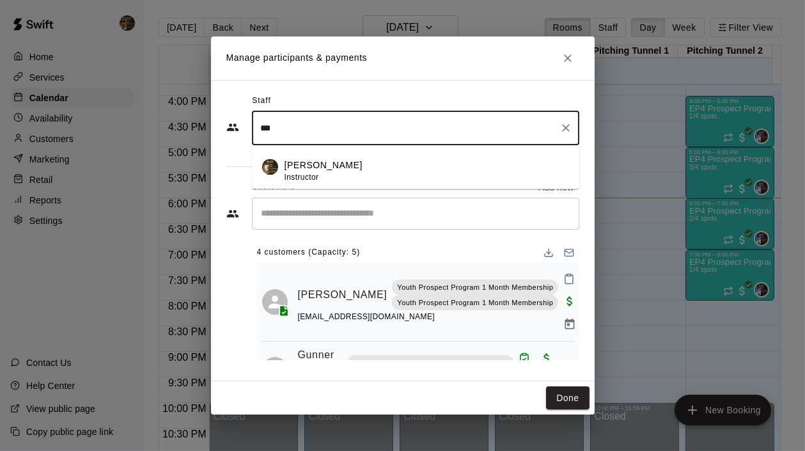
click at [325, 180] on div "Melvin Garcia Instructor" at bounding box center [324, 171] width 78 height 25
type input "***"
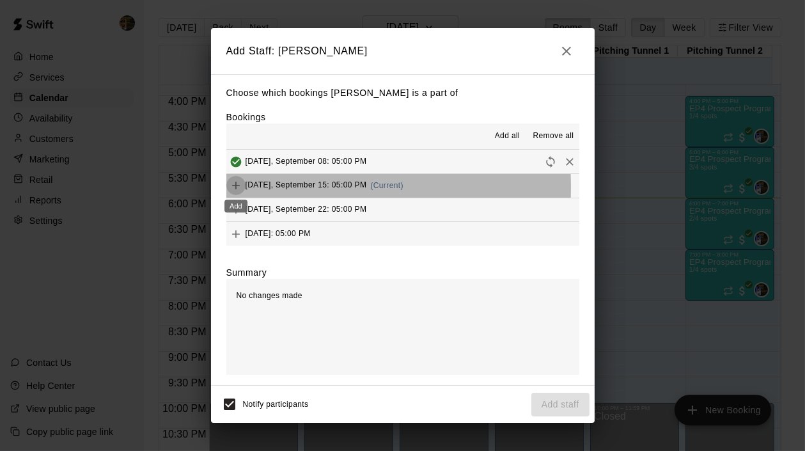
click at [237, 188] on icon "Add" at bounding box center [236, 185] width 13 height 13
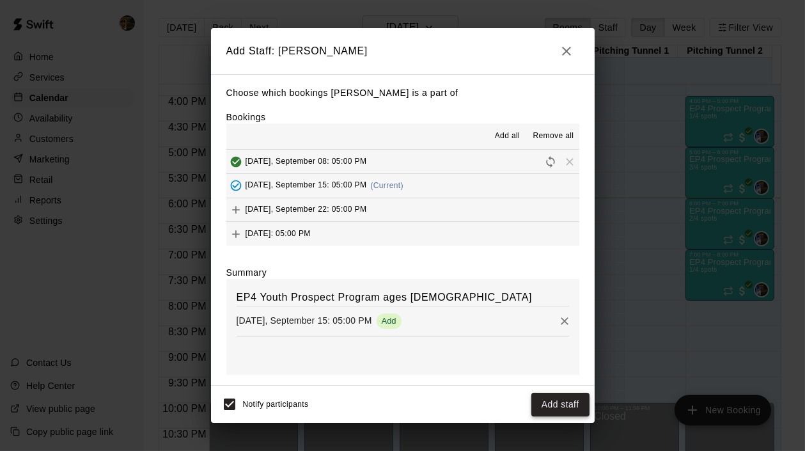
click at [561, 407] on button "Add staff" at bounding box center [561, 405] width 58 height 24
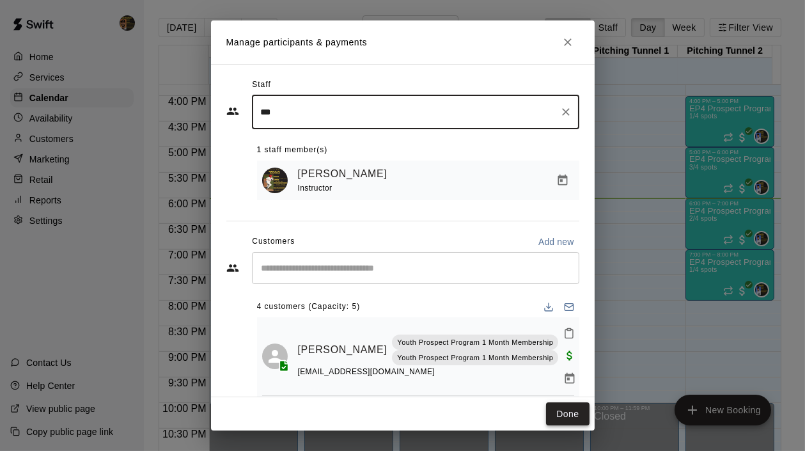
click at [569, 407] on button "Done" at bounding box center [567, 414] width 43 height 24
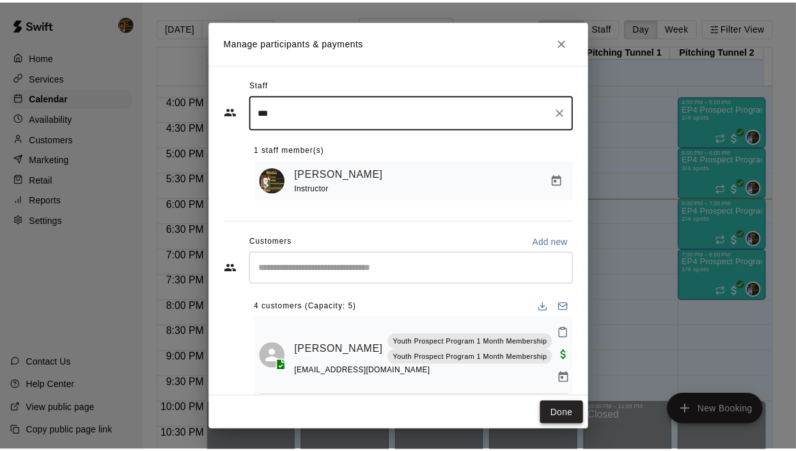
click at [530, 211] on p "EP4 Prospect Program Hitting ( ages 8-10 )" at bounding box center [539, 211] width 81 height 0
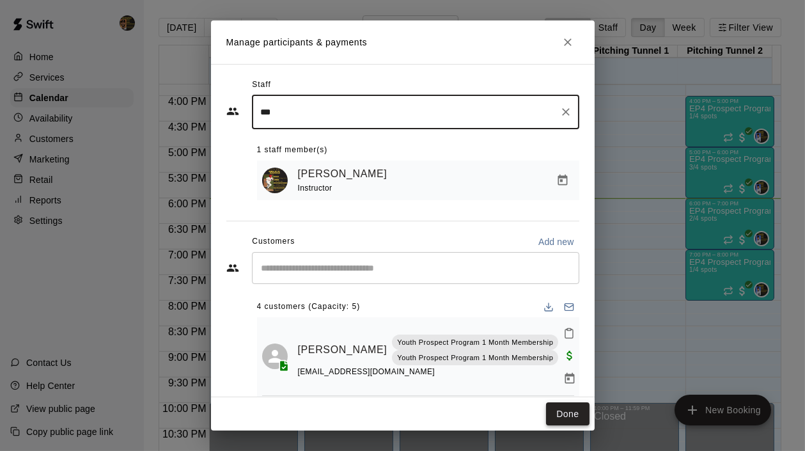
click at [501, 207] on img "edit" at bounding box center [507, 199] width 15 height 15
click input "Search staff"
click p "Melvin Garcia"
type input "***"
click icon "button"
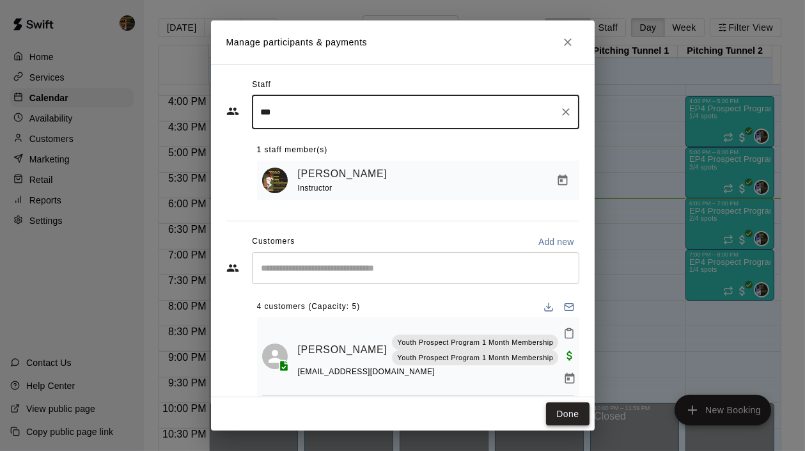
click button "Done"
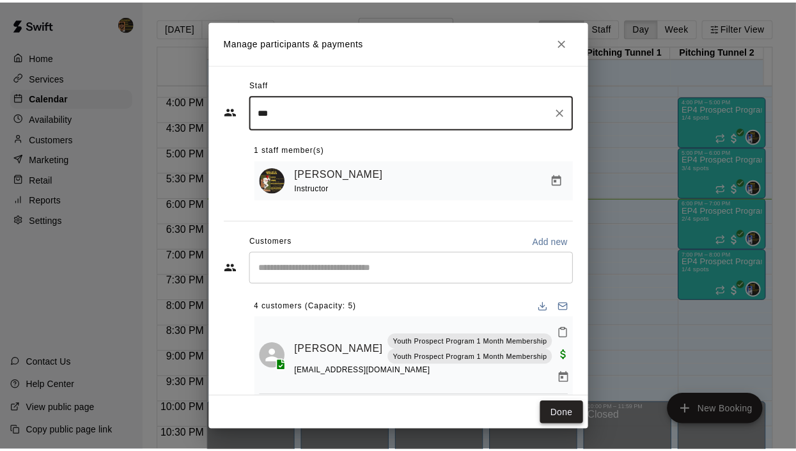
click at [331, 103] on div "4:00 PM – 5:00 PM" at bounding box center [348, 101] width 81 height 6
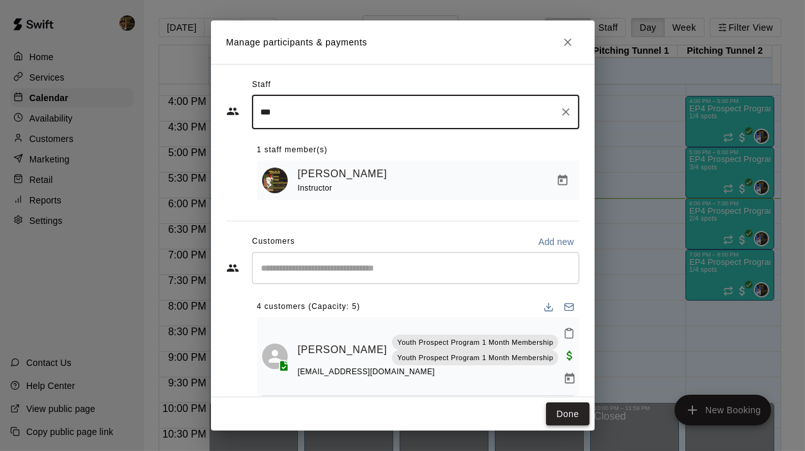
click at [500, 192] on img "edit" at bounding box center [507, 199] width 15 height 15
click input "Search staff"
click p "Monte Gutierez"
type input "*****"
click button "Done"
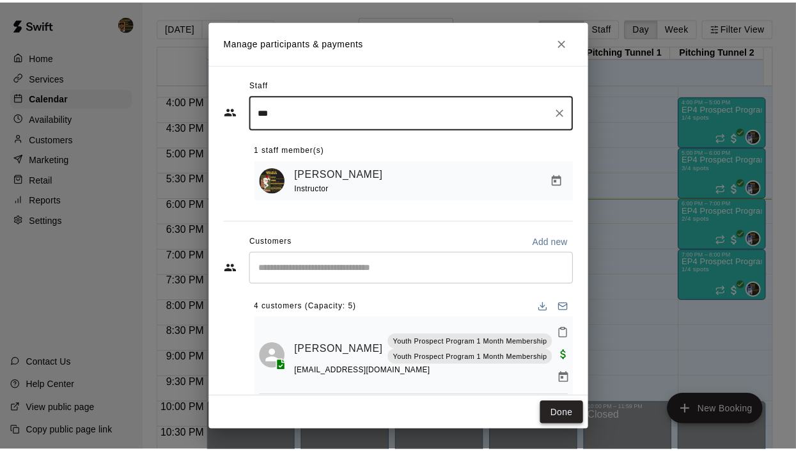
click at [338, 257] on div "7:00 PM – 8:00 PM" at bounding box center [348, 254] width 81 height 6
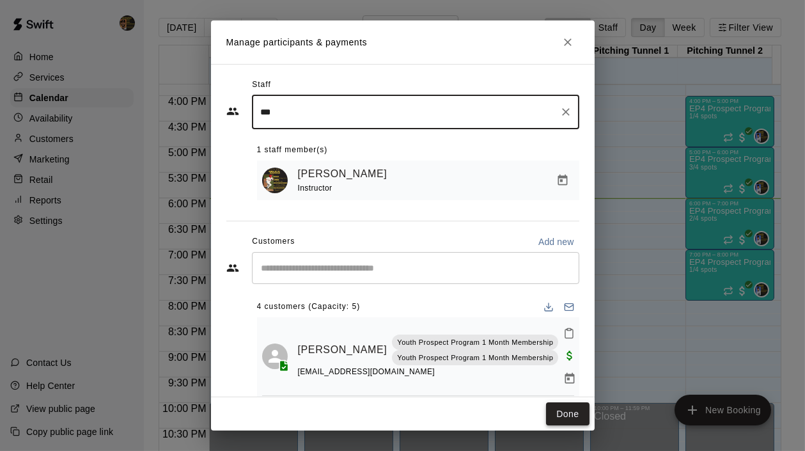
click at [500, 207] on img "edit" at bounding box center [507, 199] width 15 height 15
drag, startPoint x: 300, startPoint y: 146, endPoint x: 307, endPoint y: 148, distance: 7.3
click input "Search staff"
click div "Monte Gutierez Instructor"
type input "*****"
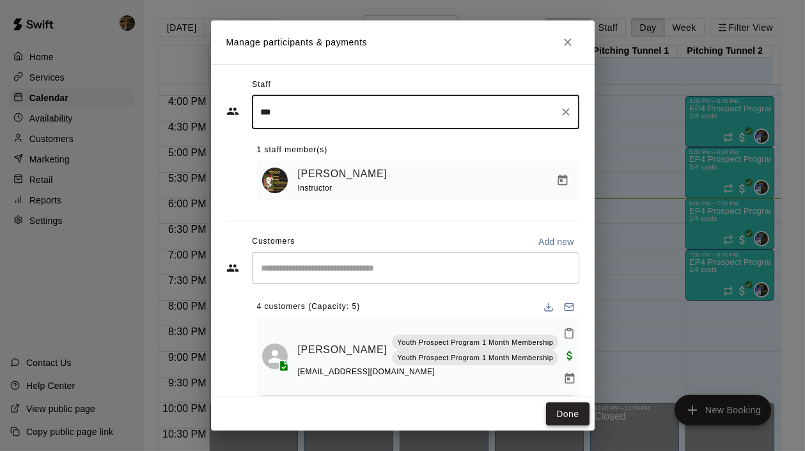
click button "Done"
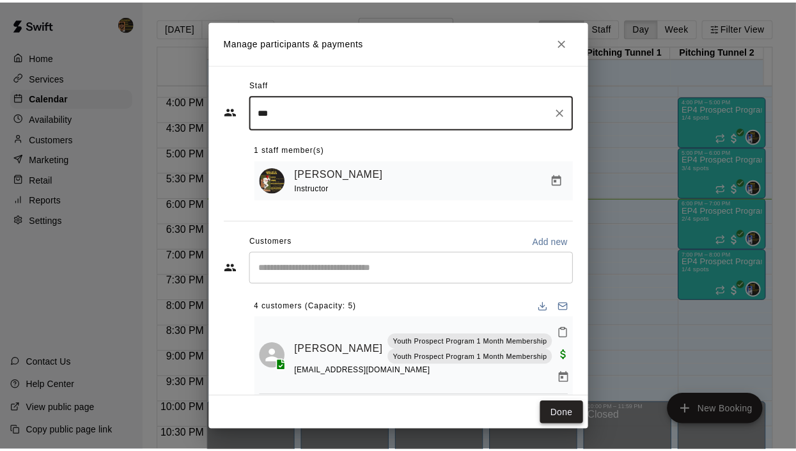
click at [434, 23] on icon "button" at bounding box center [429, 27] width 10 height 15
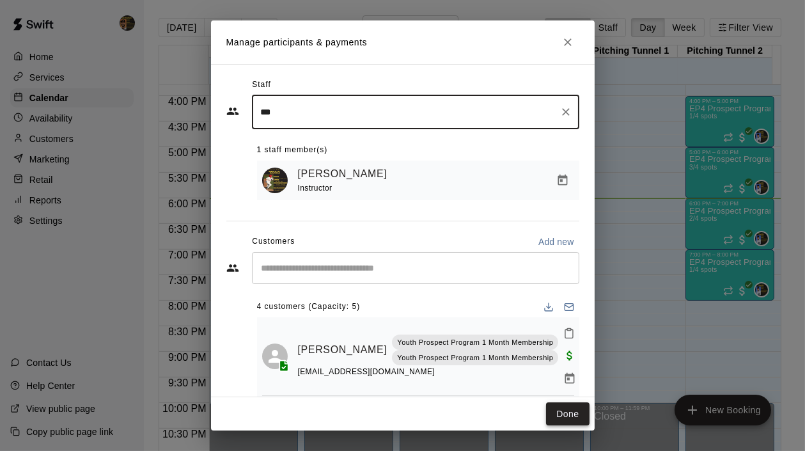
click button "17"
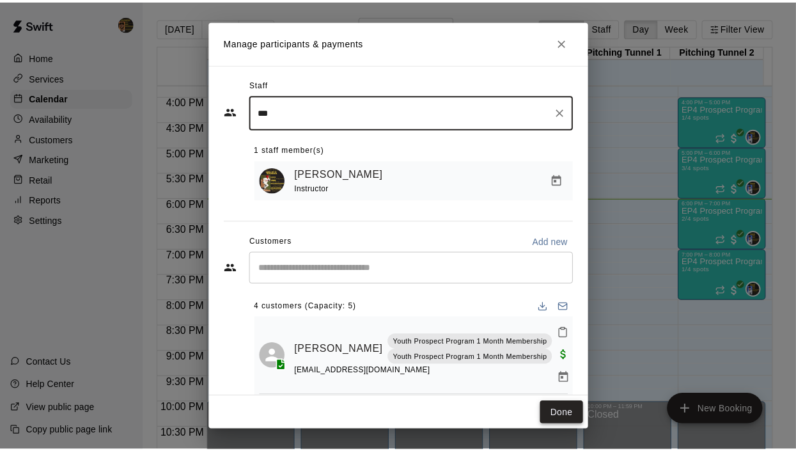
scroll to position [730, 0]
click at [720, 198] on div "EP4 Prospect Program Pitching (Ages 13+ ) 1/4 spots" at bounding box center [730, 329] width 81 height 451
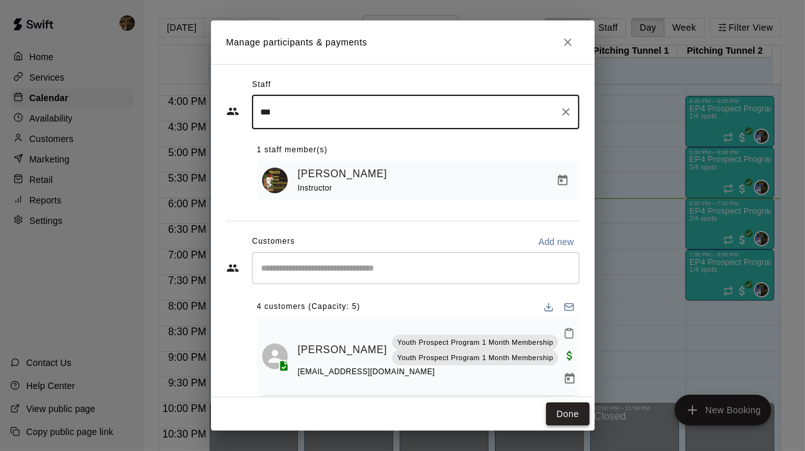
click at [515, 207] on img "edit" at bounding box center [507, 199] width 15 height 15
click at [568, 54] on button "Close" at bounding box center [568, 42] width 23 height 23
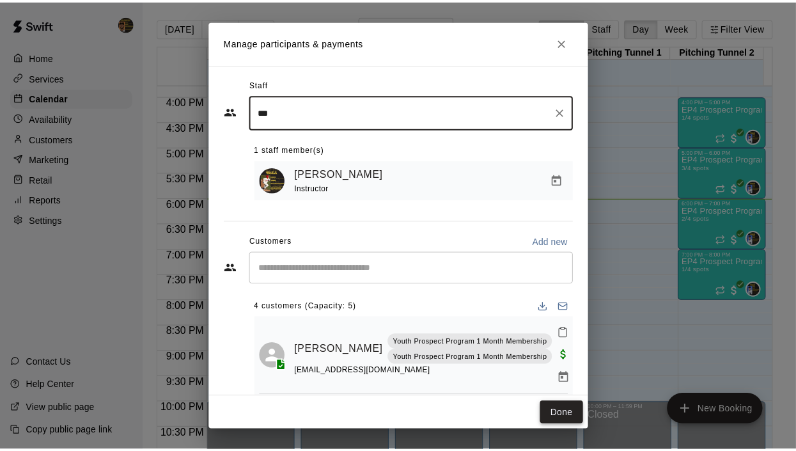
click at [434, 21] on icon "button" at bounding box center [429, 27] width 10 height 15
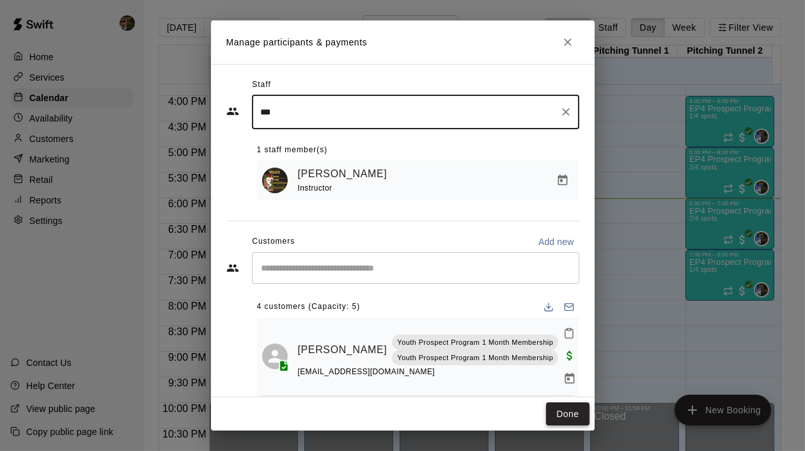
click button "15"
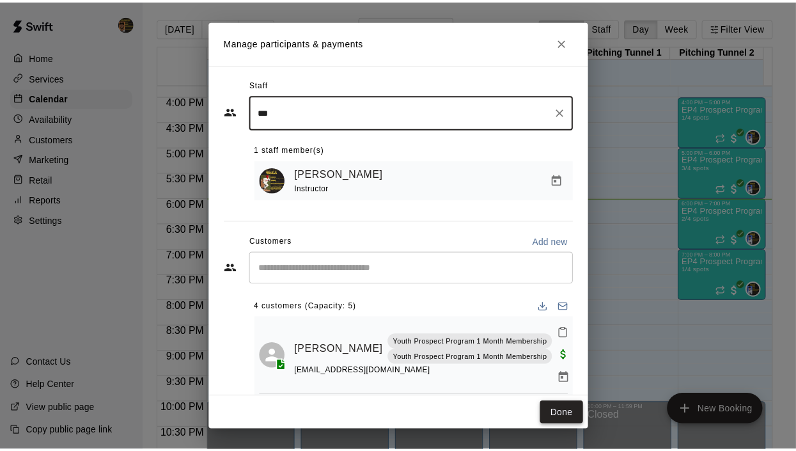
click at [59, 138] on p "Customers" at bounding box center [51, 138] width 44 height 13
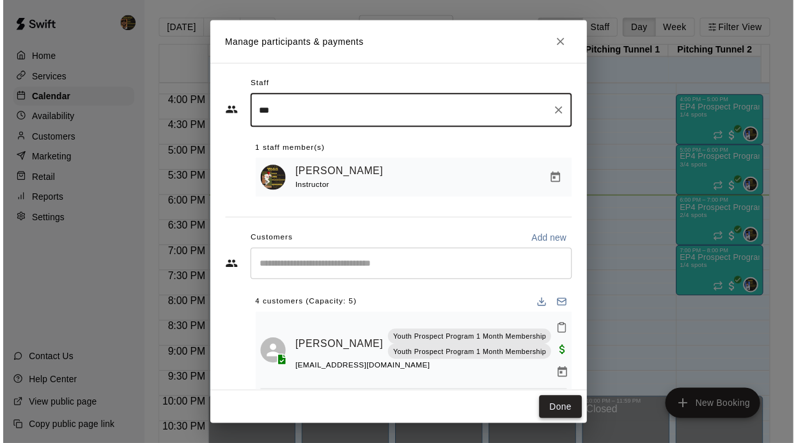
click div "​ ​"
type input "*********"
click div "Jose Pino Prospect Program Unlimited 6 month Commitment josepinoz618@gmail.com"
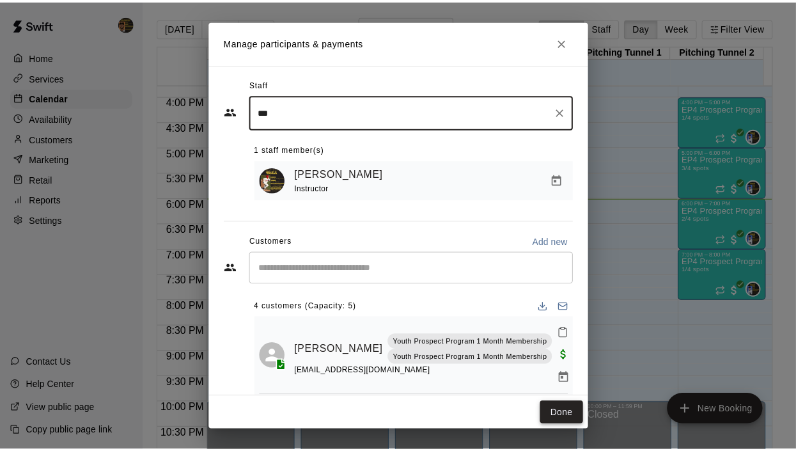
click button "Wallet New"
click button "Payments"
click button "Invoices"
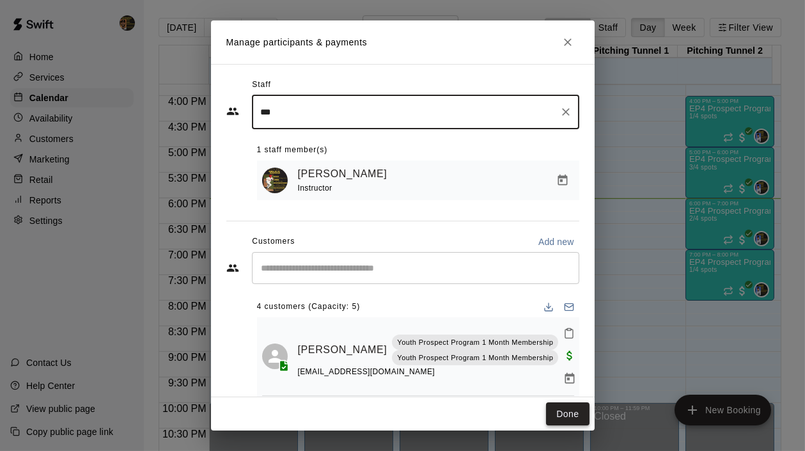
click button "Payments"
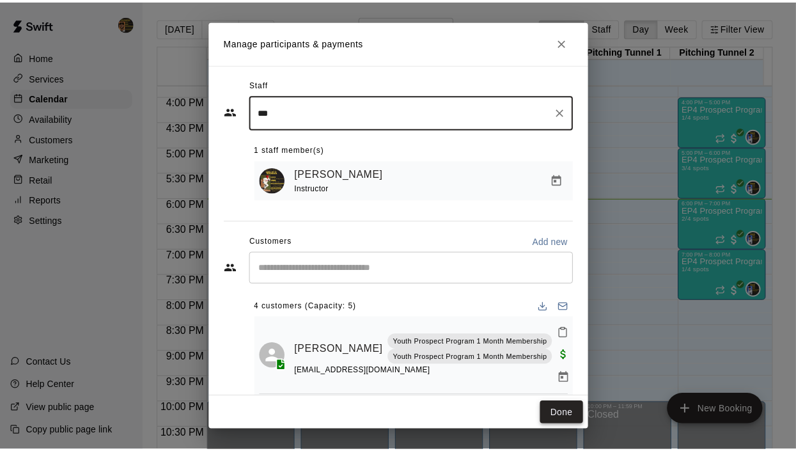
scroll to position [194, 0]
drag, startPoint x: 253, startPoint y: 368, endPoint x: 299, endPoint y: 375, distance: 46.6
click div "Rows per page: 100 *** 1–54 of 54"
click icon "Refund payment"
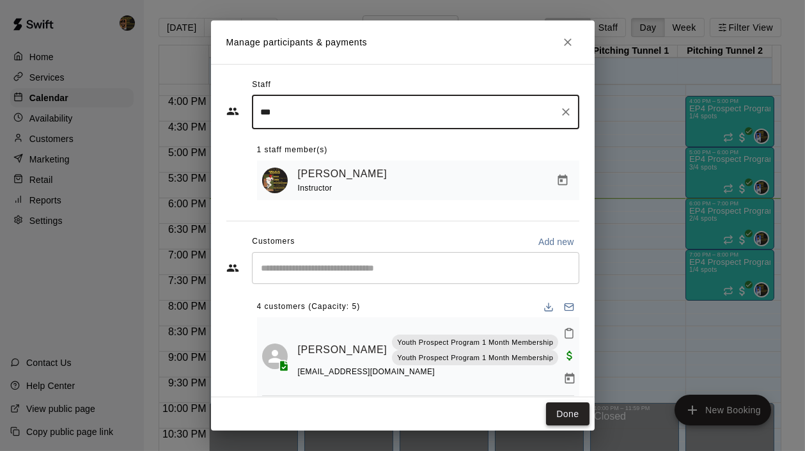
click button "Cancel"
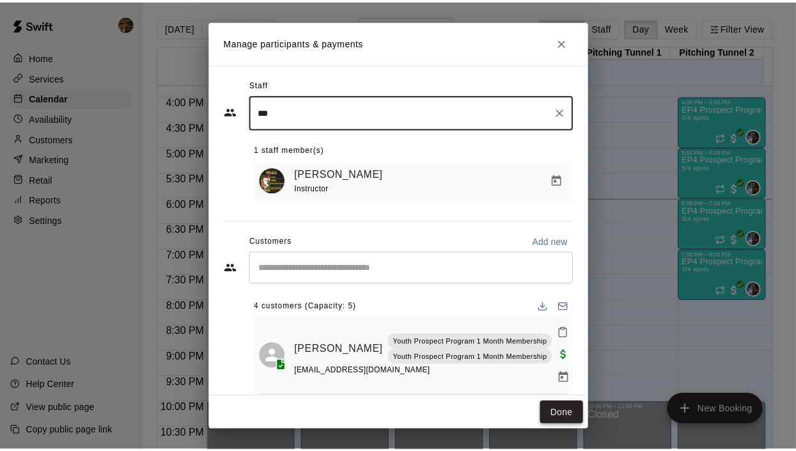
click button "Activity"
click button "Payments"
click button "Wallet New"
click button "Payments"
drag, startPoint x: 576, startPoint y: 257, endPoint x: 565, endPoint y: 253, distance: 10.7
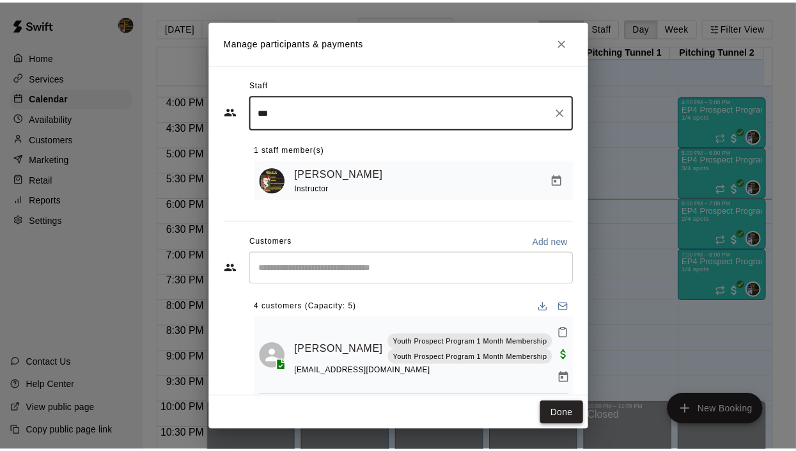
drag, startPoint x: 565, startPoint y: 253, endPoint x: 480, endPoint y: 199, distance: 101.5
click div "**** **** **** 0901 Make Default"
click button "New Charge"
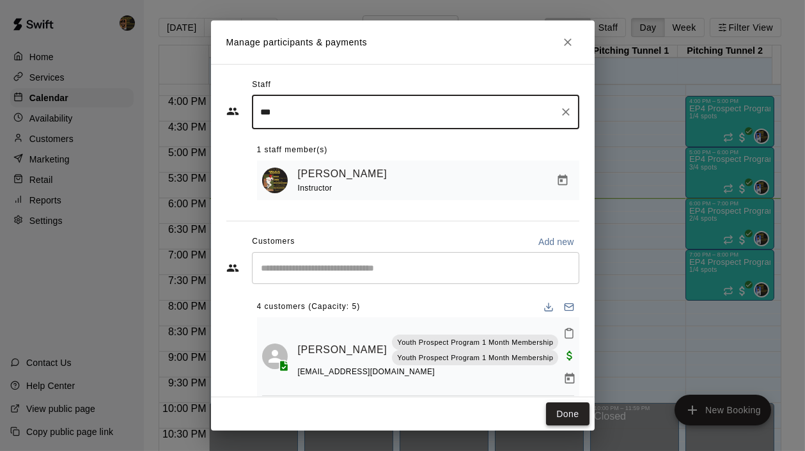
click input "*"
click icon "Open"
type input "******"
click li "Camps"
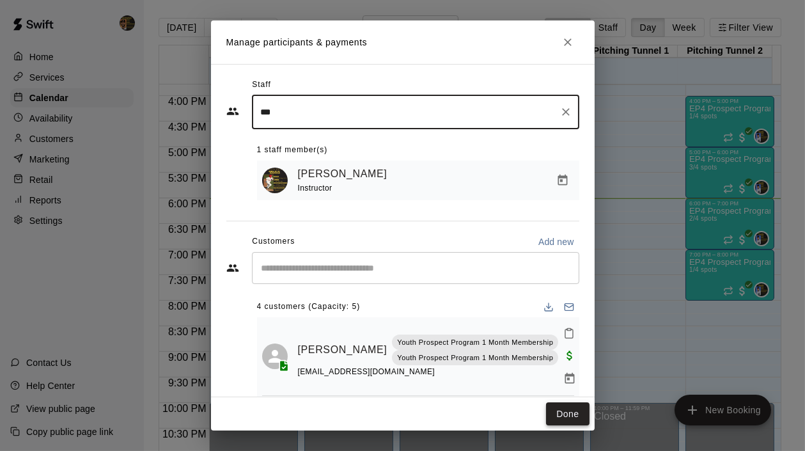
click div
click div "​"
click div "Amount ​ $ ****** ​ Service Type ***** ​ Service(s) ​ Subtotal $ 650.00 Fee Non…"
click div "***** ​"
click icon "Close"
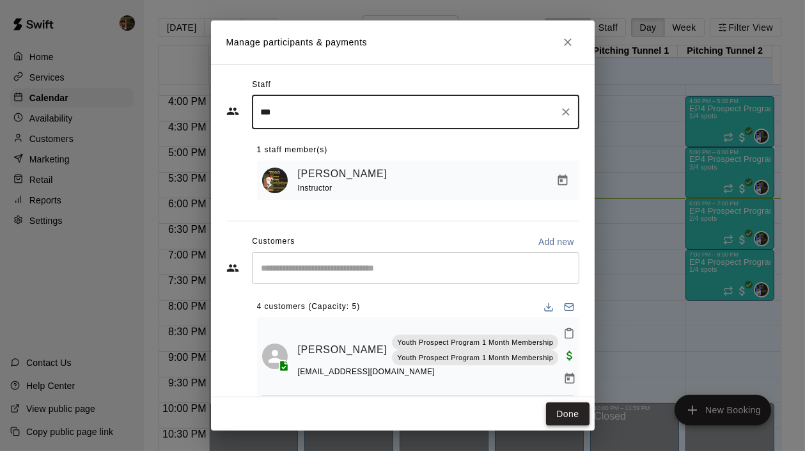
click icon "Open"
click li "Memberships"
type input "**********"
click div "Service(s)"
click input "text"
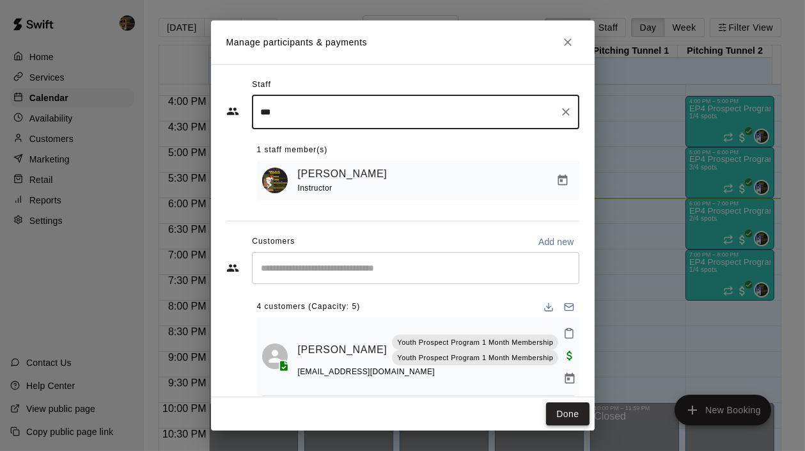
scroll to position [84, 0]
click li "Prospect Program Unlimited 6 month Commitment"
type input "**********"
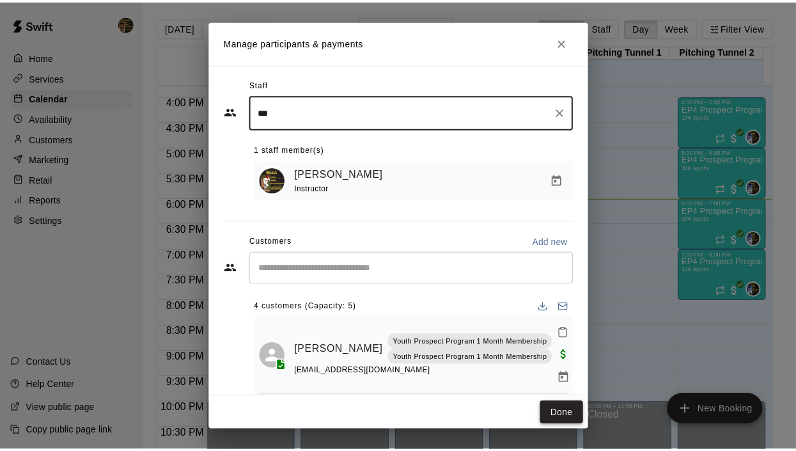
scroll to position [102, 0]
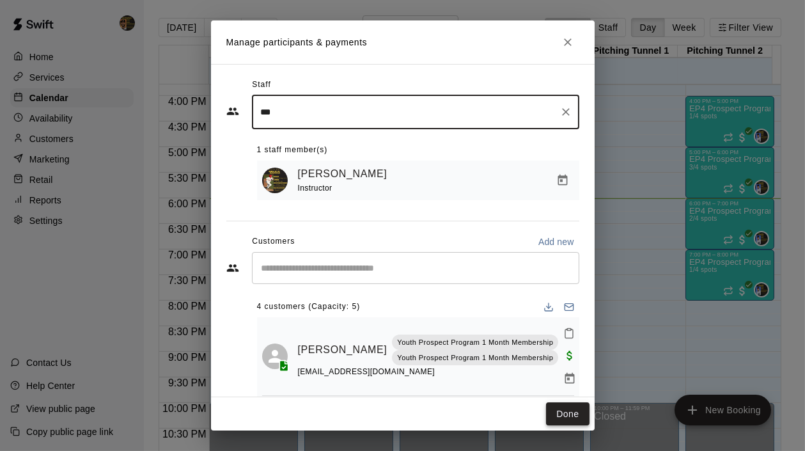
click button "Issue charge"
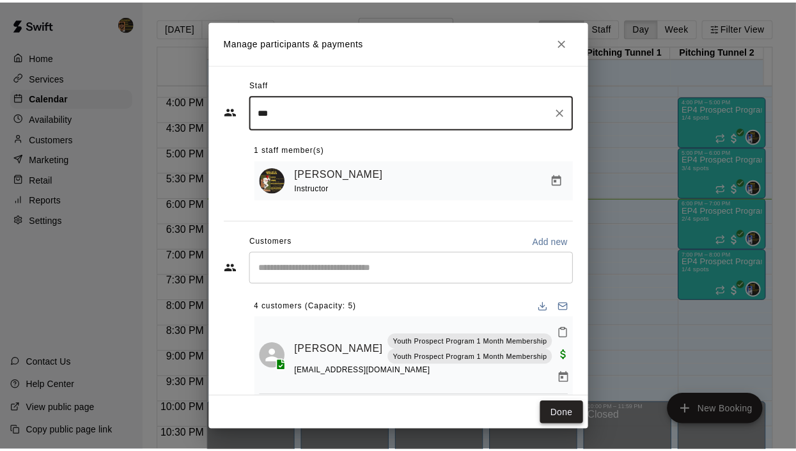
click u "cus_STrpRcJwnbsnQ7"
drag, startPoint x: 443, startPoint y: 351, endPoint x: 363, endPoint y: 114, distance: 250.2
click div "Cards Add"
click button "New Charge"
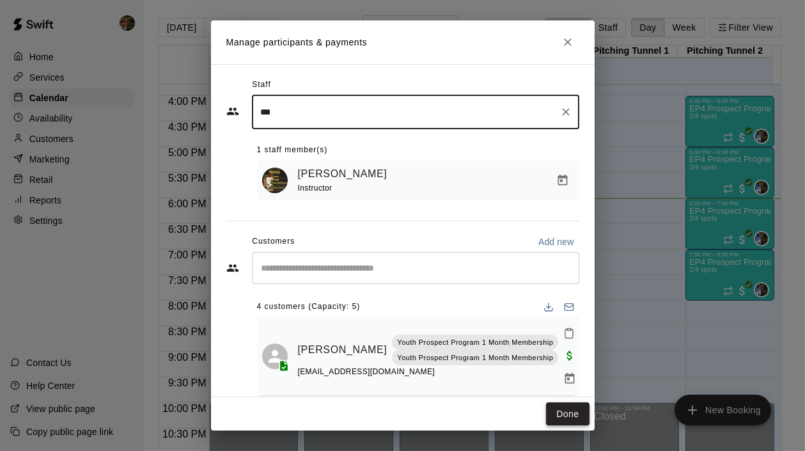
click input "*"
type input "******"
click input "text"
click li "Memberships"
type input "**********"
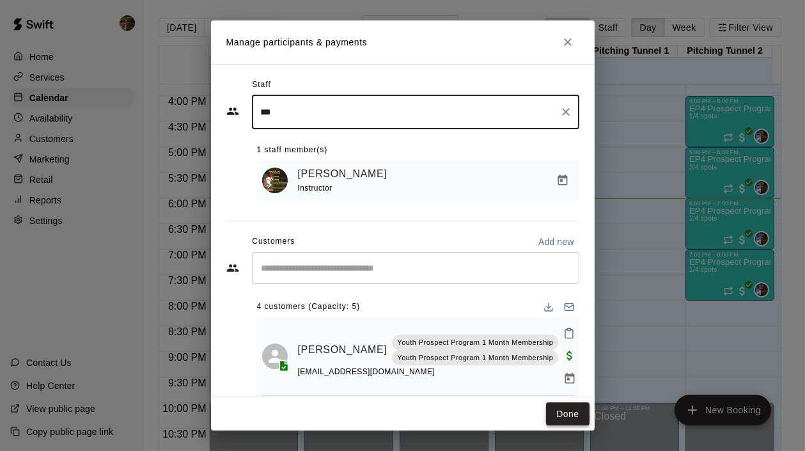
click div "​"
click li "Prospect Program 12 month commitment"
type input "**********"
click button "Issue charge"
type input "*"
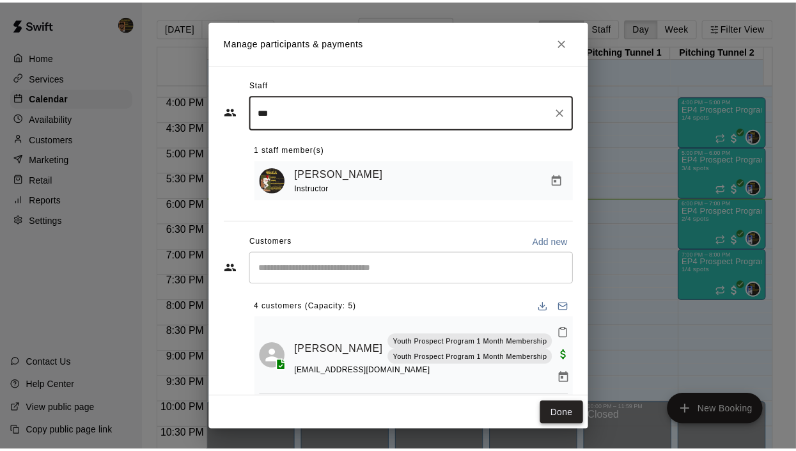
click button "Activity"
click div
click icon "more actions"
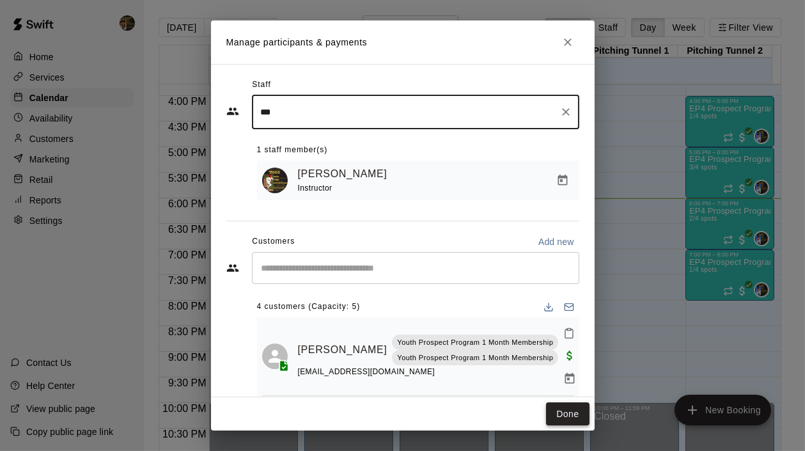
click div
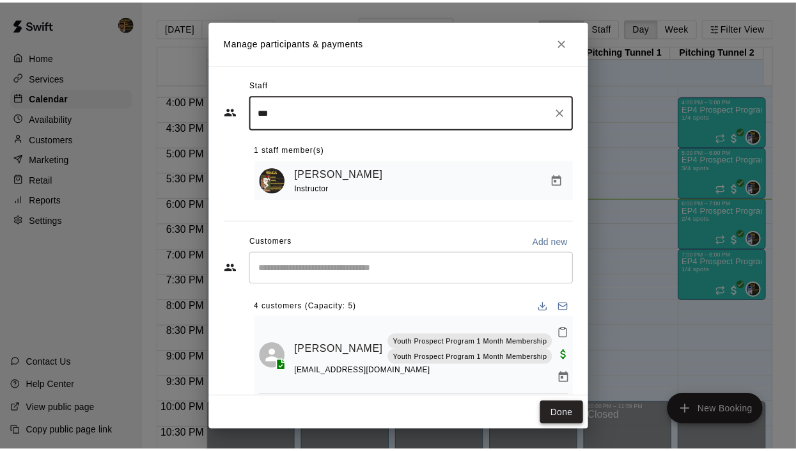
click icon "more actions"
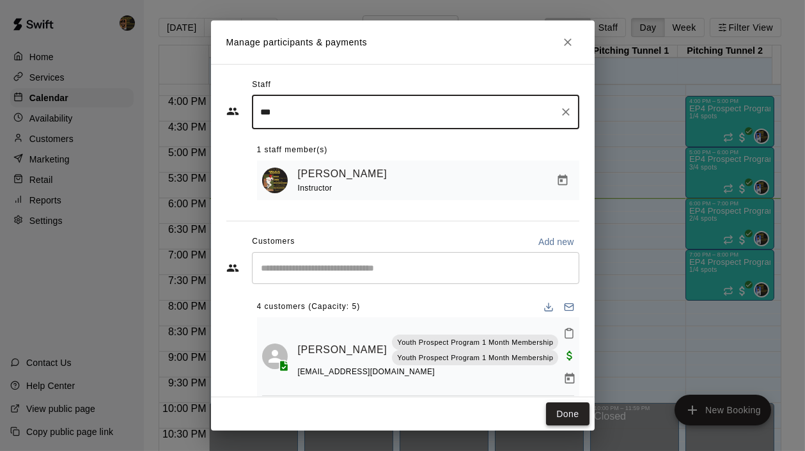
click li "Cancel"
click button "Cancel membership"
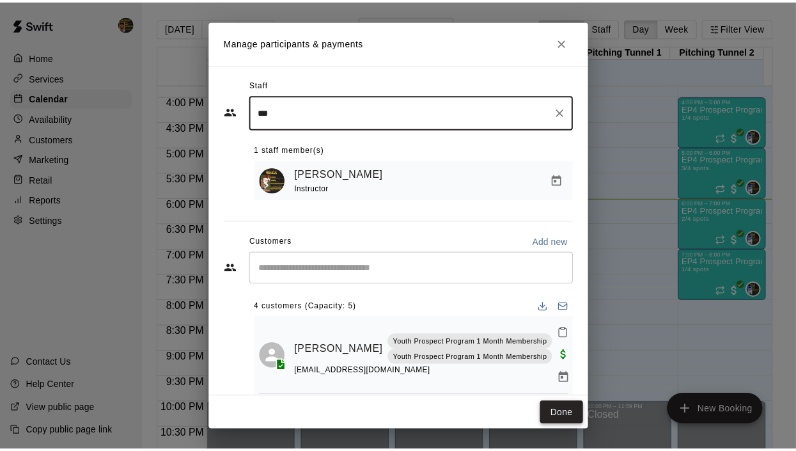
click button "Assign Membership"
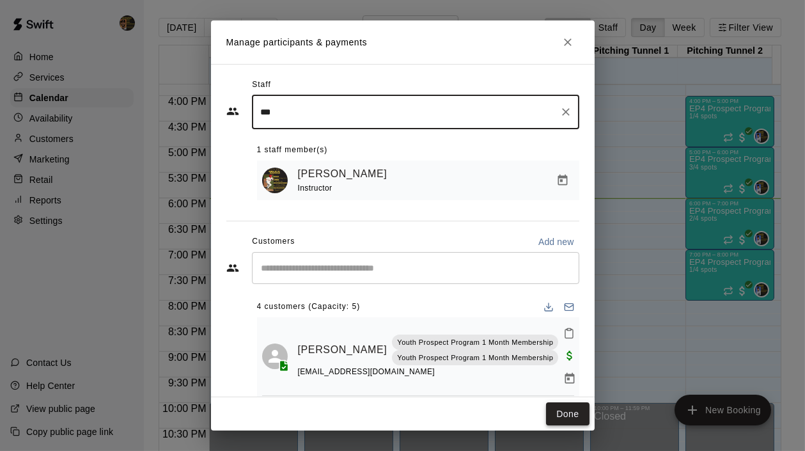
click div "Payment Summary"
click at [441, 123] on body "Home Services Calendar Availability Customers Marketing Retail Reports Settings…" at bounding box center [402, 235] width 805 height 471
click li "Prospect Program 12 month commitment"
type input "**********"
click button "Assign membership"
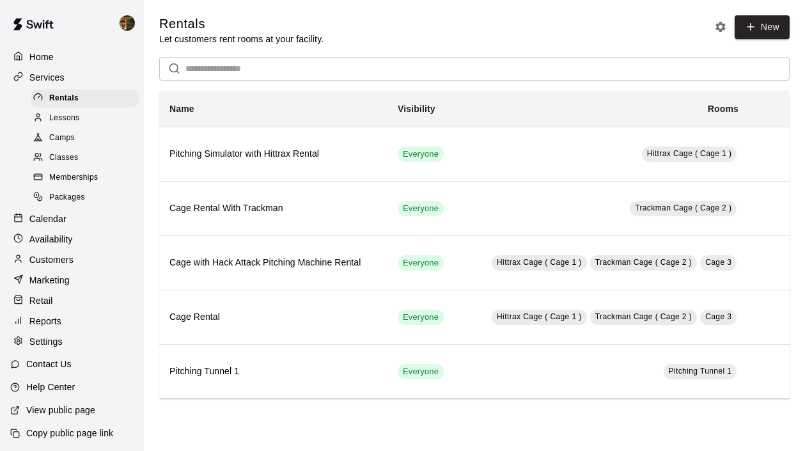
scroll to position [10, 0]
